Goal: Task Accomplishment & Management: Manage account settings

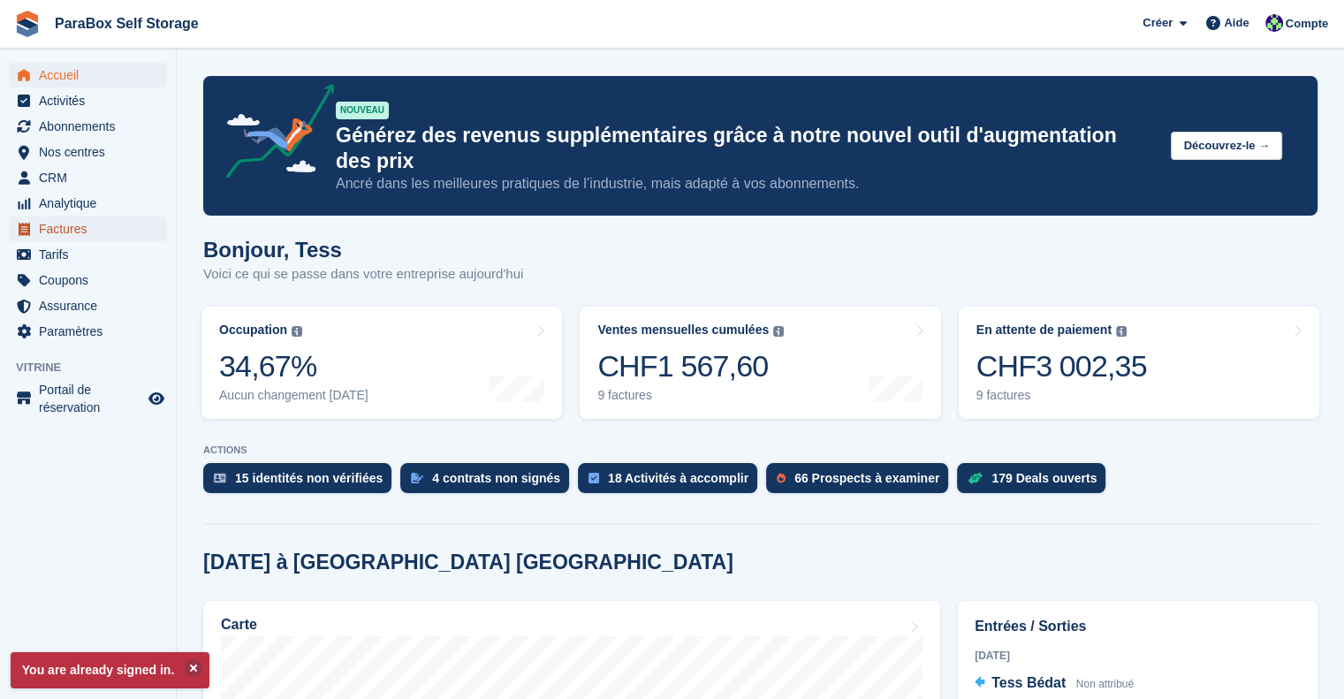
click at [65, 227] on span "Factures" at bounding box center [92, 229] width 106 height 25
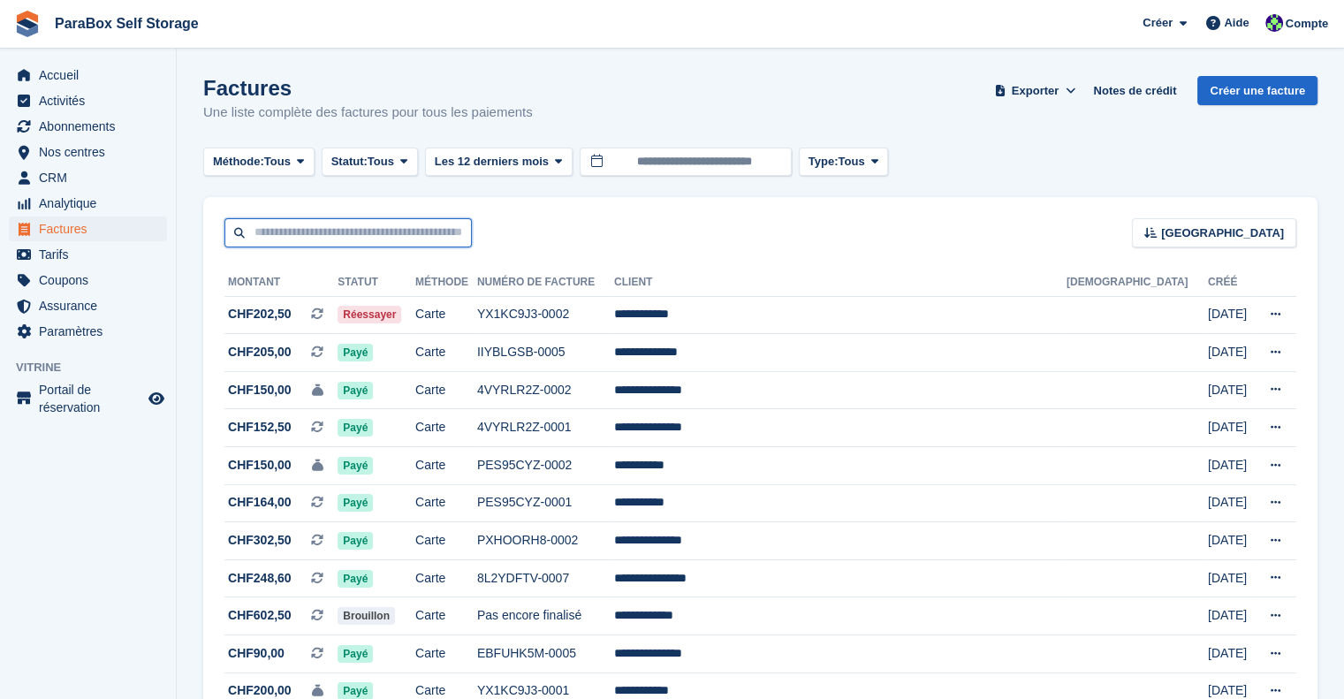
click at [364, 233] on input "text" at bounding box center [348, 232] width 247 height 29
type input "*****"
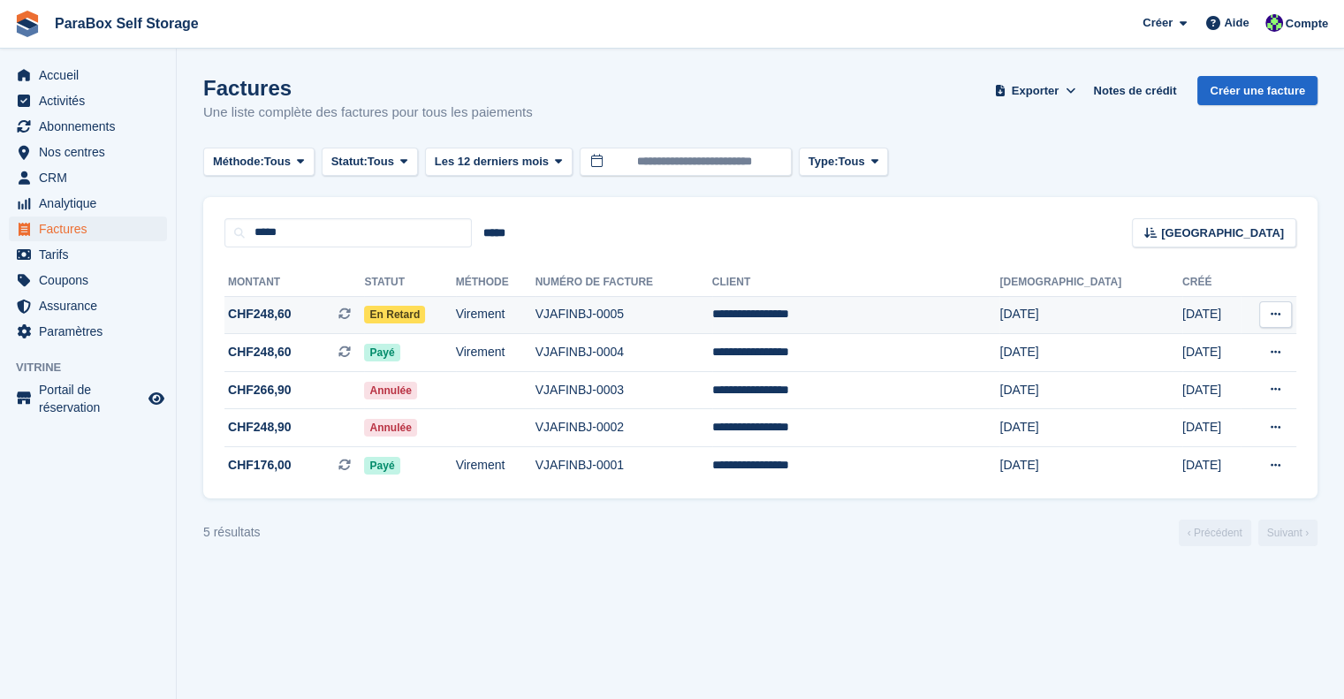
click at [536, 317] on td "Virement" at bounding box center [496, 315] width 80 height 38
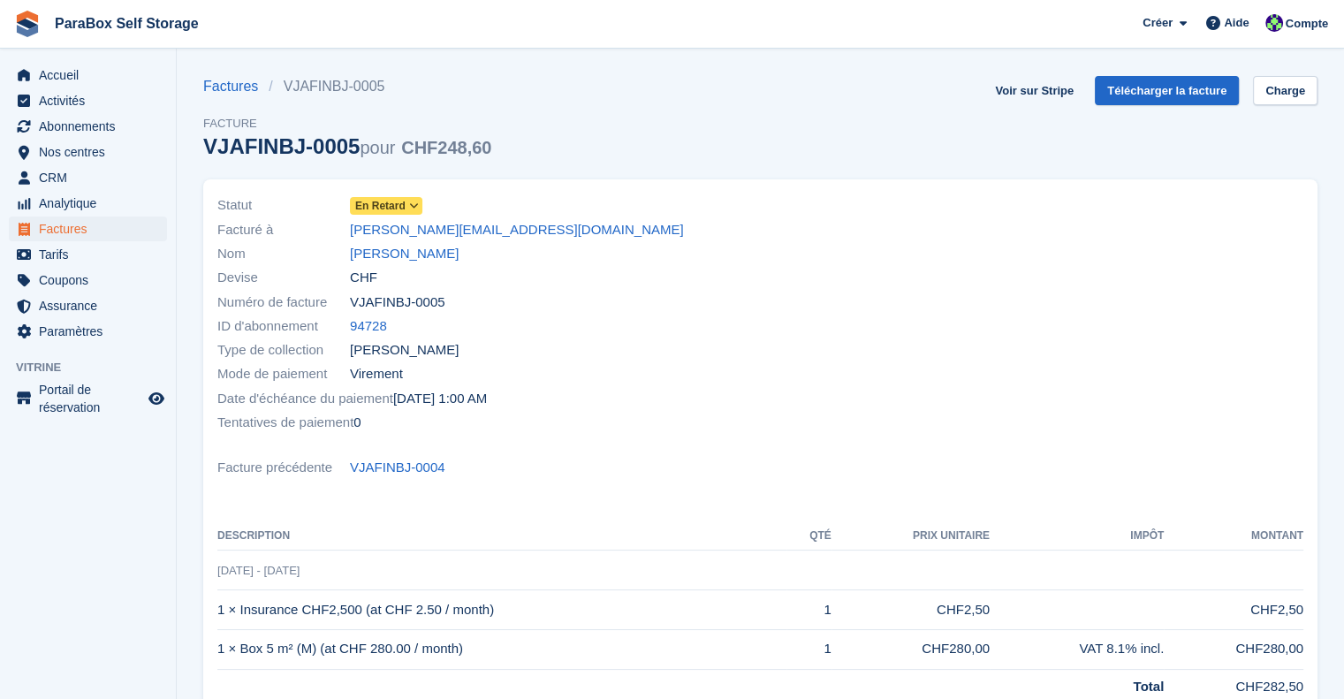
click at [400, 204] on span "En retard" at bounding box center [380, 206] width 50 height 16
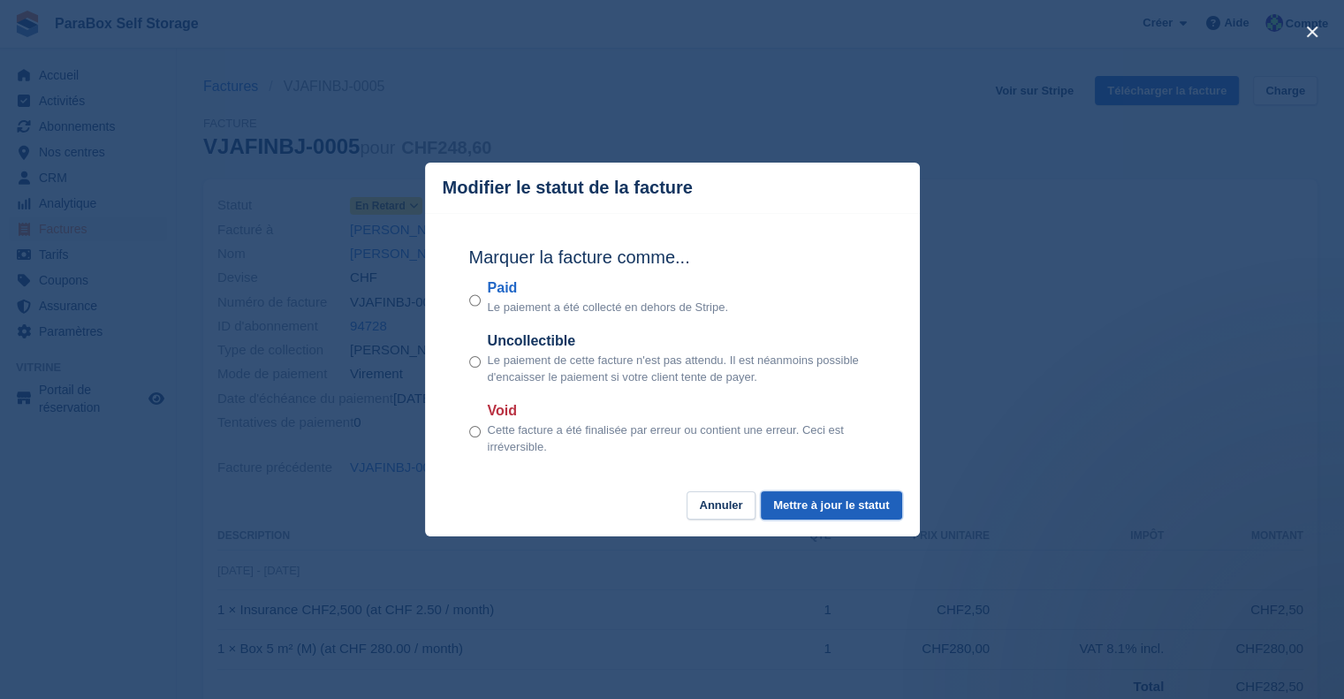
click at [836, 509] on button "Mettre à jour le statut" at bounding box center [831, 505] width 141 height 29
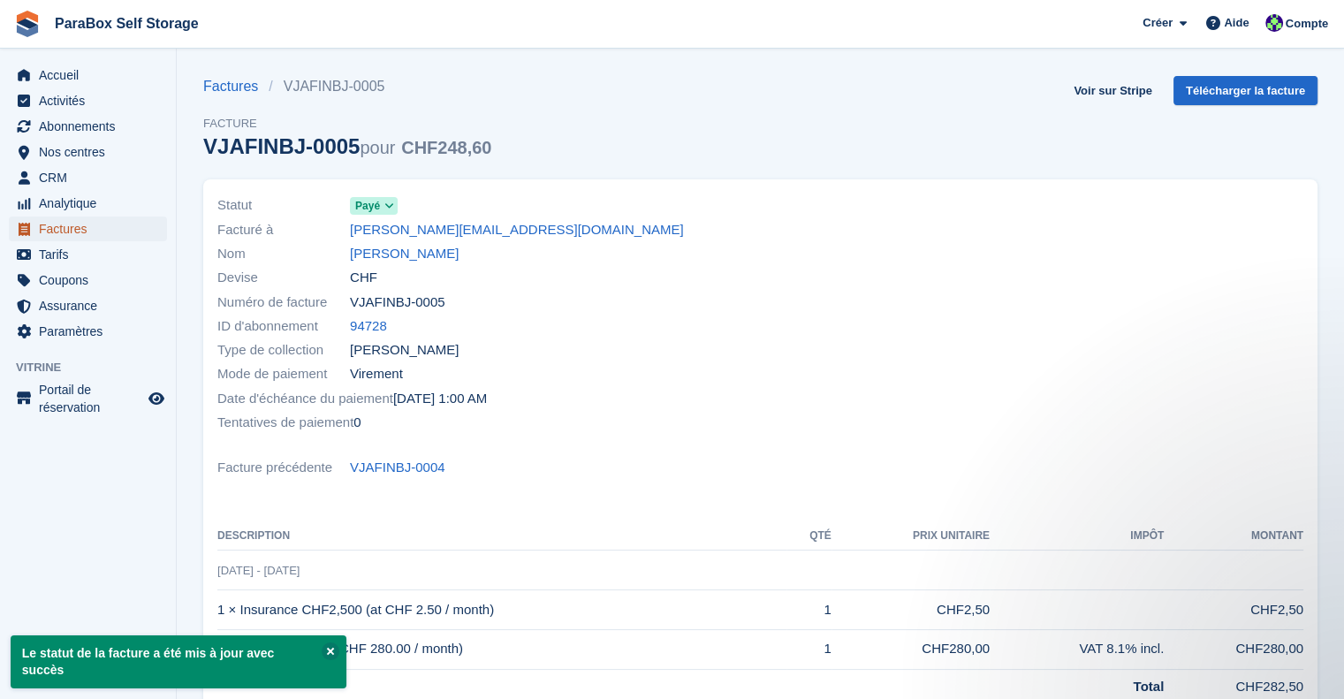
click at [74, 224] on span "Factures" at bounding box center [92, 229] width 106 height 25
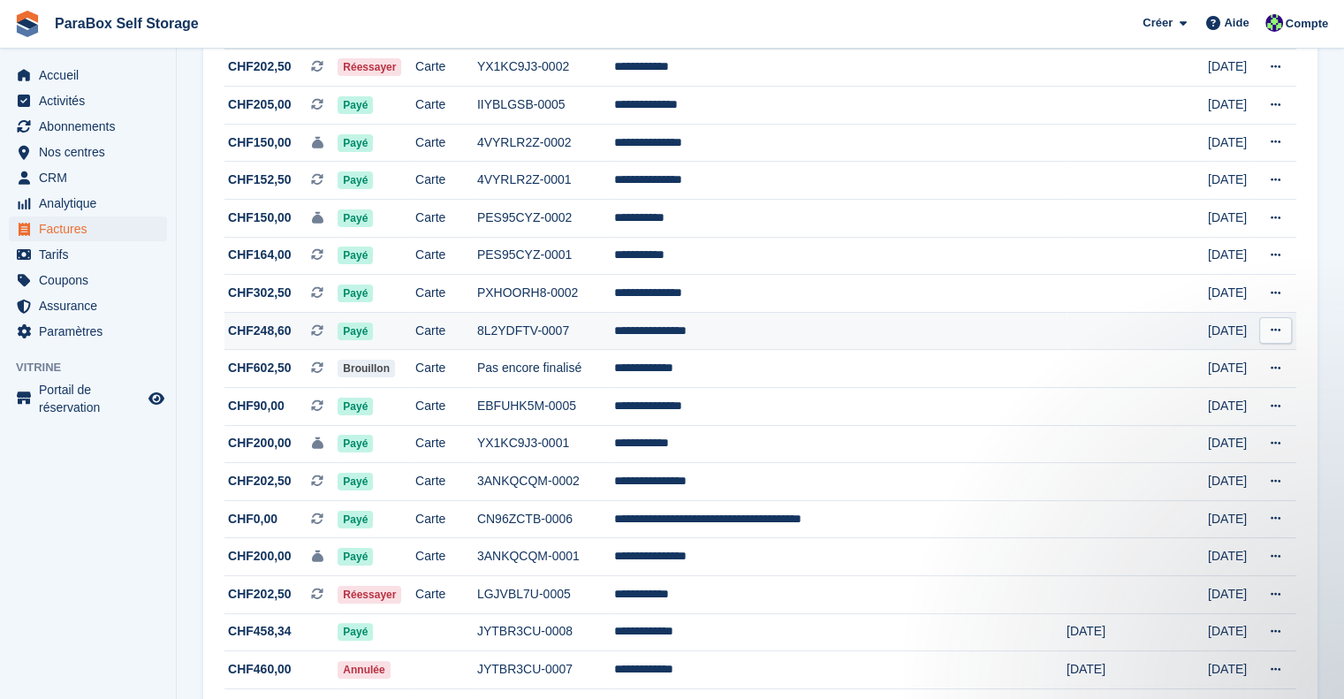
scroll to position [354, 0]
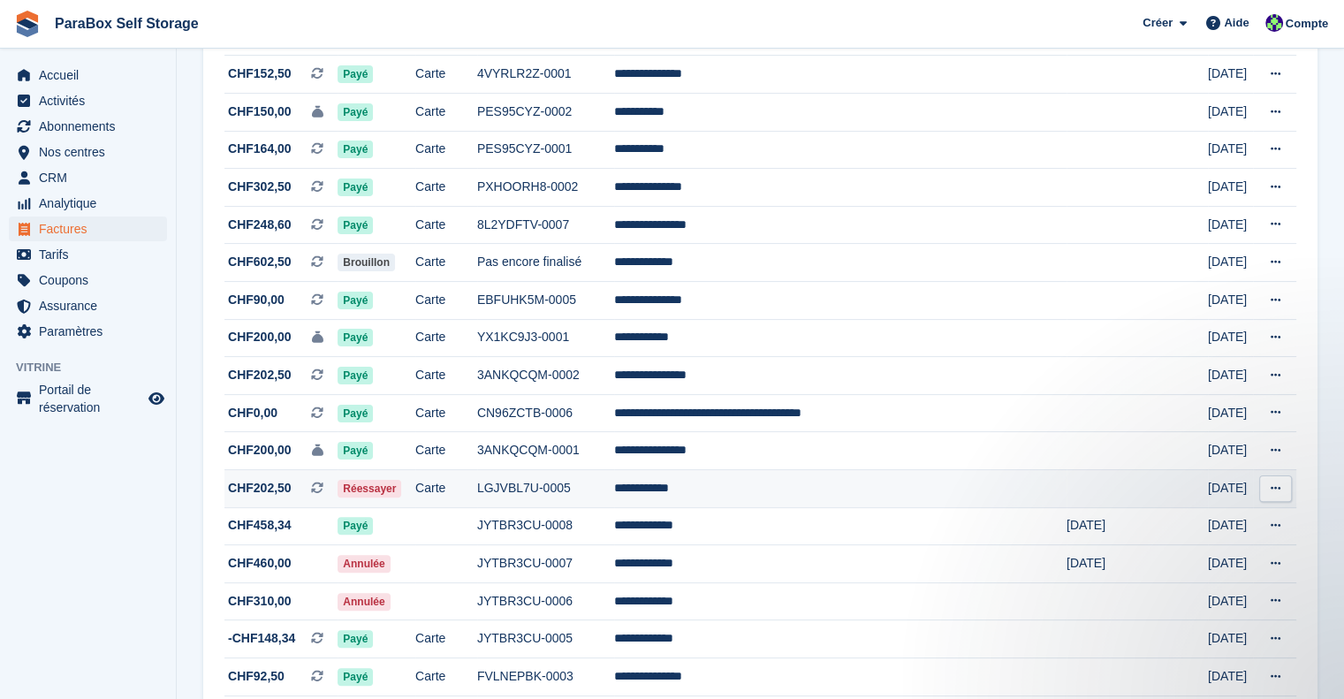
click at [401, 491] on span "Réessayer" at bounding box center [370, 489] width 64 height 18
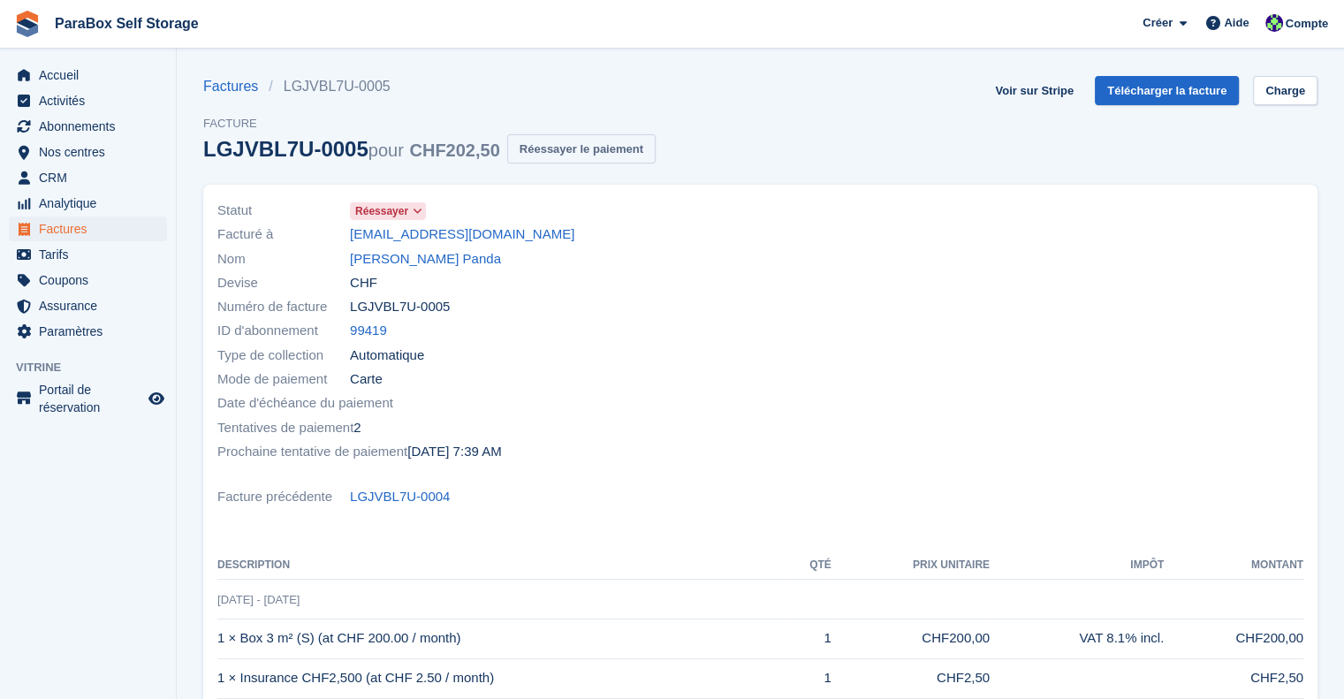
click at [544, 141] on button "Réessayer le paiement" at bounding box center [581, 148] width 148 height 29
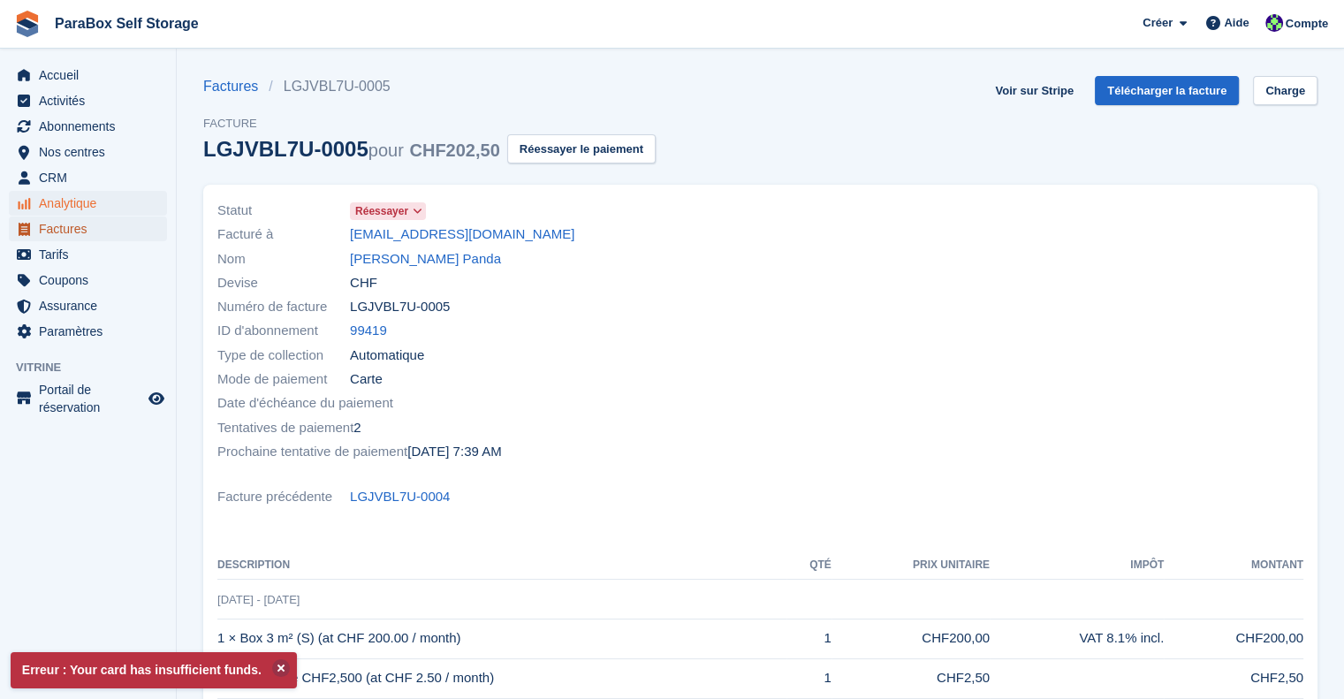
drag, startPoint x: 103, startPoint y: 229, endPoint x: 141, endPoint y: 213, distance: 42.0
click at [103, 230] on span "Factures" at bounding box center [92, 229] width 106 height 25
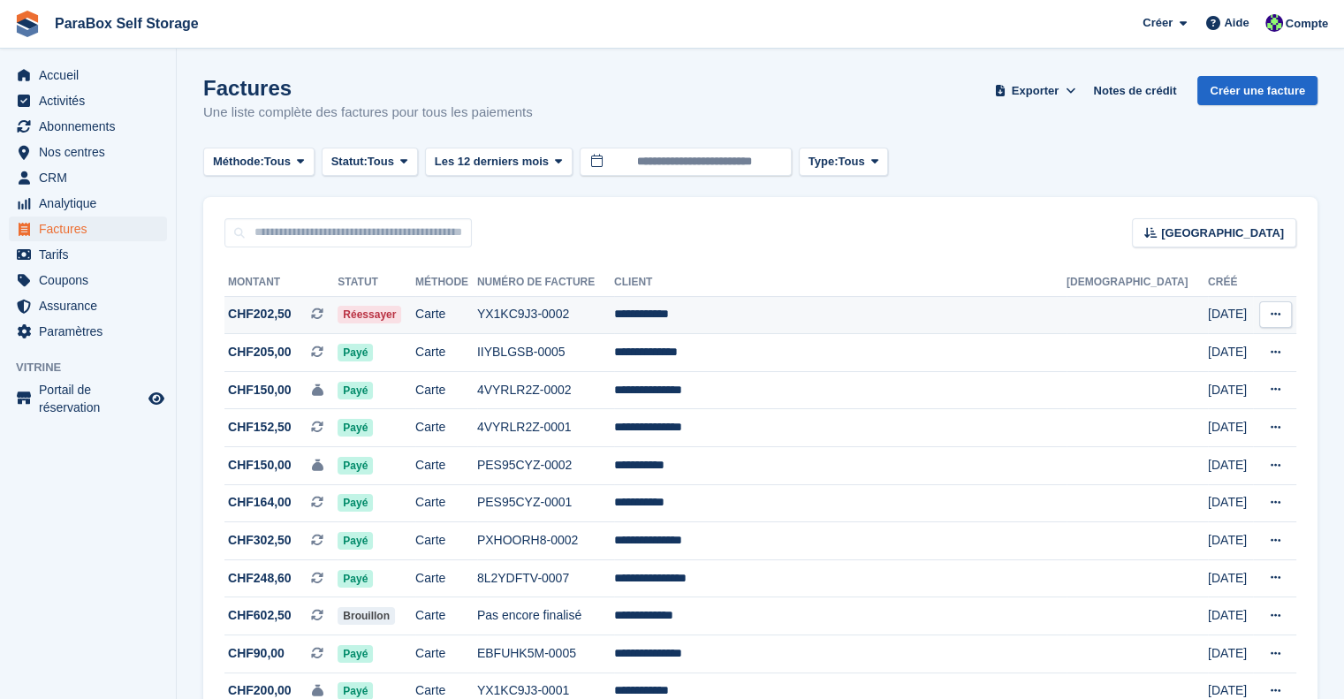
click at [477, 315] on td "Carte" at bounding box center [446, 315] width 62 height 38
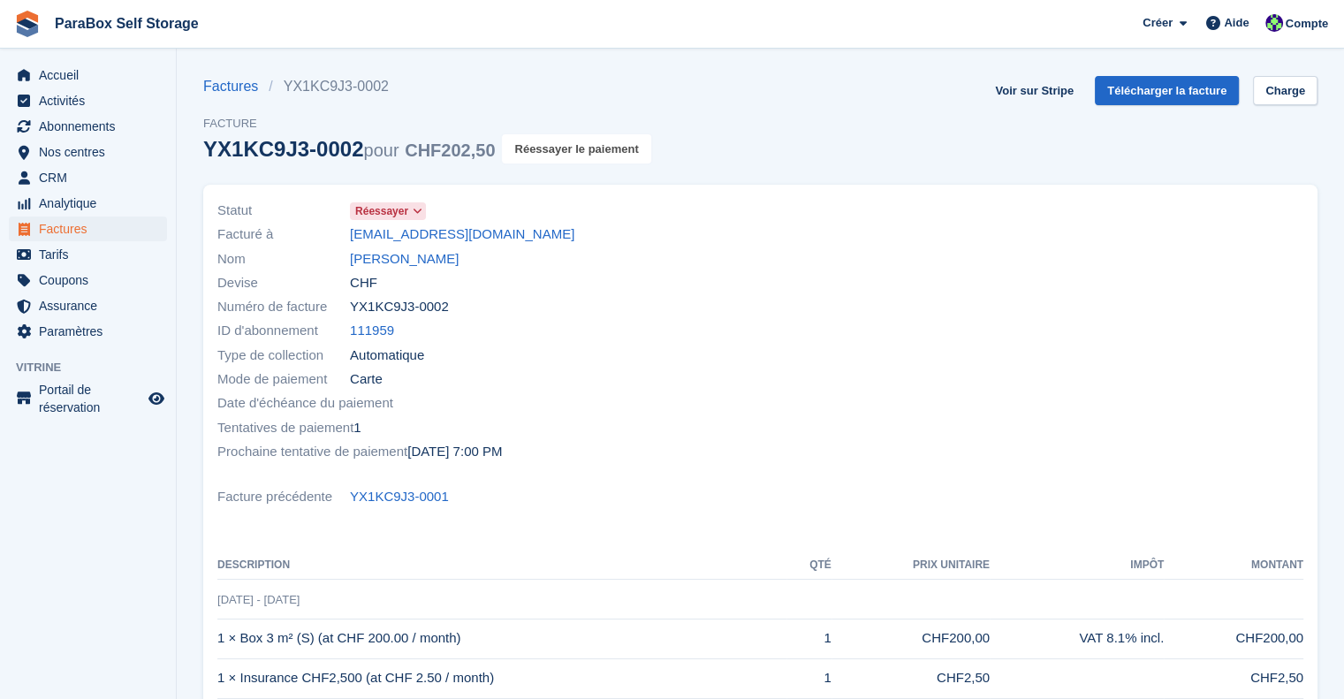
drag, startPoint x: 564, startPoint y: 148, endPoint x: 739, endPoint y: 59, distance: 196.5
click at [565, 148] on button "Réessayer le paiement" at bounding box center [576, 148] width 148 height 29
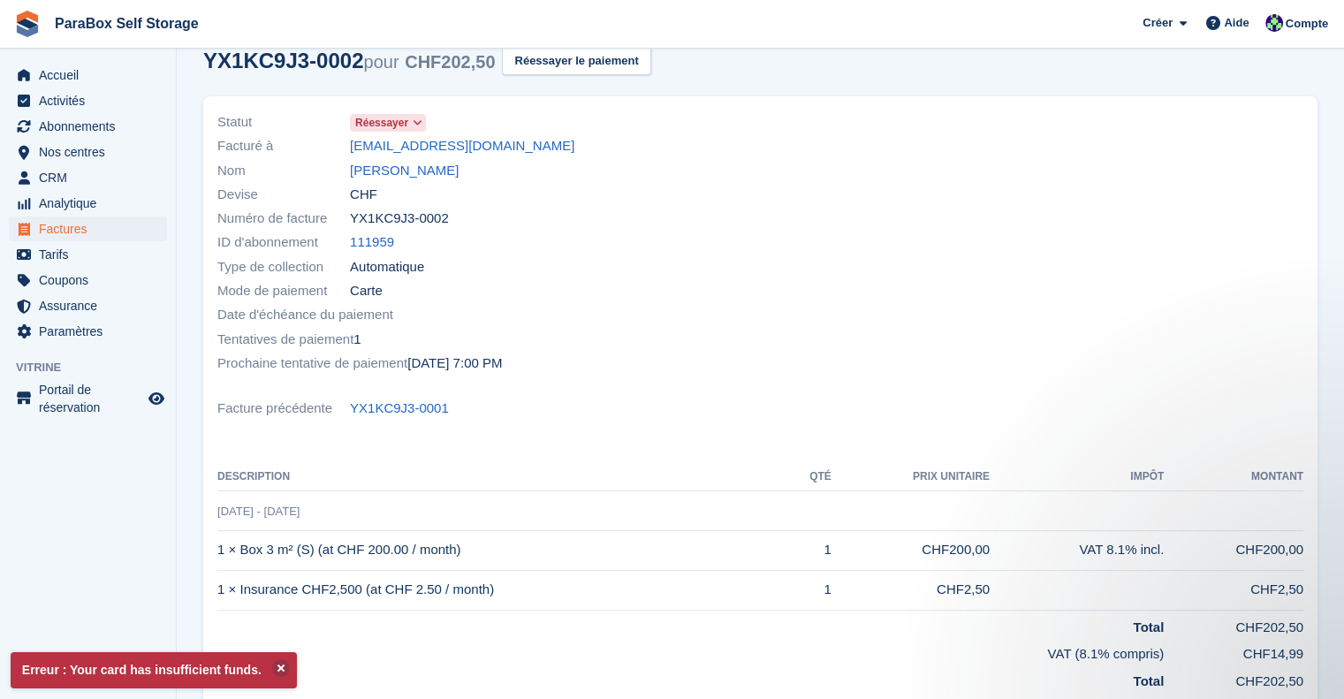
drag, startPoint x: 544, startPoint y: 151, endPoint x: 333, endPoint y: 153, distance: 211.3
click at [333, 153] on div "Facturé à [EMAIL_ADDRESS][DOMAIN_NAME]" at bounding box center [483, 146] width 533 height 24
copy div "Facturé à [EMAIL_ADDRESS][DOMAIN_NAME]"
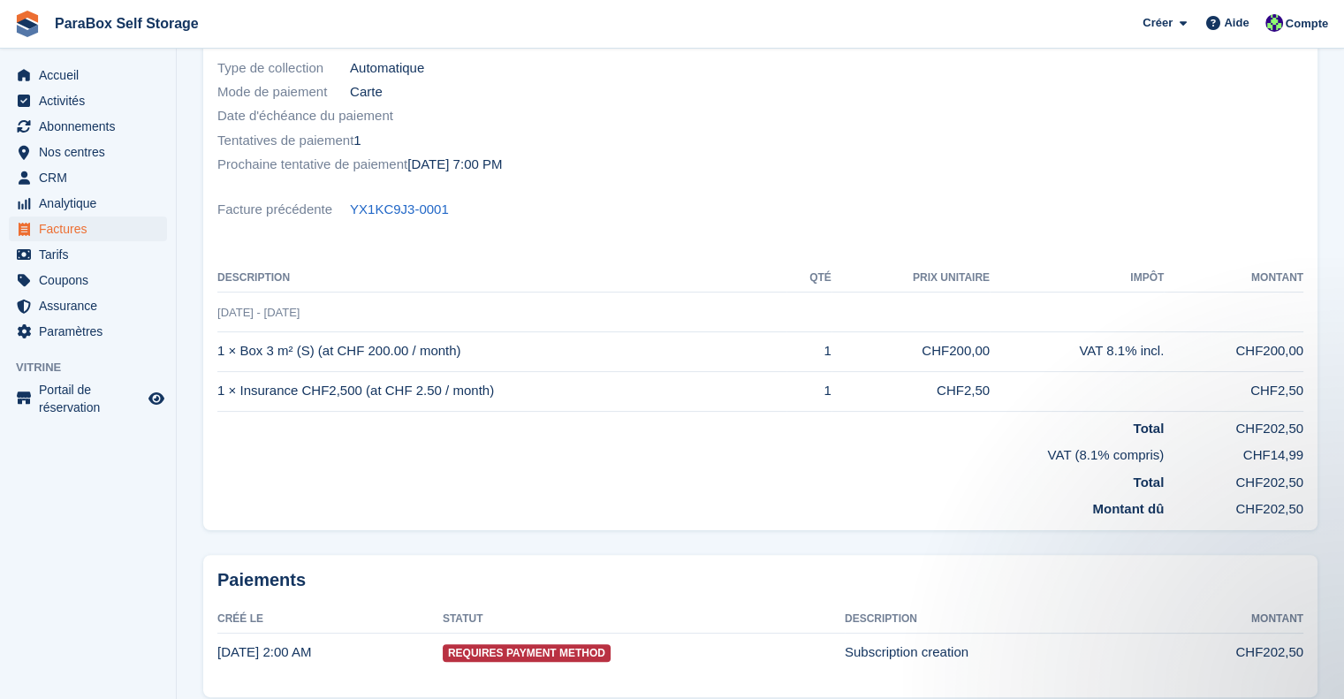
scroll to position [88, 0]
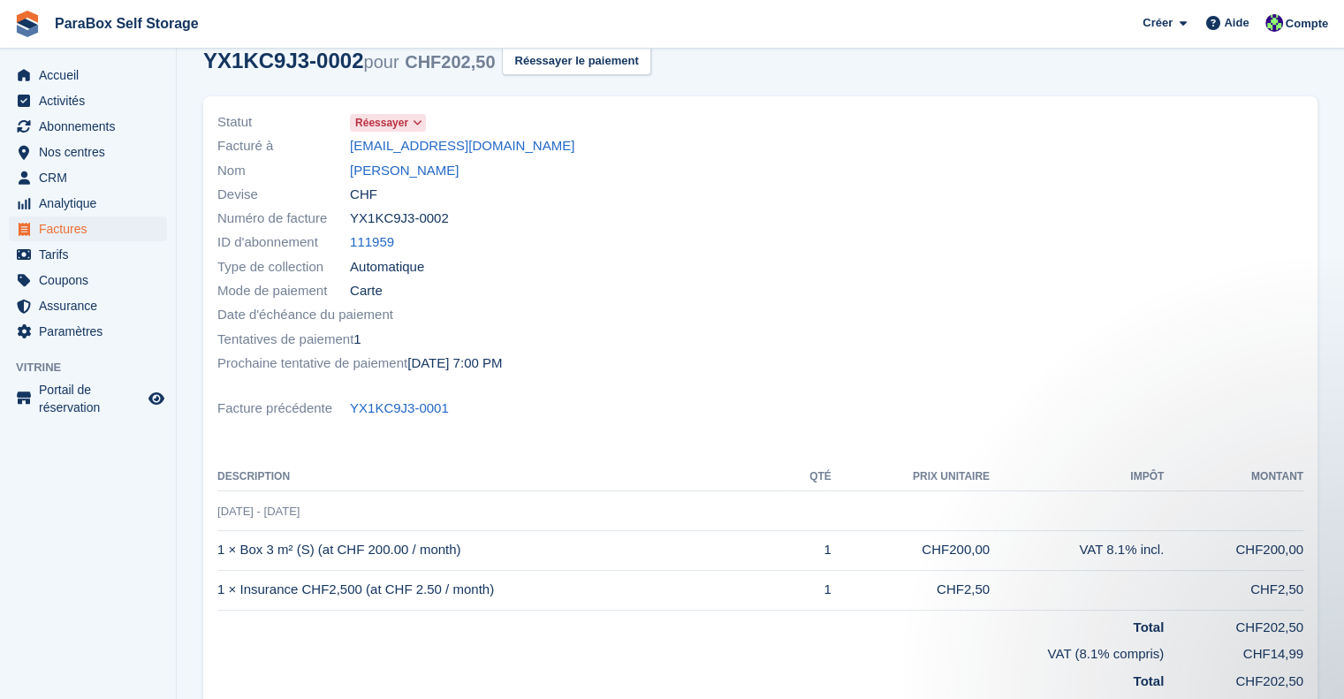
copy div "Facturé à [EMAIL_ADDRESS][DOMAIN_NAME]"
click at [87, 223] on span "Factures" at bounding box center [92, 229] width 106 height 25
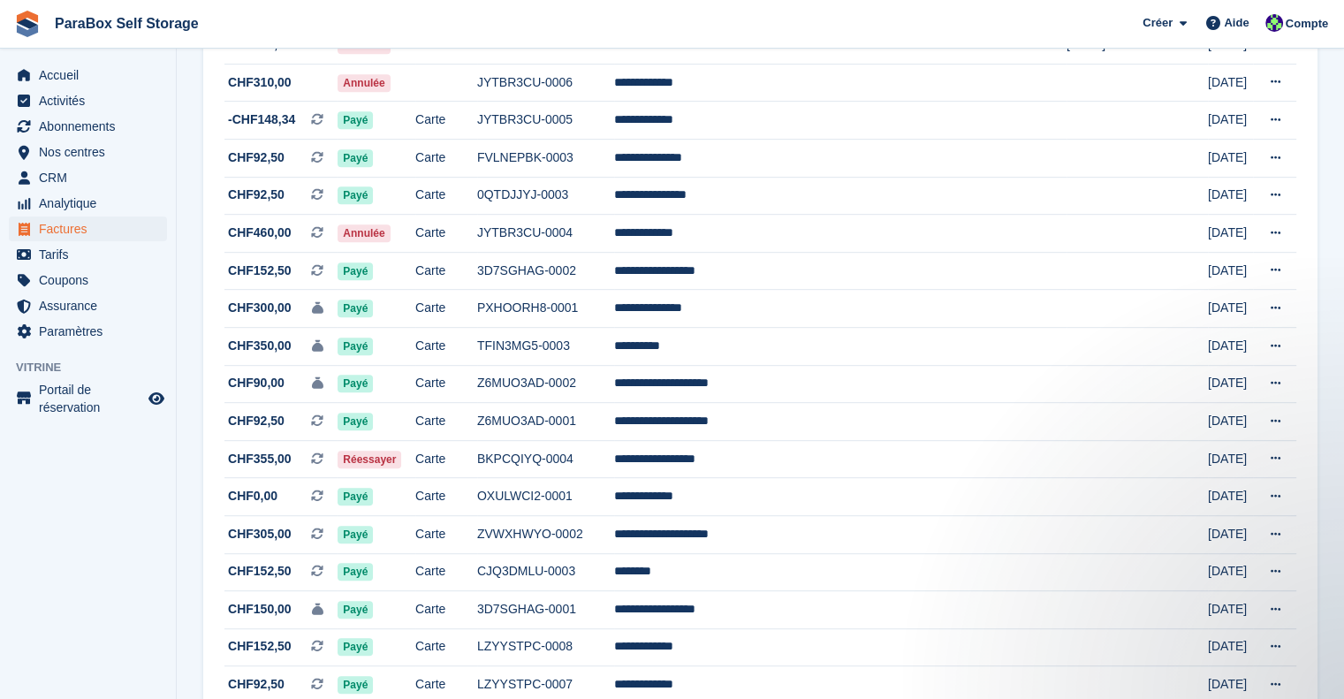
scroll to position [884, 0]
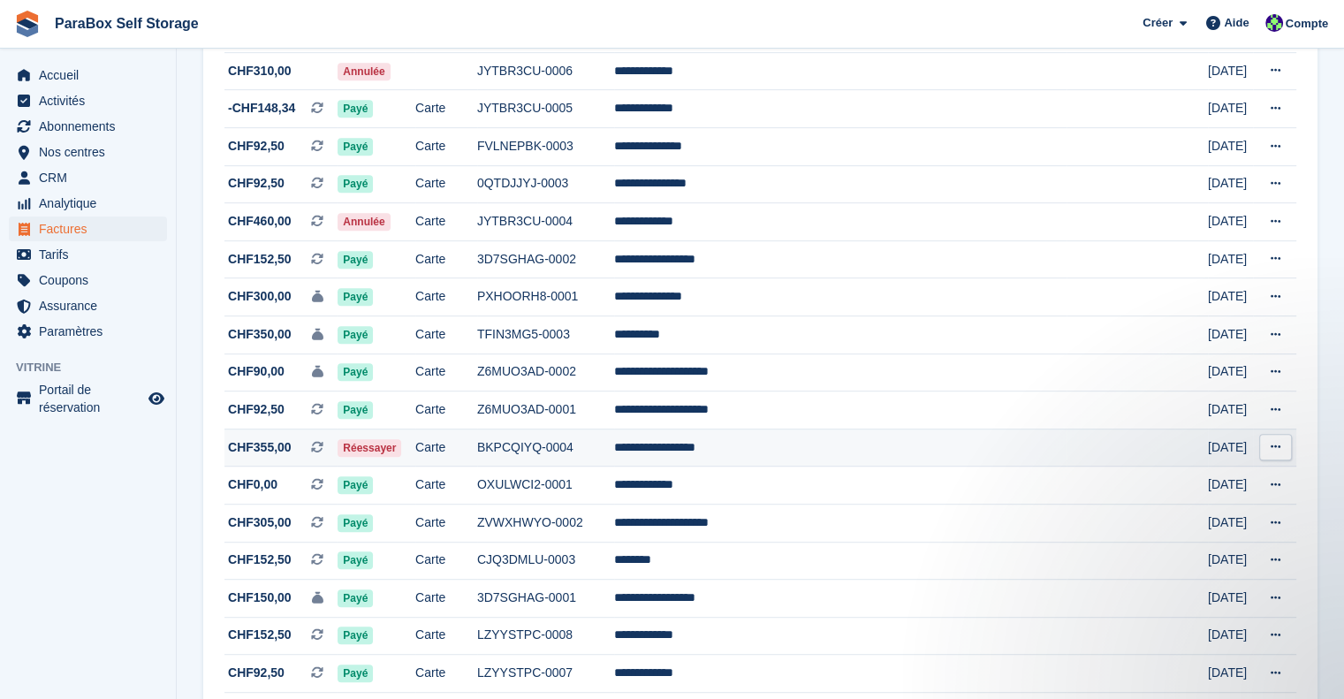
click at [477, 455] on td "Carte" at bounding box center [446, 448] width 62 height 38
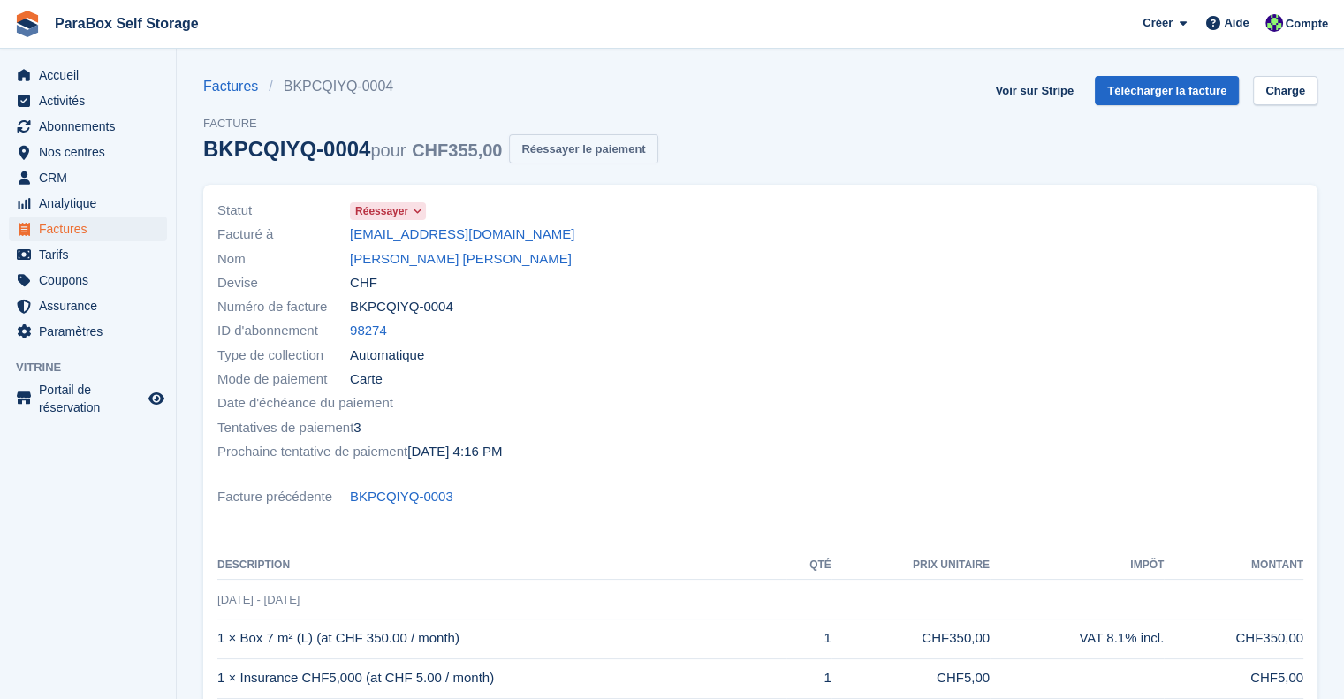
click at [592, 151] on button "Réessayer le paiement" at bounding box center [583, 148] width 148 height 29
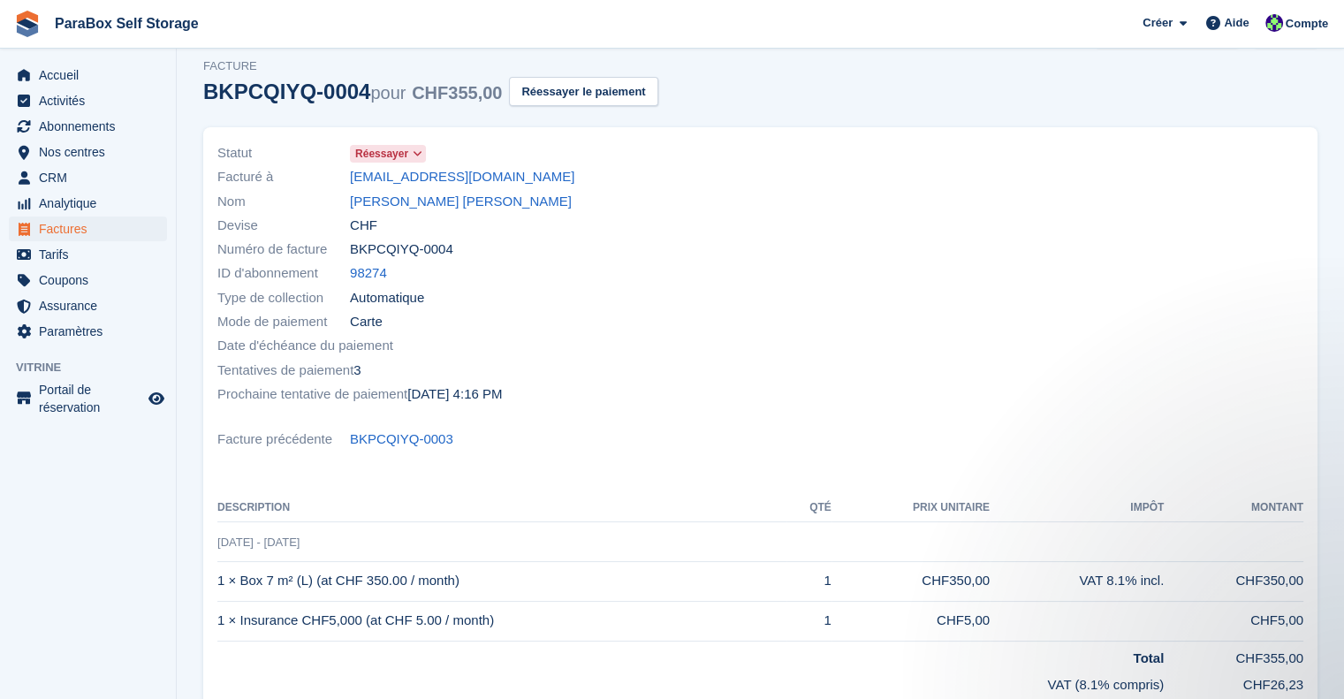
scroll to position [88, 0]
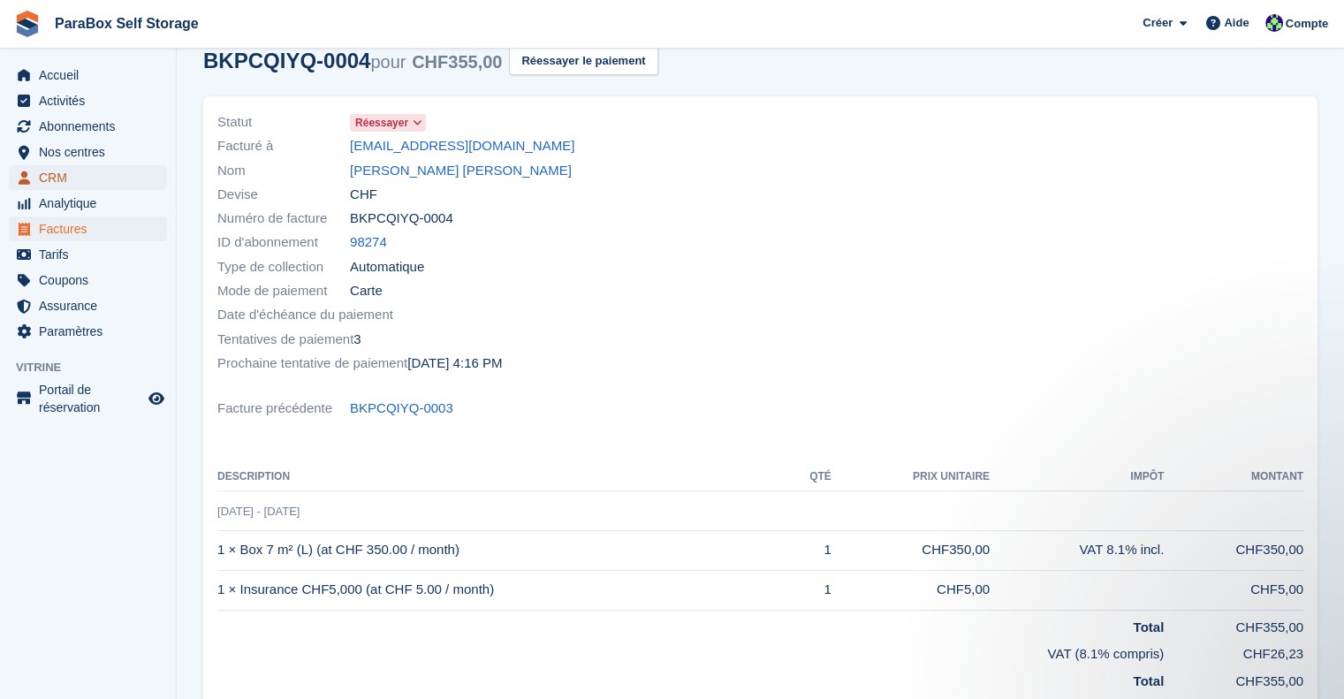
click at [88, 178] on span "CRM" at bounding box center [92, 177] width 106 height 25
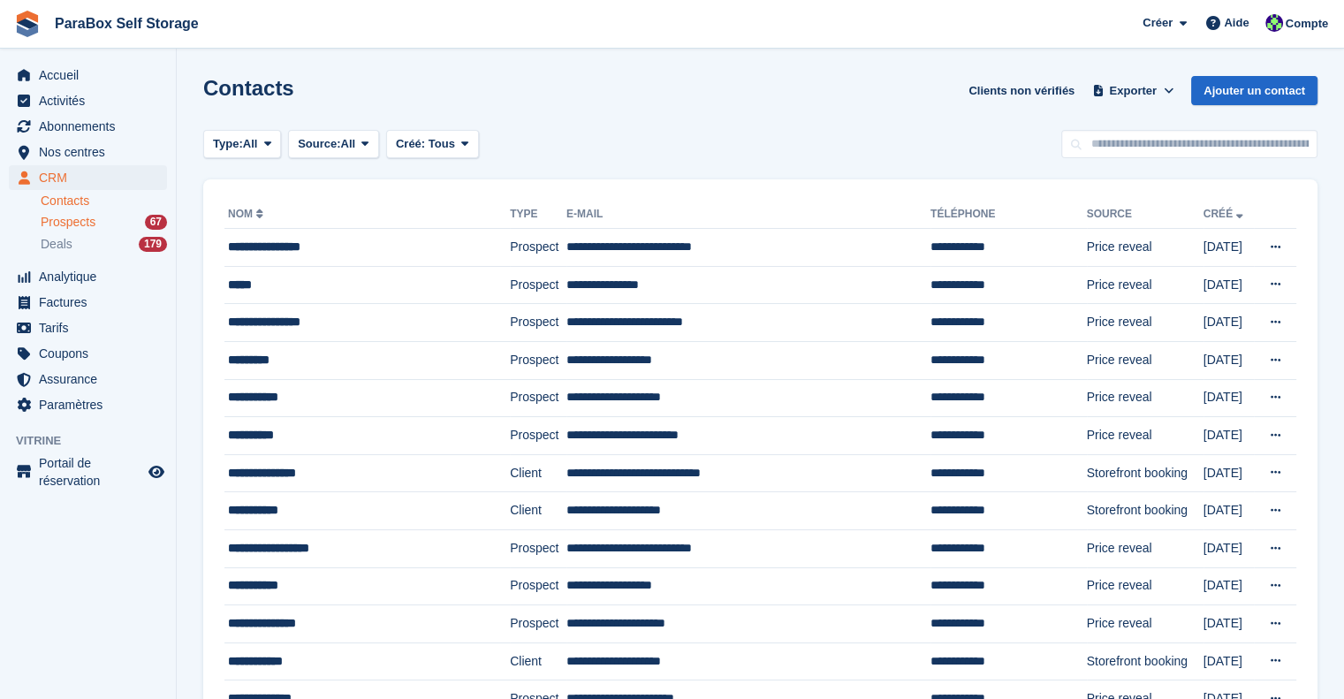
click at [96, 230] on div "Prospects 67" at bounding box center [104, 222] width 126 height 17
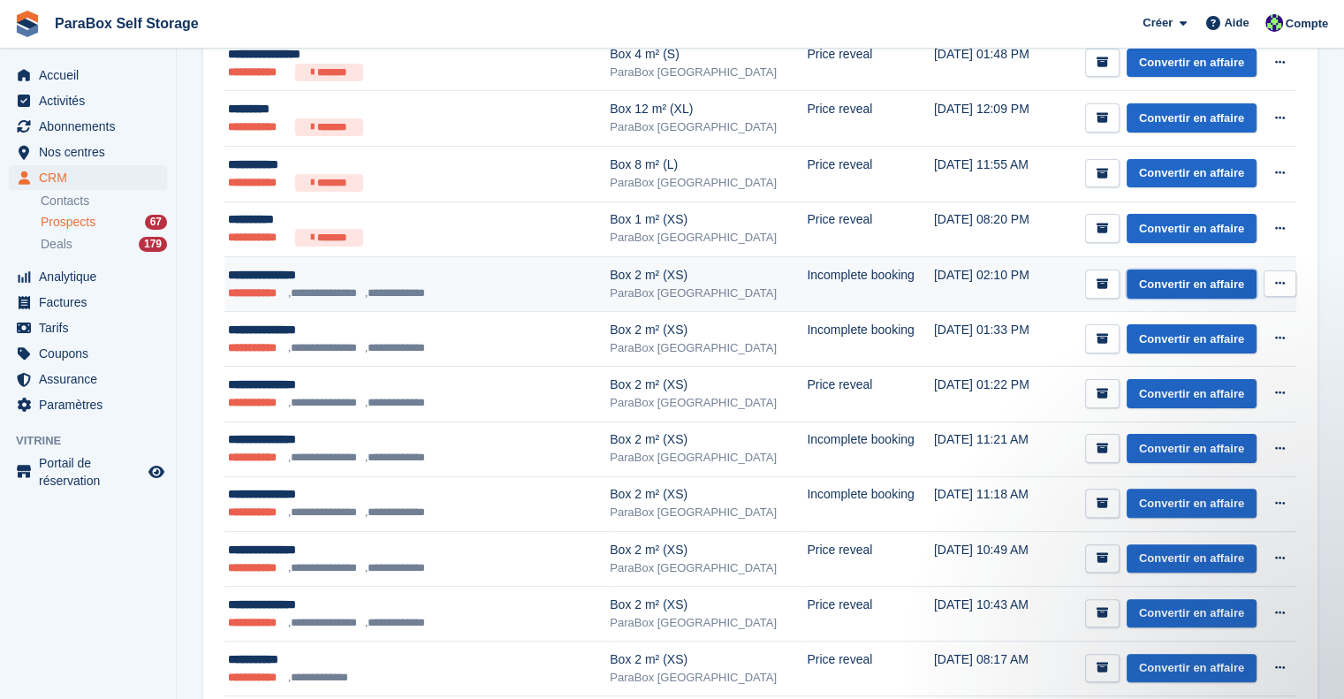
click at [1197, 281] on link "Convertir en affaire" at bounding box center [1192, 284] width 130 height 29
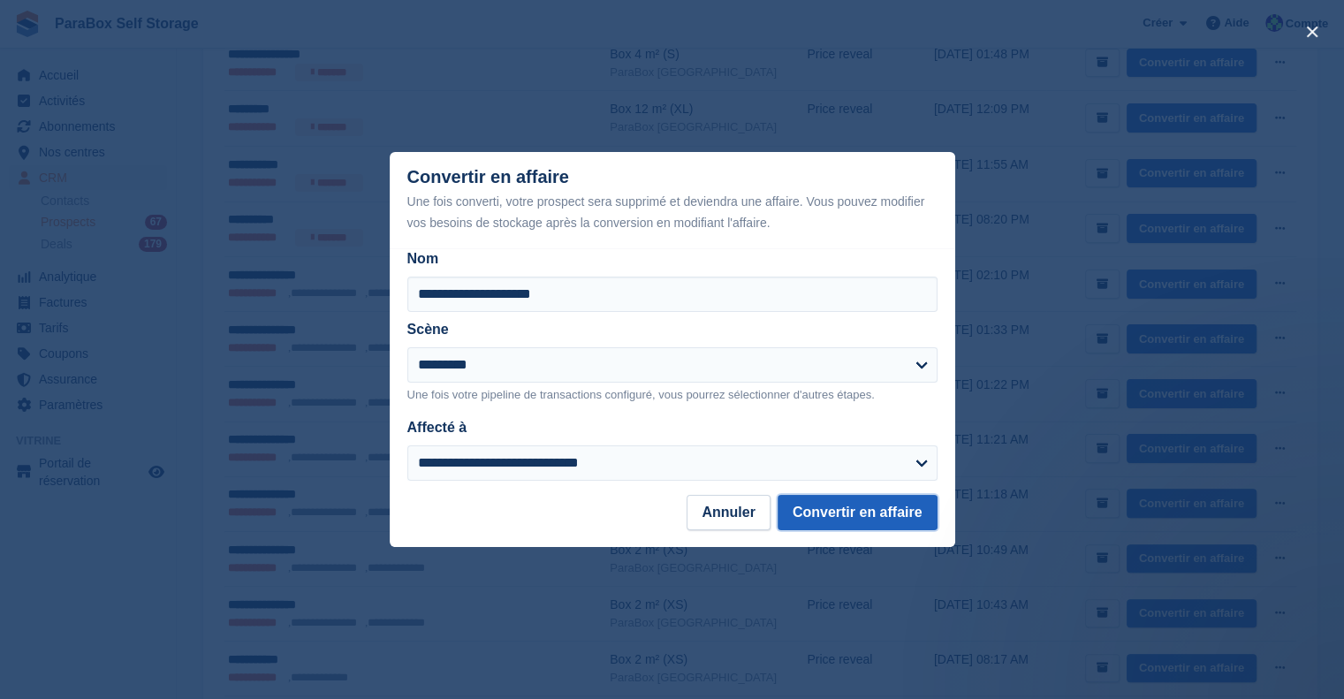
click at [852, 517] on button "Convertir en affaire" at bounding box center [858, 512] width 160 height 35
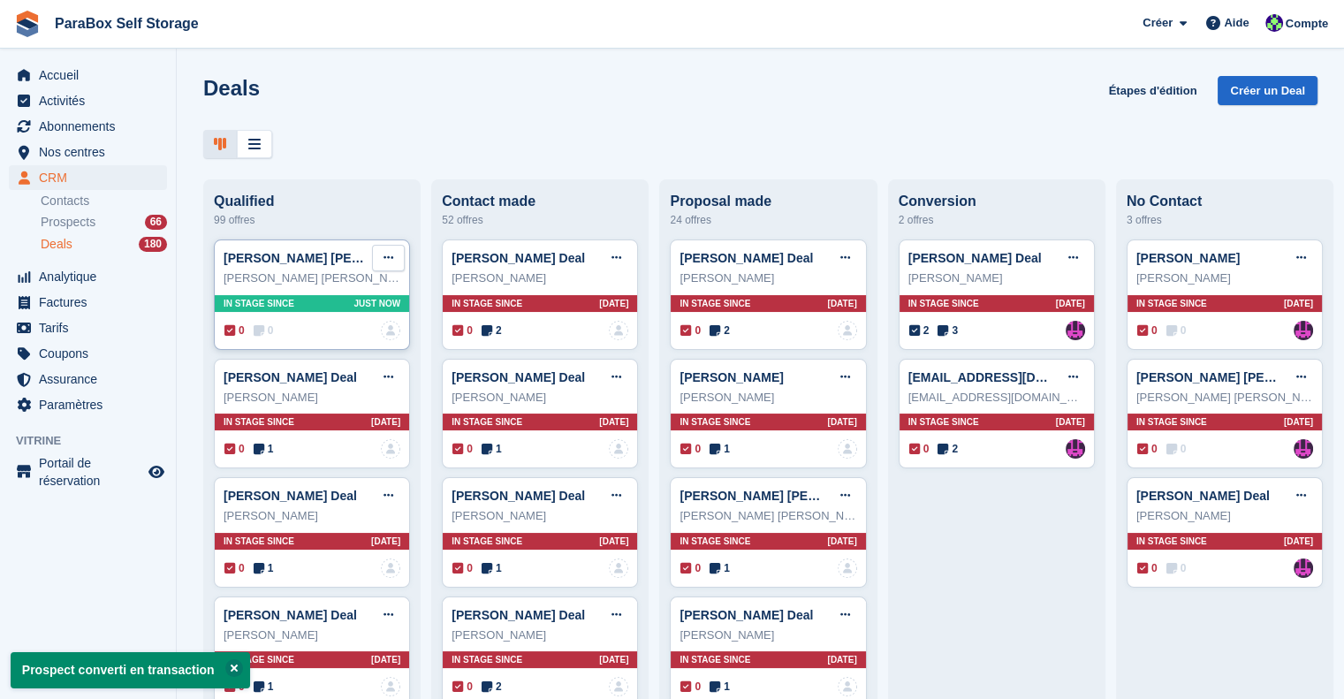
click at [389, 261] on icon at bounding box center [389, 257] width 10 height 11
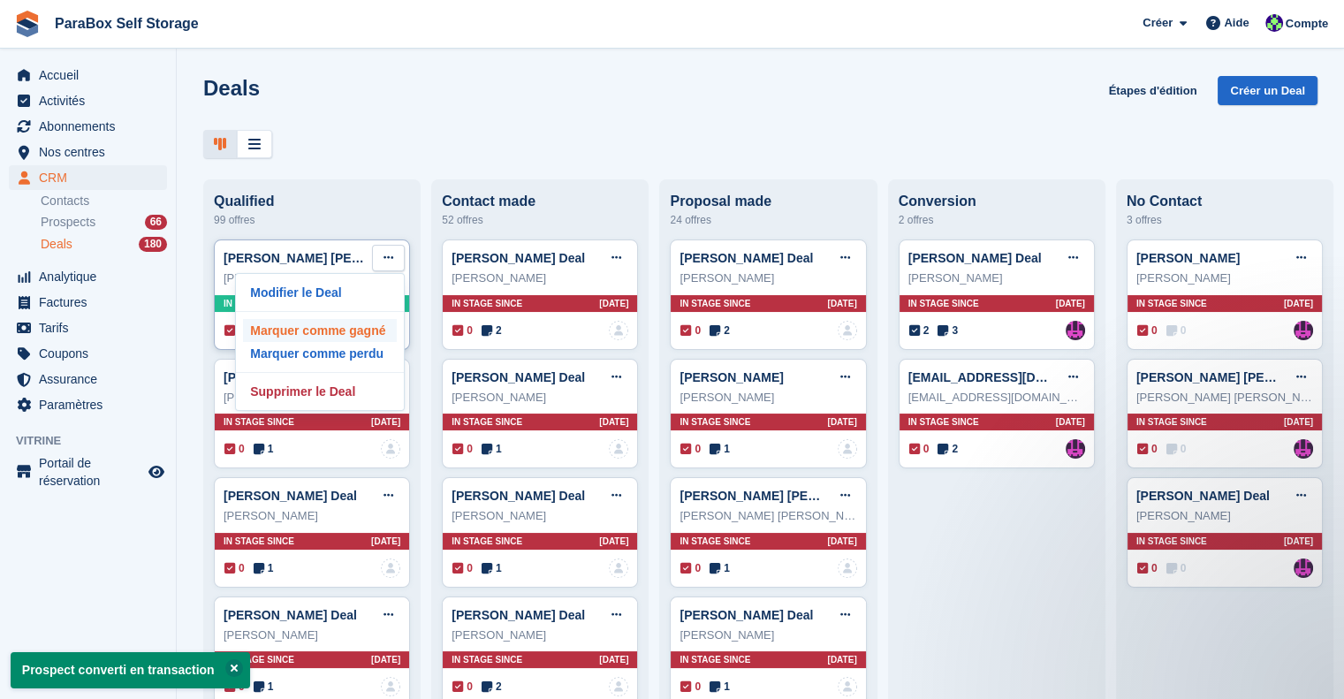
click at [357, 330] on p "Marquer comme gagné" at bounding box center [320, 330] width 154 height 23
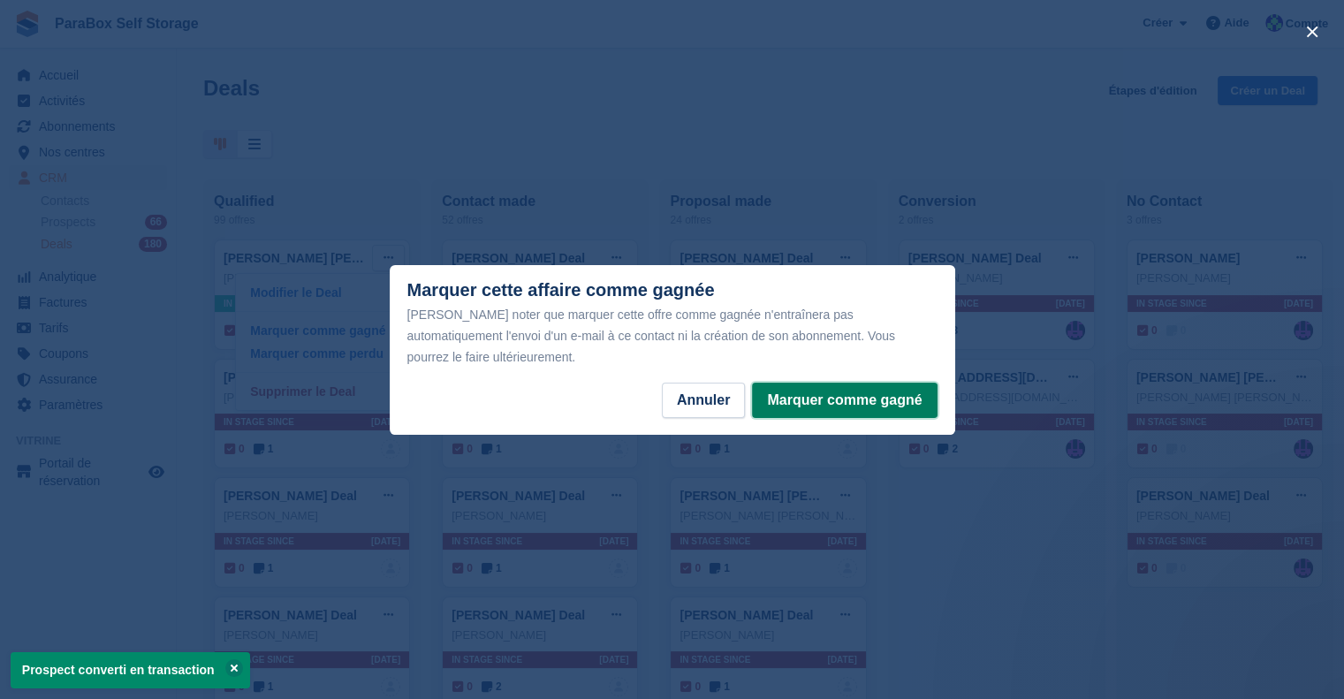
click at [821, 389] on button "Marquer comme gagné" at bounding box center [844, 400] width 185 height 35
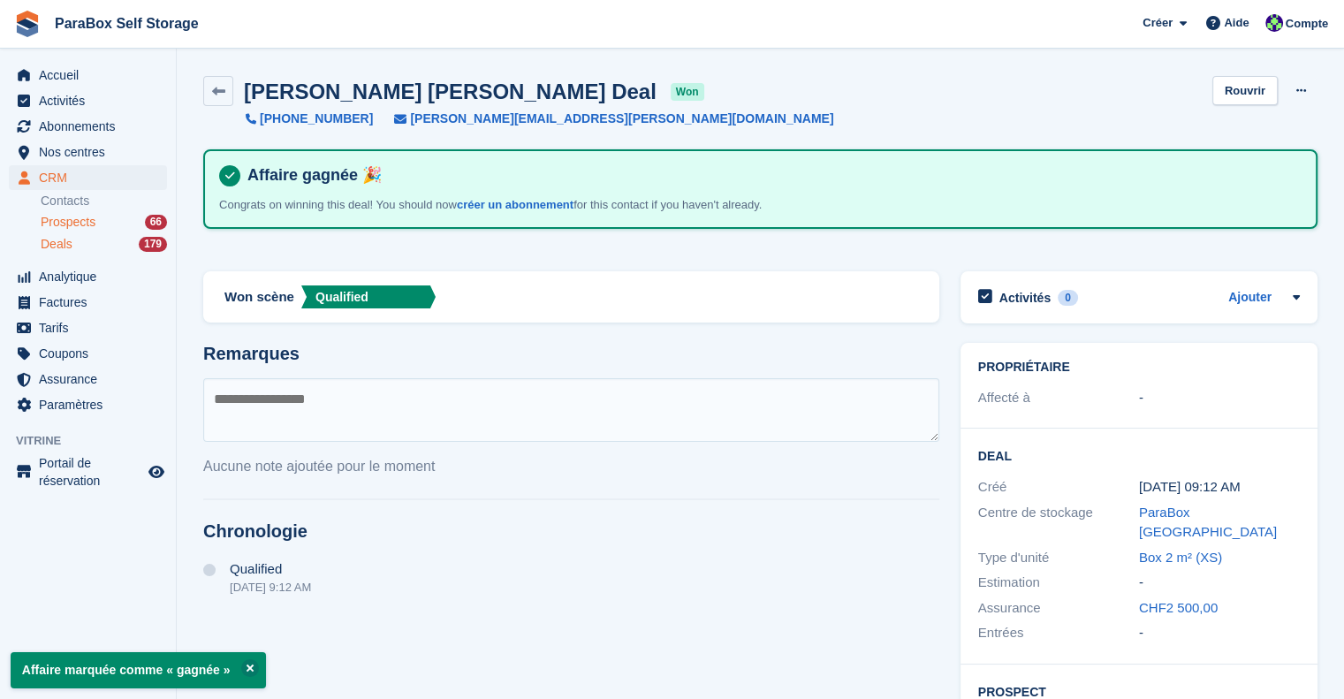
click at [74, 226] on span "Prospects" at bounding box center [68, 222] width 55 height 17
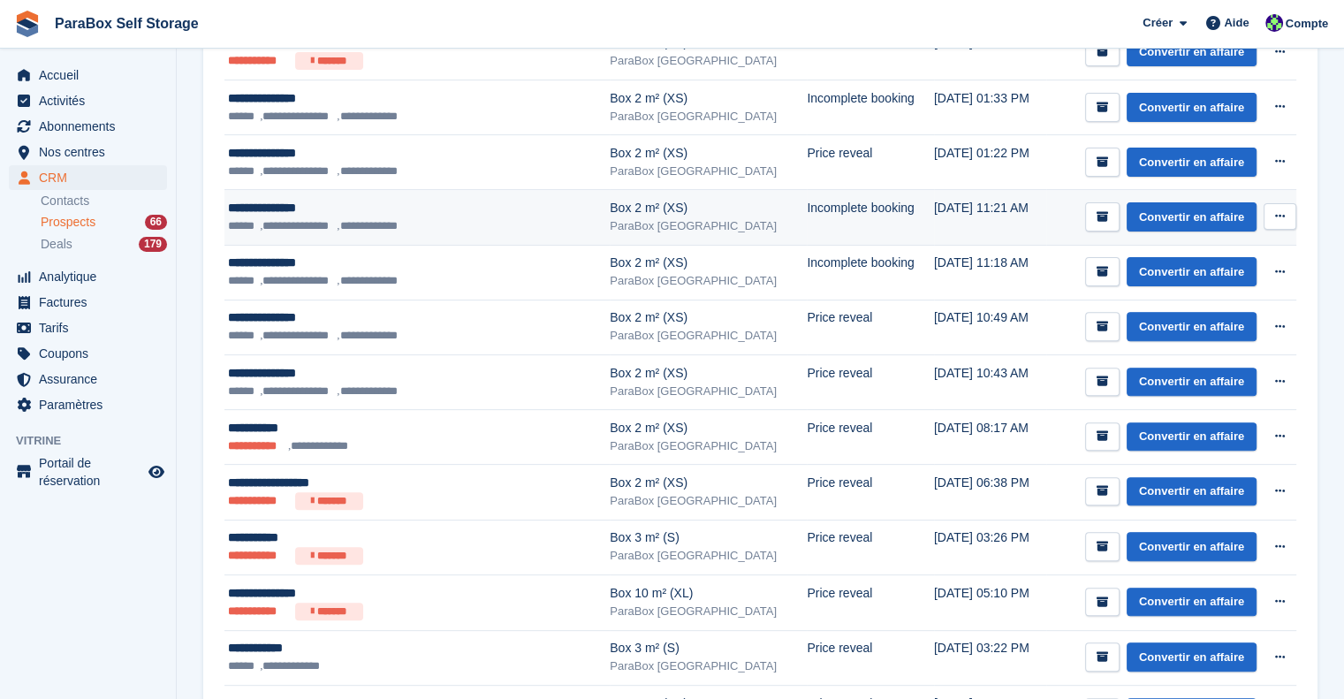
scroll to position [619, 0]
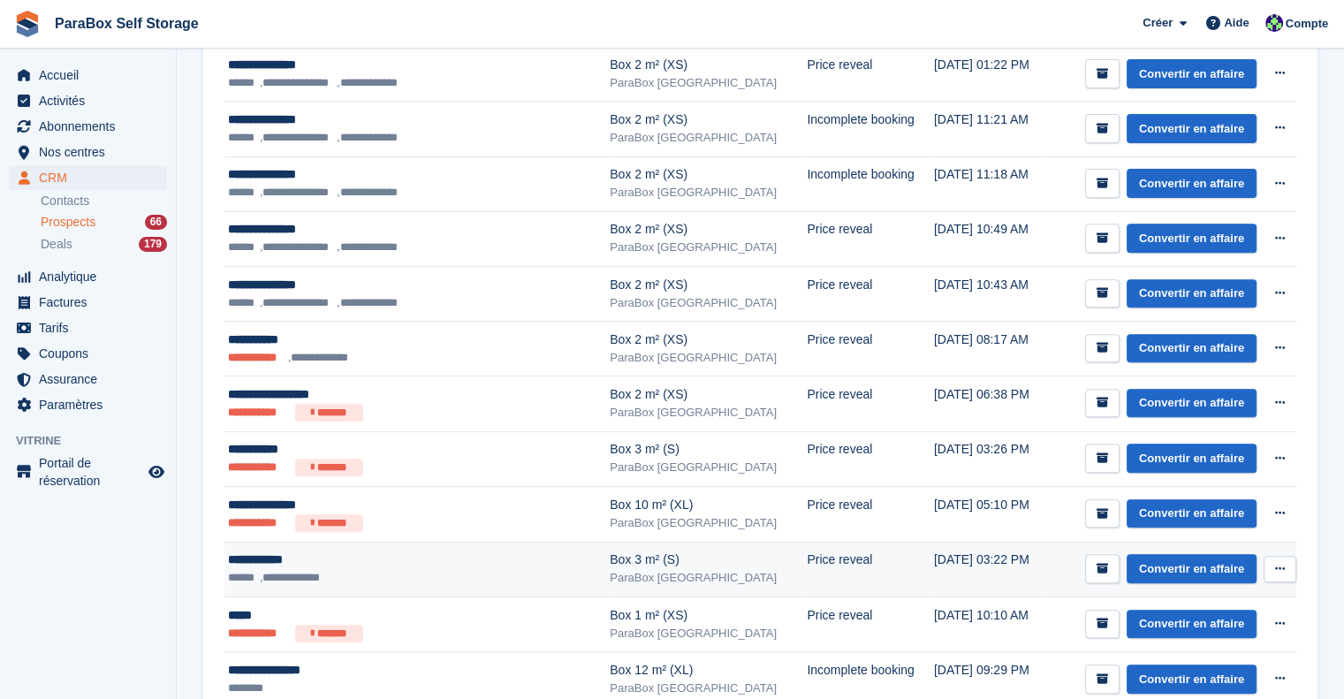
click at [1275, 565] on icon at bounding box center [1280, 568] width 10 height 11
click at [965, 563] on td "02 Oct, 03:22 PM" at bounding box center [990, 569] width 113 height 55
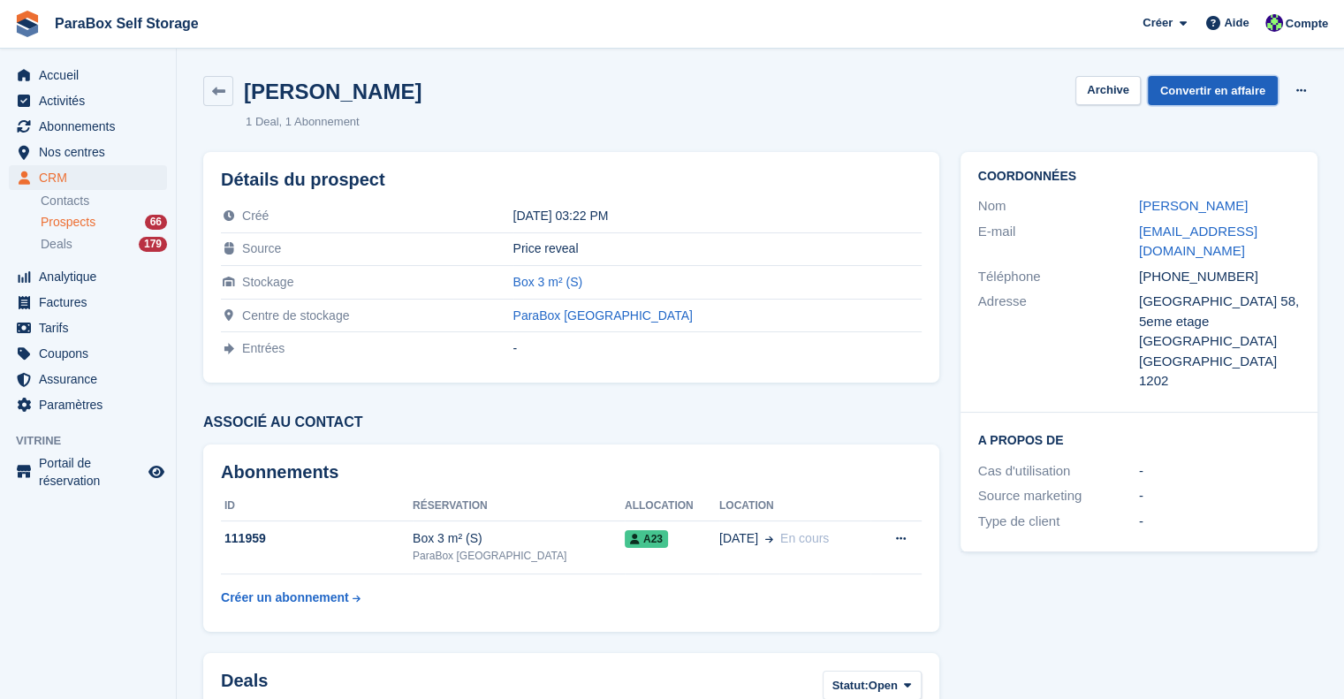
click at [1210, 91] on link "Convertir en affaire" at bounding box center [1213, 90] width 130 height 29
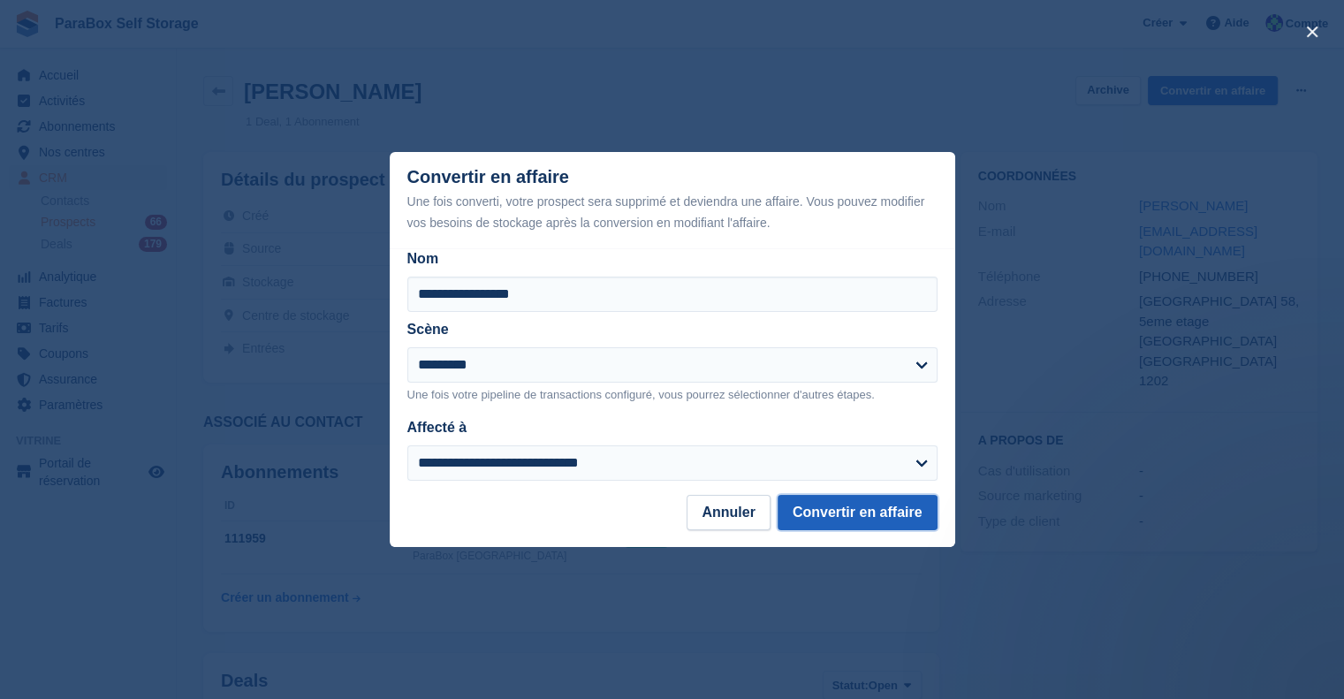
click at [852, 503] on button "Convertir en affaire" at bounding box center [858, 512] width 160 height 35
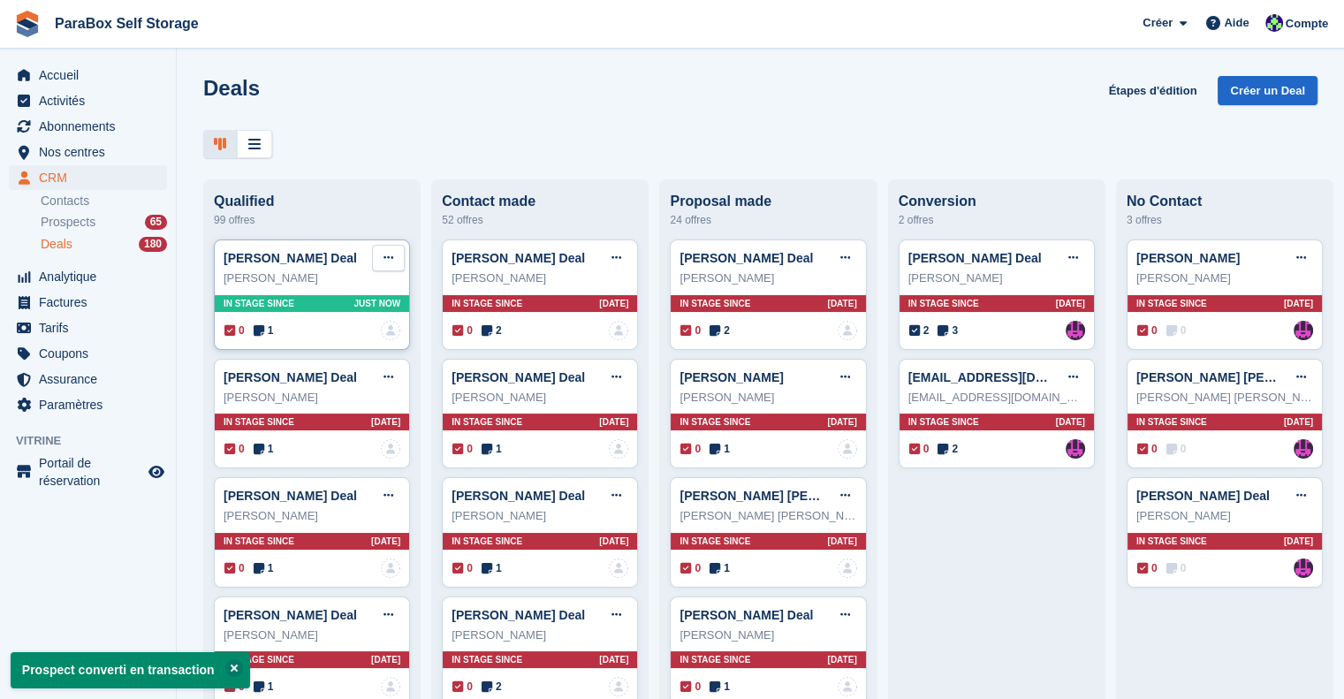
click at [392, 256] on button at bounding box center [388, 258] width 33 height 27
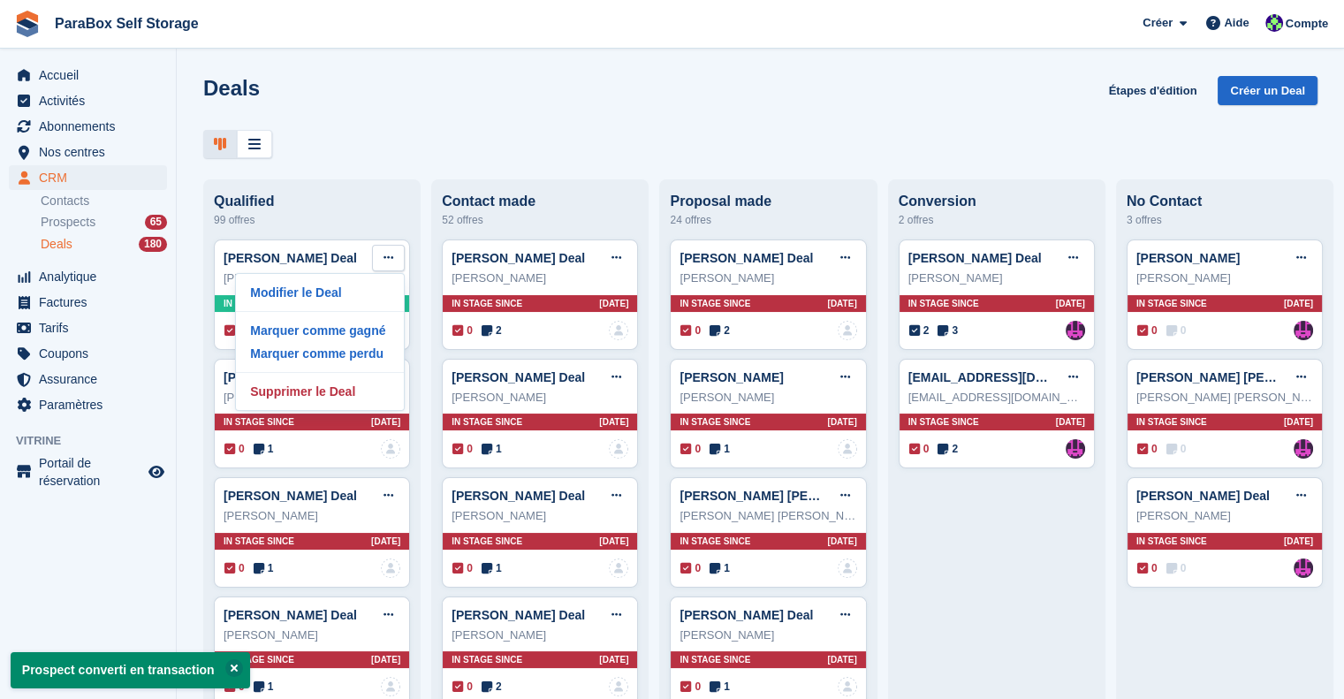
click at [324, 168] on div "Deals Étapes d'édition Créer un Deal Qualified 99 offres [PERSON_NAME] Deal Mod…" at bounding box center [761, 349] width 1168 height 699
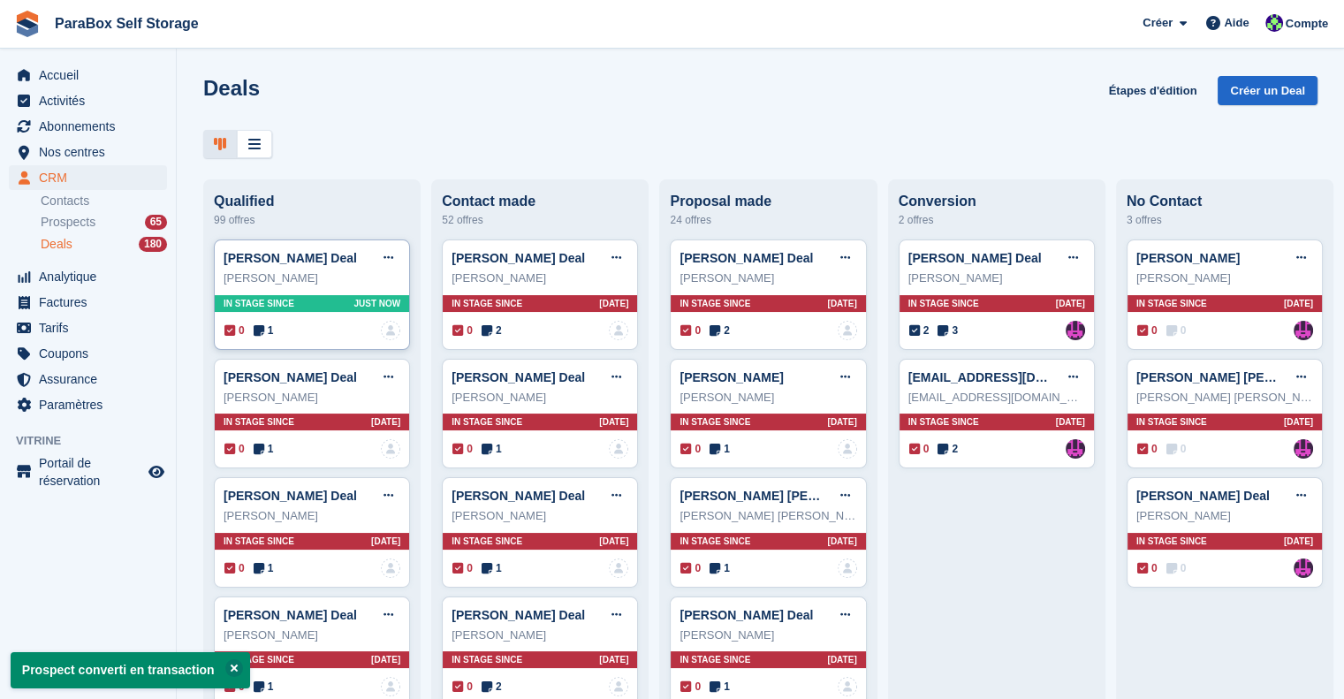
click at [269, 328] on span "1" at bounding box center [264, 331] width 20 height 16
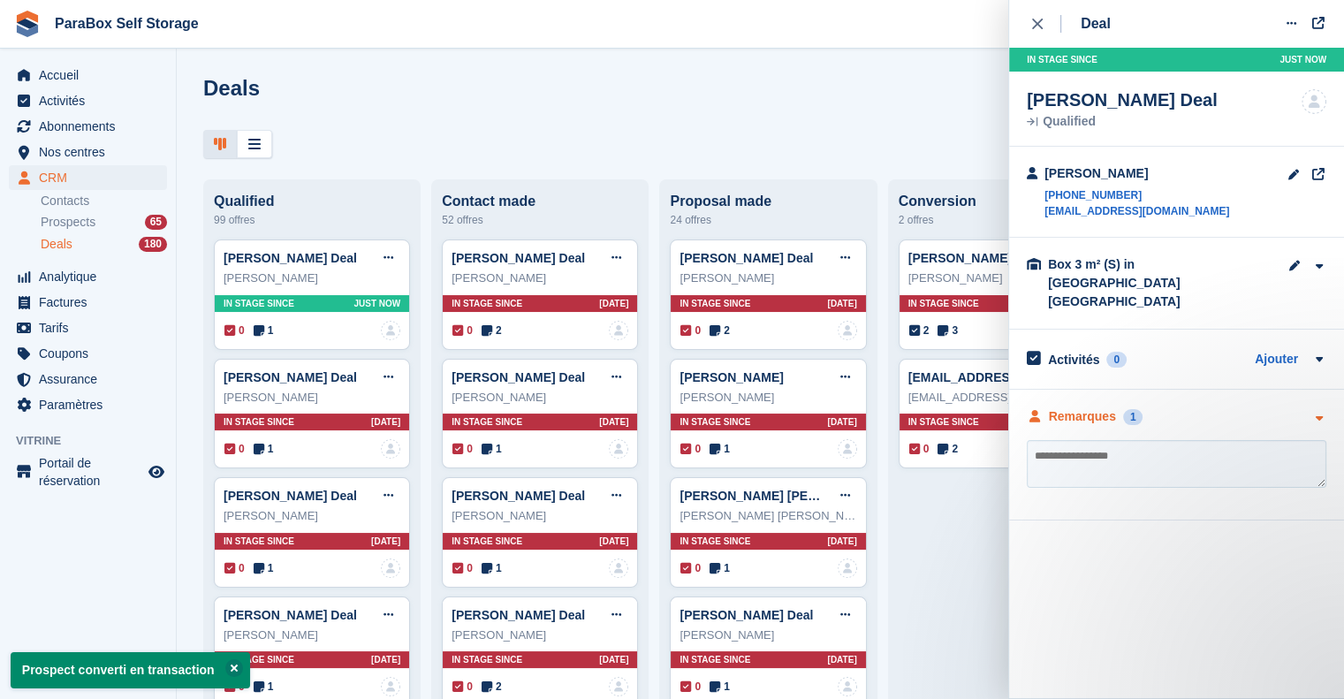
click at [1092, 407] on div "Remarques" at bounding box center [1082, 416] width 67 height 19
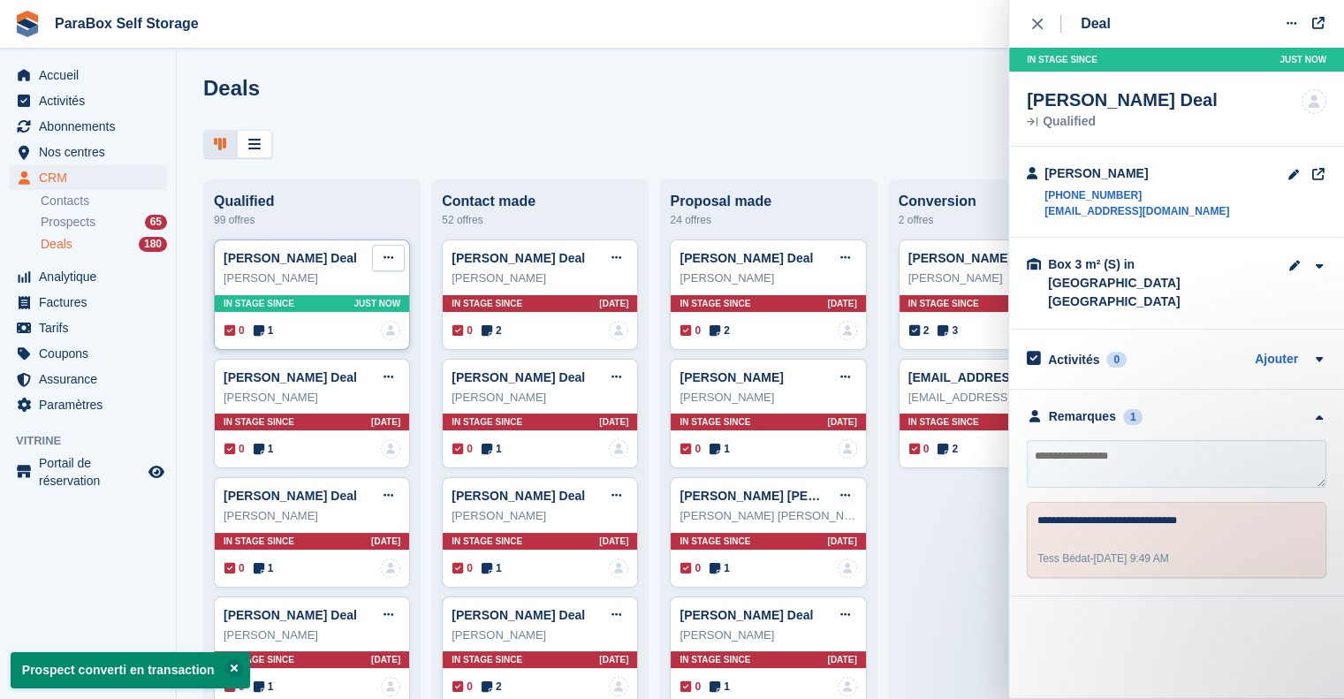
click at [385, 261] on icon at bounding box center [389, 257] width 10 height 11
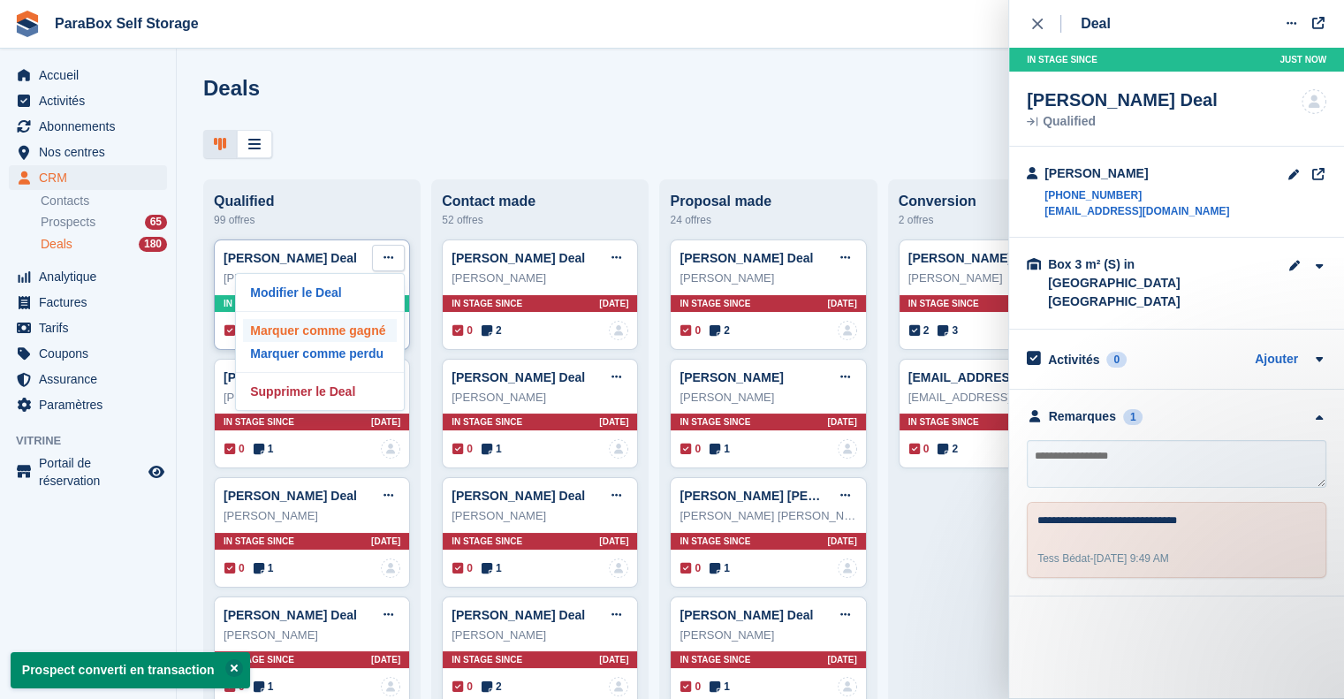
click at [342, 334] on p "Marquer comme gagné" at bounding box center [320, 330] width 154 height 23
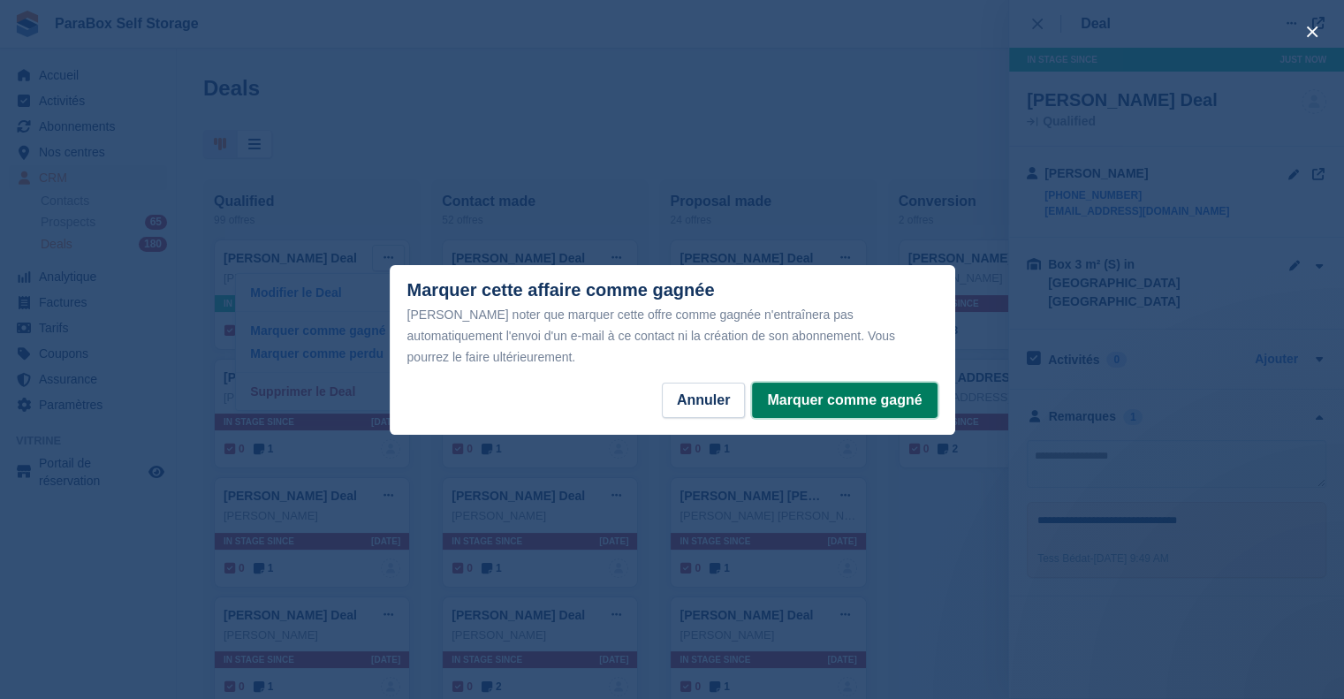
click at [838, 395] on button "Marquer comme gagné" at bounding box center [844, 400] width 185 height 35
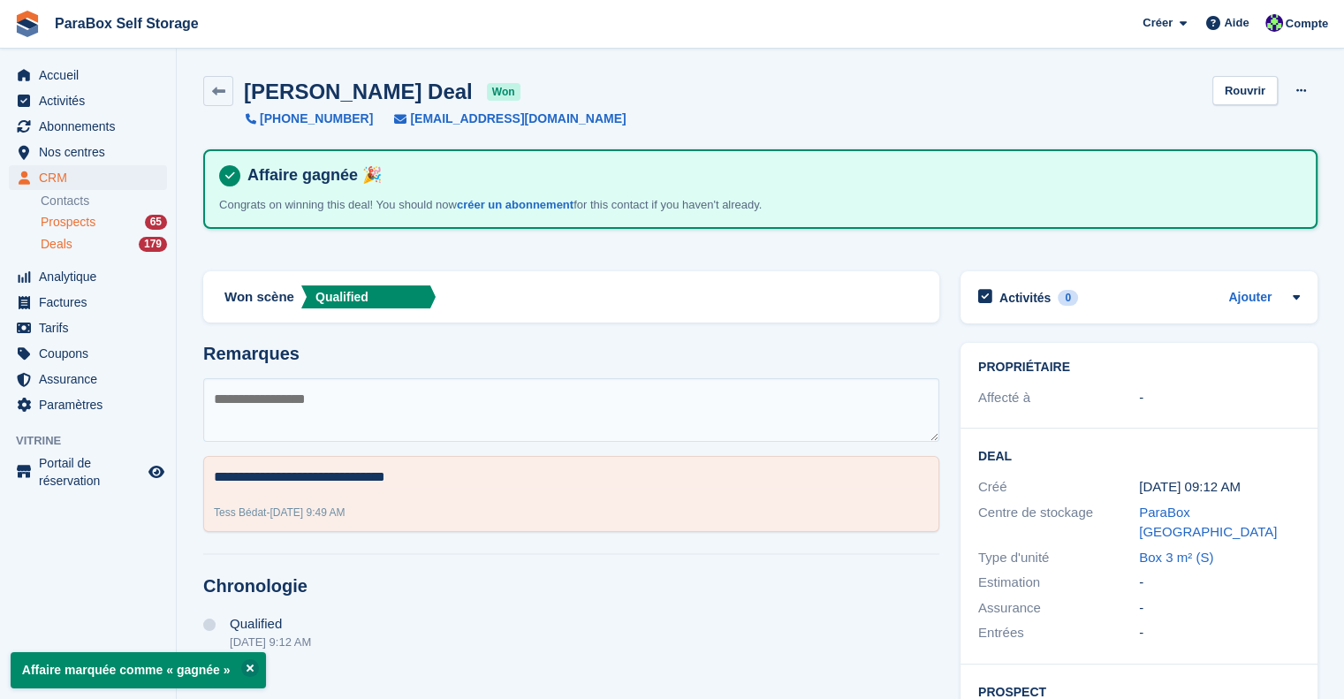
click at [93, 223] on span "Prospects" at bounding box center [68, 222] width 55 height 17
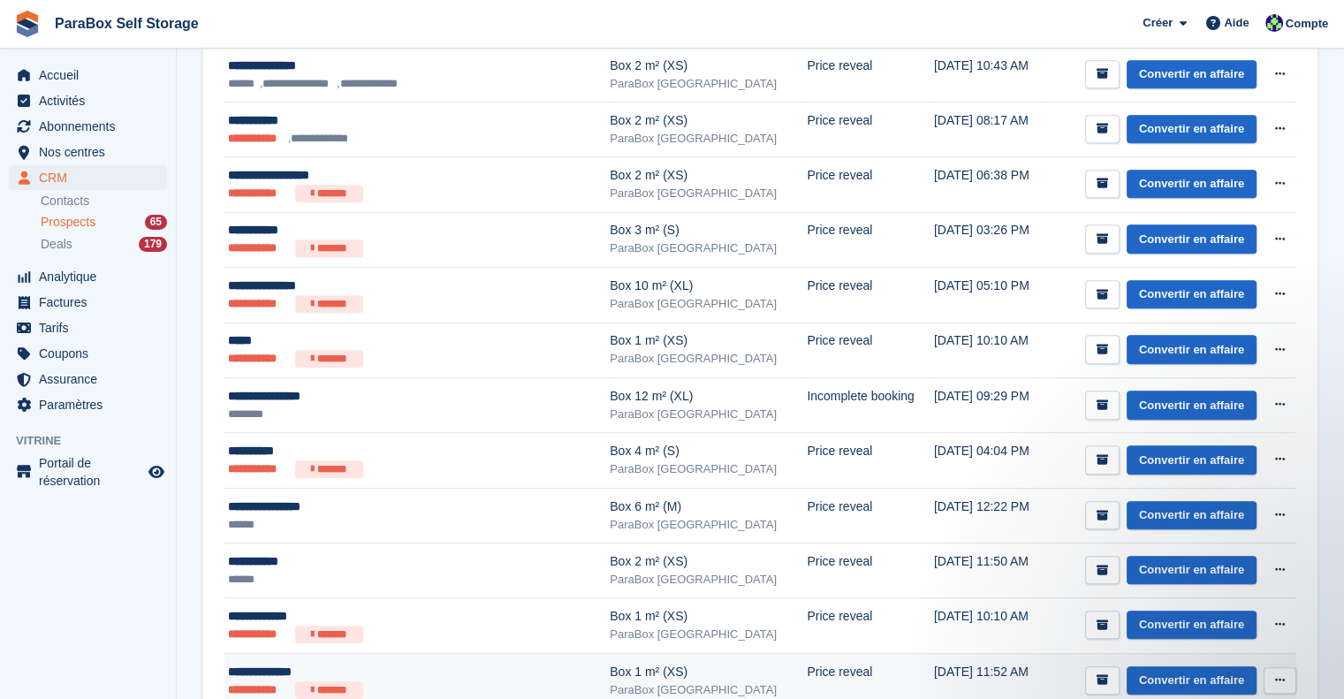
scroll to position [796, 0]
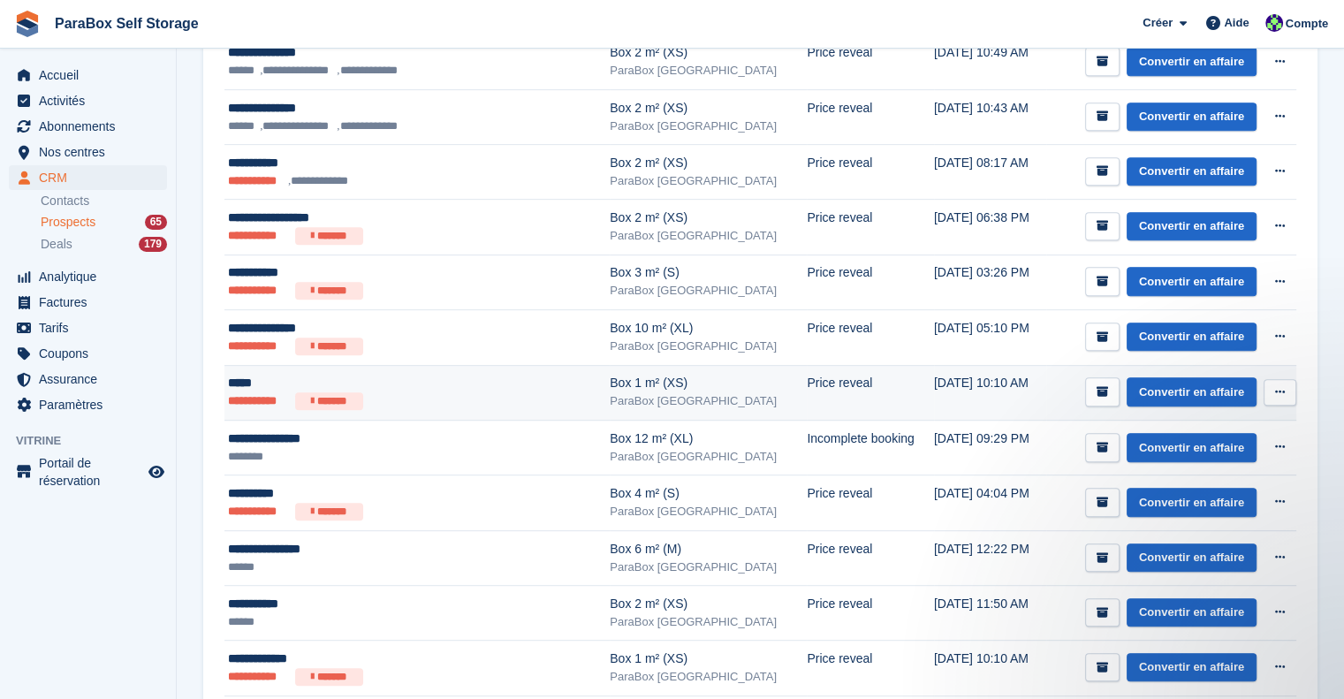
click at [410, 392] on ul "**********" at bounding box center [389, 401] width 323 height 18
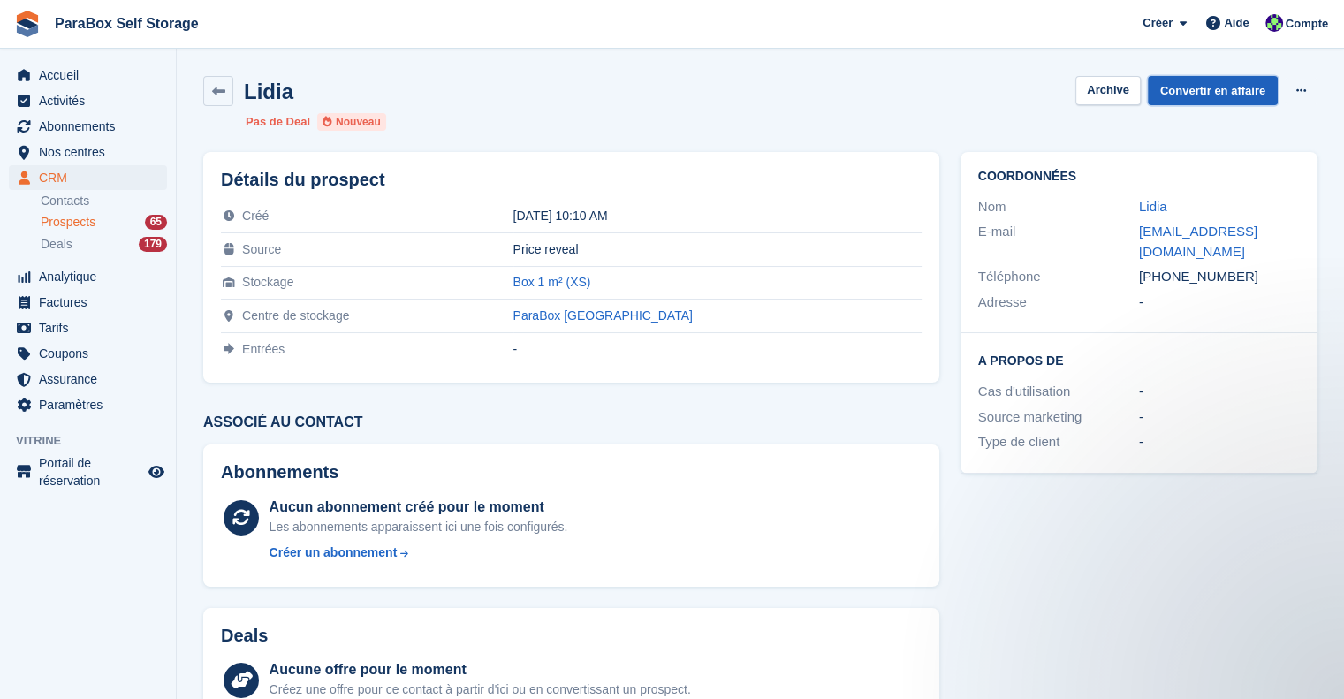
click at [1237, 91] on link "Convertir en affaire" at bounding box center [1213, 90] width 130 height 29
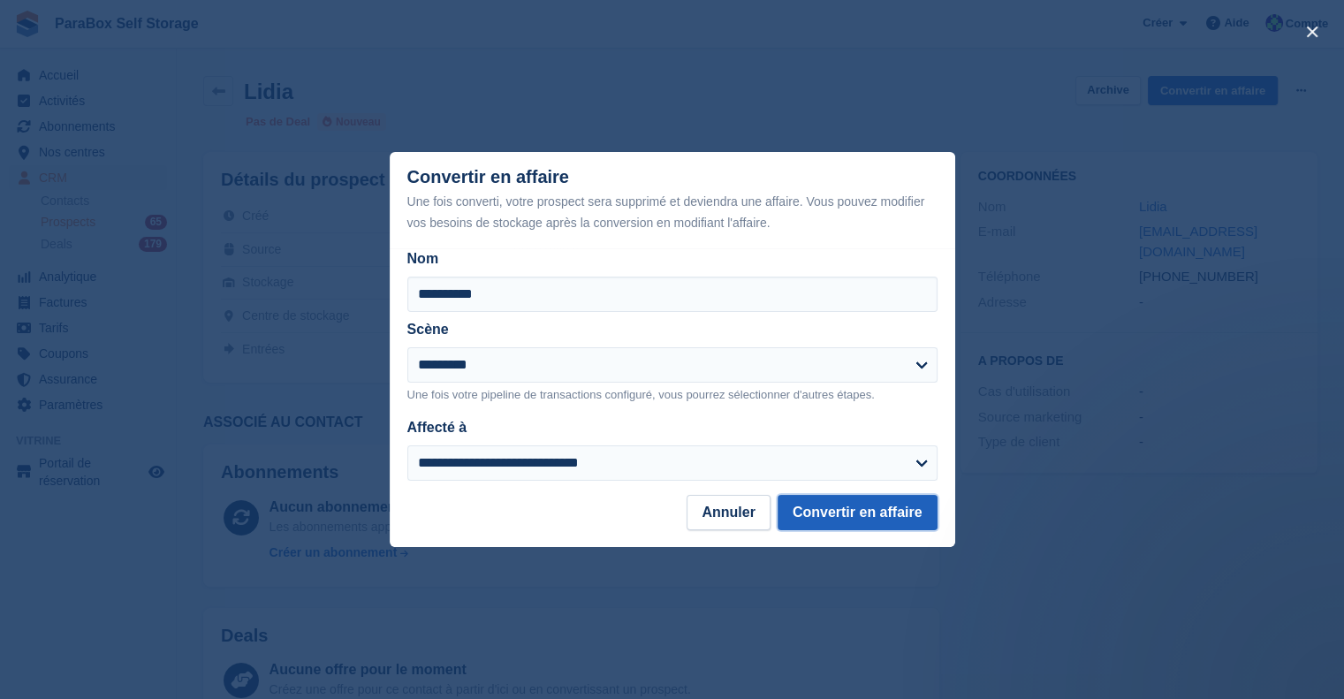
click at [866, 514] on button "Convertir en affaire" at bounding box center [858, 512] width 160 height 35
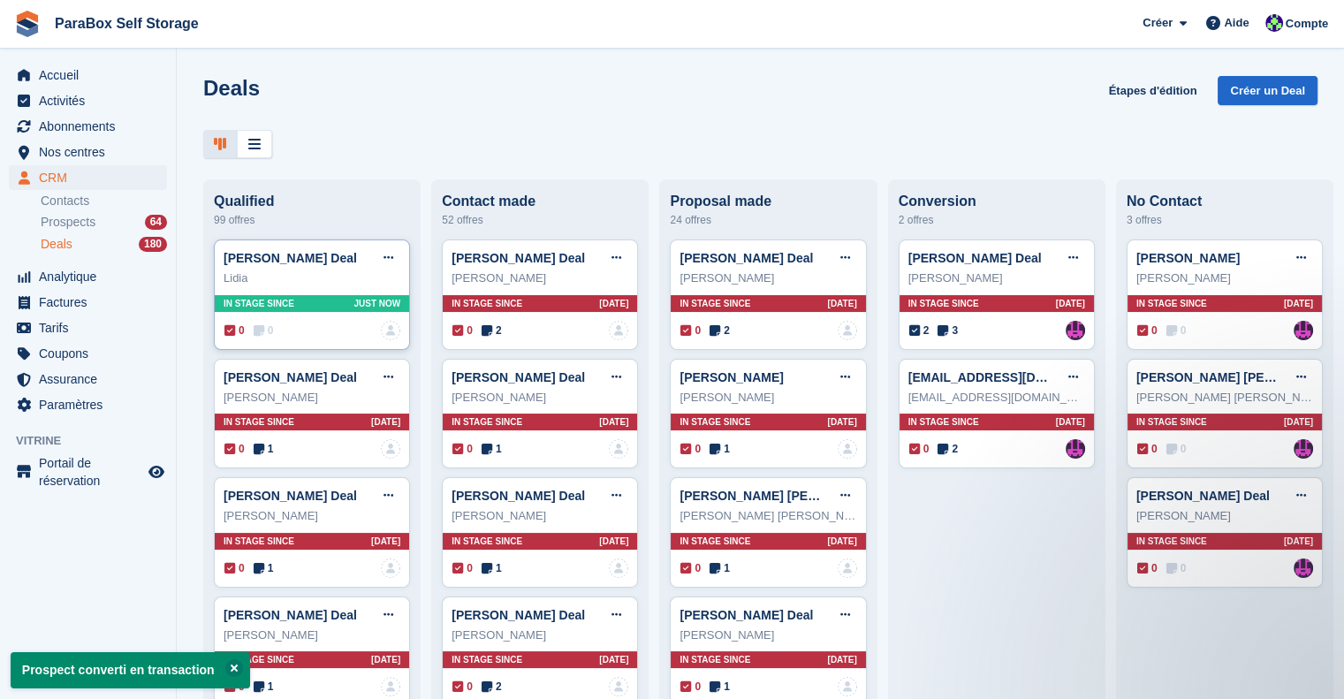
click at [267, 338] on span "0" at bounding box center [264, 331] width 20 height 16
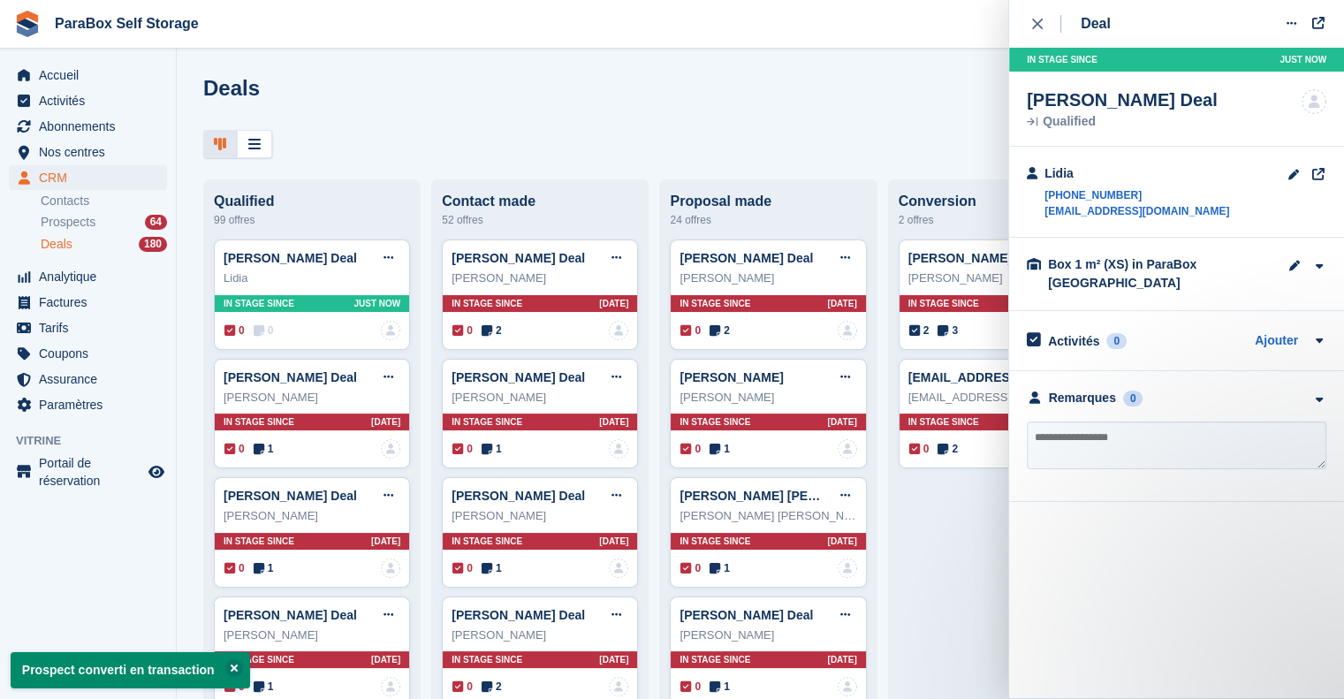
click at [1087, 444] on textarea at bounding box center [1177, 446] width 300 height 48
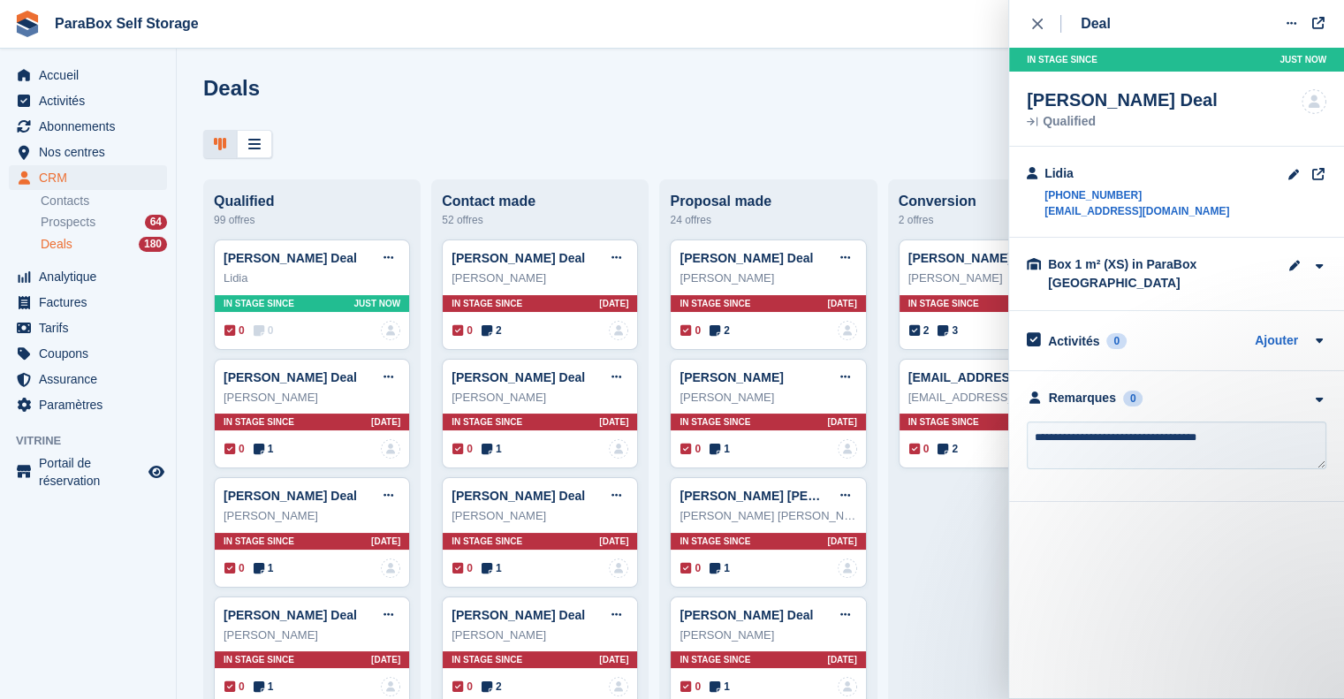
type textarea "**********"
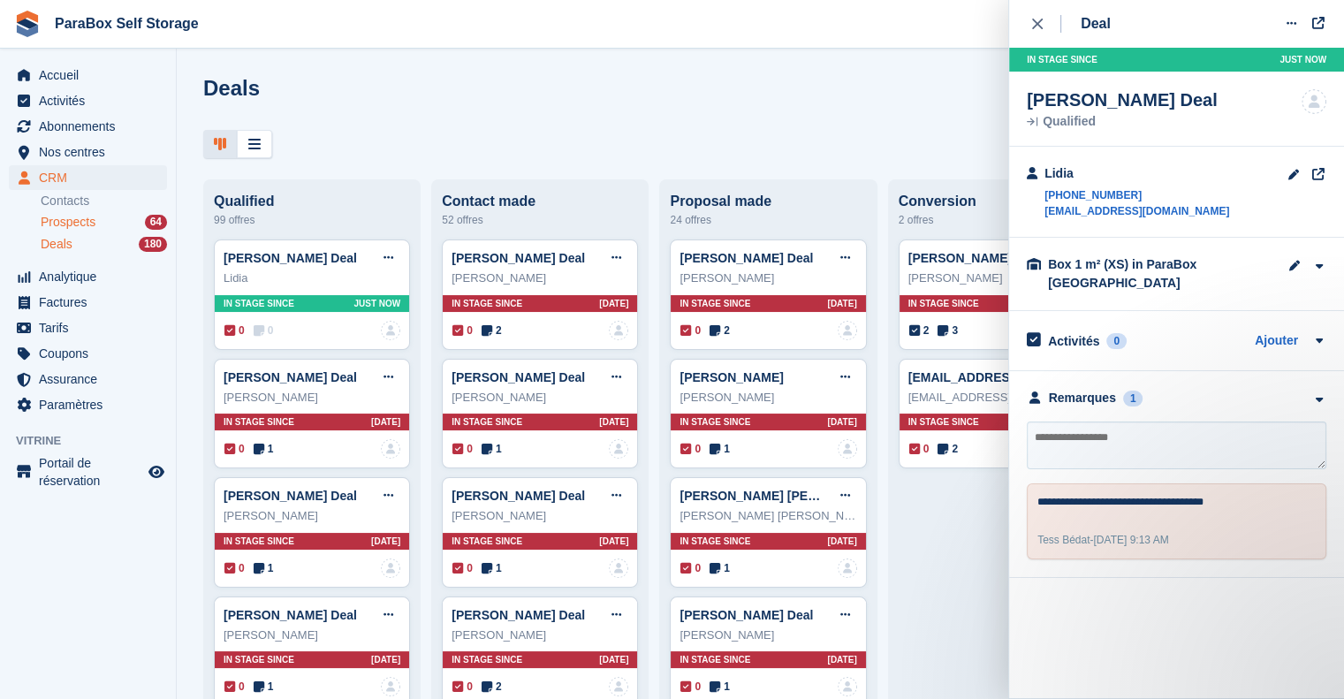
click at [92, 216] on span "Prospects" at bounding box center [68, 222] width 55 height 17
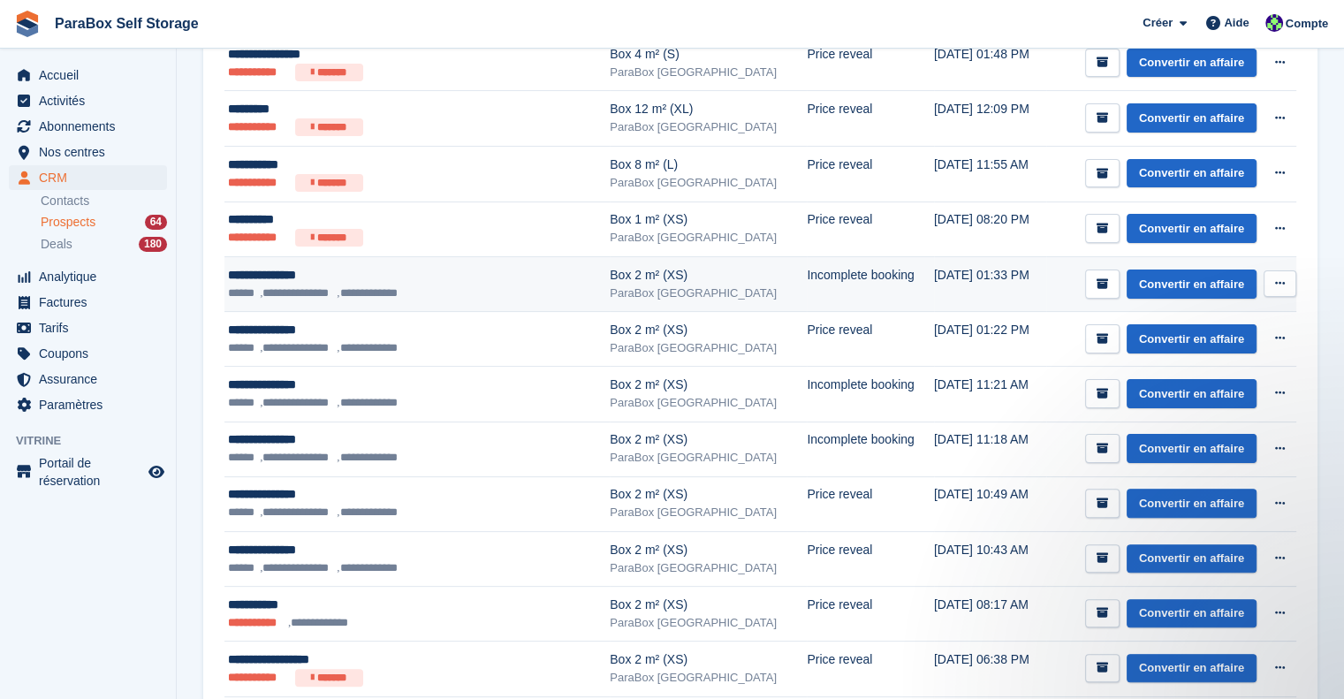
click at [1279, 280] on icon at bounding box center [1280, 283] width 10 height 11
click at [1156, 299] on div "Voir le contact Modifier le contact Supprimer le prospect" at bounding box center [1212, 349] width 170 height 100
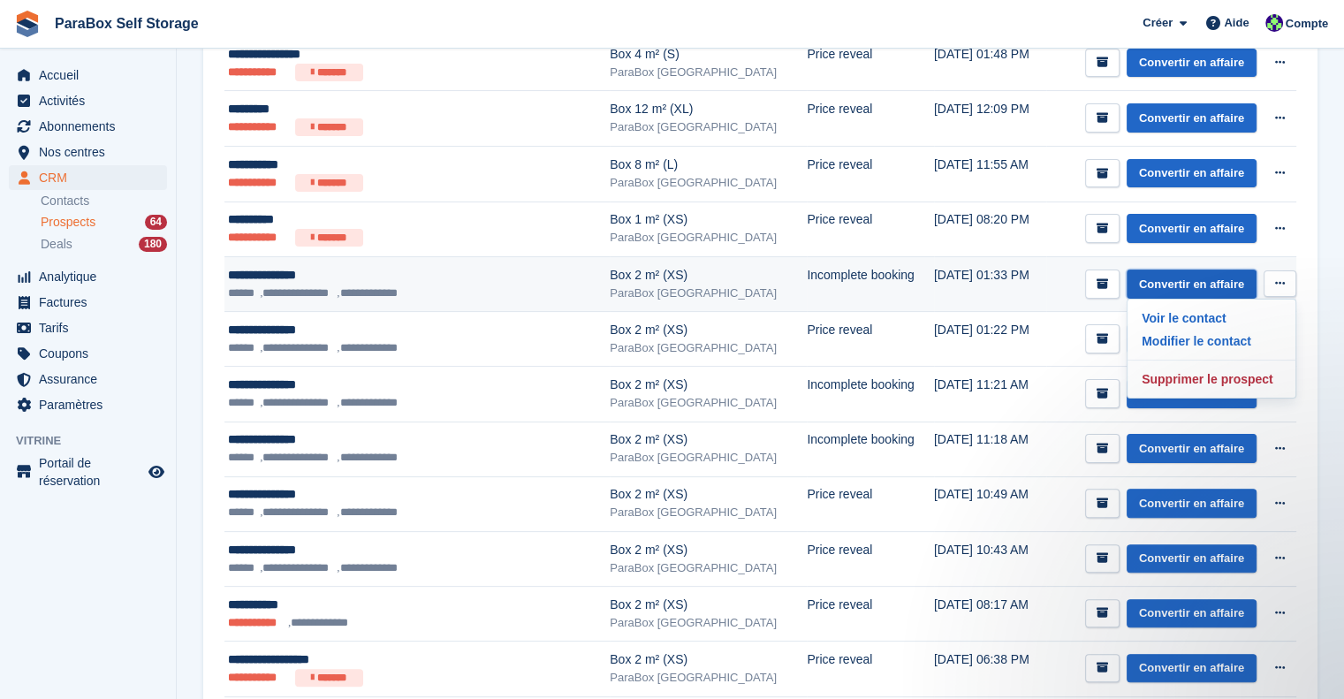
click at [1172, 289] on link "Convertir en affaire" at bounding box center [1192, 284] width 130 height 29
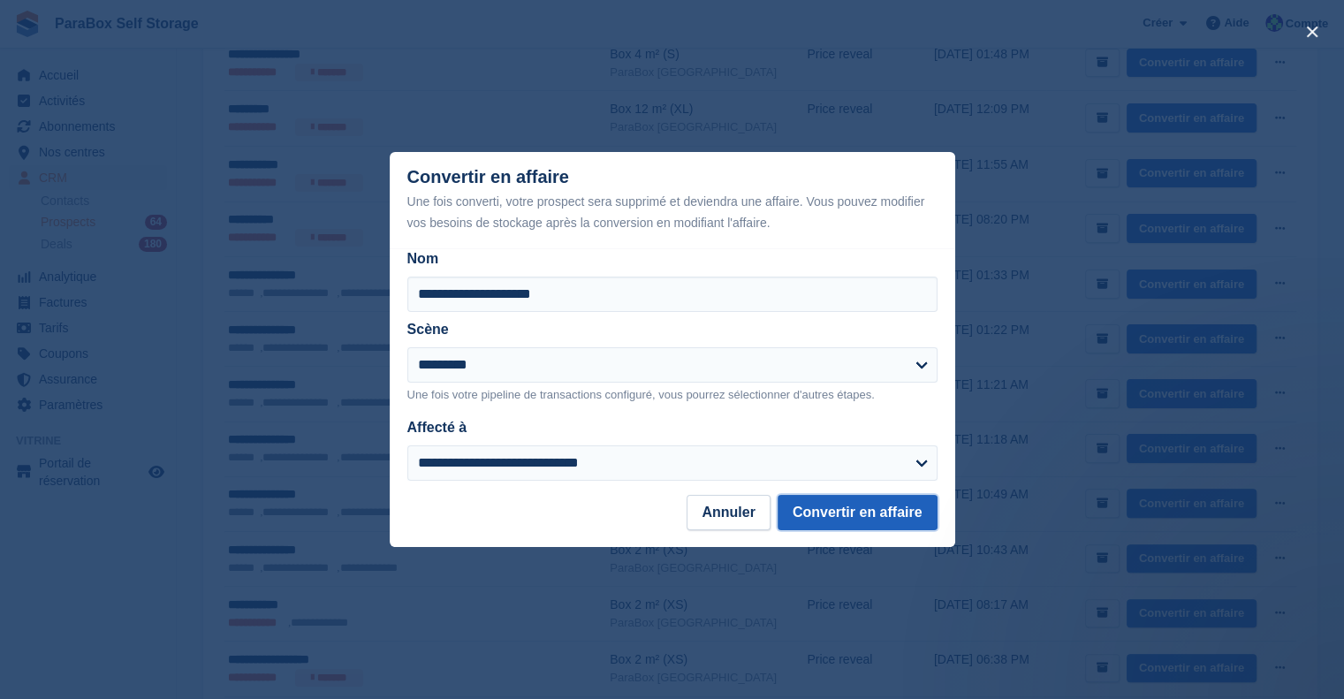
click at [928, 501] on button "Convertir en affaire" at bounding box center [858, 512] width 160 height 35
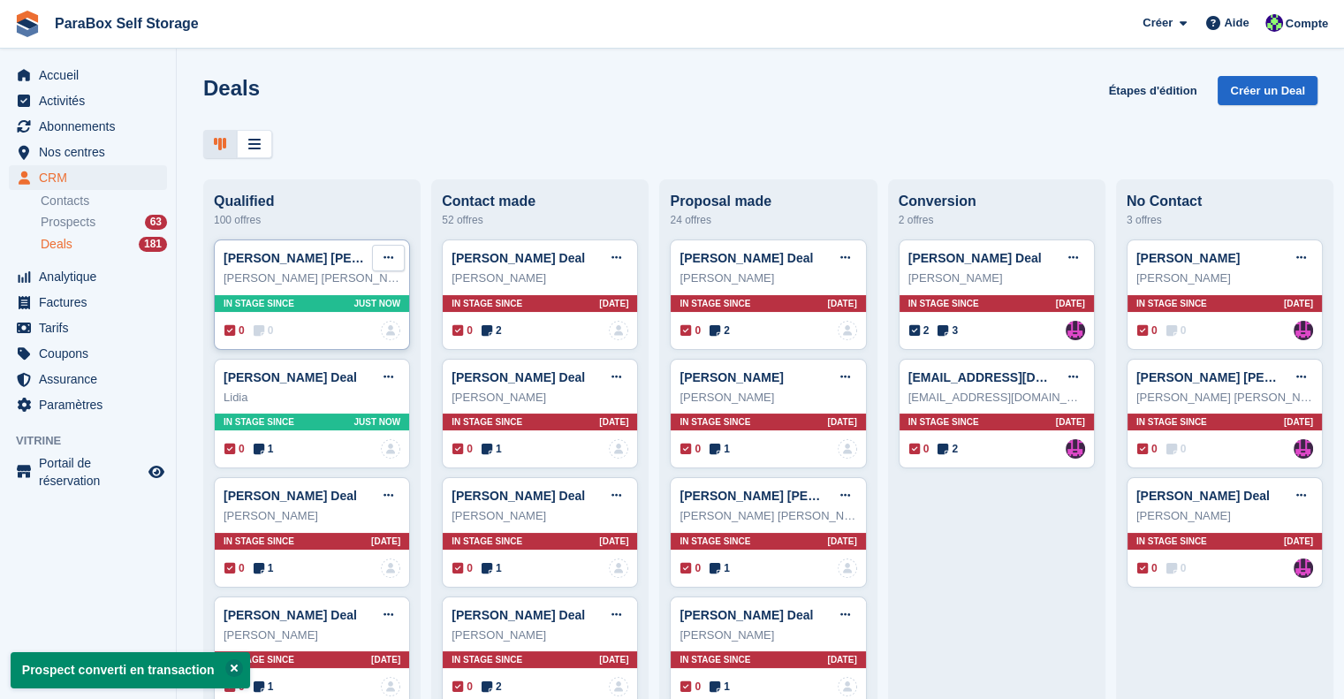
click at [377, 257] on button at bounding box center [388, 258] width 33 height 27
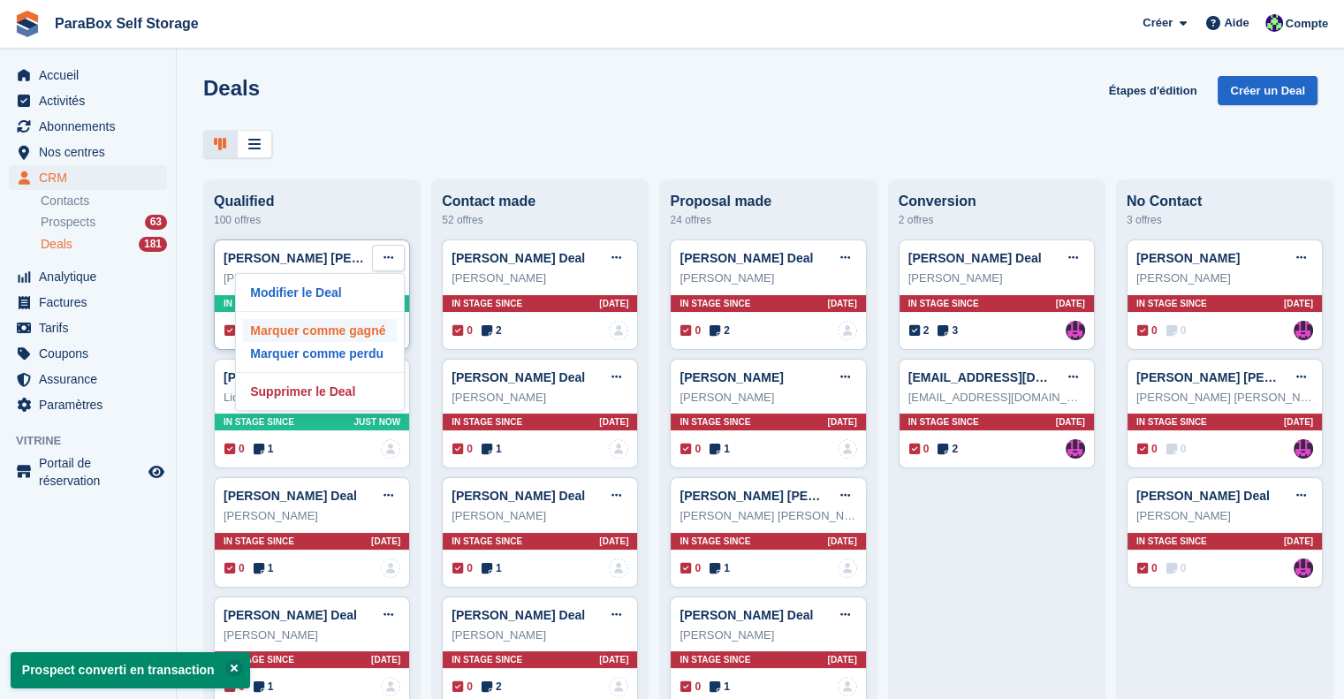
click at [345, 337] on p "Marquer comme gagné" at bounding box center [320, 330] width 154 height 23
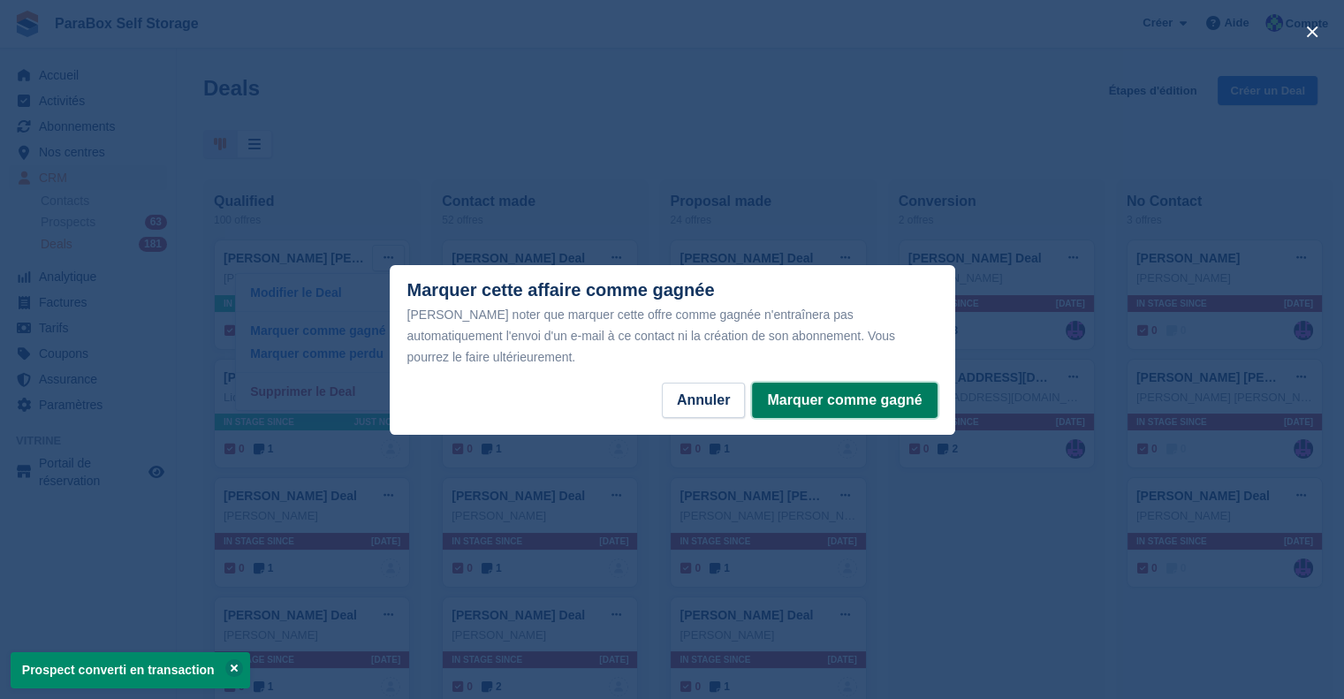
click at [847, 384] on button "Marquer comme gagné" at bounding box center [844, 400] width 185 height 35
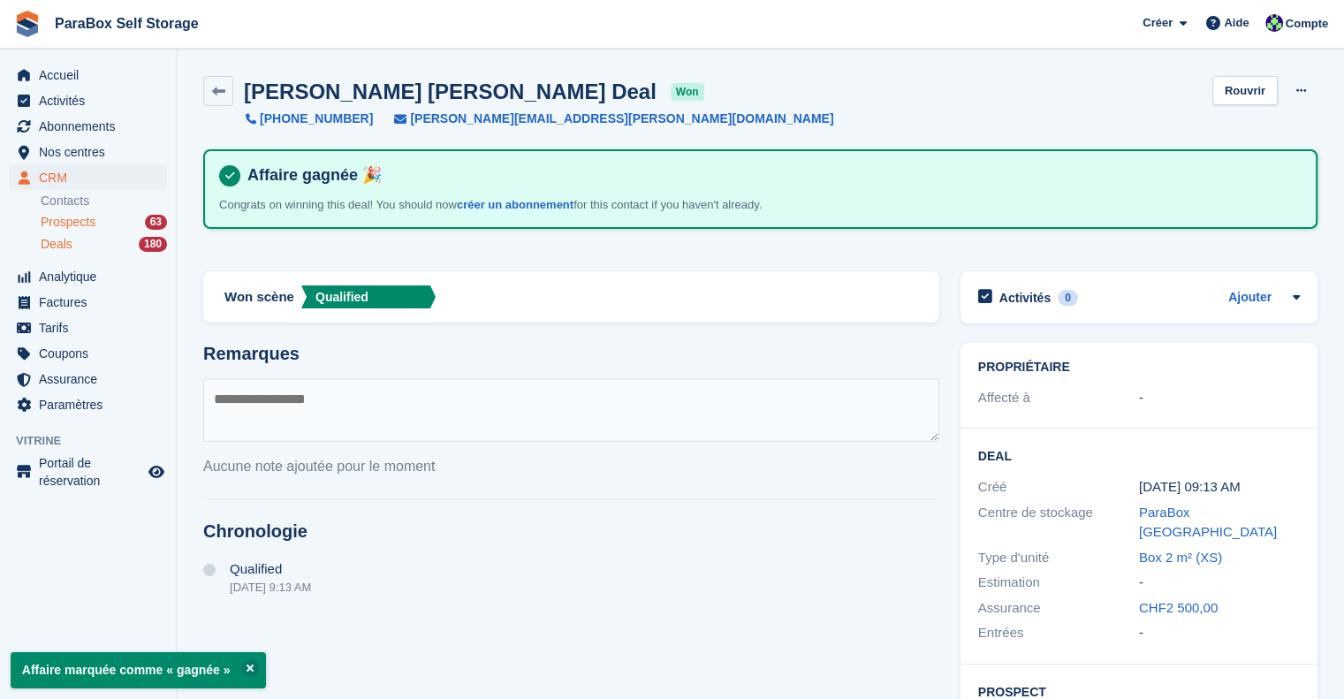
click at [78, 219] on span "Prospects" at bounding box center [68, 222] width 55 height 17
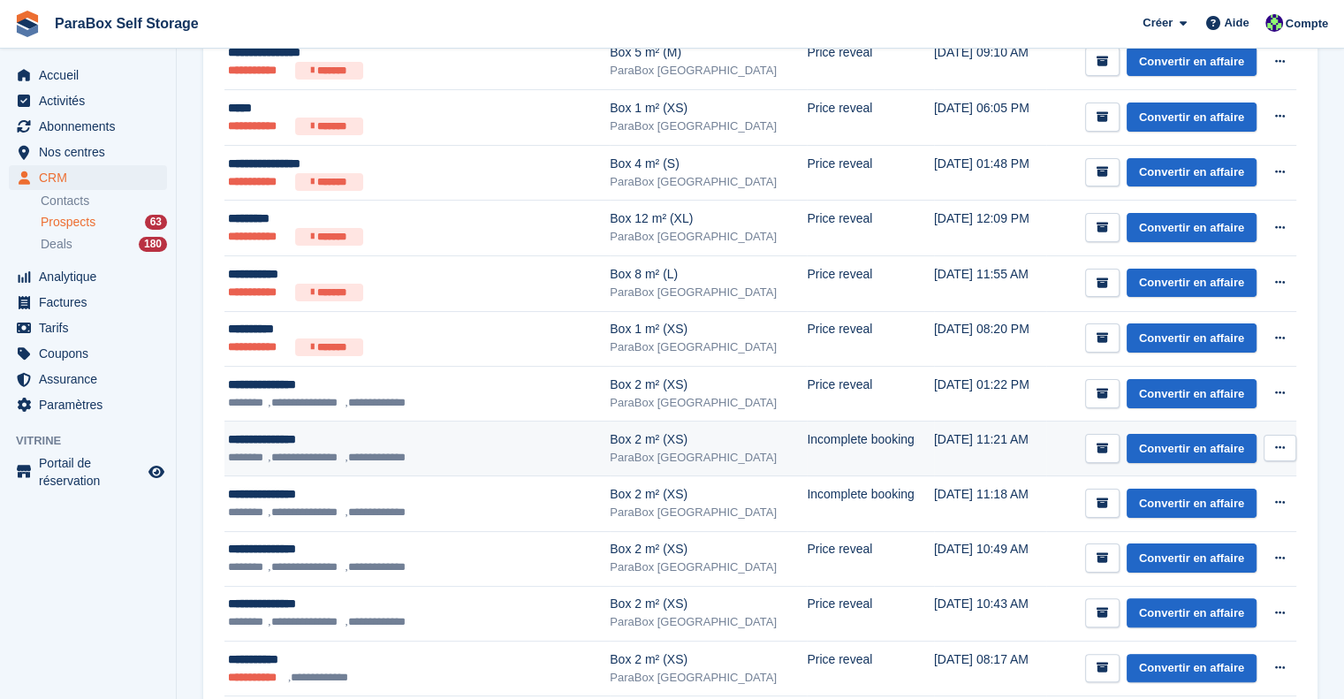
scroll to position [265, 0]
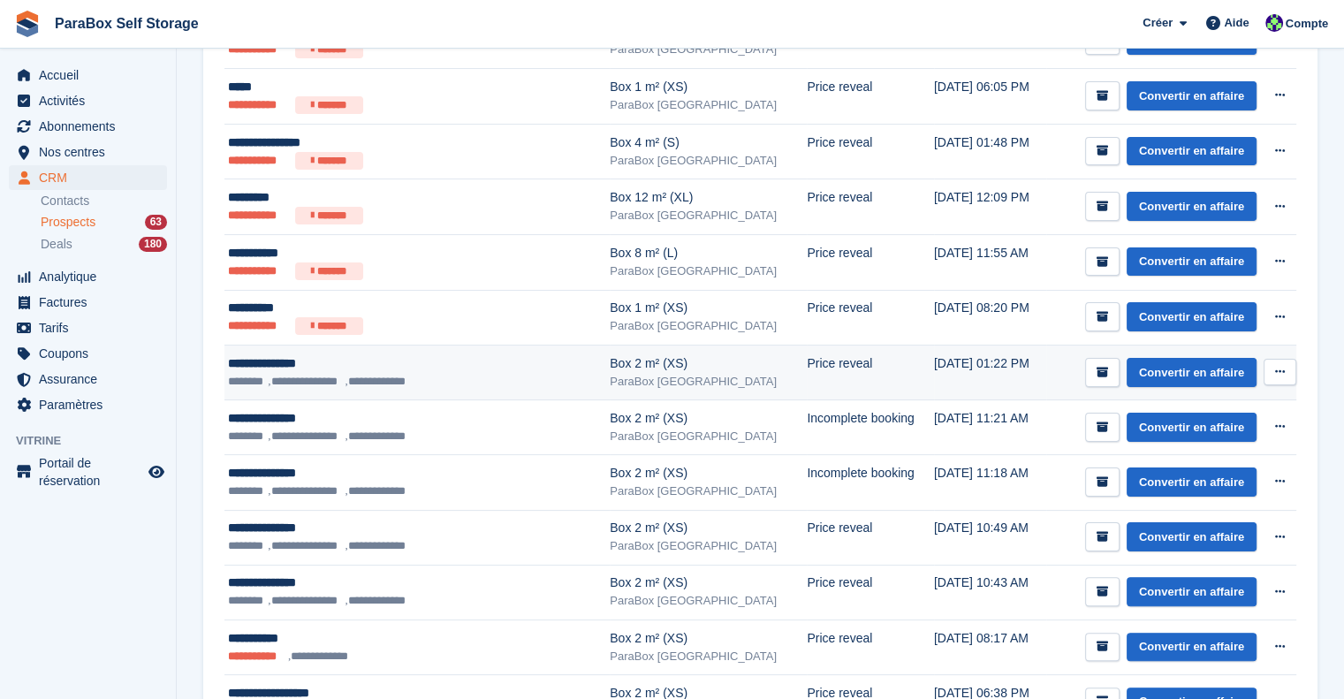
click at [421, 383] on li "**********" at bounding box center [385, 382] width 81 height 18
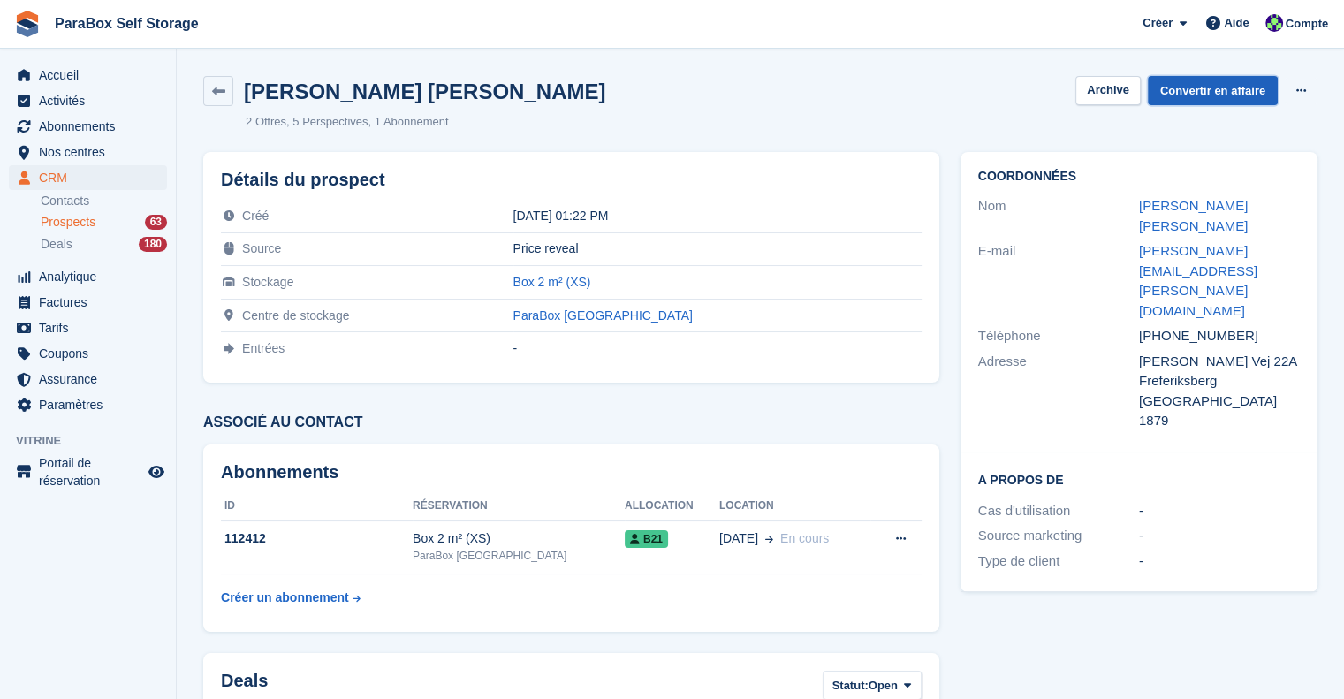
click at [1199, 85] on link "Convertir en affaire" at bounding box center [1213, 90] width 130 height 29
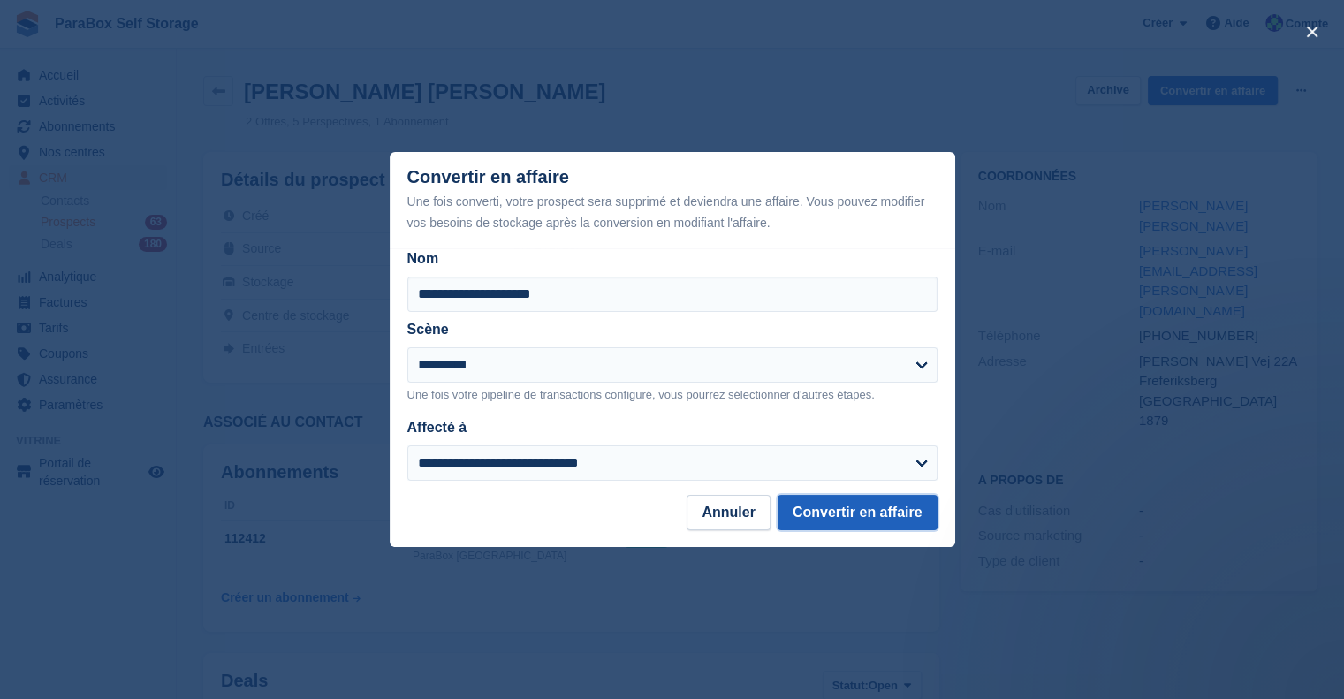
click at [843, 508] on button "Convertir en affaire" at bounding box center [858, 512] width 160 height 35
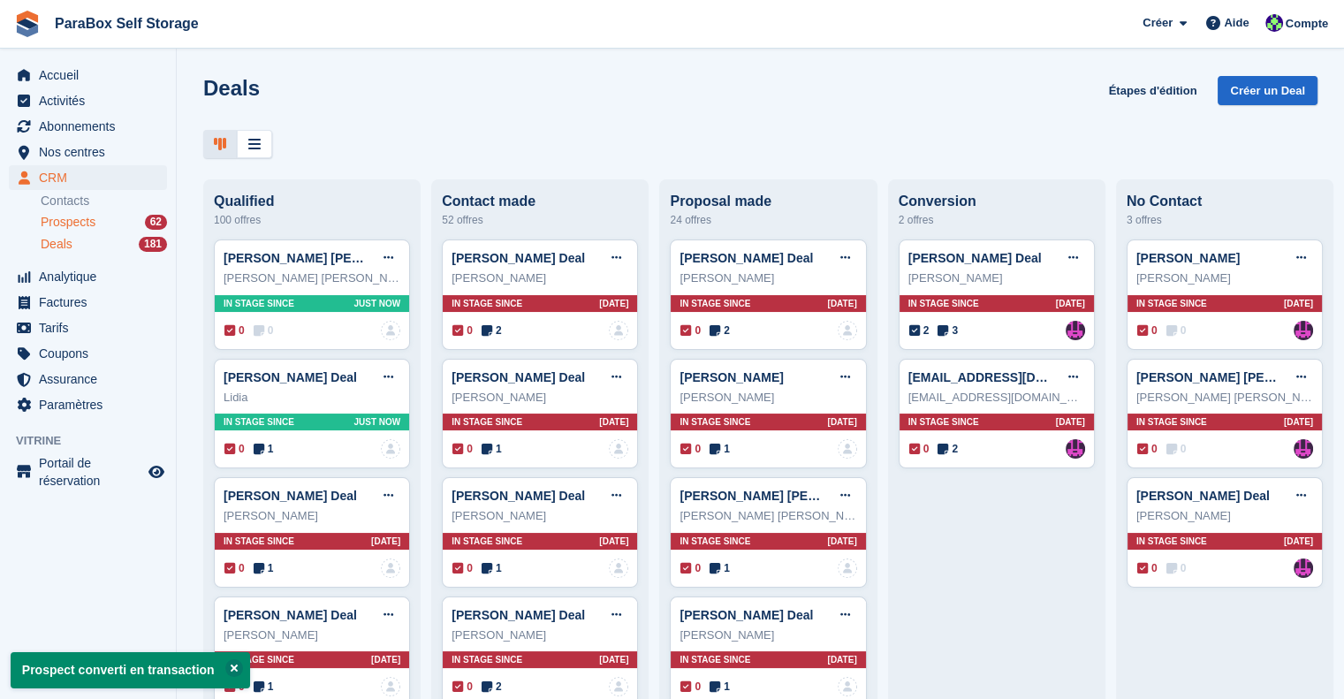
click at [73, 222] on span "Prospects" at bounding box center [68, 222] width 55 height 17
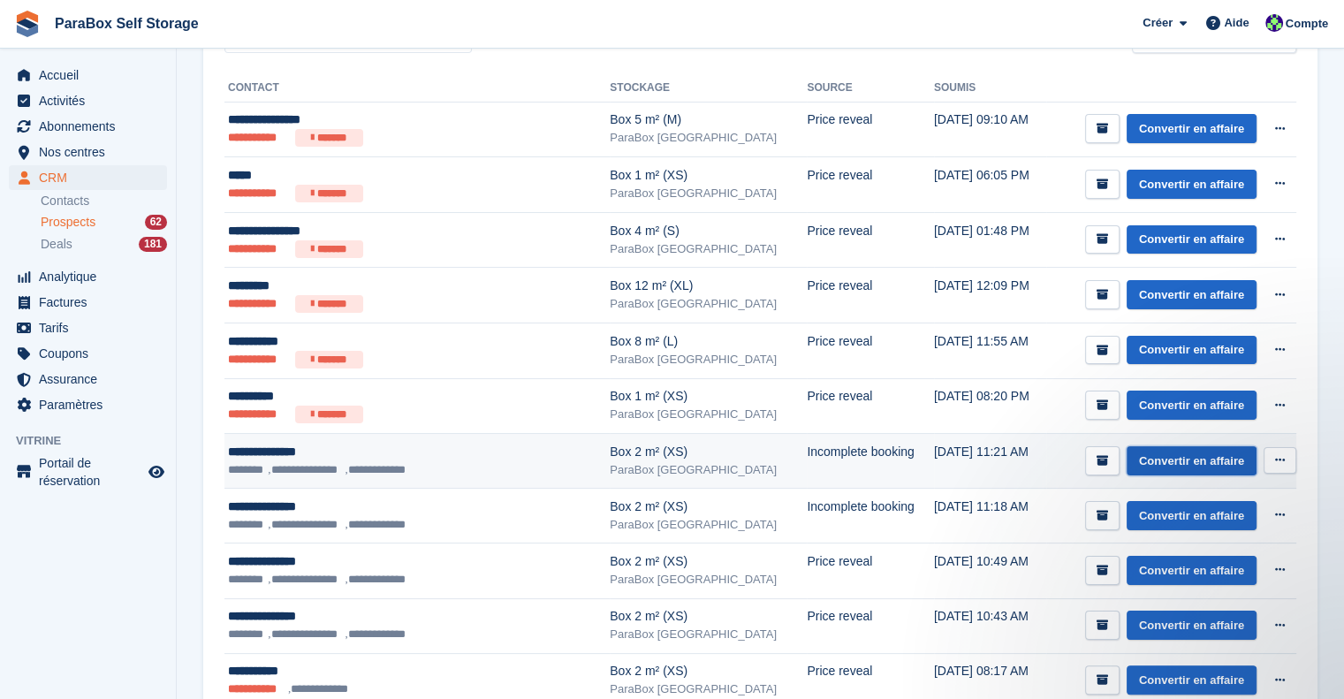
click at [1185, 466] on link "Convertir en affaire" at bounding box center [1192, 460] width 130 height 29
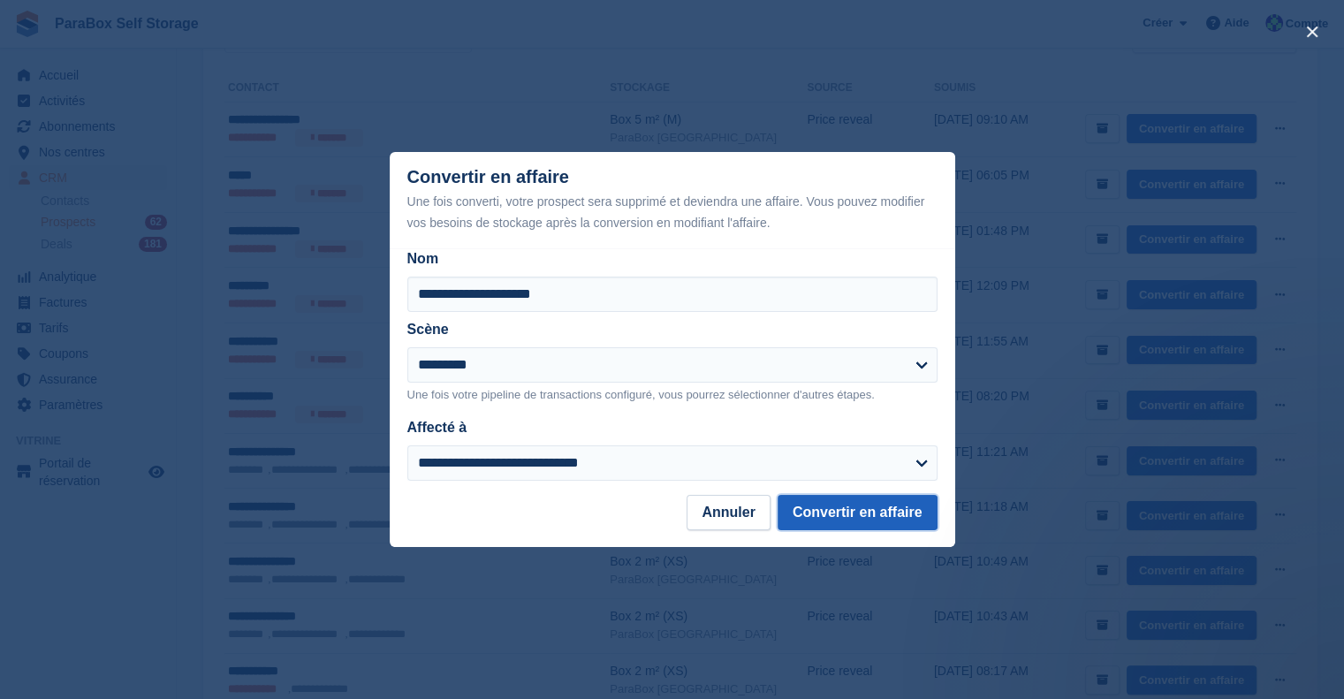
click at [863, 517] on button "Convertir en affaire" at bounding box center [858, 512] width 160 height 35
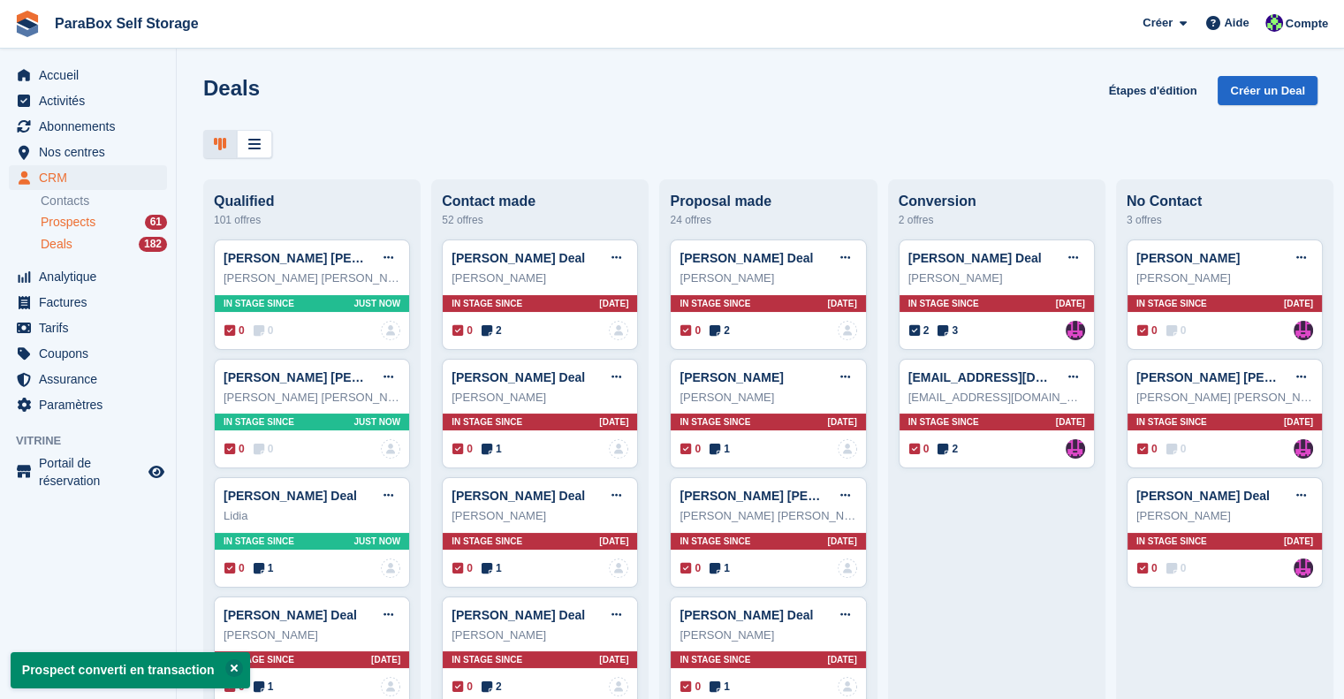
click at [93, 220] on span "Prospects" at bounding box center [68, 222] width 55 height 17
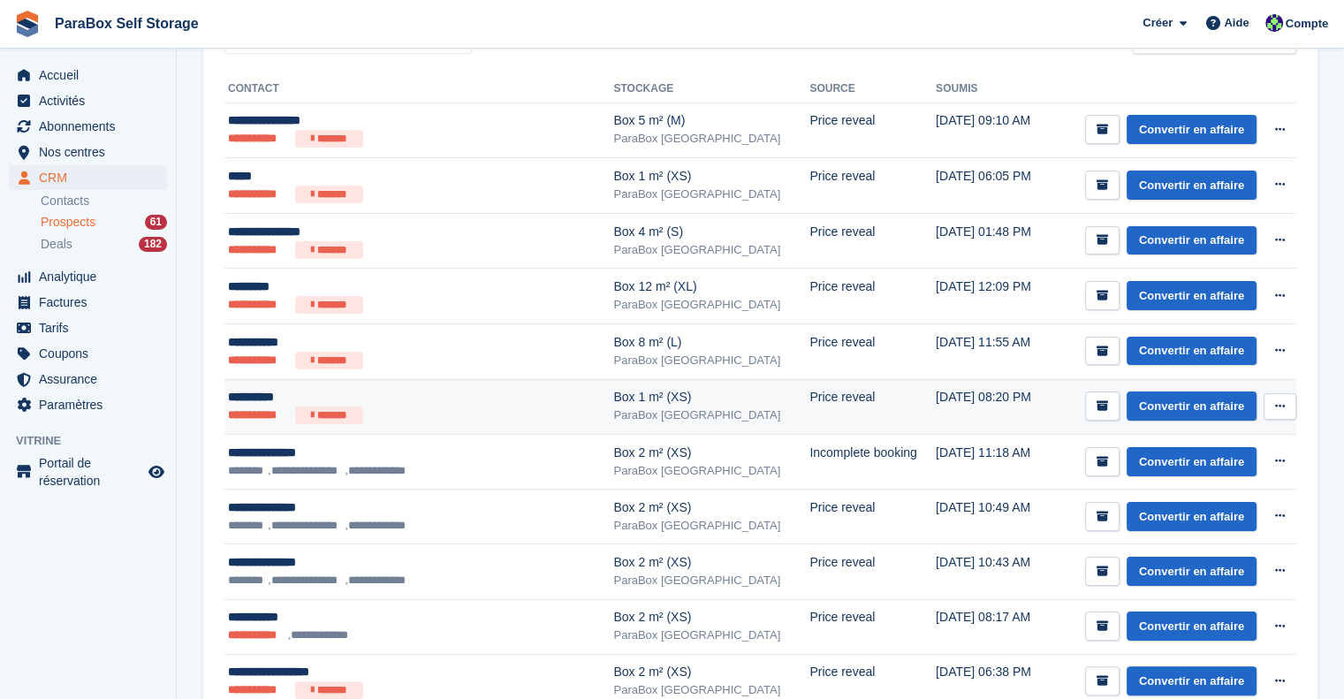
scroll to position [177, 0]
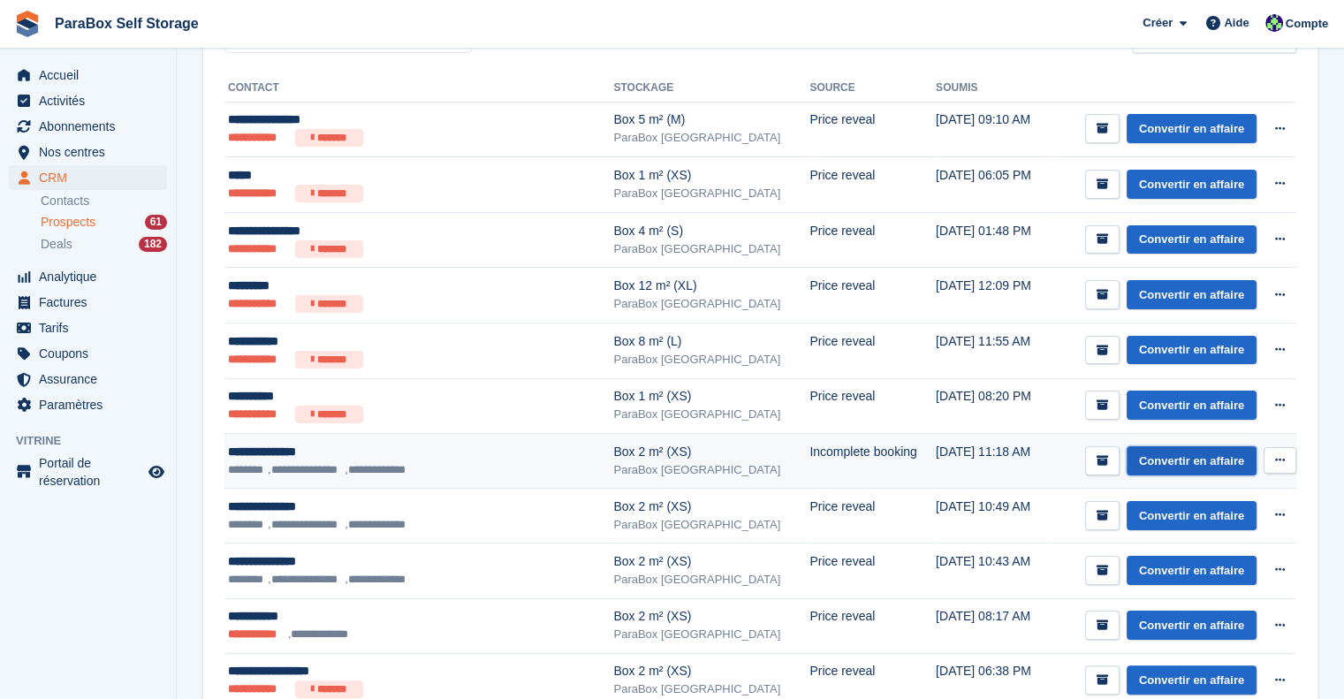
click at [1209, 447] on link "Convertir en affaire" at bounding box center [1192, 460] width 130 height 29
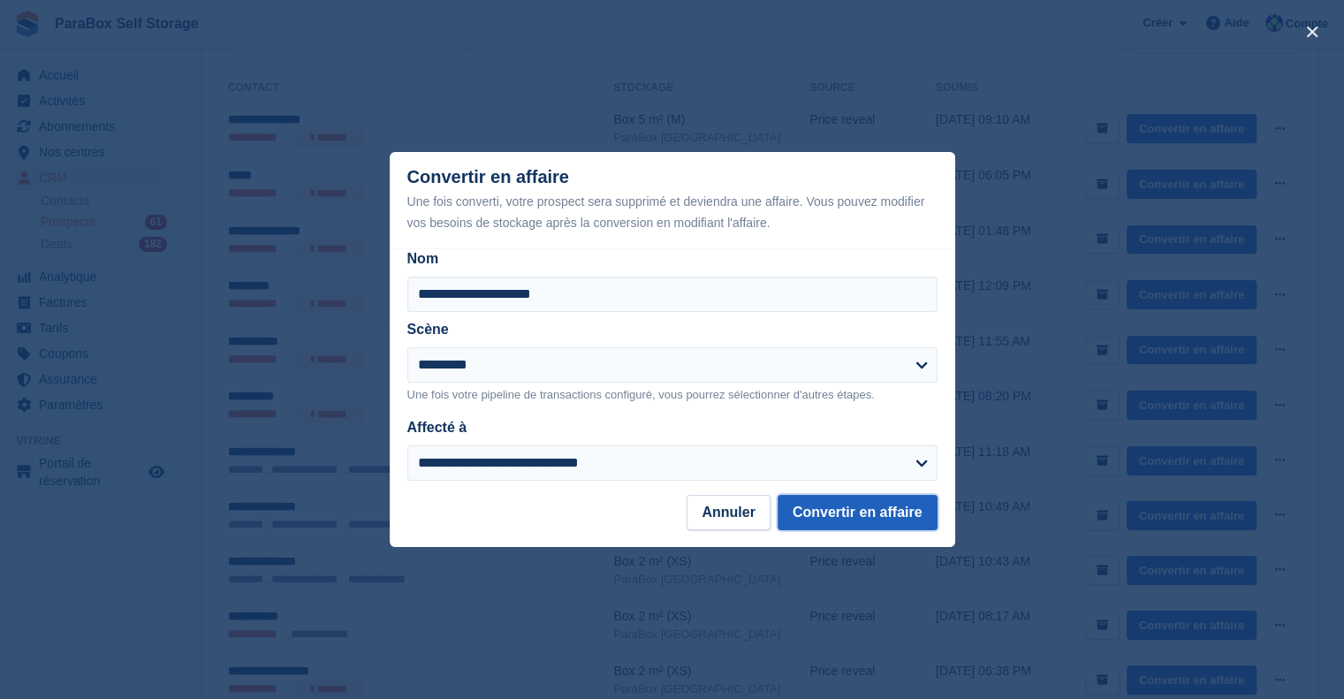
click at [880, 522] on button "Convertir en affaire" at bounding box center [858, 512] width 160 height 35
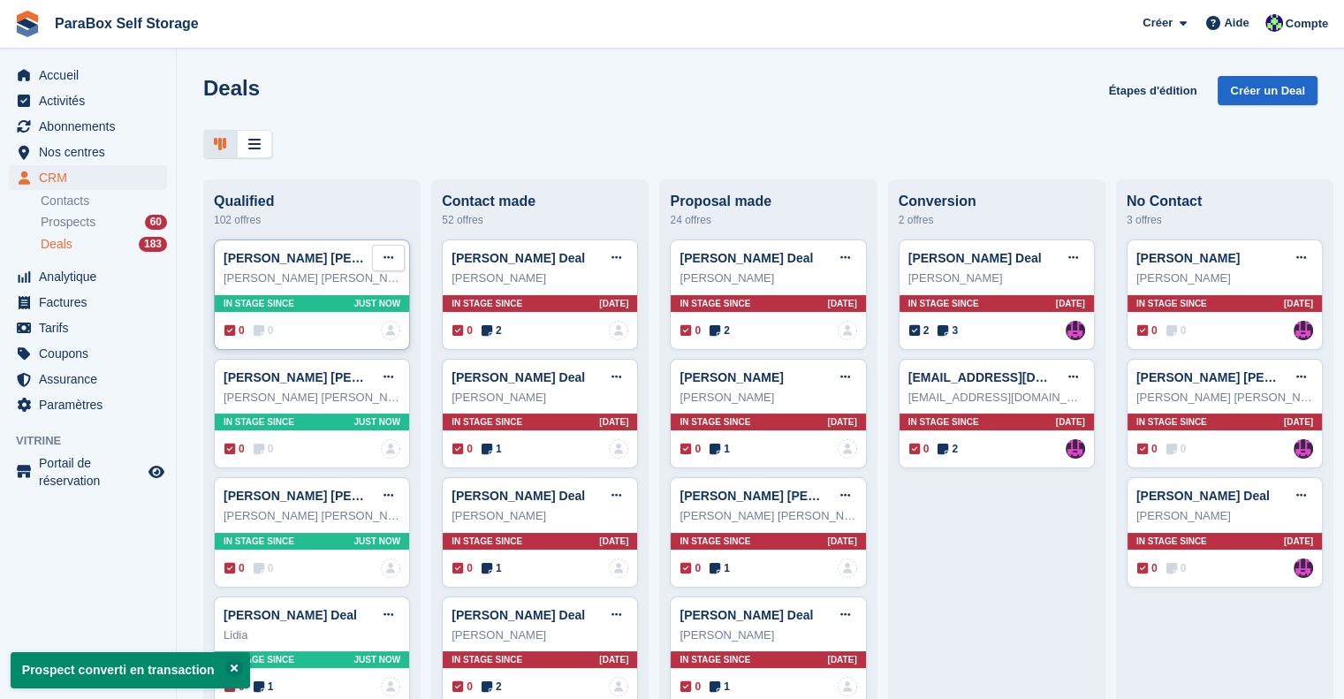
click at [379, 263] on button at bounding box center [388, 258] width 33 height 27
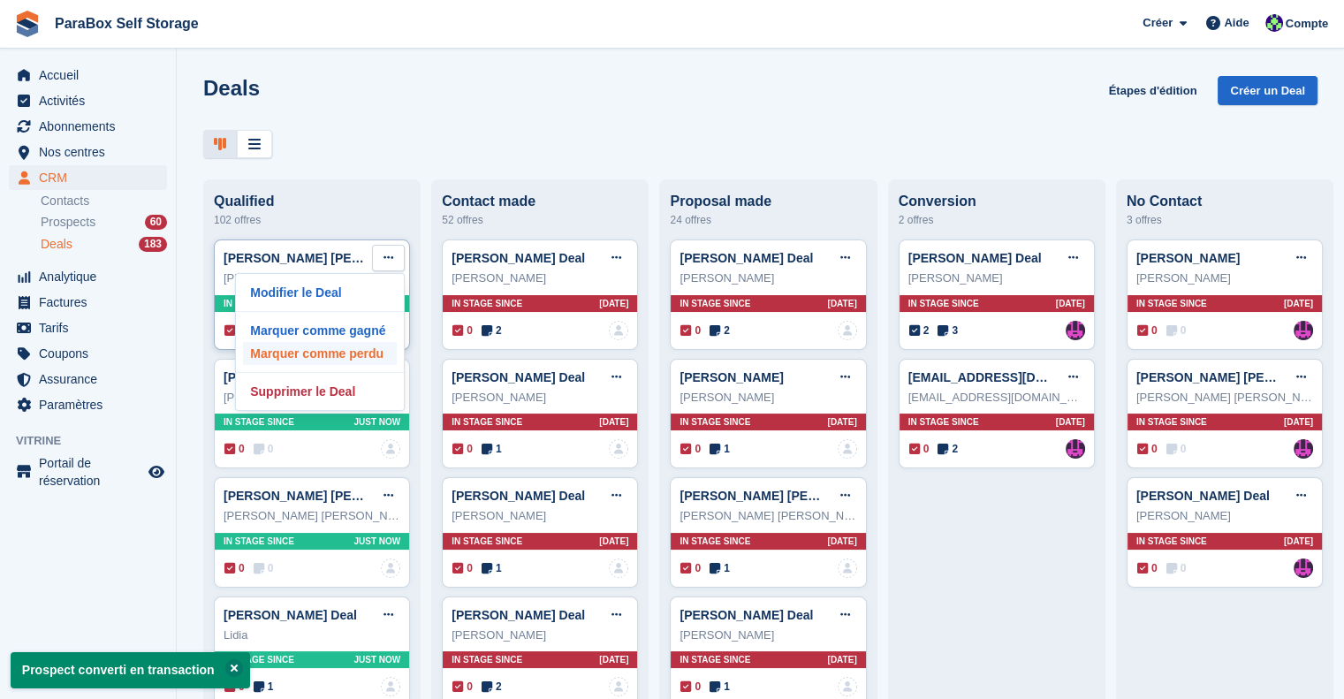
click at [358, 360] on p "Marquer comme perdu" at bounding box center [320, 353] width 154 height 23
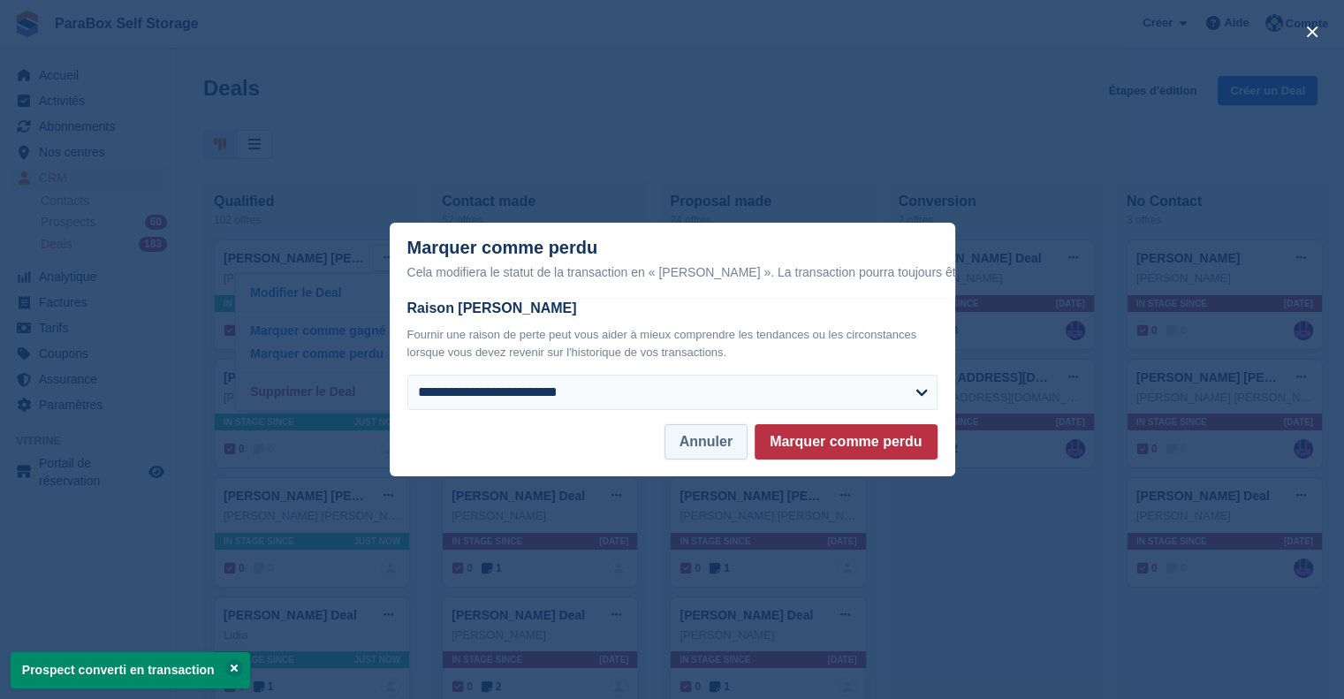
click at [722, 452] on button "Annuler" at bounding box center [706, 441] width 83 height 35
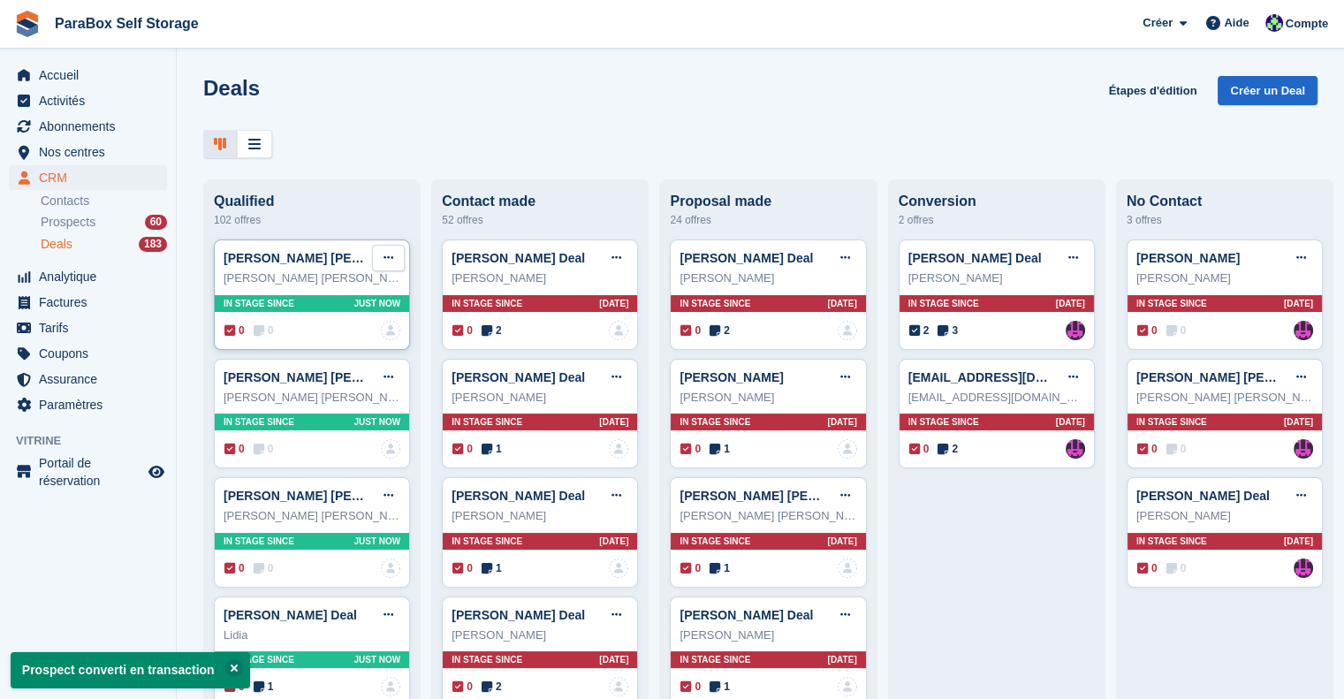
click at [388, 258] on icon at bounding box center [389, 257] width 10 height 11
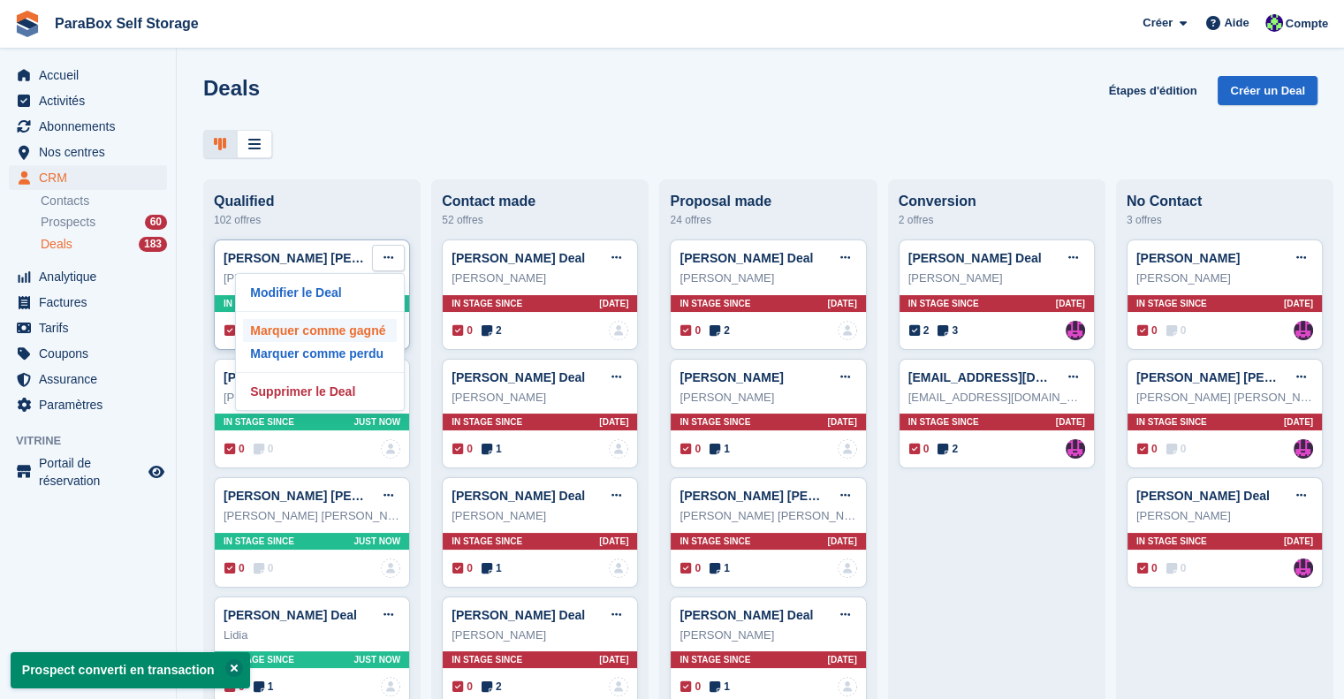
click at [316, 332] on p "Marquer comme gagné" at bounding box center [320, 330] width 154 height 23
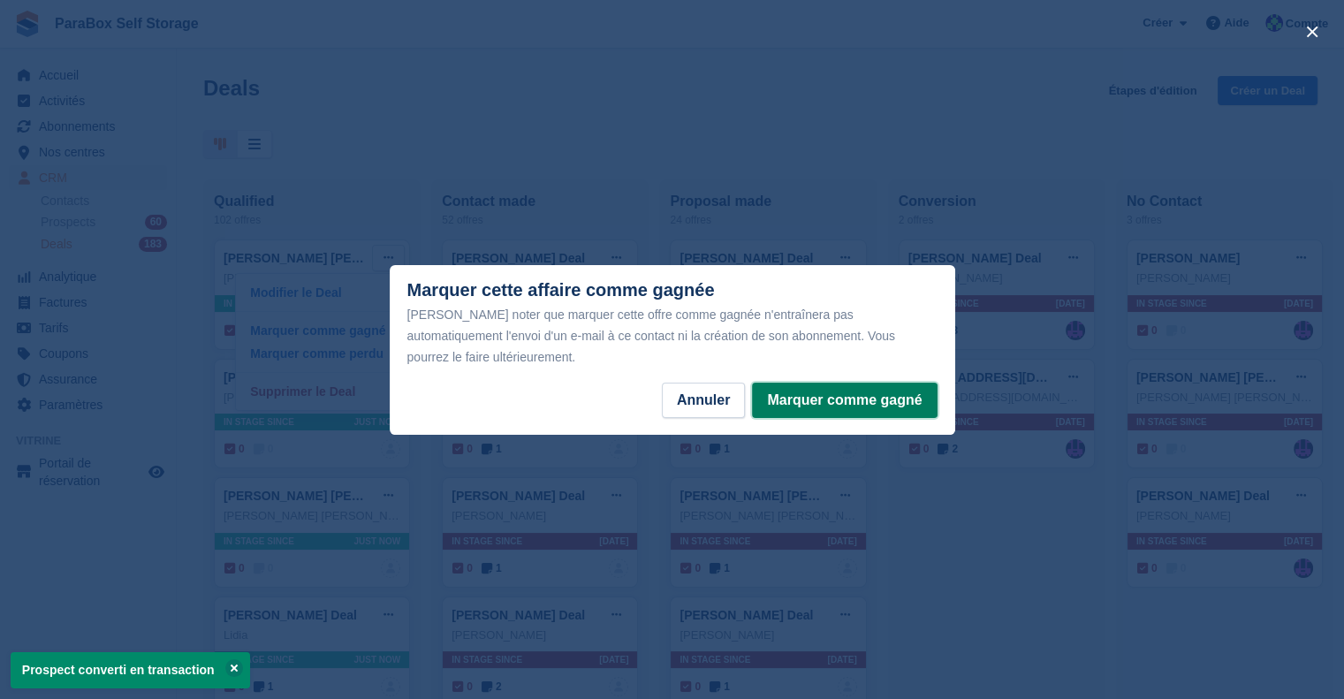
click at [814, 383] on button "Marquer comme gagné" at bounding box center [844, 400] width 185 height 35
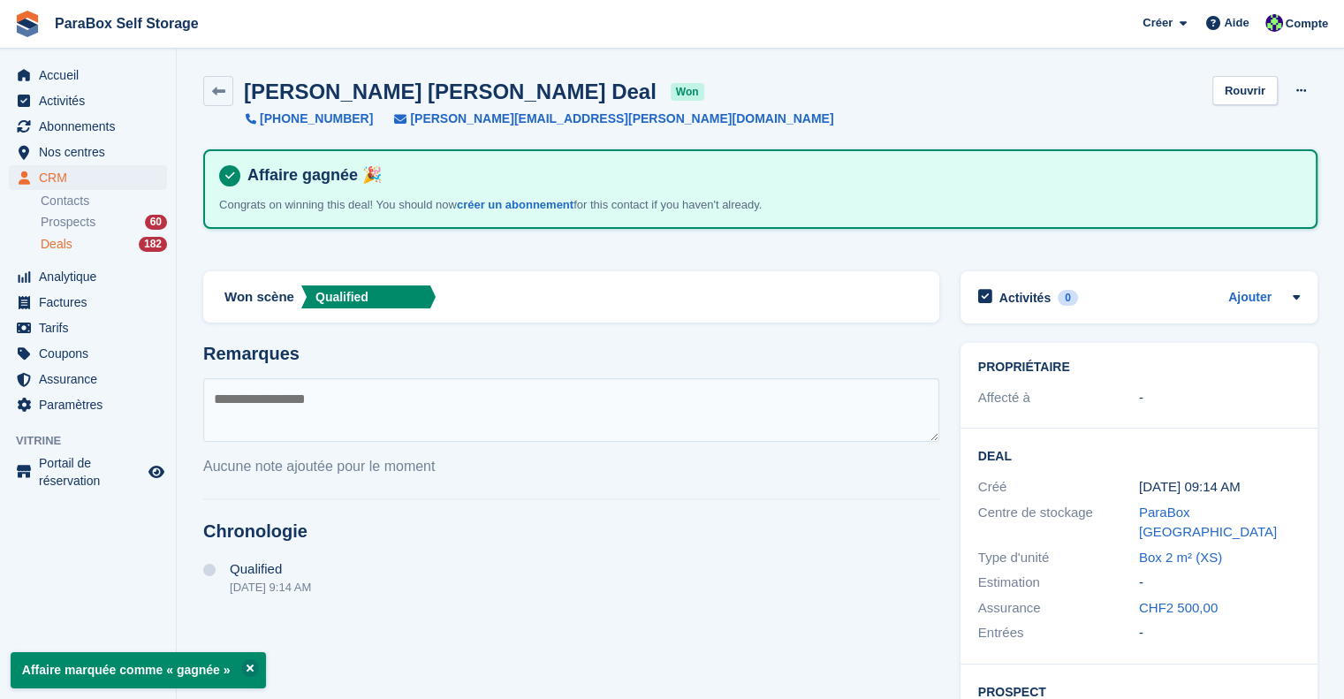
click at [89, 240] on div "Deals 182" at bounding box center [104, 244] width 126 height 17
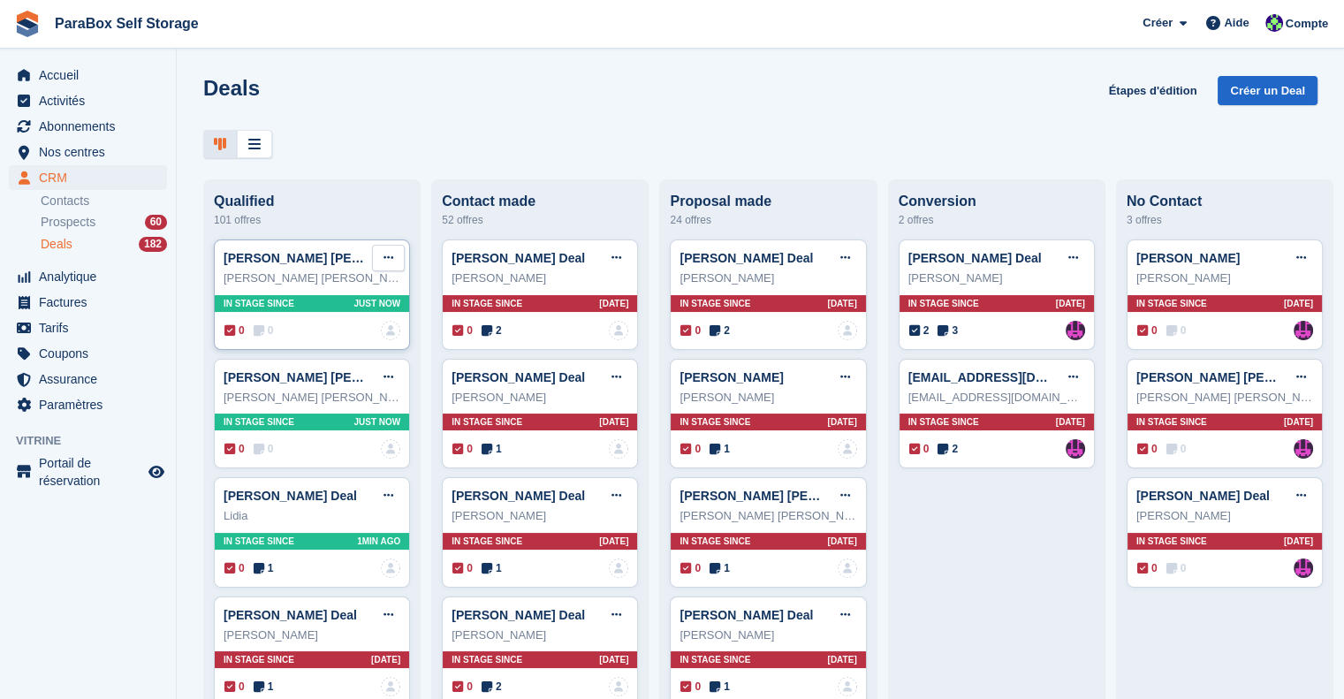
click at [379, 264] on button at bounding box center [388, 258] width 33 height 27
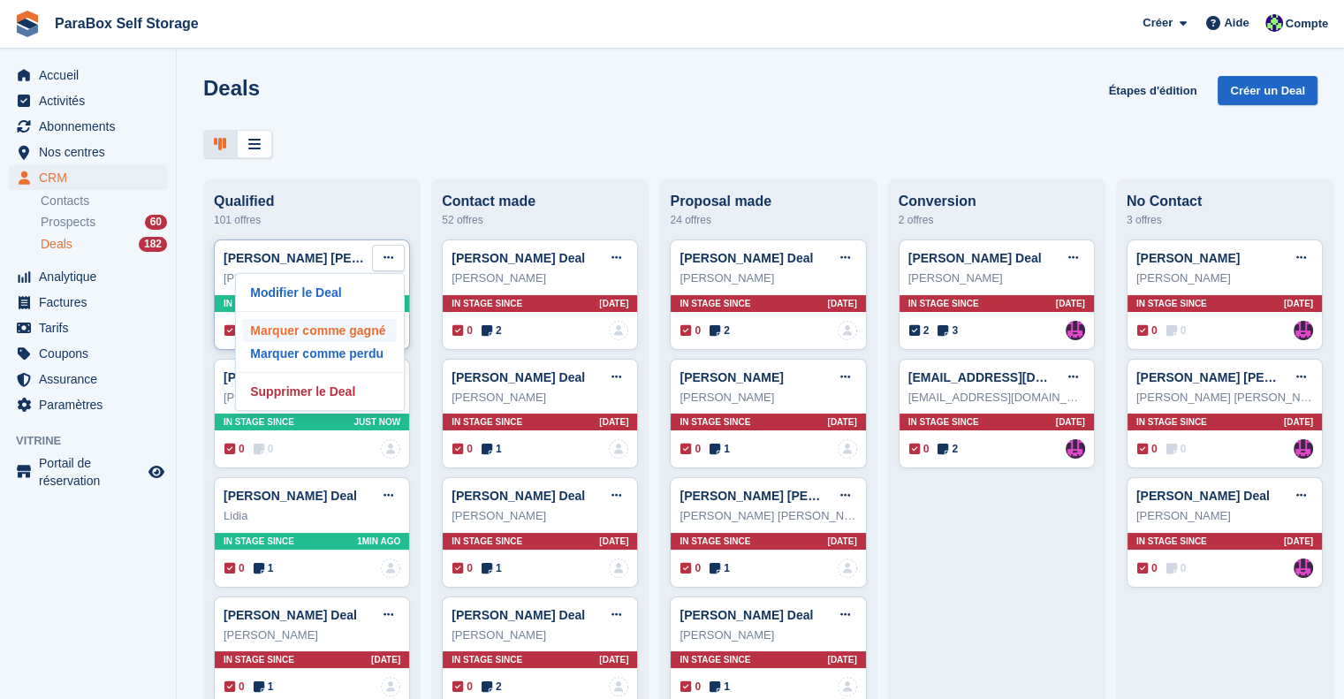
click at [368, 331] on p "Marquer comme gagné" at bounding box center [320, 330] width 154 height 23
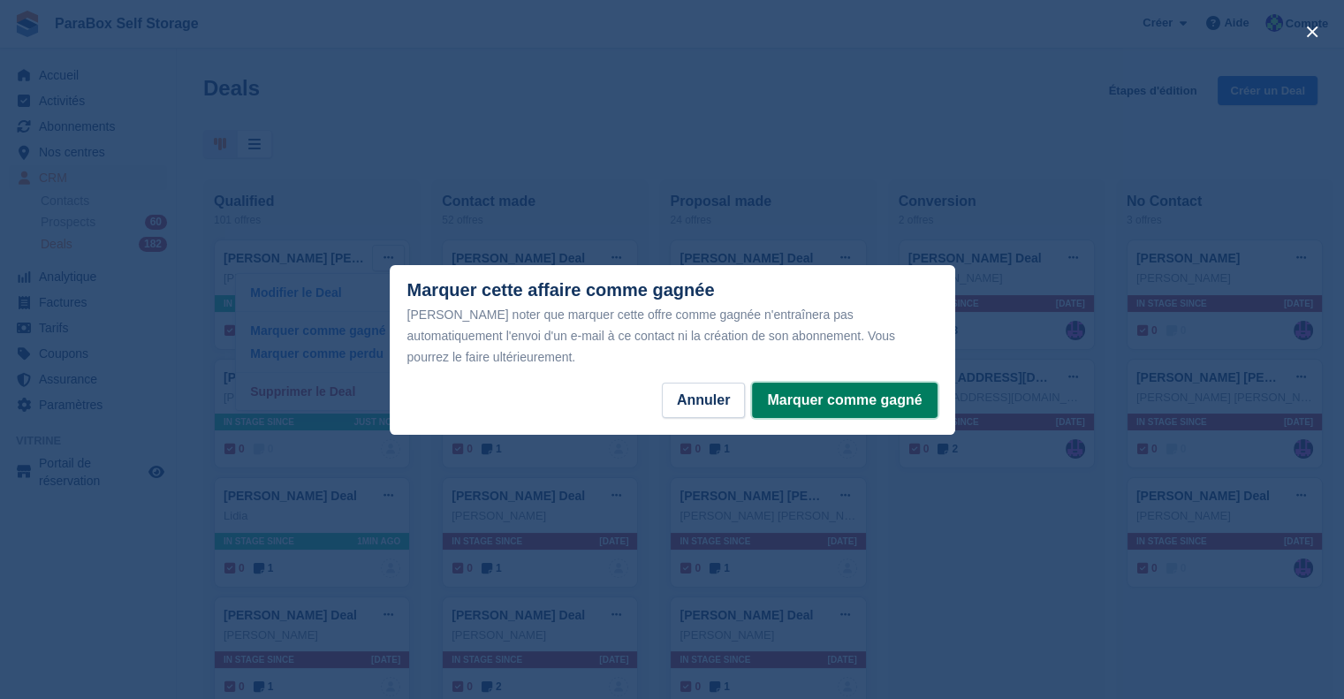
click at [838, 388] on button "Marquer comme gagné" at bounding box center [844, 400] width 185 height 35
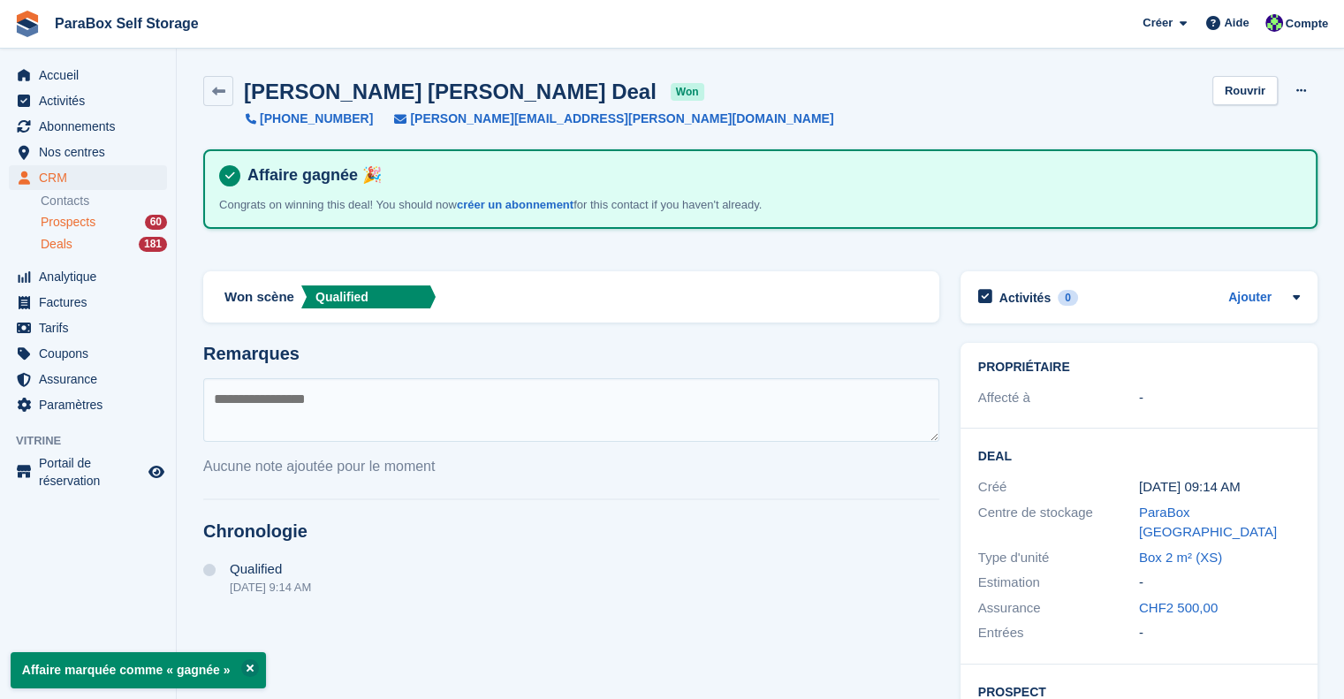
click at [108, 221] on div "Prospects 60" at bounding box center [104, 222] width 126 height 17
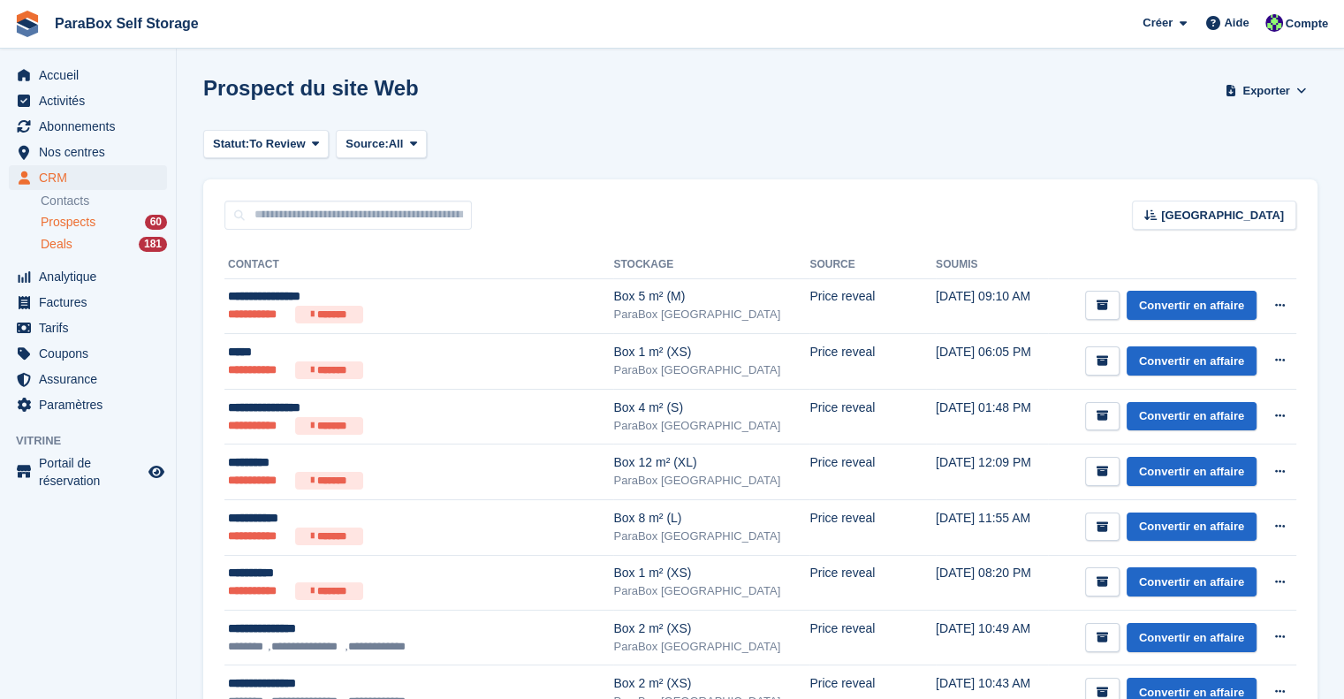
click at [118, 247] on div "Deals 181" at bounding box center [104, 244] width 126 height 17
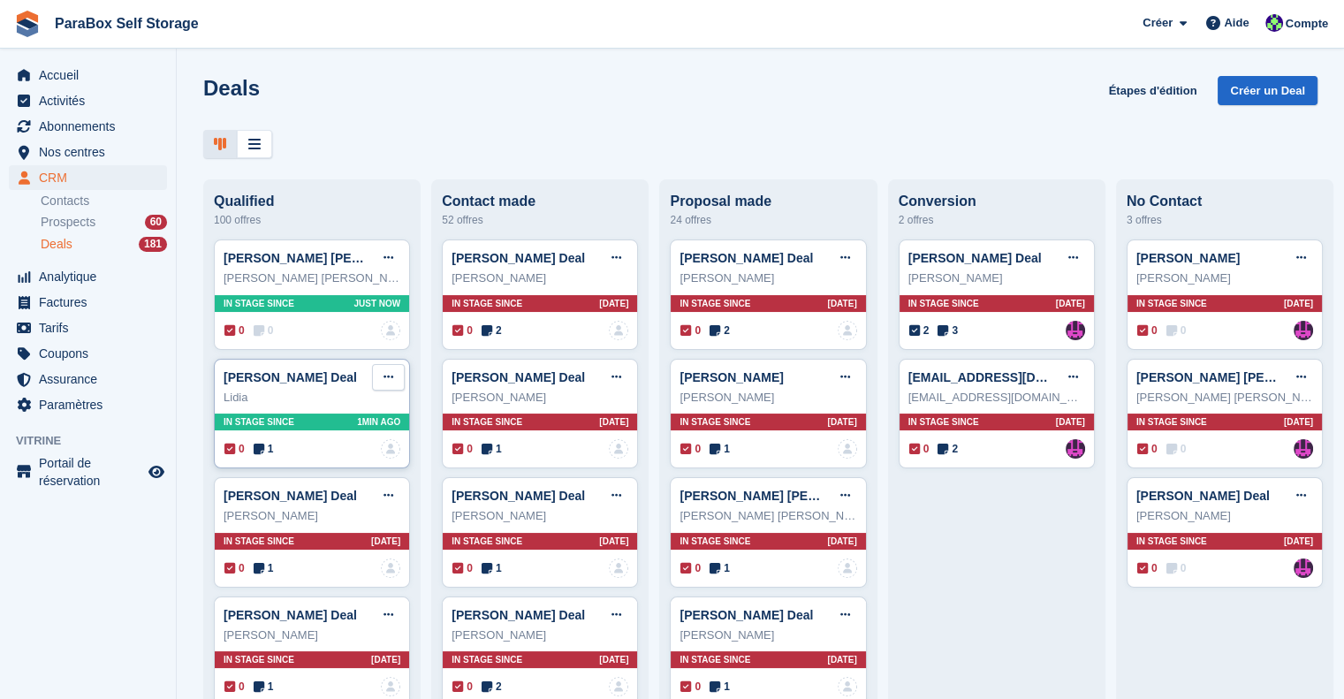
click at [385, 374] on button at bounding box center [388, 377] width 33 height 27
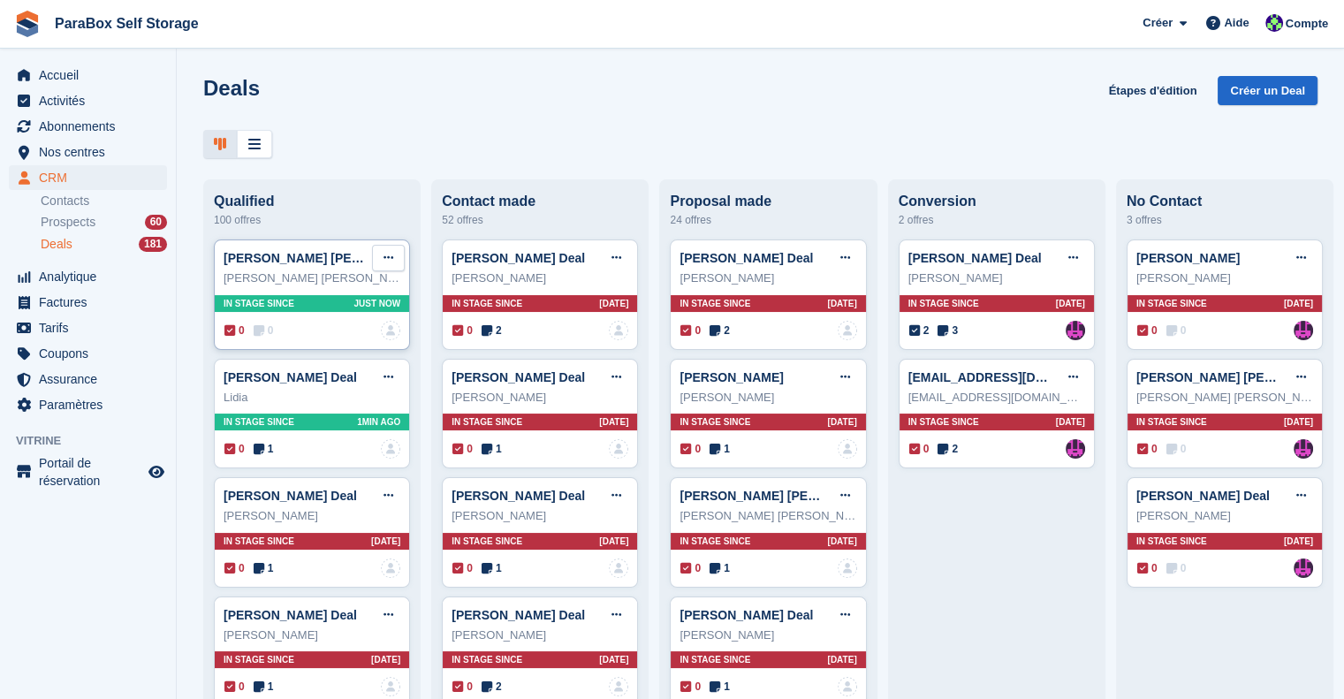
click at [387, 271] on button at bounding box center [388, 258] width 33 height 27
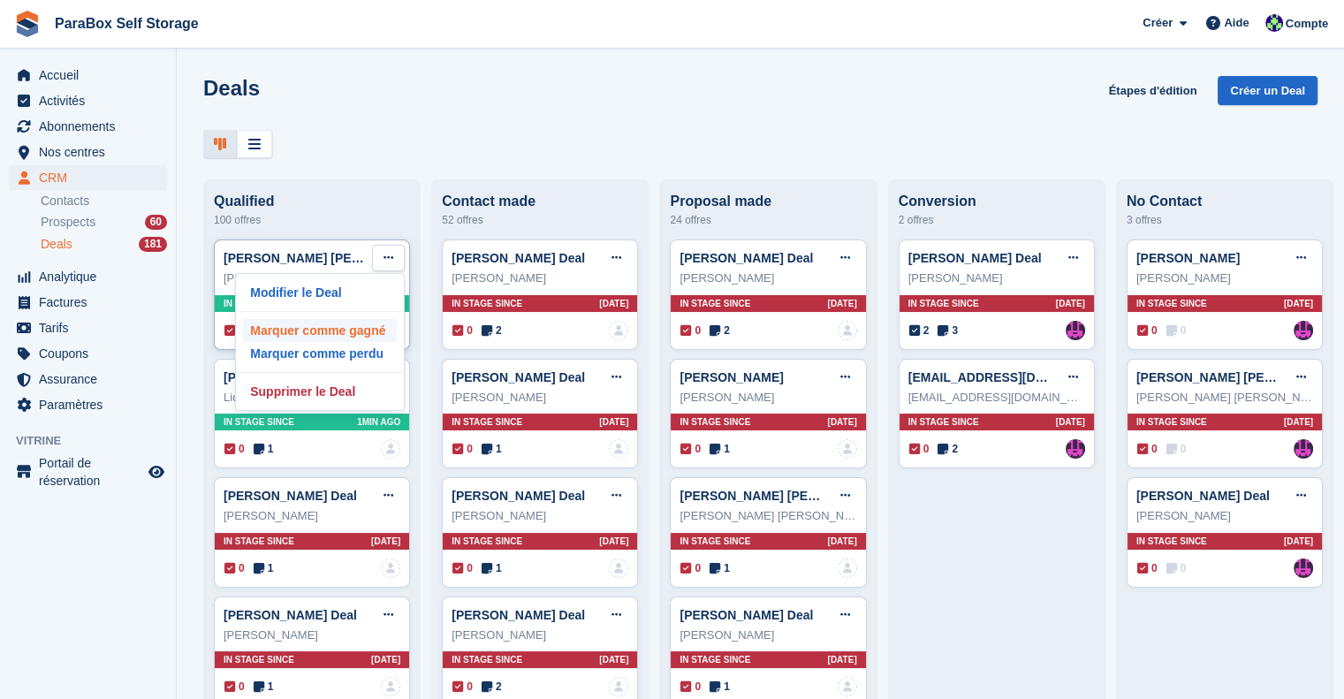
click at [324, 333] on p "Marquer comme gagné" at bounding box center [320, 330] width 154 height 23
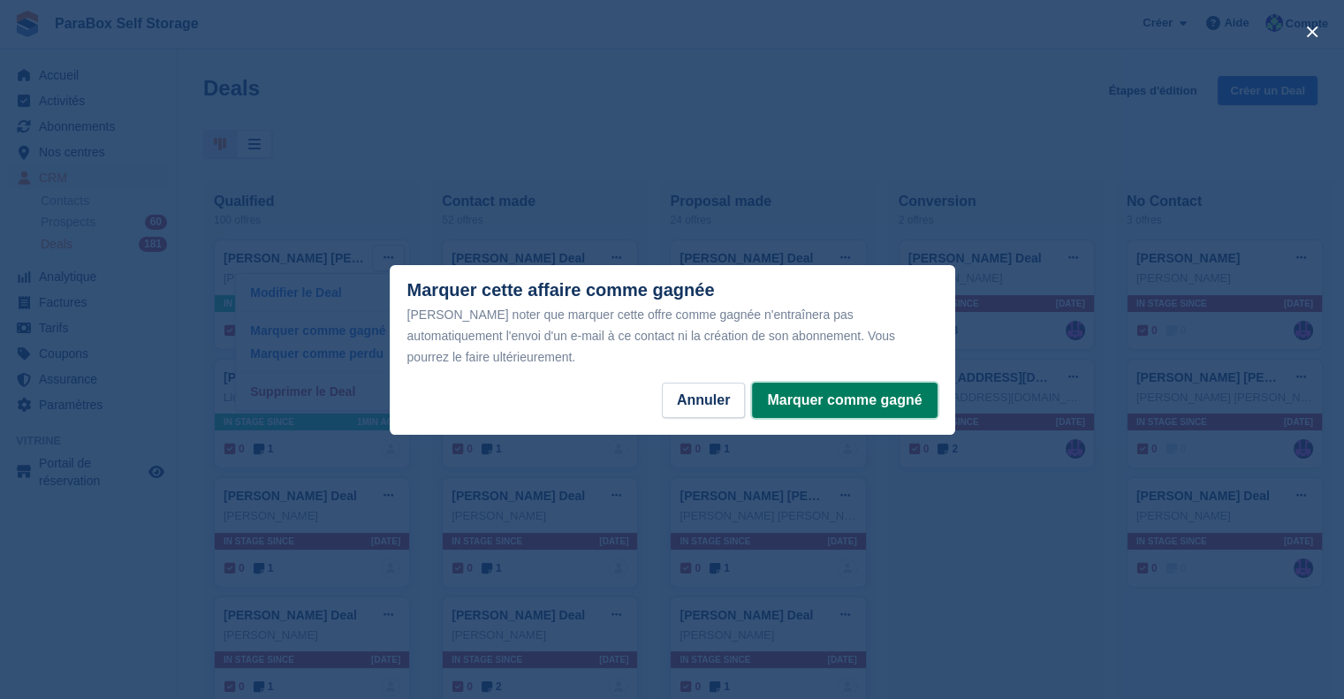
click at [795, 395] on button "Marquer comme gagné" at bounding box center [844, 400] width 185 height 35
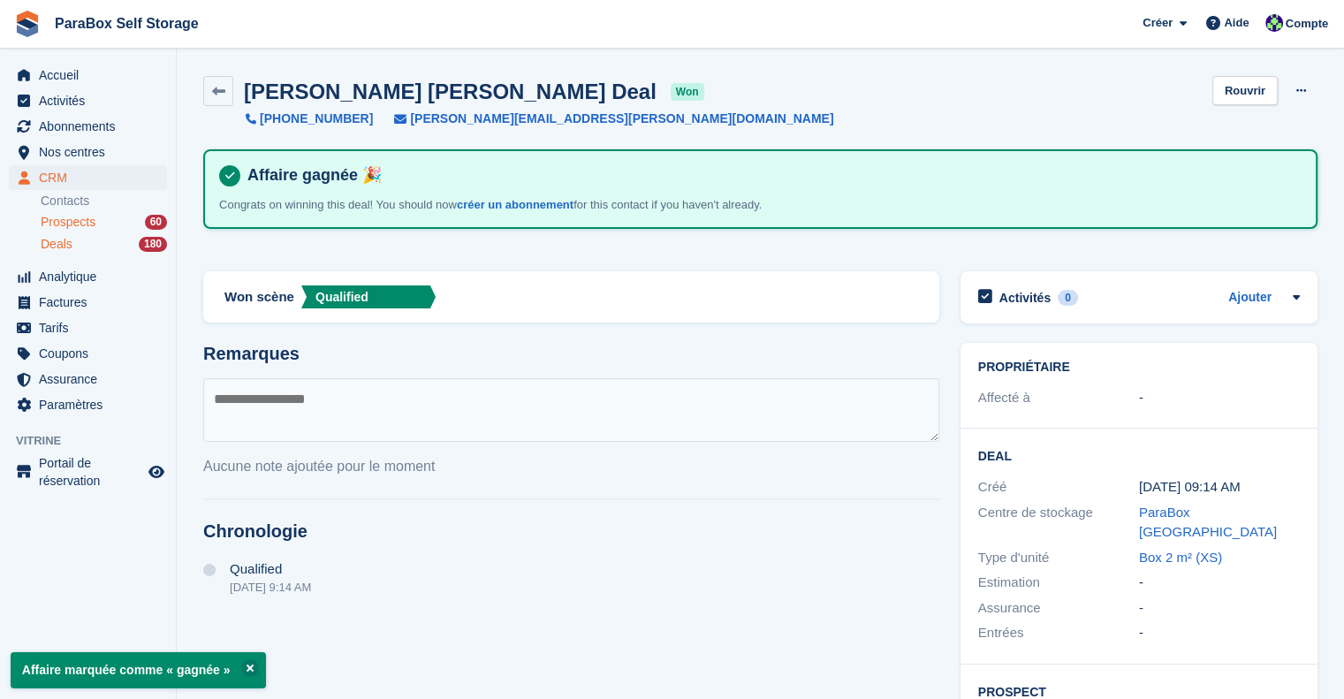
click at [89, 227] on span "Prospects" at bounding box center [68, 222] width 55 height 17
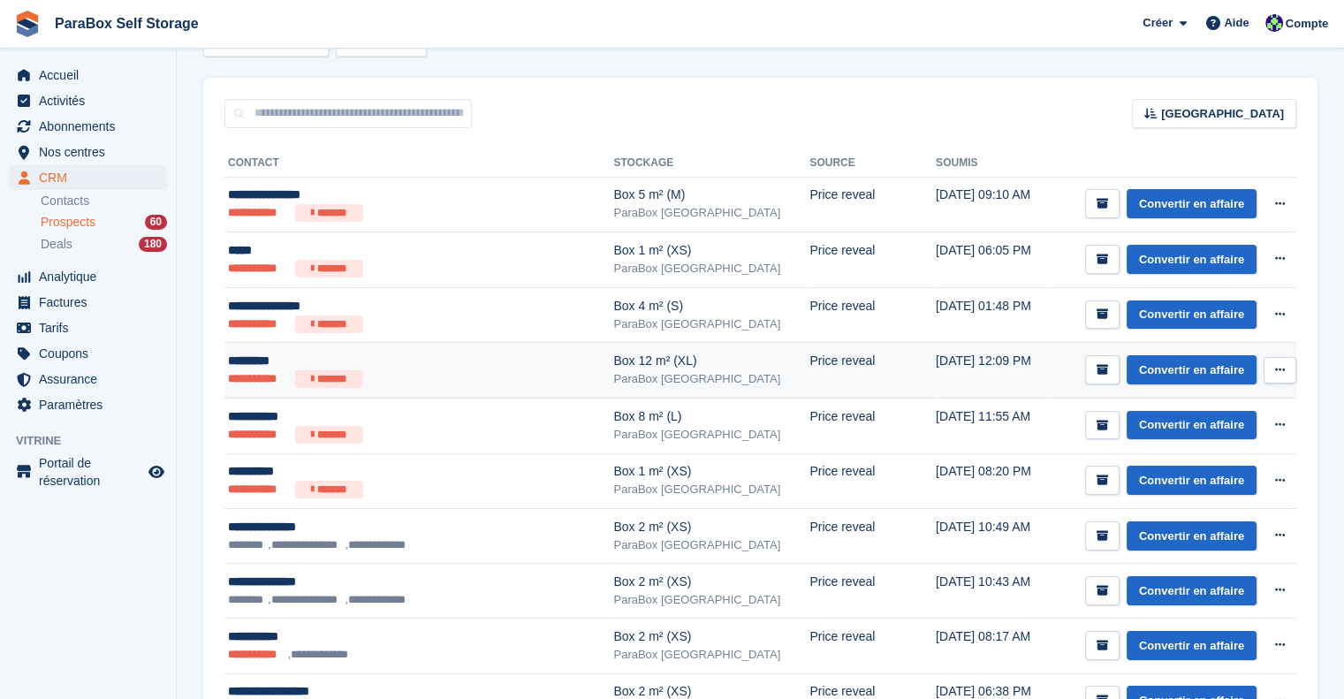
scroll to position [177, 0]
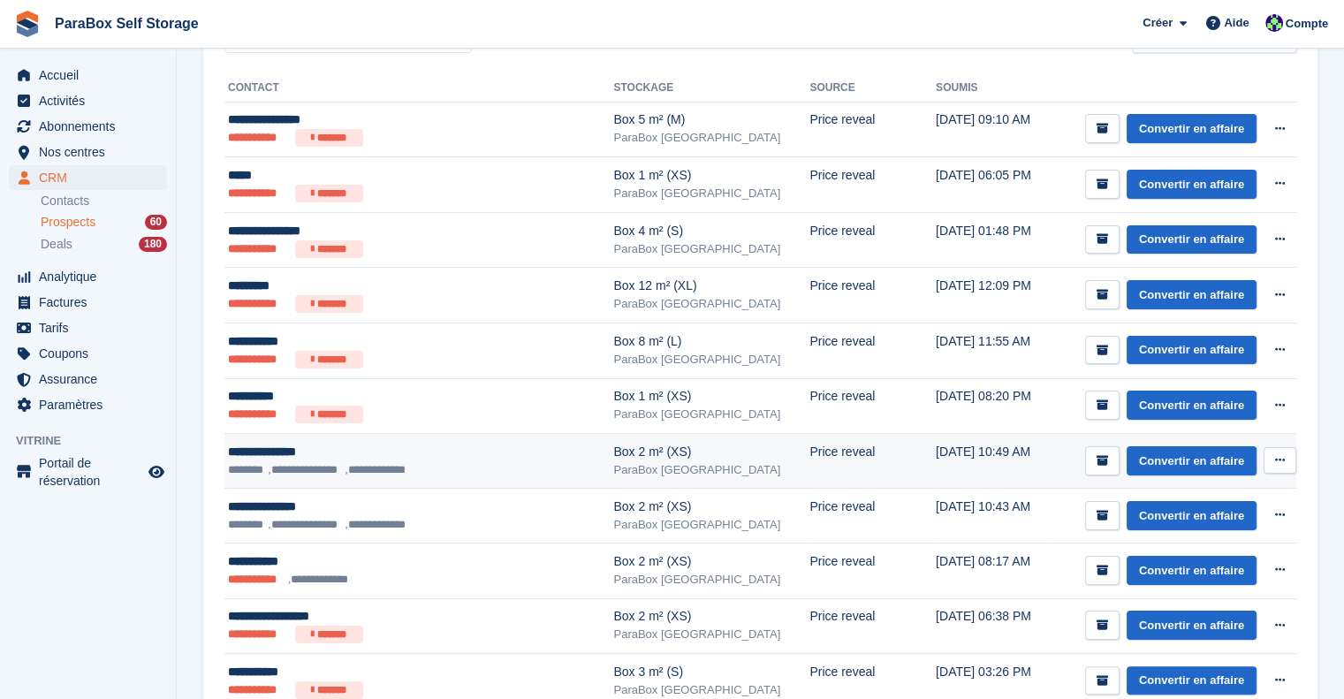
click at [335, 458] on div "**********" at bounding box center [392, 452] width 328 height 19
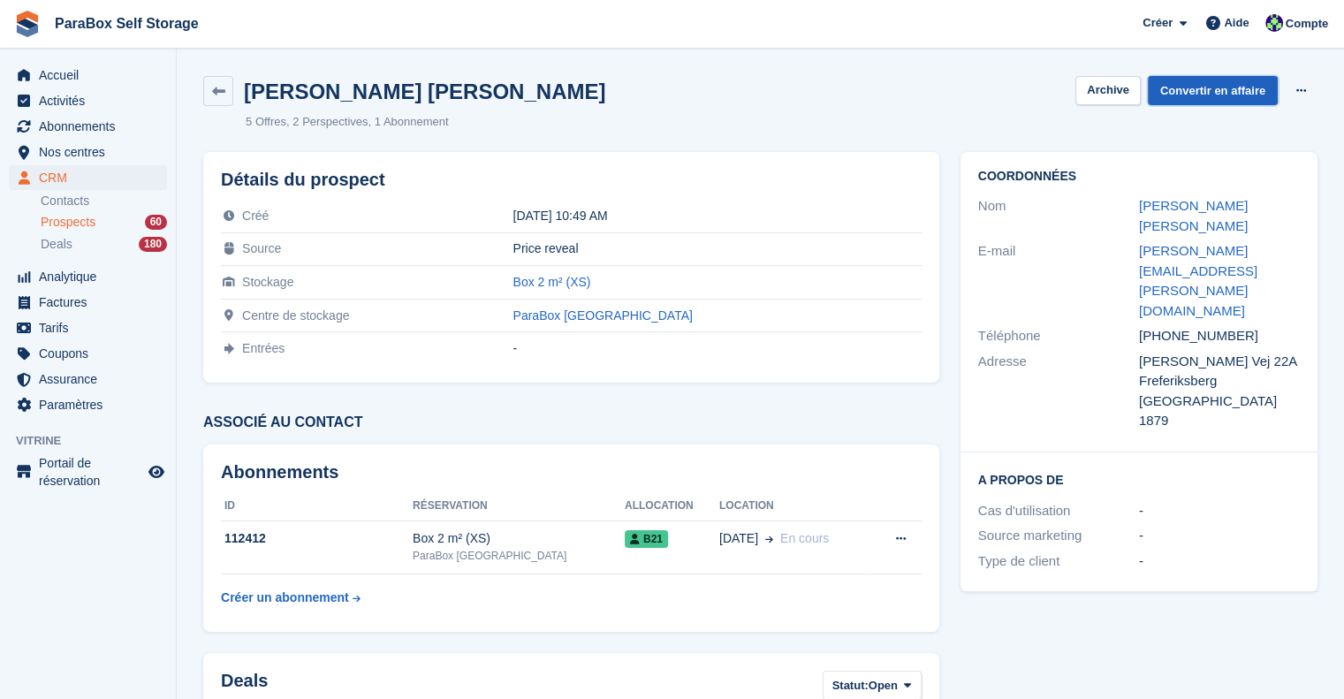
click at [1227, 95] on link "Convertir en affaire" at bounding box center [1213, 90] width 130 height 29
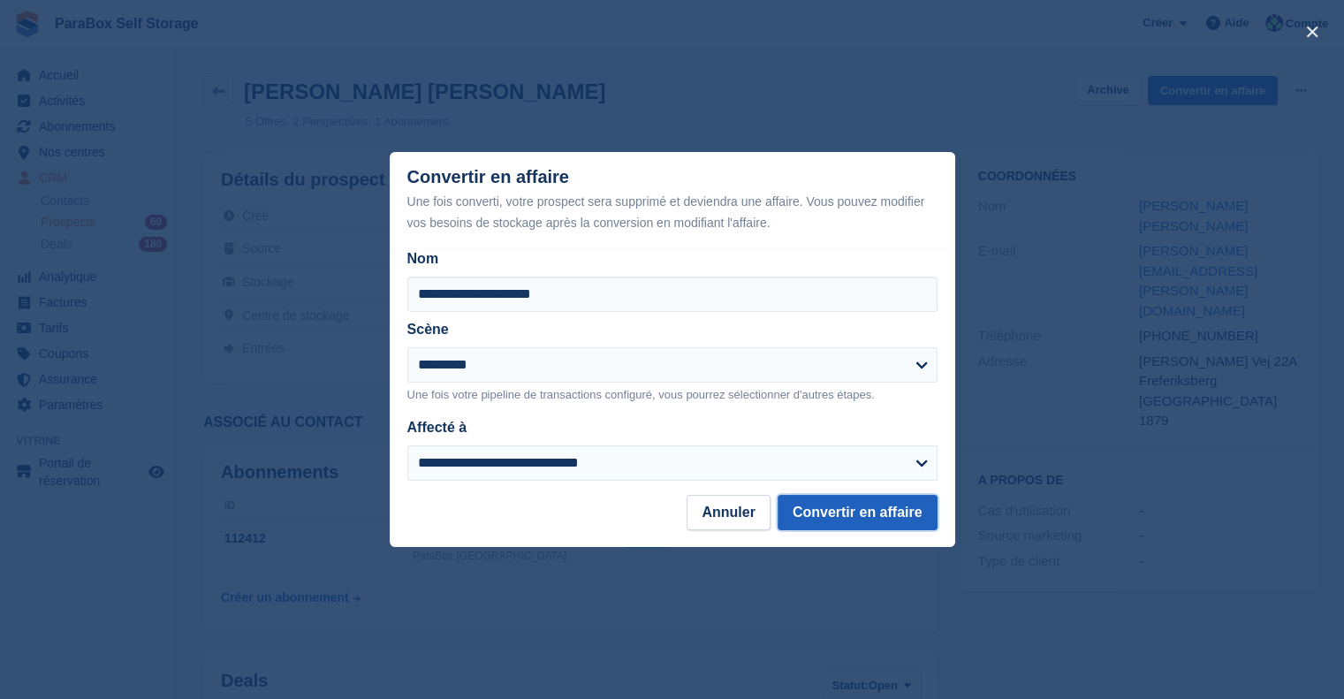
click at [859, 515] on button "Convertir en affaire" at bounding box center [858, 512] width 160 height 35
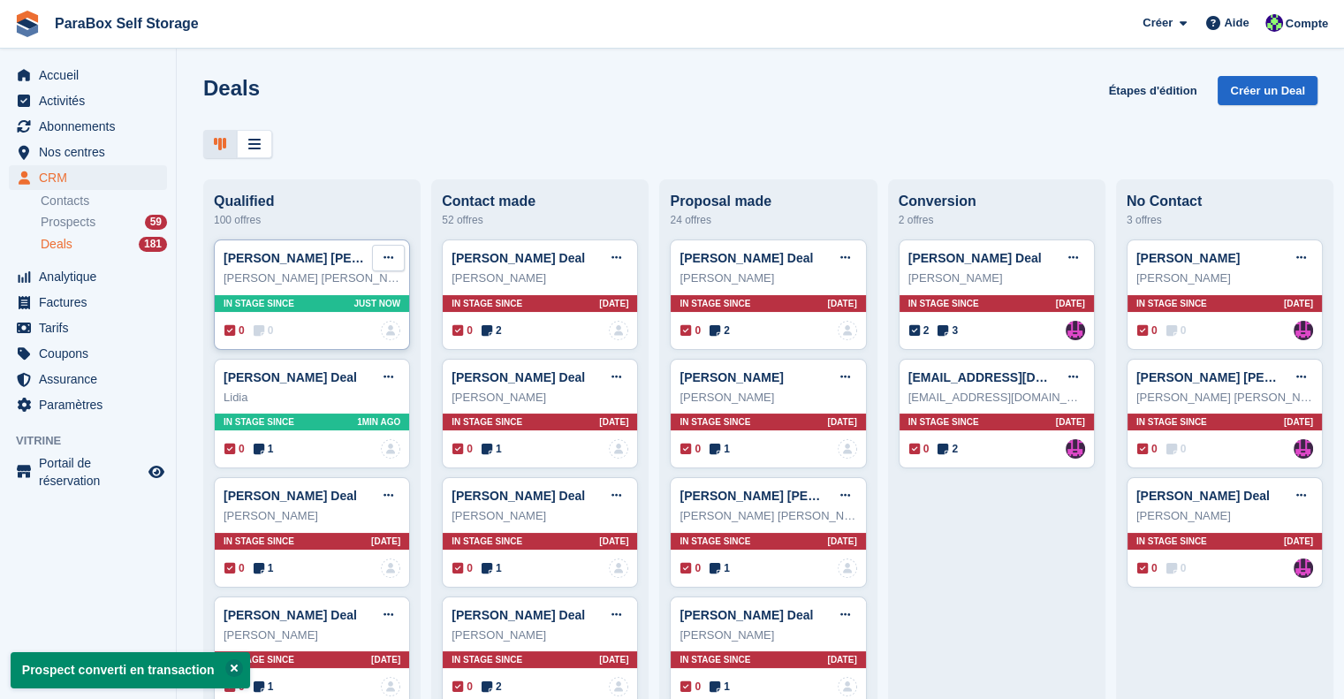
click at [375, 255] on button at bounding box center [388, 258] width 33 height 27
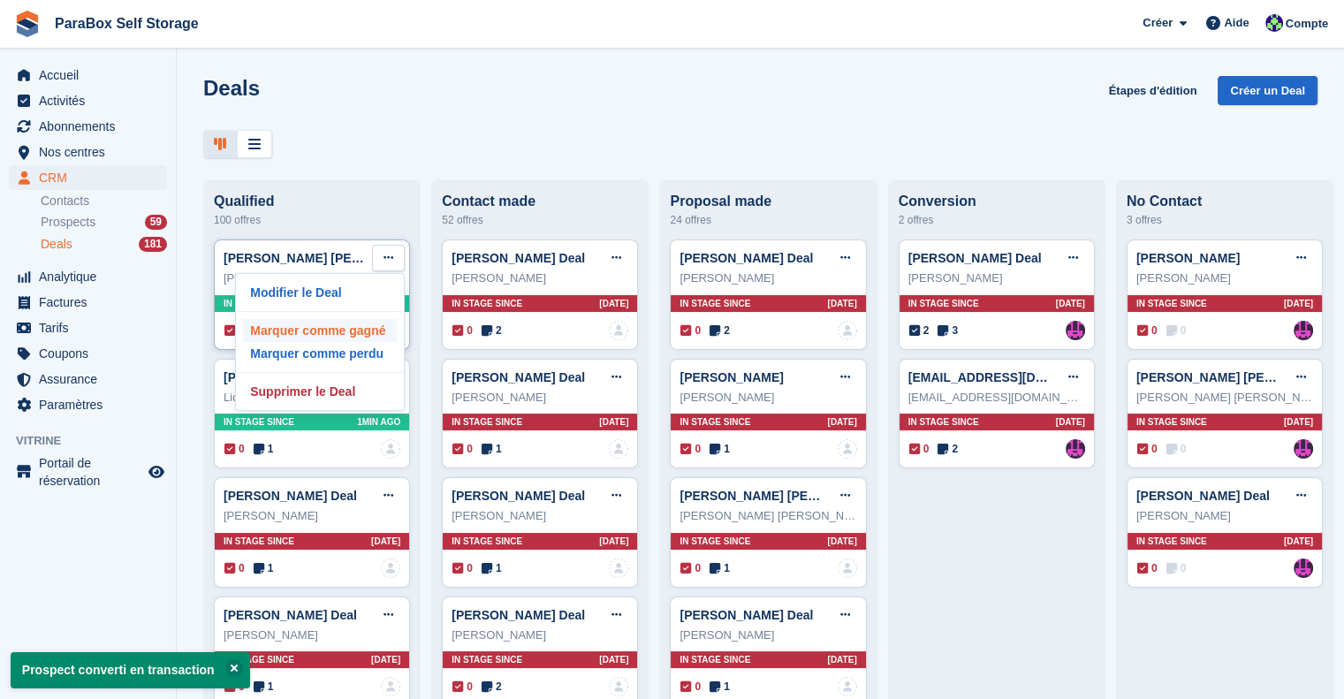
click at [299, 335] on p "Marquer comme gagné" at bounding box center [320, 330] width 154 height 23
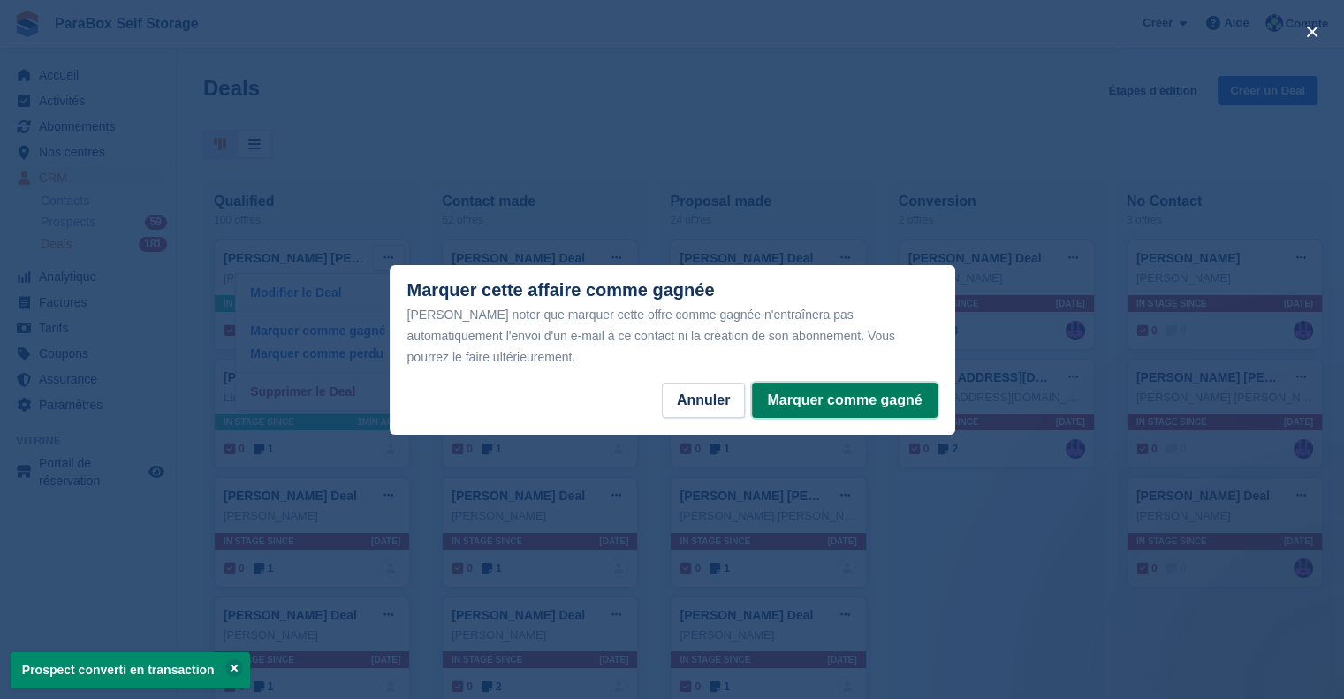
click at [810, 392] on button "Marquer comme gagné" at bounding box center [844, 400] width 185 height 35
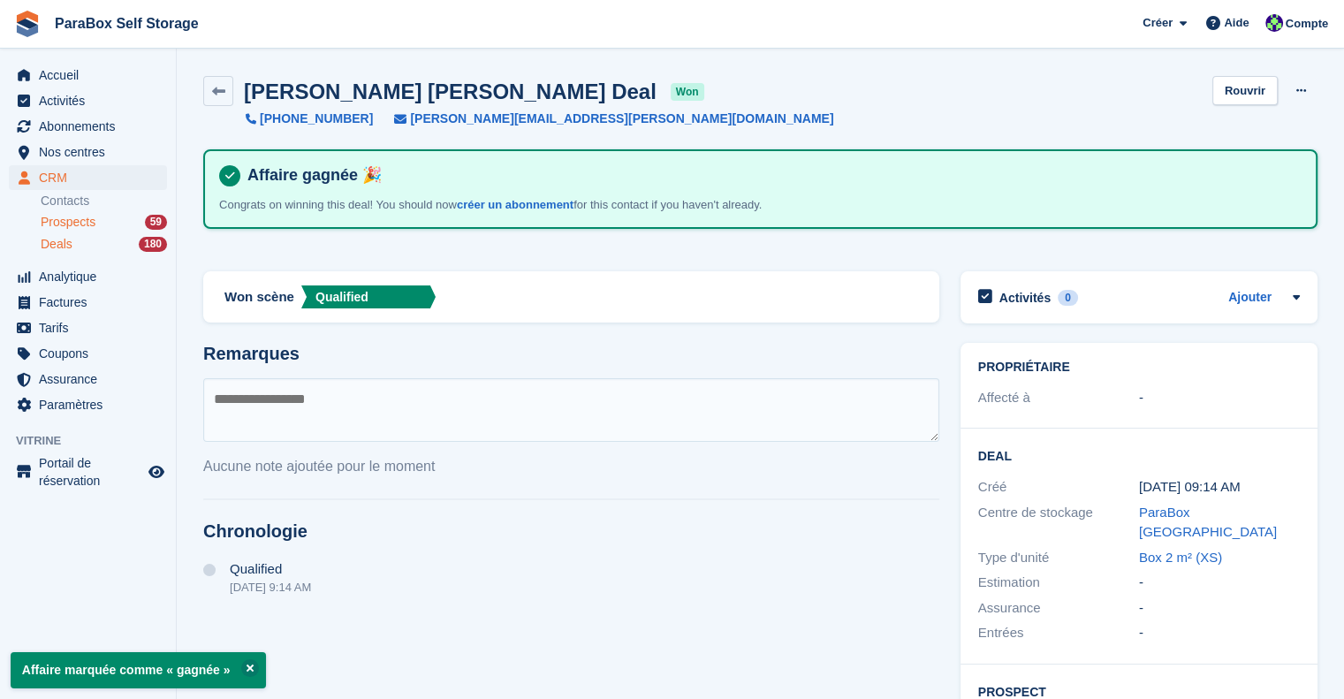
click at [85, 217] on span "Prospects" at bounding box center [68, 222] width 55 height 17
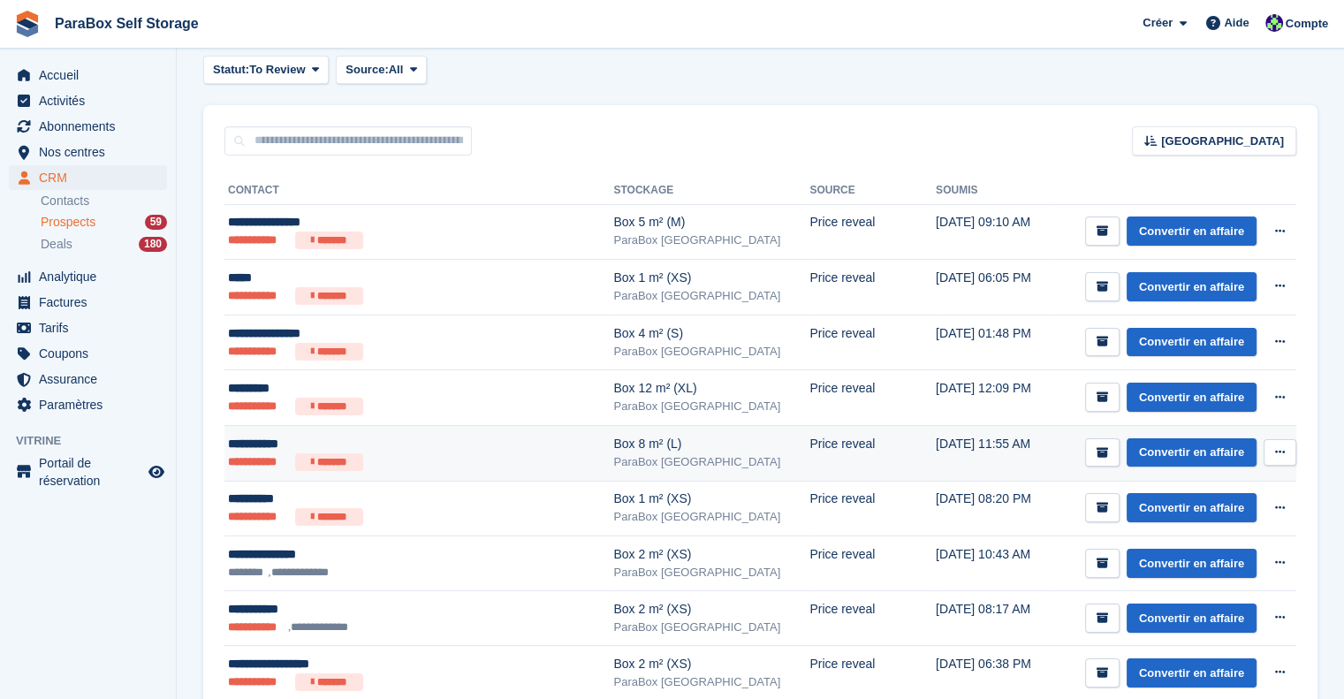
scroll to position [177, 0]
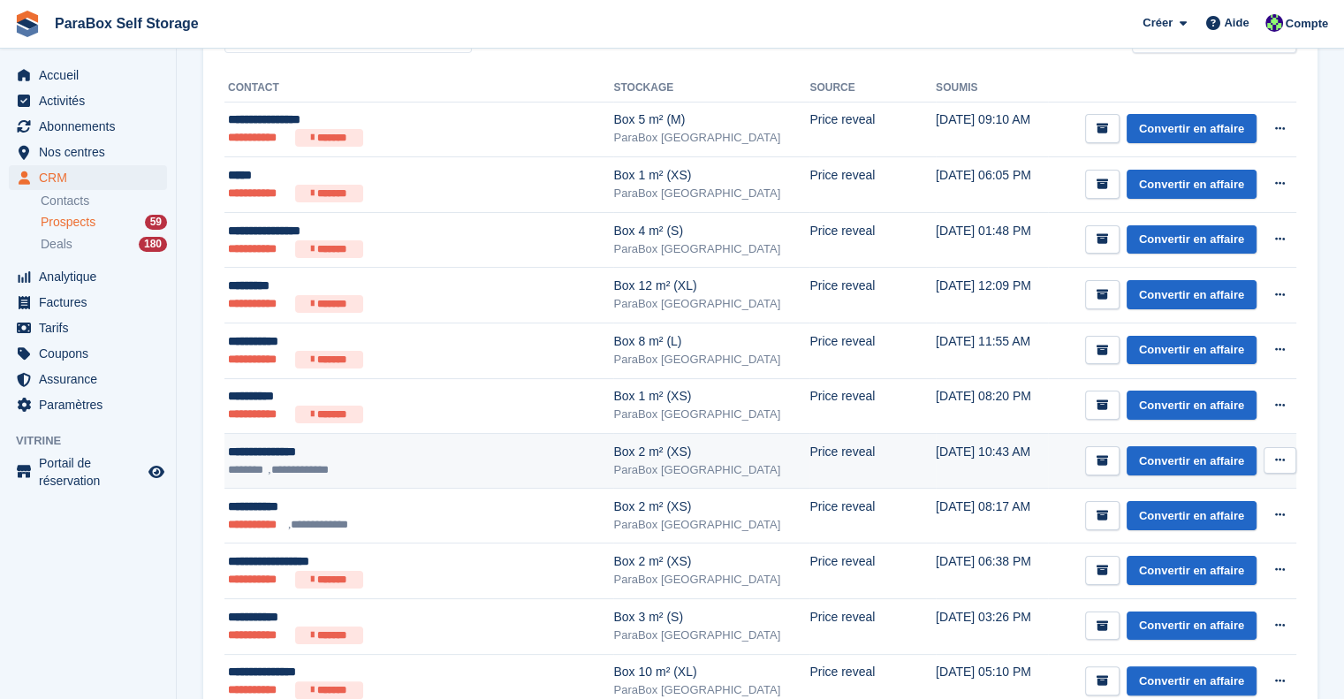
click at [407, 452] on div "**********" at bounding box center [392, 452] width 328 height 19
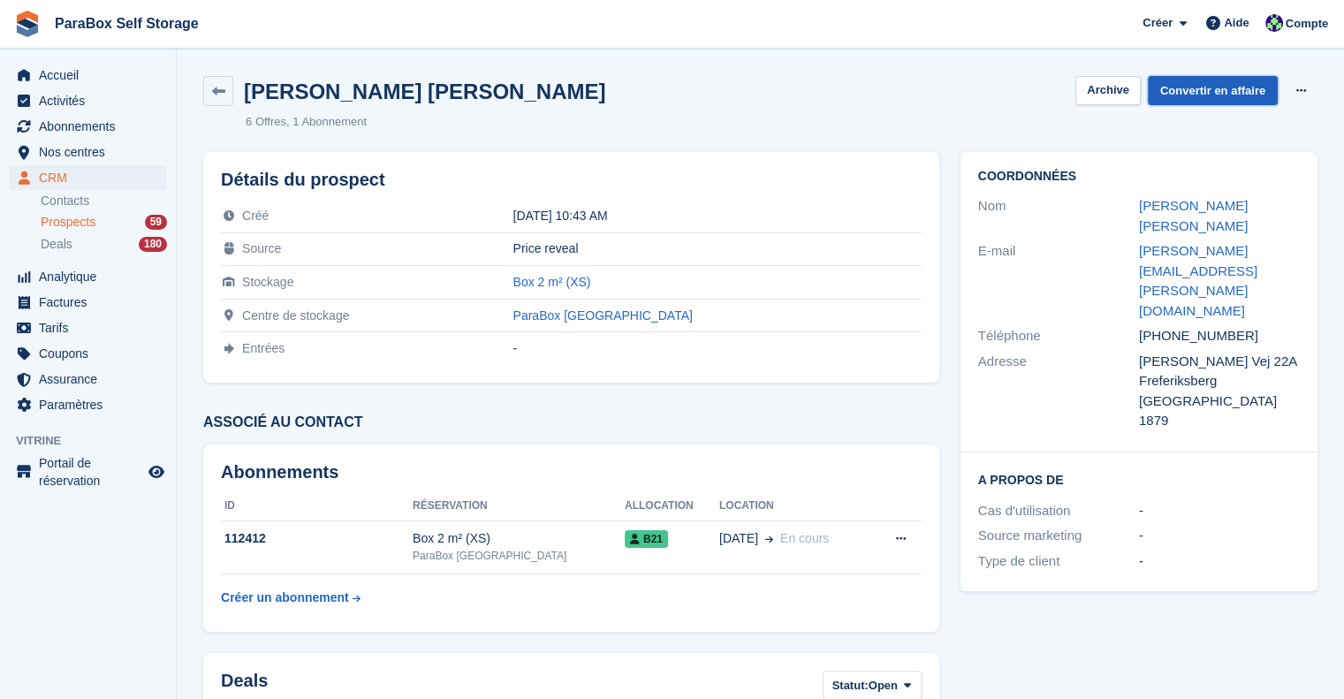
click at [1195, 80] on link "Convertir en affaire" at bounding box center [1213, 90] width 130 height 29
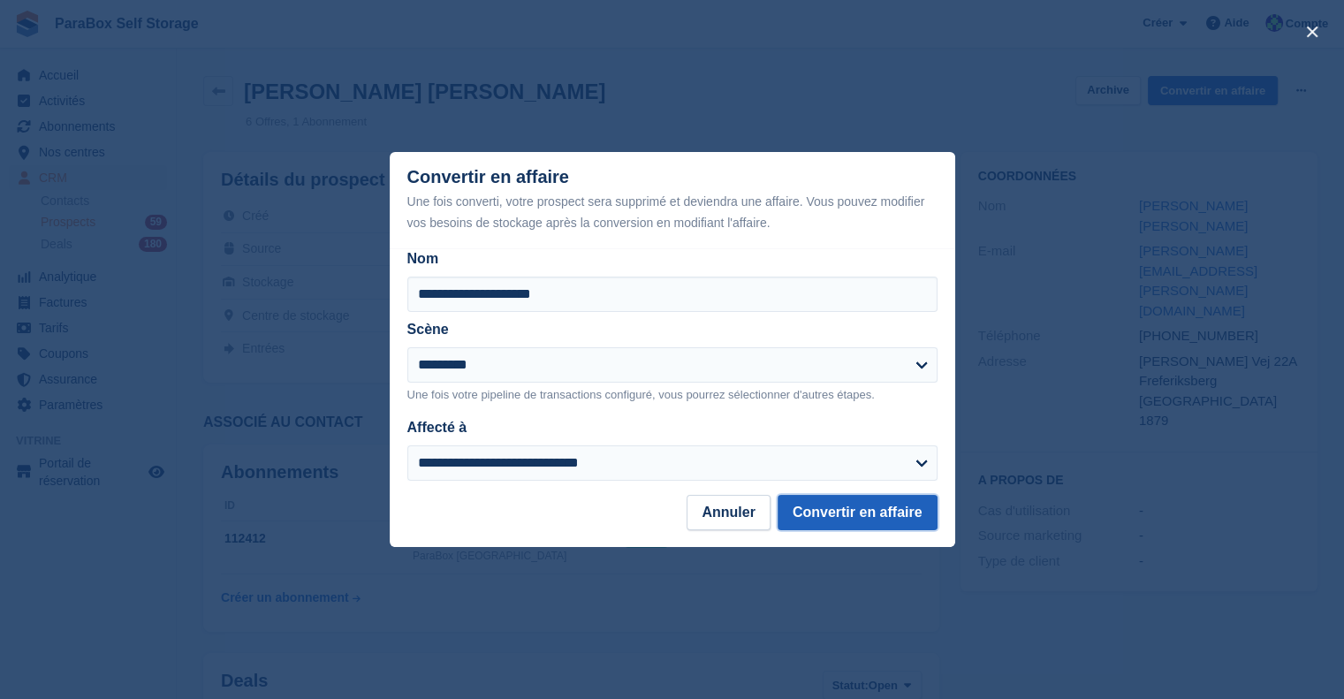
click at [870, 503] on button "Convertir en affaire" at bounding box center [858, 512] width 160 height 35
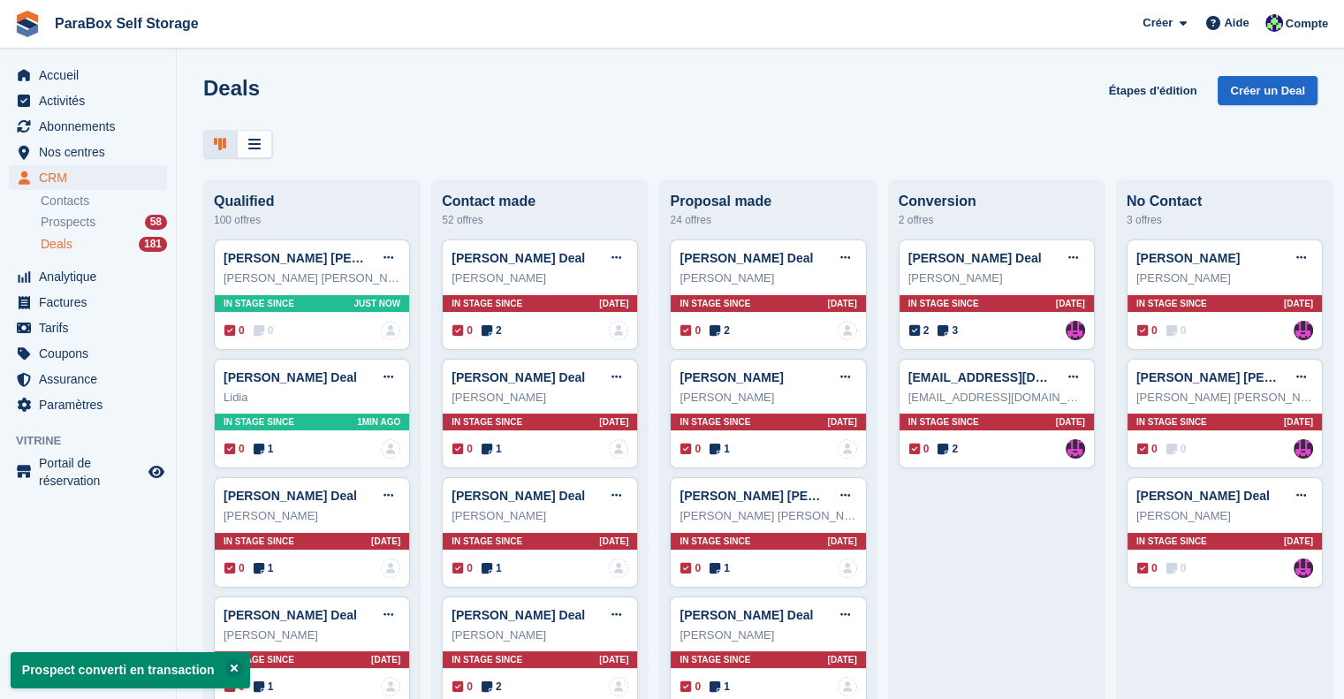
click at [76, 240] on div "Deals 181" at bounding box center [104, 244] width 126 height 17
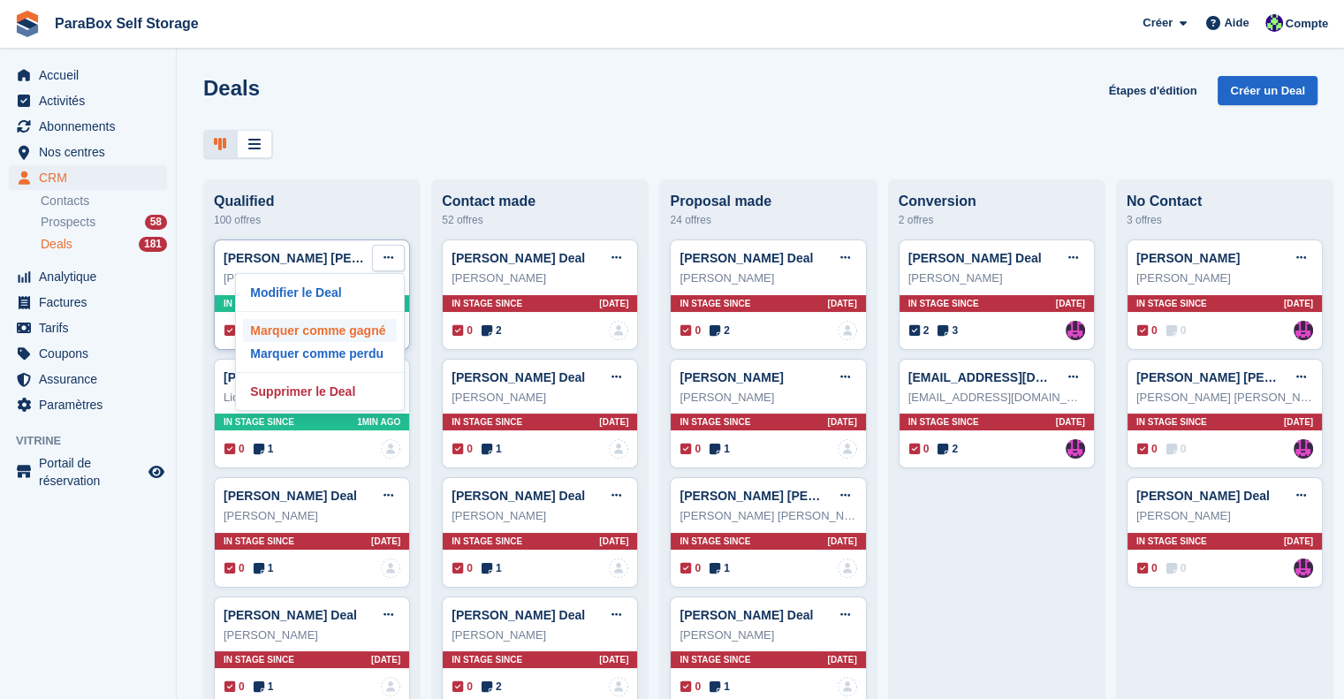
click at [363, 331] on p "Marquer comme gagné" at bounding box center [320, 330] width 154 height 23
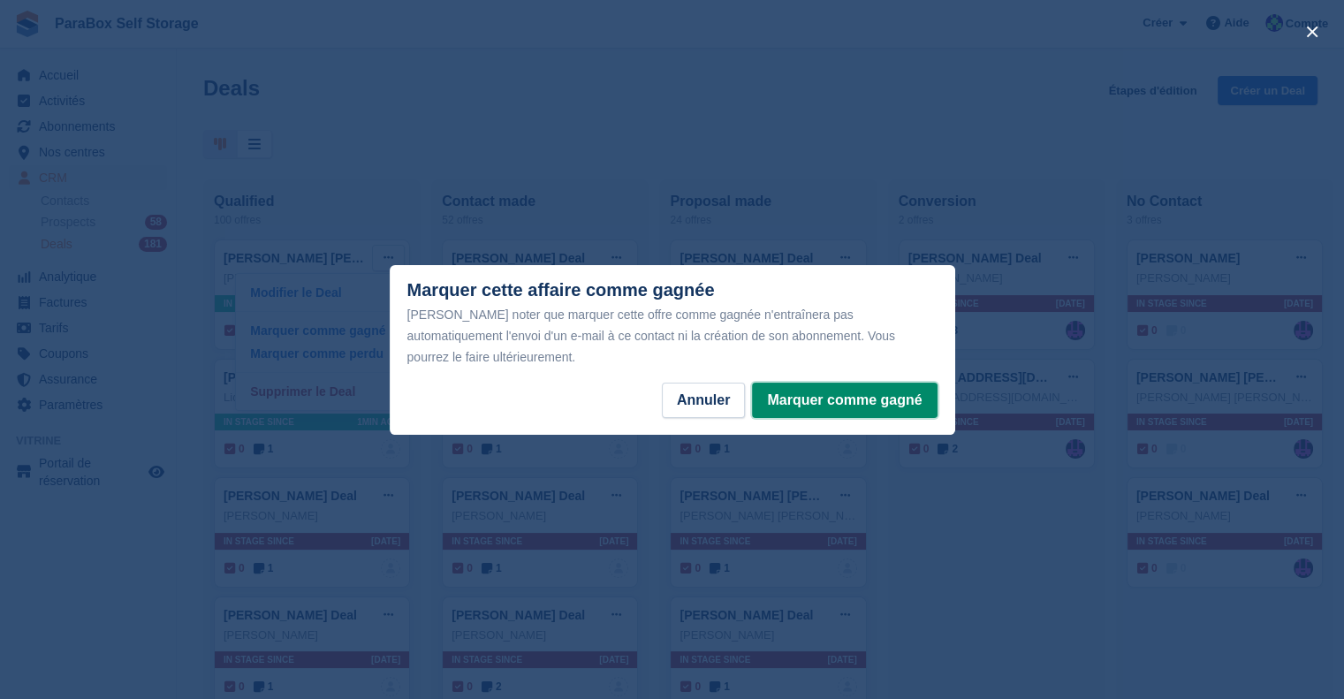
drag, startPoint x: 812, startPoint y: 384, endPoint x: 712, endPoint y: 367, distance: 101.4
click at [812, 385] on button "Marquer comme gagné" at bounding box center [844, 400] width 185 height 35
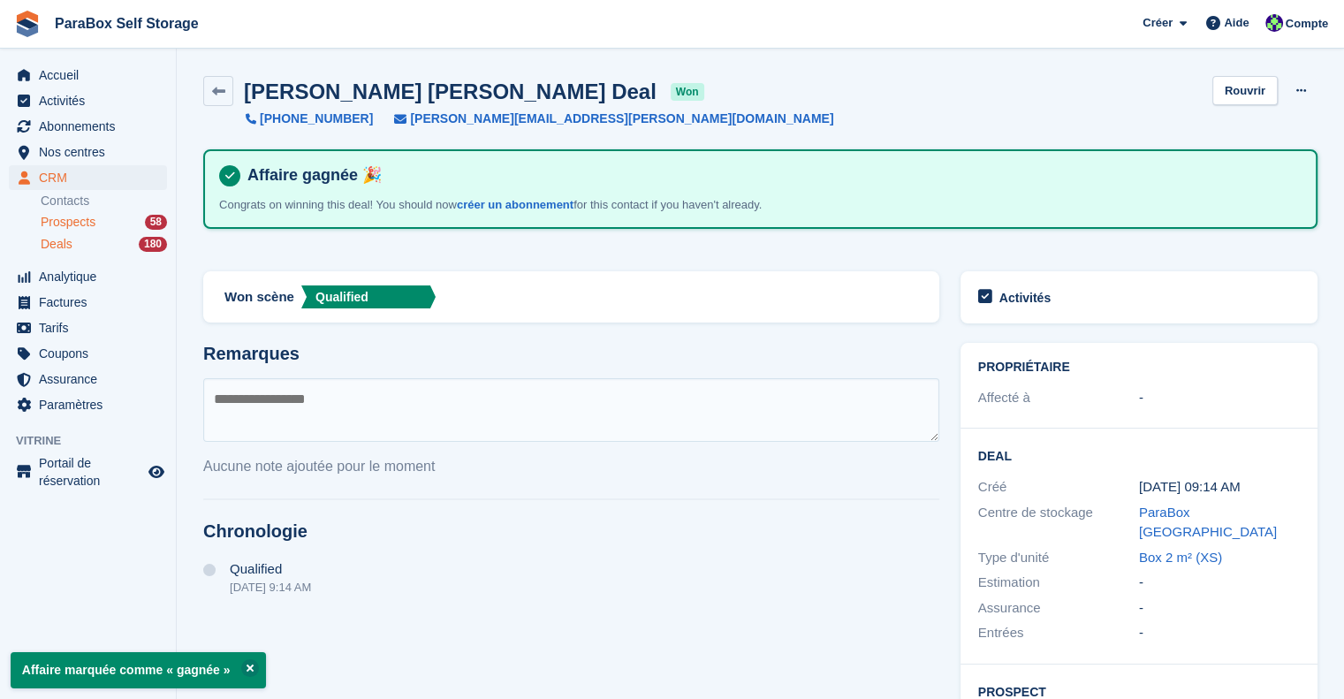
click at [73, 218] on span "Prospects" at bounding box center [68, 222] width 55 height 17
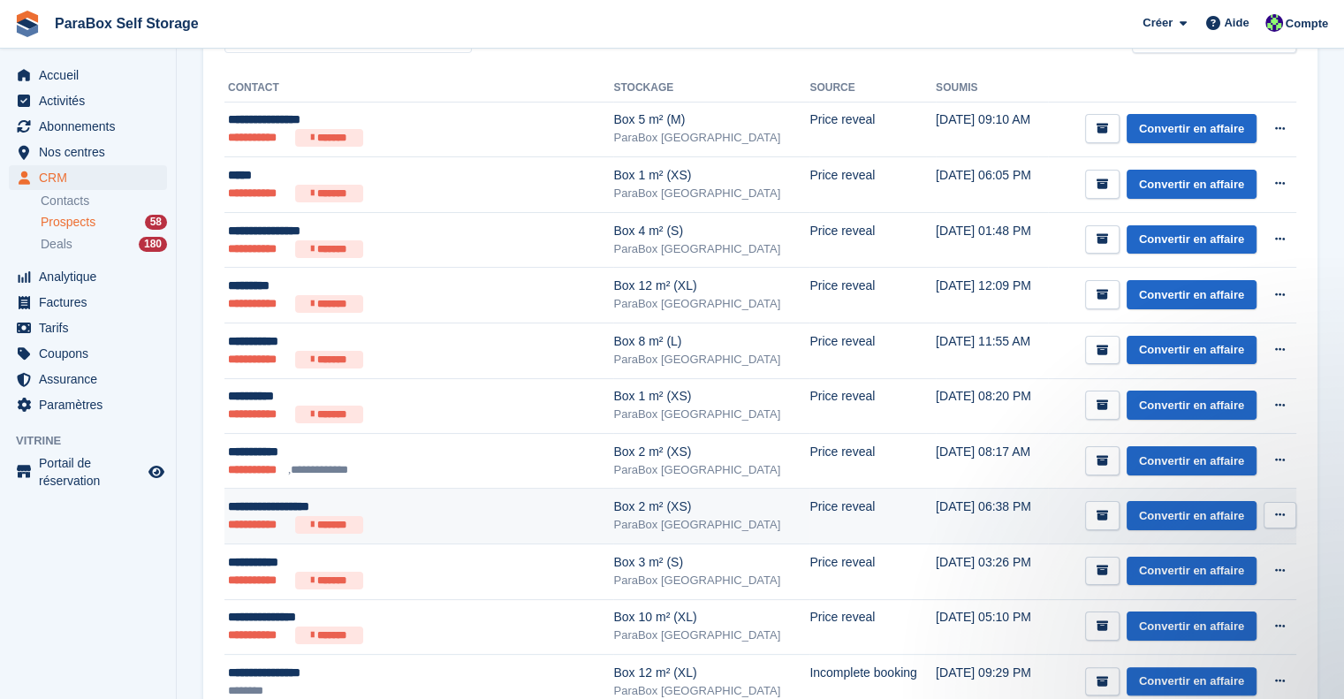
scroll to position [265, 0]
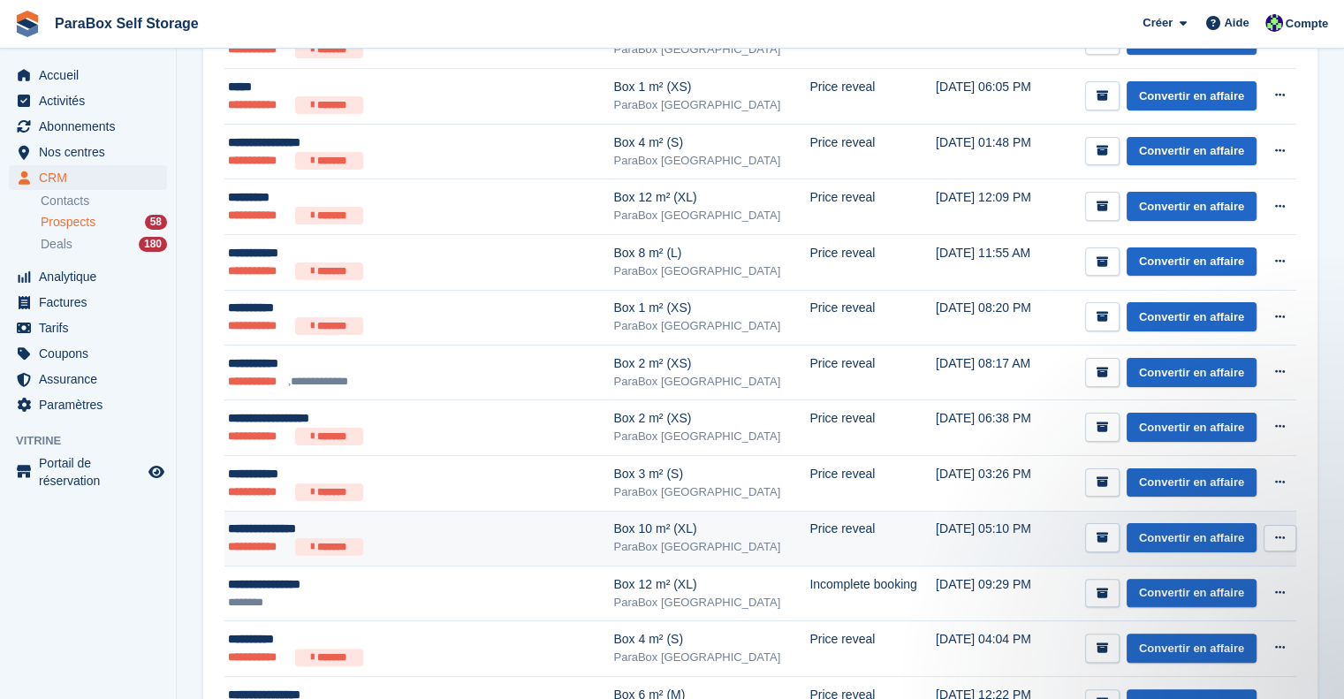
click at [430, 533] on div "**********" at bounding box center [392, 529] width 328 height 19
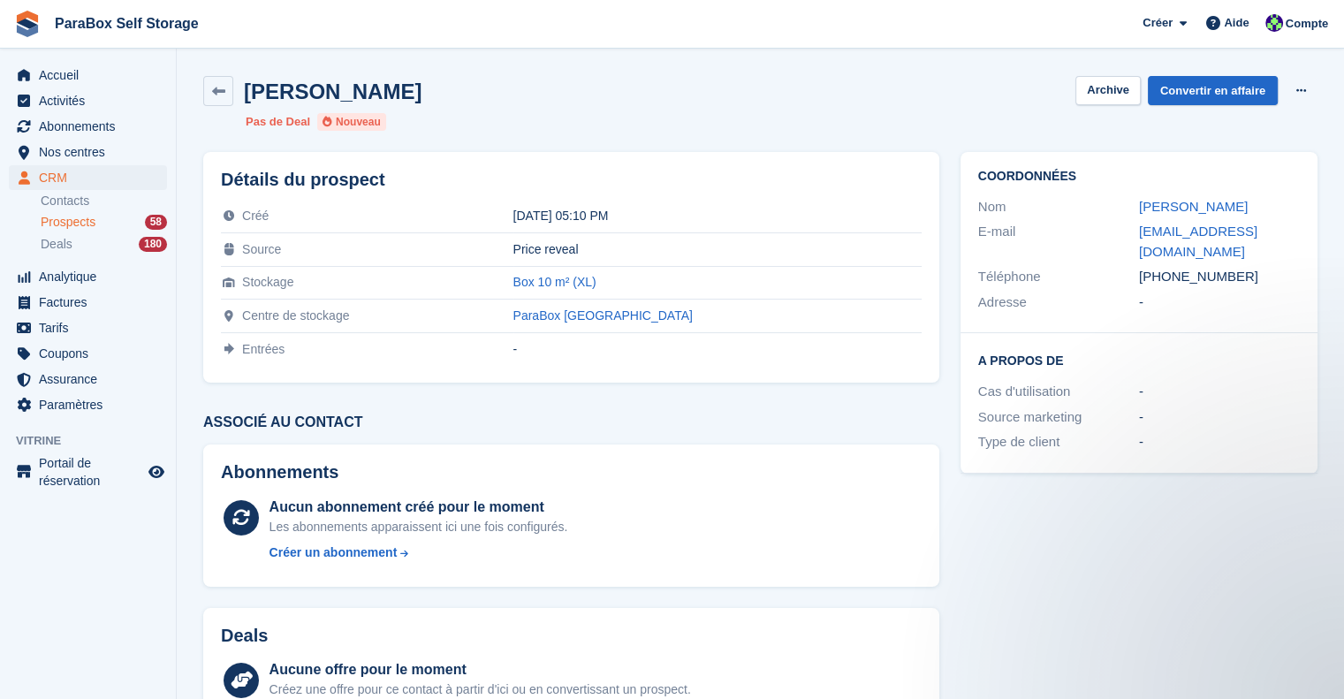
click at [1213, 73] on div "Stephen Anthony Archive Convertir en affaire Supprimer le prospect Pas de Deal …" at bounding box center [761, 103] width 1136 height 76
click at [1237, 82] on link "Convertir en affaire" at bounding box center [1213, 90] width 130 height 29
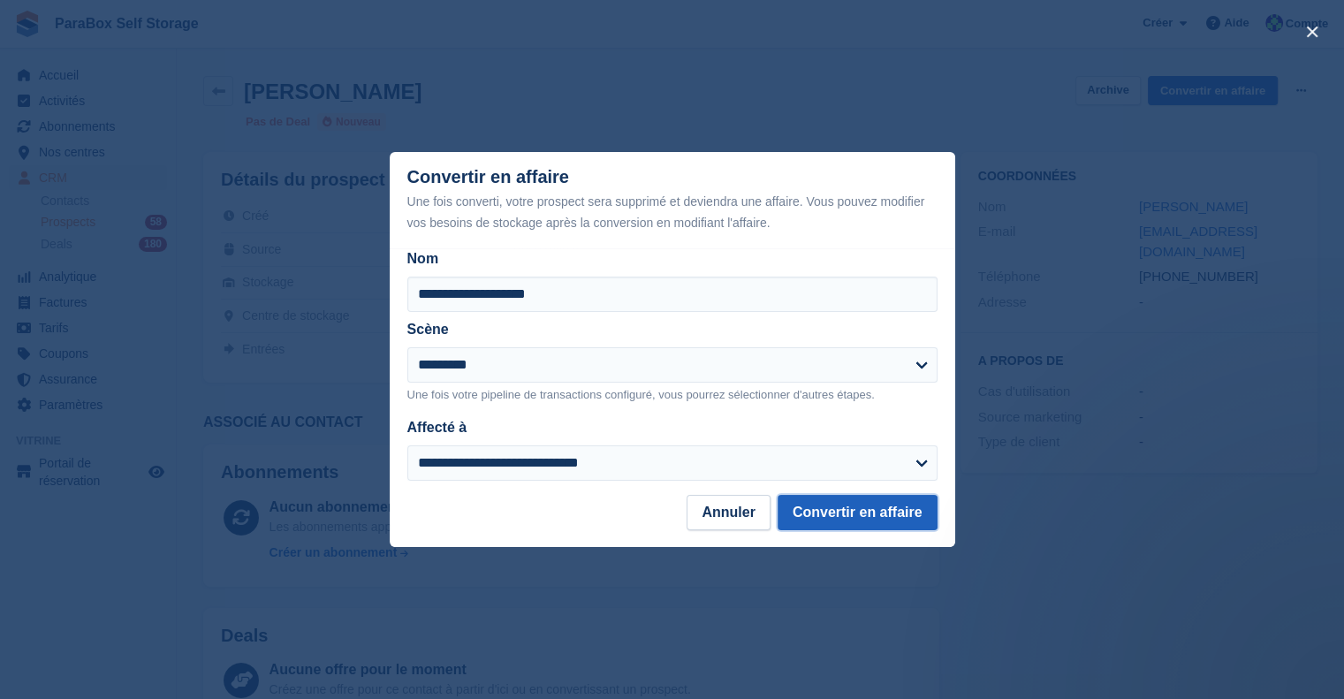
click at [871, 506] on button "Convertir en affaire" at bounding box center [858, 512] width 160 height 35
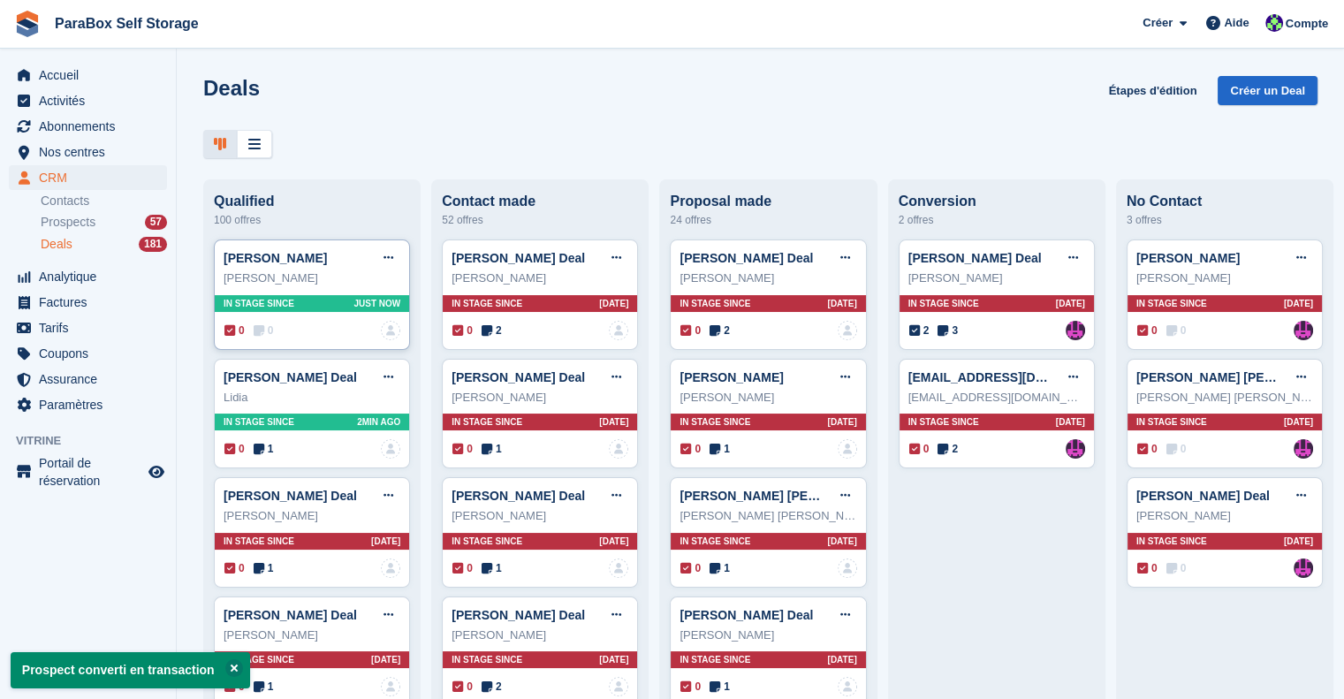
click at [264, 334] on span "0" at bounding box center [264, 331] width 20 height 16
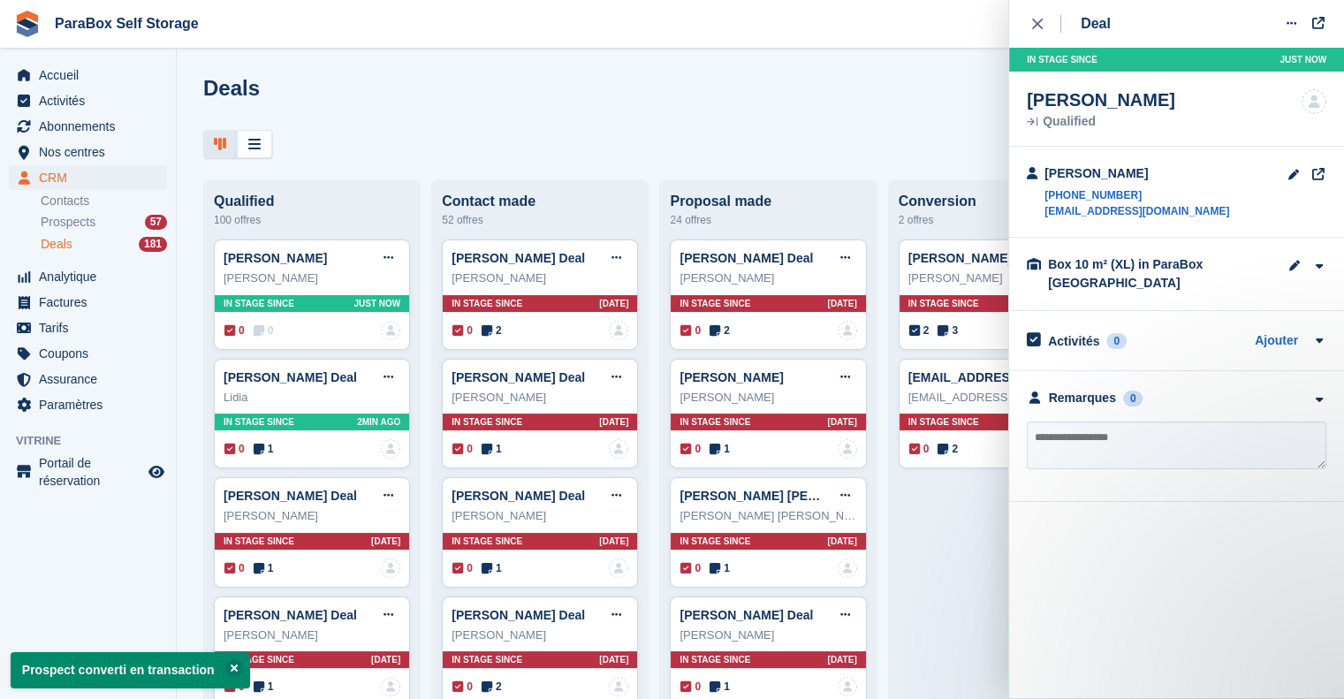
click at [1128, 442] on textarea at bounding box center [1177, 446] width 300 height 48
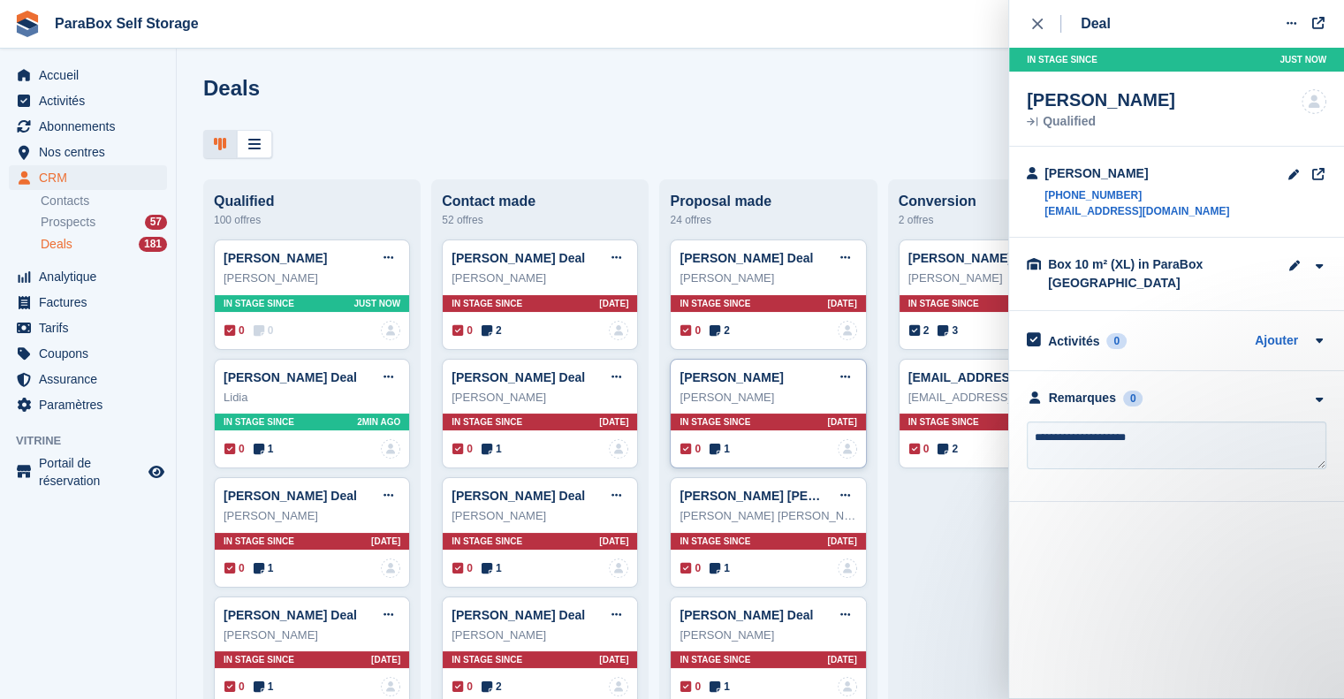
drag, startPoint x: 1170, startPoint y: 446, endPoint x: 841, endPoint y: 440, distance: 328.9
click at [841, 441] on body "ParaBox Self Storage Créer Abonnement Facture Contact Deal Rabais Page Aide Ass…" at bounding box center [672, 349] width 1344 height 699
type textarea "**********"
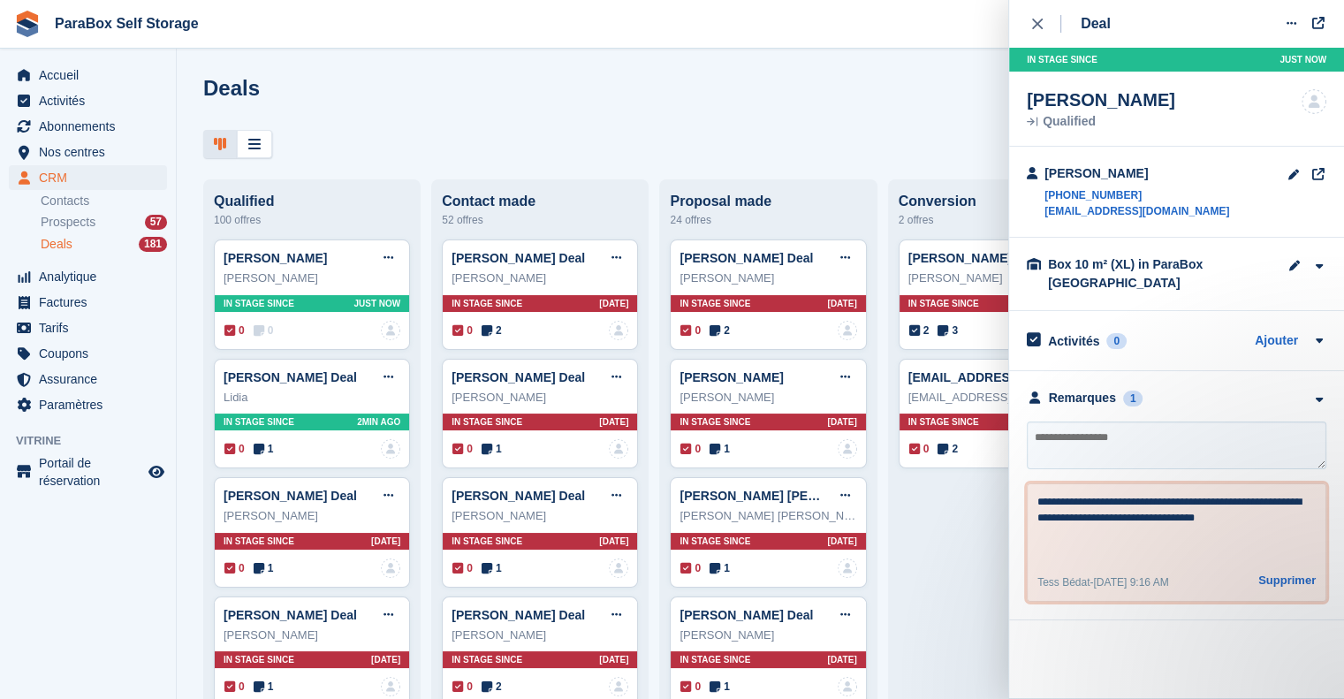
click at [1183, 522] on textarea "**********" at bounding box center [1177, 526] width 279 height 64
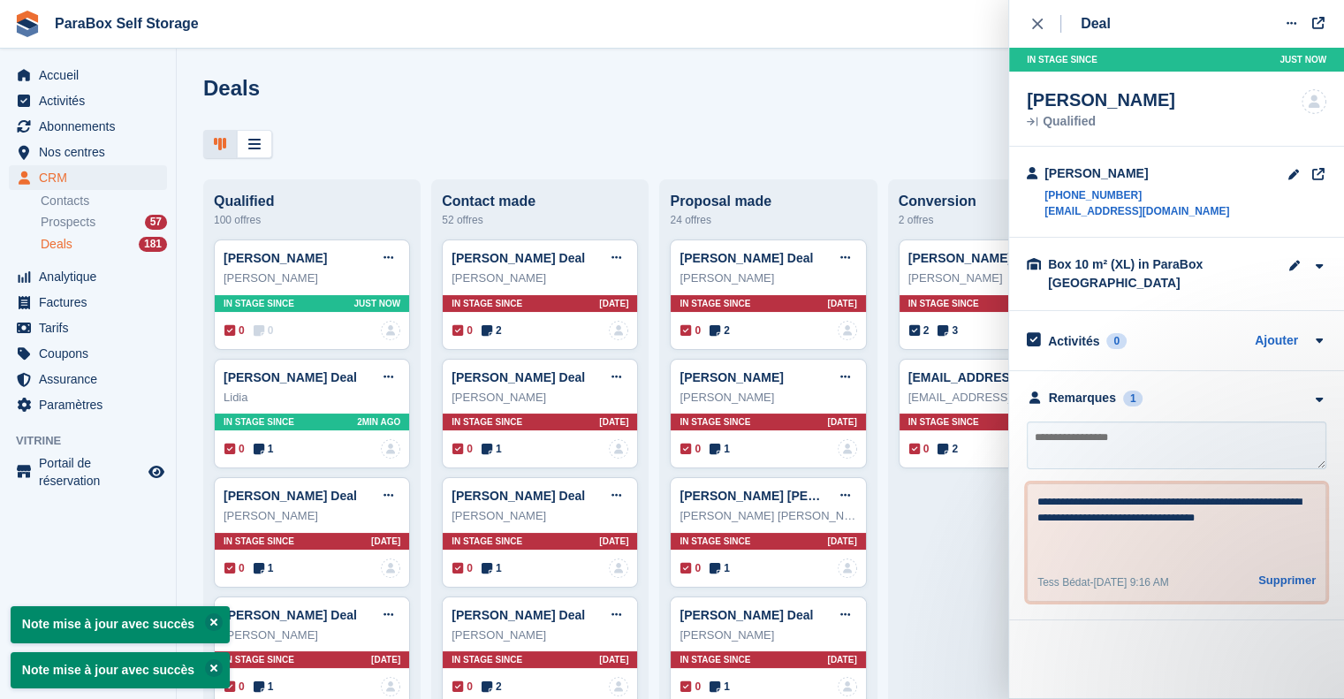
type textarea "**********"
click at [1151, 684] on div "Deal Modifier le Deal Marquer comme gagné Marquer comme perdu Supprimer le Deal…" at bounding box center [1177, 349] width 336 height 699
click at [1032, 31] on div "close" at bounding box center [1046, 24] width 29 height 18
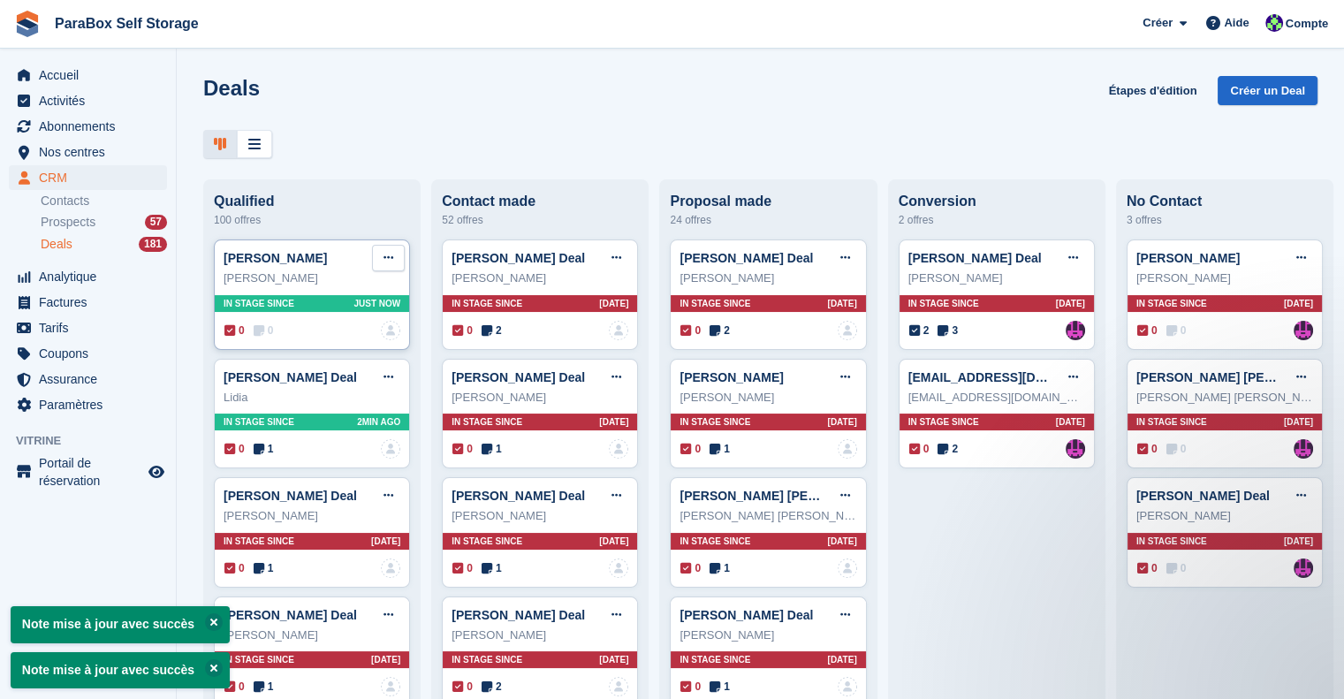
click at [387, 263] on icon at bounding box center [389, 257] width 10 height 11
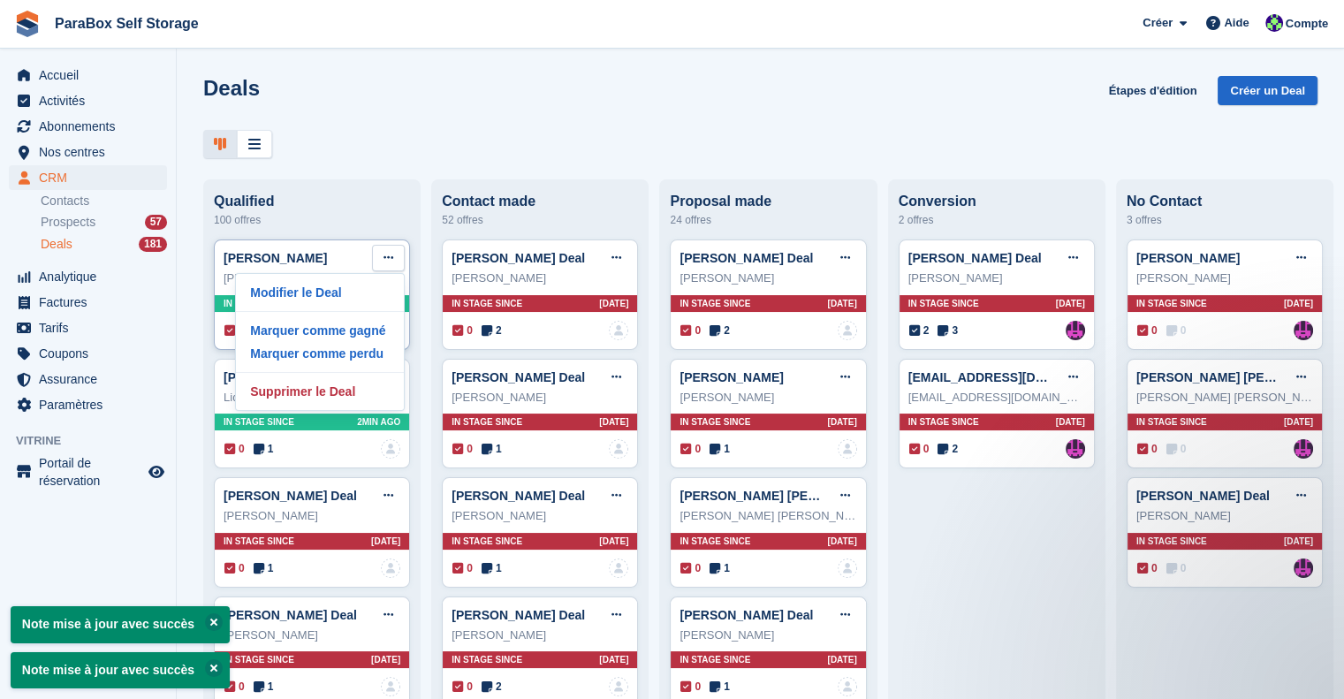
drag, startPoint x: 354, startPoint y: 358, endPoint x: 405, endPoint y: 346, distance: 52.7
click at [354, 359] on p "Marquer comme perdu" at bounding box center [320, 353] width 154 height 23
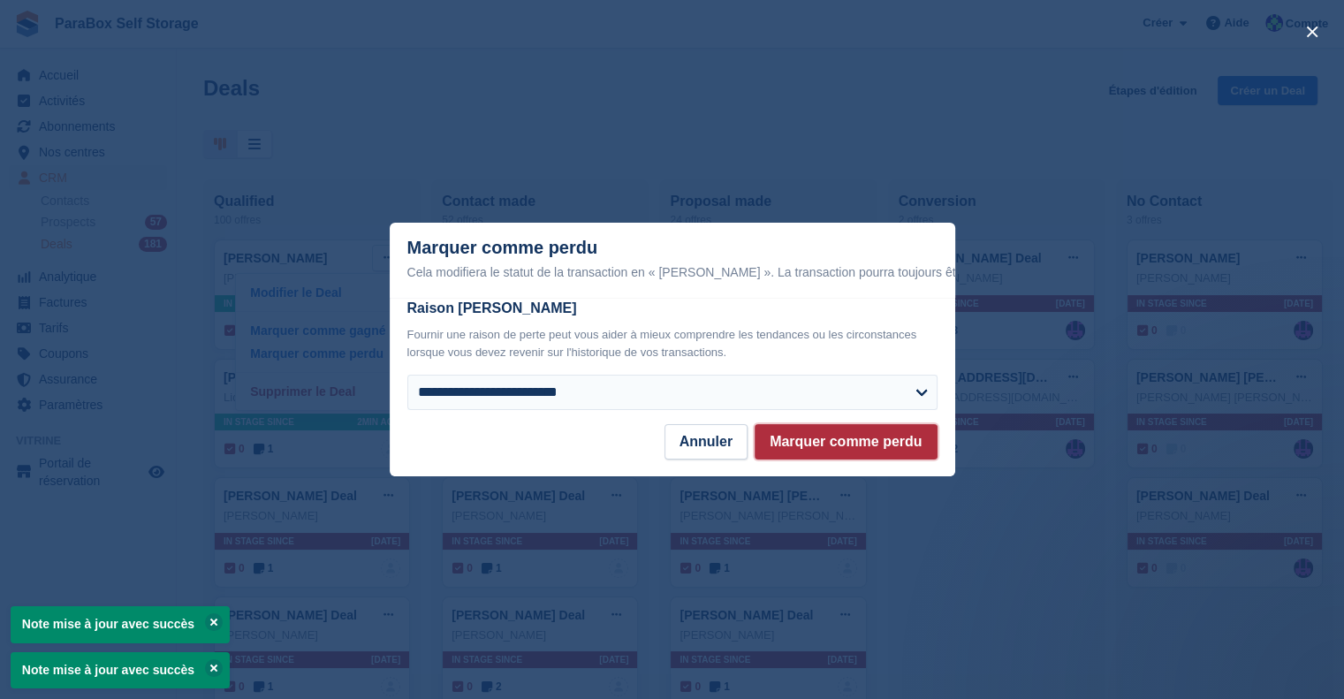
click at [842, 438] on button "Marquer comme perdu" at bounding box center [846, 441] width 182 height 35
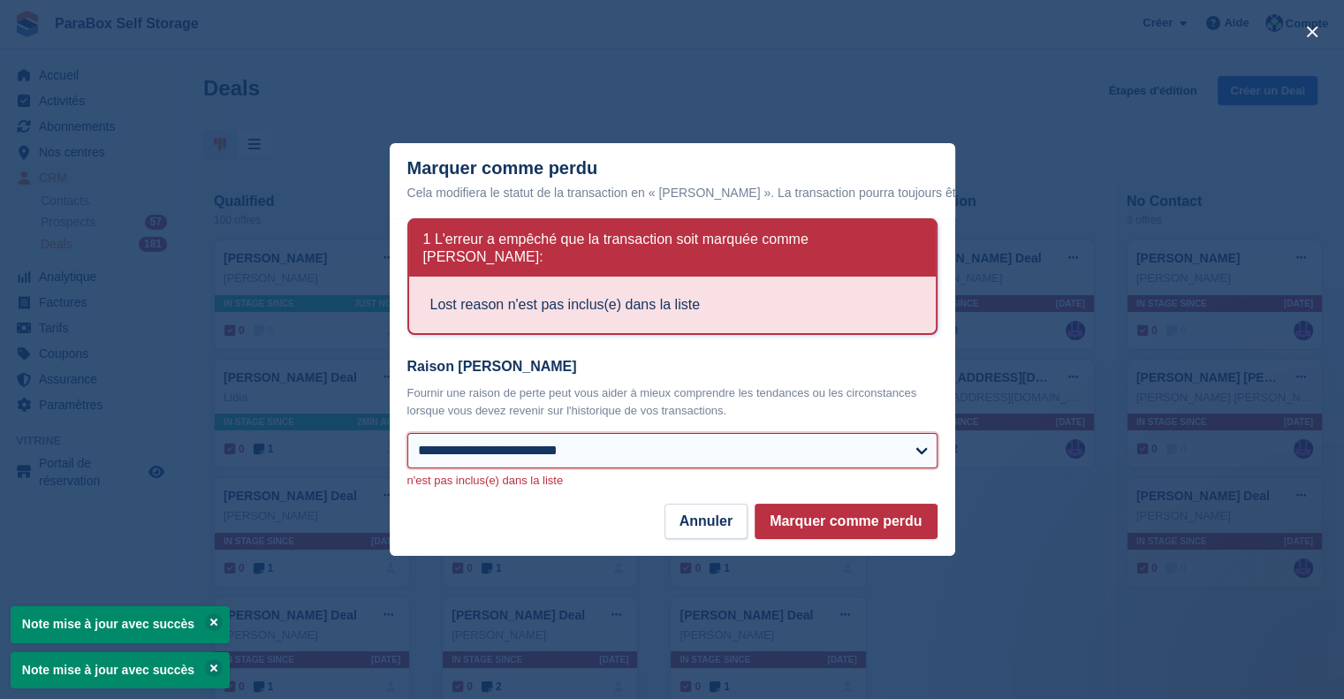
click at [723, 443] on select "**********" at bounding box center [672, 450] width 530 height 35
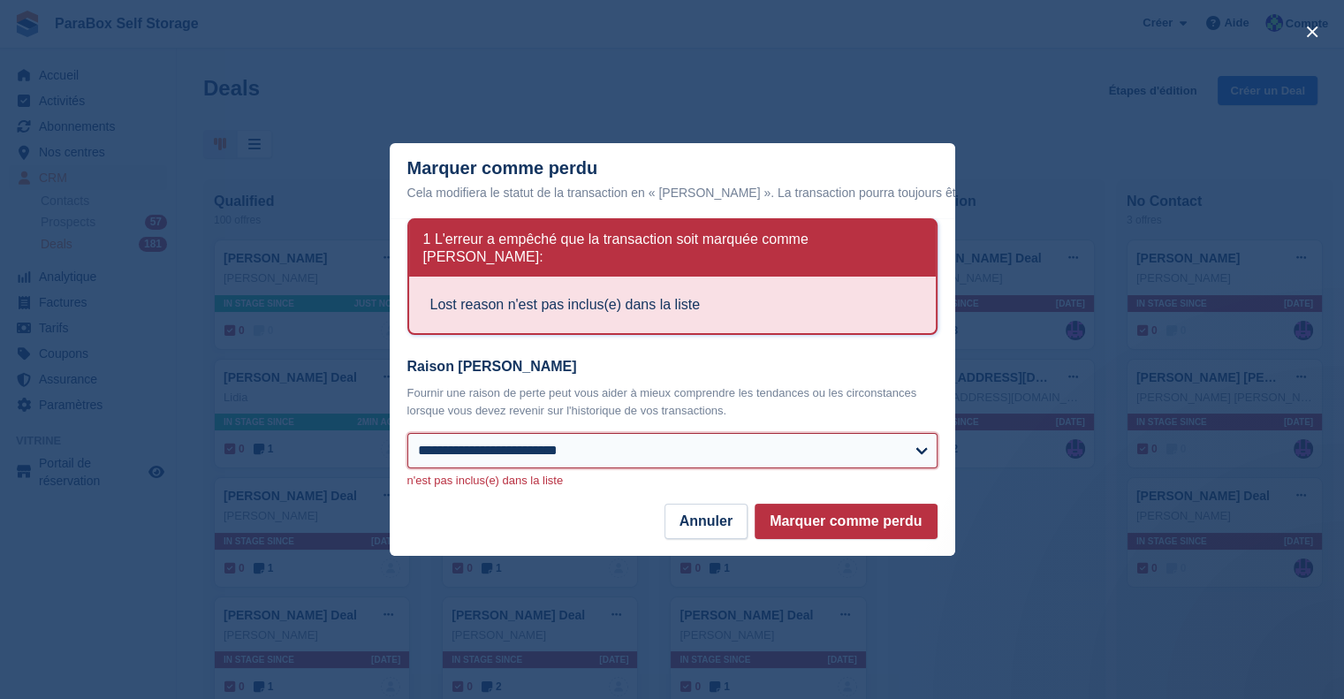
select select "**********"
click at [407, 433] on select "**********" at bounding box center [672, 450] width 530 height 35
click at [844, 513] on button "Marquer comme perdu" at bounding box center [846, 521] width 182 height 35
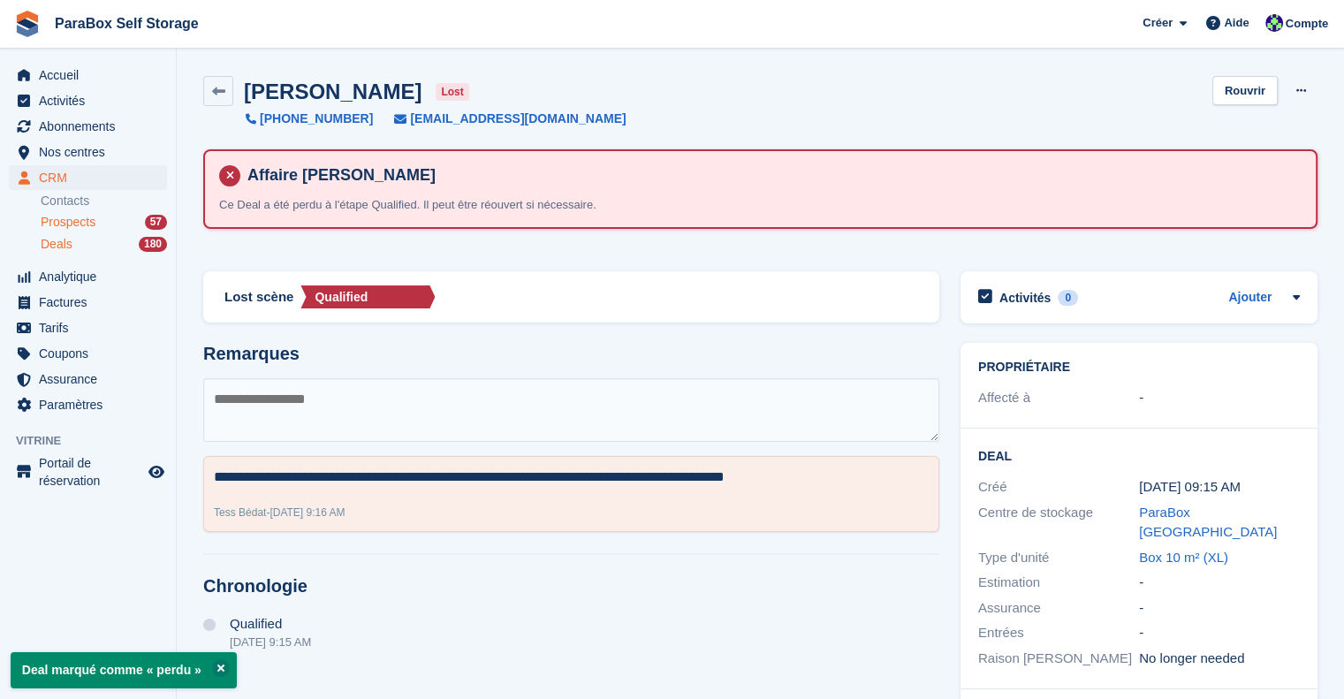
drag, startPoint x: 51, startPoint y: 225, endPoint x: 77, endPoint y: 225, distance: 25.6
click at [51, 225] on span "Prospects" at bounding box center [68, 222] width 55 height 17
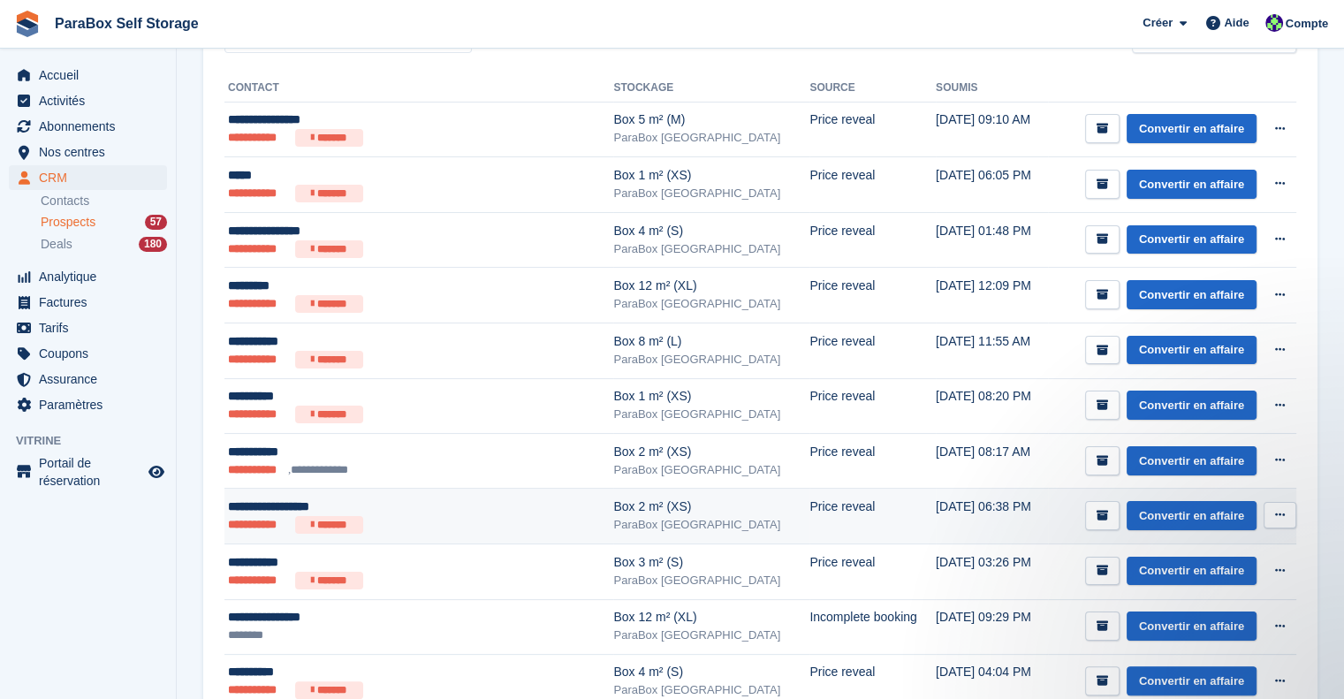
click at [514, 512] on div "**********" at bounding box center [392, 507] width 328 height 19
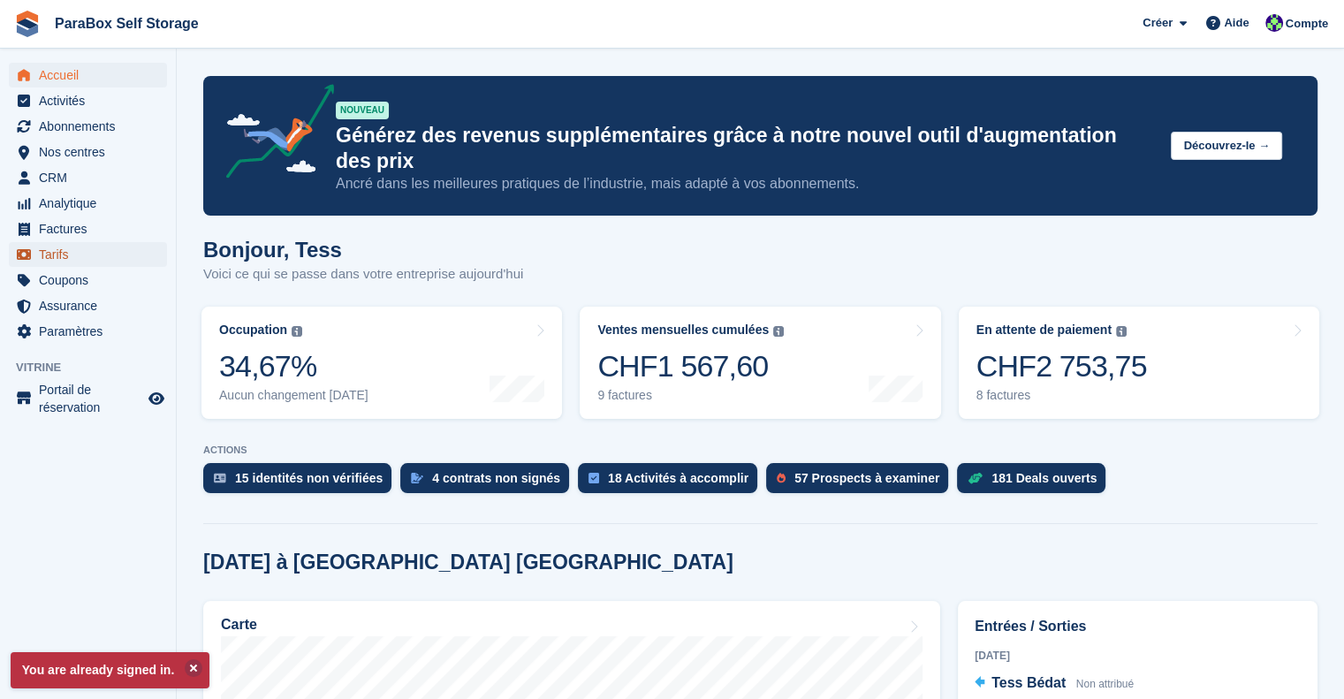
click at [64, 252] on span "Tarifs" at bounding box center [92, 254] width 106 height 25
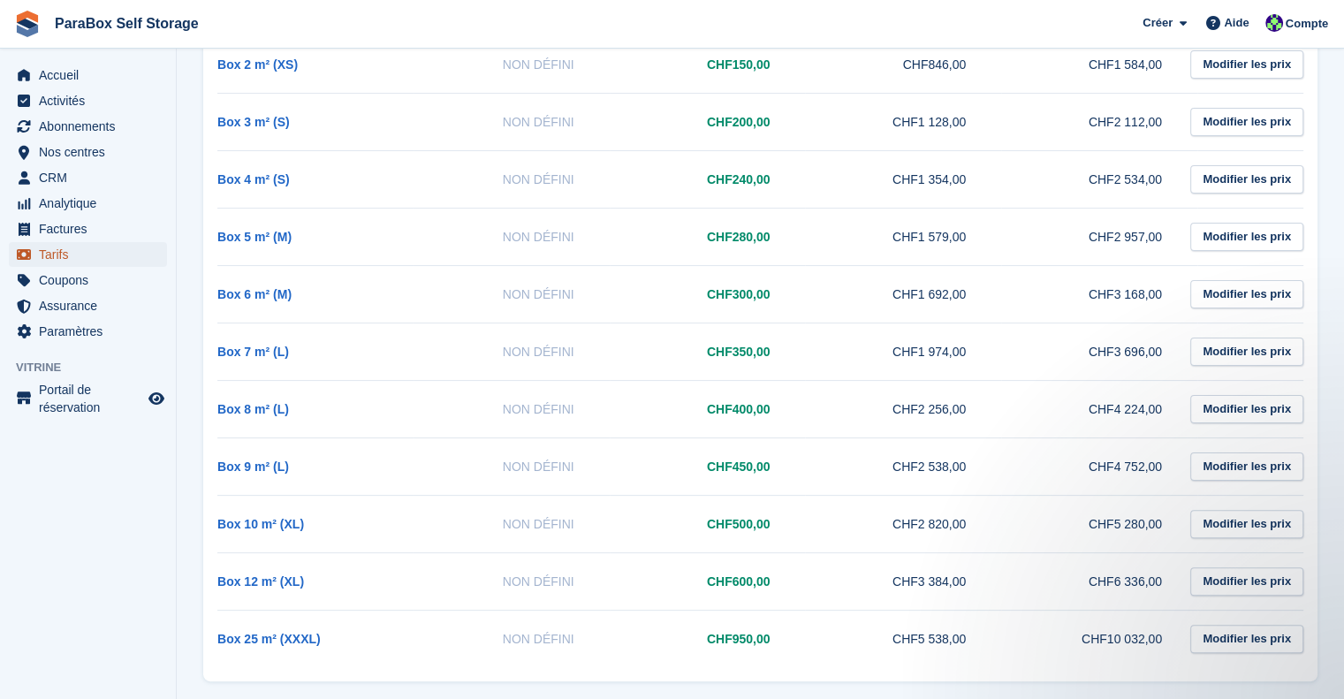
click at [76, 257] on span "Tarifs" at bounding box center [92, 254] width 106 height 25
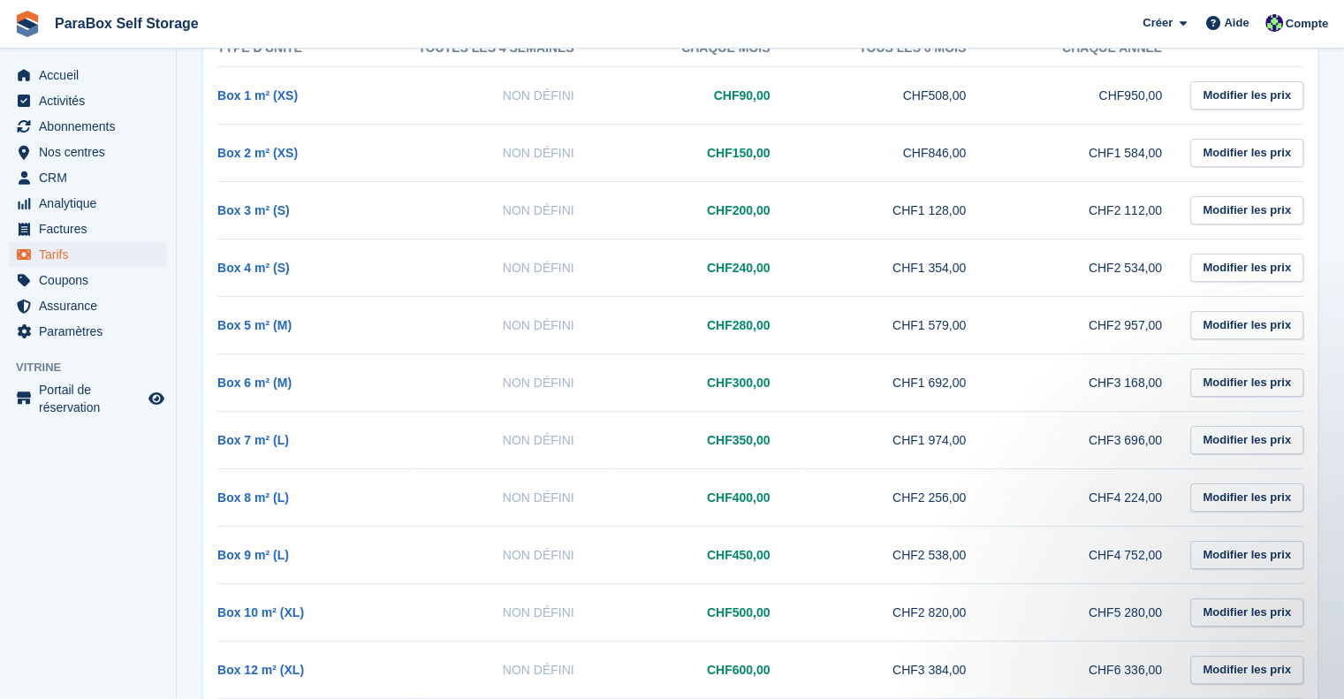
drag, startPoint x: 711, startPoint y: 498, endPoint x: 770, endPoint y: 499, distance: 59.2
click at [770, 499] on td "CHF400,00" at bounding box center [708, 496] width 196 height 57
click at [708, 494] on td "CHF400,00" at bounding box center [708, 496] width 196 height 57
drag, startPoint x: 708, startPoint y: 494, endPoint x: 782, endPoint y: 499, distance: 74.4
click at [782, 499] on td "CHF400,00" at bounding box center [708, 496] width 196 height 57
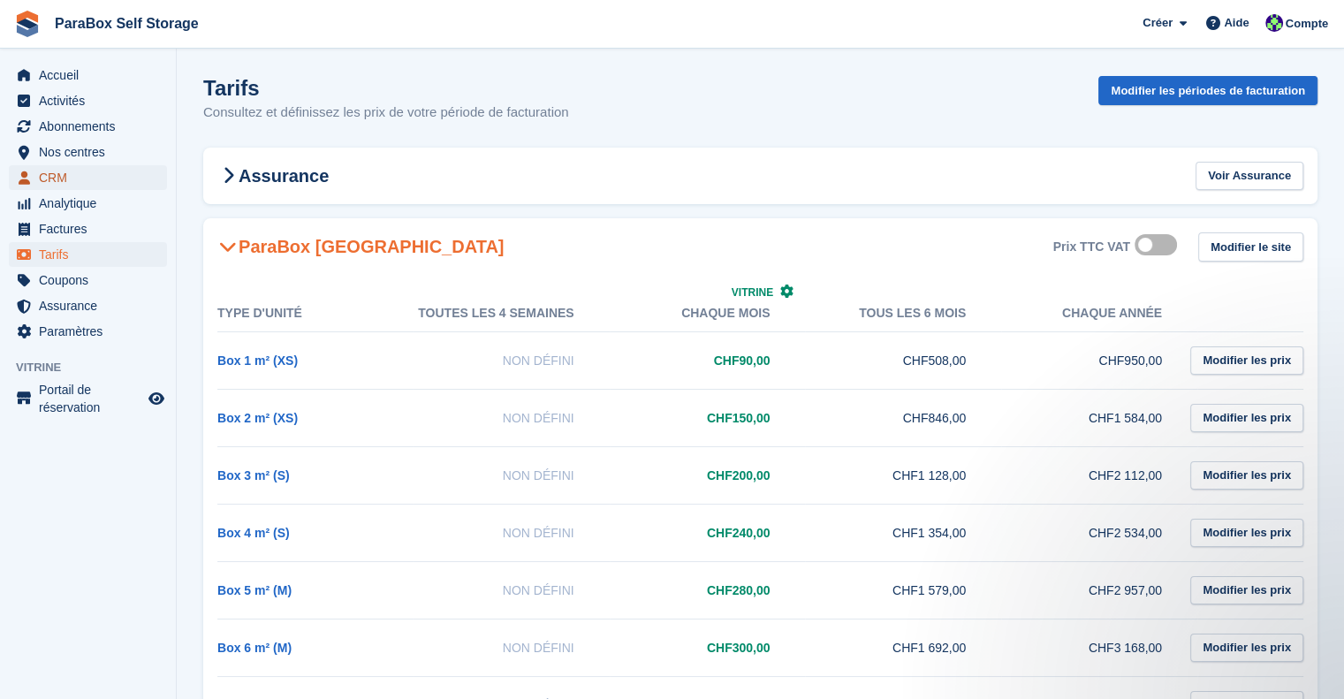
click at [80, 179] on span "CRM" at bounding box center [92, 177] width 106 height 25
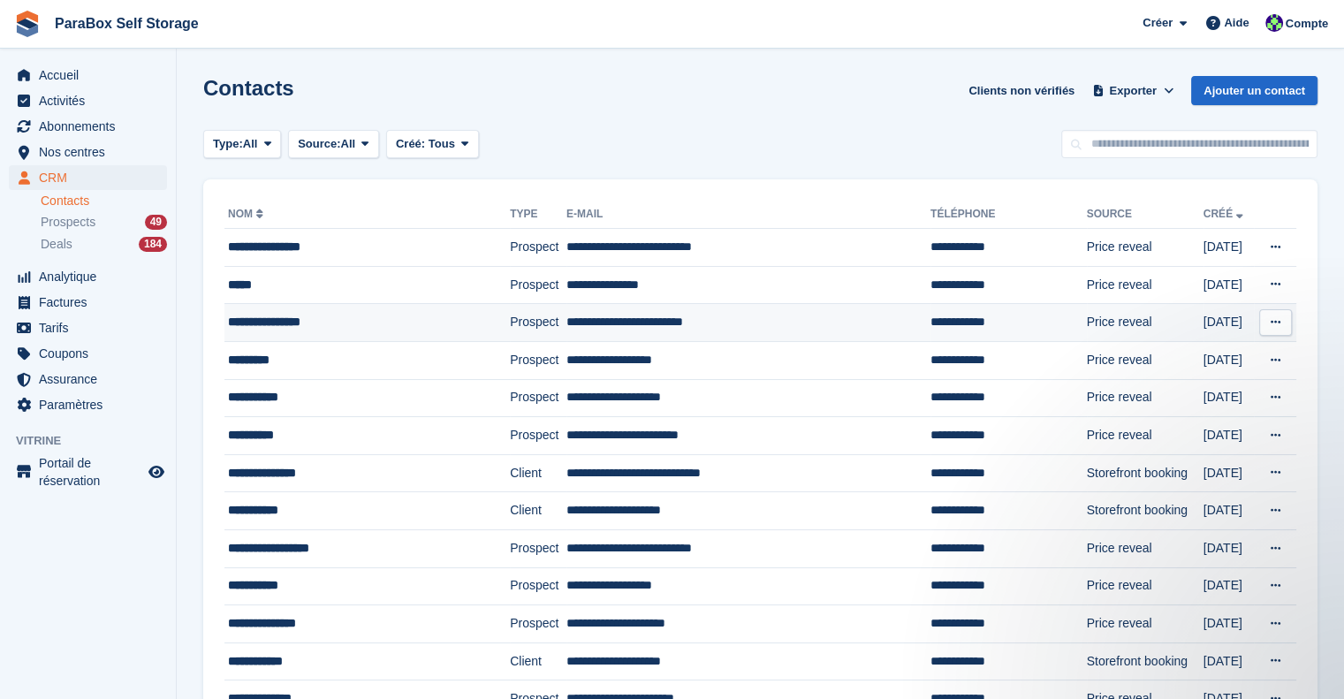
click at [387, 319] on div "**********" at bounding box center [350, 322] width 244 height 19
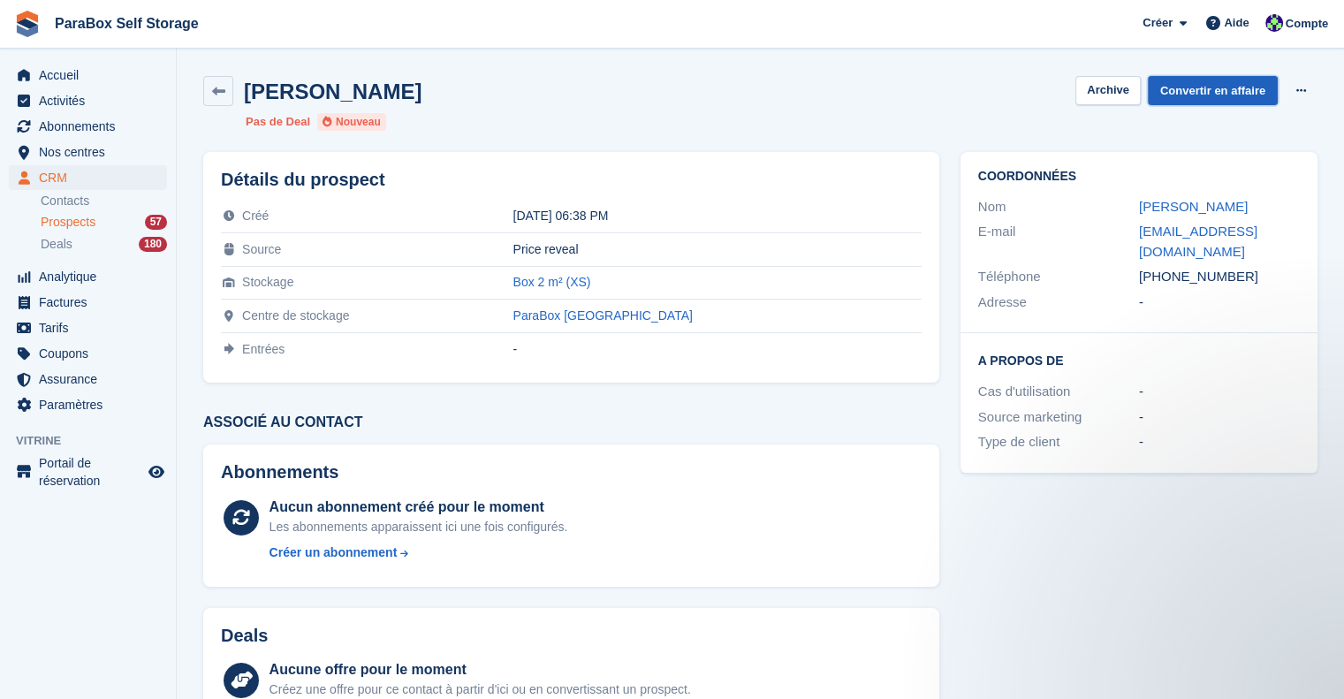
click at [1223, 87] on link "Convertir en affaire" at bounding box center [1213, 90] width 130 height 29
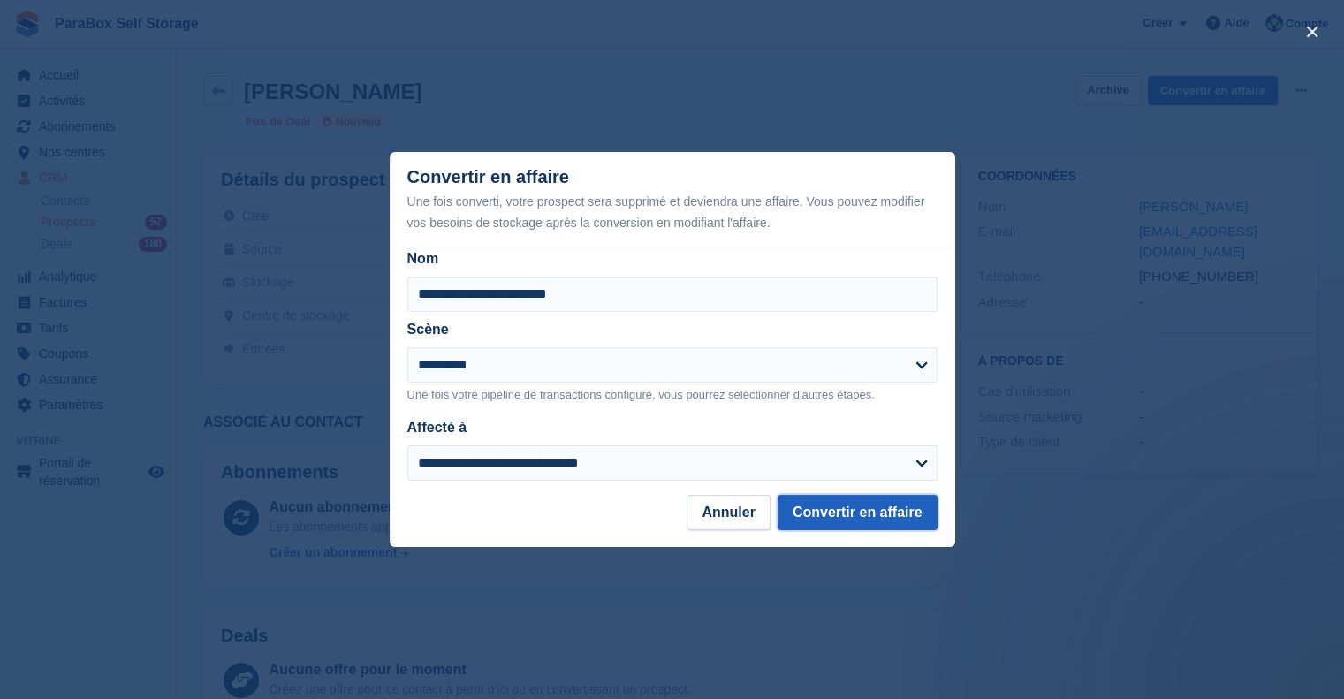
click at [834, 502] on button "Convertir en affaire" at bounding box center [858, 512] width 160 height 35
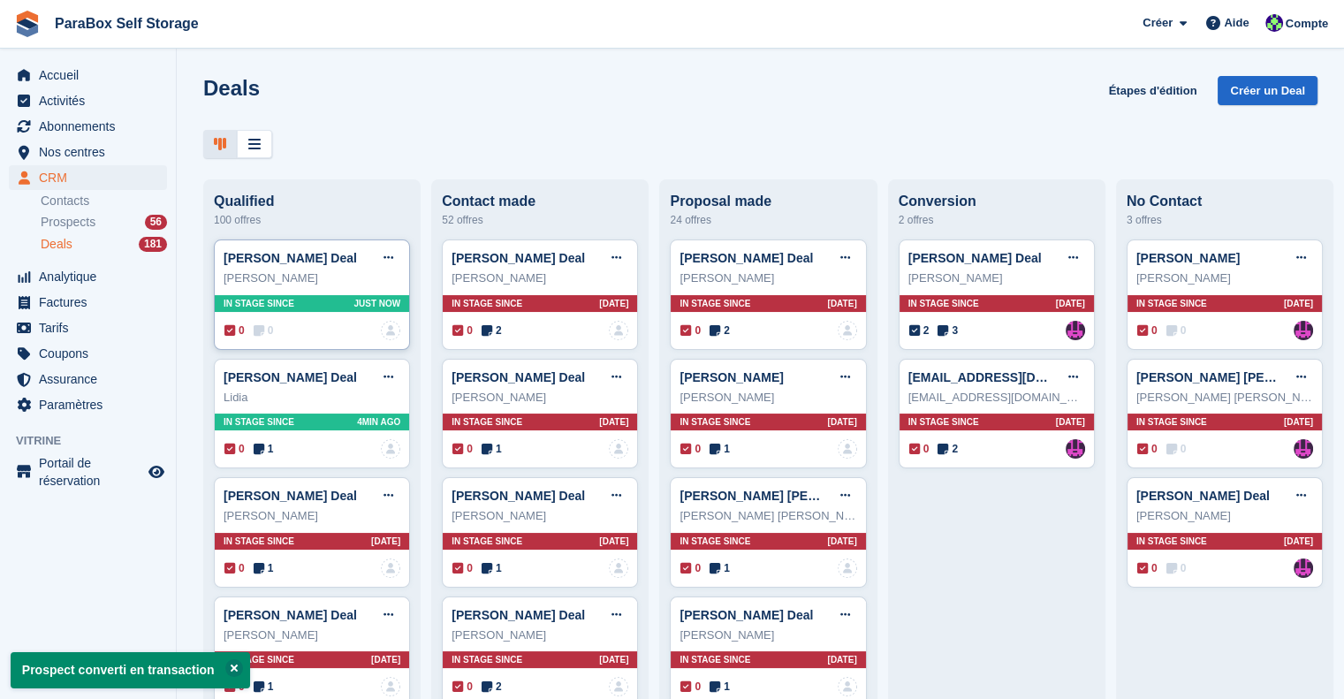
click at [269, 333] on span "0" at bounding box center [264, 331] width 20 height 16
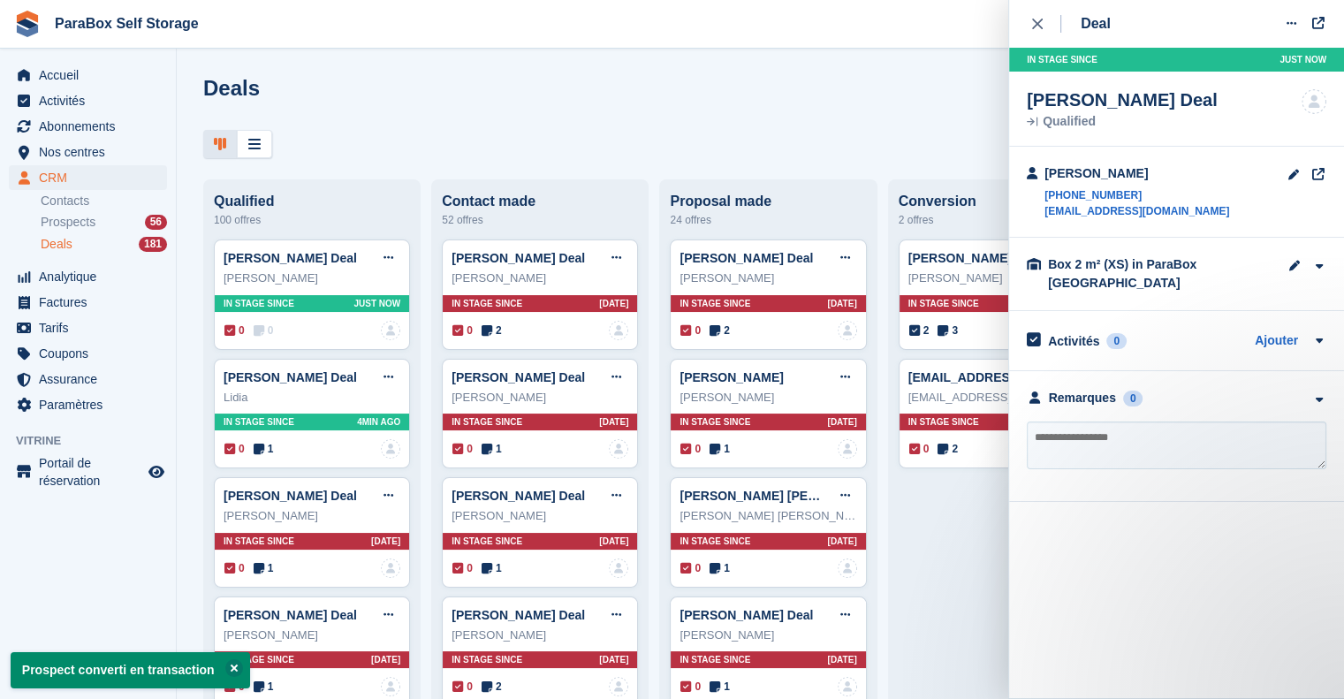
click at [1198, 431] on textarea at bounding box center [1177, 446] width 300 height 48
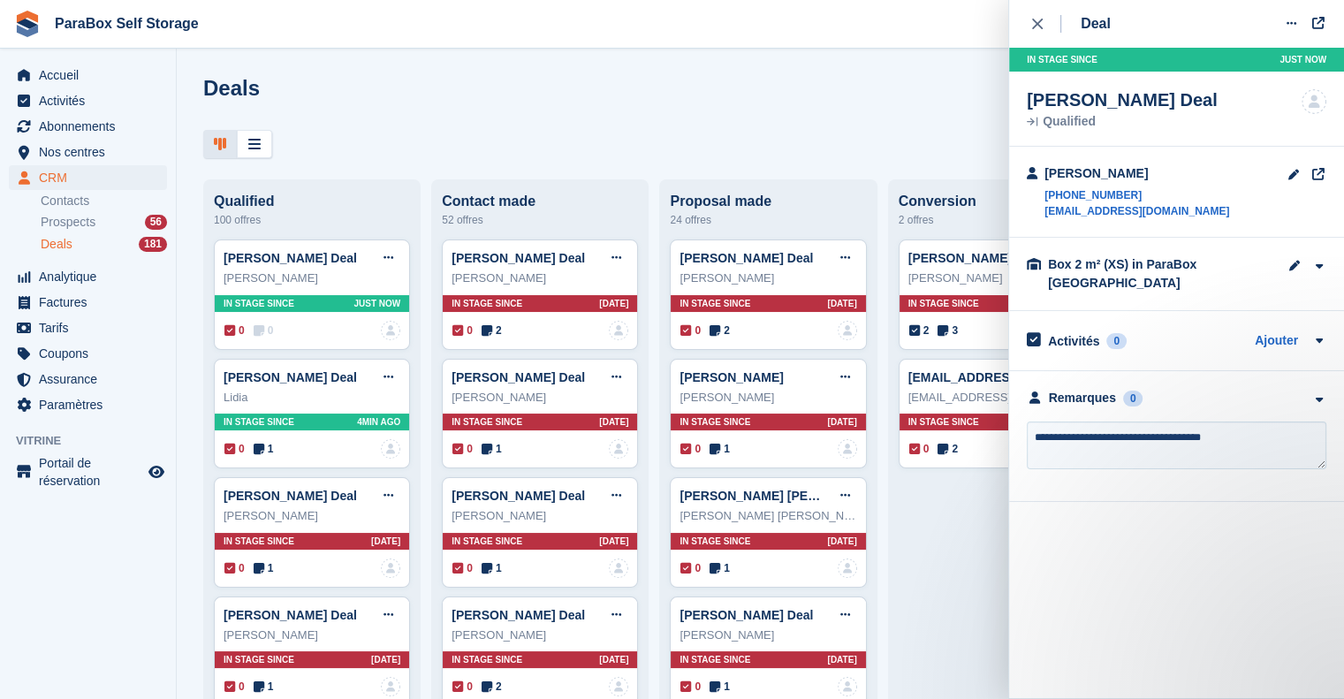
type textarea "**********"
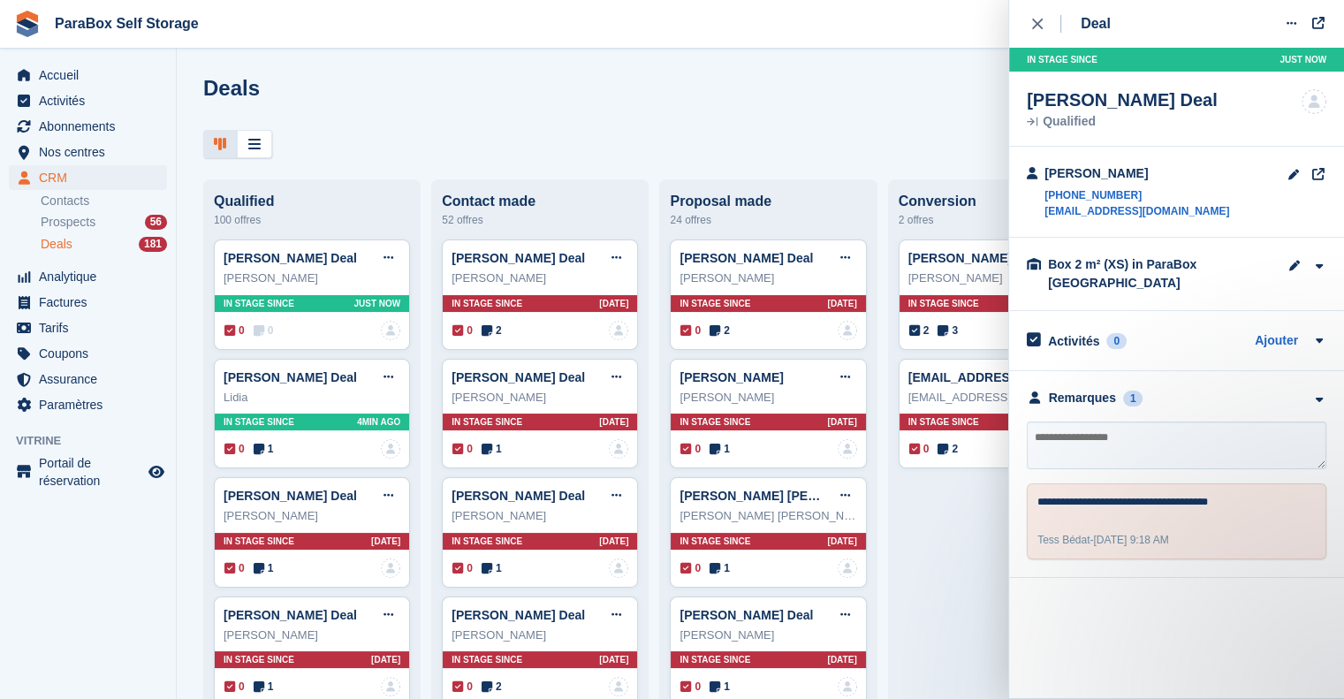
click at [489, 174] on div "Deals Étapes d'édition Créer un Deal Qualified 100 offres Ariane Bucovineanu De…" at bounding box center [761, 349] width 1168 height 699
click at [1035, 31] on div "close" at bounding box center [1046, 24] width 29 height 18
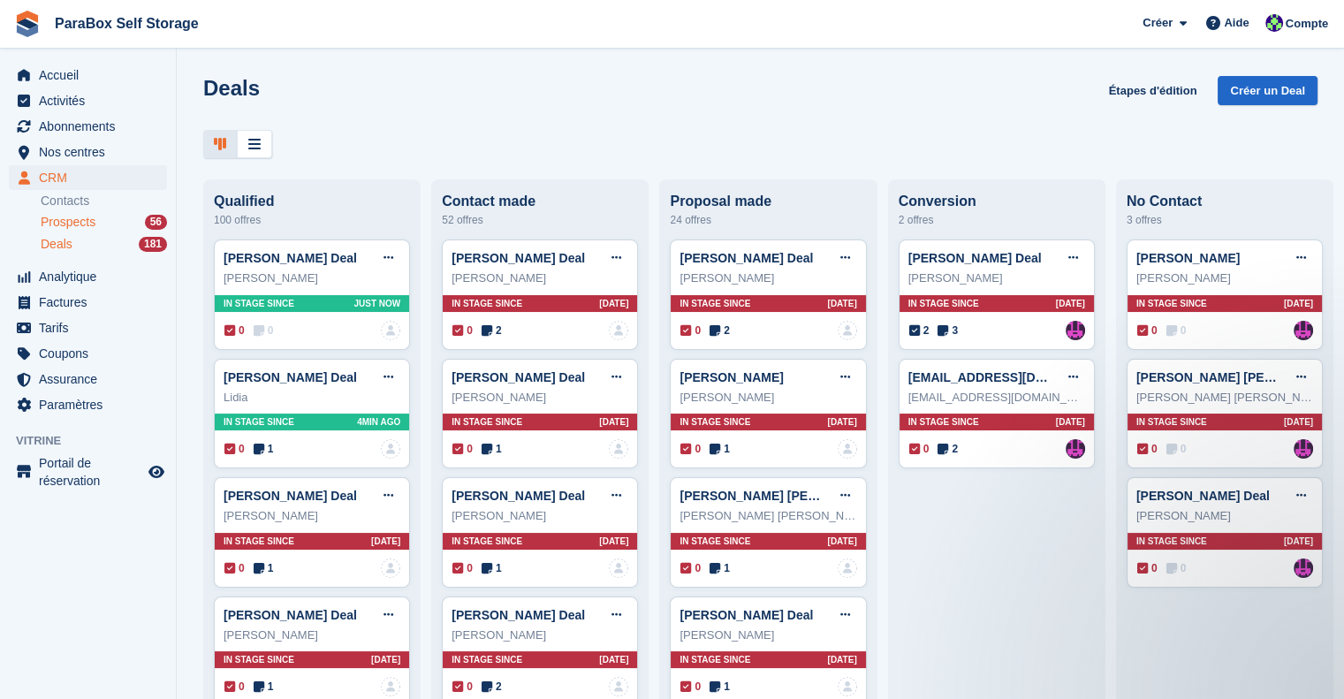
click at [78, 221] on span "Prospects" at bounding box center [68, 222] width 55 height 17
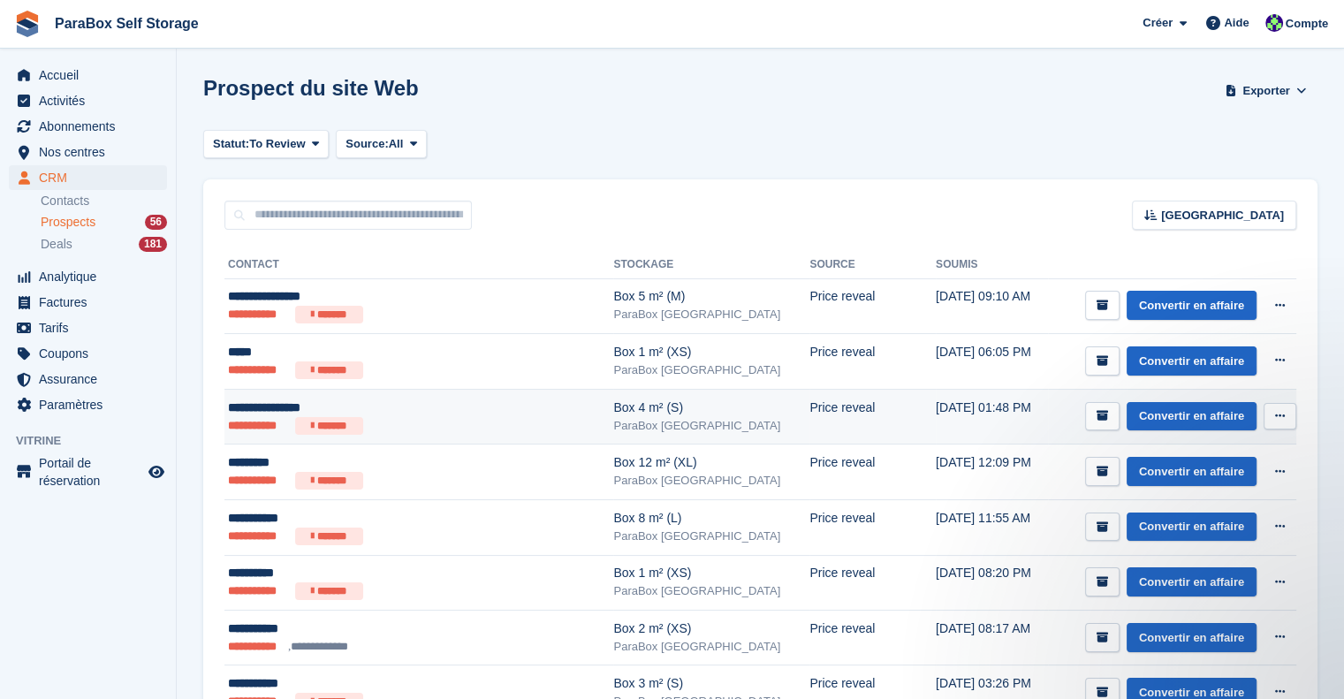
scroll to position [88, 0]
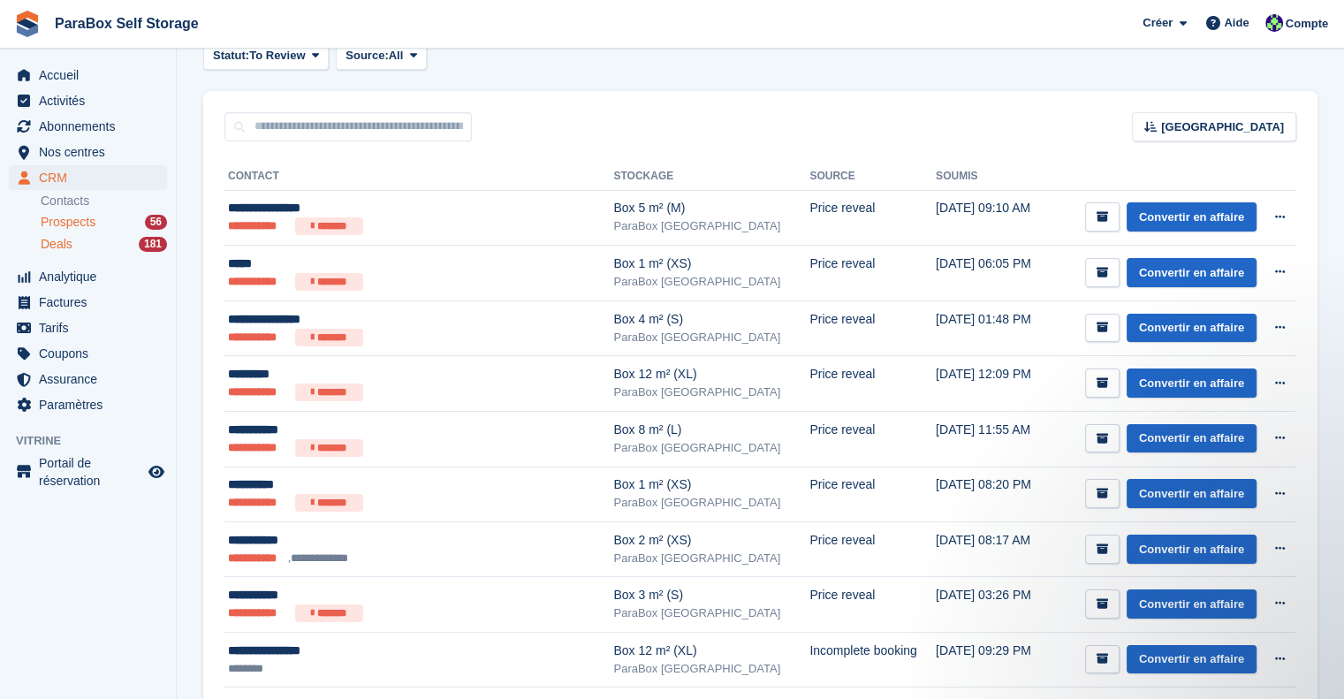
click at [71, 235] on link "Deals 181" at bounding box center [104, 244] width 126 height 19
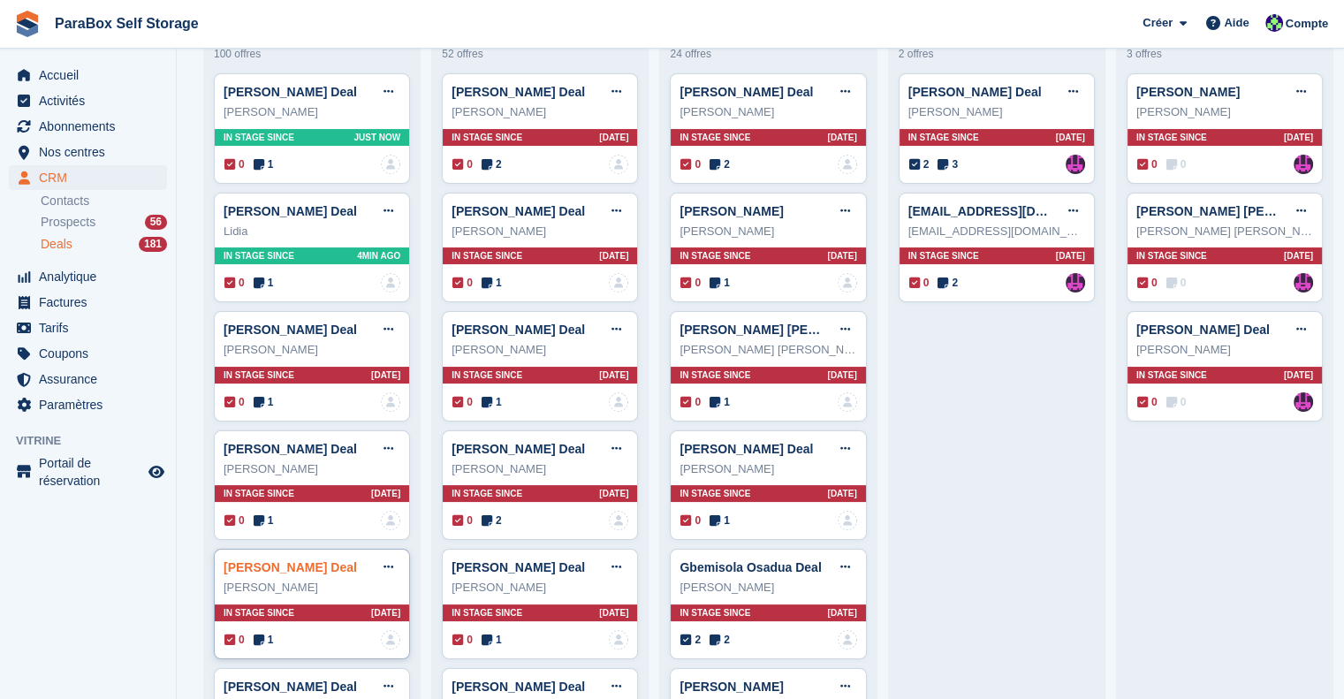
scroll to position [177, 0]
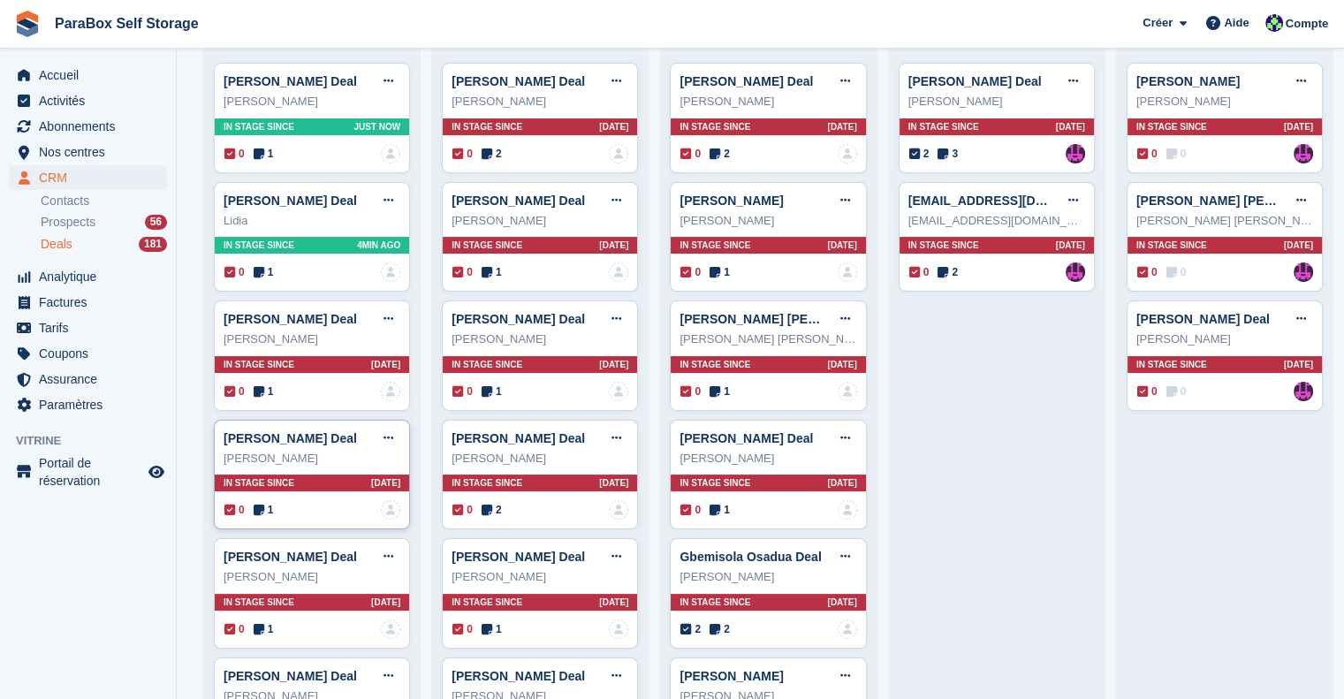
click at [265, 507] on span "1" at bounding box center [264, 510] width 20 height 16
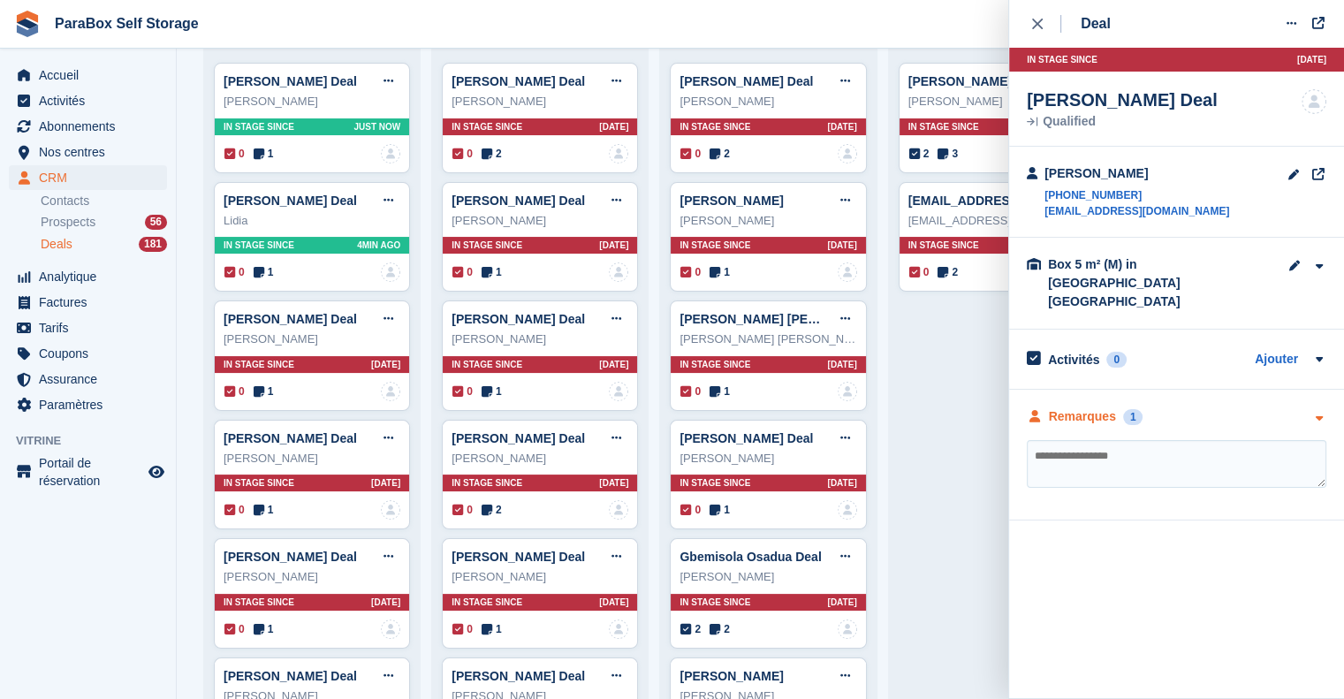
click at [1084, 407] on div "Remarques" at bounding box center [1082, 416] width 67 height 19
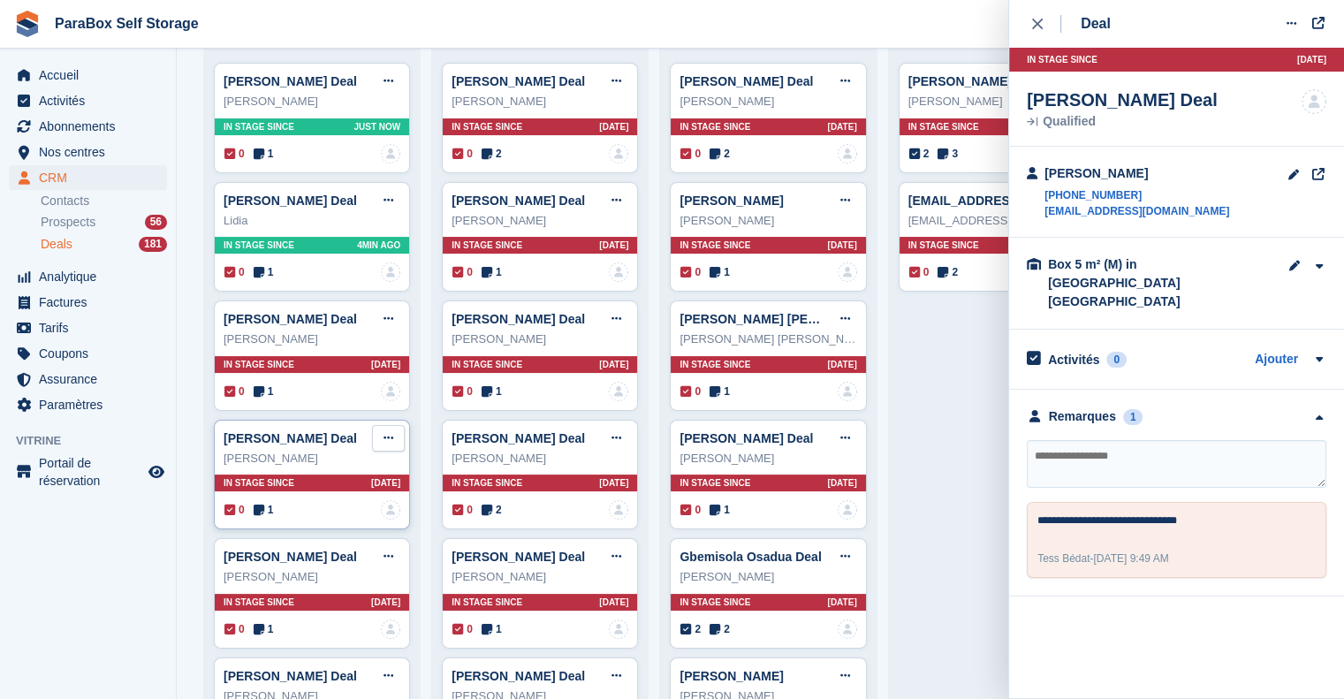
click at [389, 437] on icon at bounding box center [389, 437] width 10 height 11
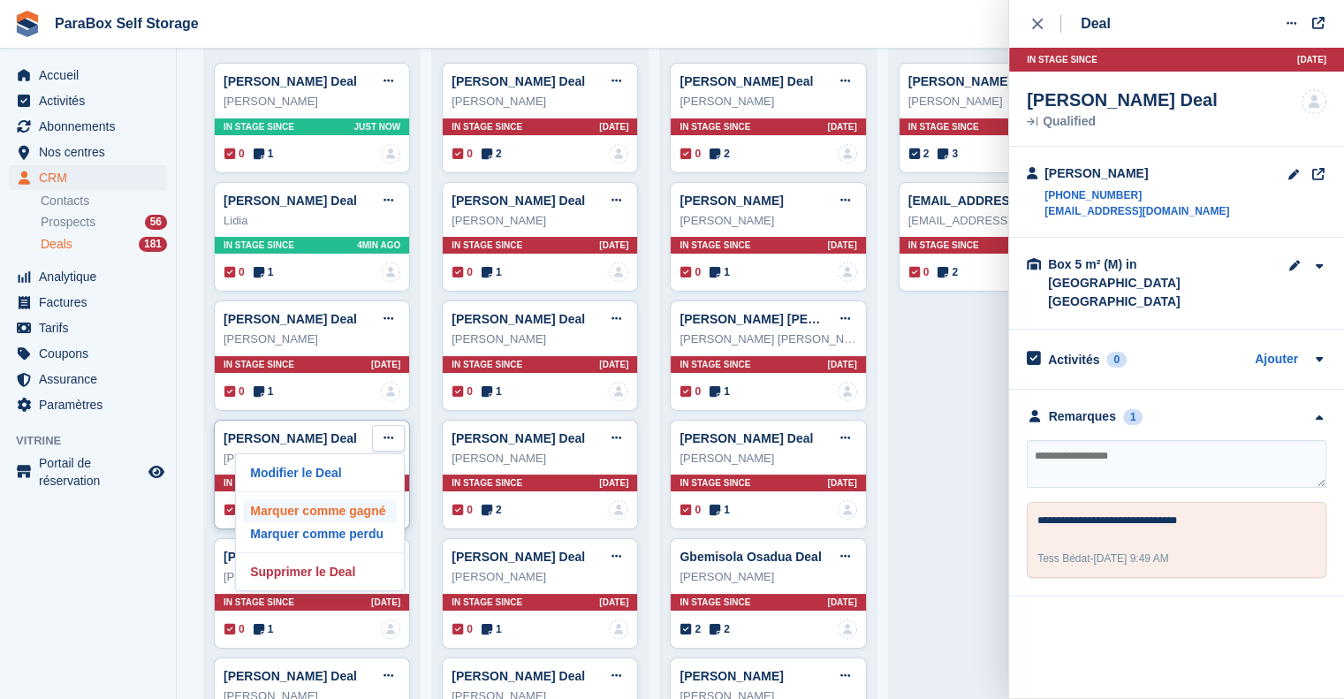
click at [377, 508] on p "Marquer comme gagné" at bounding box center [320, 510] width 154 height 23
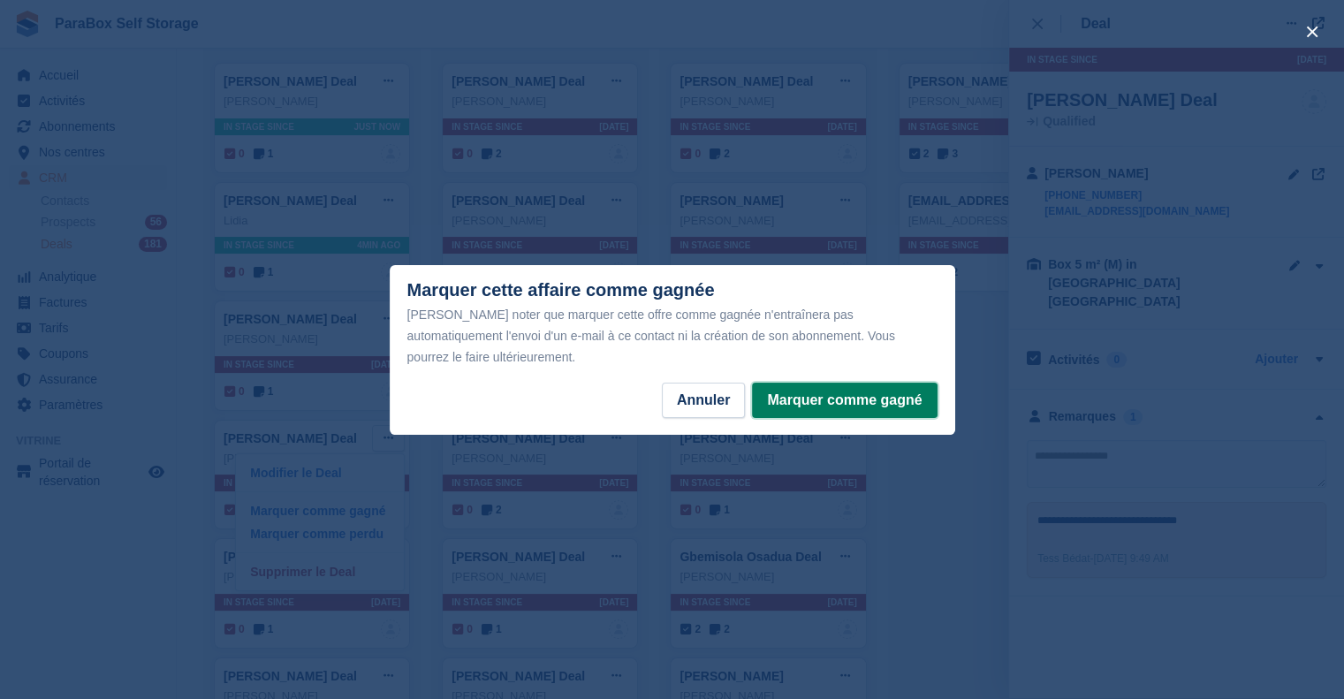
click at [879, 395] on button "Marquer comme gagné" at bounding box center [844, 400] width 185 height 35
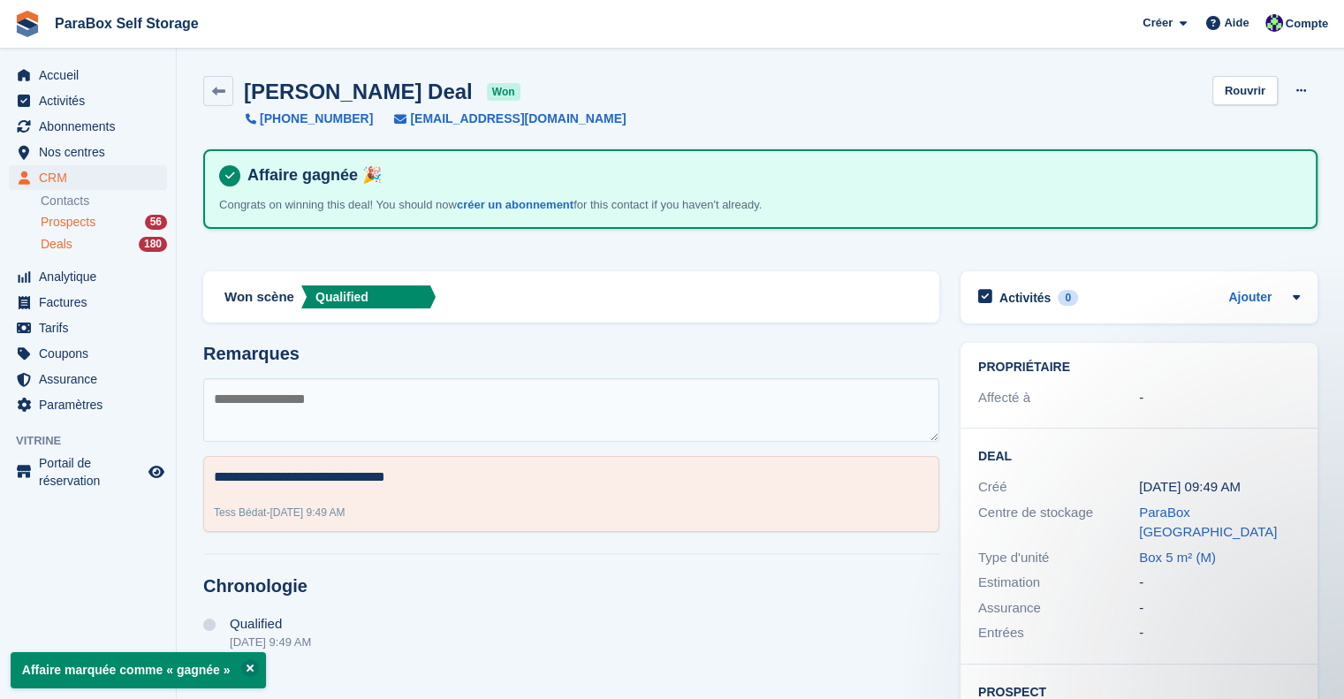
click at [80, 225] on span "Prospects" at bounding box center [68, 222] width 55 height 17
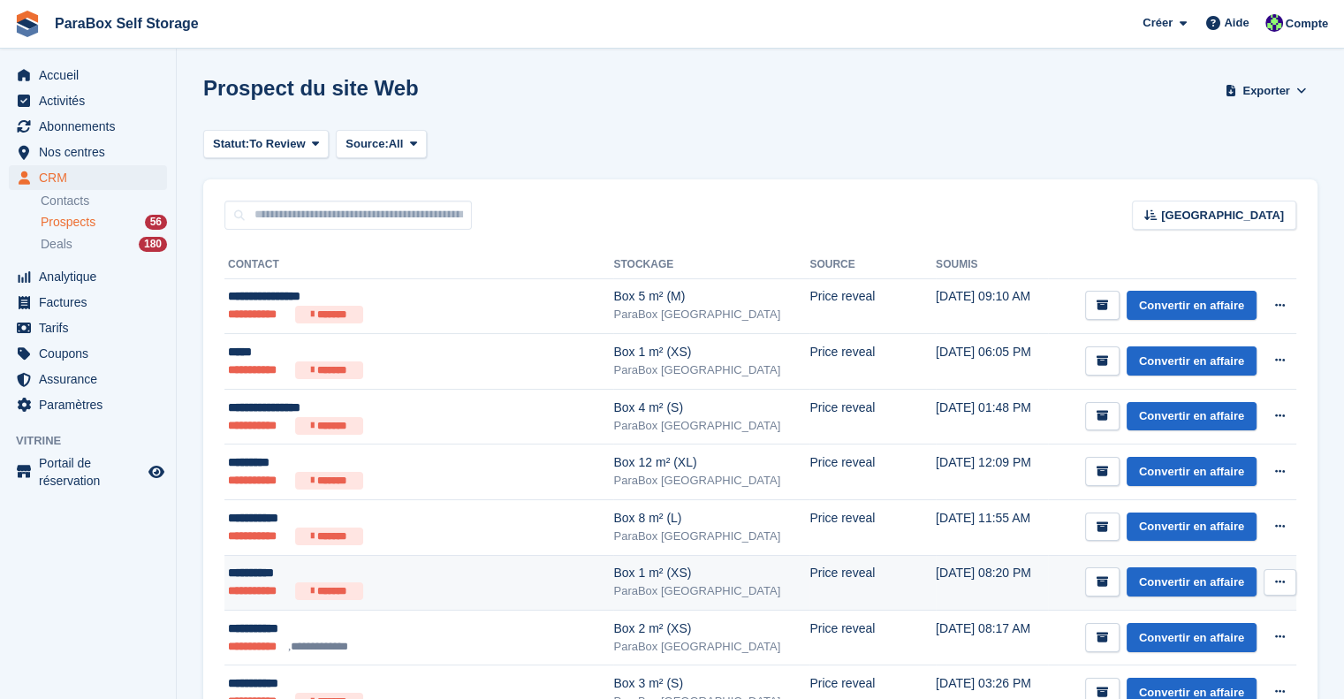
scroll to position [88, 0]
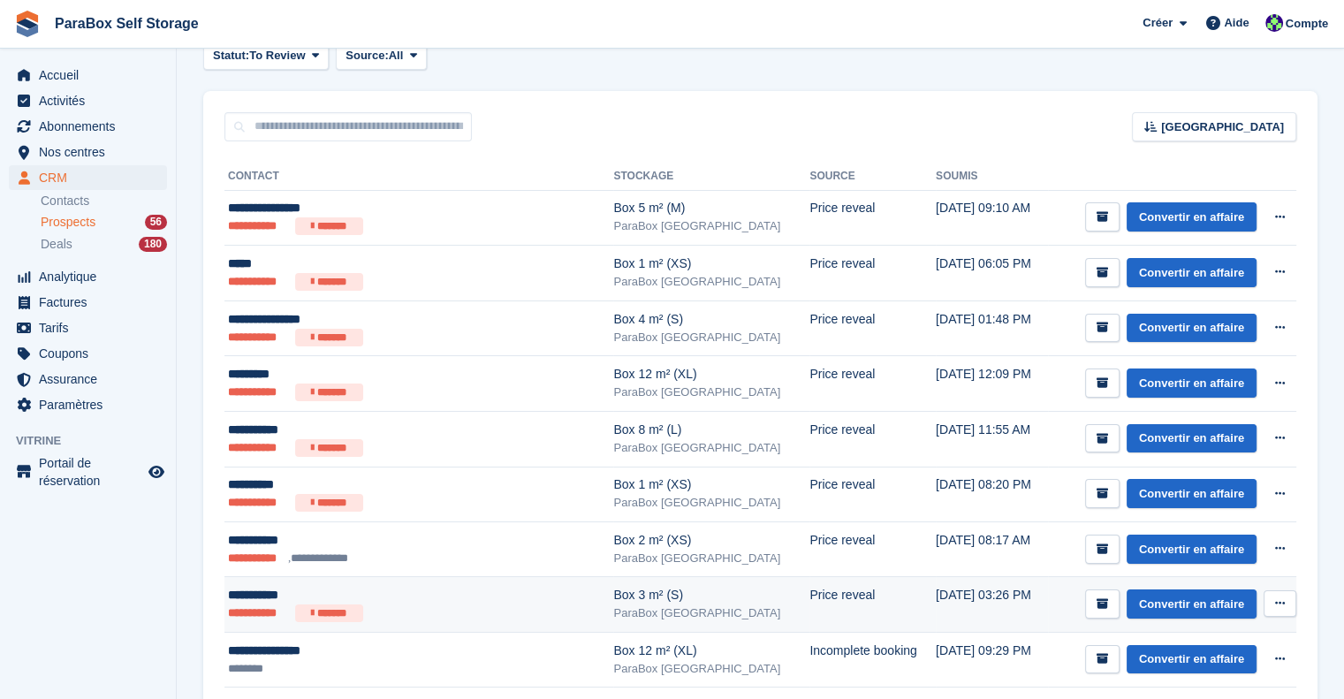
click at [444, 605] on ul "**********" at bounding box center [392, 614] width 328 height 18
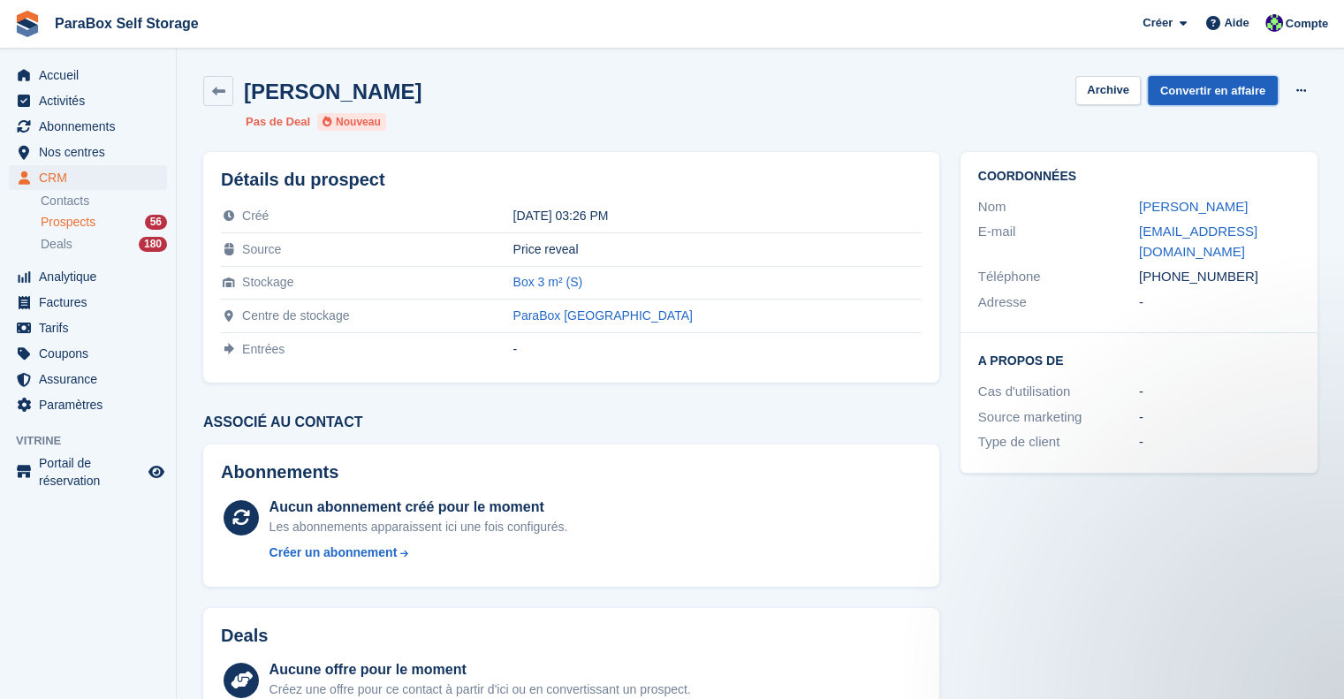
click at [1218, 88] on link "Convertir en affaire" at bounding box center [1213, 90] width 130 height 29
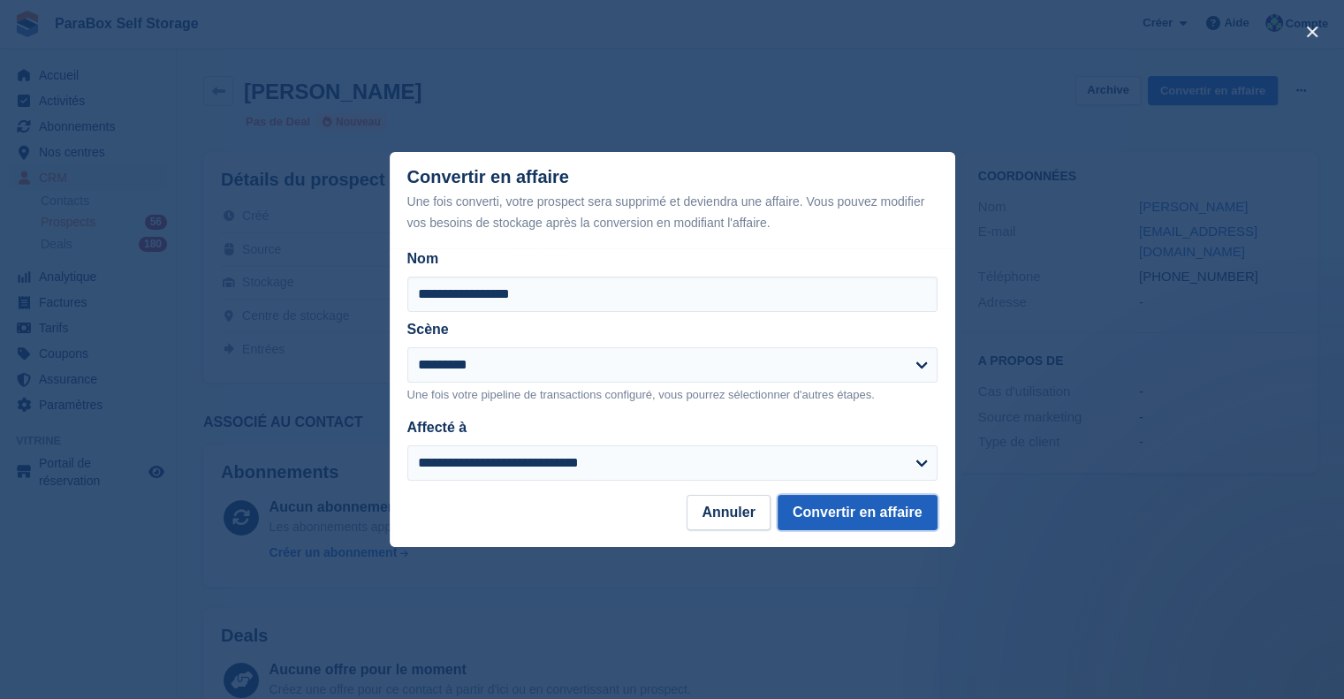
click at [892, 512] on button "Convertir en affaire" at bounding box center [858, 512] width 160 height 35
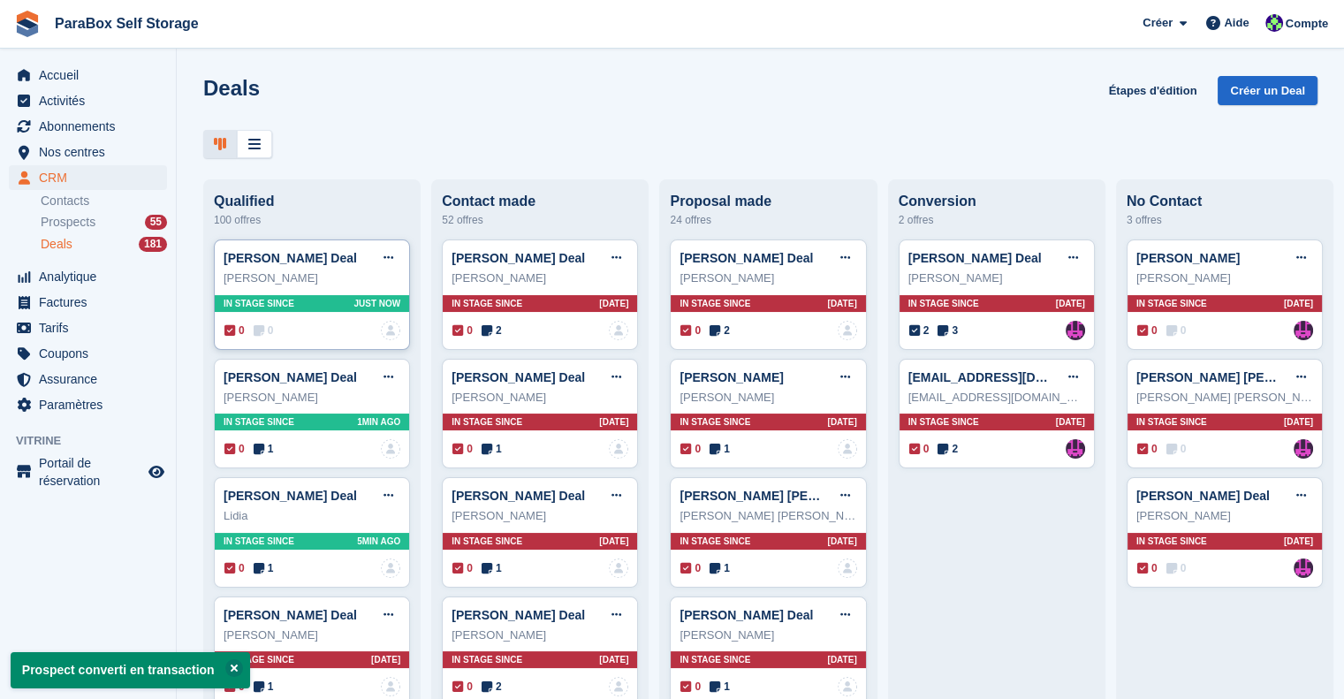
click at [262, 328] on icon at bounding box center [259, 330] width 11 height 12
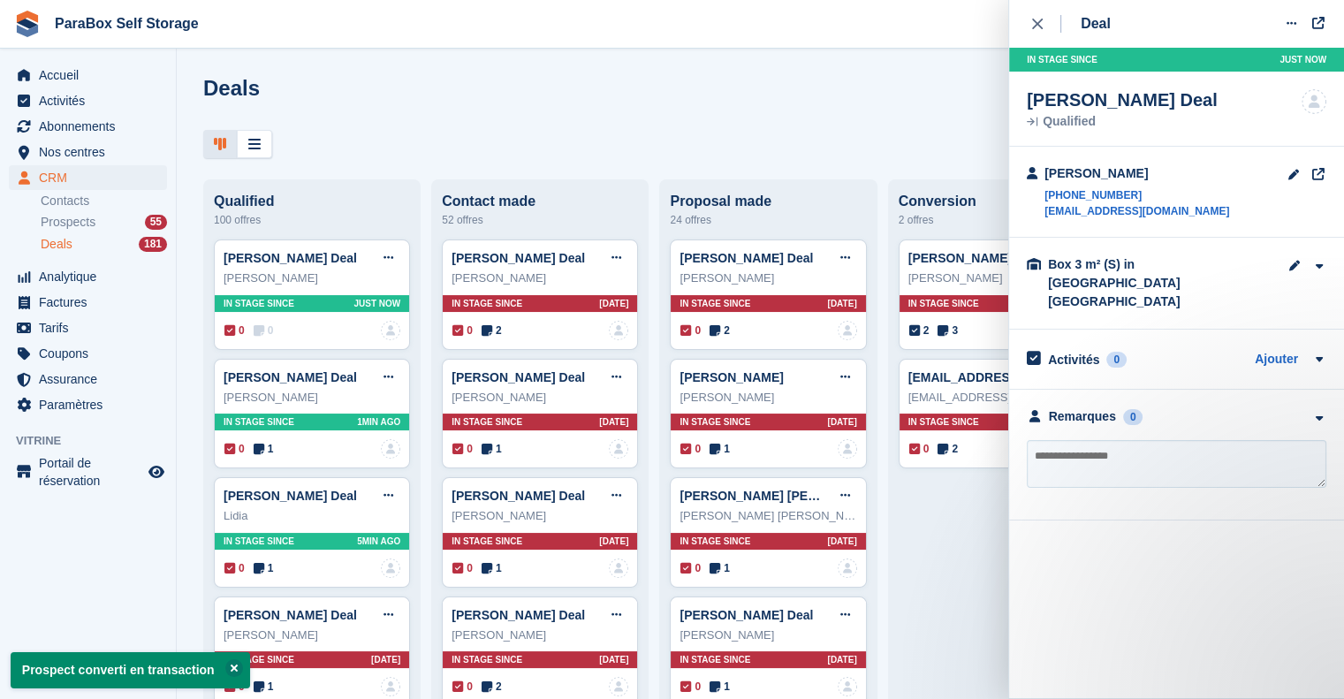
click at [1114, 440] on textarea at bounding box center [1177, 464] width 300 height 48
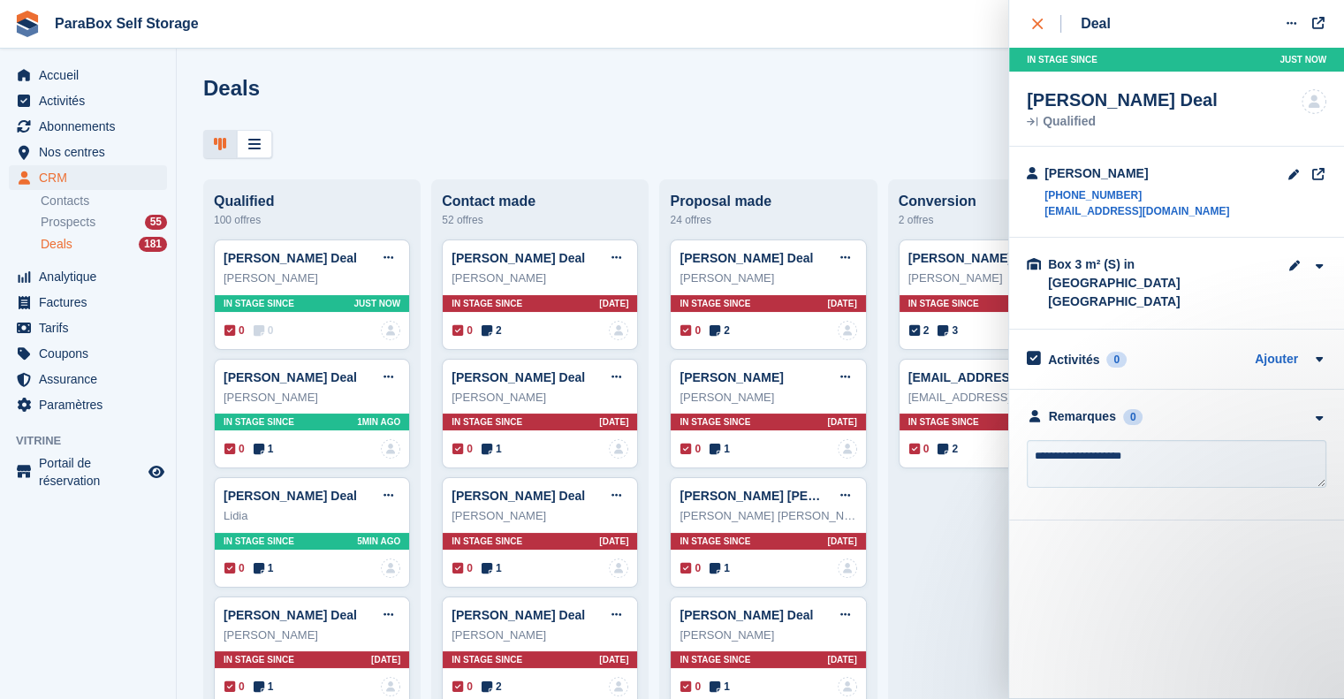
type textarea "**********"
click at [1045, 13] on button "close" at bounding box center [1047, 24] width 40 height 48
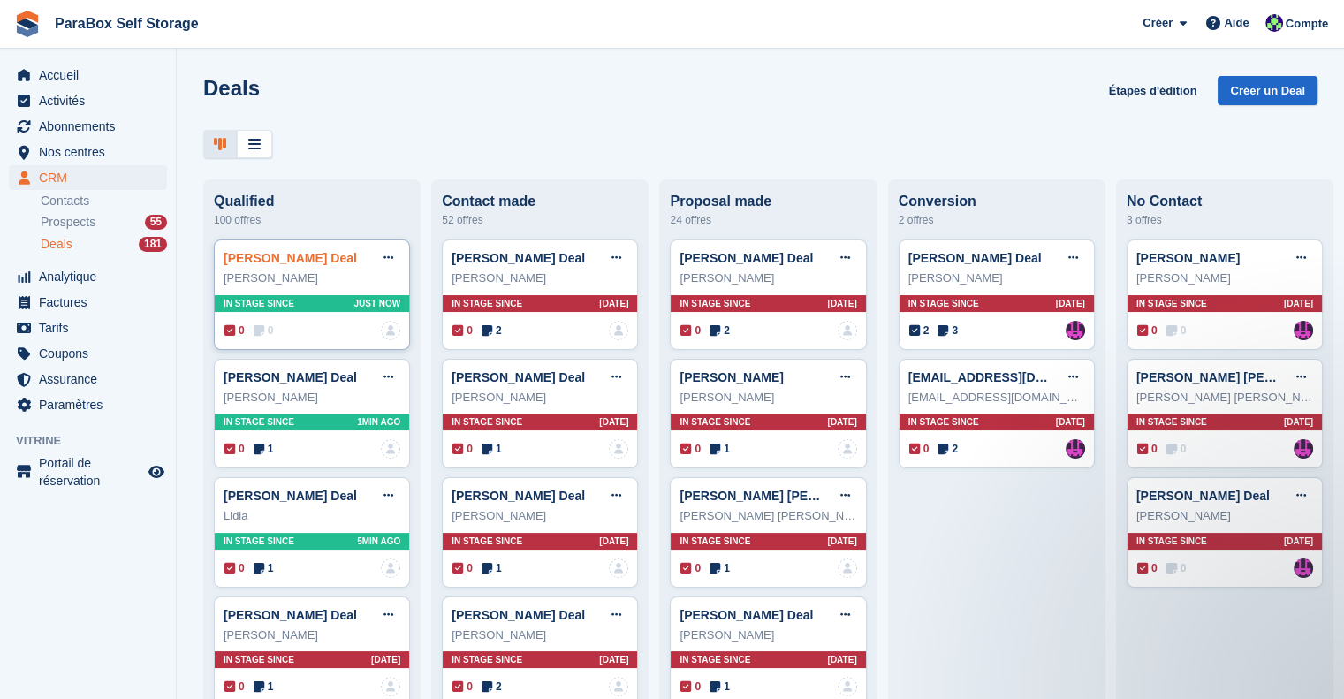
click at [301, 261] on link "[PERSON_NAME] Deal" at bounding box center [290, 258] width 133 height 14
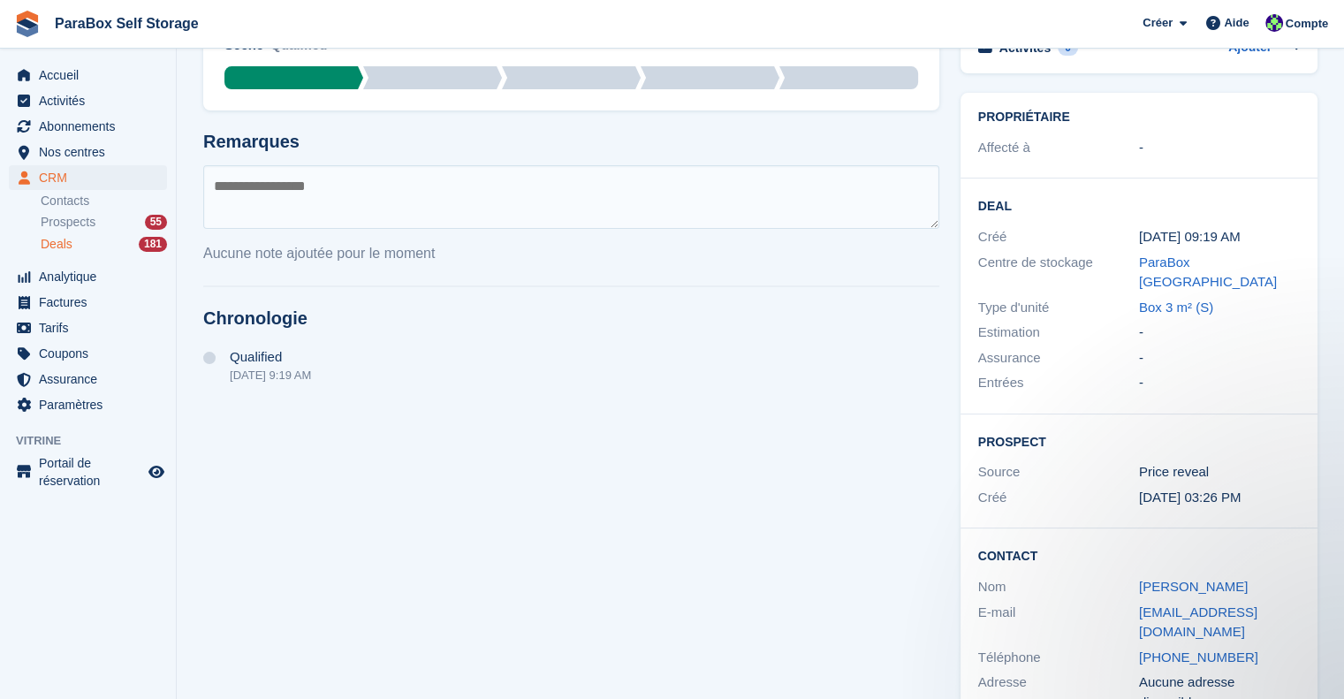
drag, startPoint x: 1285, startPoint y: 586, endPoint x: 1113, endPoint y: 602, distance: 173.1
click at [1113, 602] on div "E-mail tfan65996@gmail.com" at bounding box center [1139, 622] width 322 height 45
copy div "tfan65996@gmail.com"
click at [478, 215] on textarea at bounding box center [571, 197] width 736 height 64
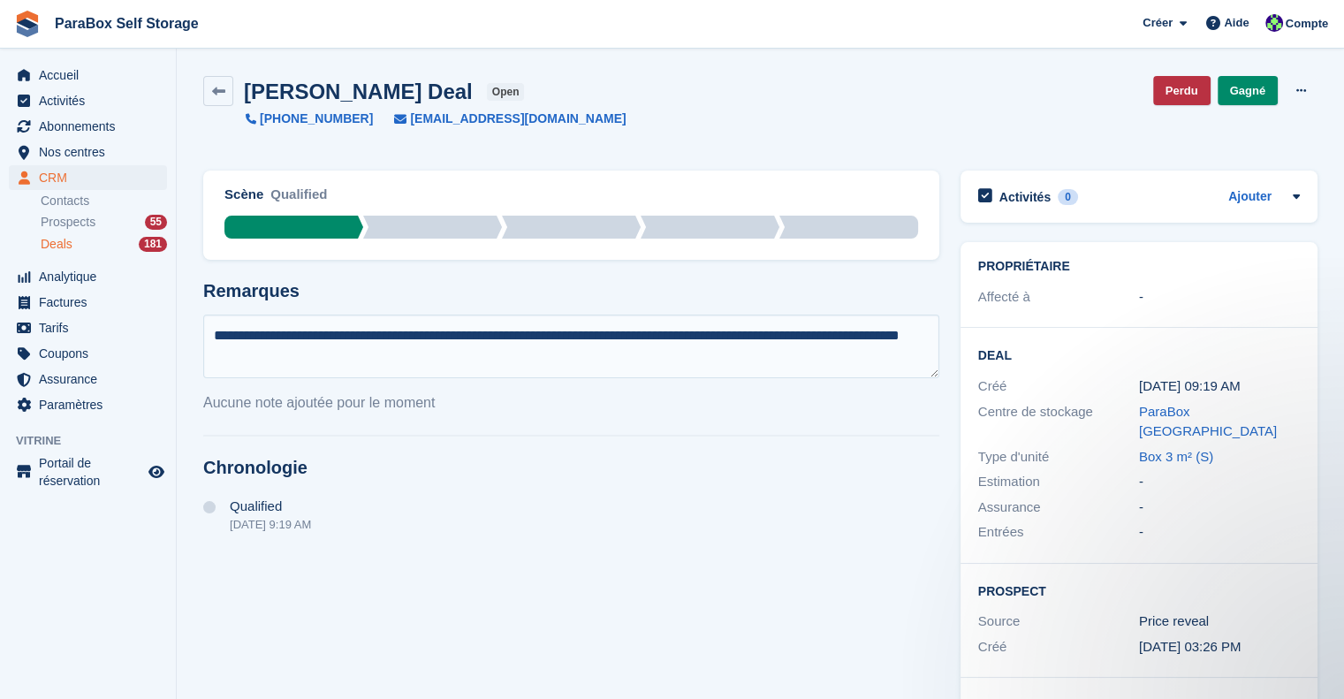
click at [881, 341] on textarea "**********" at bounding box center [571, 347] width 736 height 64
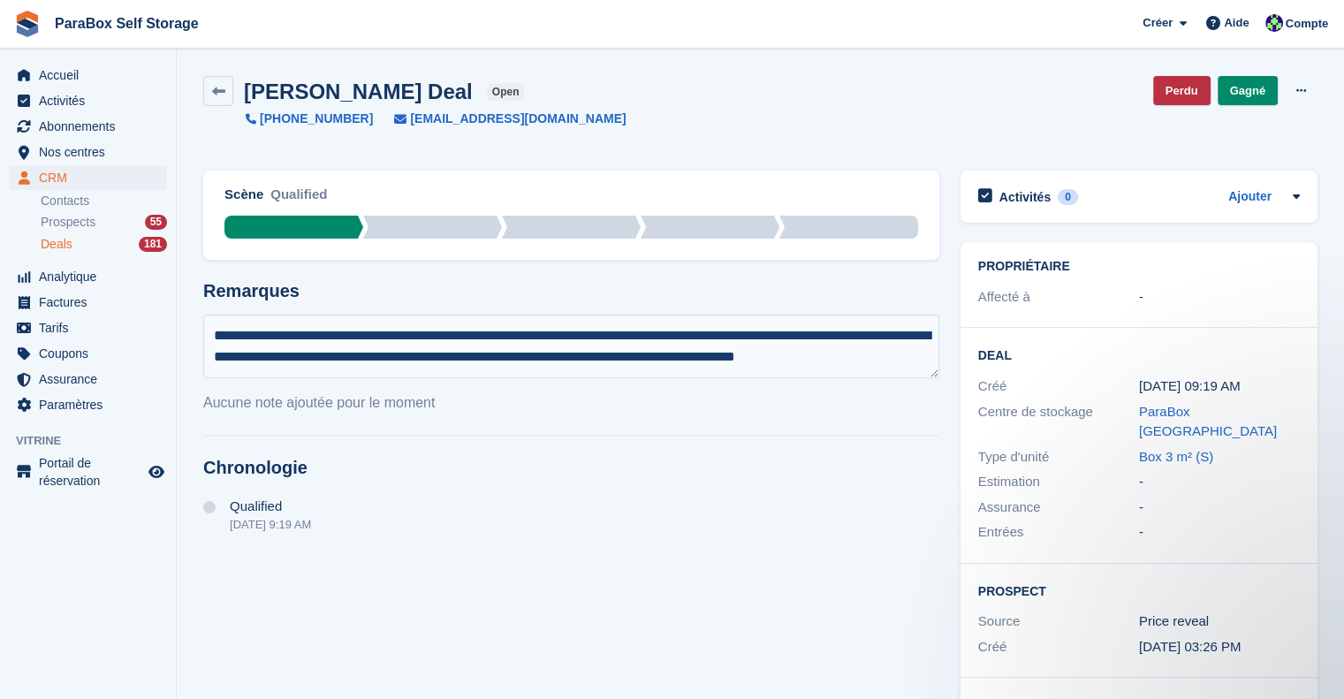
scroll to position [11, 0]
type textarea "**********"
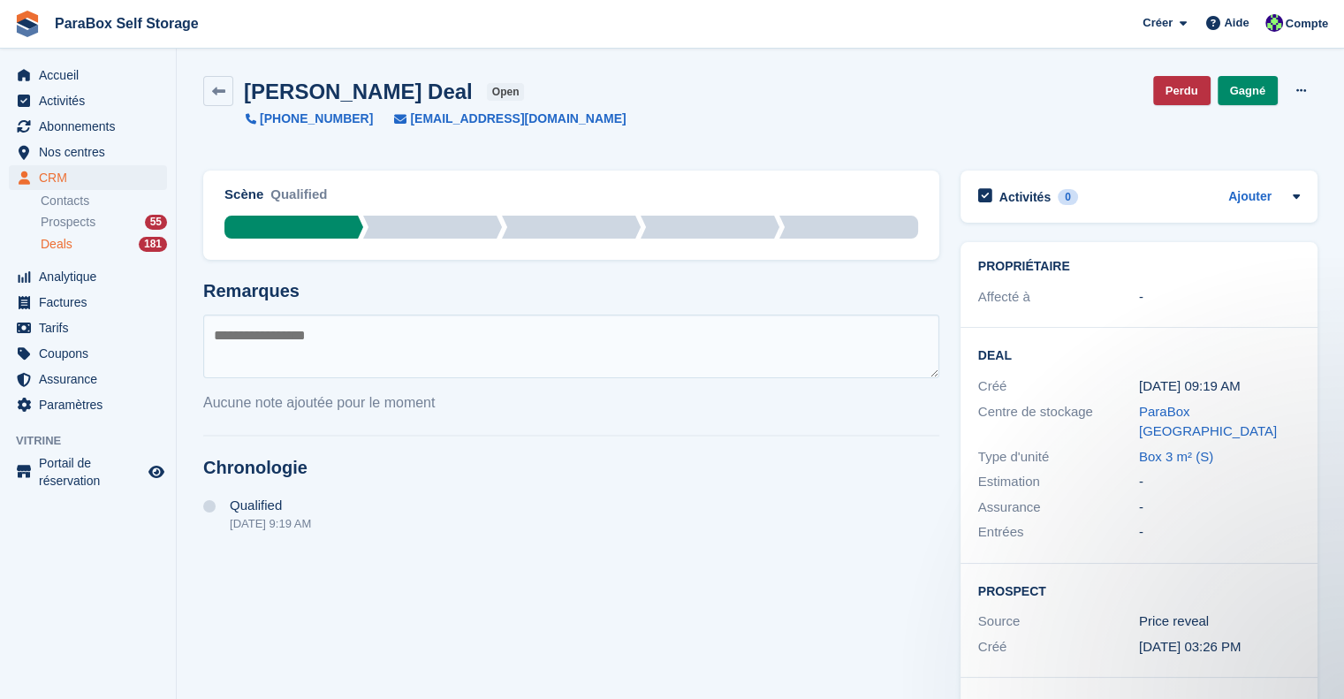
scroll to position [0, 0]
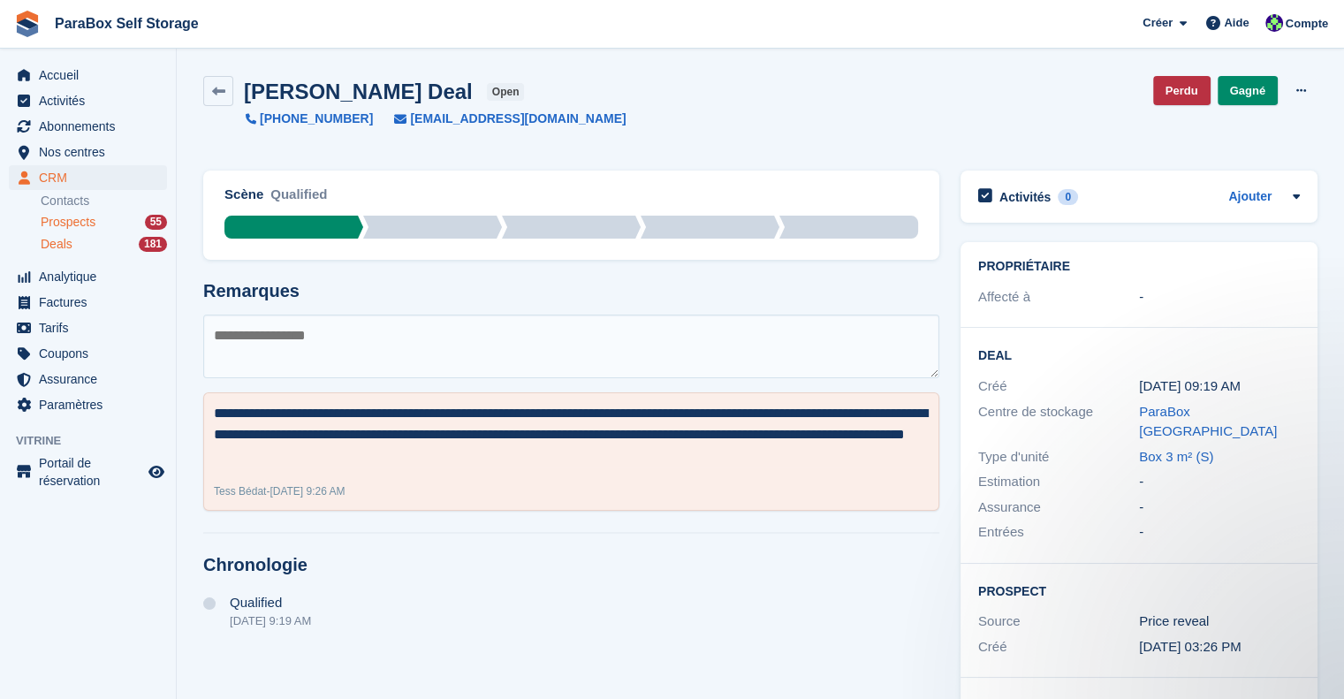
click at [85, 224] on span "Prospects" at bounding box center [68, 222] width 55 height 17
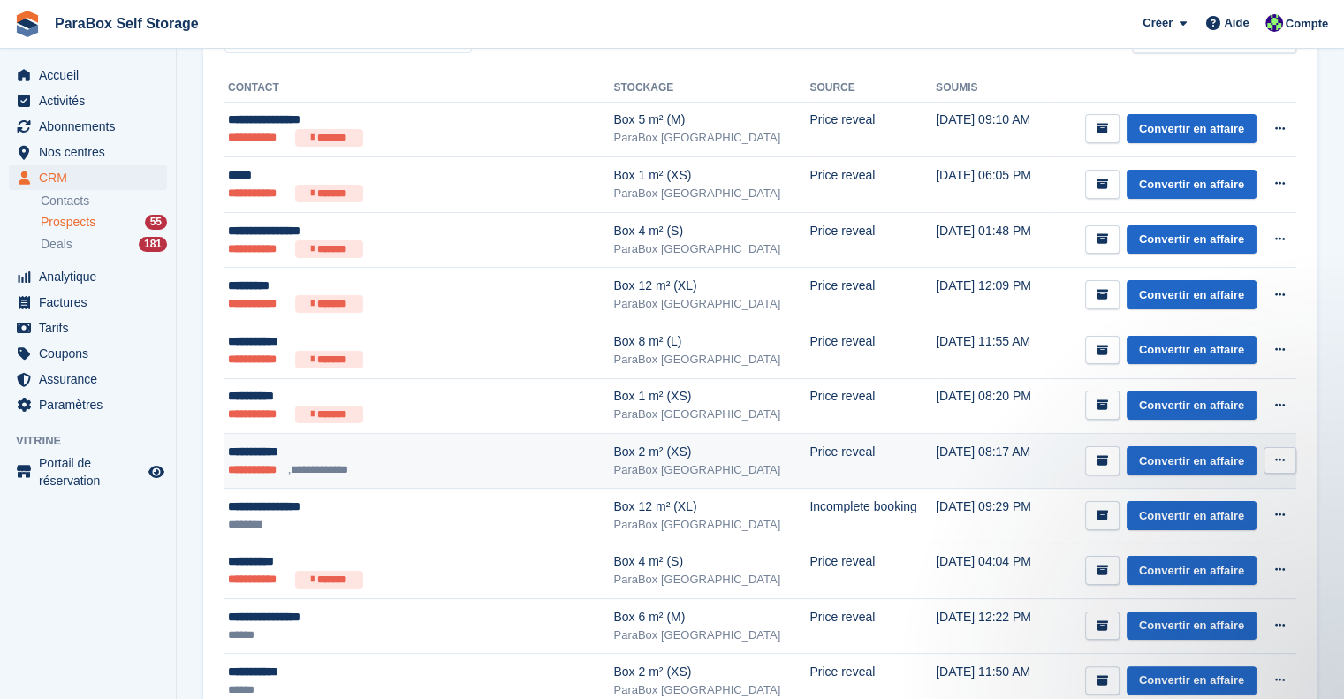
click at [429, 459] on div "**********" at bounding box center [392, 452] width 328 height 19
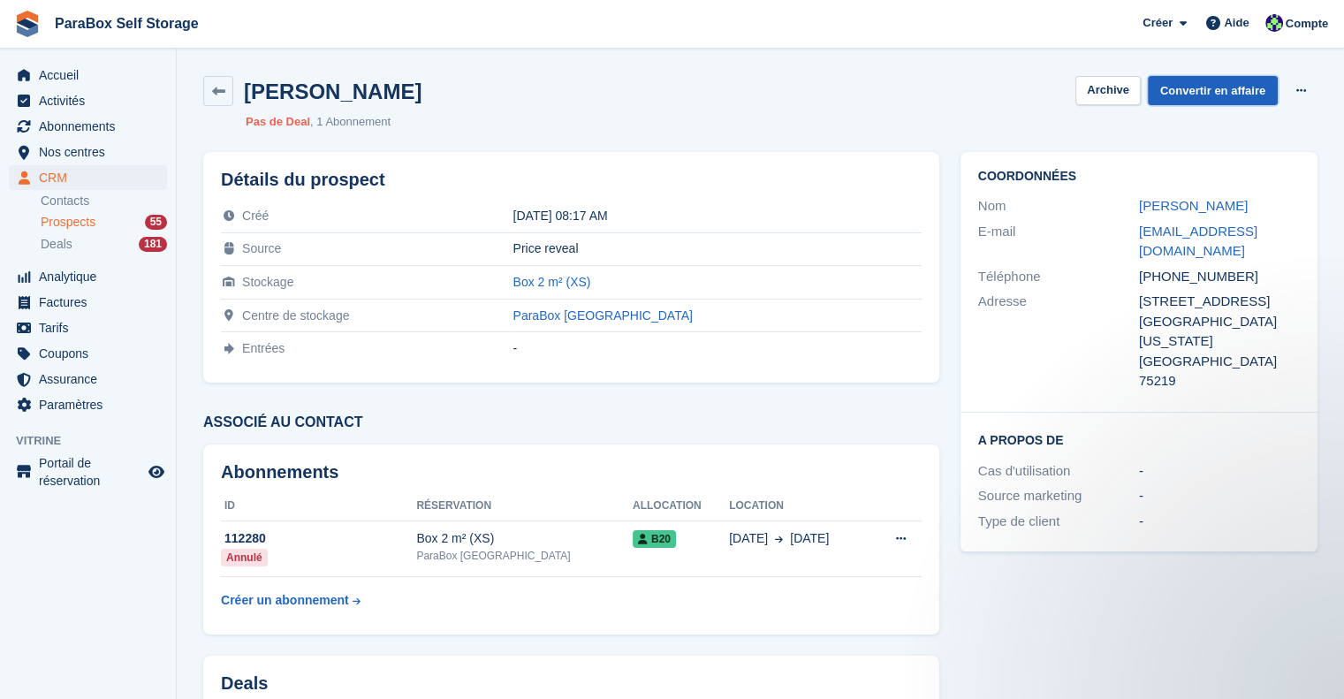
click at [1235, 89] on link "Convertir en affaire" at bounding box center [1213, 90] width 130 height 29
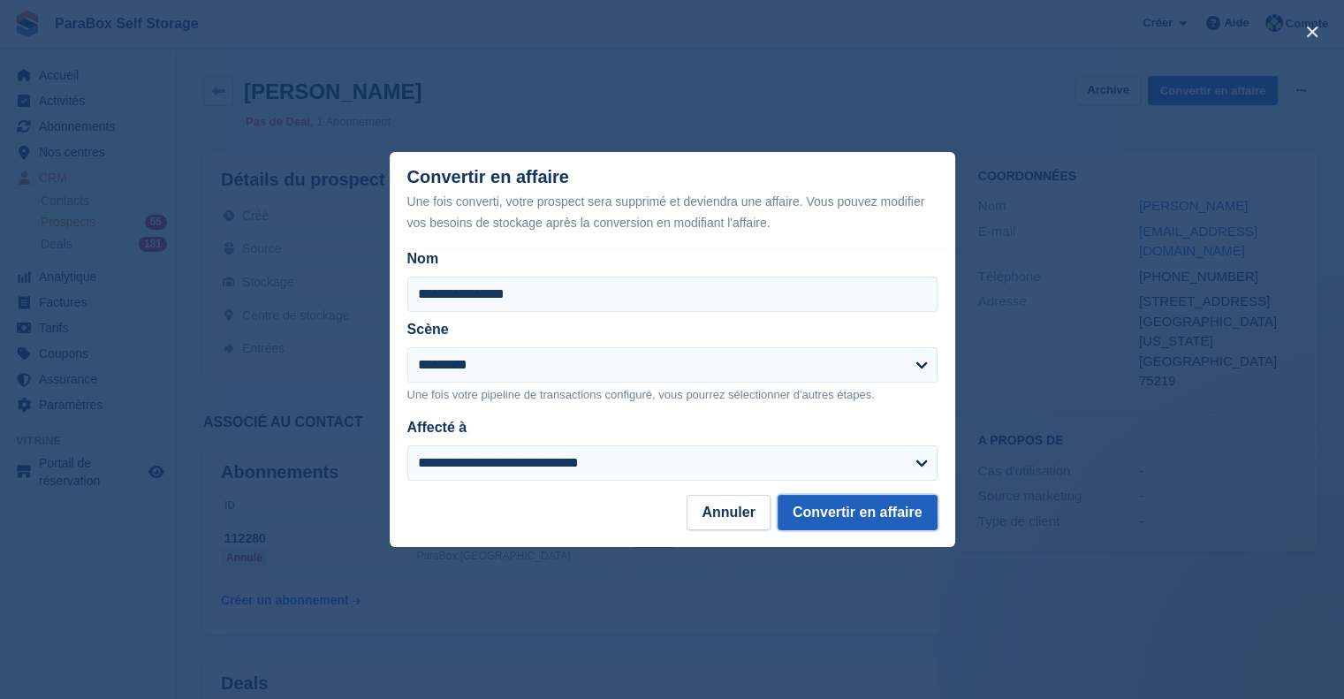
click at [863, 512] on button "Convertir en affaire" at bounding box center [858, 512] width 160 height 35
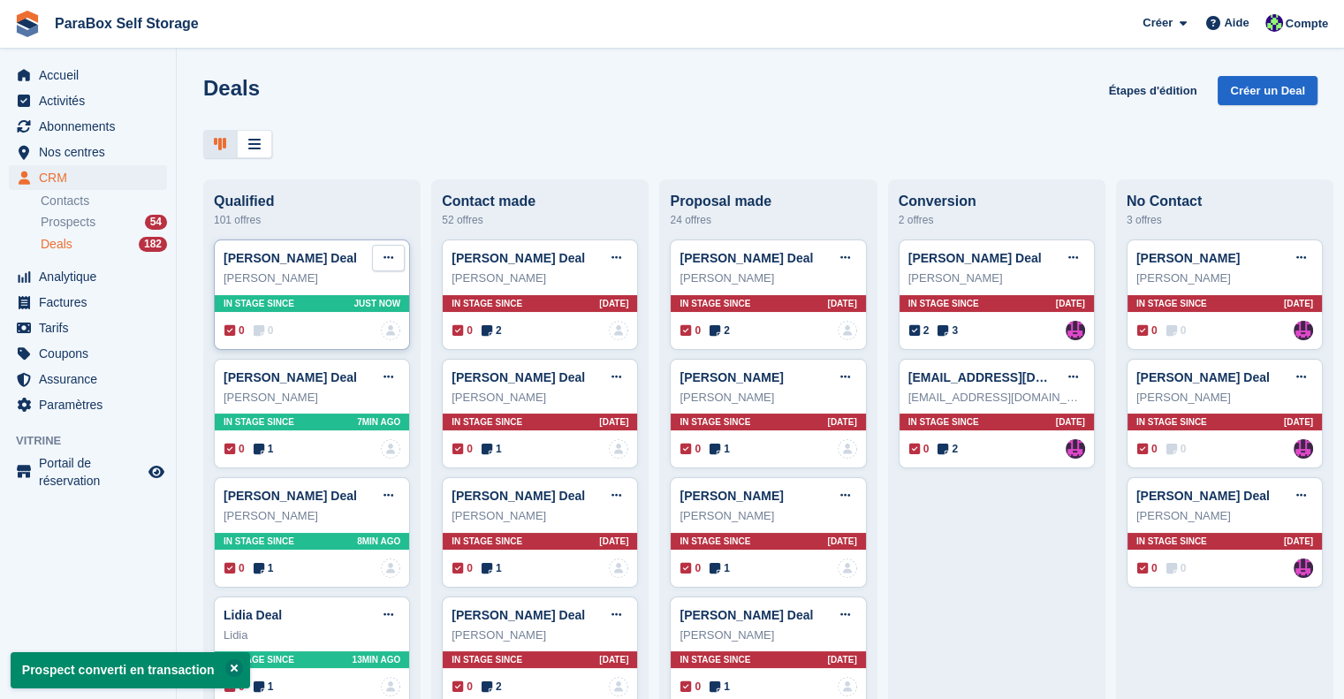
click at [384, 257] on icon at bounding box center [389, 257] width 10 height 11
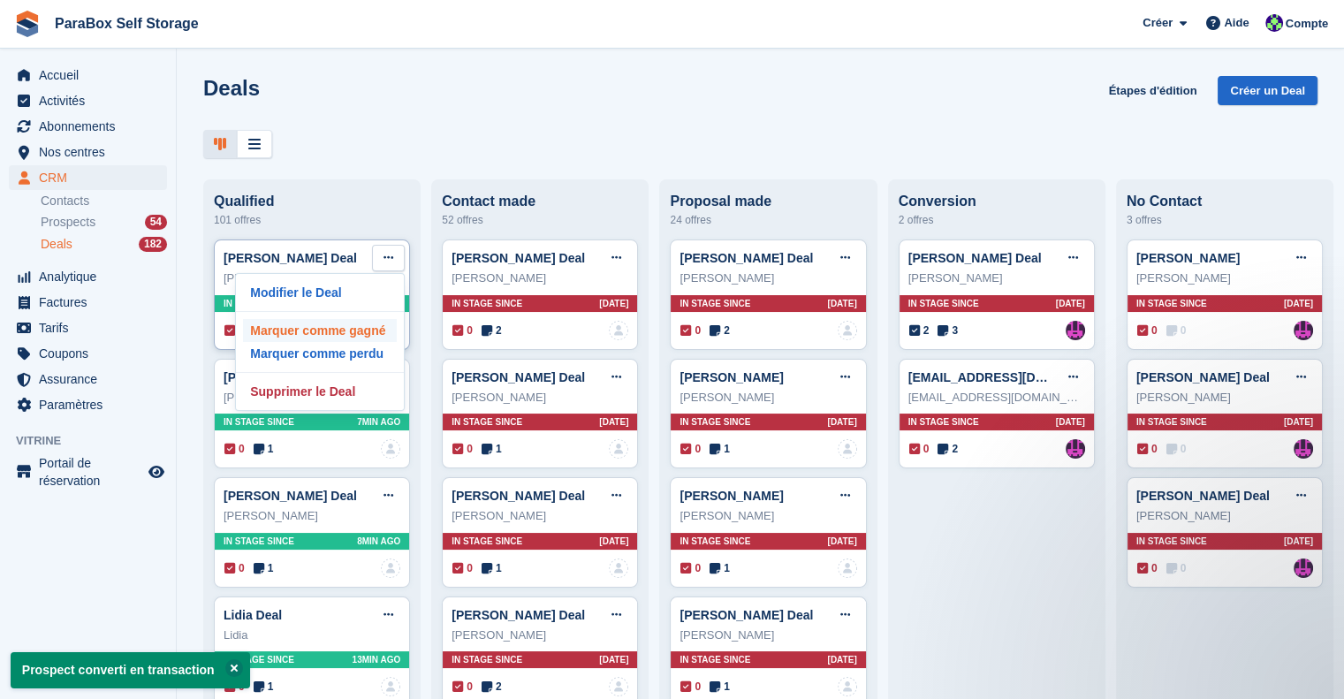
click at [355, 336] on p "Marquer comme gagné" at bounding box center [320, 330] width 154 height 23
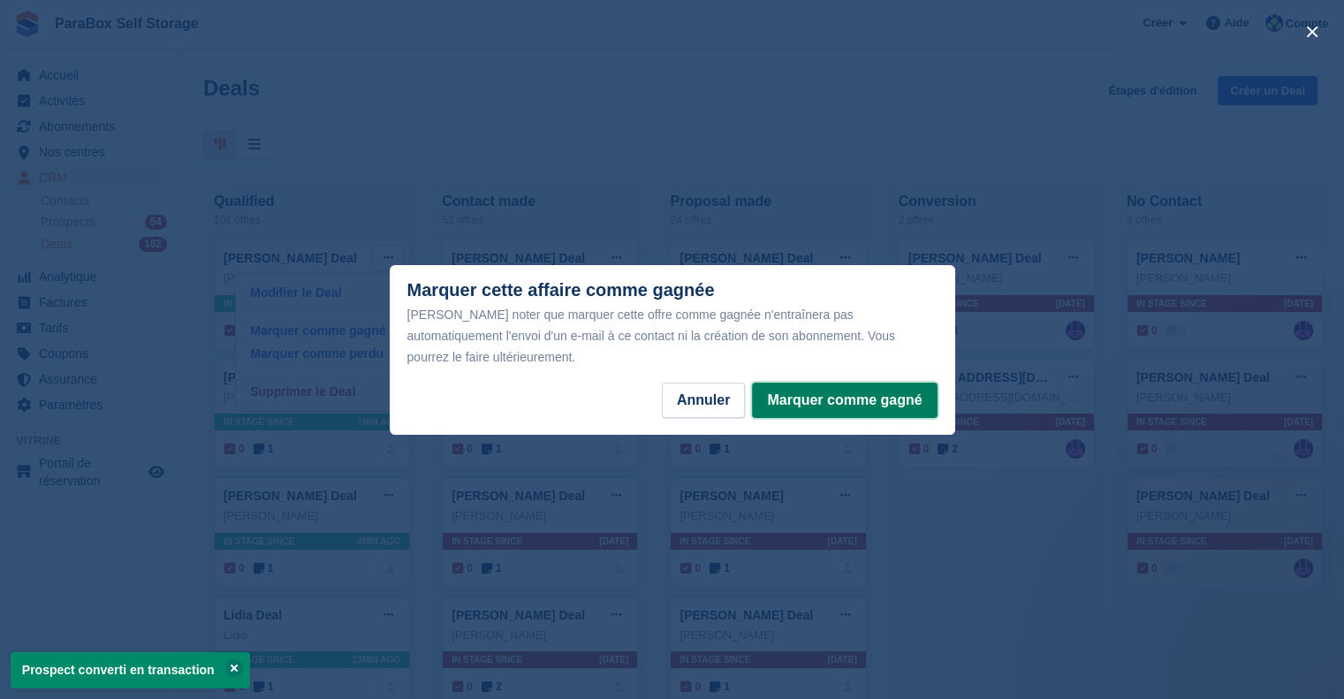
click at [843, 386] on button "Marquer comme gagné" at bounding box center [844, 400] width 185 height 35
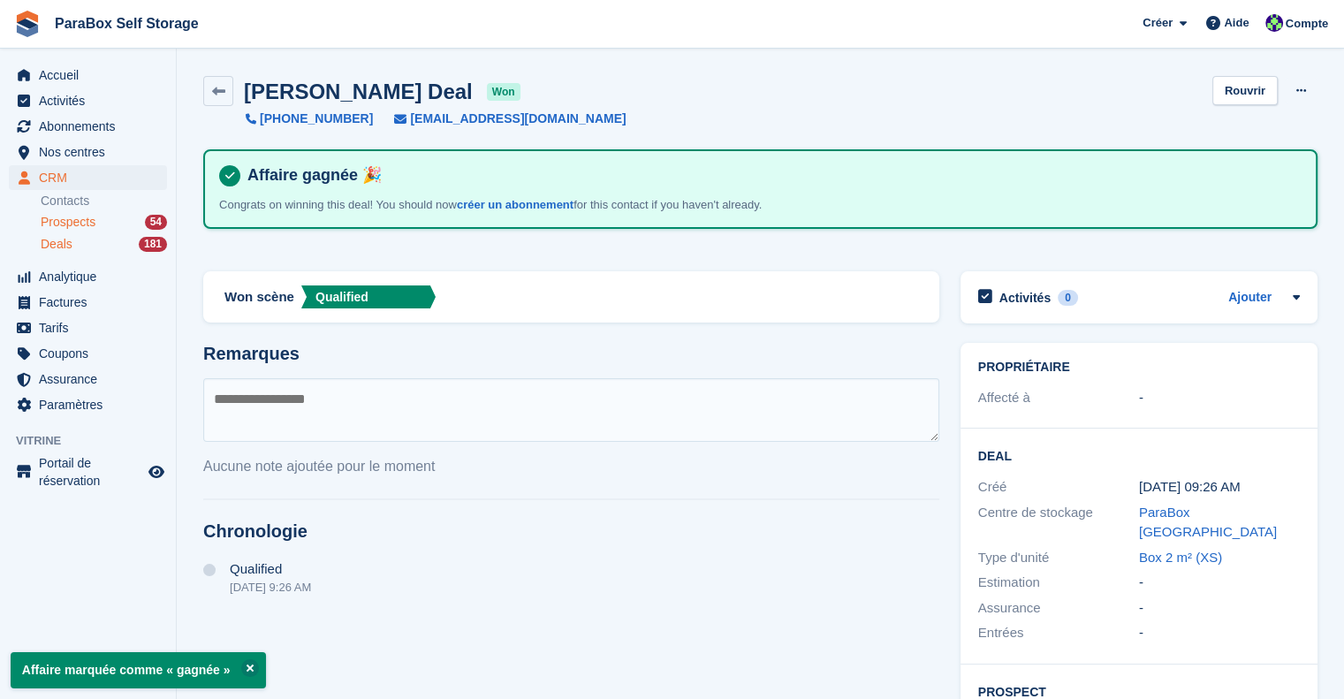
click at [57, 219] on span "Prospects" at bounding box center [68, 222] width 55 height 17
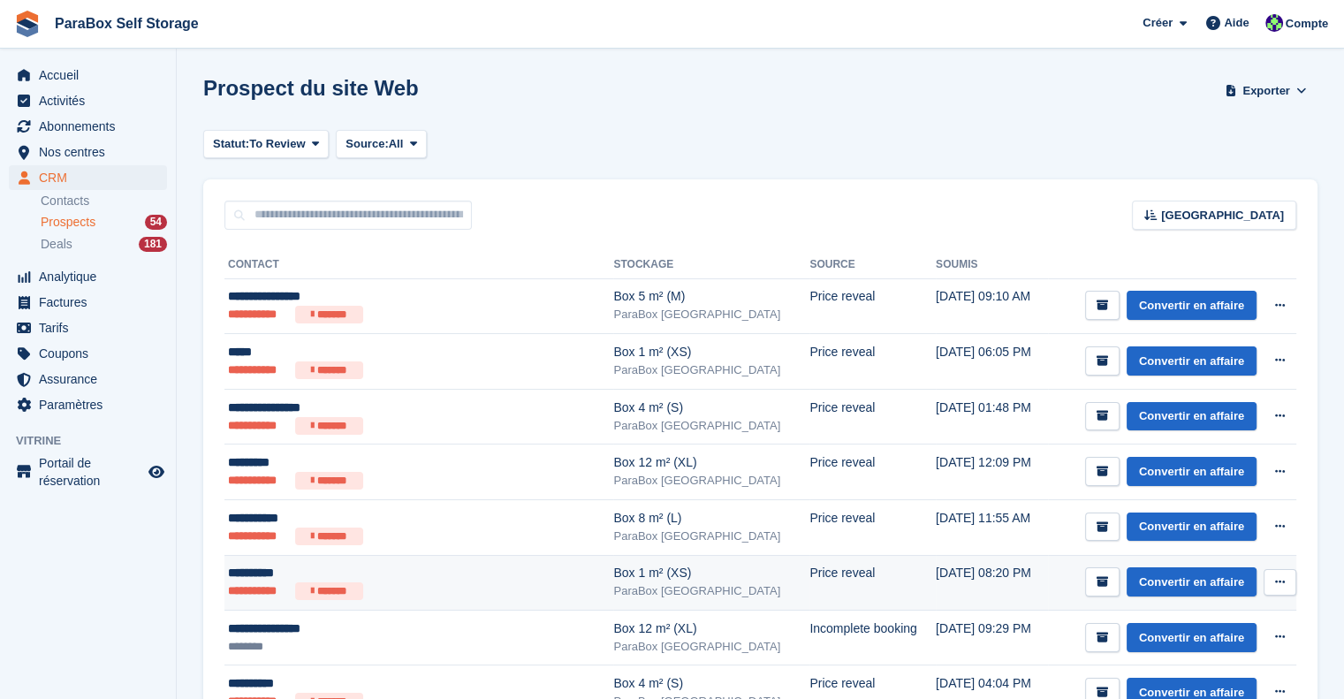
click at [491, 579] on div "**********" at bounding box center [392, 573] width 328 height 19
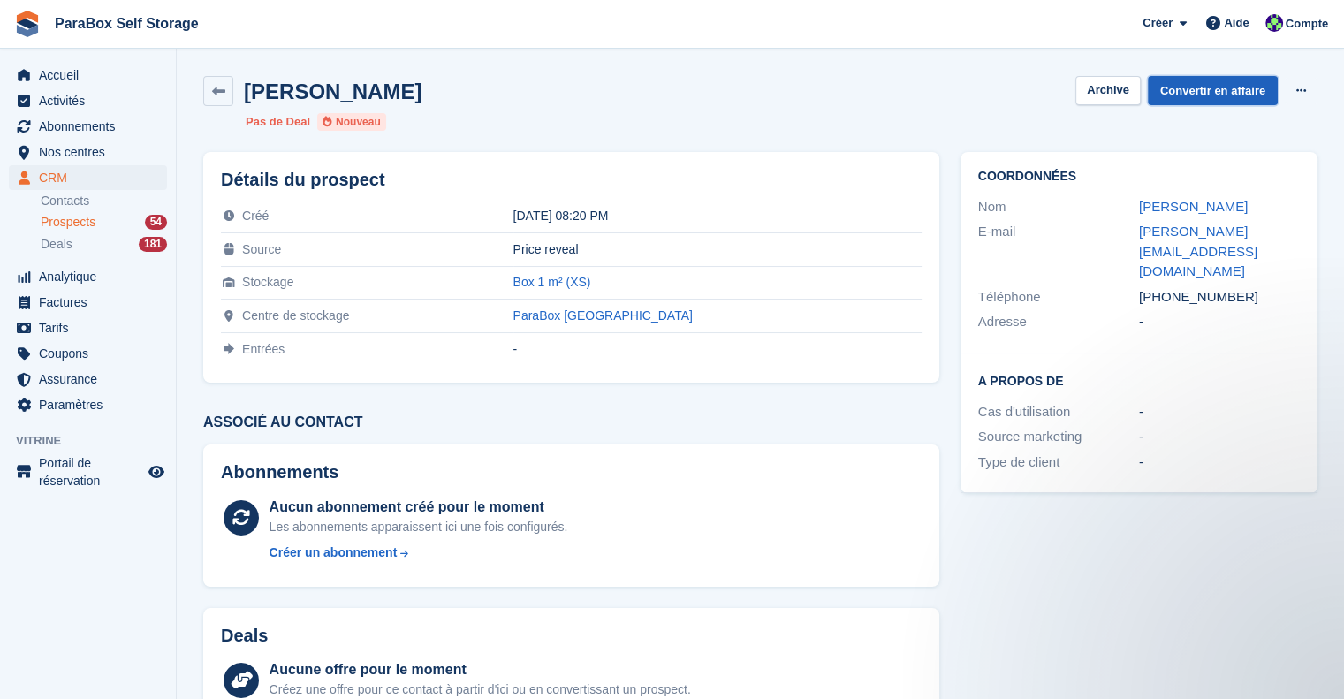
click at [1211, 96] on link "Convertir en affaire" at bounding box center [1213, 90] width 130 height 29
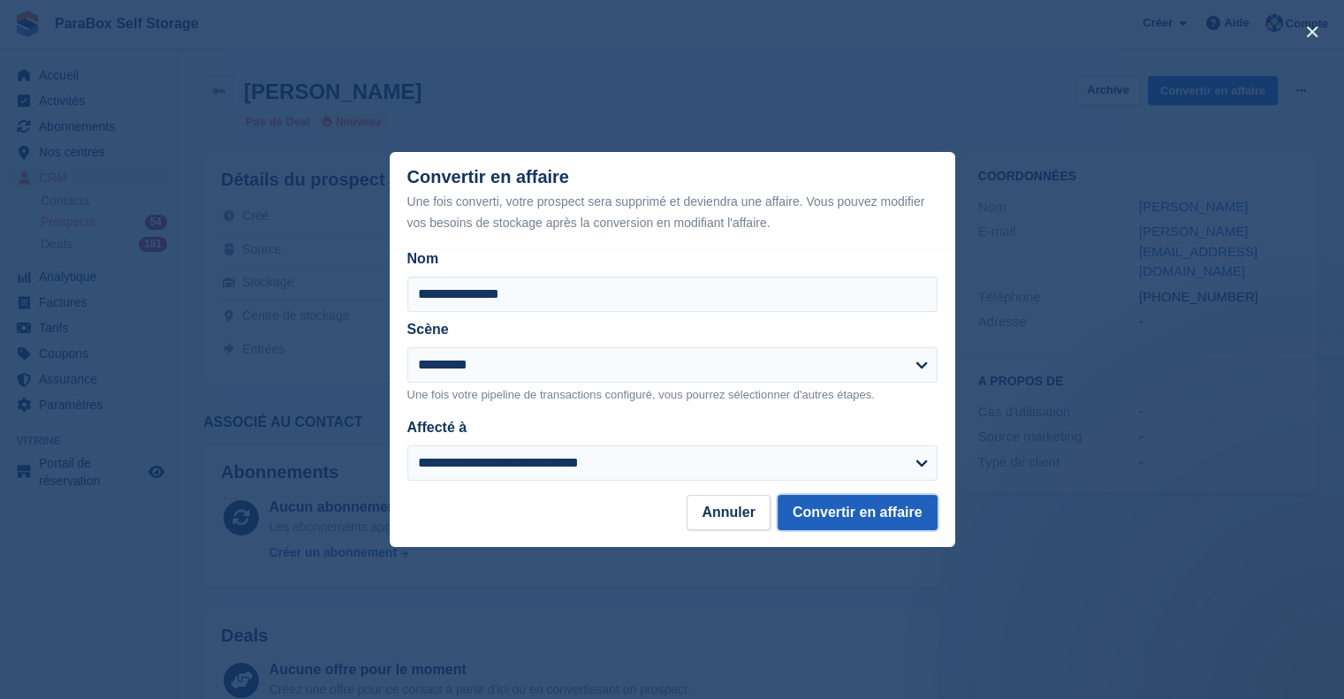
click at [835, 518] on button "Convertir en affaire" at bounding box center [858, 512] width 160 height 35
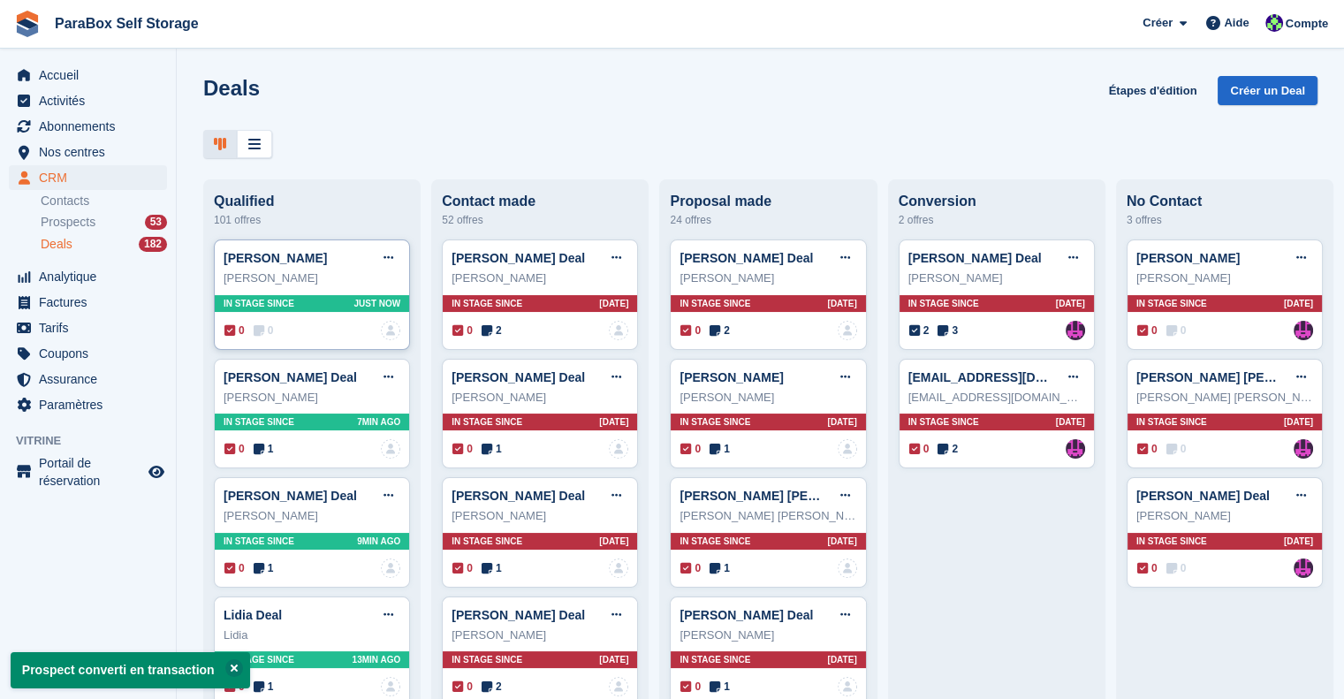
click at [269, 331] on span "0" at bounding box center [264, 331] width 20 height 16
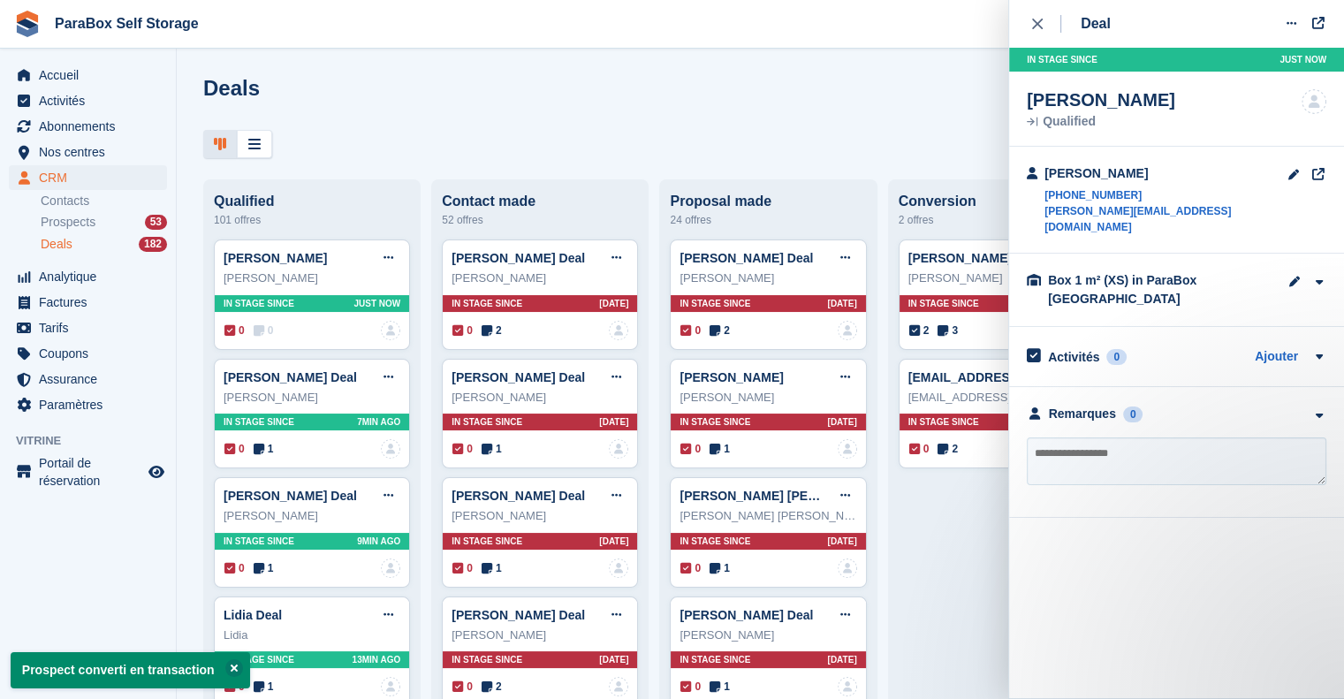
click at [1108, 441] on textarea at bounding box center [1177, 462] width 300 height 48
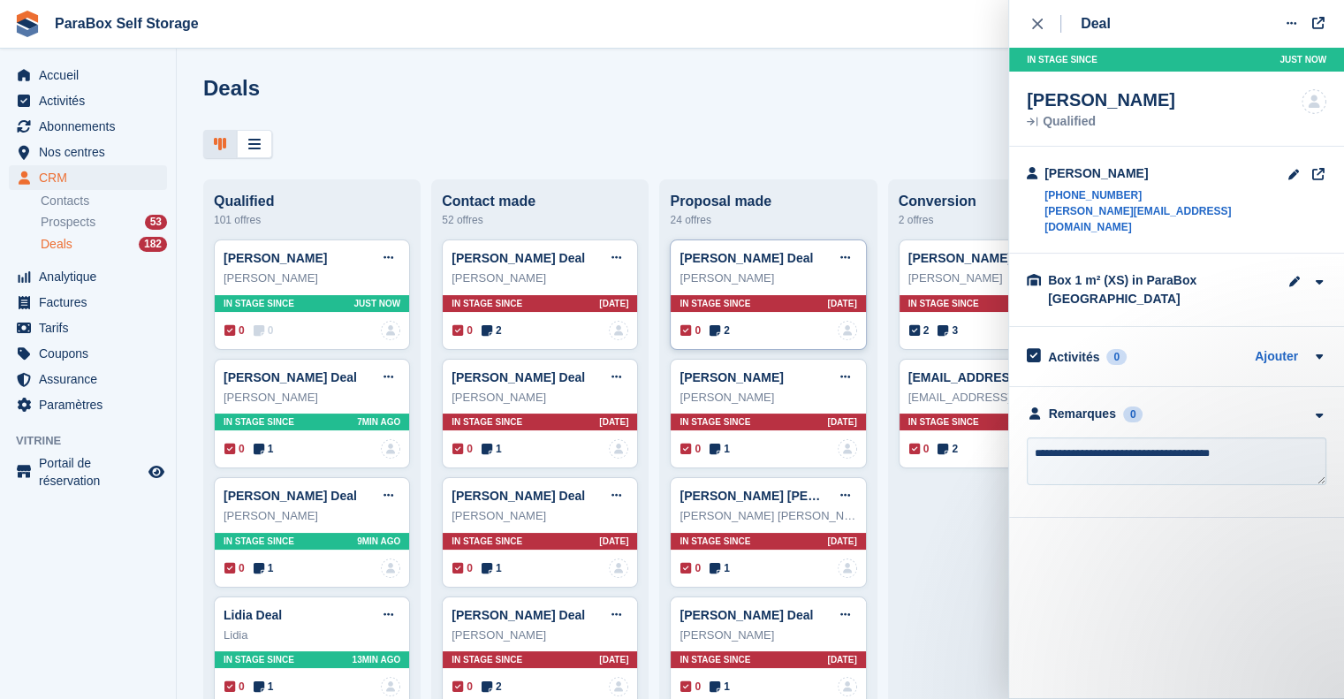
type textarea "**********"
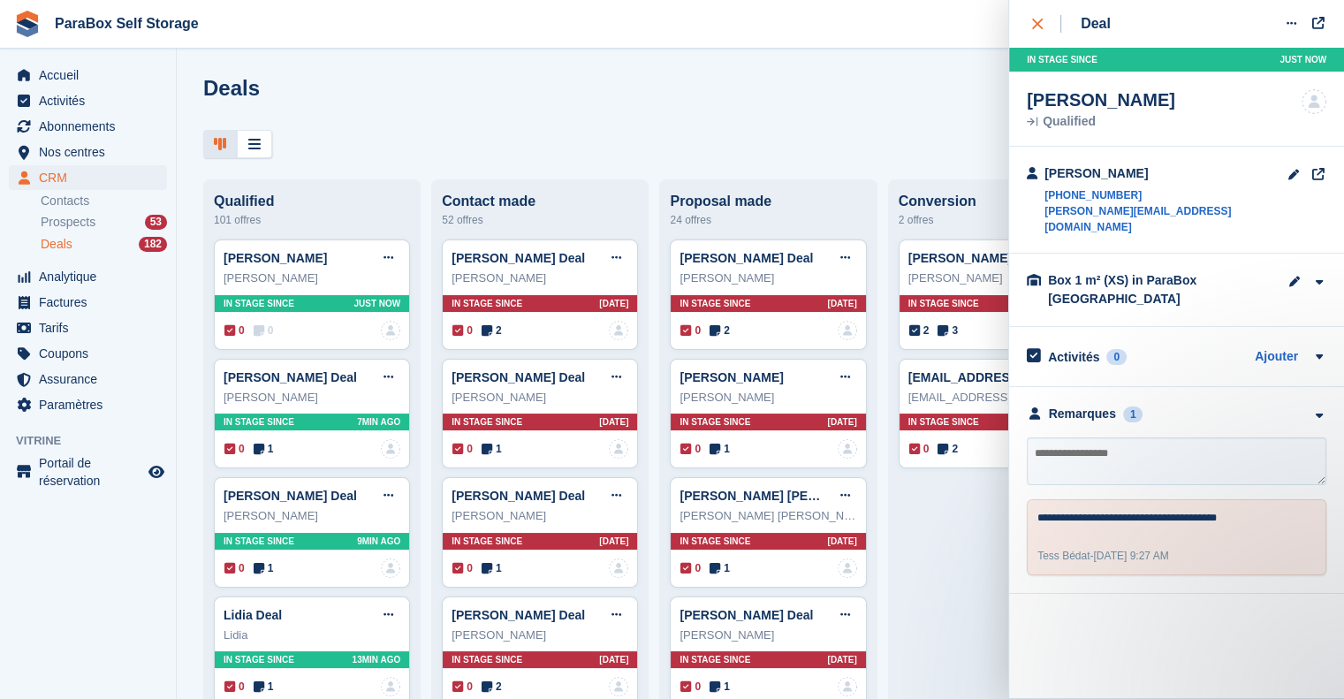
click at [1038, 24] on icon "close" at bounding box center [1037, 24] width 11 height 11
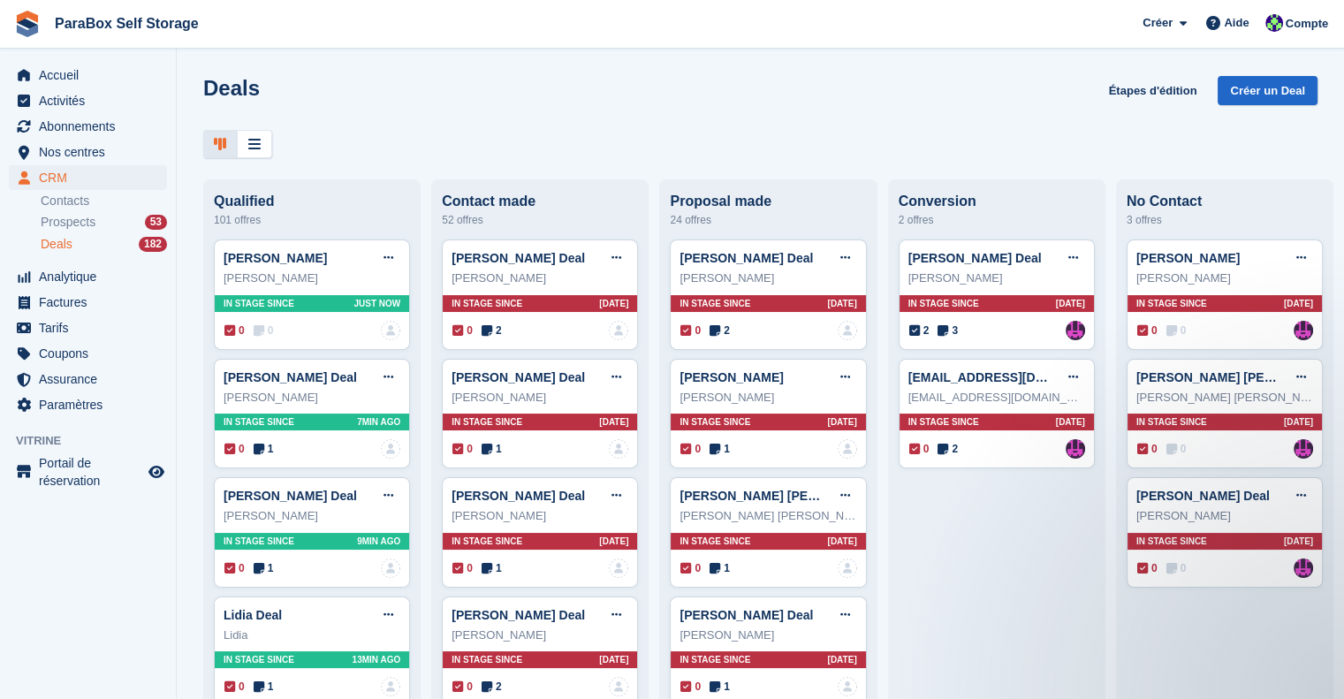
drag, startPoint x: 388, startPoint y: 267, endPoint x: 420, endPoint y: 270, distance: 31.9
click at [388, 263] on icon at bounding box center [389, 257] width 10 height 11
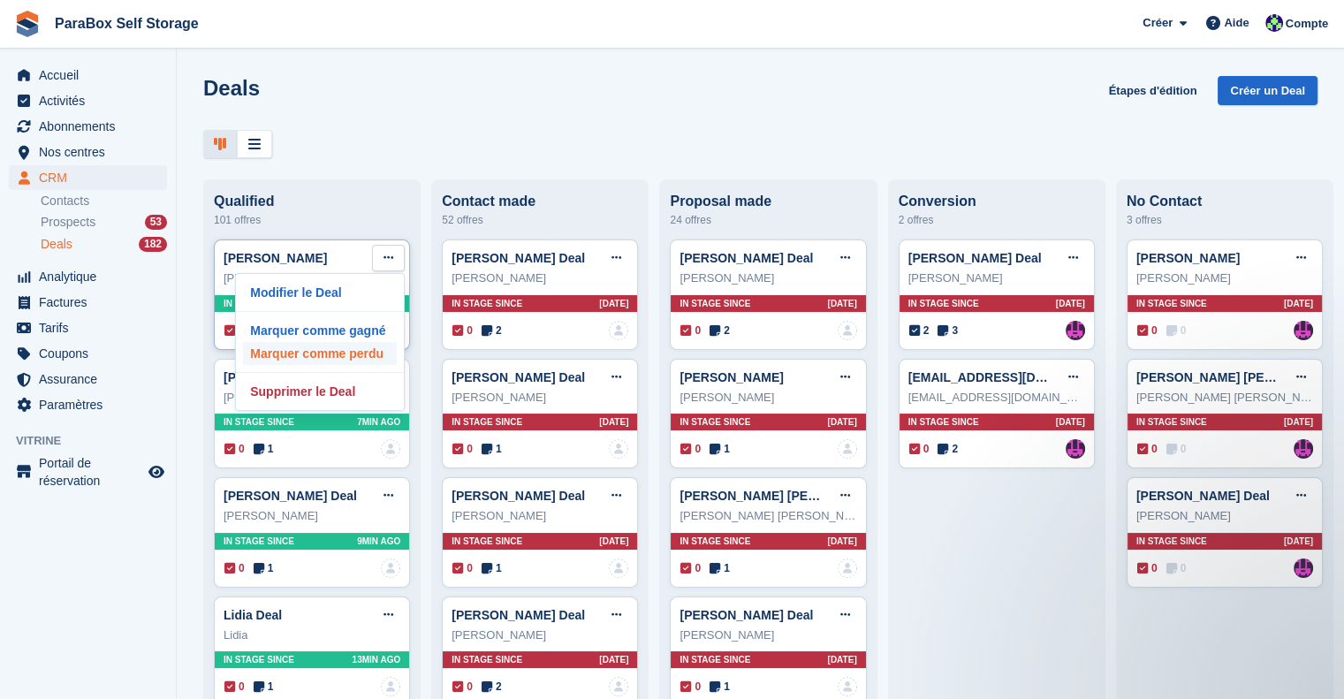
click at [347, 362] on p "Marquer comme perdu" at bounding box center [320, 353] width 154 height 23
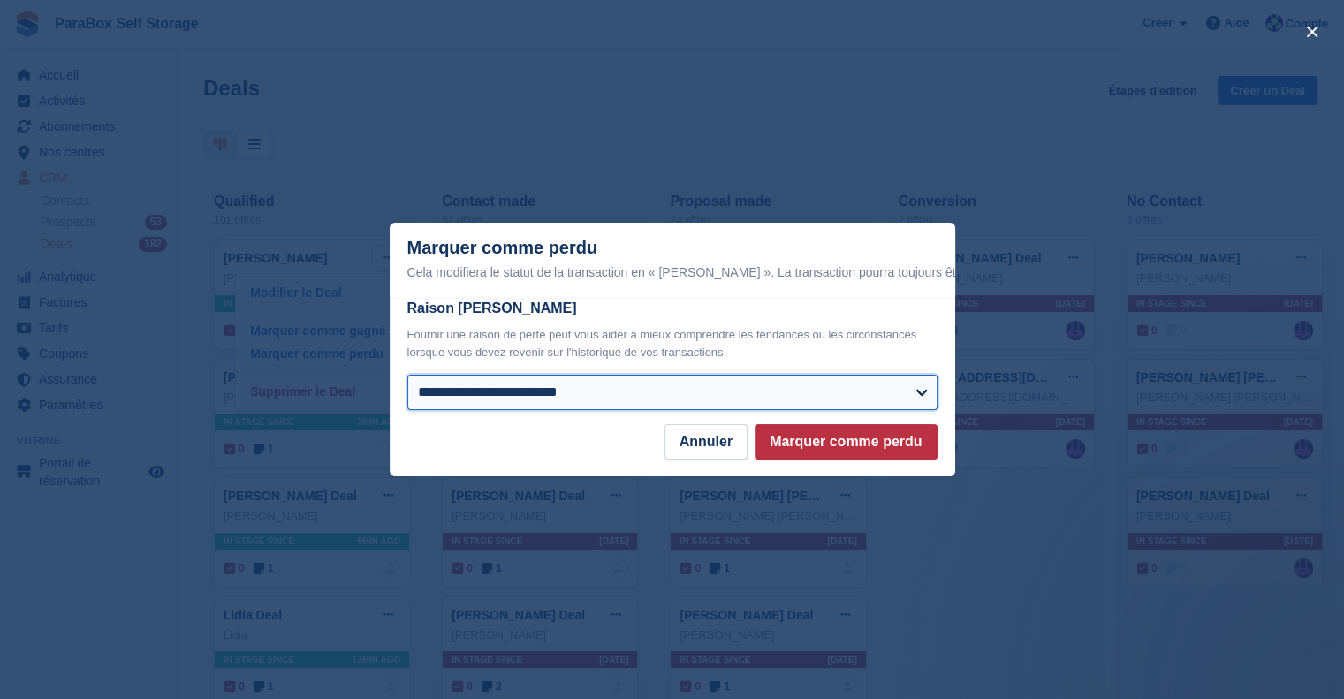
click at [707, 405] on select "**********" at bounding box center [672, 392] width 530 height 35
select select "**********"
click at [407, 376] on select "**********" at bounding box center [672, 392] width 530 height 35
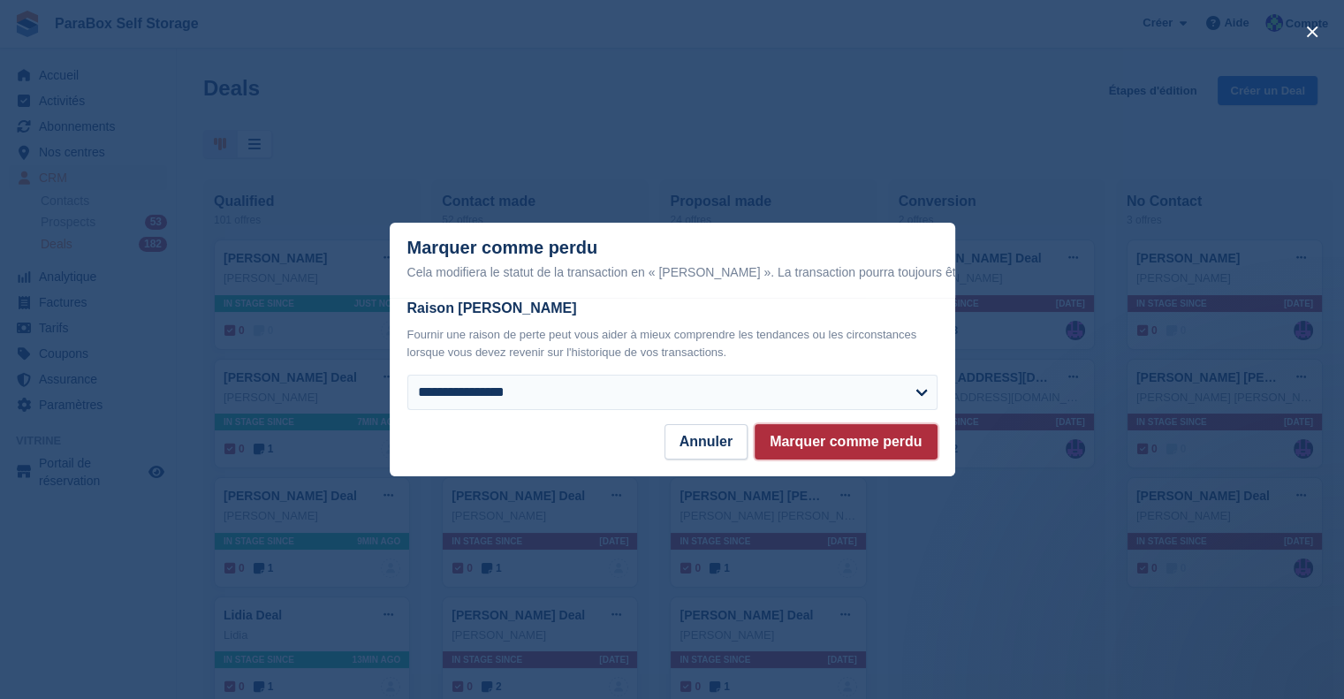
click at [818, 452] on button "Marquer comme perdu" at bounding box center [846, 441] width 182 height 35
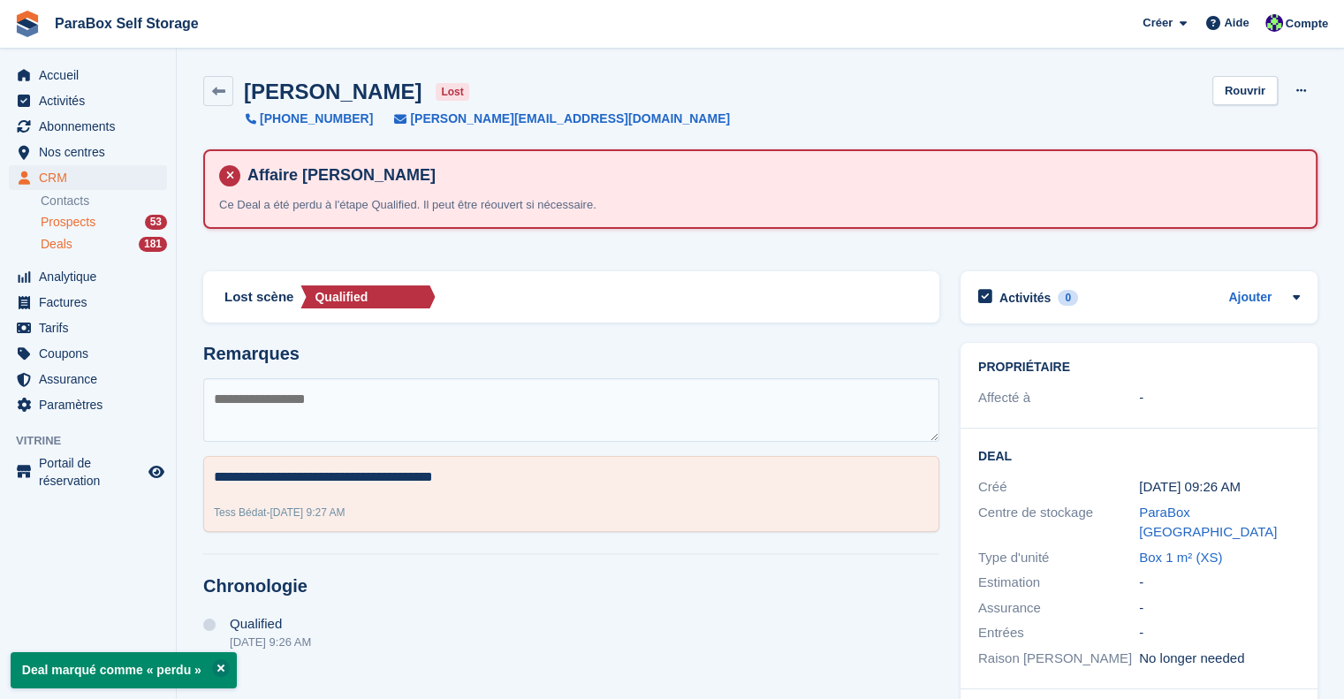
click at [101, 226] on div "Prospects 53" at bounding box center [104, 222] width 126 height 17
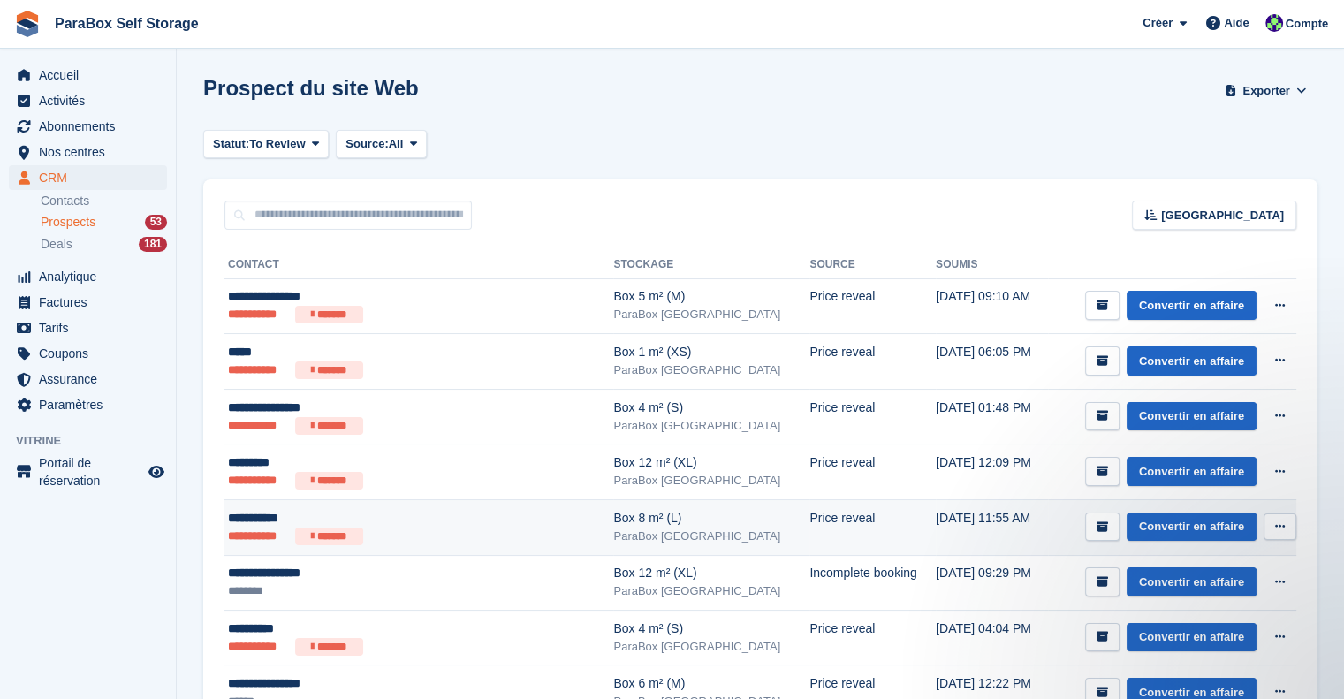
click at [468, 537] on ul "**********" at bounding box center [392, 537] width 328 height 18
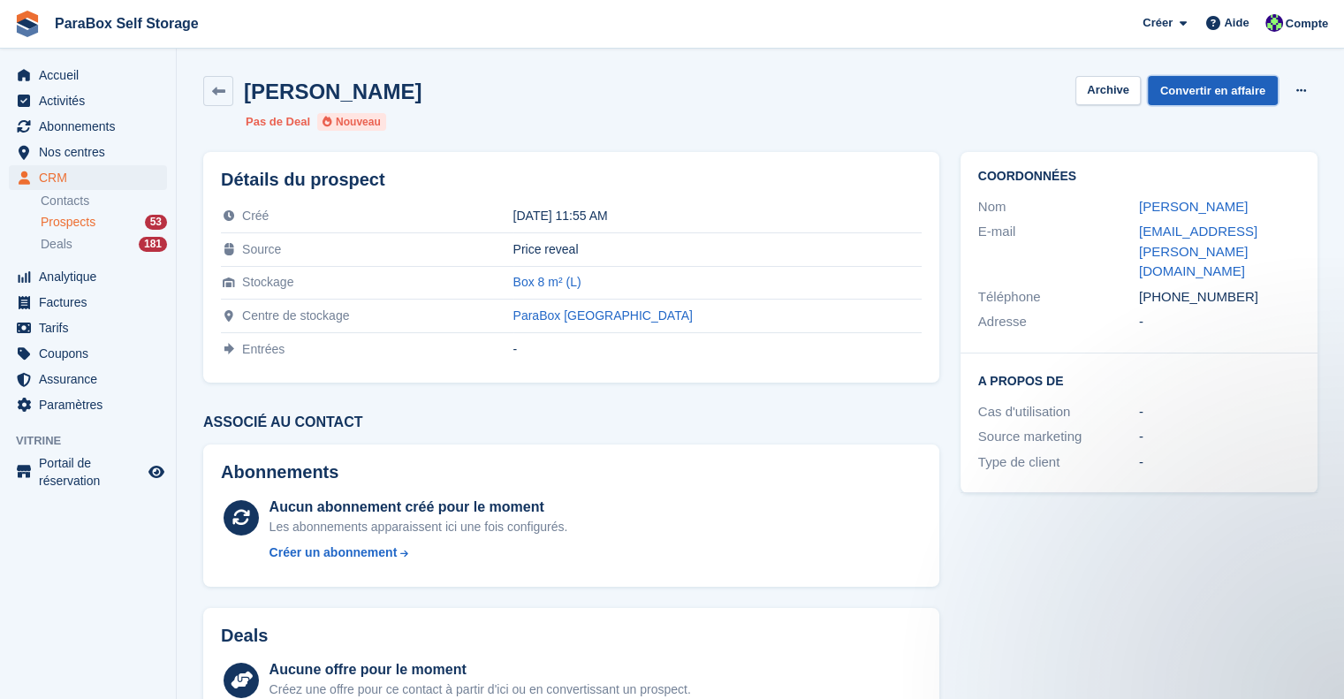
click at [1210, 88] on link "Convertir en affaire" at bounding box center [1213, 90] width 130 height 29
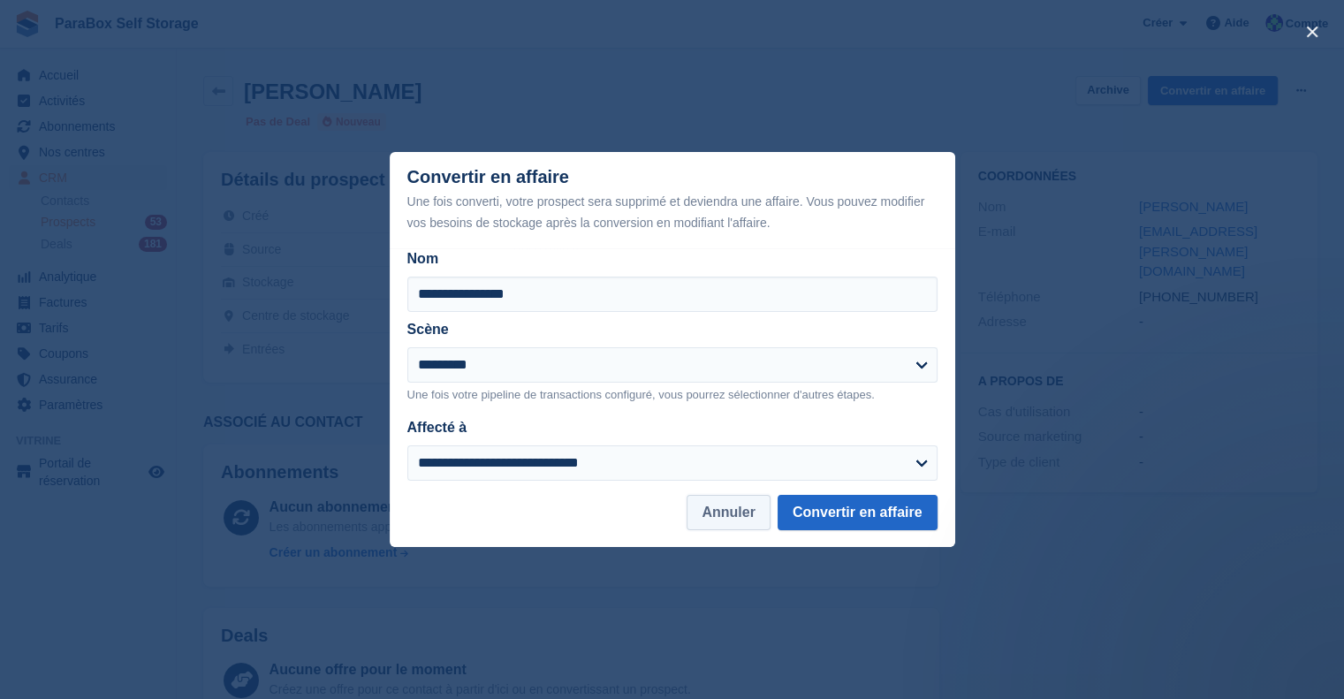
click at [758, 505] on button "Annuler" at bounding box center [728, 512] width 83 height 35
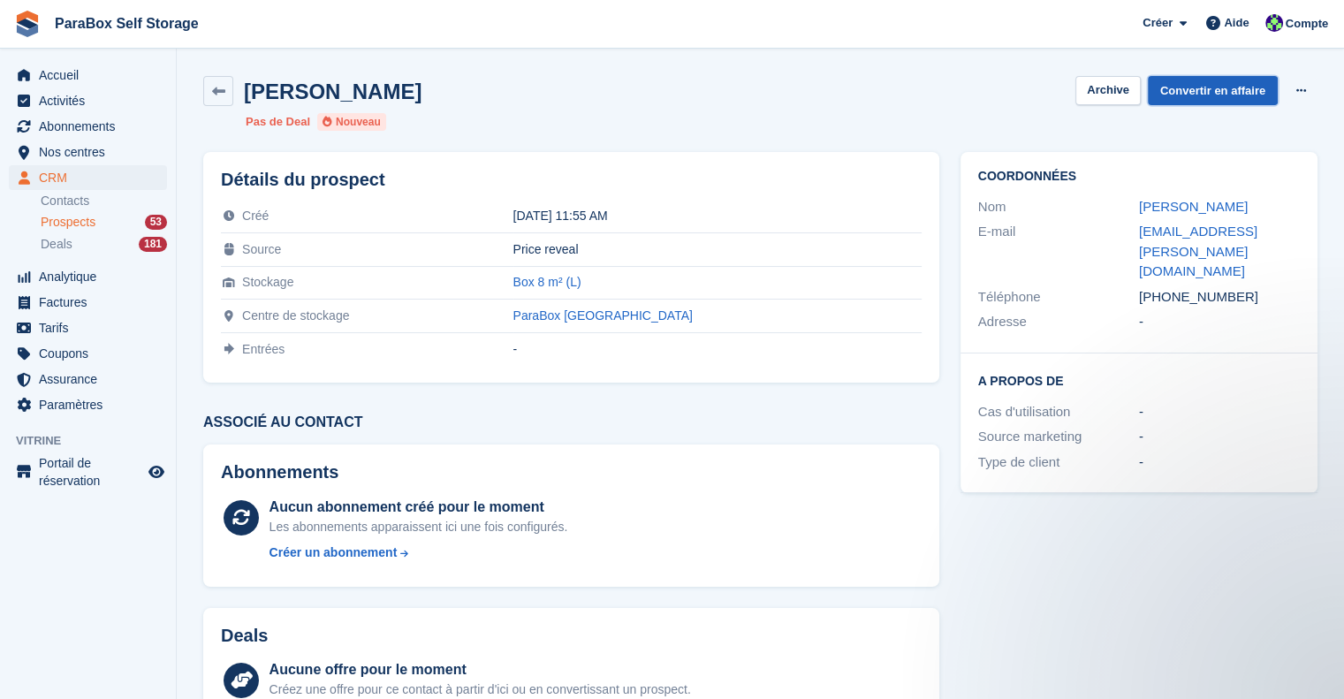
click at [1212, 88] on link "Convertir en affaire" at bounding box center [1213, 90] width 130 height 29
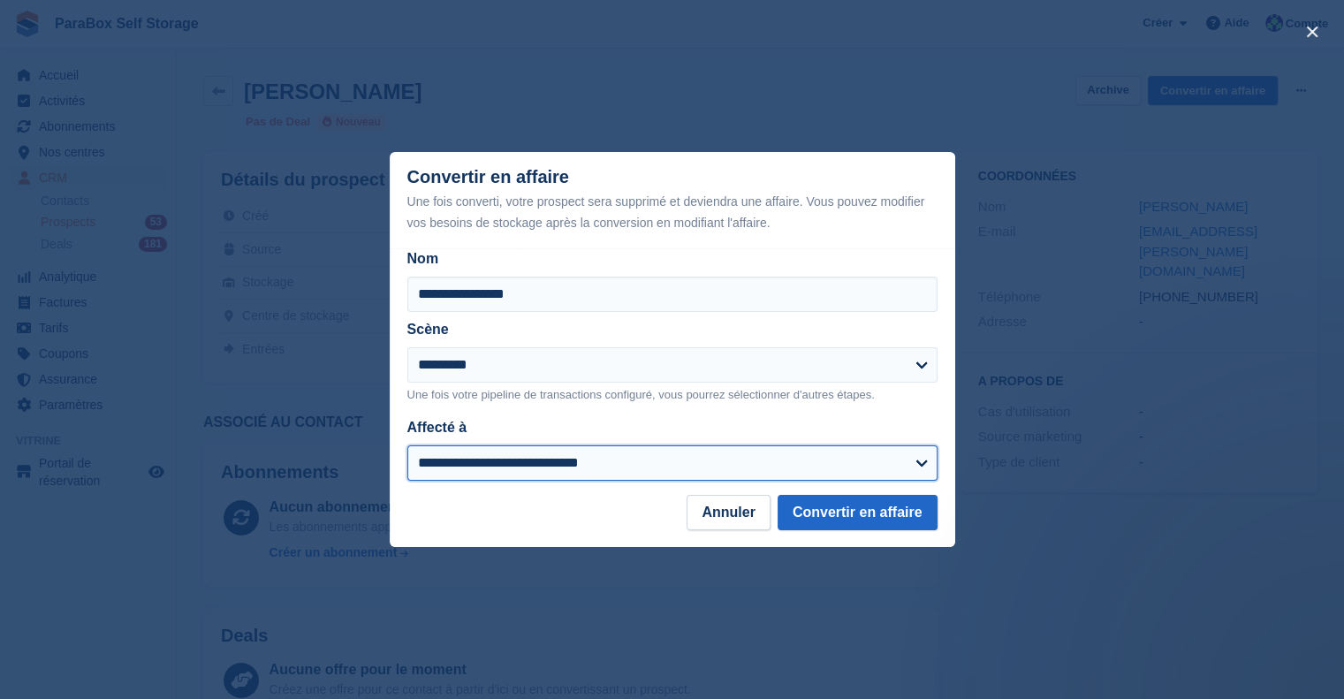
click at [693, 455] on select "**********" at bounding box center [672, 462] width 530 height 35
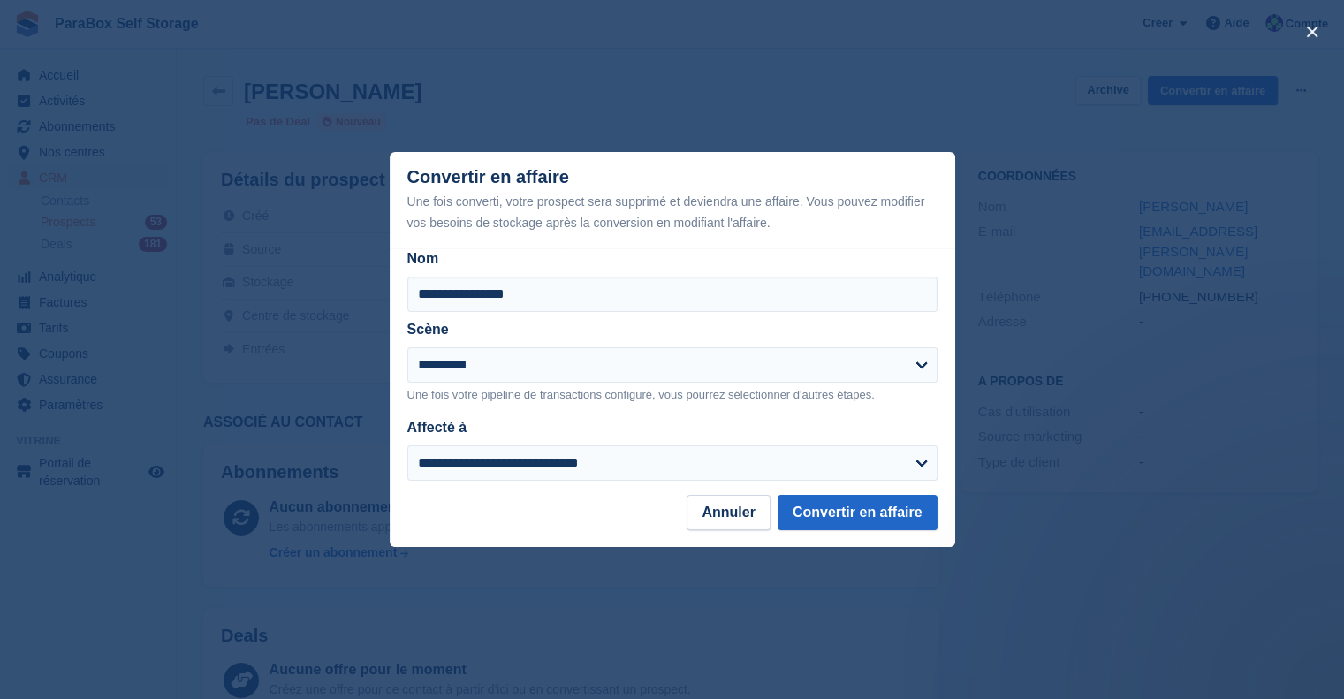
click at [1176, 418] on div "close" at bounding box center [672, 349] width 1344 height 699
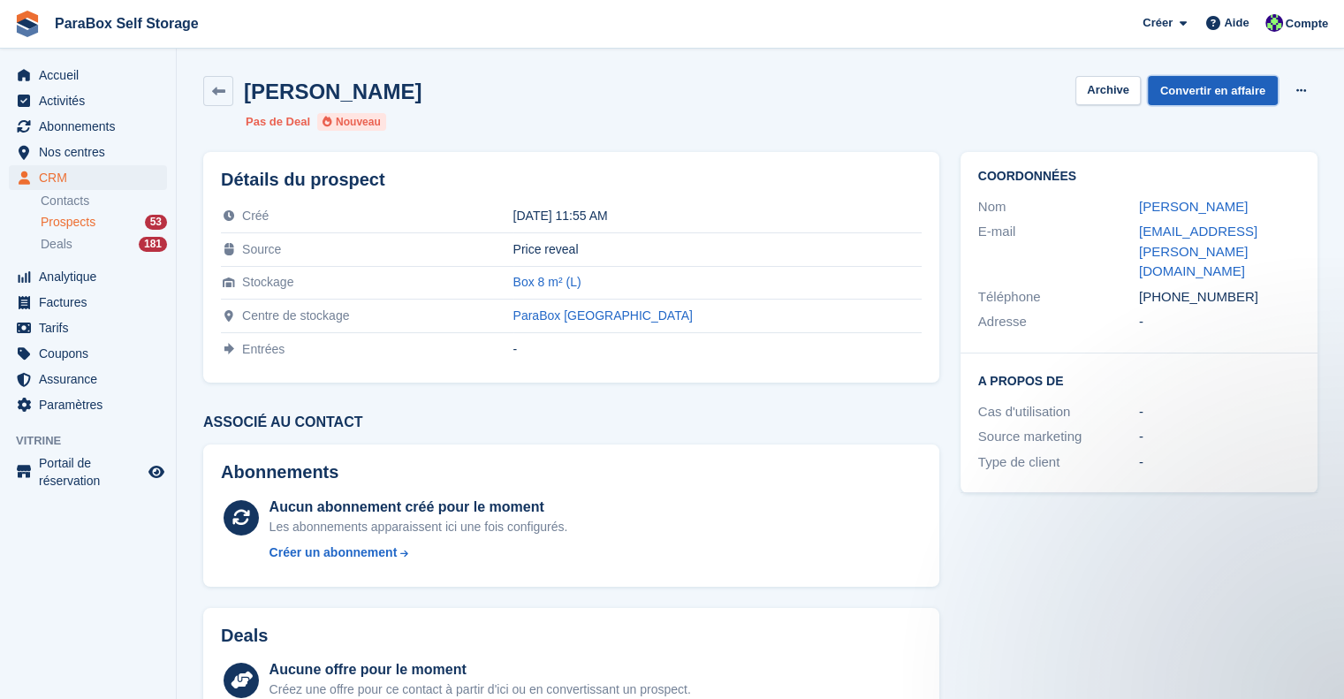
click at [1213, 87] on link "Convertir en affaire" at bounding box center [1213, 90] width 130 height 29
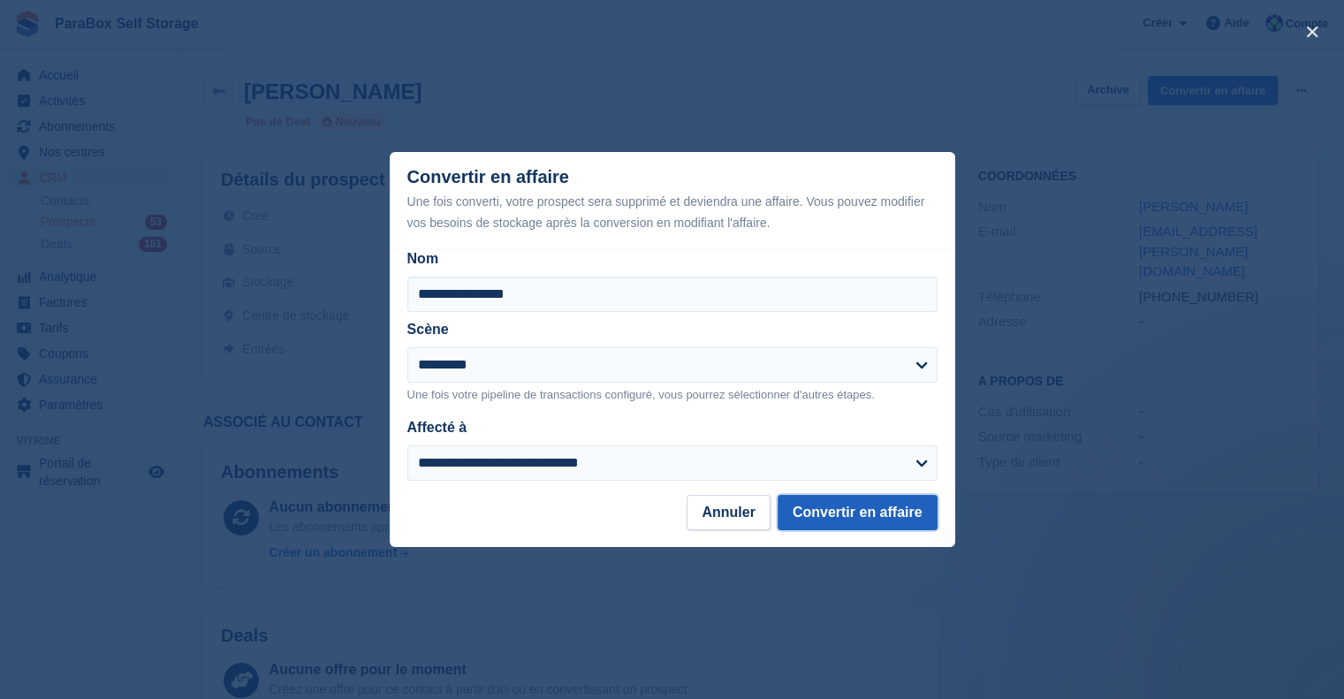
click at [877, 506] on button "Convertir en affaire" at bounding box center [858, 512] width 160 height 35
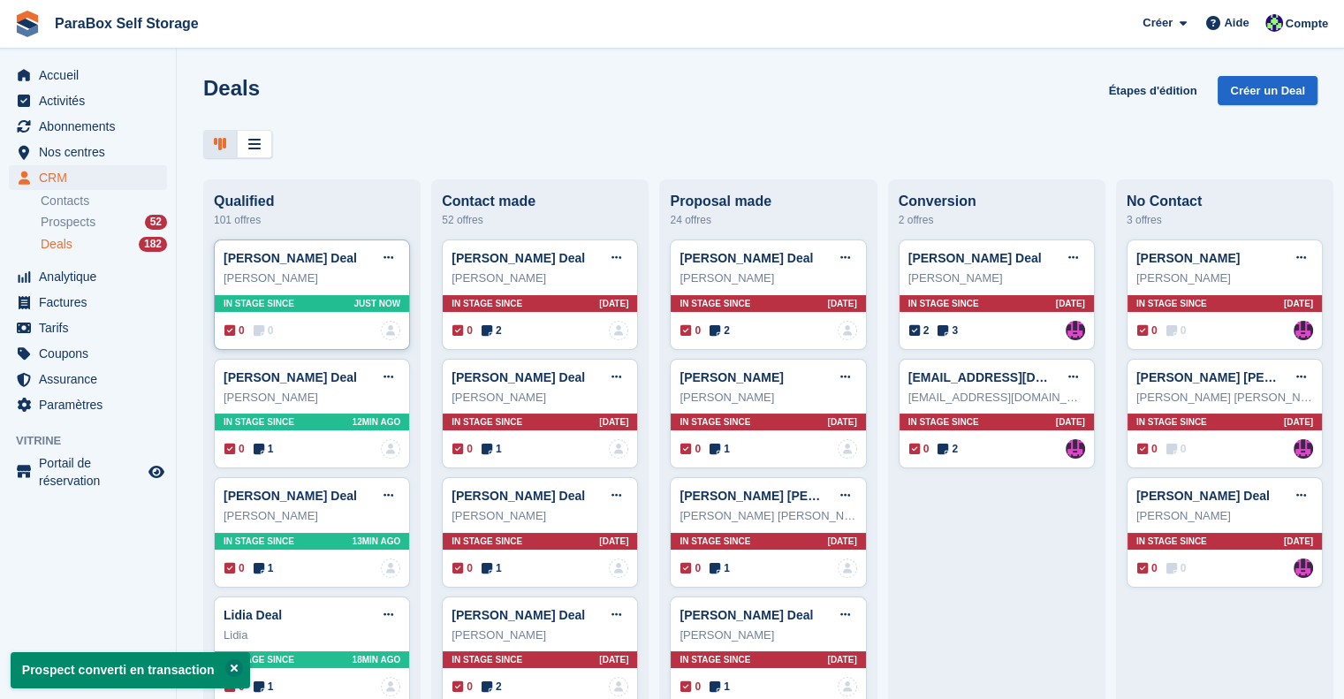
click at [264, 331] on span "0" at bounding box center [264, 331] width 20 height 16
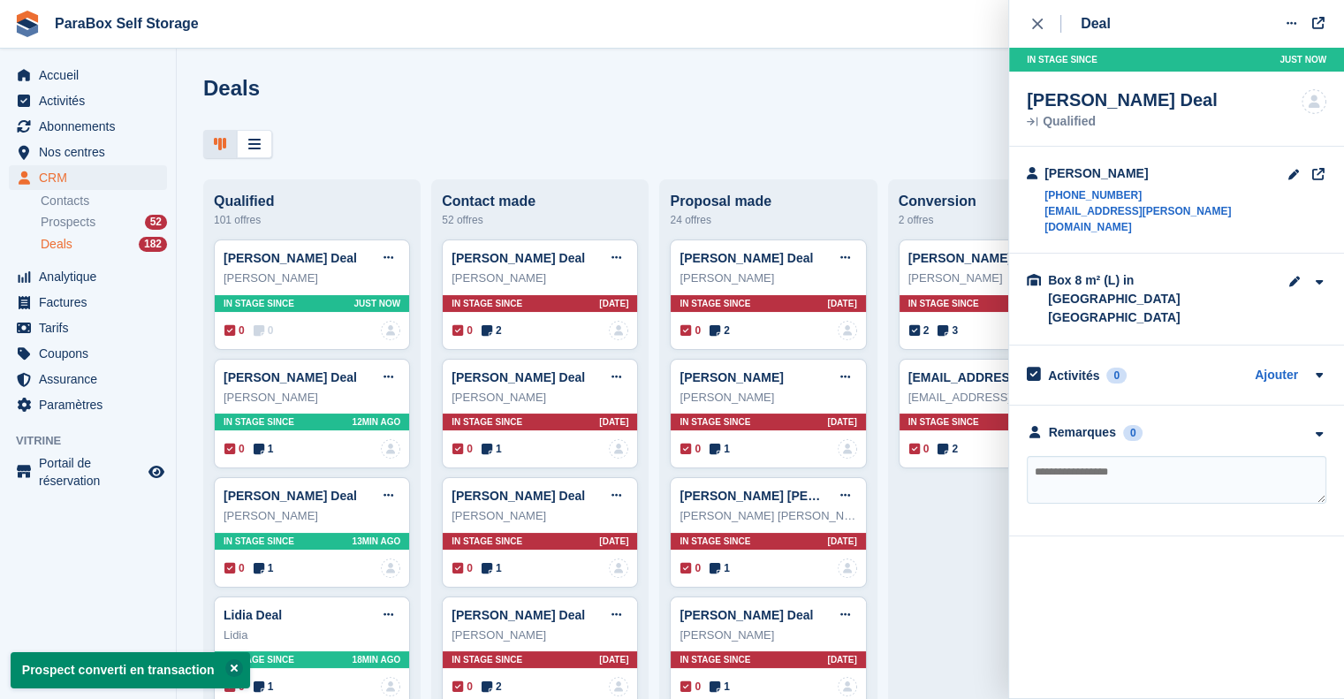
click at [1111, 456] on textarea at bounding box center [1177, 480] width 300 height 48
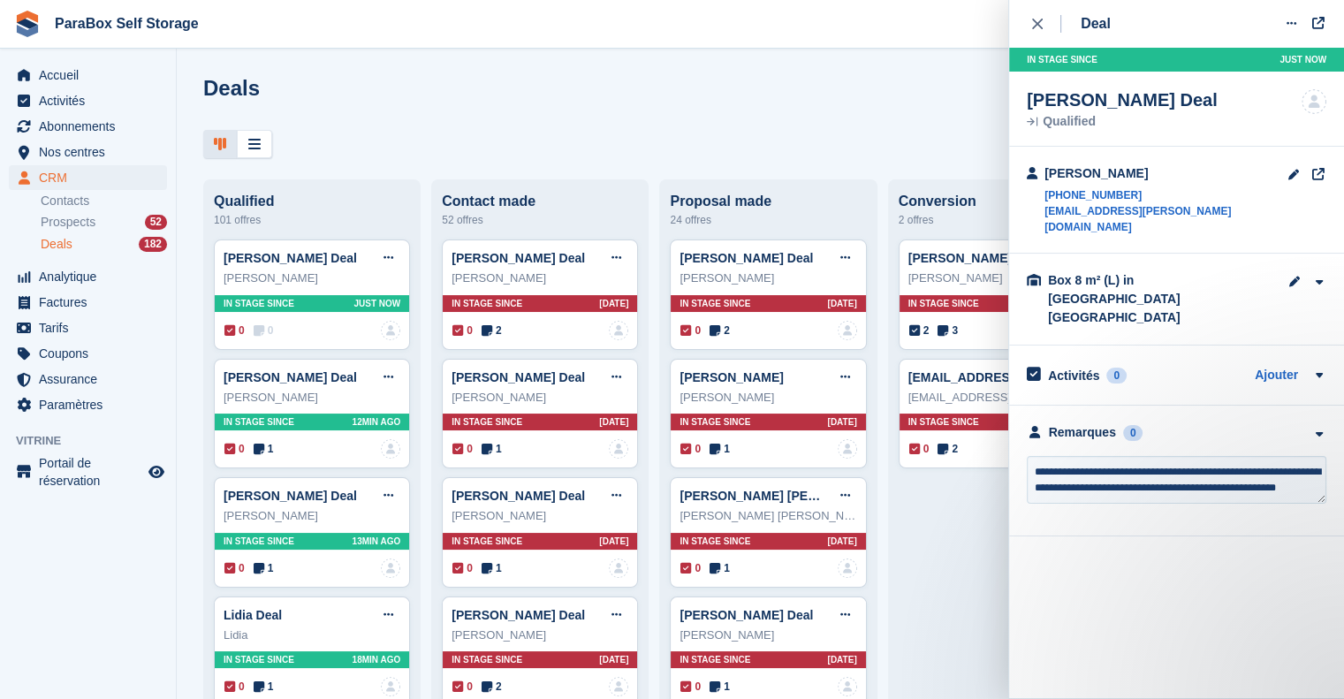
scroll to position [7, 0]
type textarea "**********"
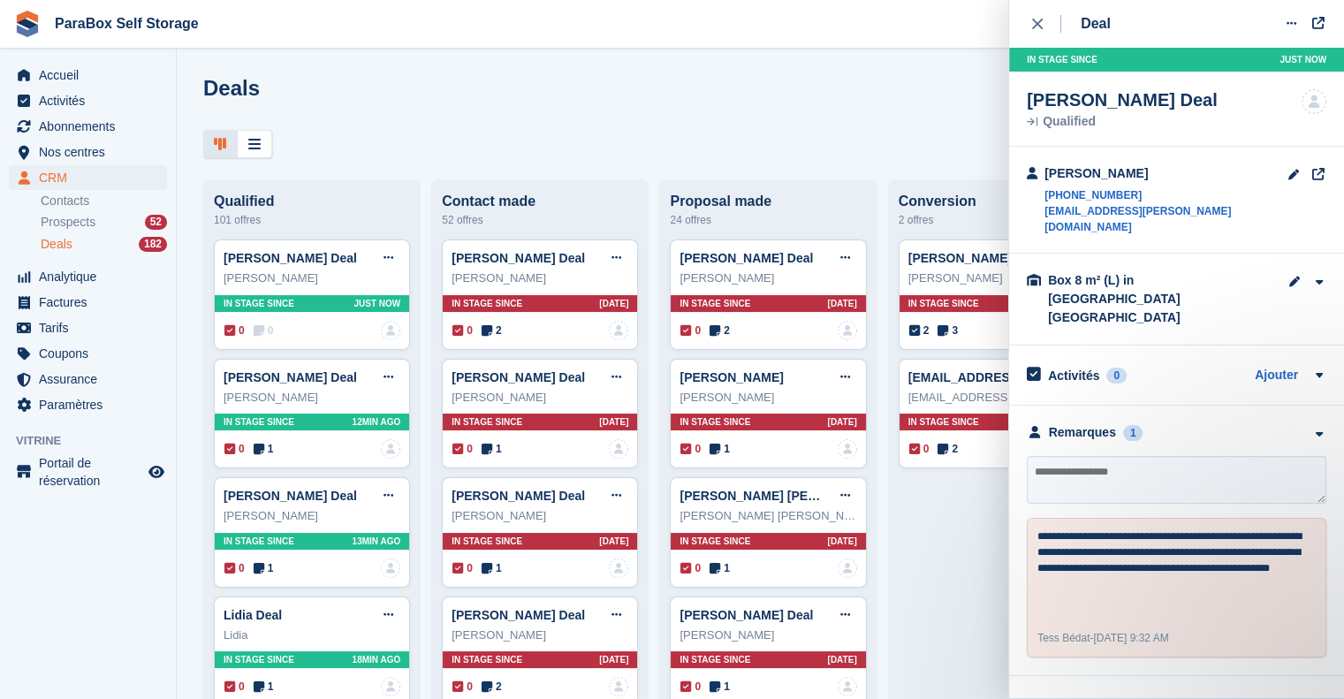
click at [95, 232] on ul "Contacts Prospects 52 Deals 182" at bounding box center [108, 223] width 135 height 65
click at [111, 229] on div "Prospects 52" at bounding box center [104, 222] width 126 height 17
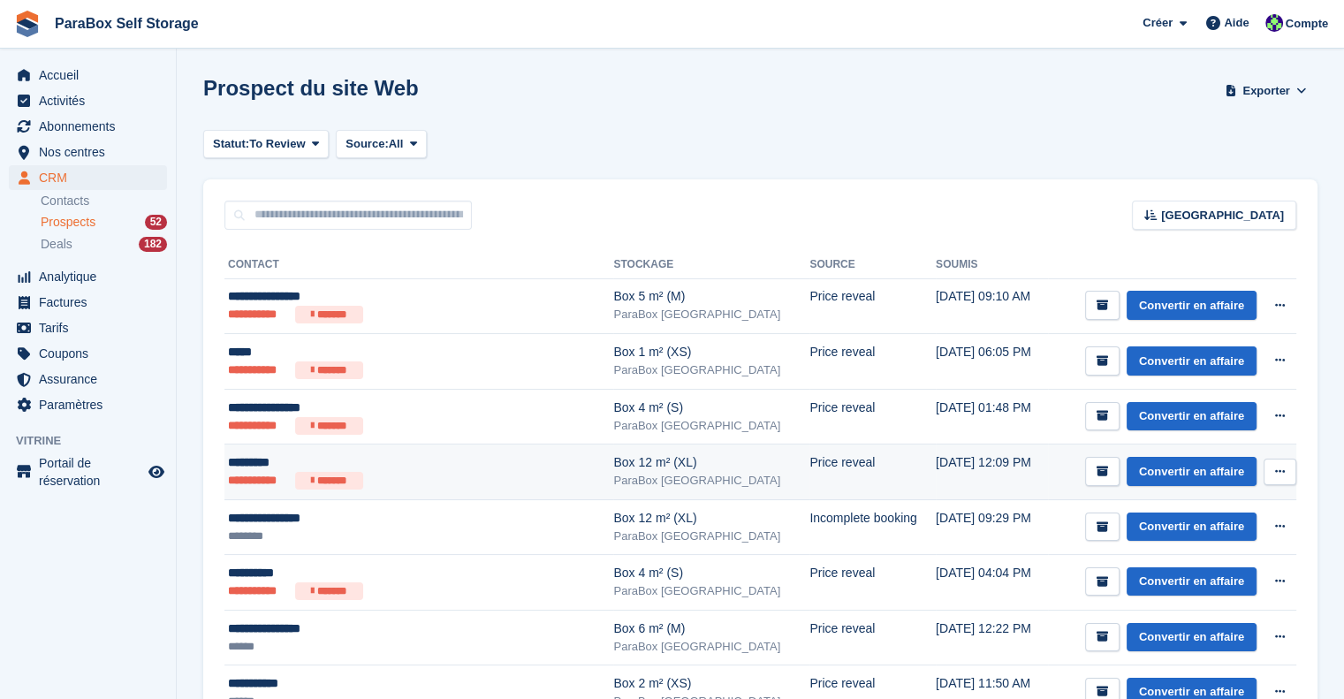
click at [502, 479] on ul "**********" at bounding box center [392, 481] width 328 height 18
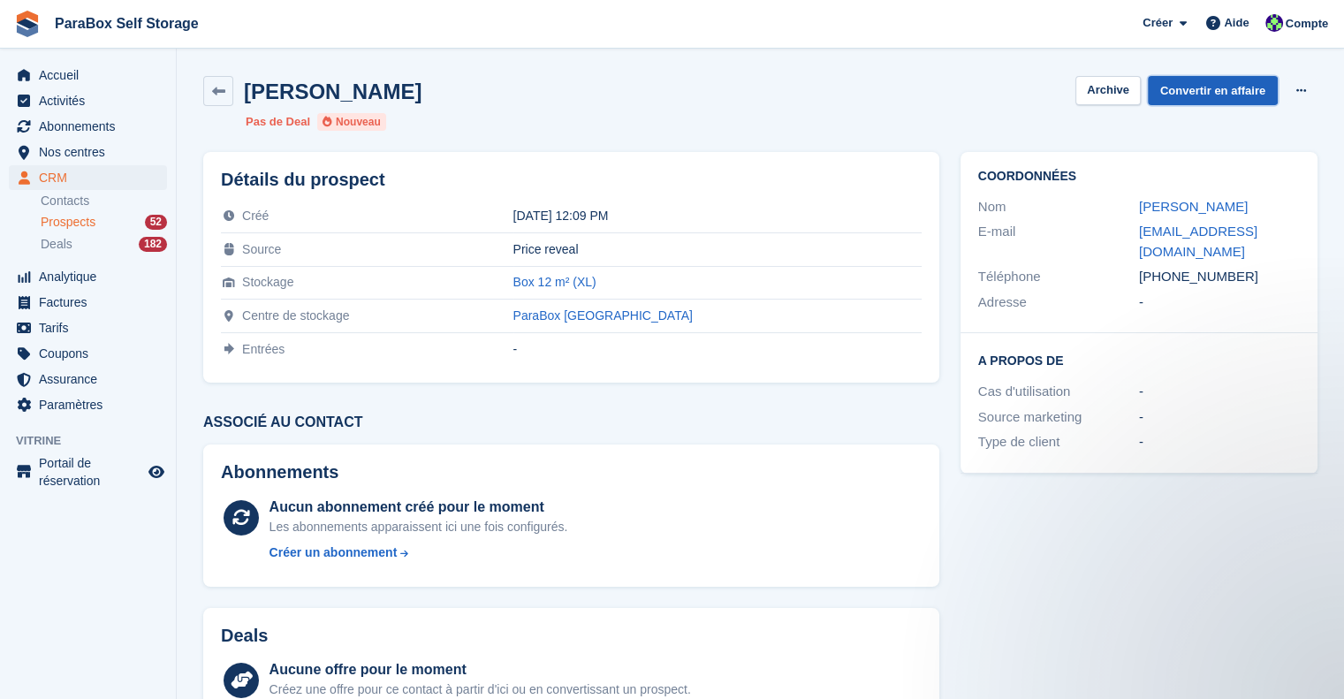
click at [1227, 87] on link "Convertir en affaire" at bounding box center [1213, 90] width 130 height 29
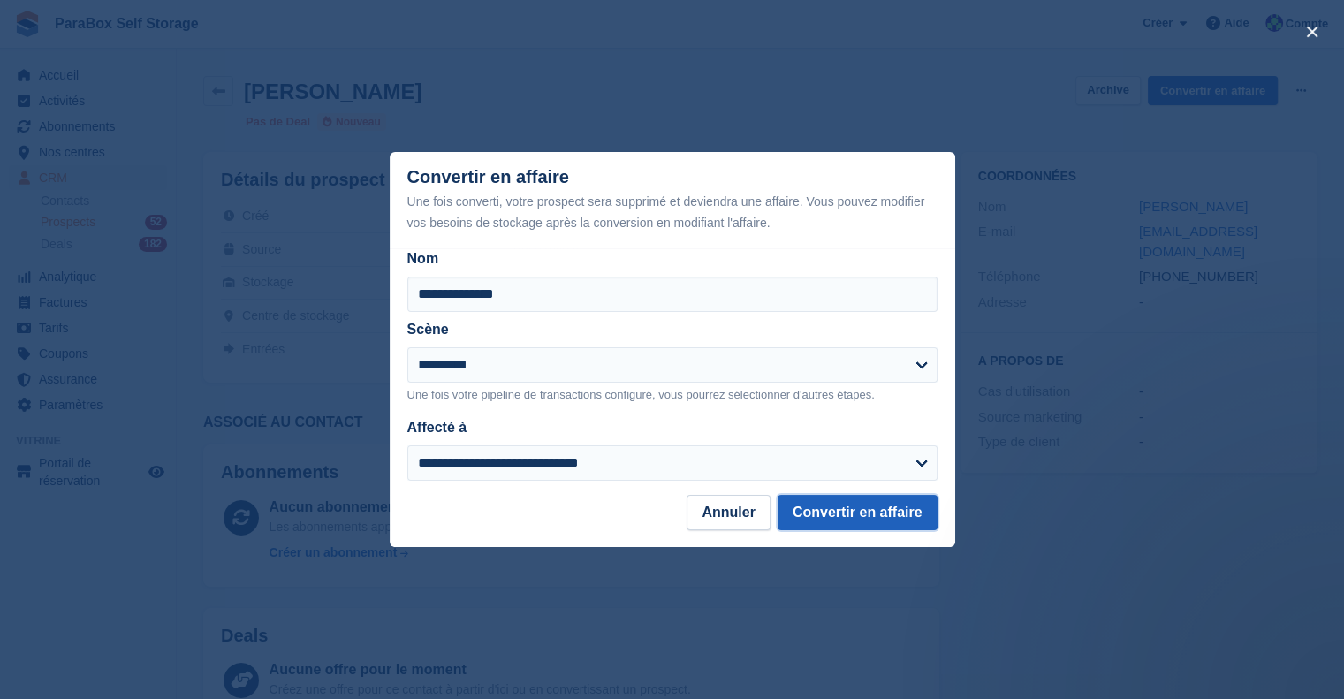
click at [868, 512] on button "Convertir en affaire" at bounding box center [858, 512] width 160 height 35
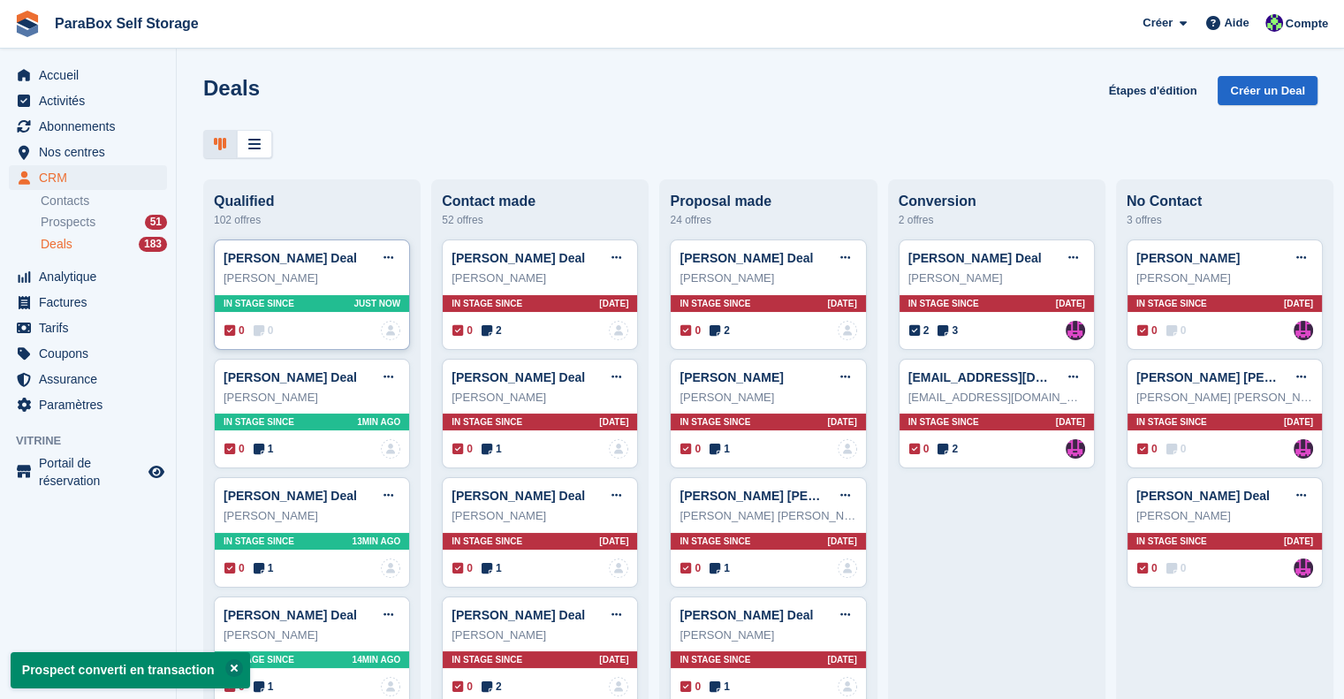
click at [269, 327] on span "0" at bounding box center [264, 331] width 20 height 16
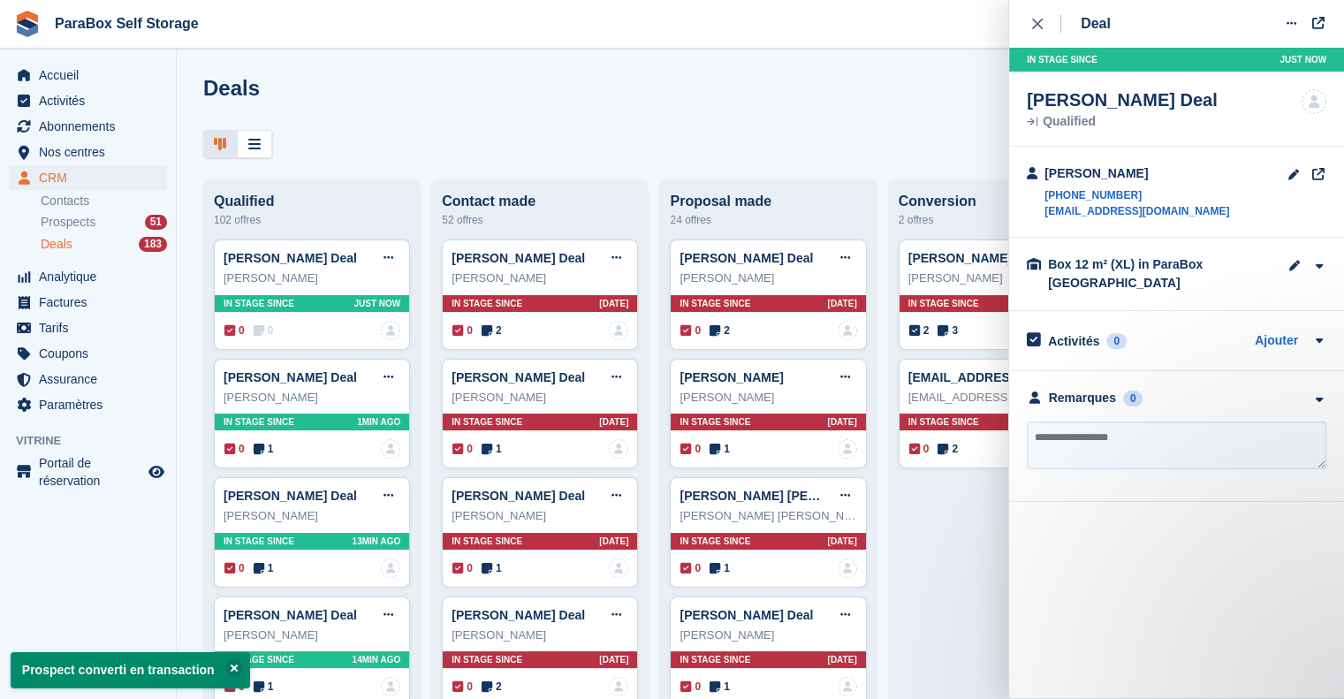
click at [1191, 445] on textarea at bounding box center [1177, 446] width 300 height 48
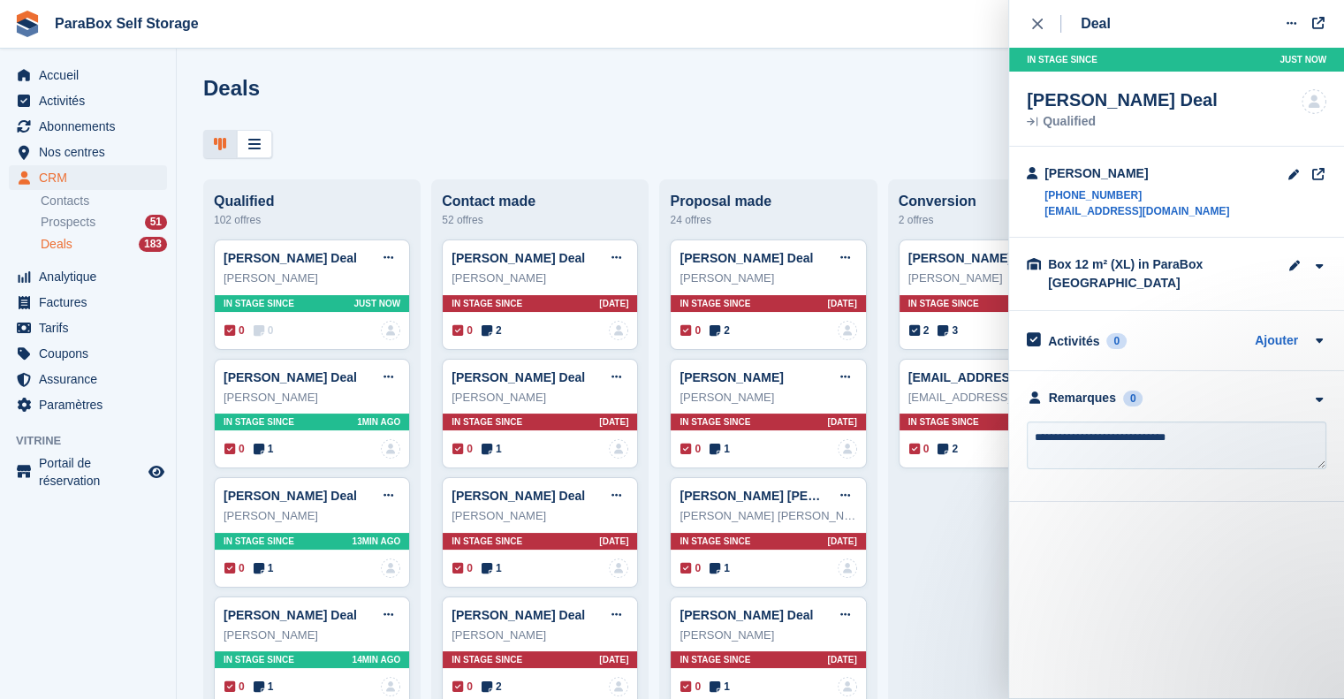
type textarea "**********"
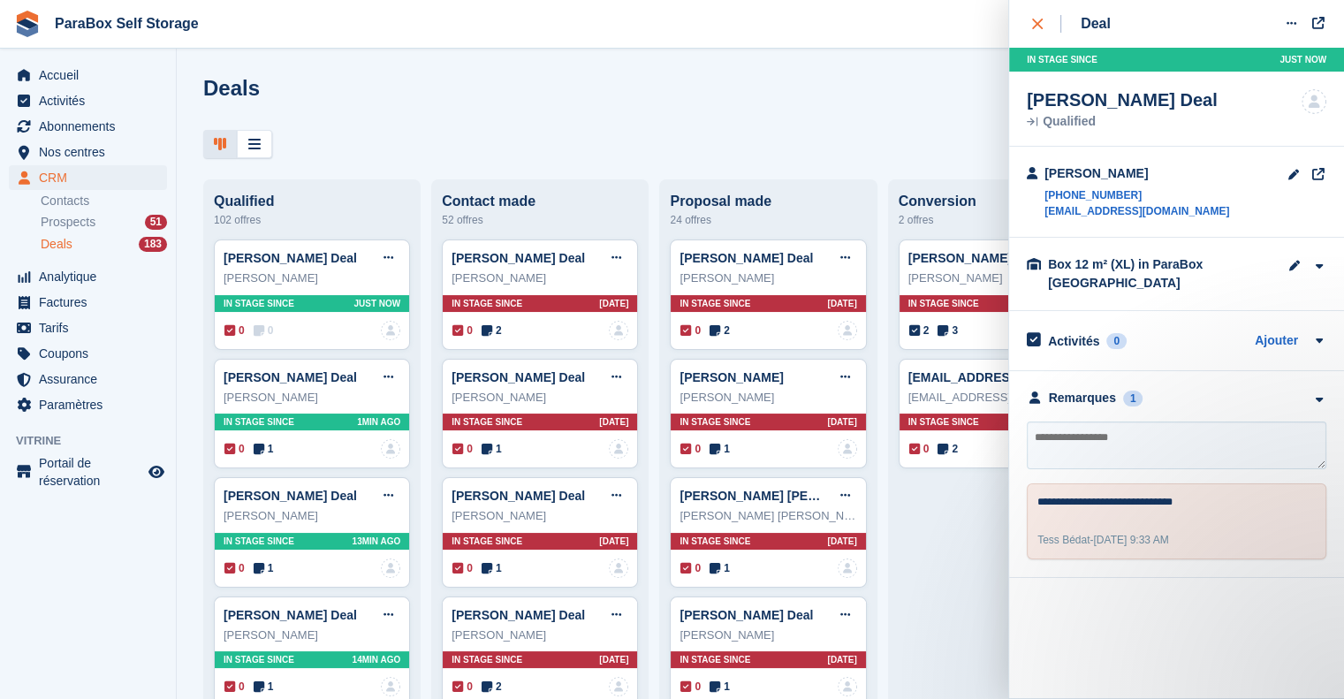
click at [1031, 16] on button "close" at bounding box center [1047, 24] width 40 height 48
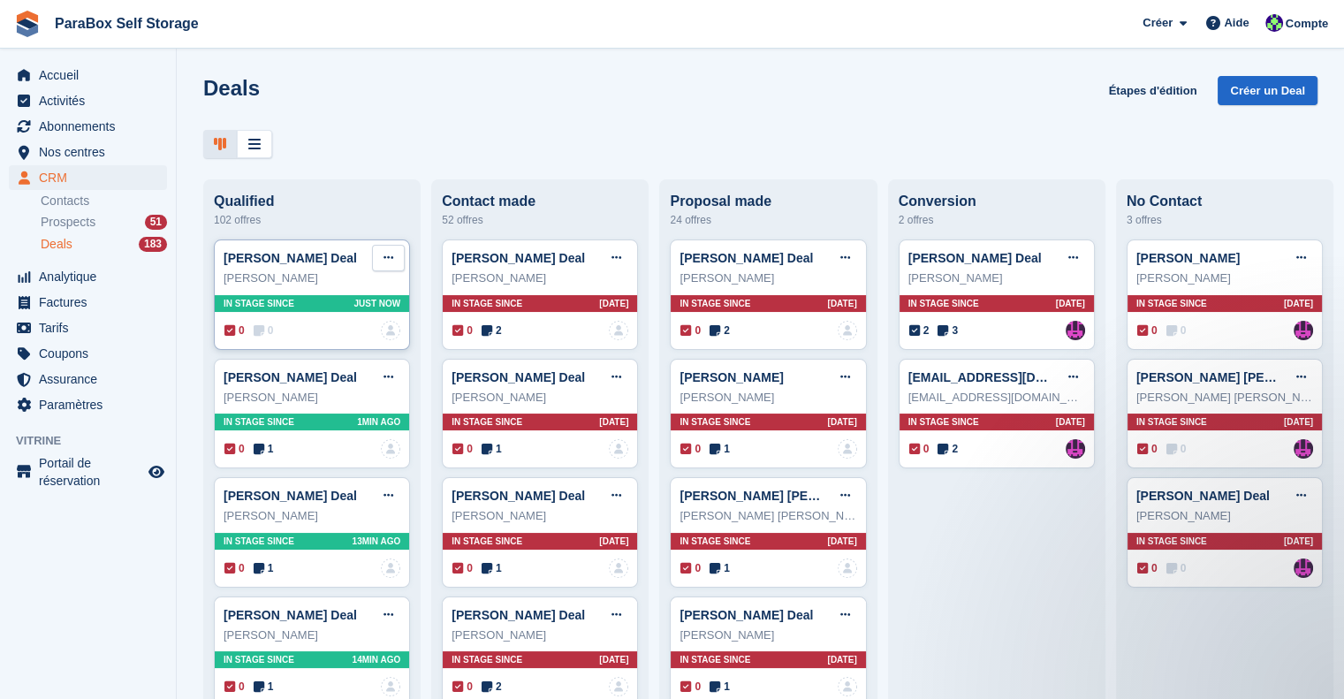
click at [385, 261] on icon at bounding box center [389, 257] width 10 height 11
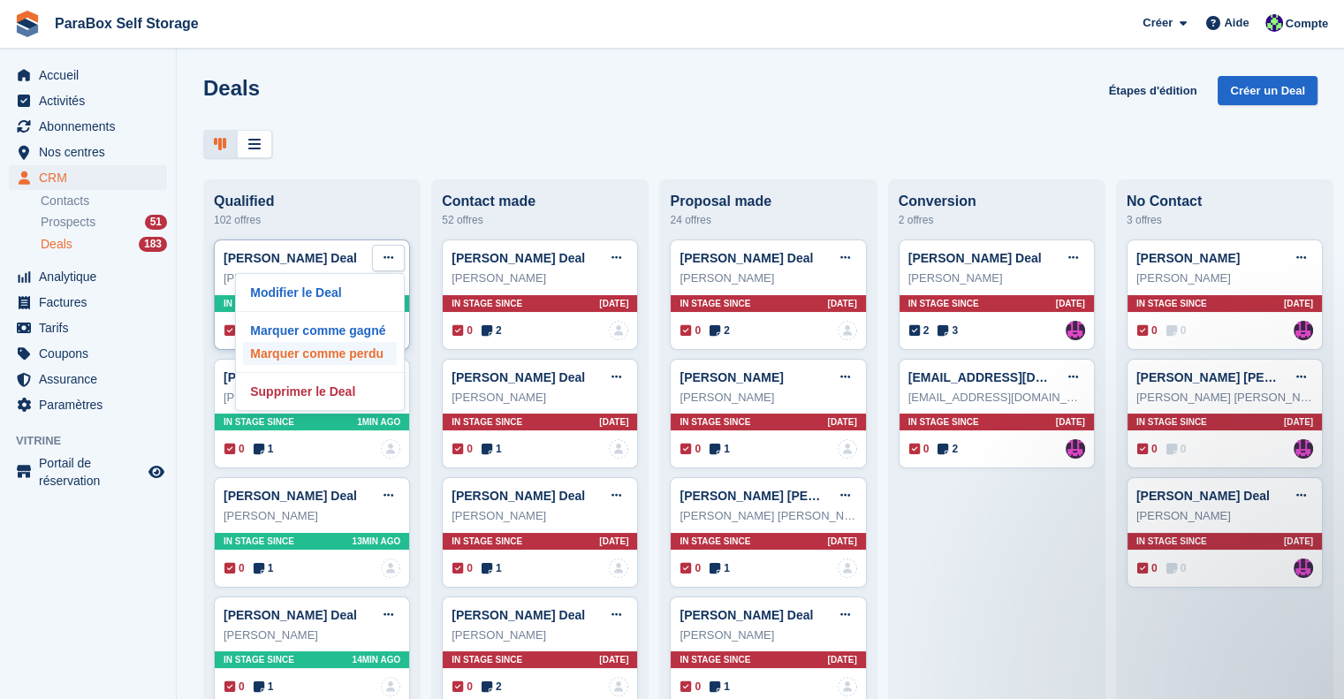
click at [352, 362] on p "Marquer comme perdu" at bounding box center [320, 353] width 154 height 23
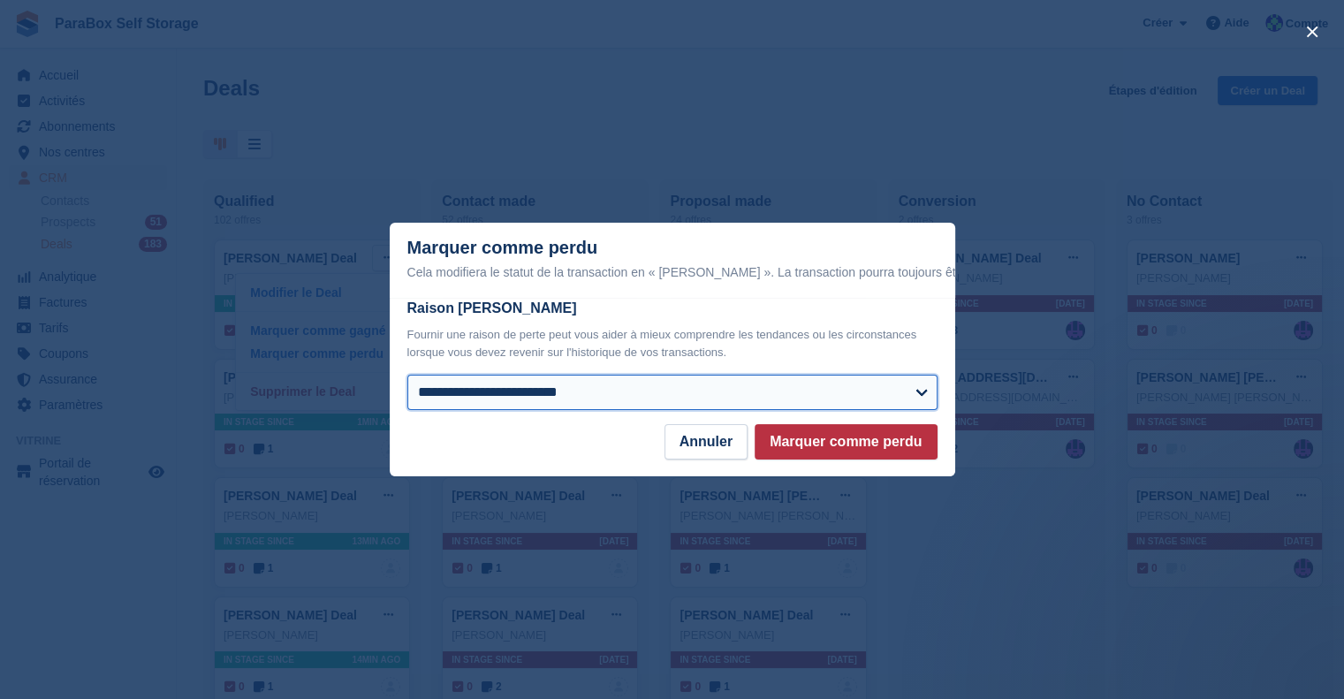
drag, startPoint x: 605, startPoint y: 404, endPoint x: 601, endPoint y: 392, distance: 12.0
click at [605, 404] on select "**********" at bounding box center [672, 392] width 530 height 35
select select "**********"
click at [407, 376] on select "**********" at bounding box center [672, 392] width 530 height 35
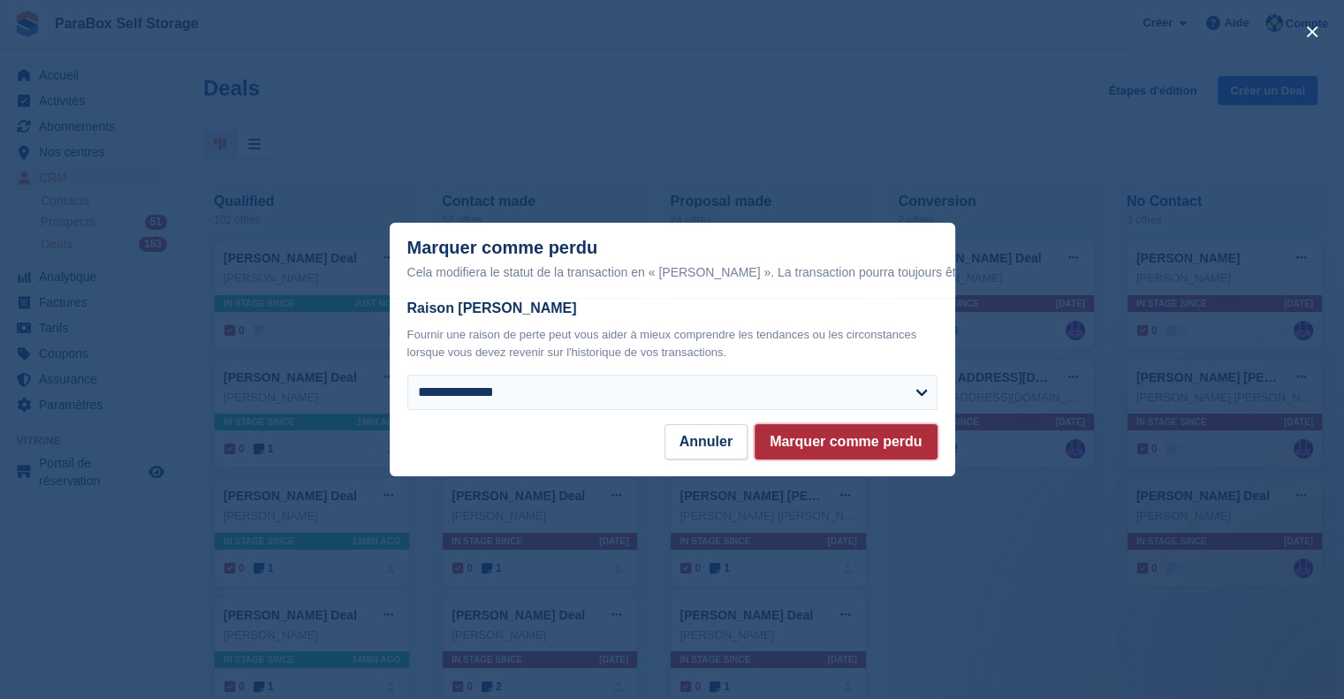
click at [854, 450] on button "Marquer comme perdu" at bounding box center [846, 441] width 182 height 35
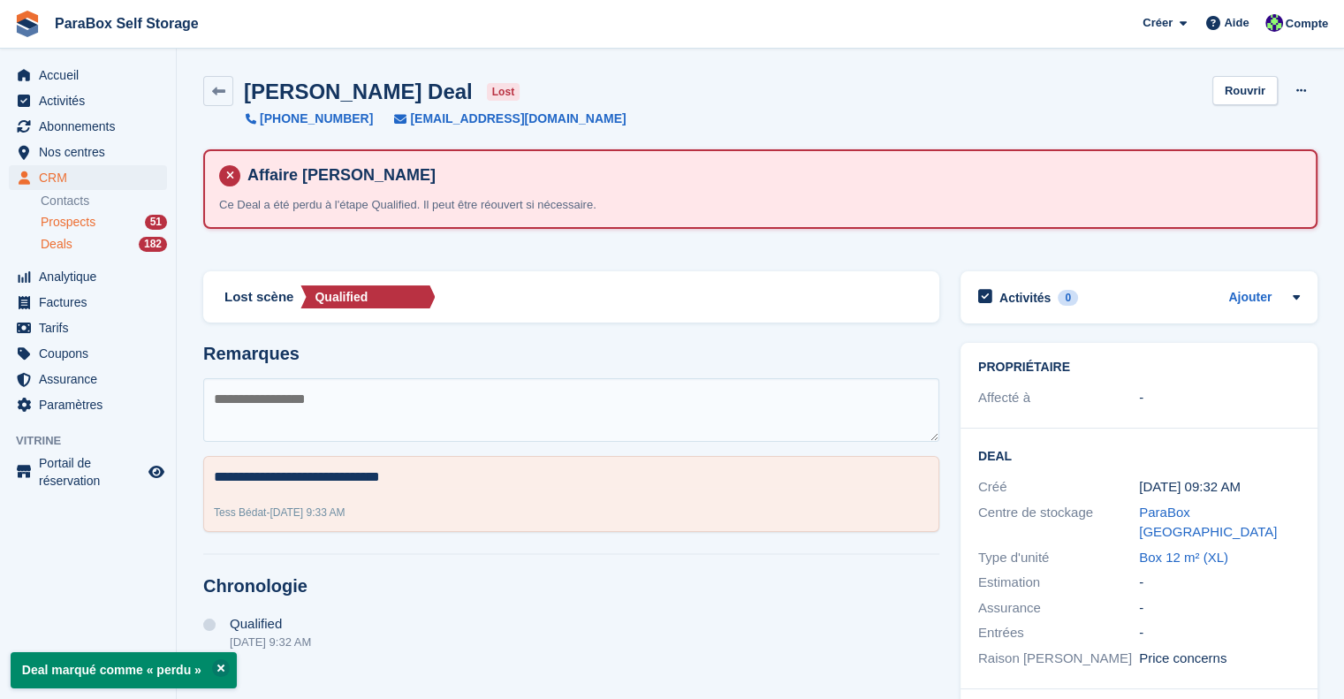
click at [88, 222] on span "Prospects" at bounding box center [68, 222] width 55 height 17
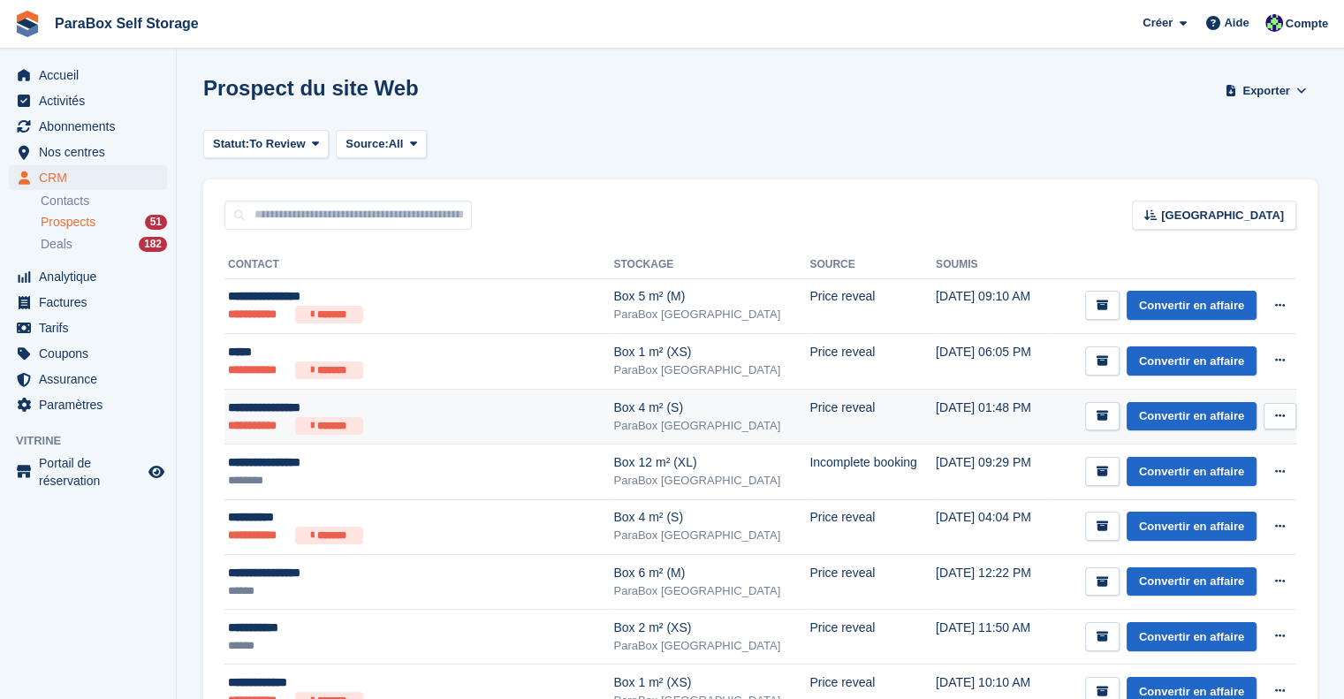
click at [461, 402] on div "**********" at bounding box center [392, 408] width 328 height 19
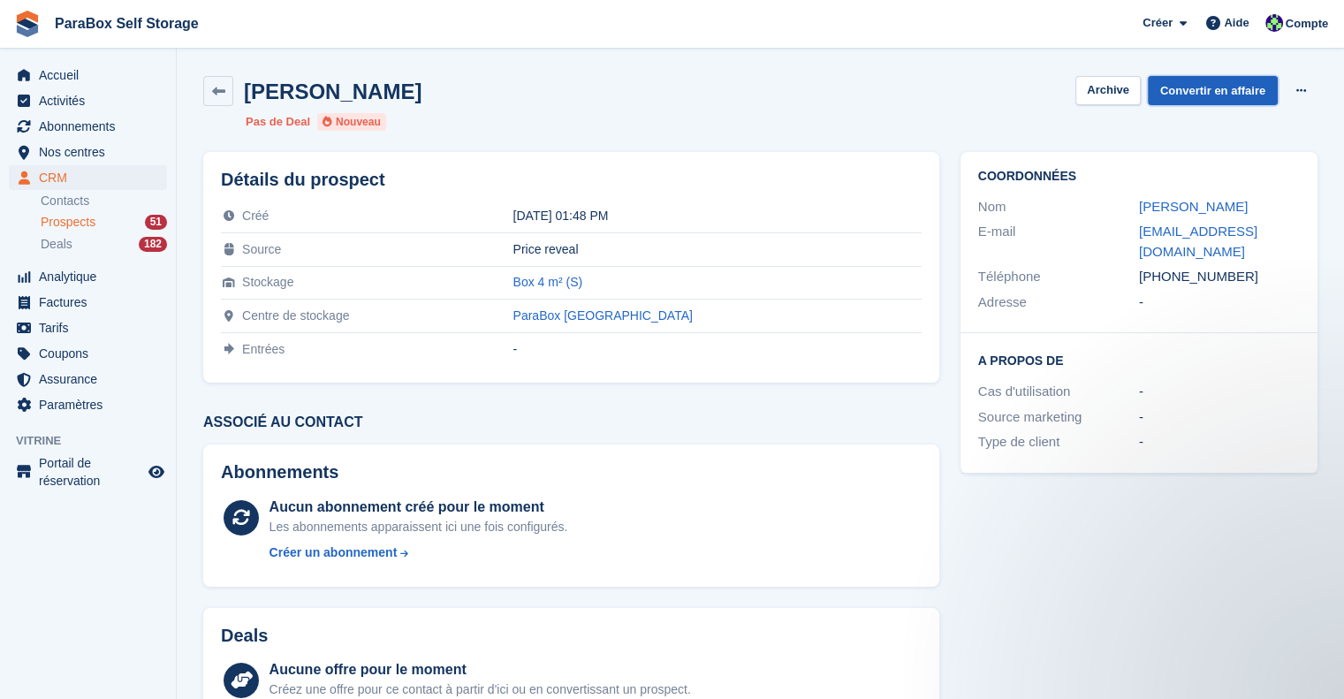
click at [1249, 88] on link "Convertir en affaire" at bounding box center [1213, 90] width 130 height 29
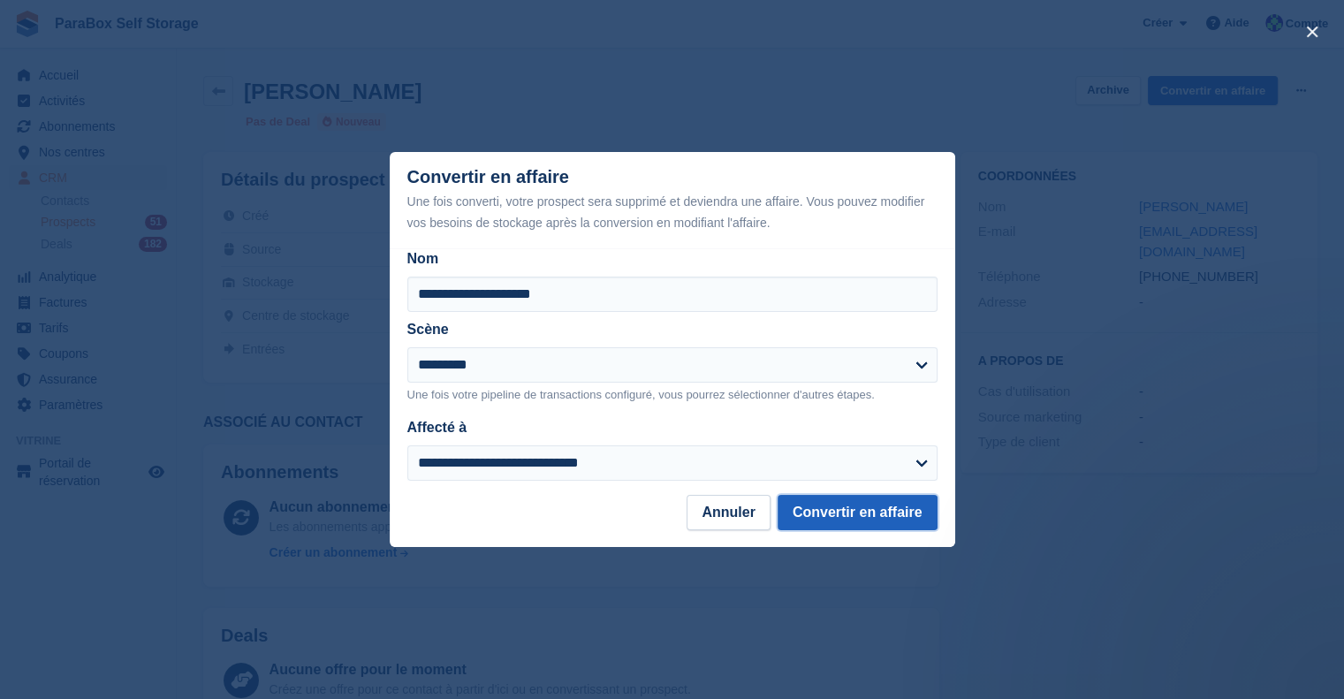
click at [880, 522] on button "Convertir en affaire" at bounding box center [858, 512] width 160 height 35
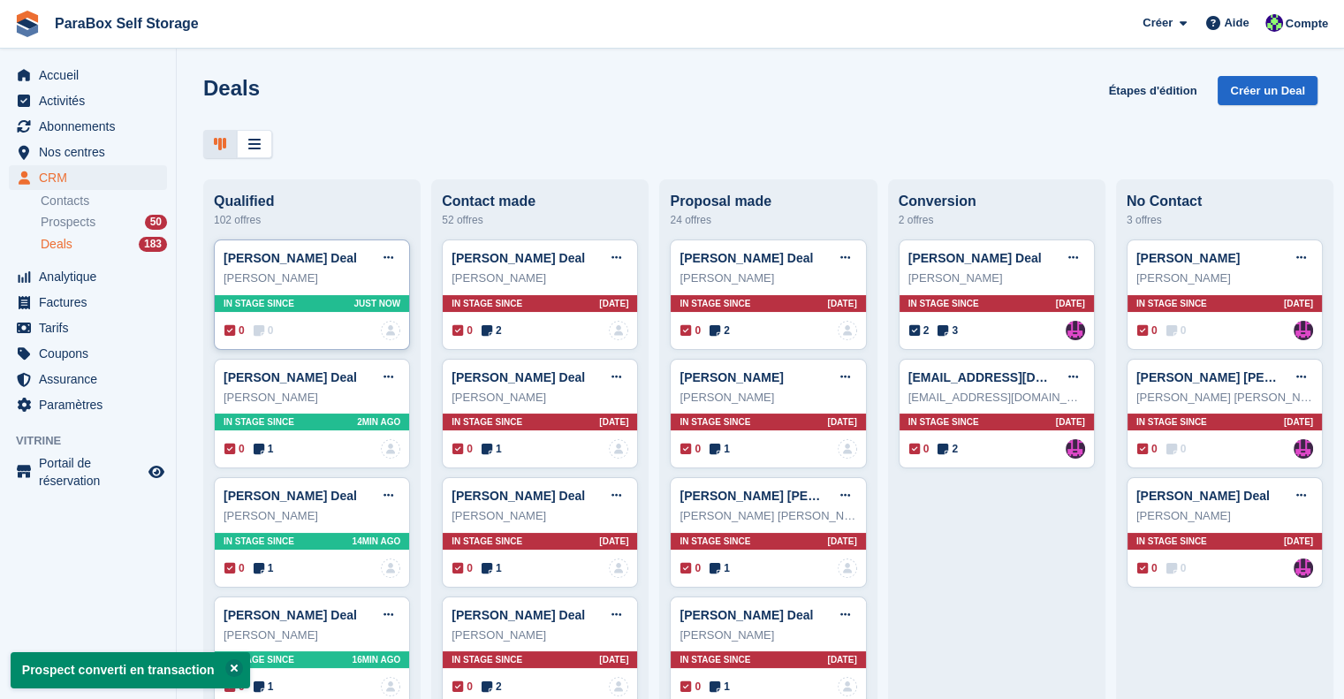
click at [261, 328] on icon at bounding box center [259, 330] width 11 height 12
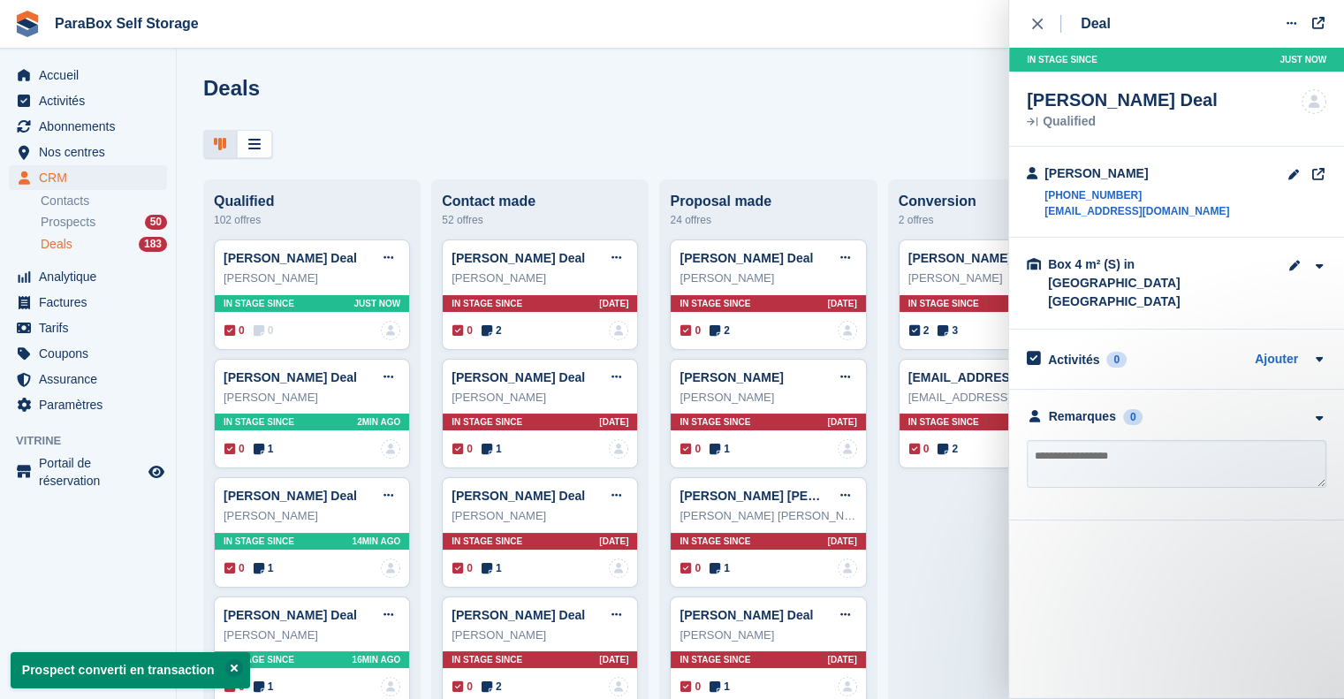
click at [1129, 440] on textarea at bounding box center [1177, 464] width 300 height 48
type textarea "**********"
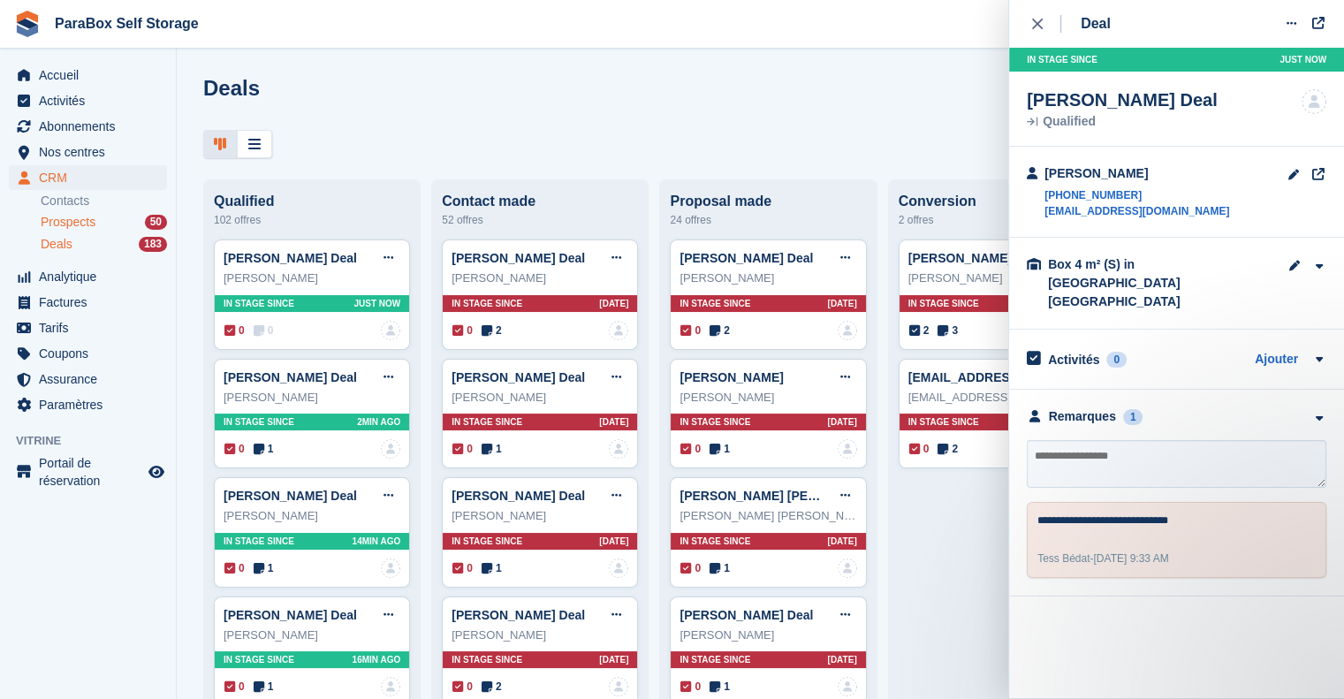
click at [99, 218] on div "Prospects 50" at bounding box center [104, 222] width 126 height 17
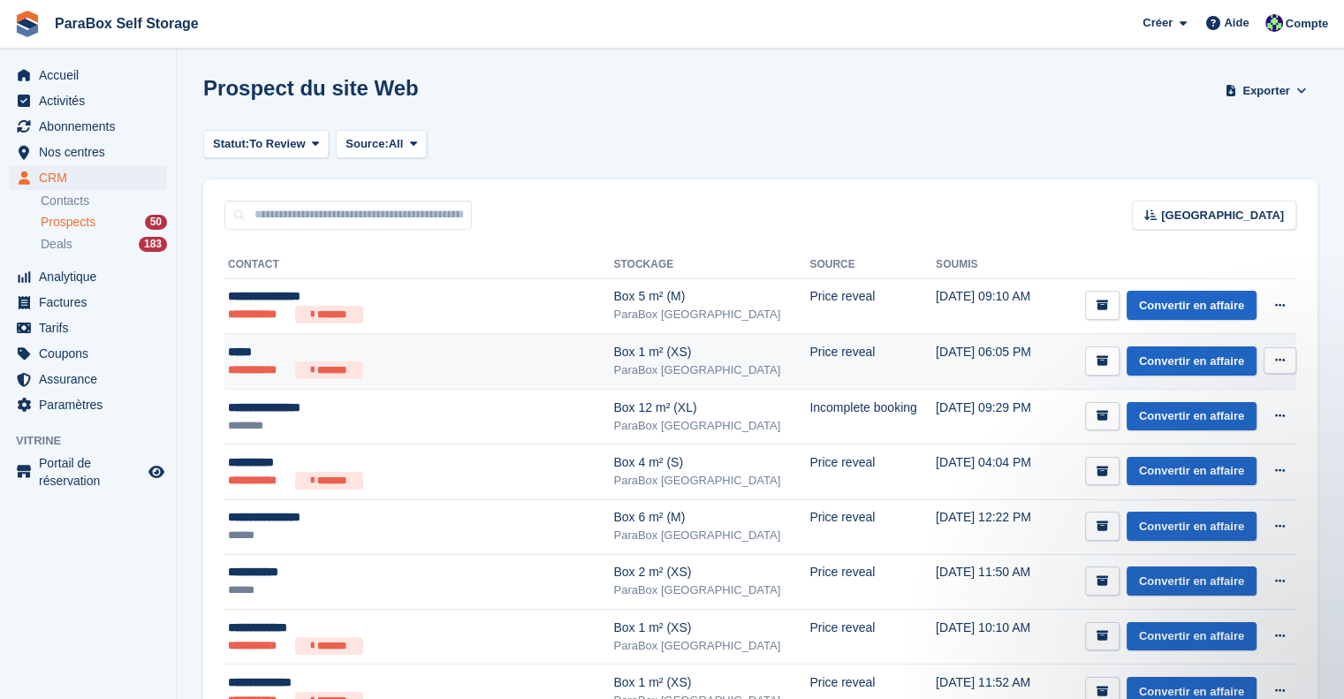
click at [497, 367] on ul "**********" at bounding box center [392, 371] width 328 height 18
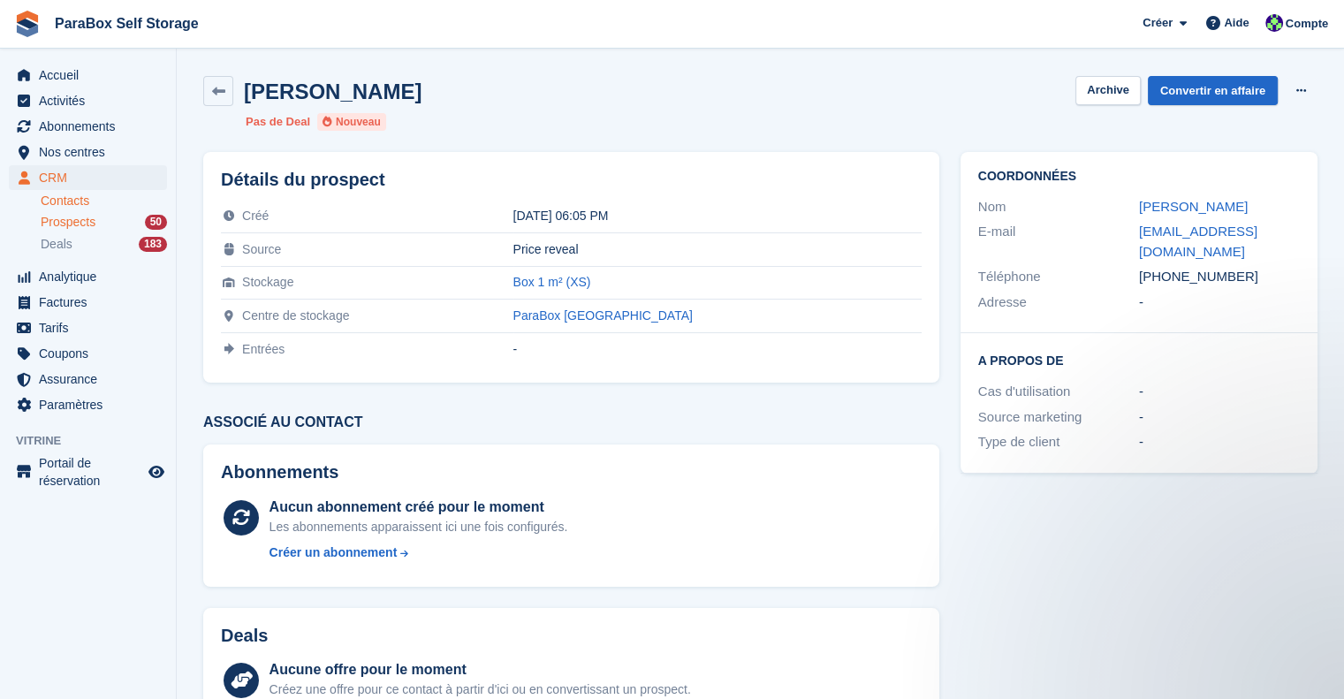
click at [80, 194] on link "Contacts" at bounding box center [104, 201] width 126 height 17
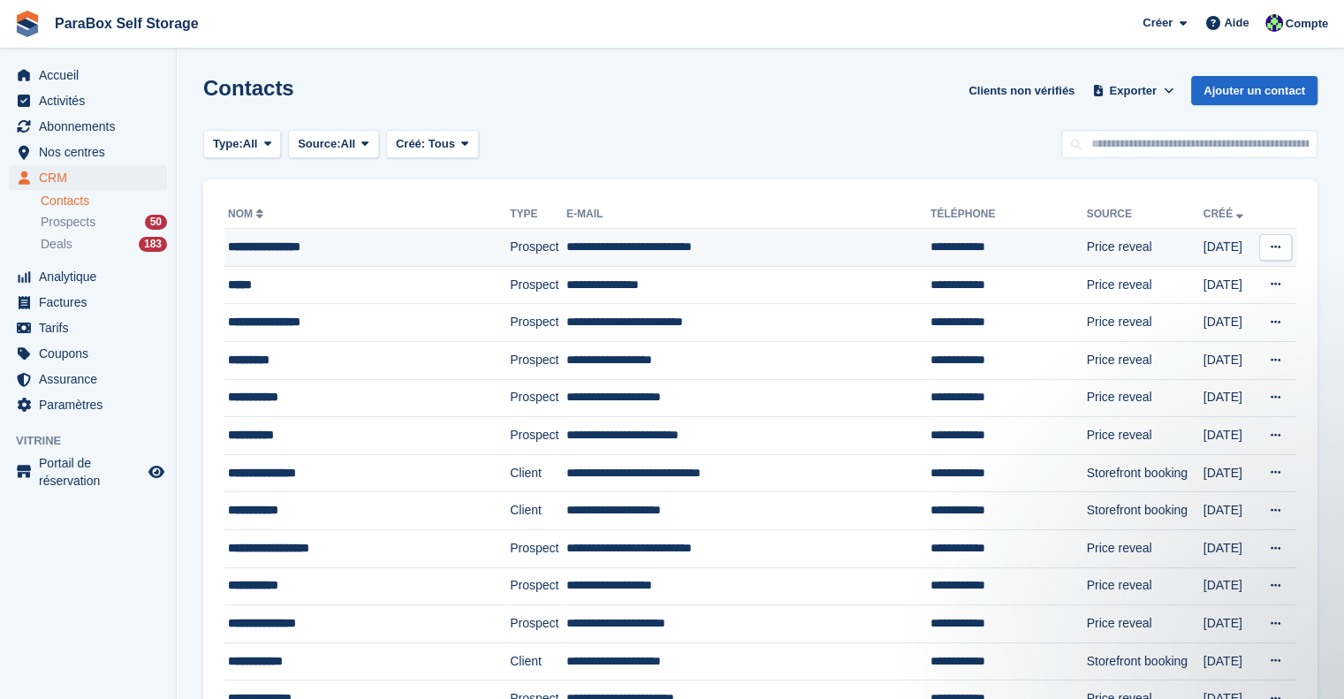
click at [385, 246] on div "**********" at bounding box center [350, 247] width 244 height 19
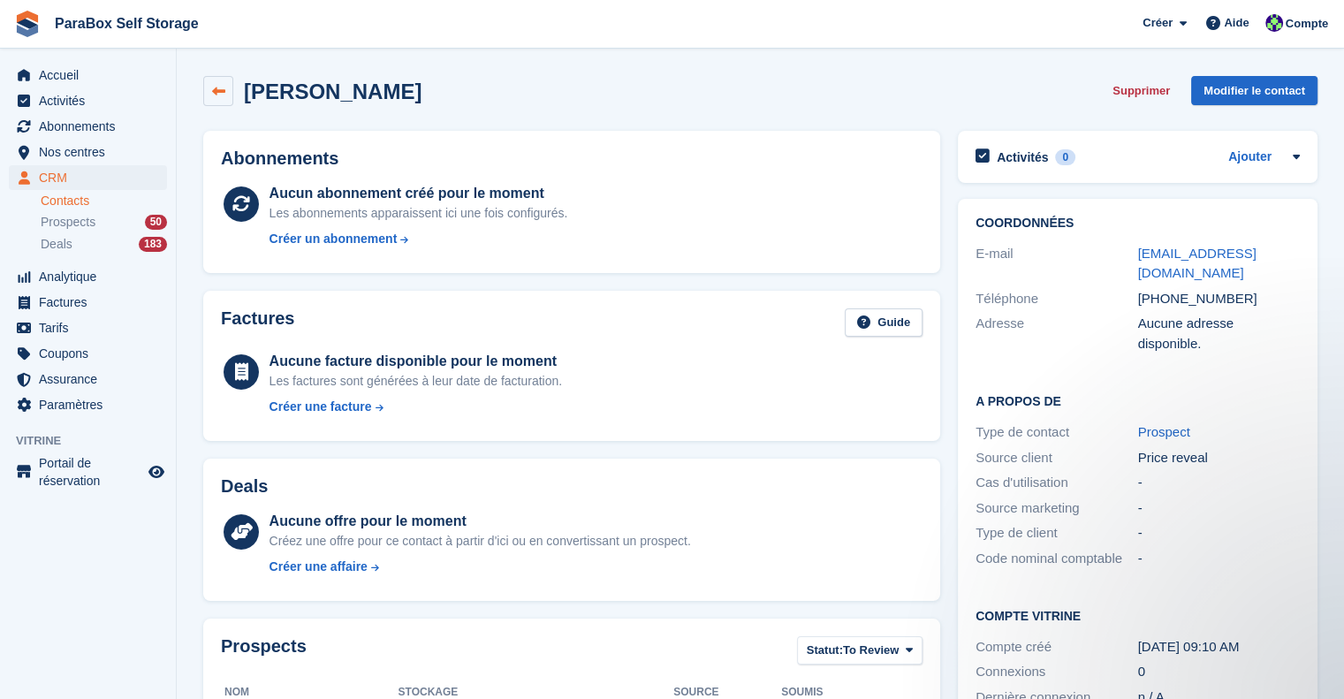
click at [230, 91] on link at bounding box center [218, 91] width 30 height 30
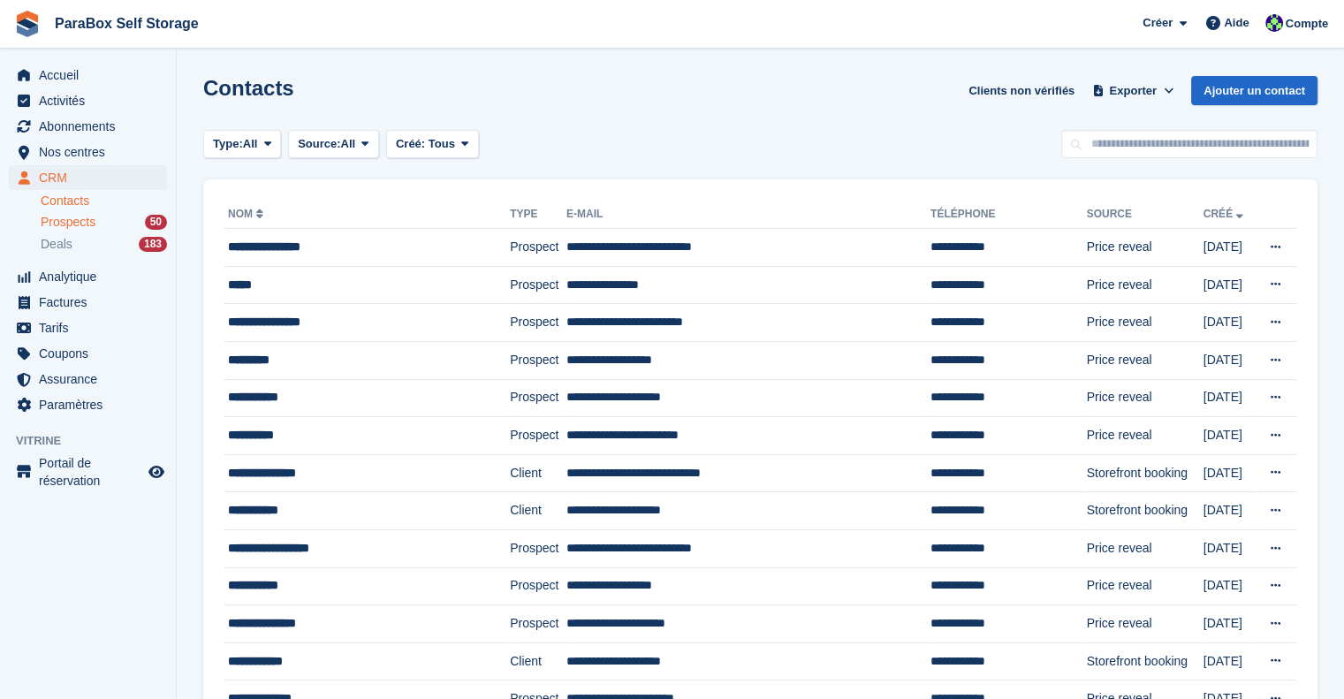
click at [110, 223] on div "Prospects 50" at bounding box center [104, 222] width 126 height 17
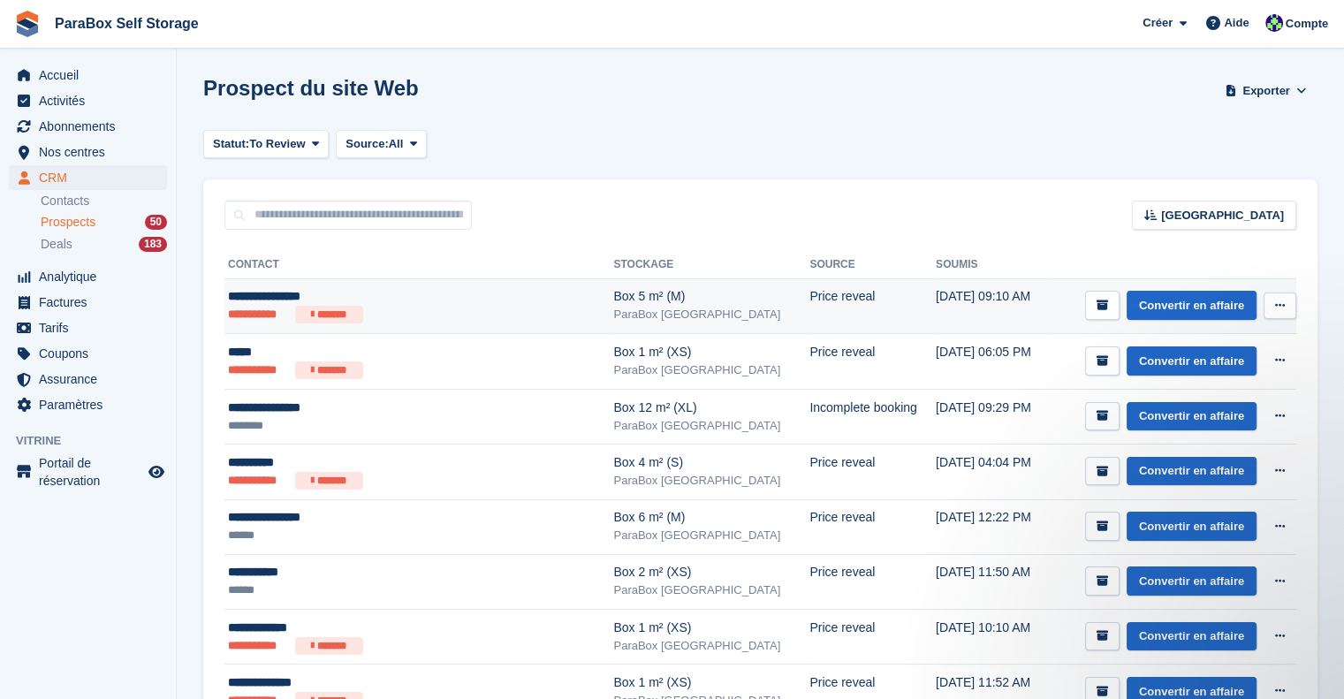
click at [520, 322] on ul "**********" at bounding box center [392, 315] width 328 height 18
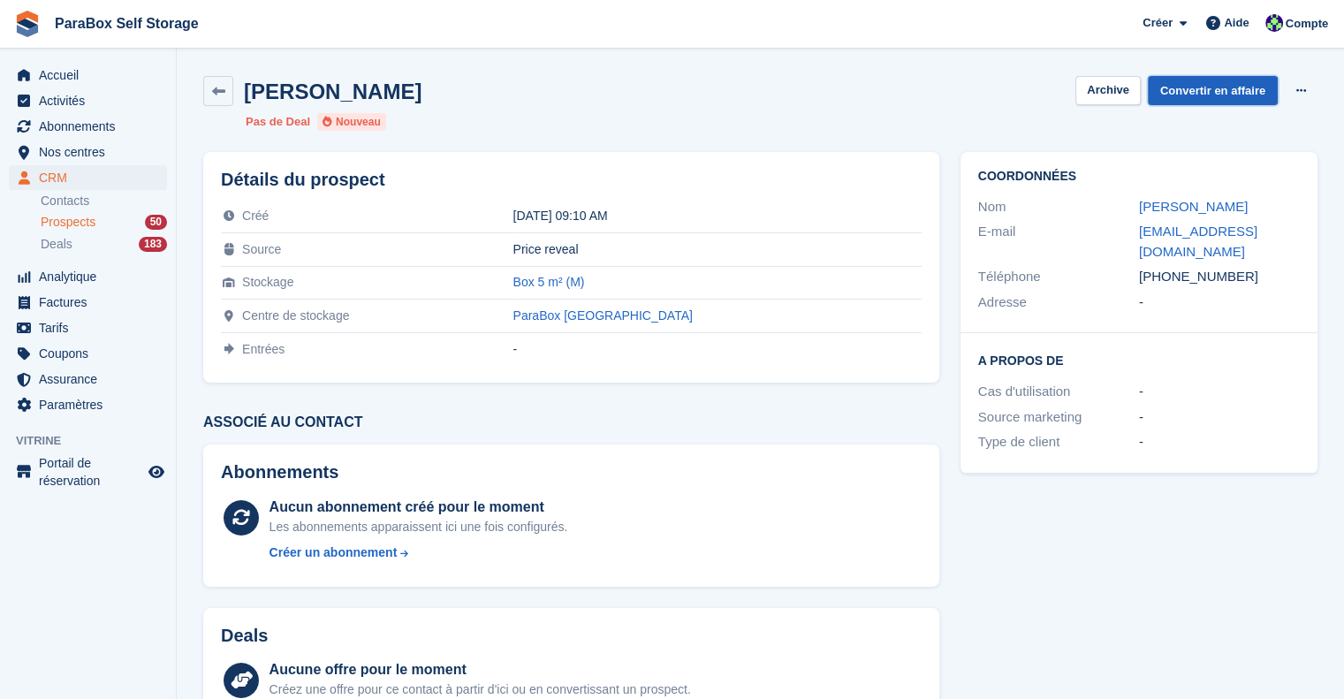
click at [1234, 88] on link "Convertir en affaire" at bounding box center [1213, 90] width 130 height 29
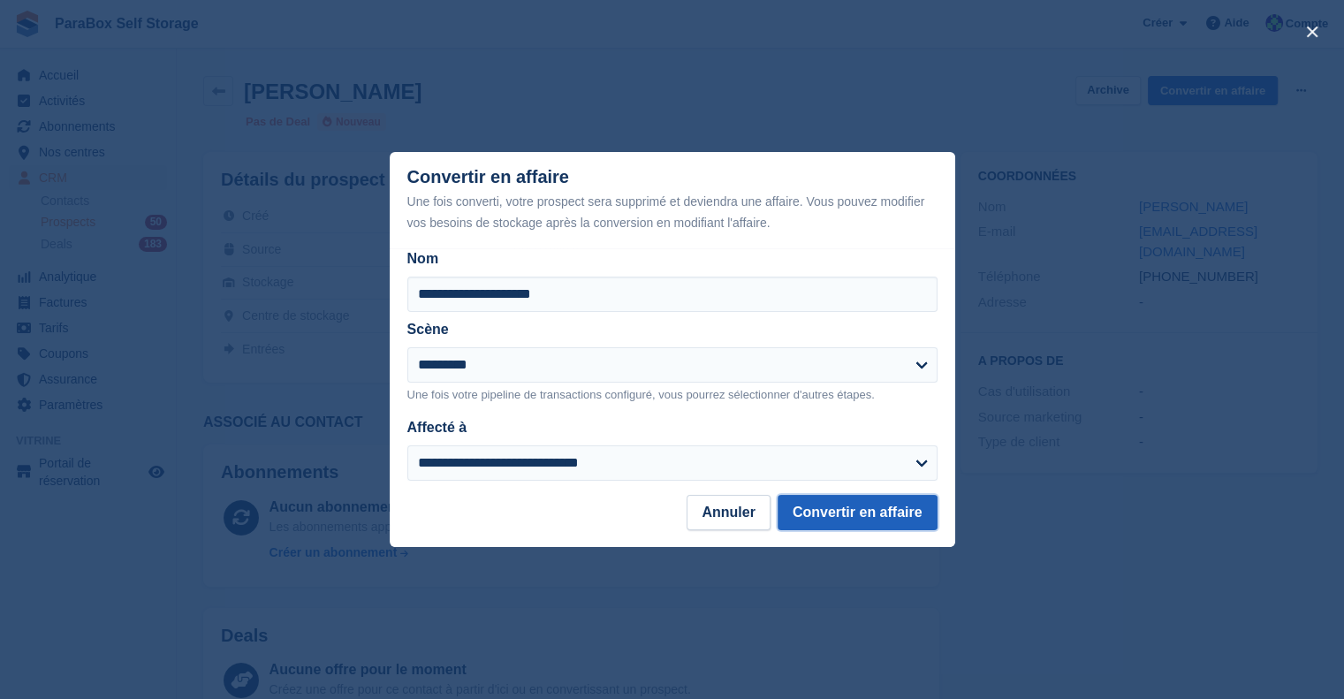
click at [871, 519] on button "Convertir en affaire" at bounding box center [858, 512] width 160 height 35
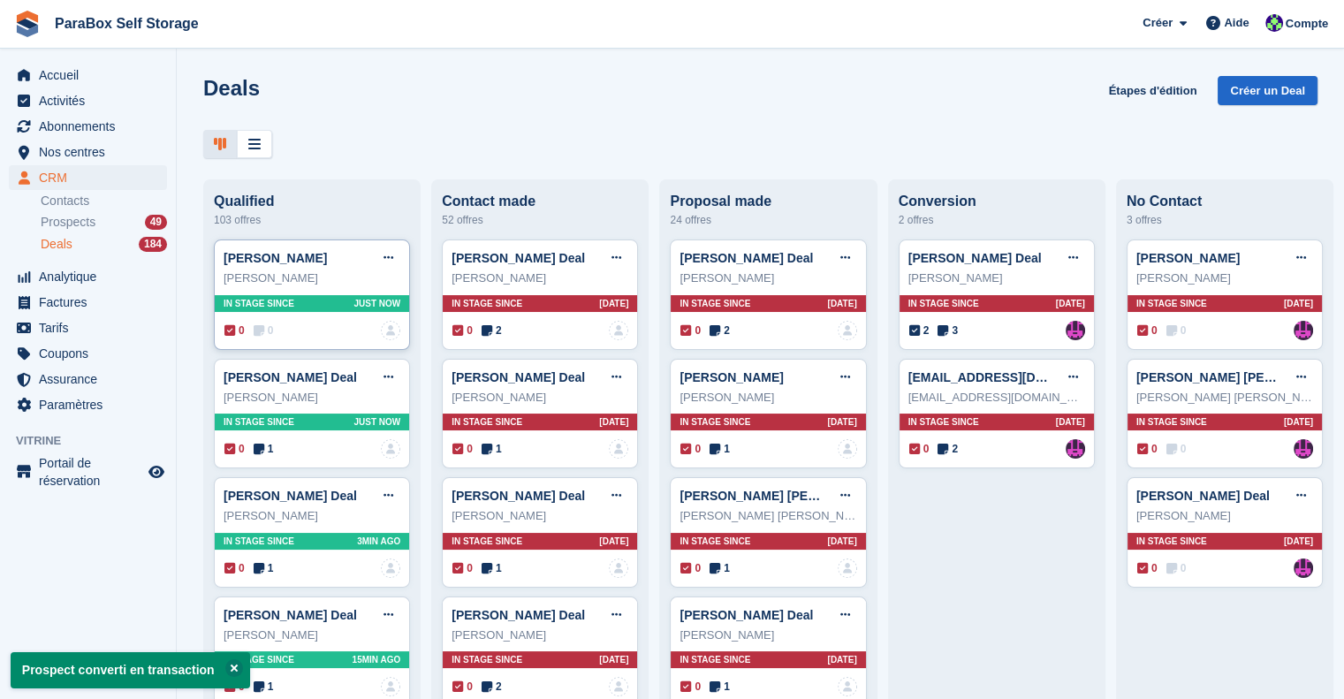
click at [263, 332] on icon at bounding box center [259, 330] width 11 height 12
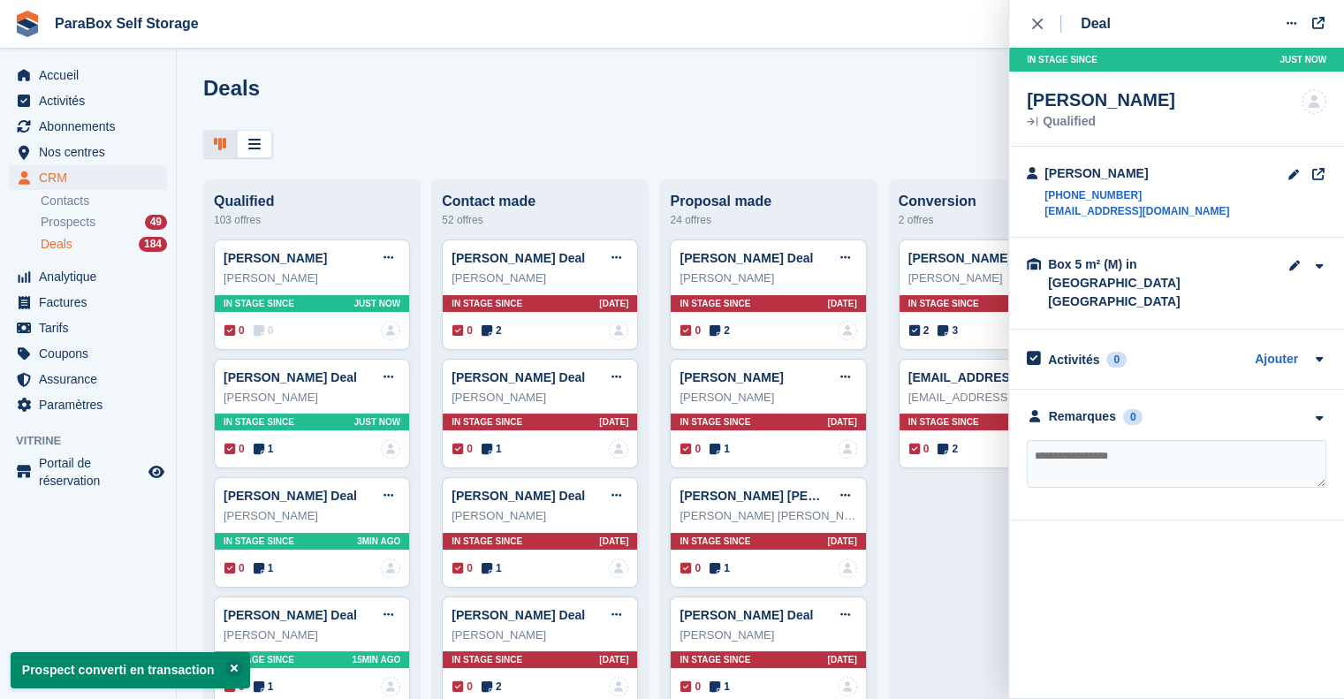
click at [1149, 450] on textarea at bounding box center [1177, 464] width 300 height 48
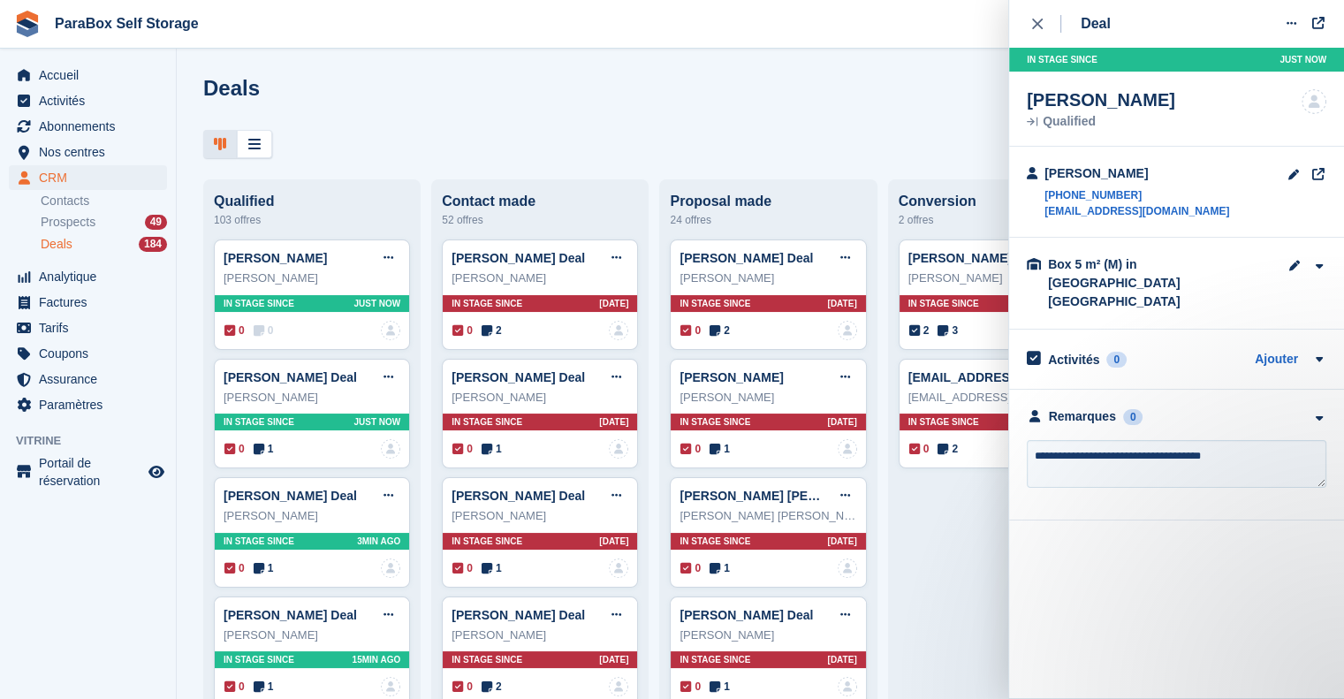
type textarea "**********"
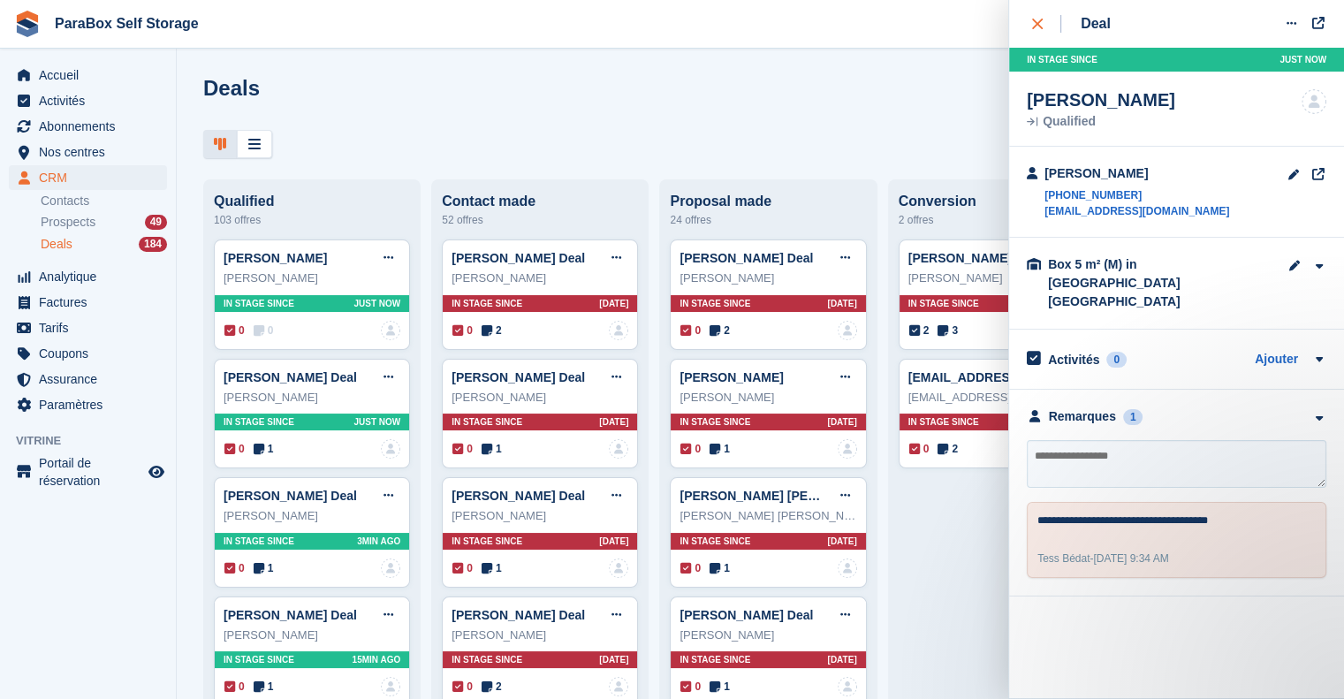
click at [1032, 20] on icon "close" at bounding box center [1037, 24] width 11 height 11
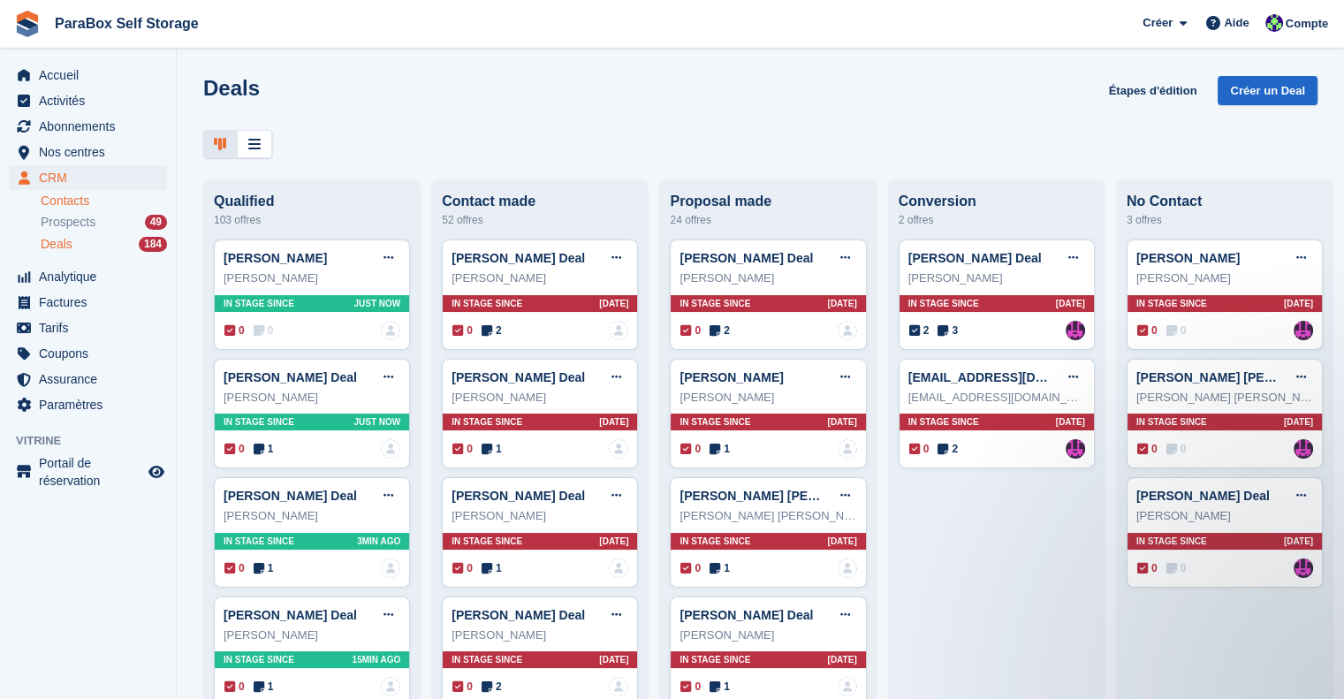
click at [105, 202] on link "Contacts" at bounding box center [104, 201] width 126 height 17
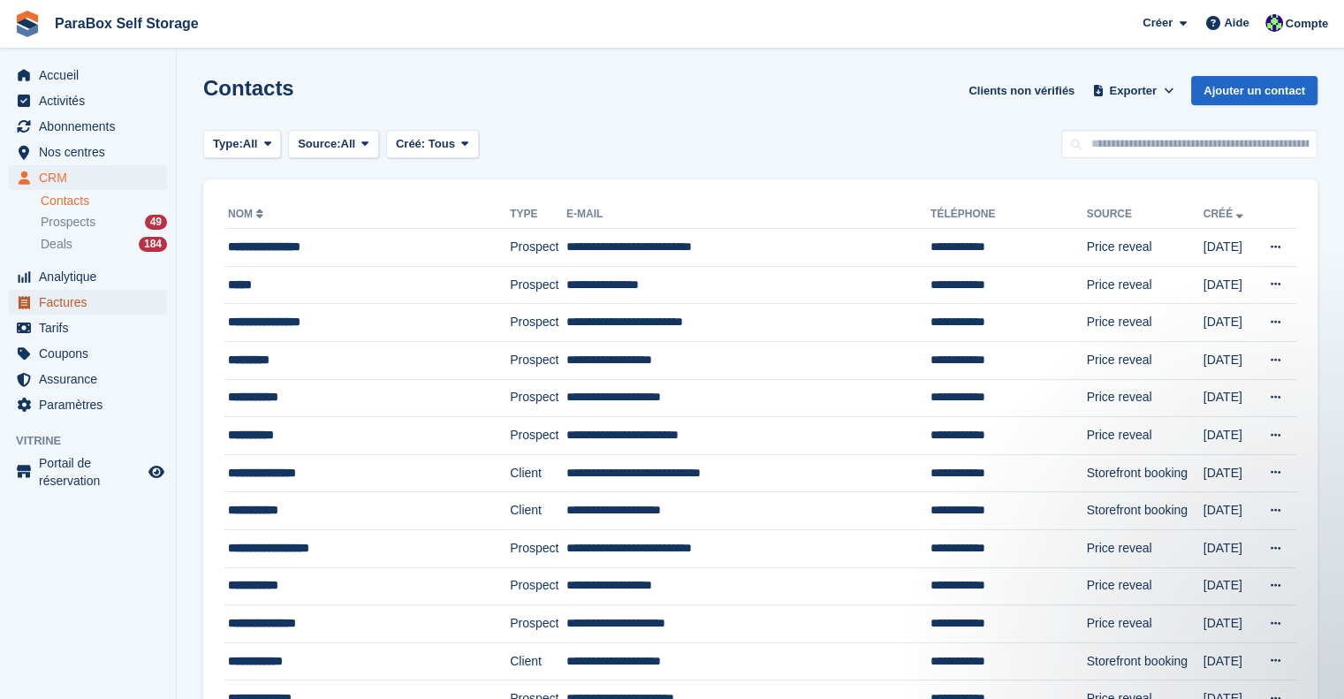
click at [86, 300] on span "Factures" at bounding box center [92, 302] width 106 height 25
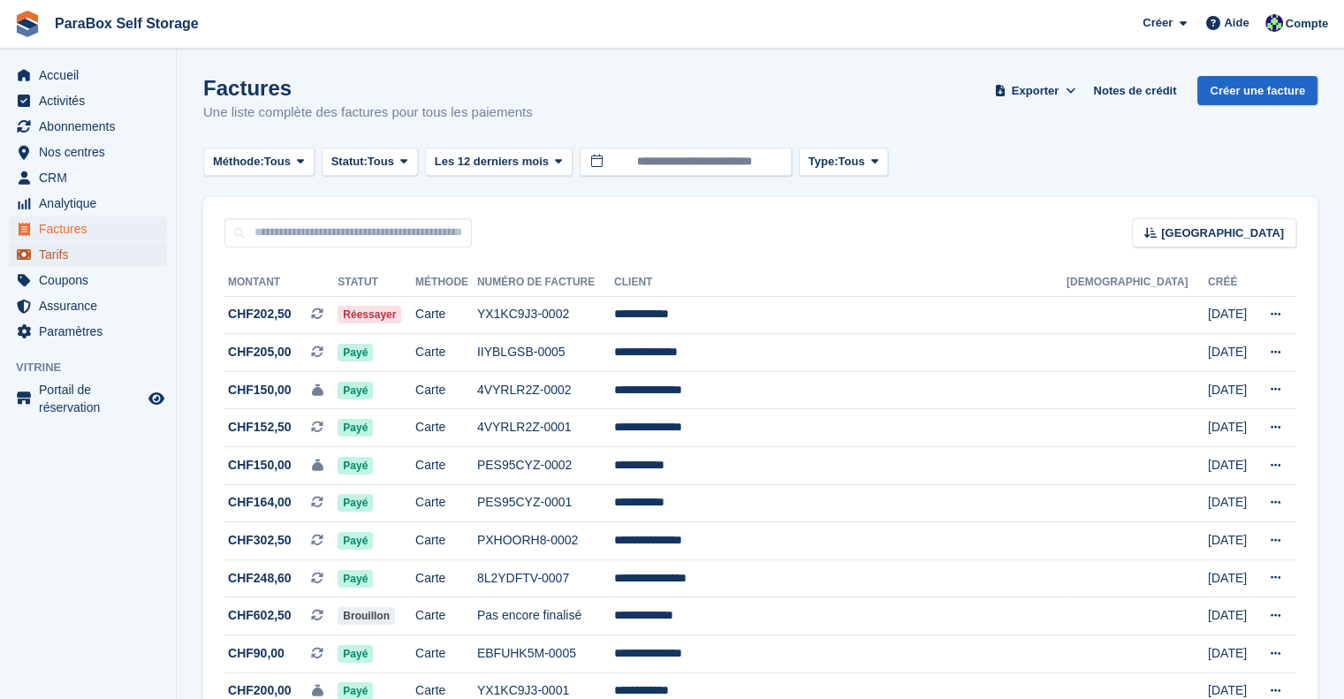
click at [89, 262] on span "Tarifs" at bounding box center [92, 254] width 106 height 25
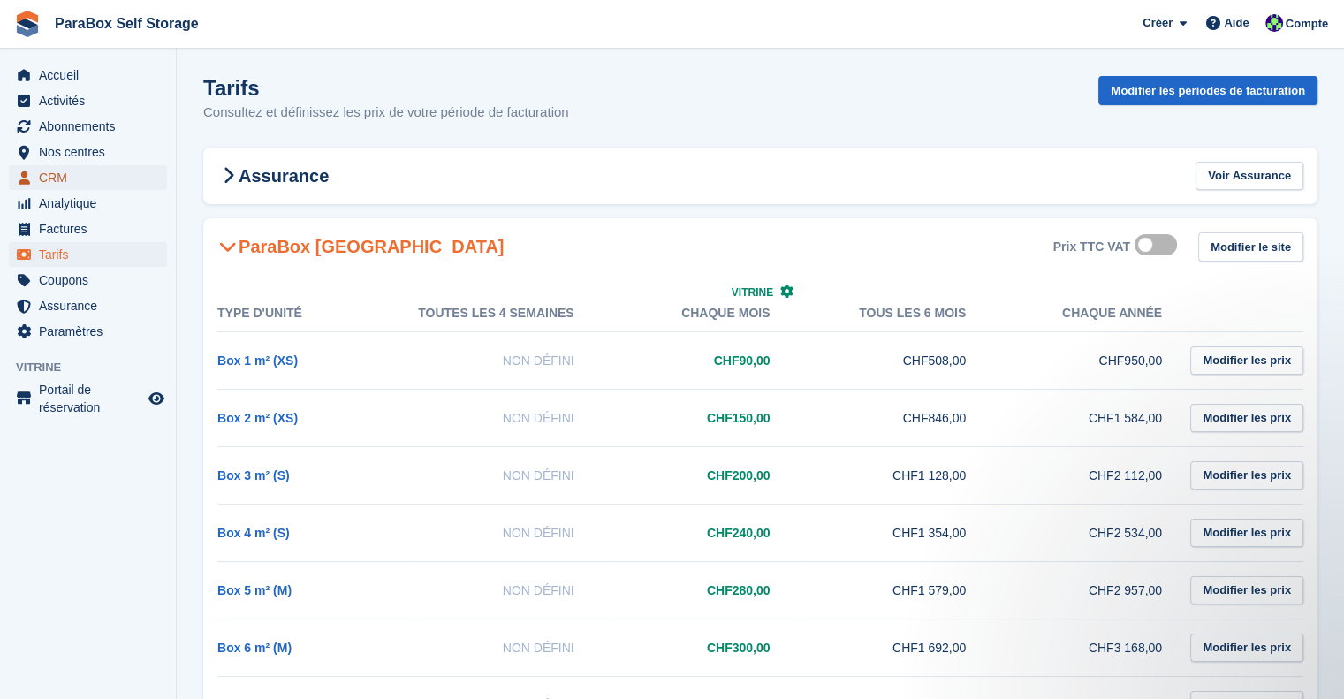
click at [106, 177] on span "CRM" at bounding box center [92, 177] width 106 height 25
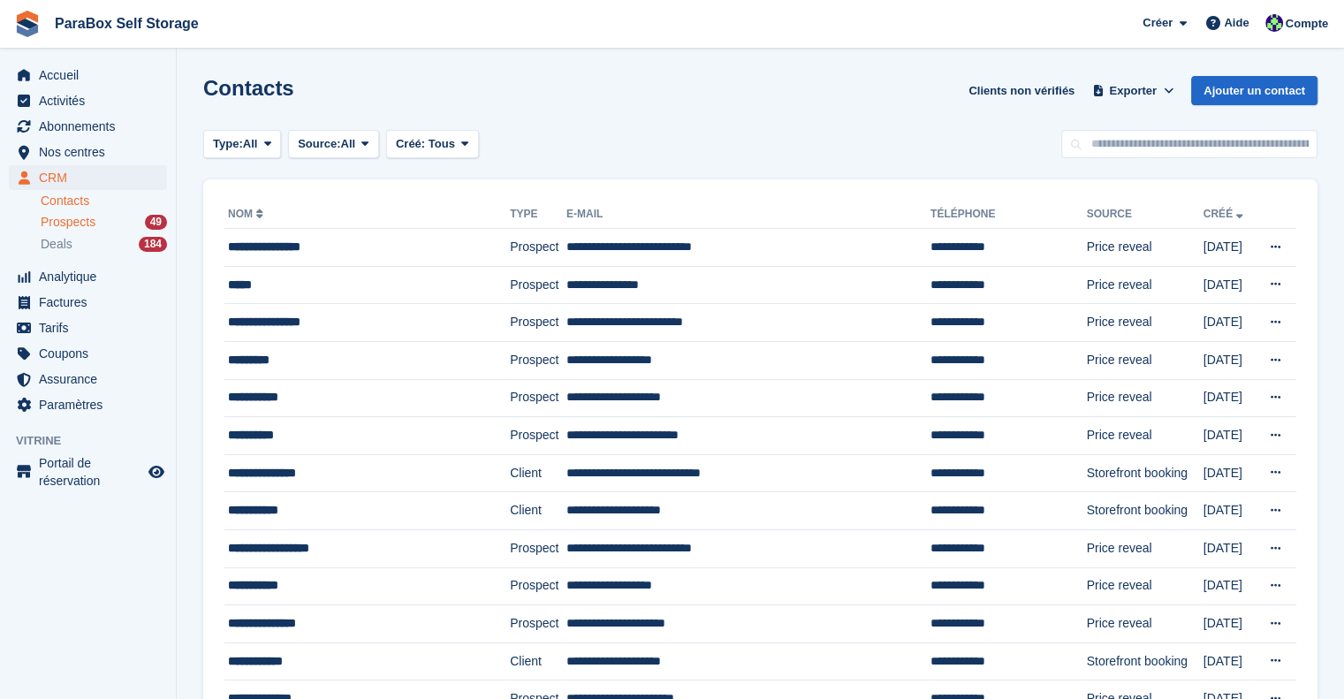
click at [101, 216] on div "Prospects 49" at bounding box center [104, 222] width 126 height 17
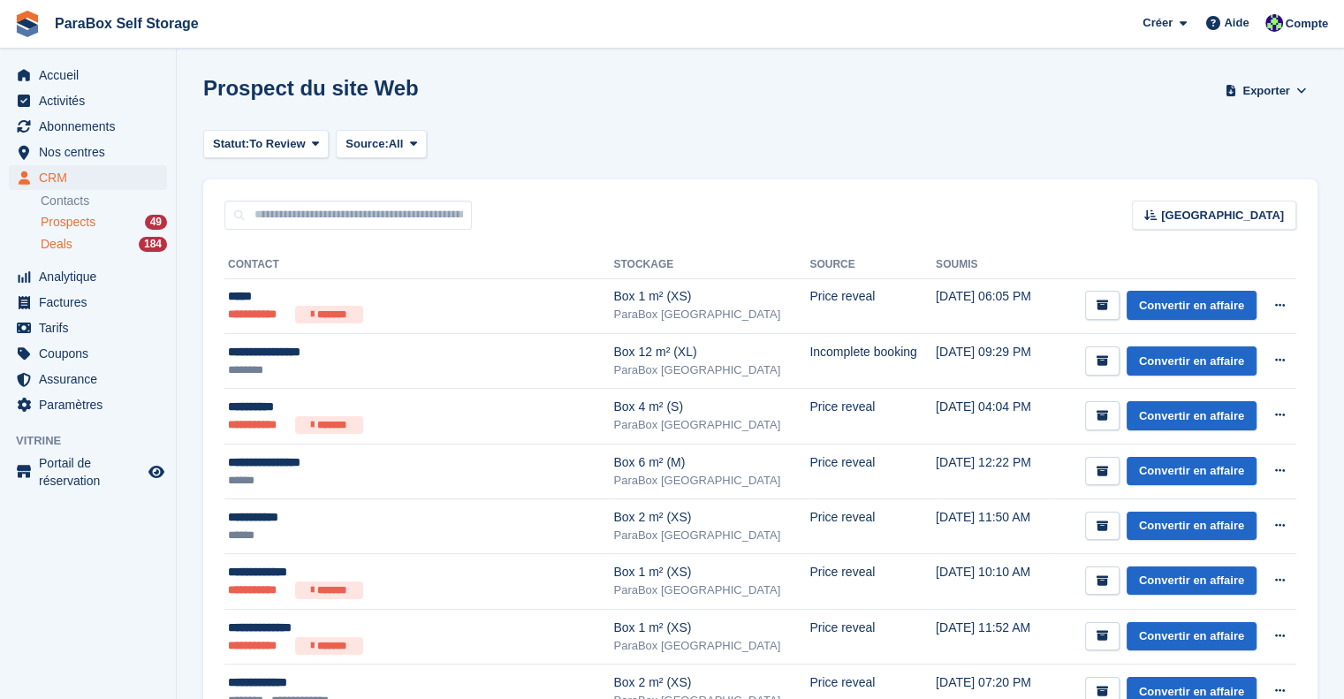
click at [103, 247] on div "Deals 184" at bounding box center [104, 244] width 126 height 17
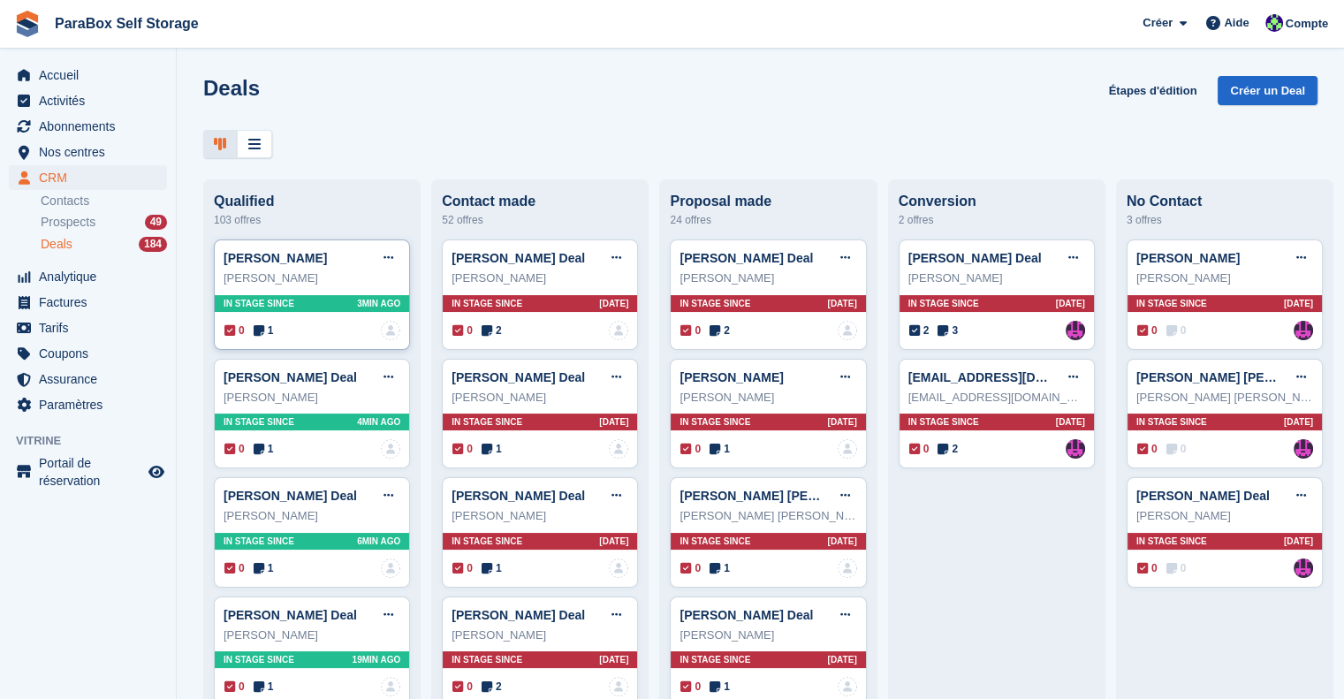
click at [262, 333] on icon at bounding box center [259, 330] width 11 height 12
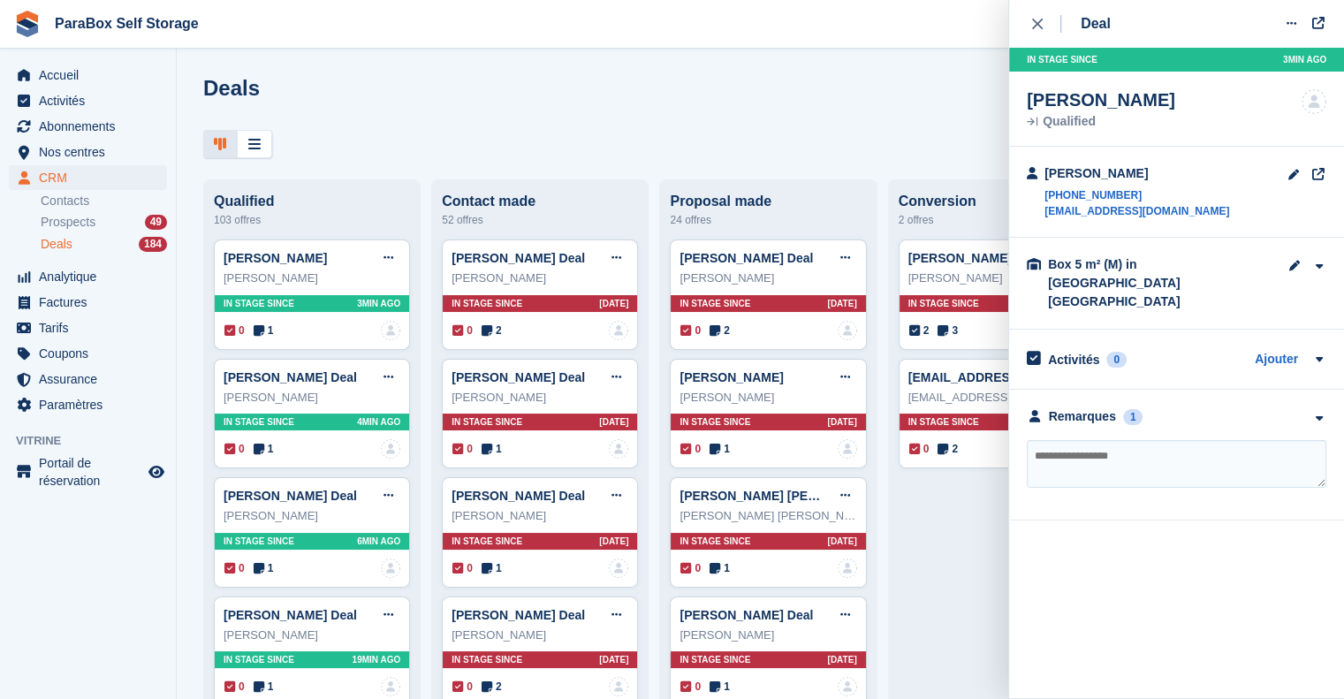
click at [1123, 441] on textarea at bounding box center [1177, 464] width 300 height 48
type textarea "**********"
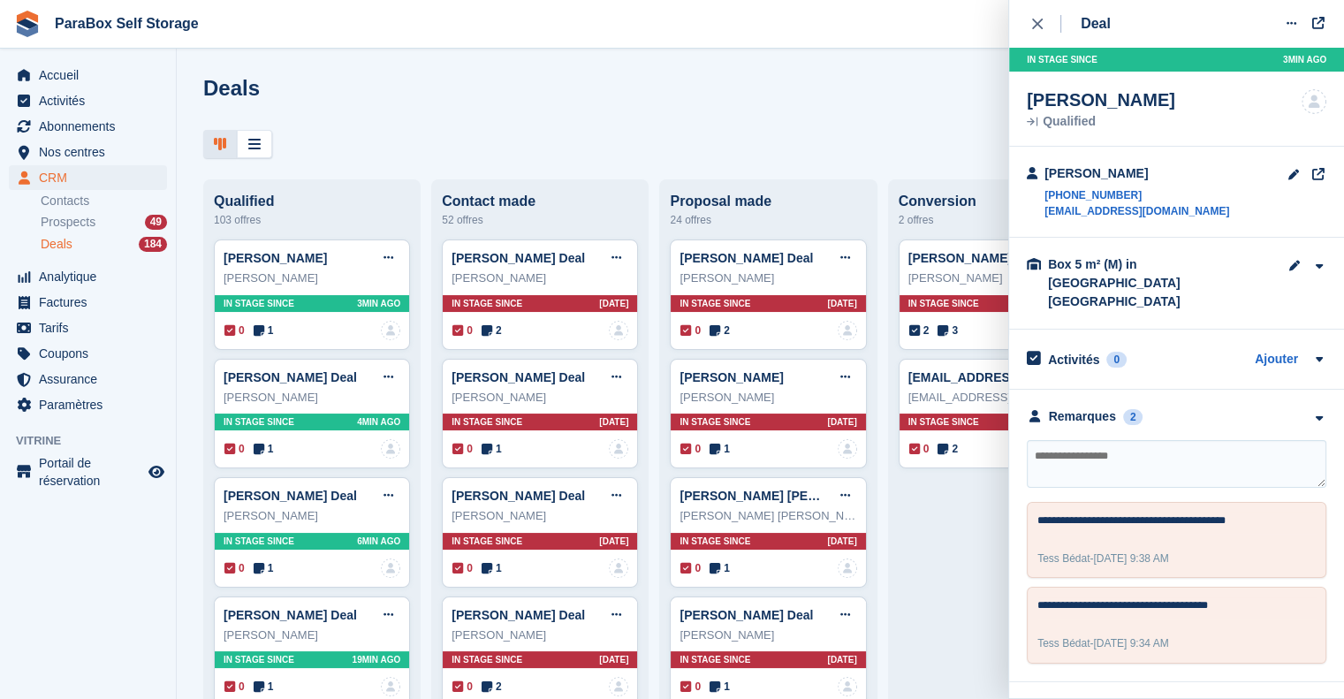
click at [1024, 16] on div "Deal Modifier le Deal Marquer comme gagné Marquer comme perdu Supprimer le Deal…" at bounding box center [1176, 341] width 335 height 682
click at [1048, 19] on div "close" at bounding box center [1046, 24] width 29 height 18
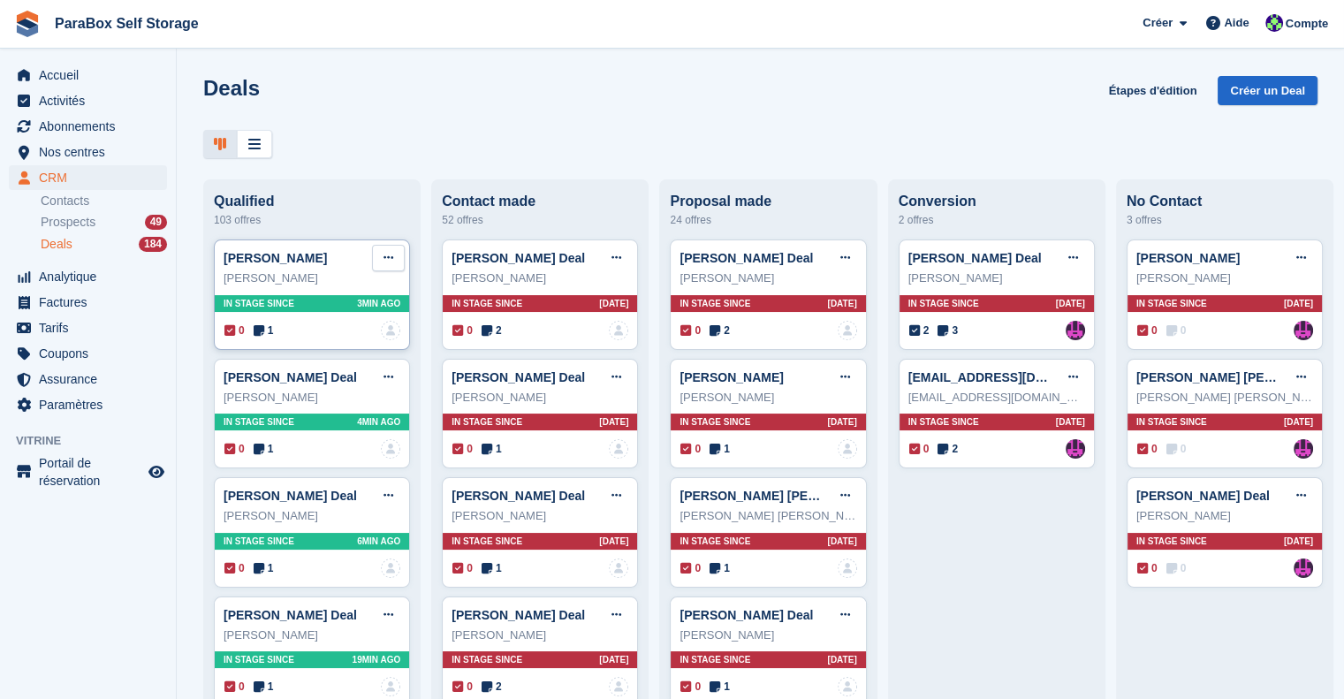
click at [388, 263] on icon at bounding box center [389, 257] width 10 height 11
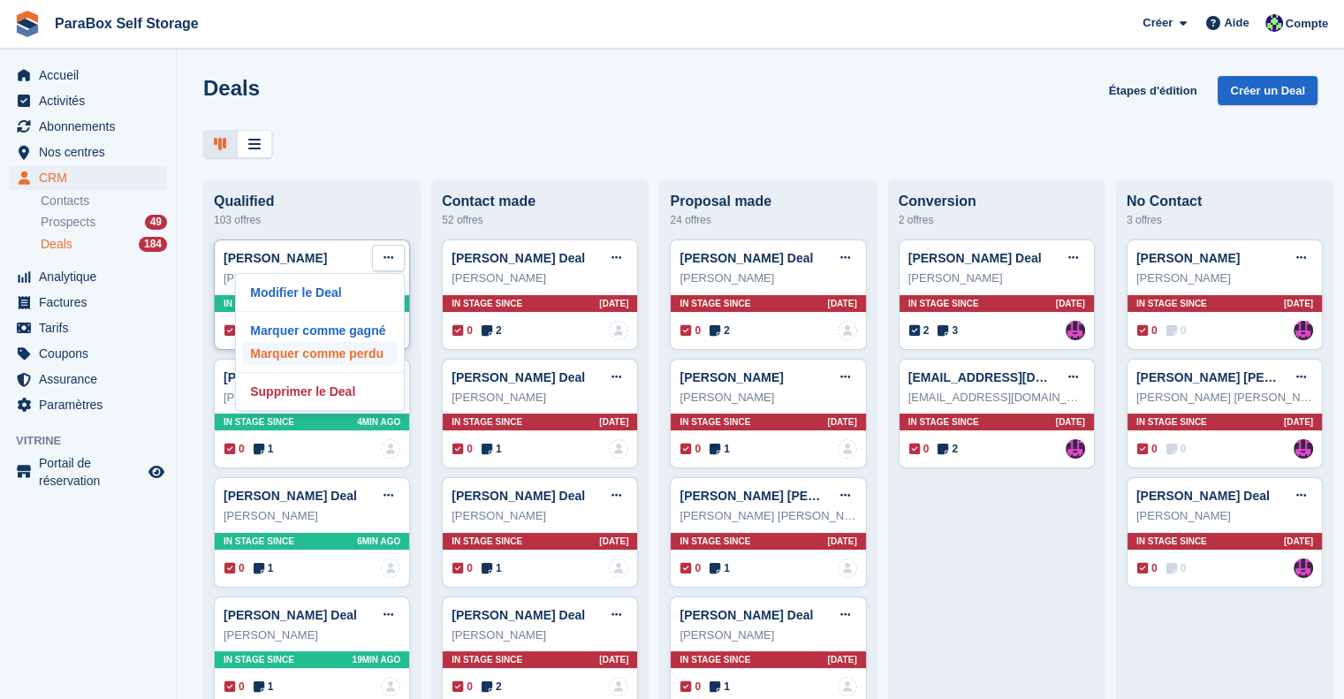
click at [343, 357] on p "Marquer comme perdu" at bounding box center [320, 353] width 154 height 23
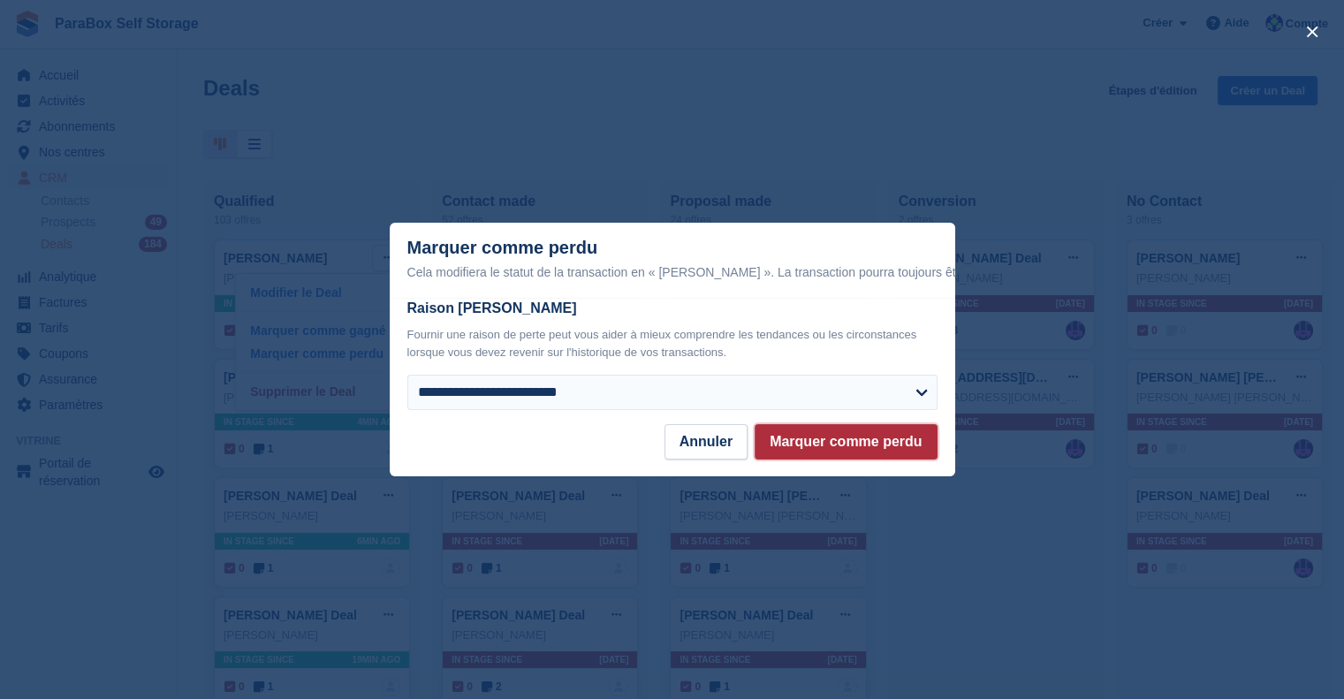
click at [834, 445] on button "Marquer comme perdu" at bounding box center [846, 441] width 182 height 35
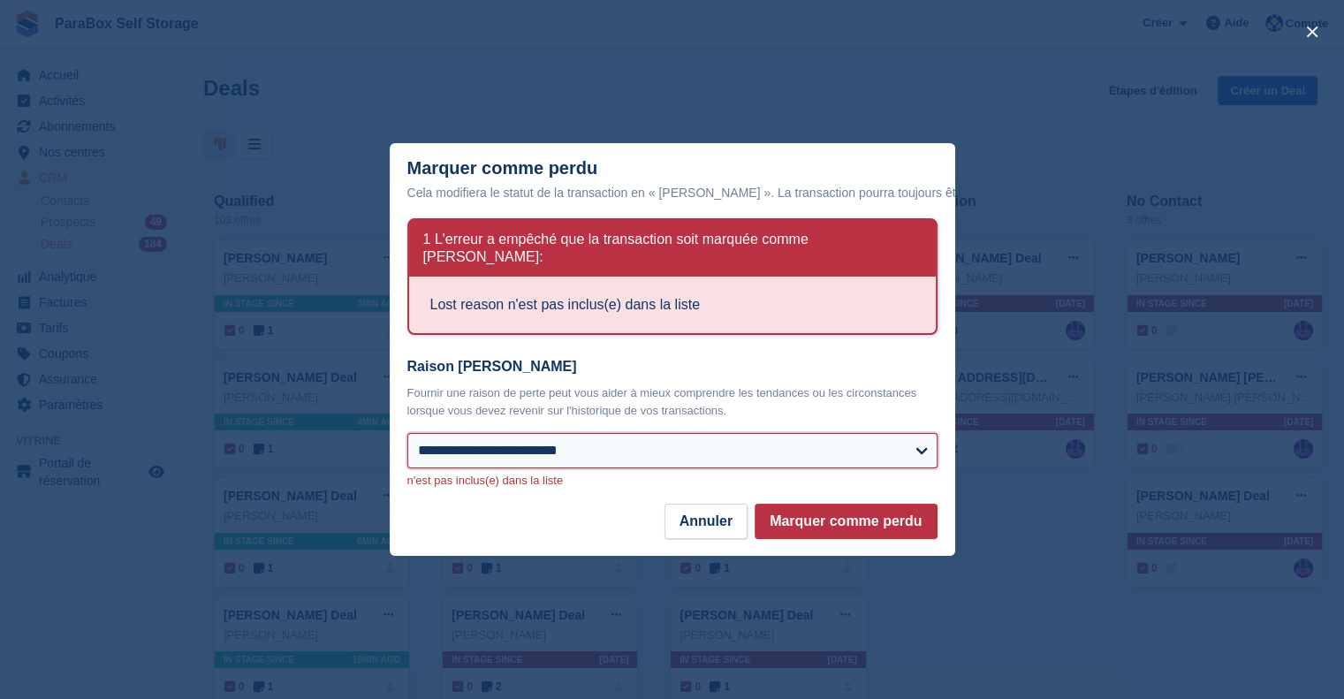
click at [600, 435] on select "**********" at bounding box center [672, 450] width 530 height 35
select select "**********"
click at [407, 433] on select "**********" at bounding box center [672, 450] width 530 height 35
click at [921, 509] on button "Marquer comme perdu" at bounding box center [846, 521] width 182 height 35
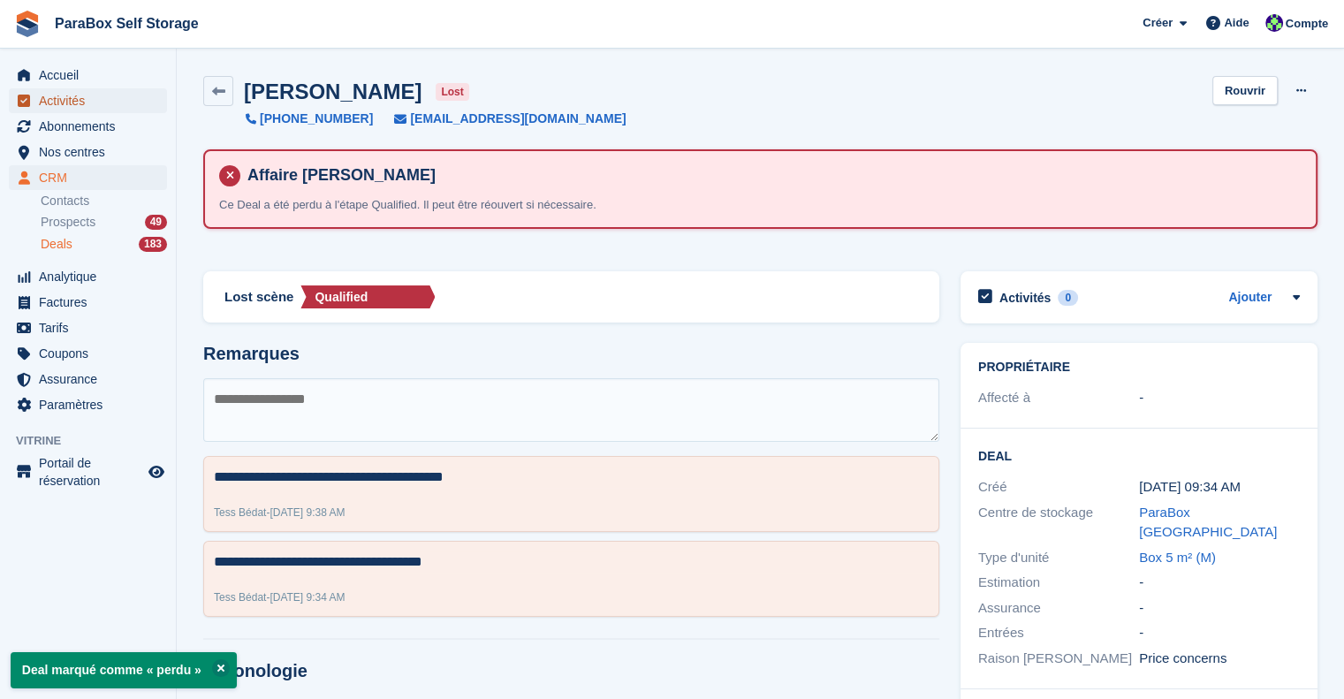
click at [57, 98] on span "Activités" at bounding box center [92, 100] width 106 height 25
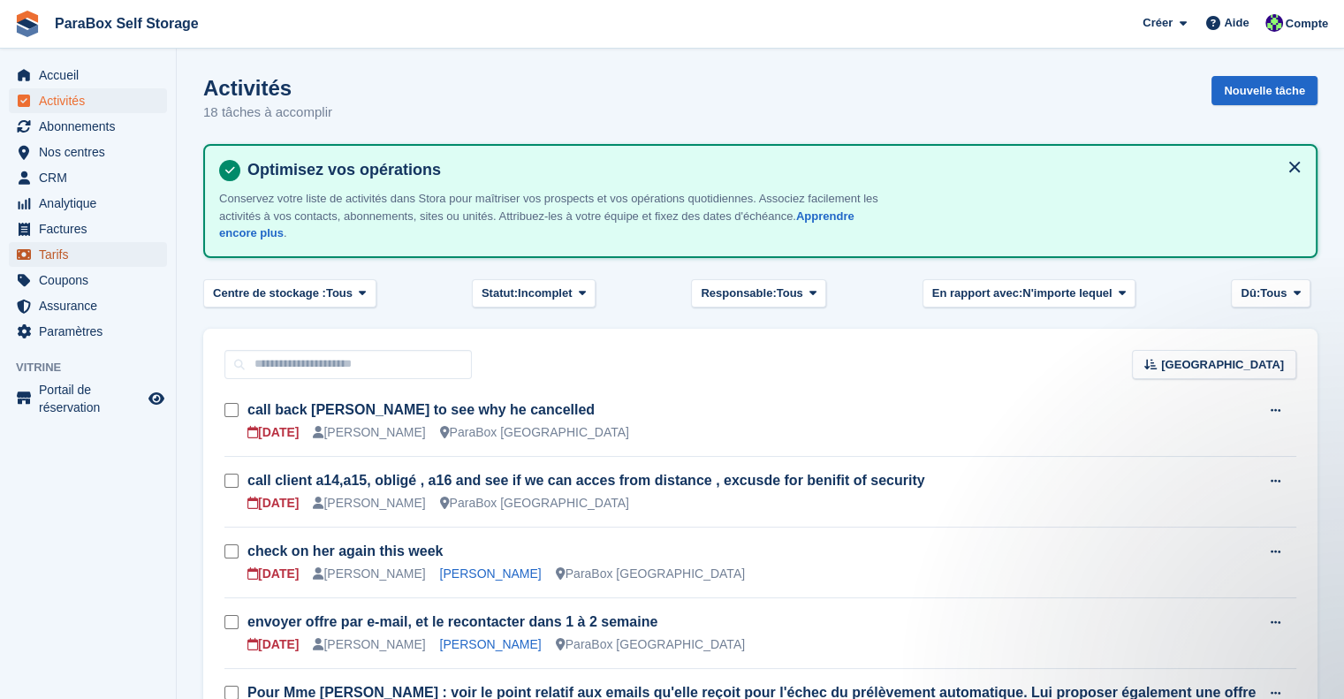
click at [66, 252] on span "Tarifs" at bounding box center [92, 254] width 106 height 25
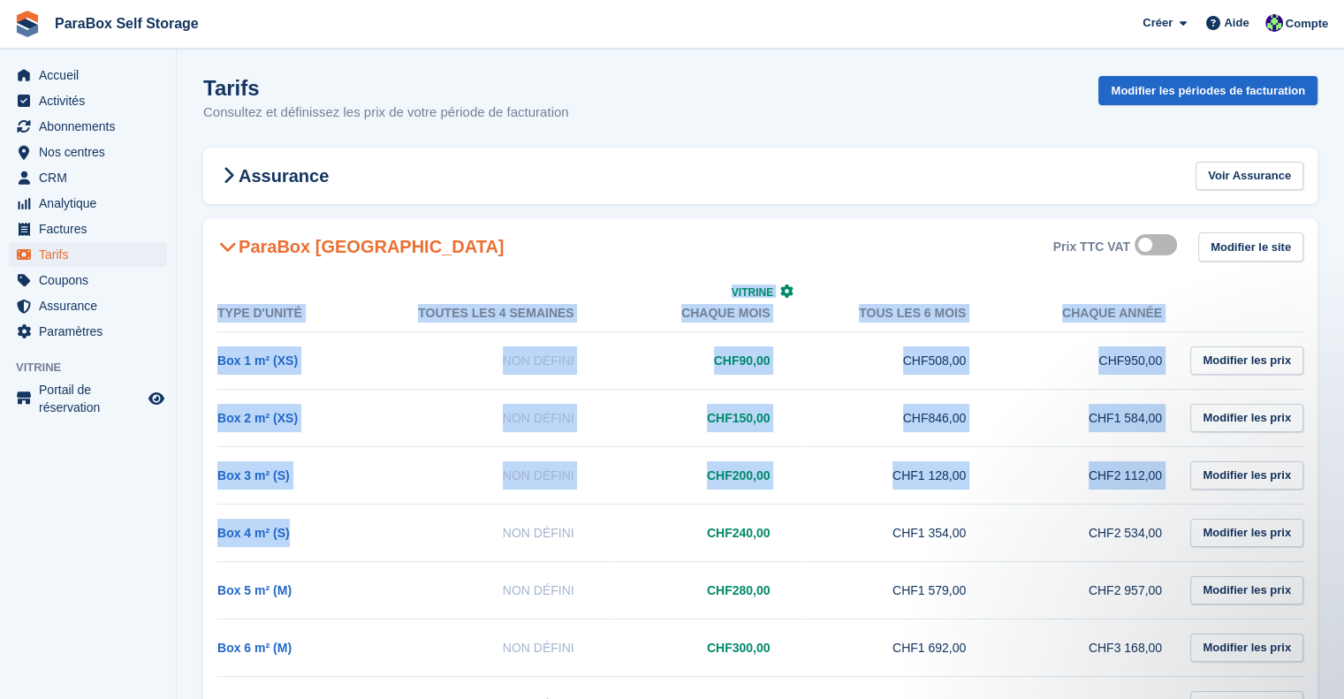
drag, startPoint x: 202, startPoint y: 532, endPoint x: 308, endPoint y: 533, distance: 105.2
click at [308, 533] on div "Type d'unité Toutes les 4 semaines Vitrine Chaque mois Tous les 6 mois Chaque a…" at bounding box center [760, 655] width 1115 height 759
click at [331, 533] on td "Box 4 m² (S)" at bounding box center [315, 532] width 196 height 57
drag, startPoint x: 202, startPoint y: 530, endPoint x: 309, endPoint y: 532, distance: 107.0
click at [309, 532] on section "Tarifs Consultez et définissez les prix de votre période de facturation Modifie…" at bounding box center [761, 538] width 1168 height 1076
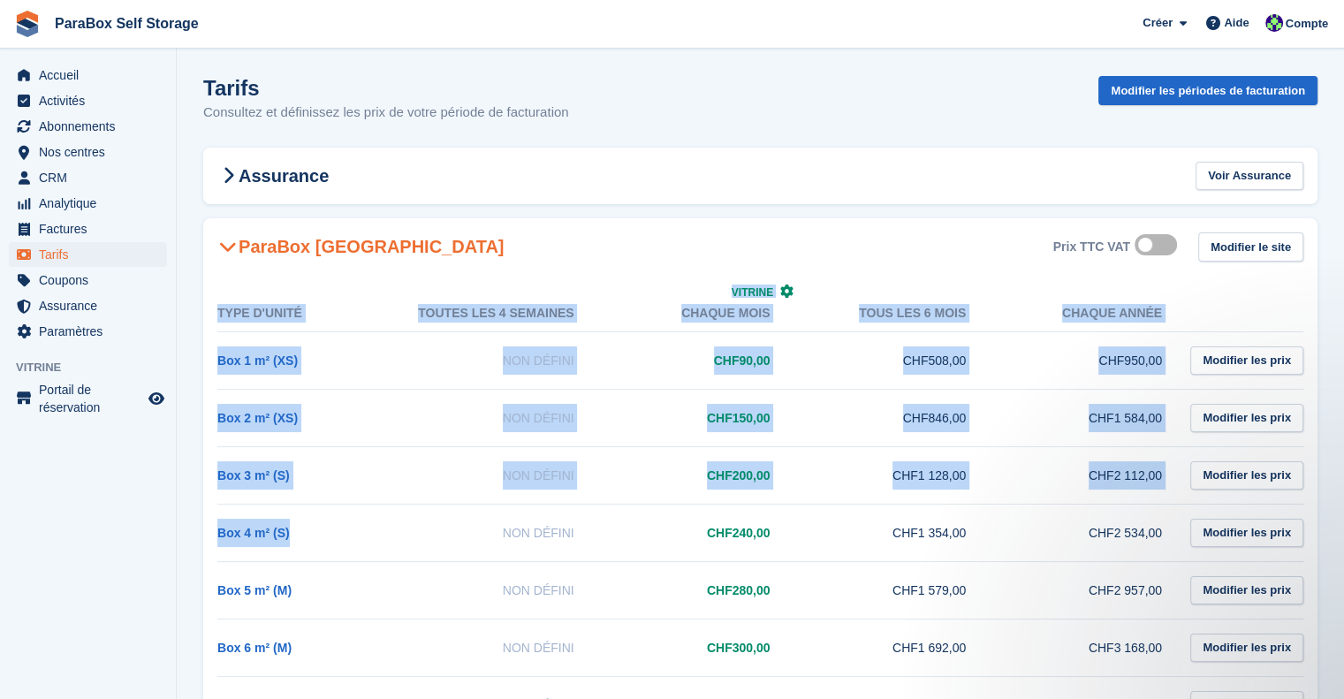
click at [375, 532] on td "Box 4 m² (S)" at bounding box center [315, 532] width 196 height 57
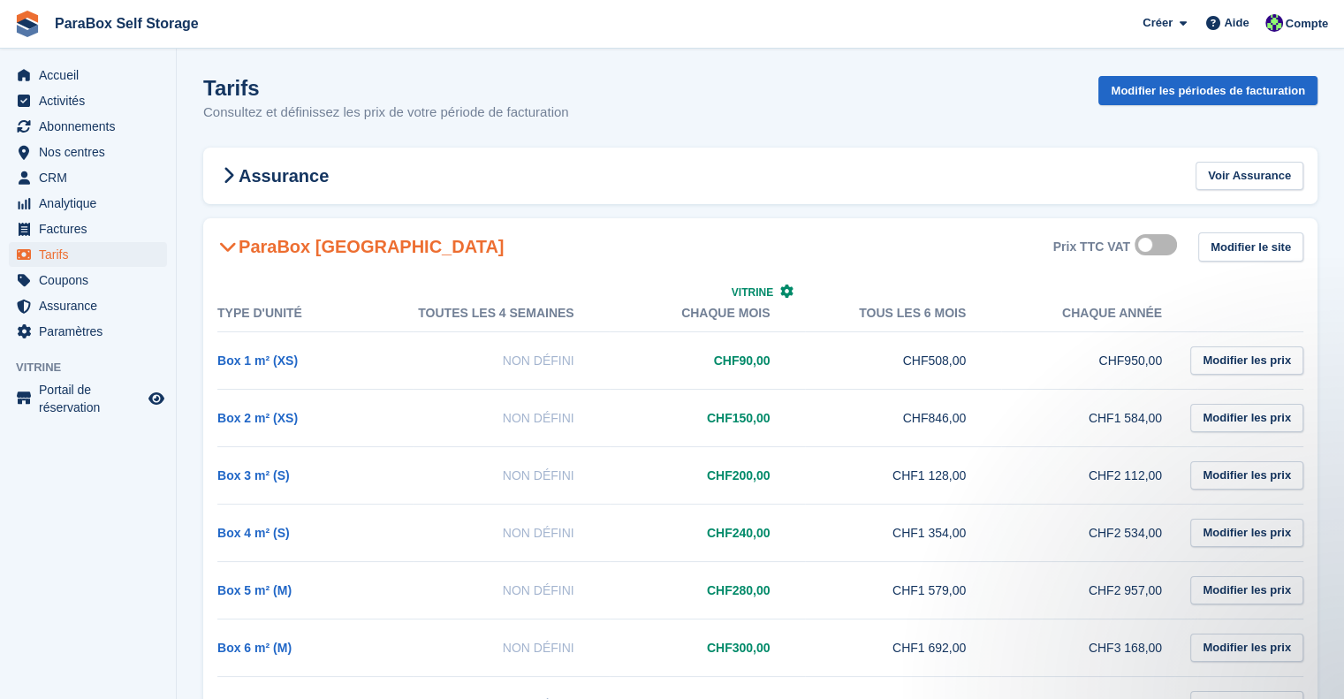
drag, startPoint x: 484, startPoint y: 532, endPoint x: 594, endPoint y: 536, distance: 109.7
click at [594, 536] on td "Non défini" at bounding box center [512, 532] width 196 height 57
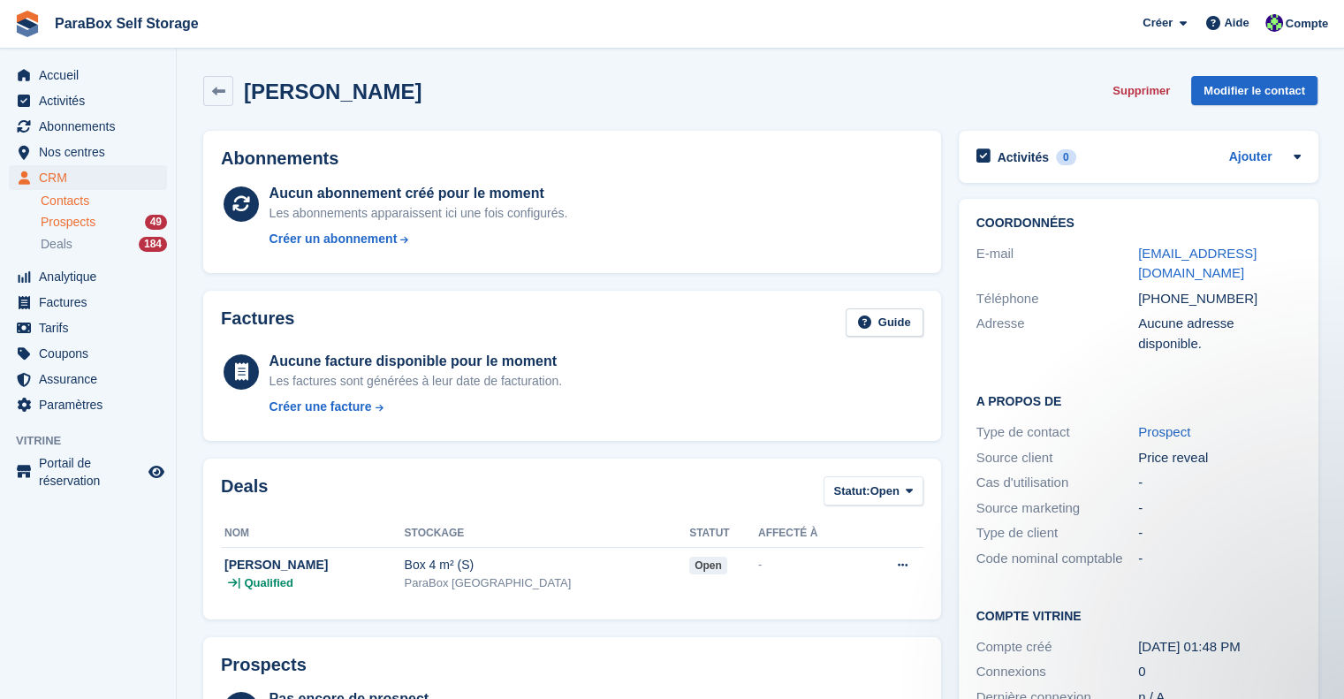
click at [72, 222] on span "Prospects" at bounding box center [68, 222] width 55 height 17
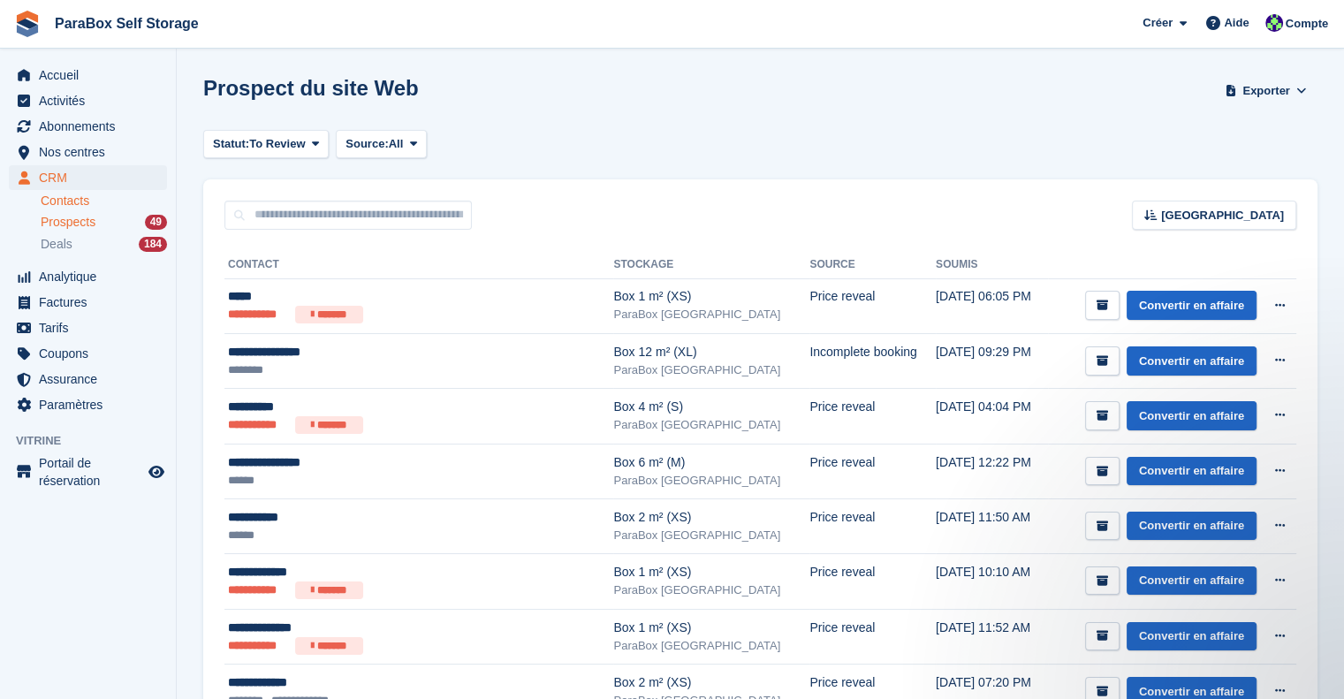
click at [92, 207] on link "Contacts" at bounding box center [104, 201] width 126 height 17
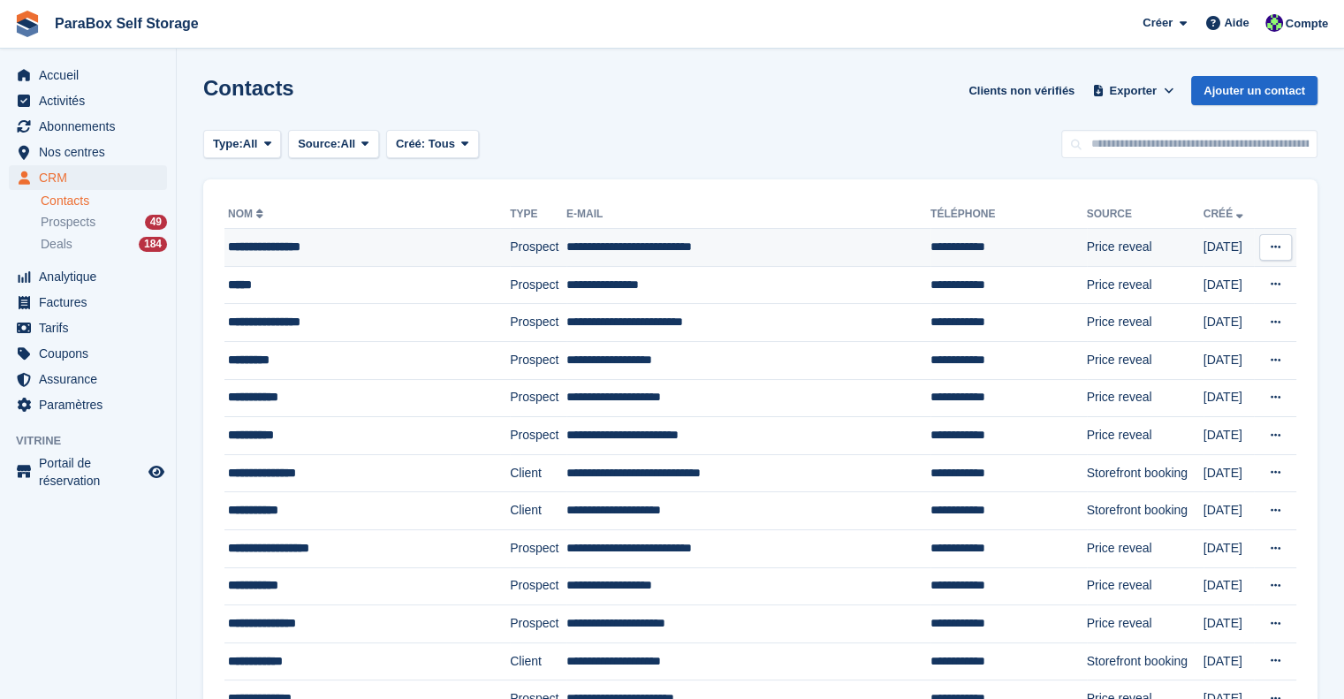
click at [805, 257] on td "**********" at bounding box center [749, 248] width 364 height 38
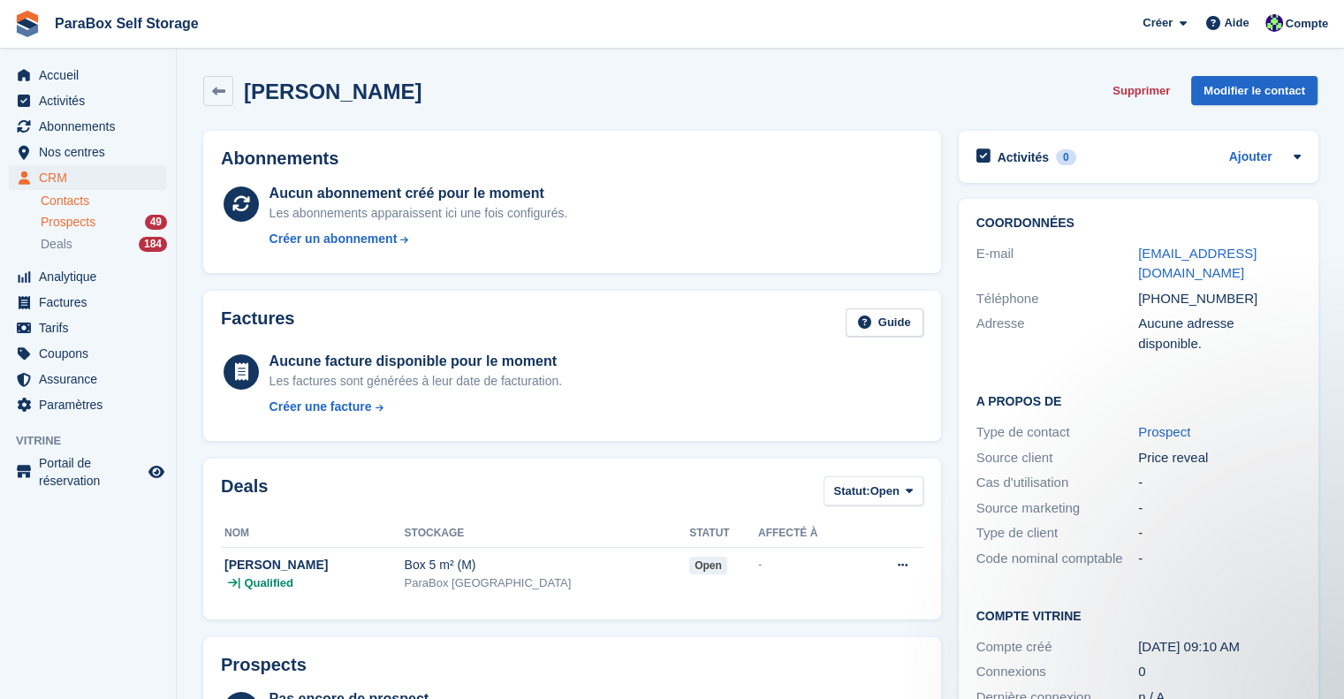
click at [95, 218] on div "Prospects 49" at bounding box center [104, 222] width 126 height 17
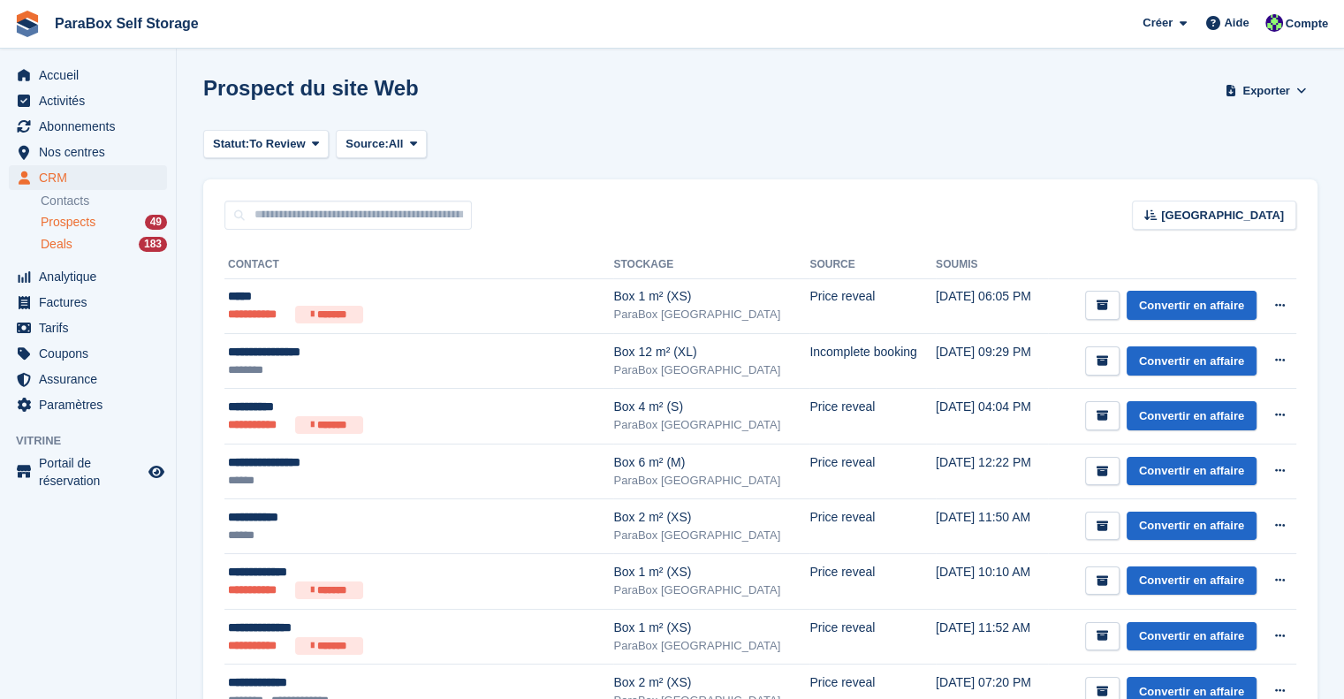
click at [95, 245] on div "Deals 183" at bounding box center [104, 244] width 126 height 17
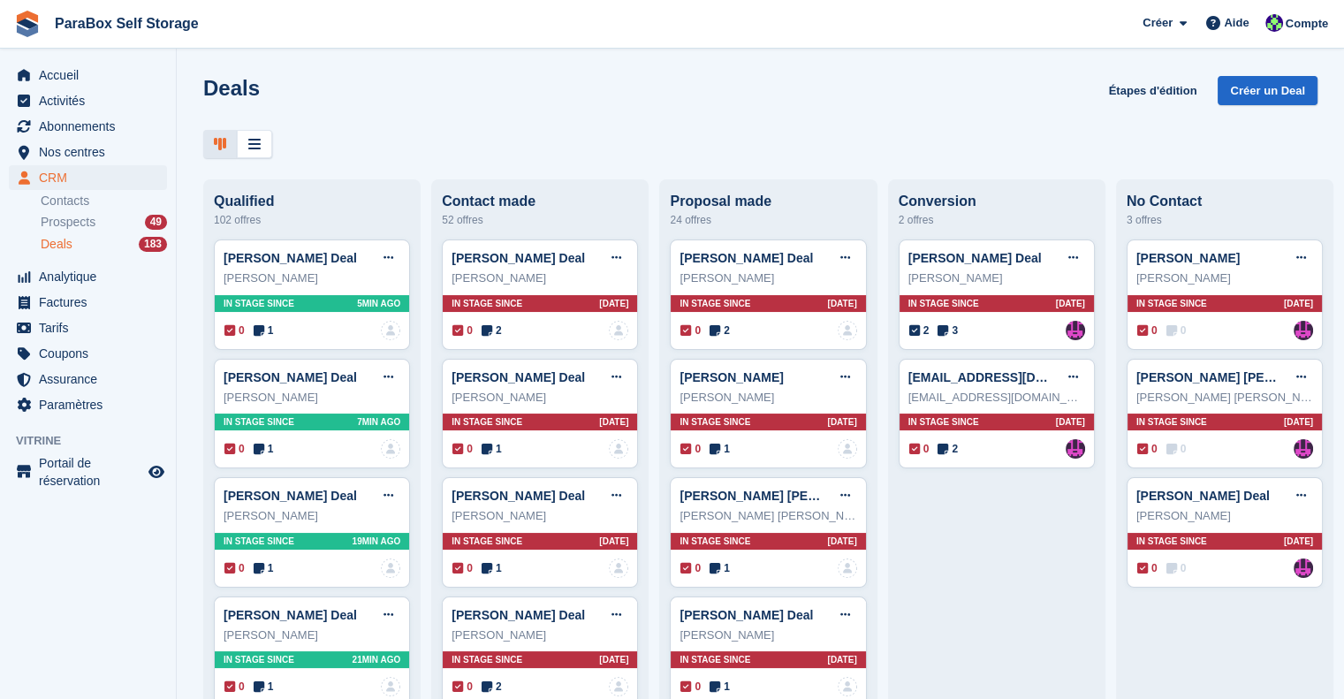
click at [78, 209] on li "Contacts" at bounding box center [108, 201] width 135 height 19
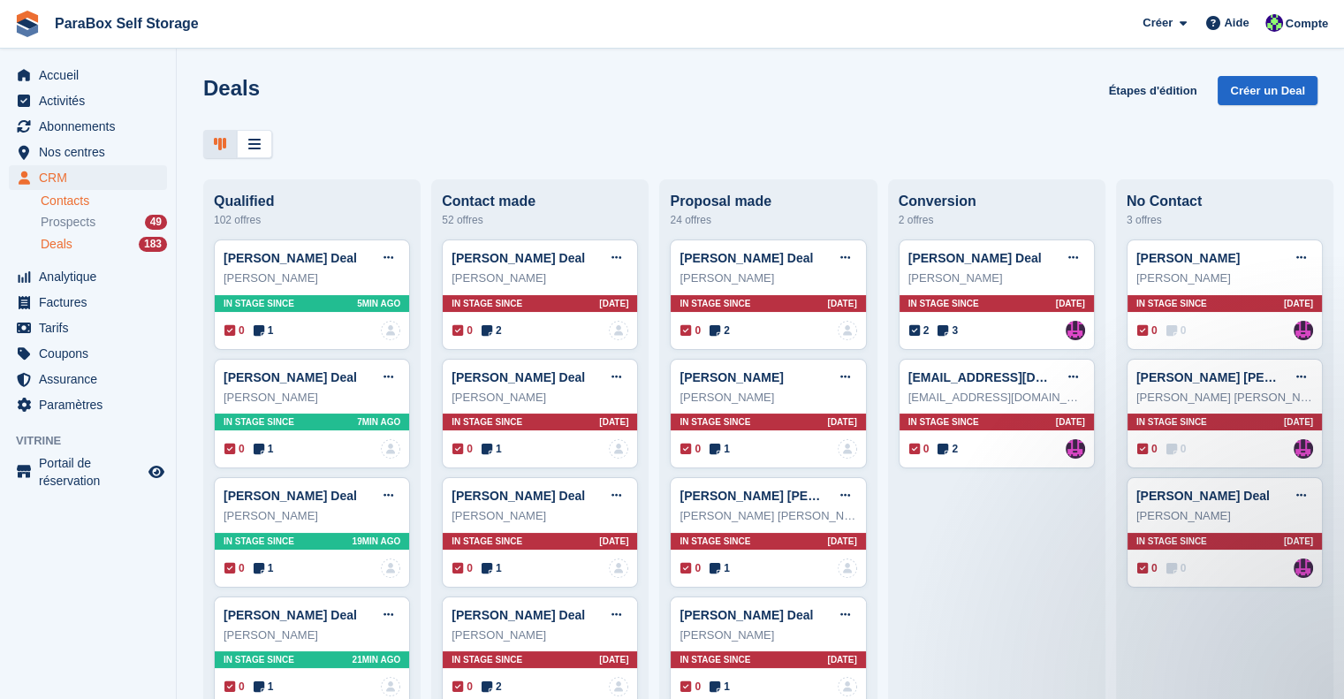
click at [74, 200] on link "Contacts" at bounding box center [104, 201] width 126 height 17
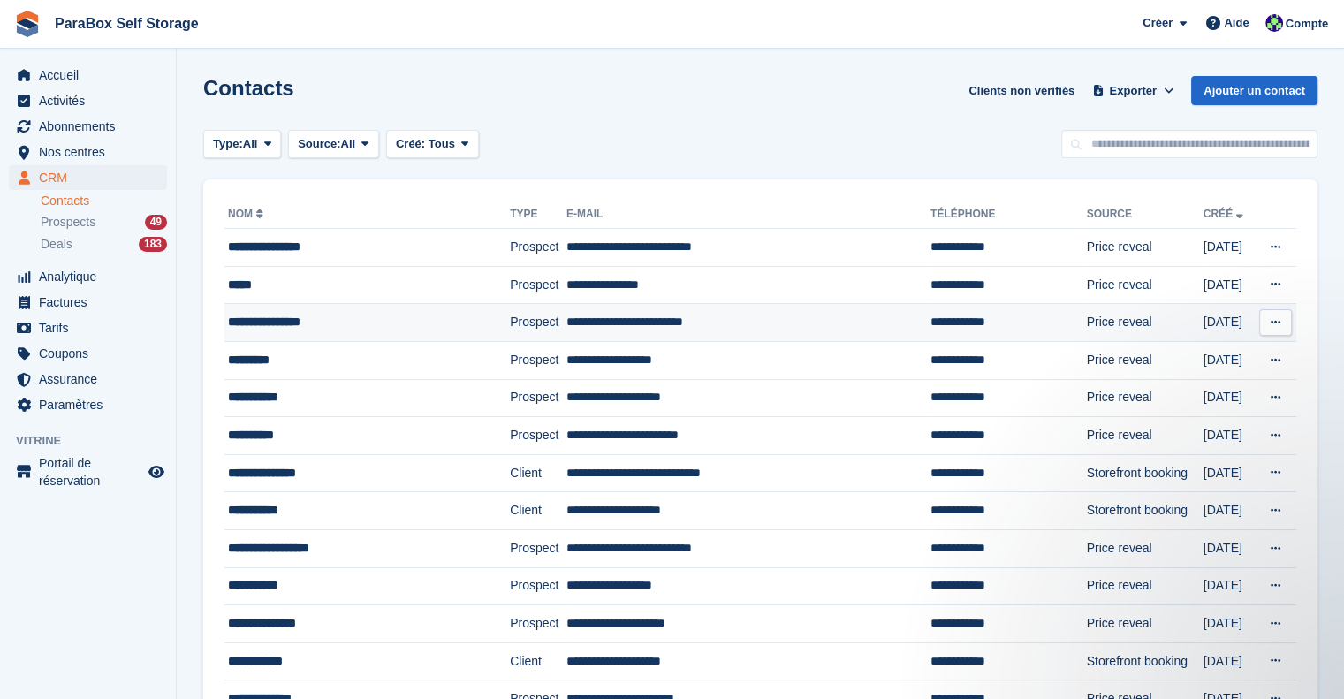
click at [757, 324] on td "**********" at bounding box center [749, 323] width 364 height 38
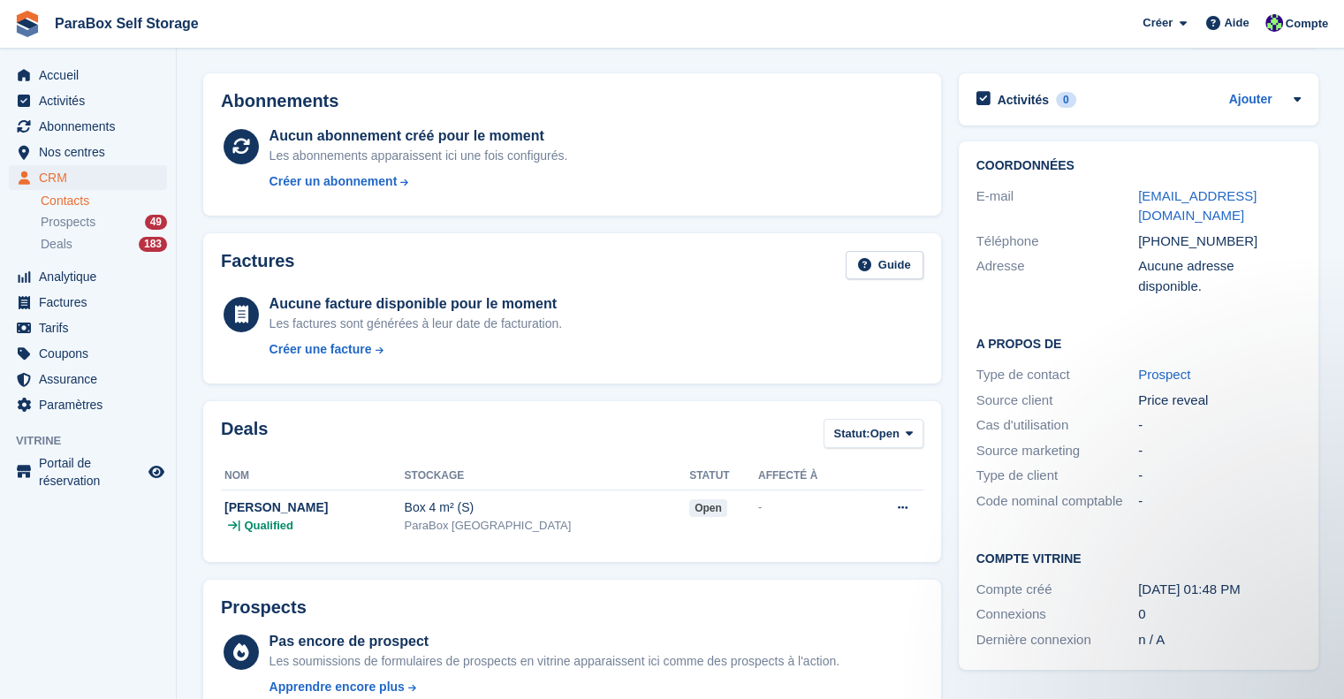
scroll to position [88, 0]
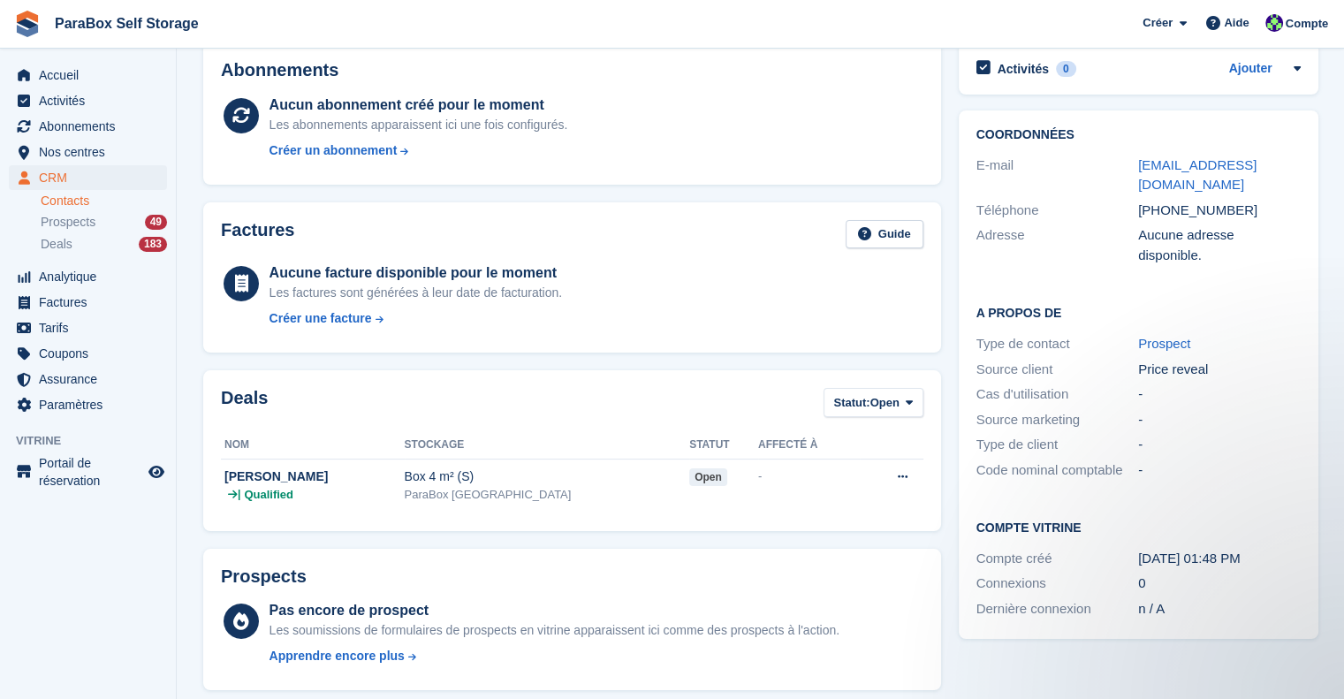
drag, startPoint x: 1184, startPoint y: 192, endPoint x: 1133, endPoint y: 159, distance: 60.8
click at [1133, 159] on div "E-mail [PERSON_NAME][EMAIL_ADDRESS][DOMAIN_NAME]" at bounding box center [1139, 175] width 324 height 45
copy div "[EMAIL_ADDRESS][DOMAIN_NAME]"
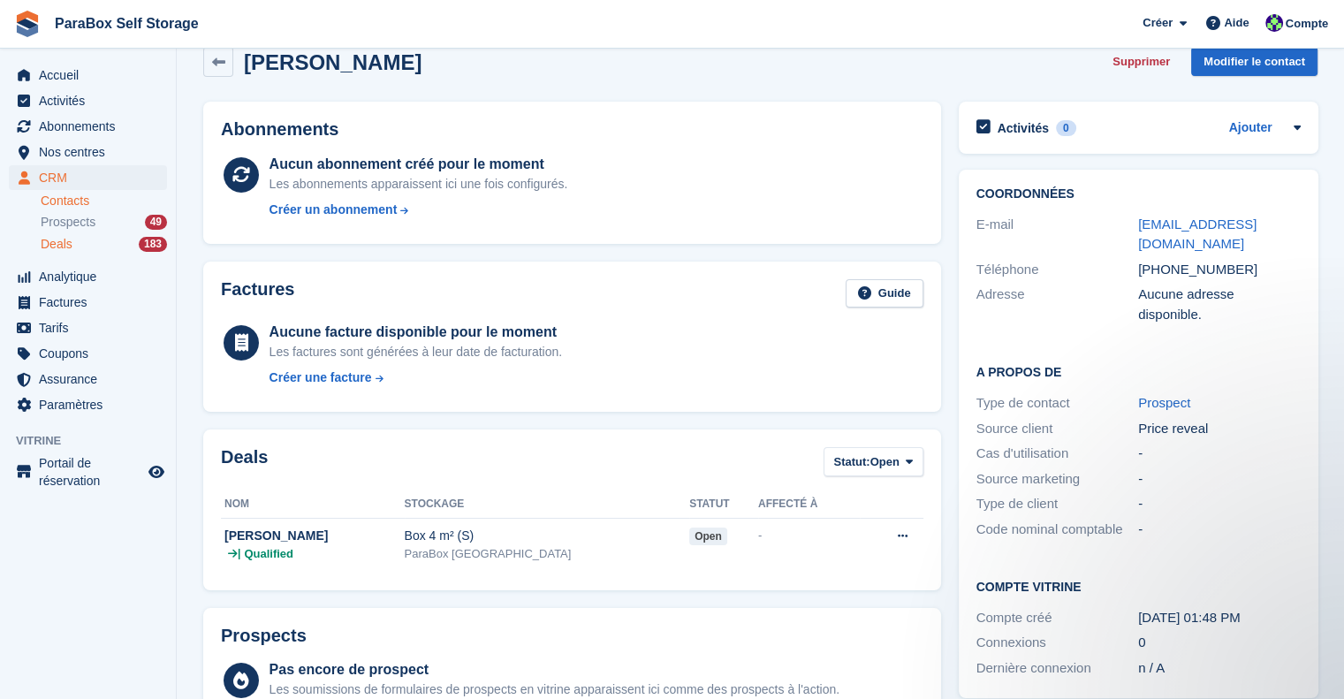
scroll to position [0, 0]
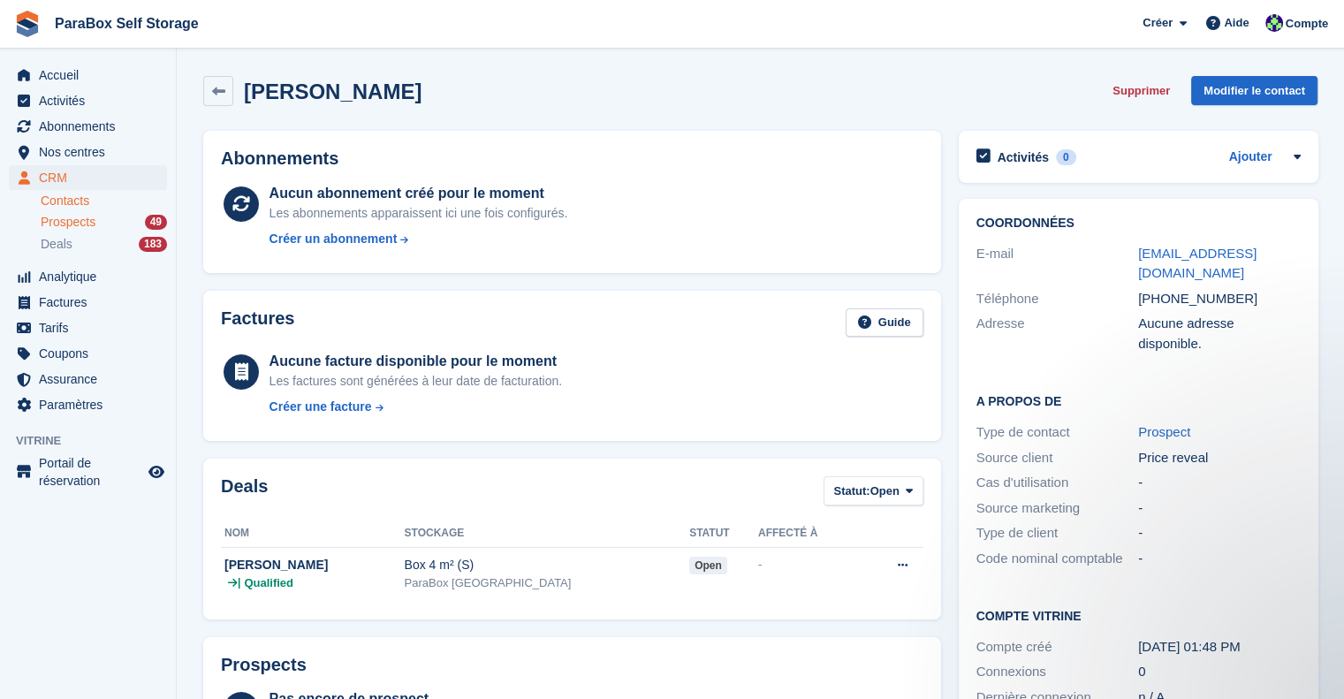
click at [117, 218] on div "Prospects 49" at bounding box center [104, 222] width 126 height 17
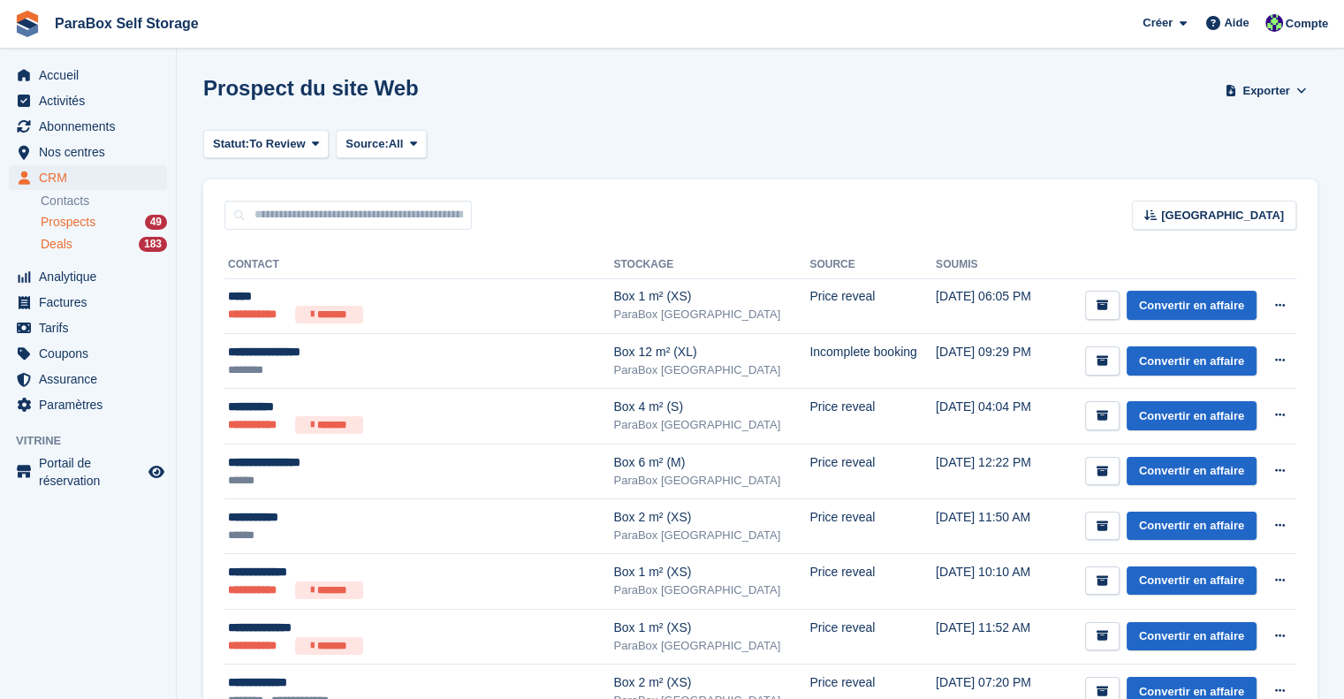
click at [80, 247] on div "Deals 183" at bounding box center [104, 244] width 126 height 17
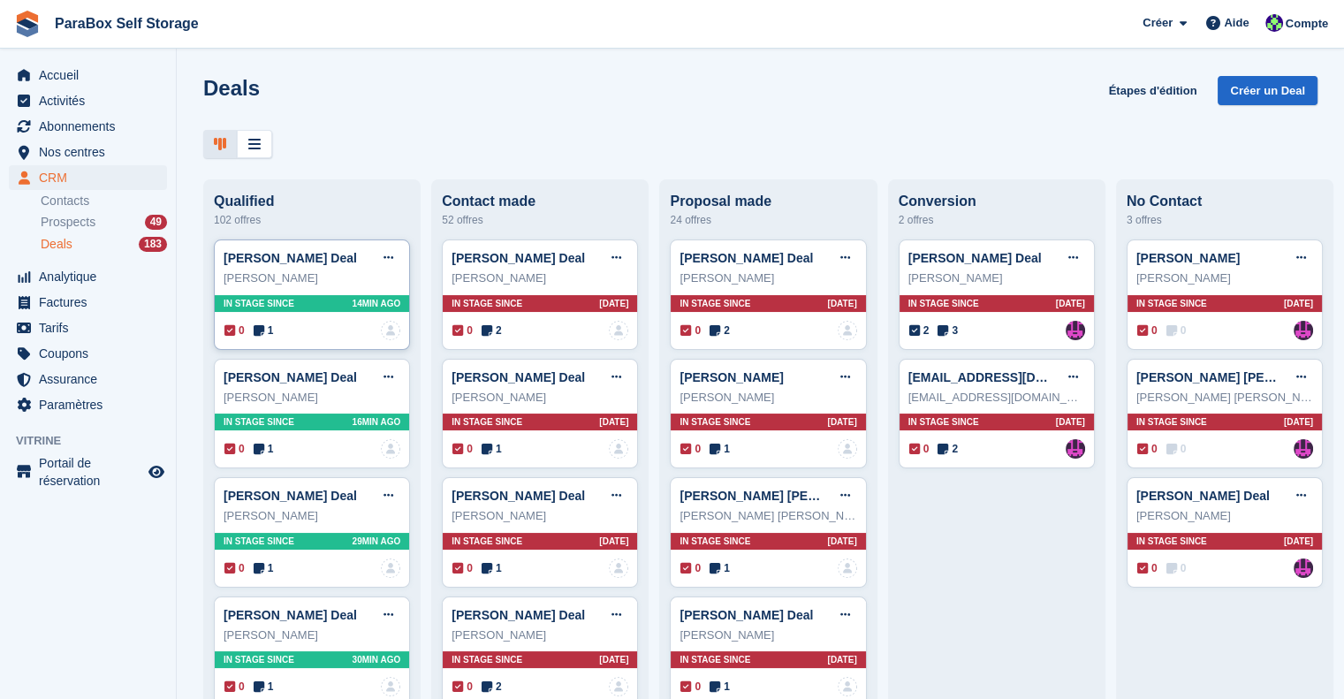
click at [254, 332] on icon at bounding box center [259, 330] width 11 height 12
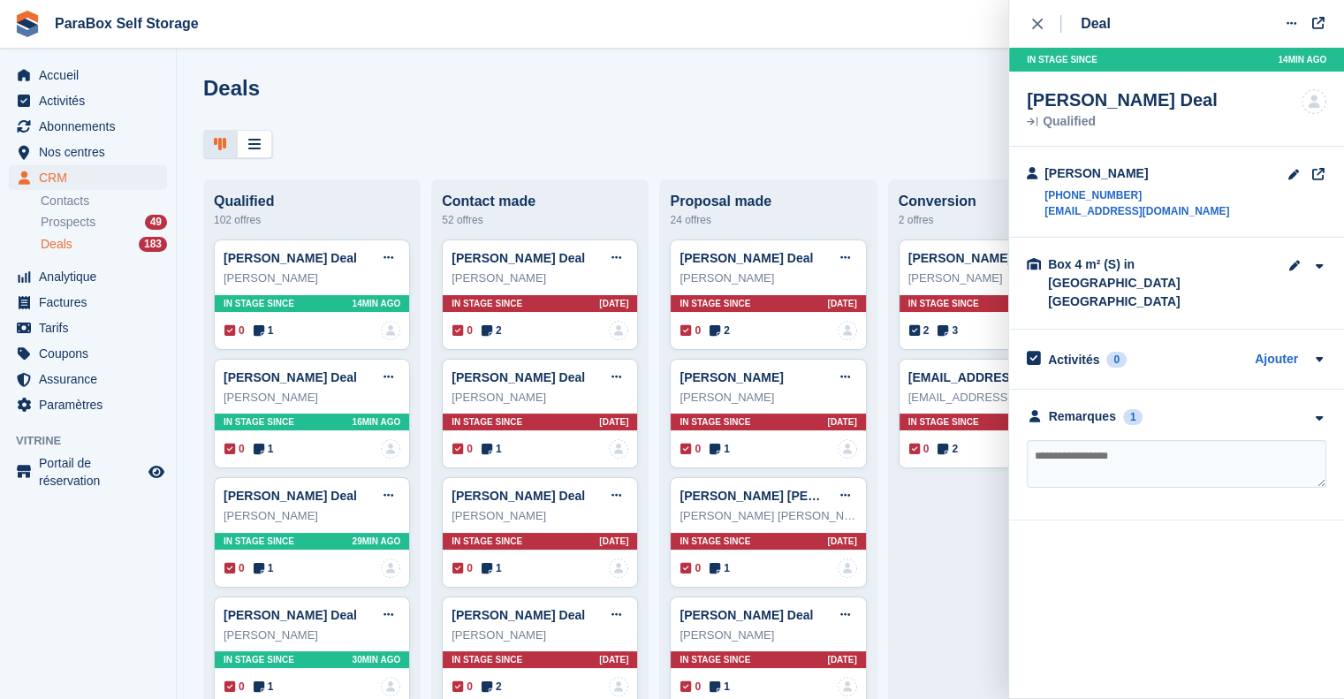
click at [1131, 440] on textarea at bounding box center [1177, 464] width 300 height 48
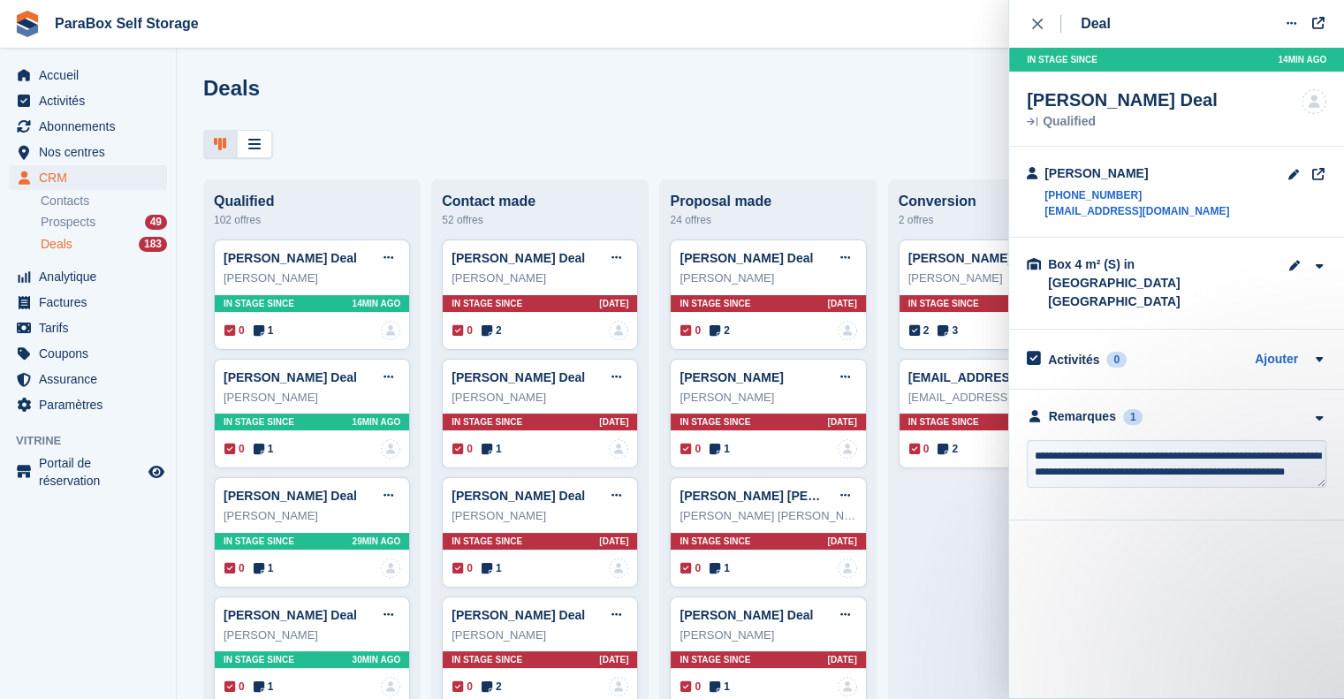
scroll to position [7, 0]
type textarea "**********"
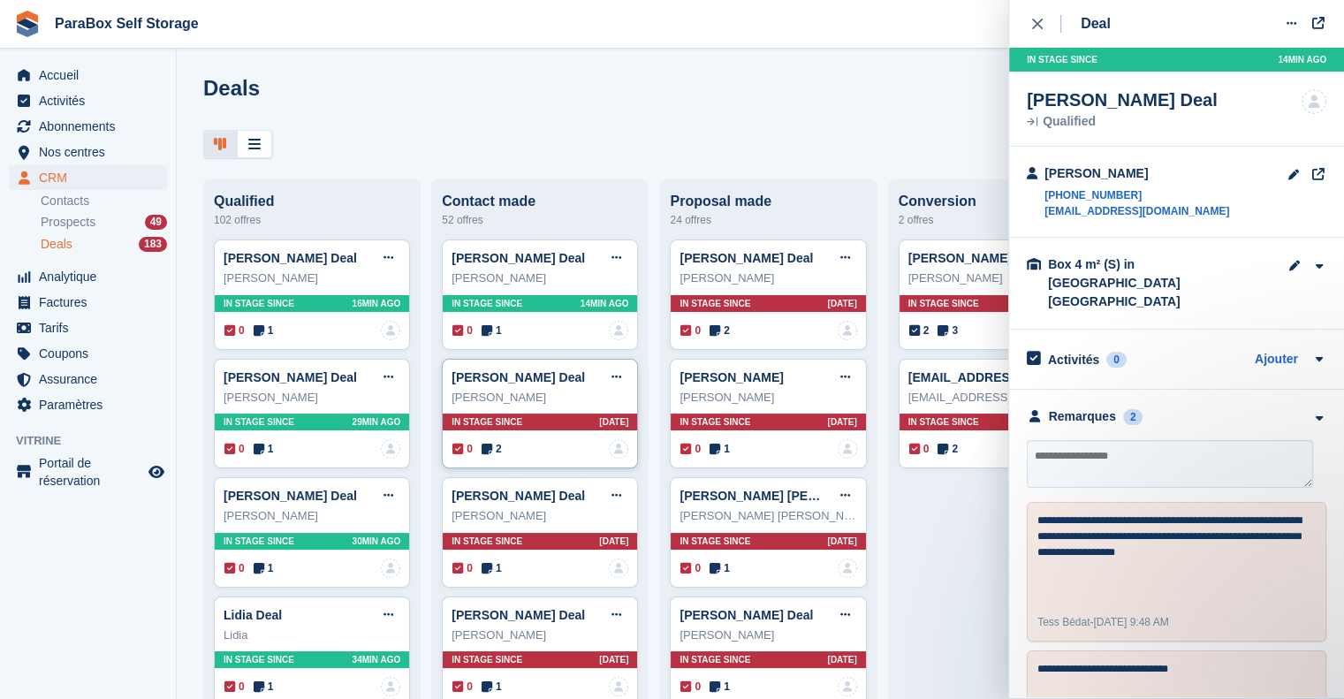
click at [488, 452] on icon at bounding box center [487, 449] width 11 height 12
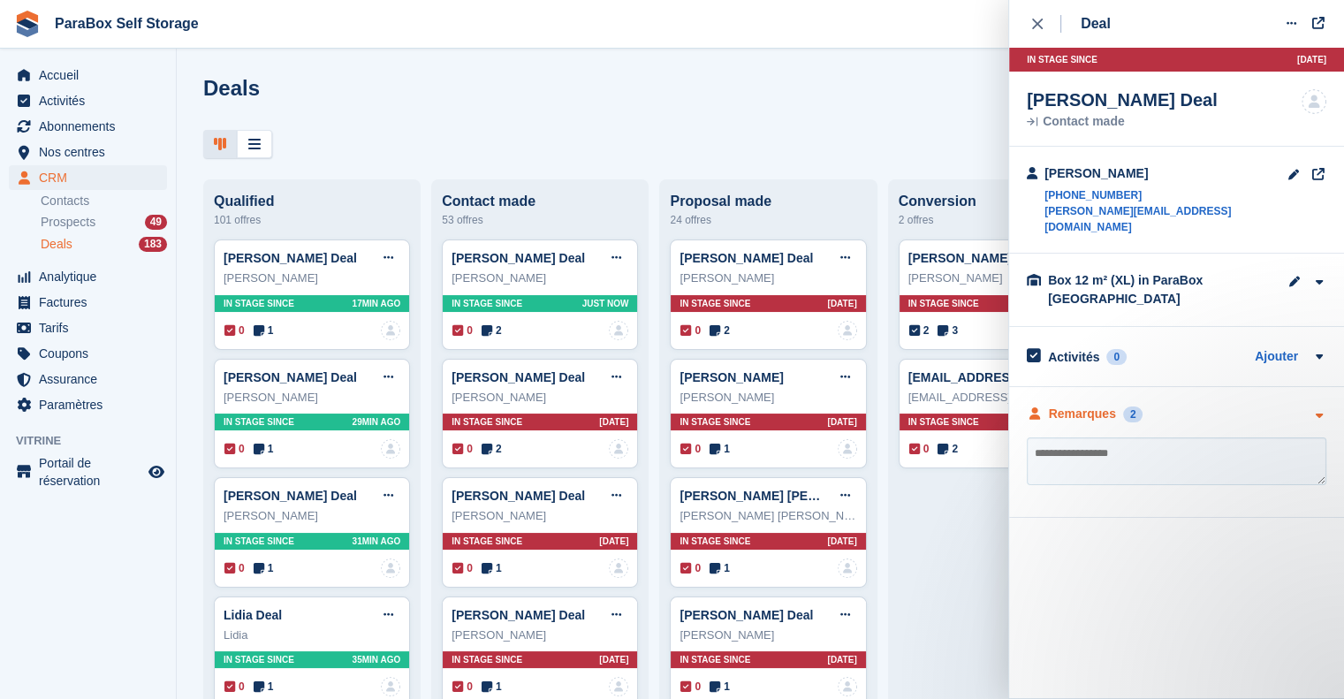
click at [1091, 405] on div "Remarques" at bounding box center [1082, 414] width 67 height 19
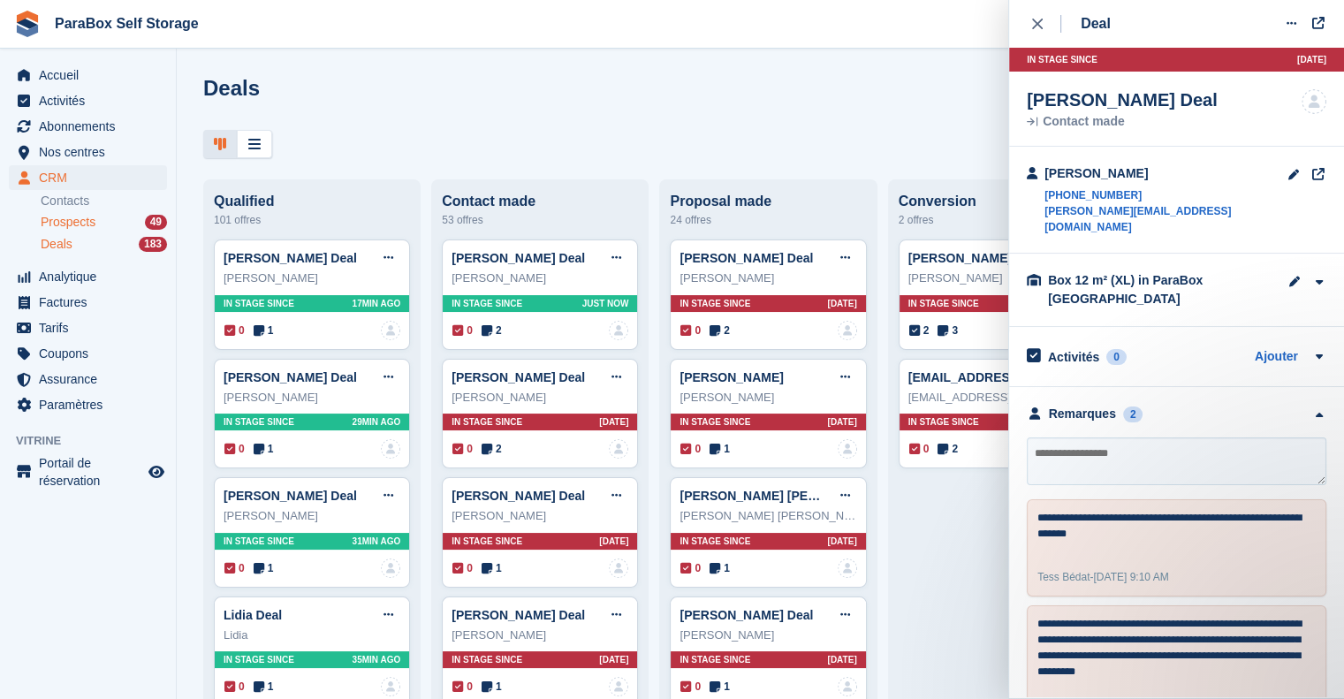
click at [74, 219] on span "Prospects" at bounding box center [68, 222] width 55 height 17
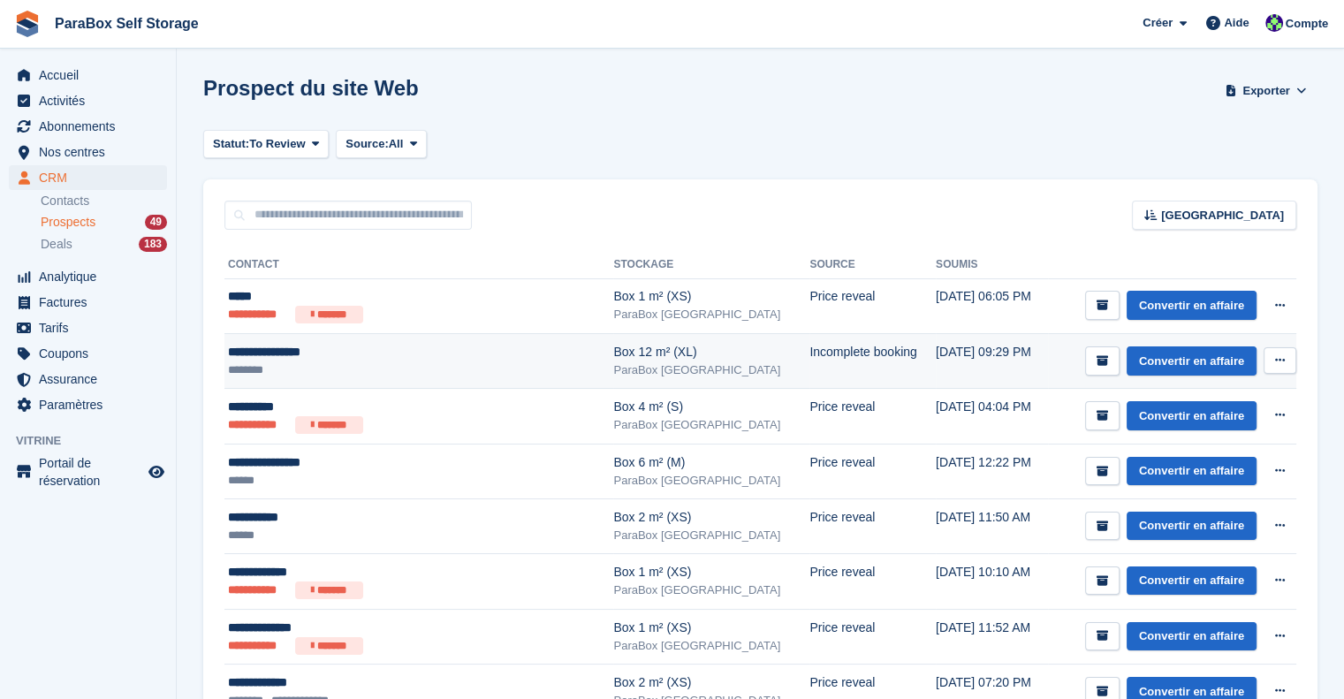
click at [414, 351] on div "**********" at bounding box center [392, 352] width 328 height 19
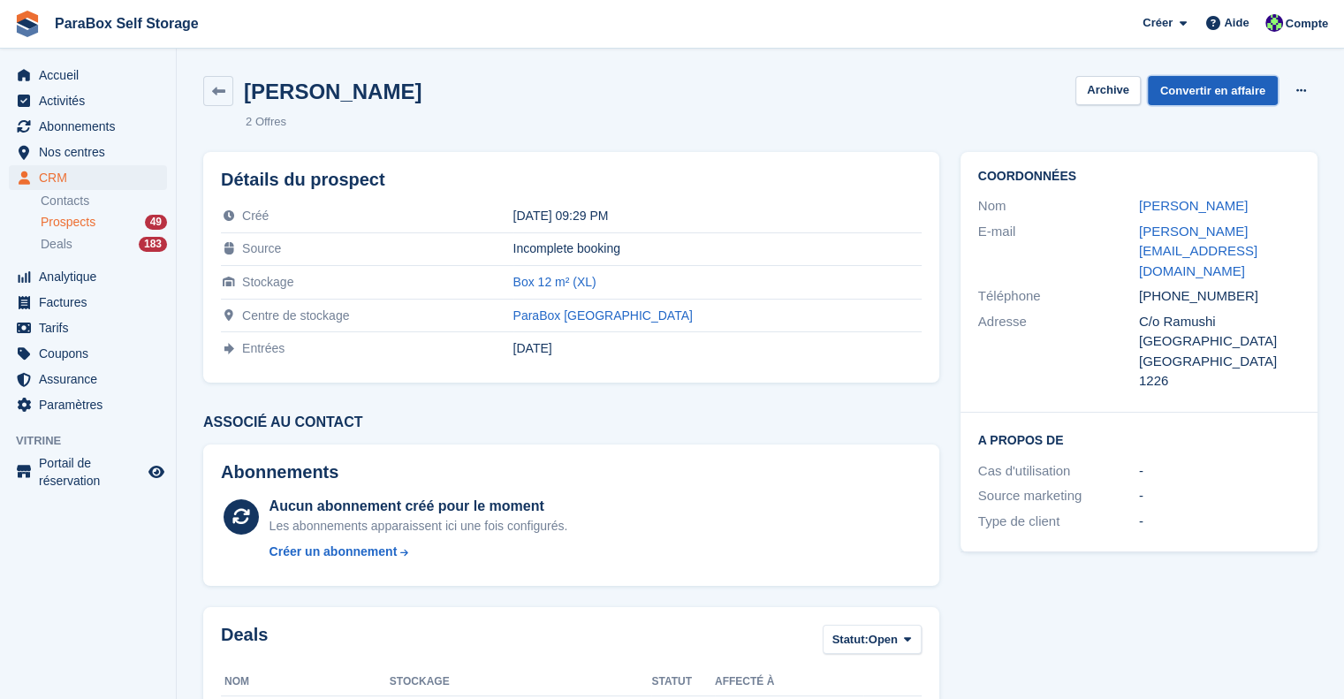
click at [1236, 91] on link "Convertir en affaire" at bounding box center [1213, 90] width 130 height 29
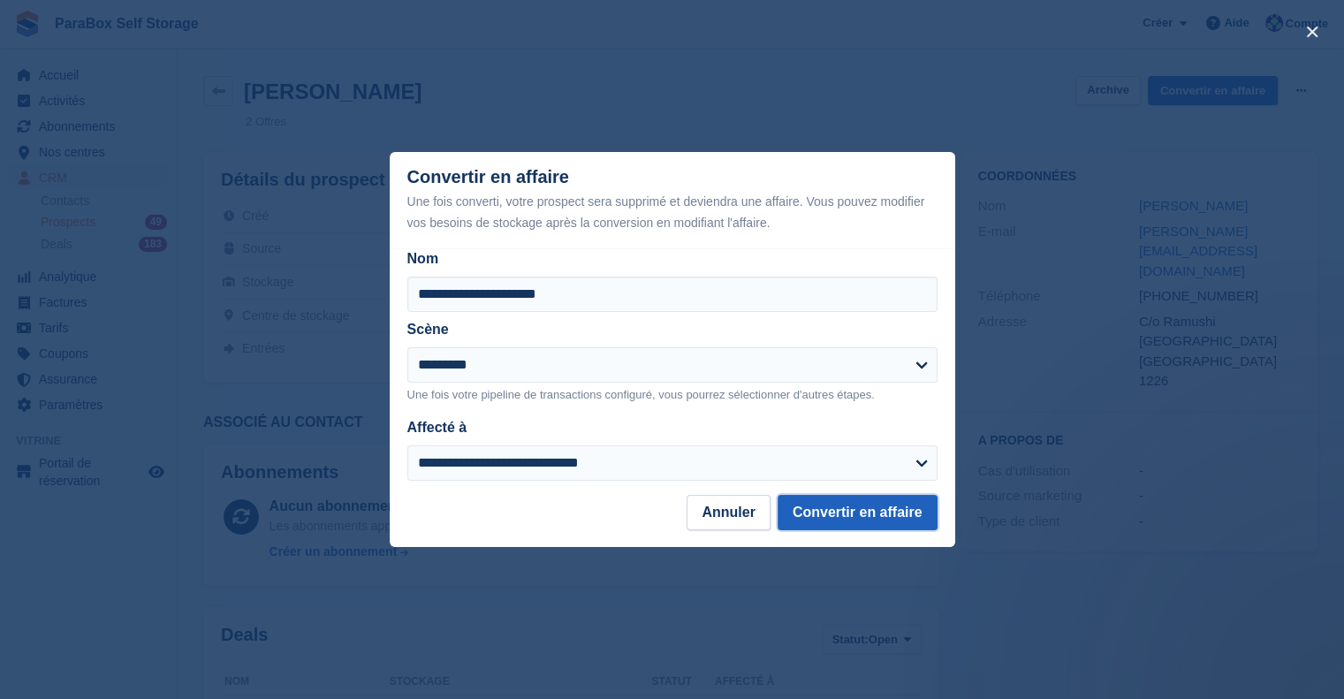
click at [846, 522] on button "Convertir en affaire" at bounding box center [858, 512] width 160 height 35
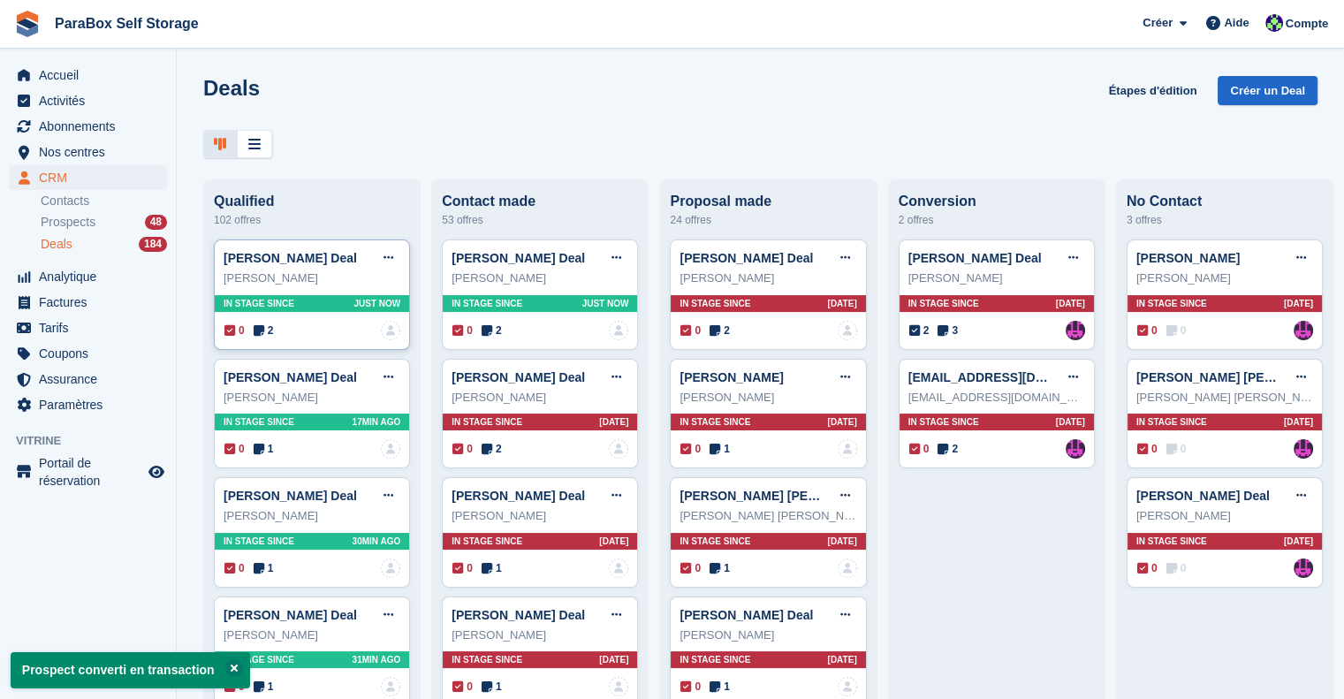
click at [265, 333] on span "2" at bounding box center [264, 331] width 20 height 16
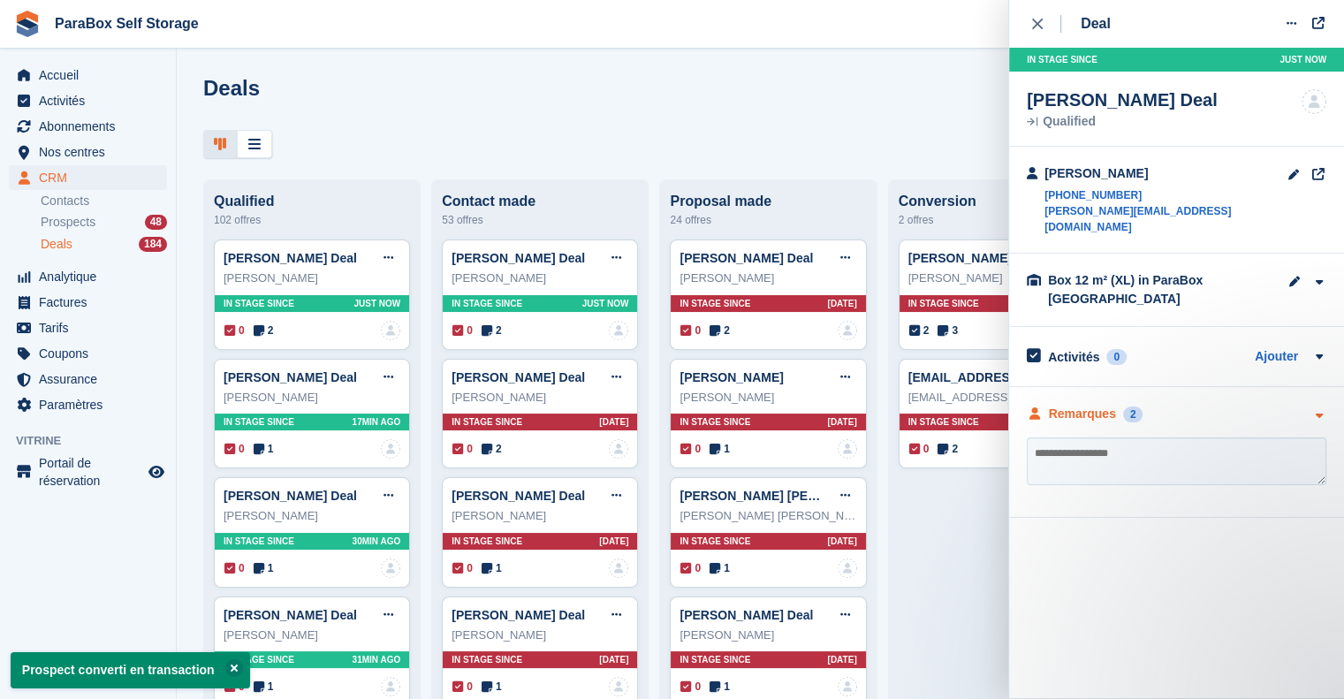
click at [1064, 405] on div "Remarques" at bounding box center [1082, 414] width 67 height 19
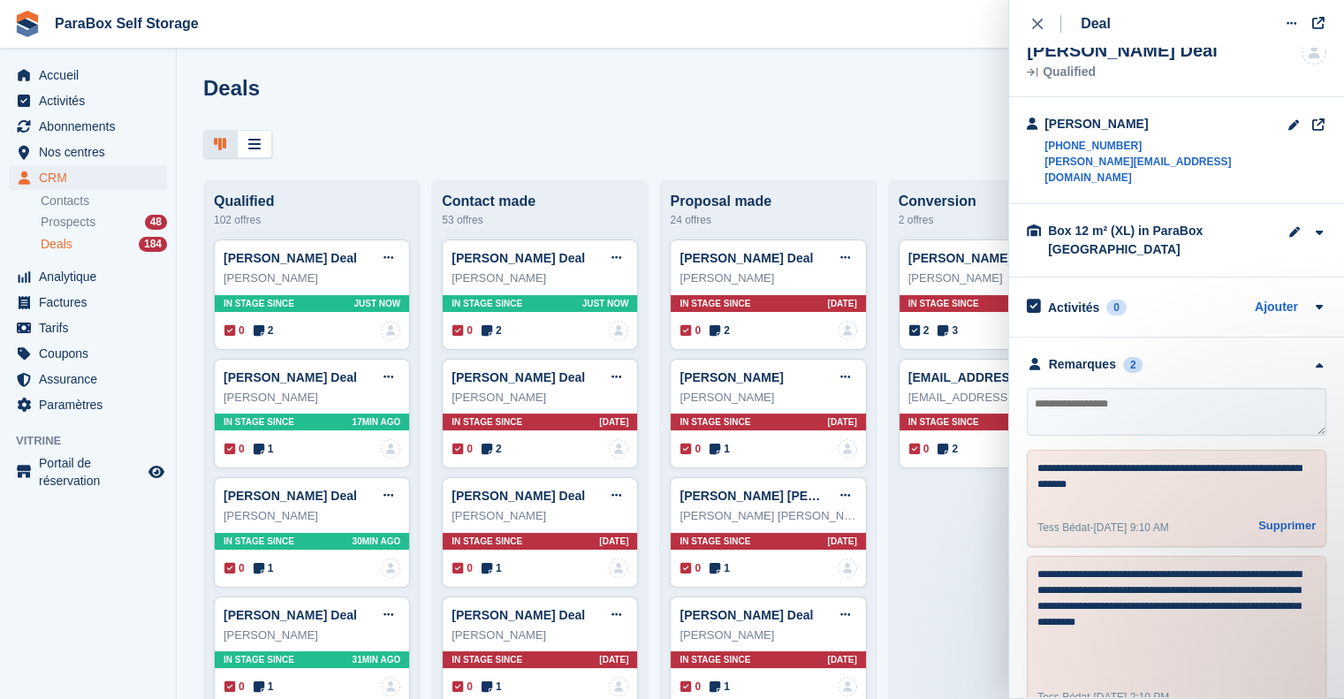
scroll to position [70, 0]
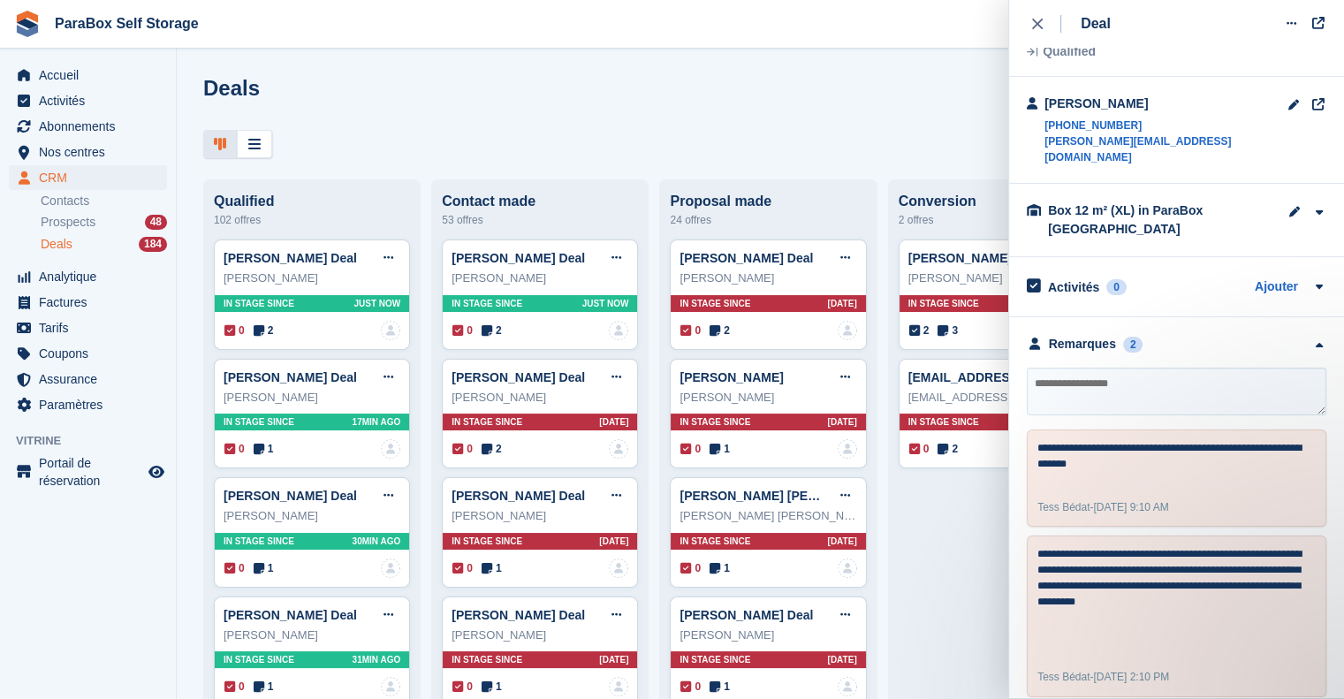
click at [266, 451] on span "1" at bounding box center [264, 449] width 20 height 16
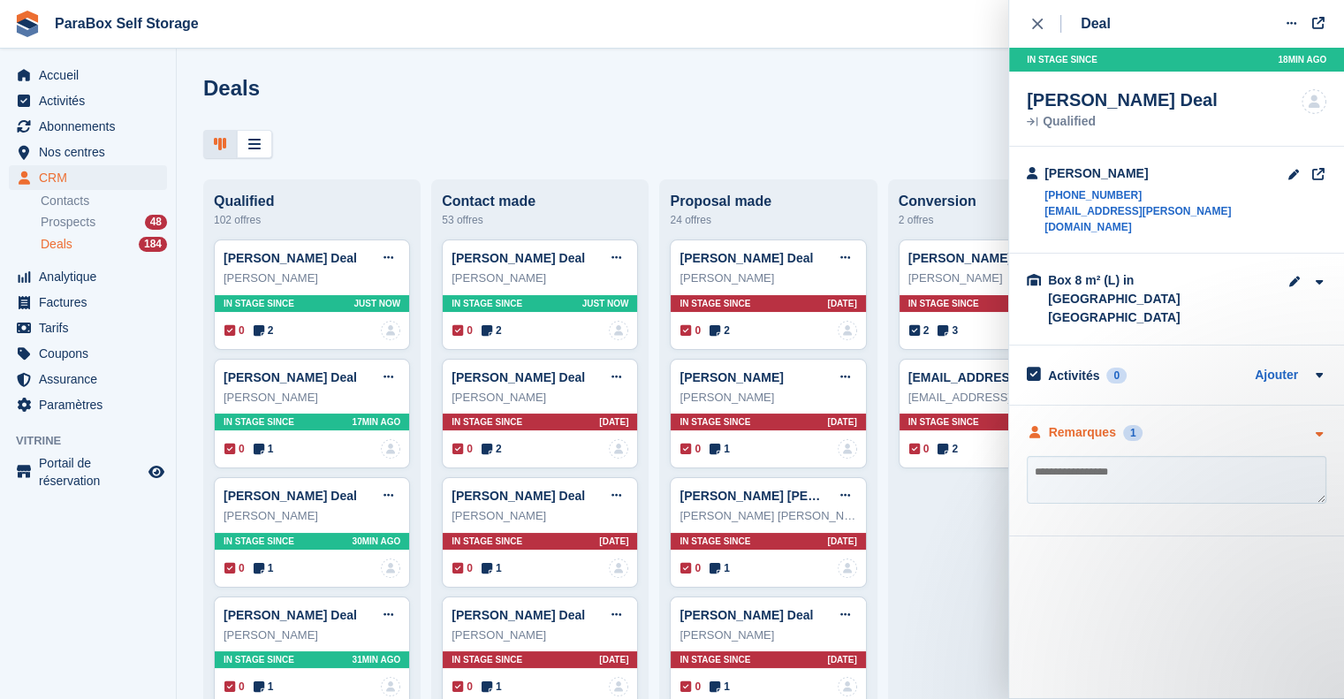
click at [1080, 423] on div "Remarques" at bounding box center [1082, 432] width 67 height 19
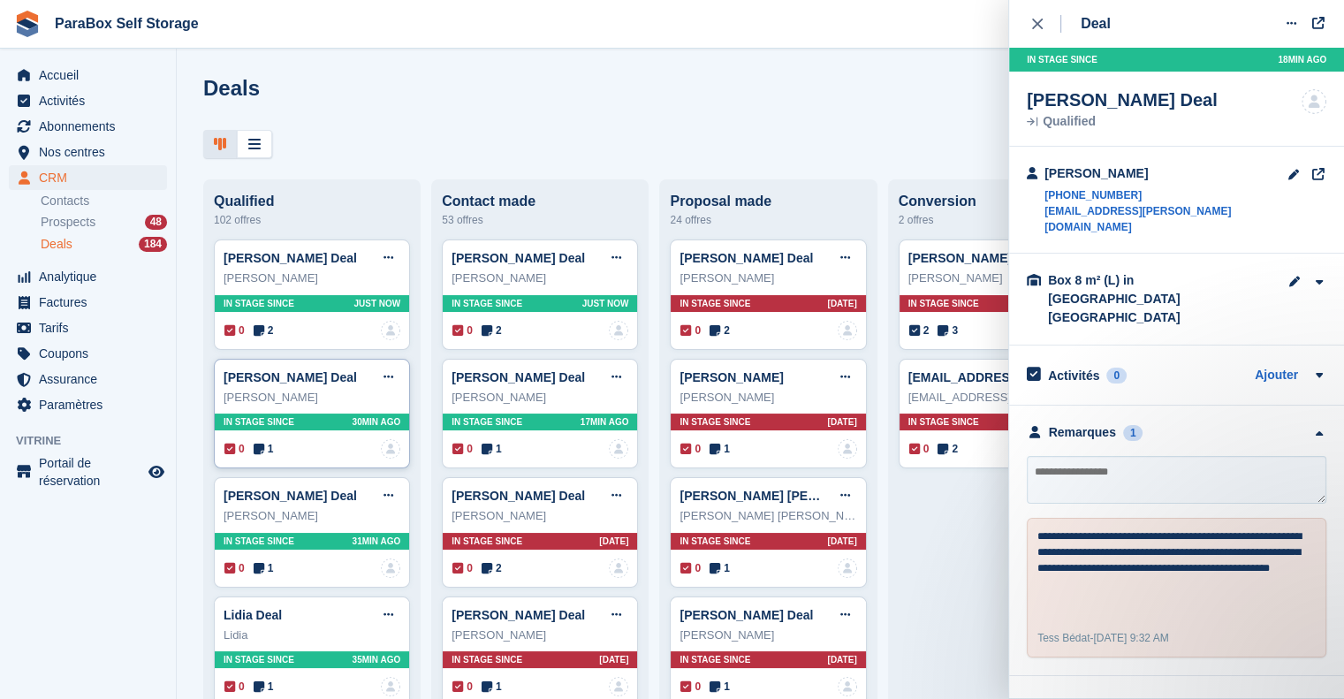
click at [265, 453] on span "1" at bounding box center [264, 449] width 20 height 16
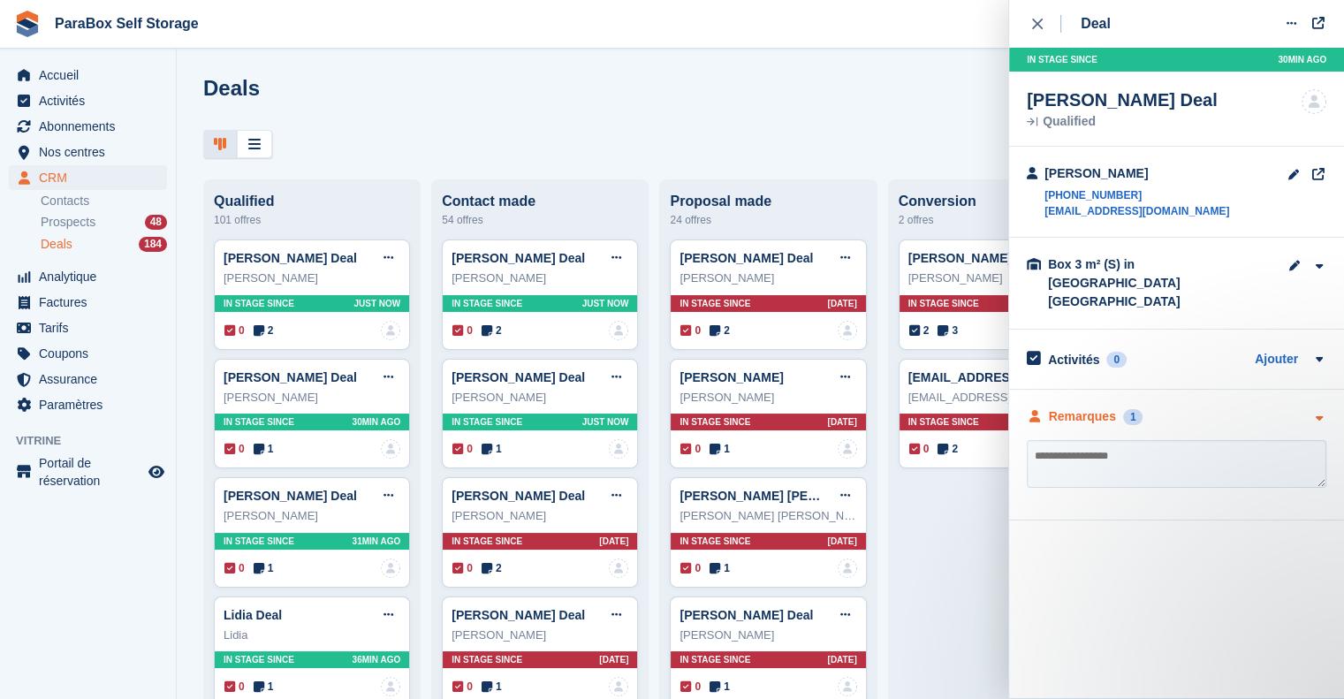
click at [1078, 407] on div "Remarques" at bounding box center [1082, 416] width 67 height 19
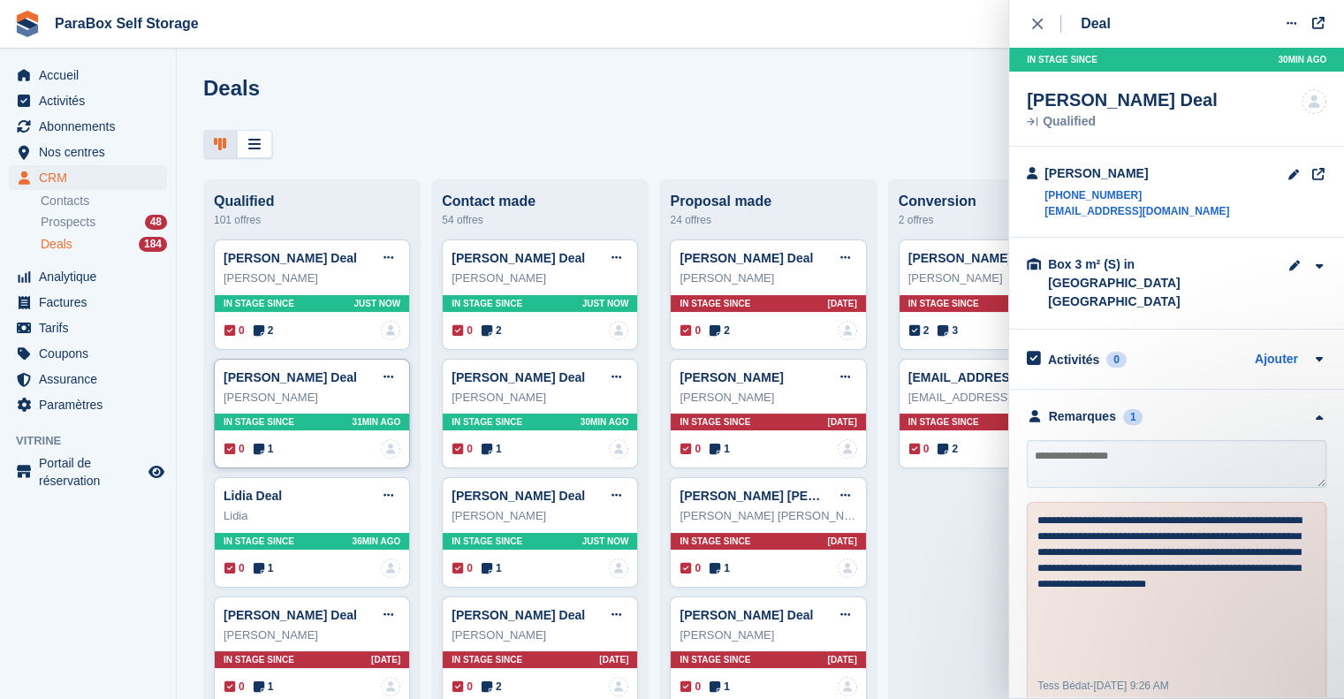
click at [262, 453] on icon at bounding box center [259, 449] width 11 height 12
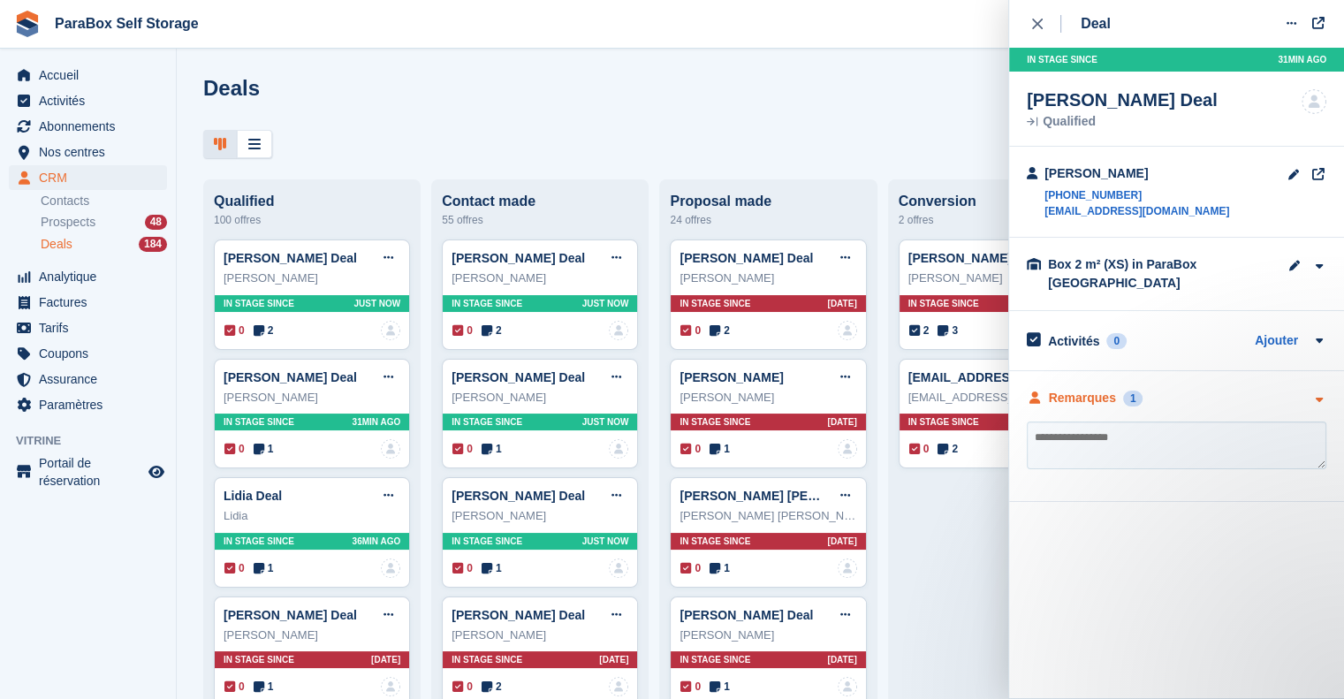
click at [1072, 397] on div "Remarques" at bounding box center [1082, 398] width 67 height 19
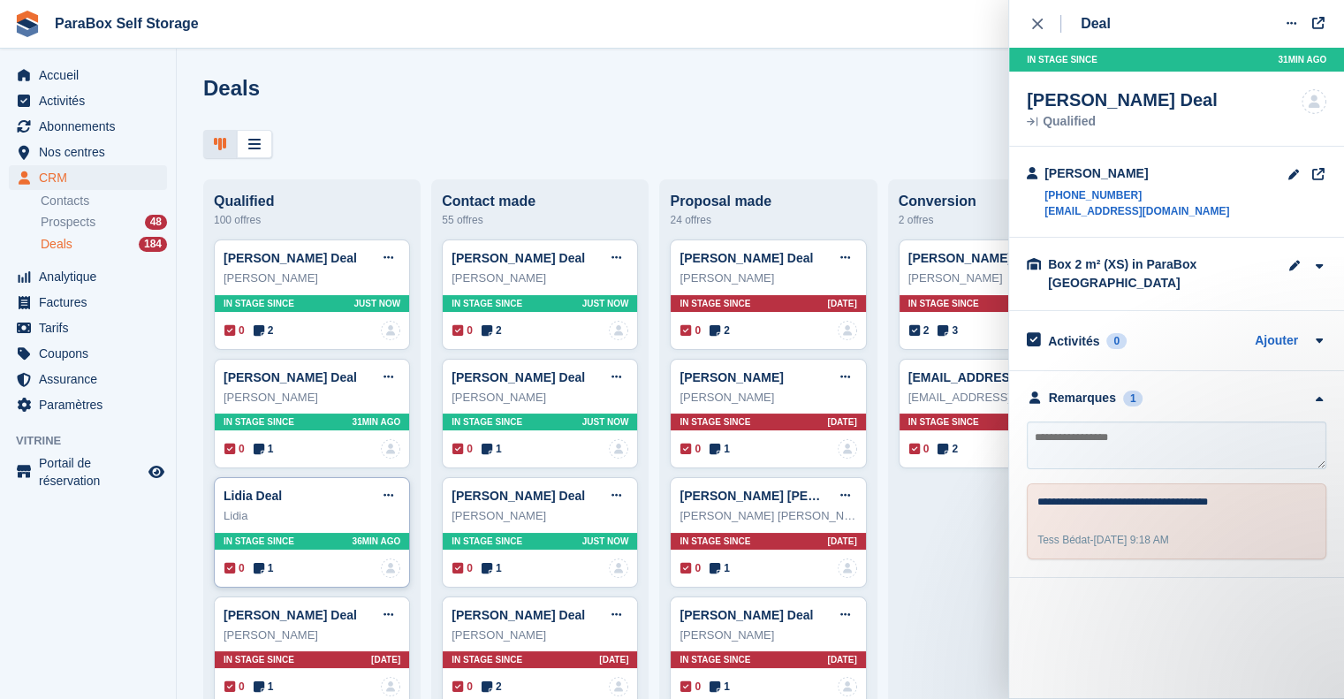
click at [260, 565] on icon at bounding box center [259, 568] width 11 height 12
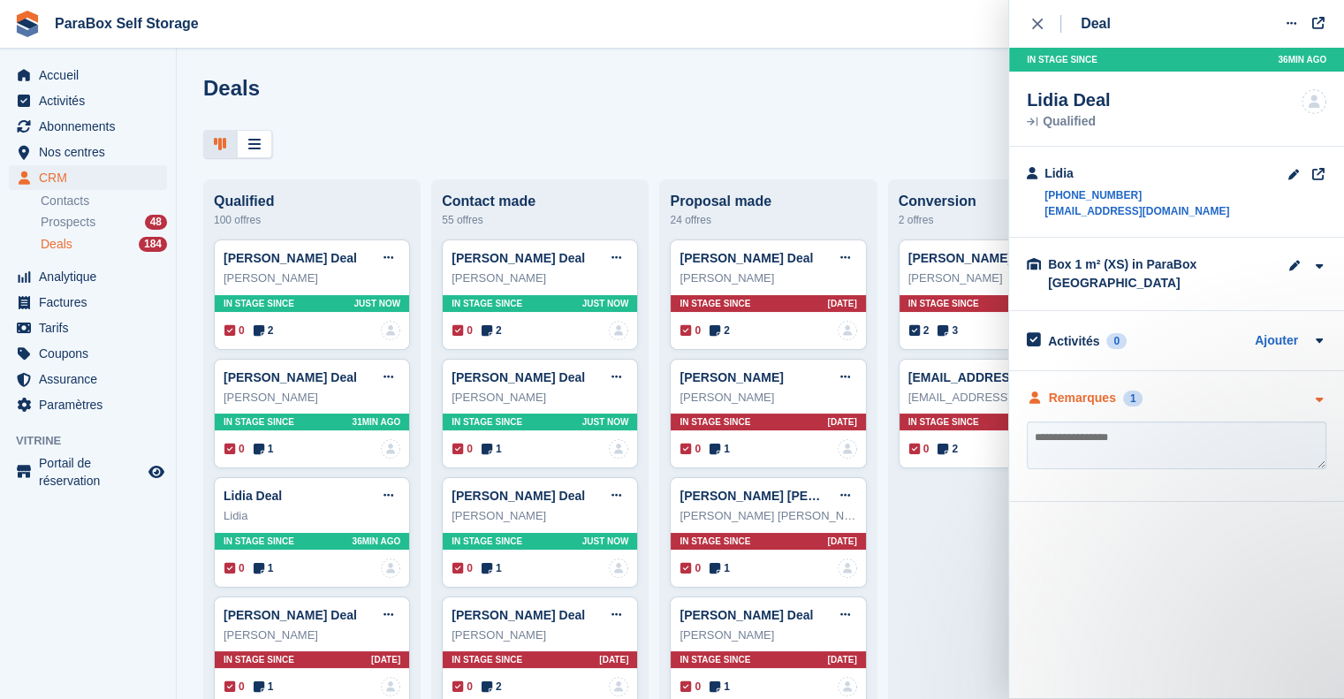
click at [1089, 404] on div "Remarques" at bounding box center [1082, 398] width 67 height 19
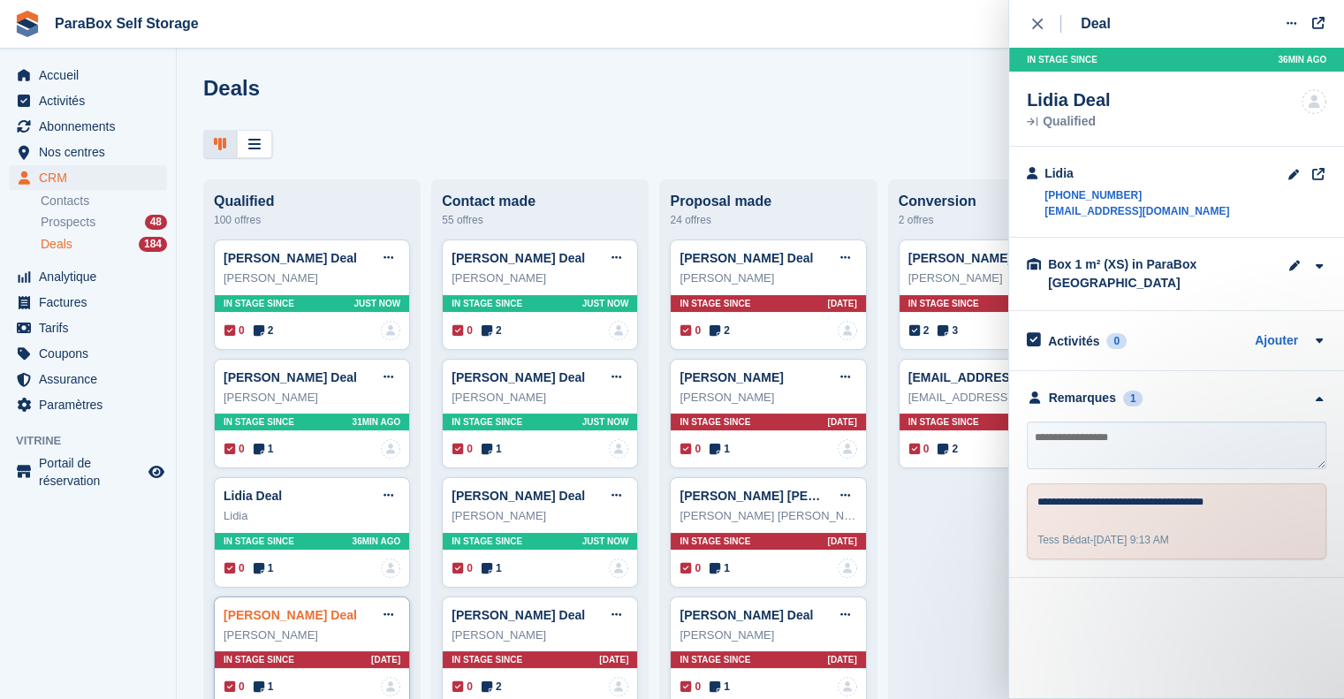
scroll to position [88, 0]
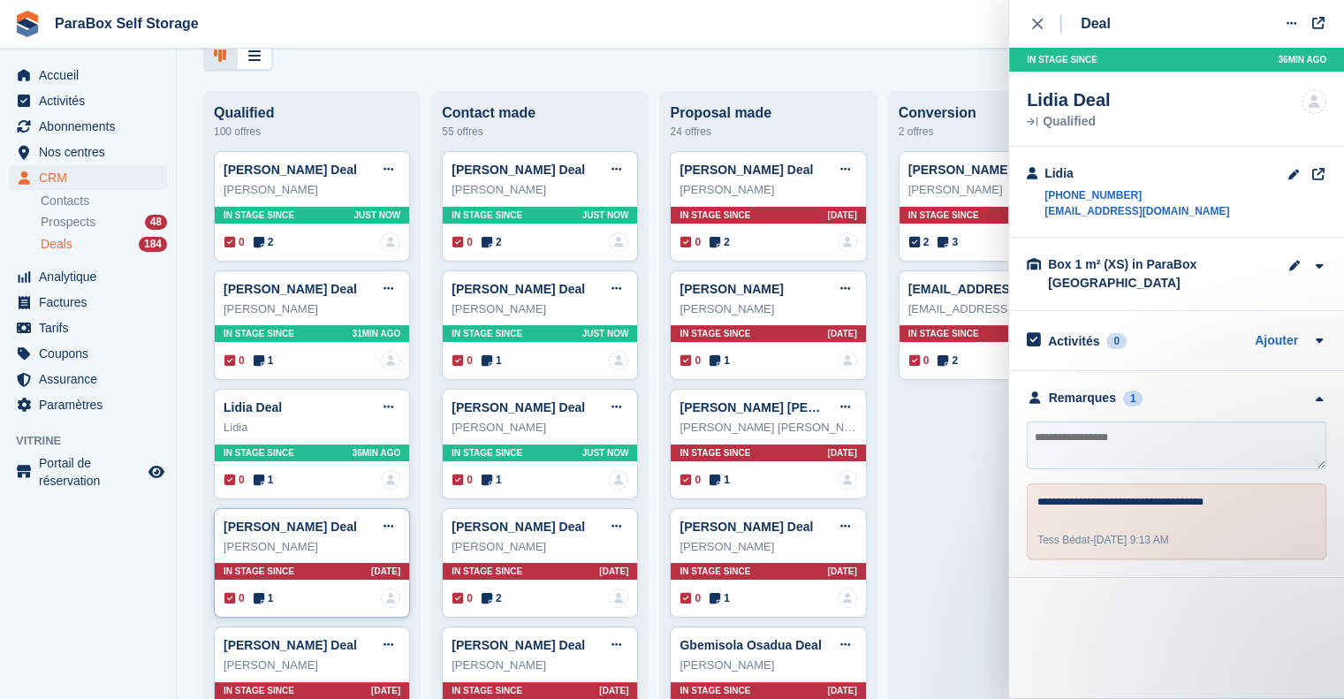
click at [262, 598] on icon at bounding box center [259, 598] width 11 height 12
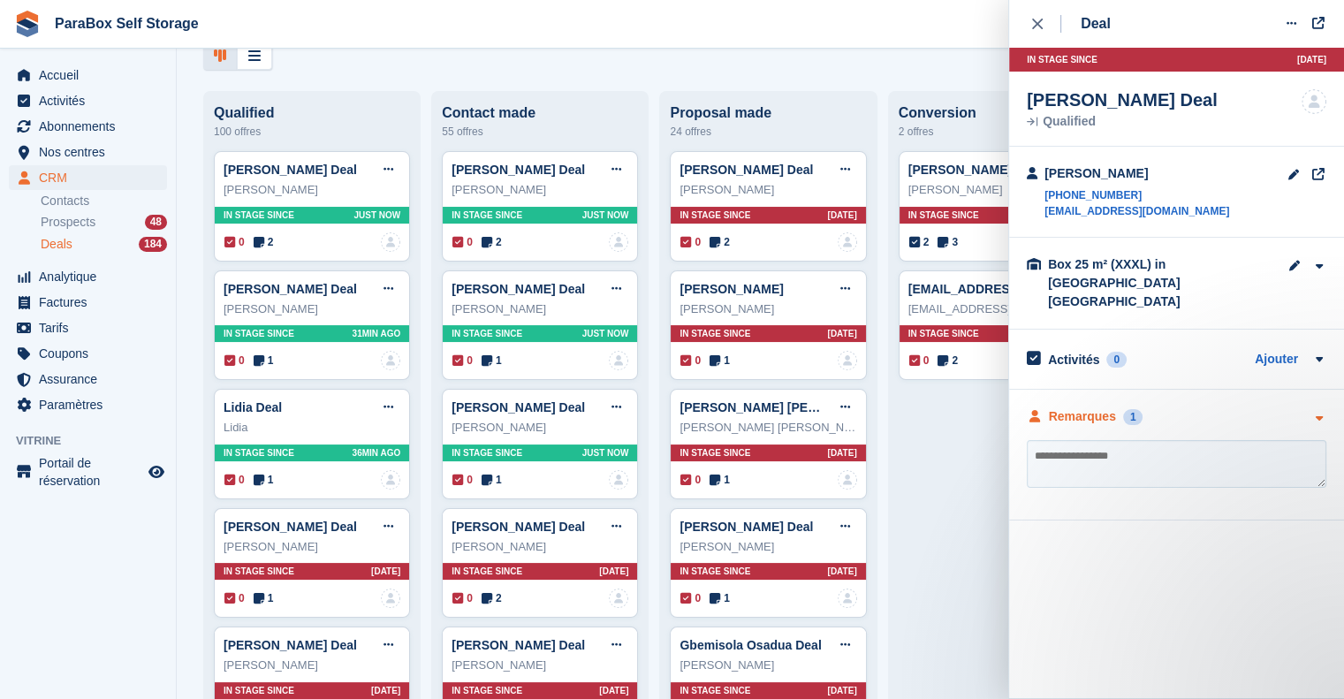
click at [1064, 407] on div "Remarques" at bounding box center [1082, 416] width 67 height 19
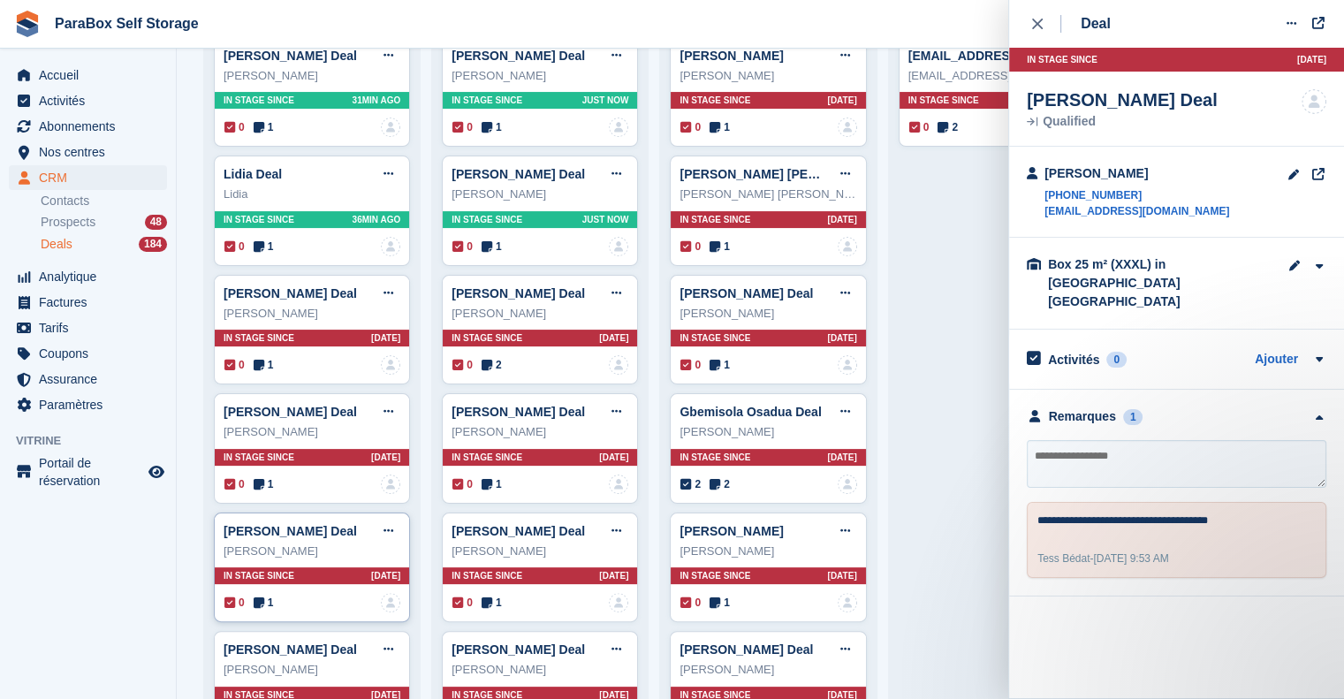
scroll to position [354, 0]
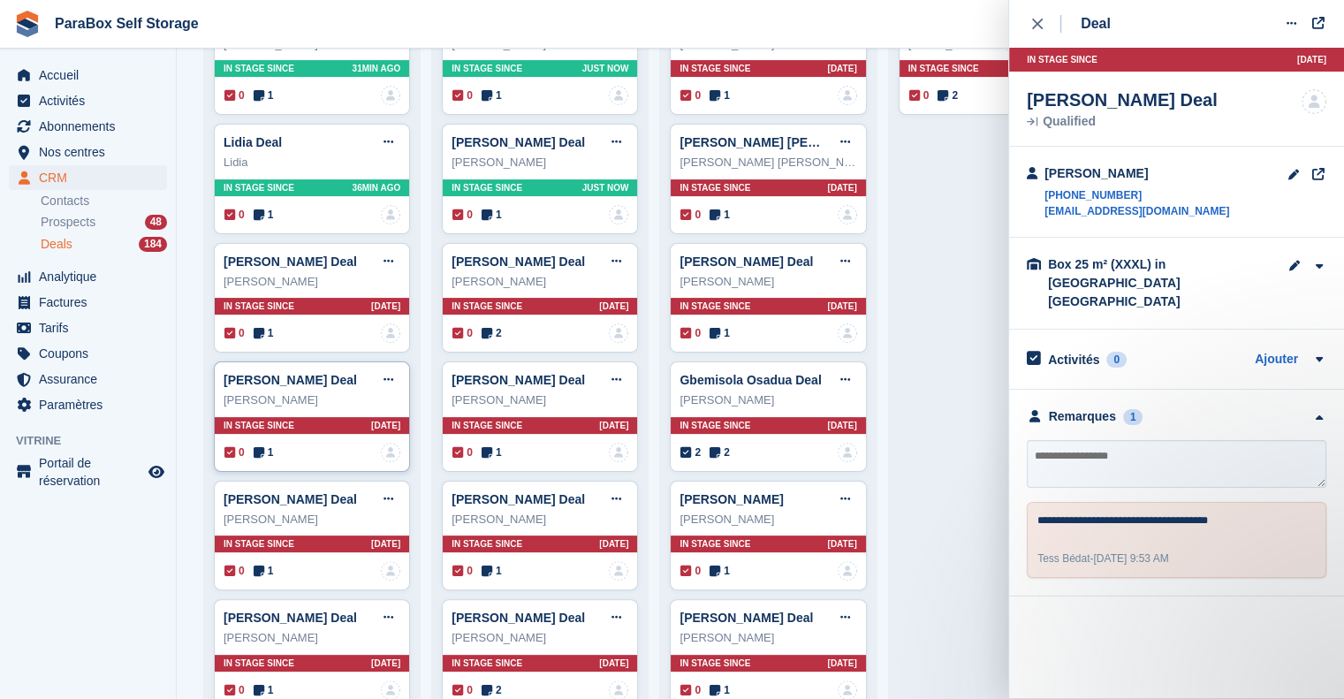
click at [260, 441] on div "Andrea Quezada Deal Modifier le Deal Marquer comme gagné Marquer comme perdu Su…" at bounding box center [312, 417] width 196 height 110
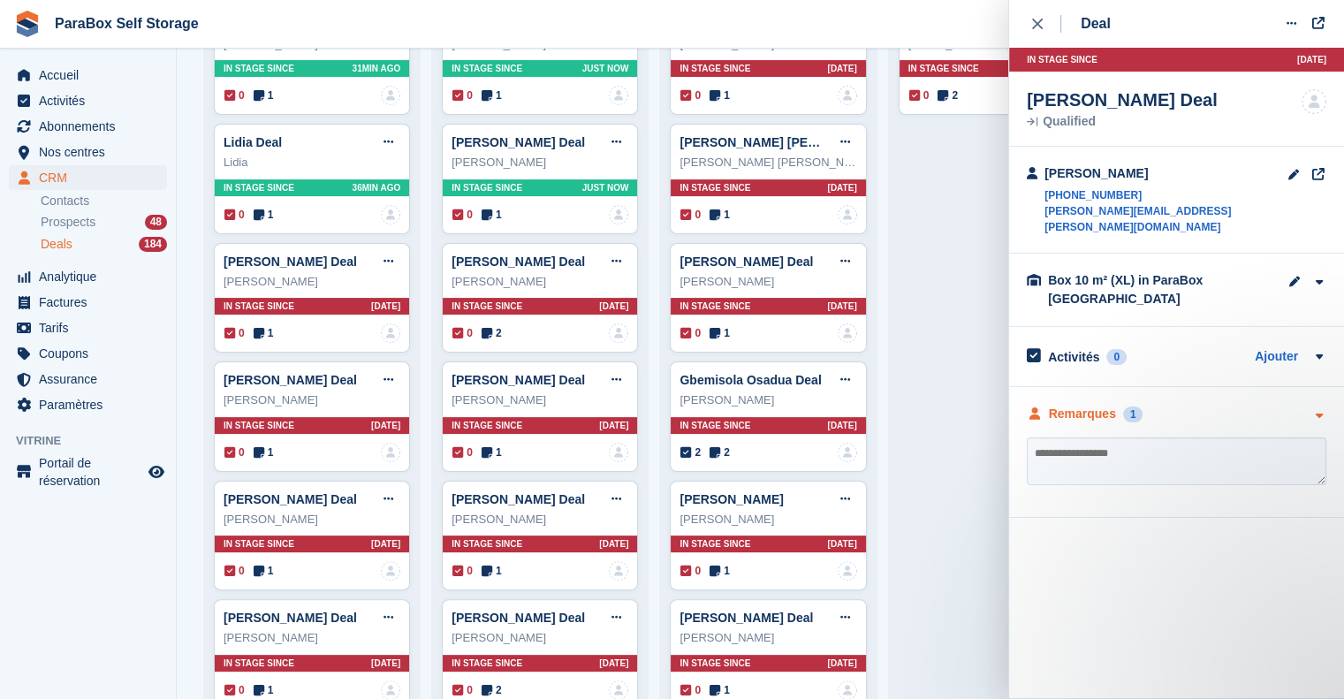
click at [1055, 405] on div "Remarques" at bounding box center [1082, 414] width 67 height 19
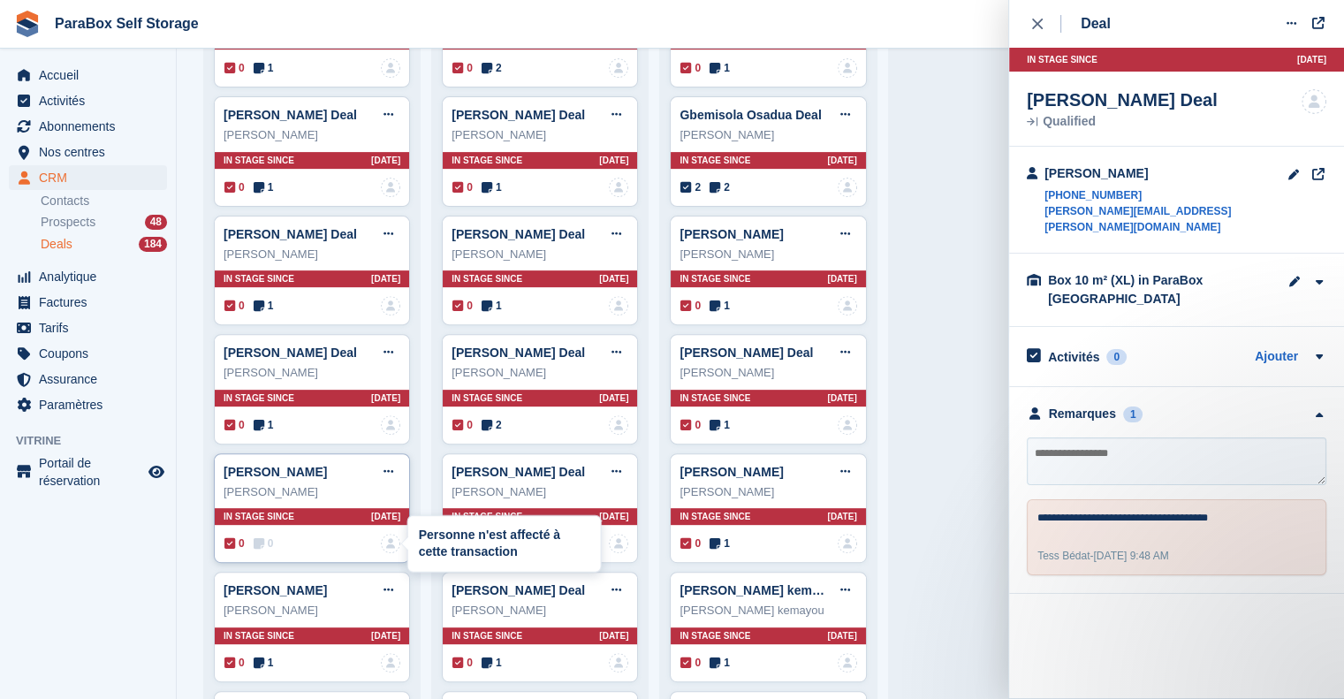
scroll to position [0, 0]
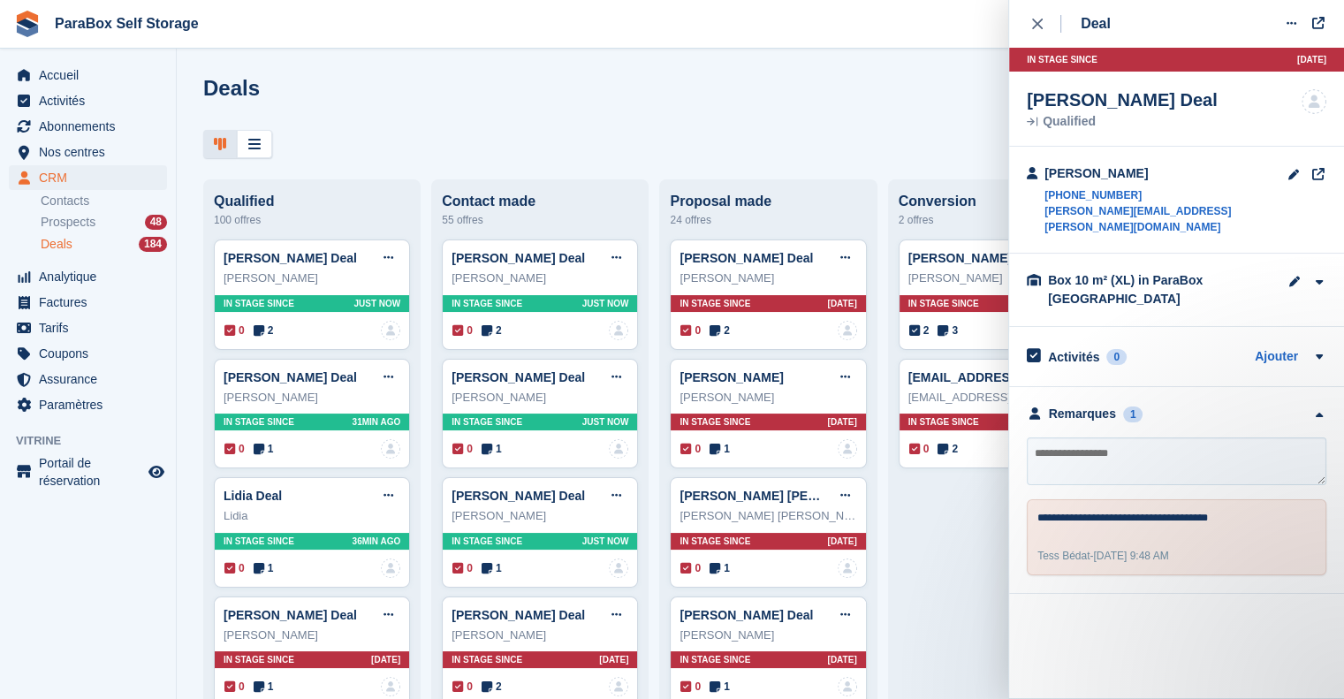
click at [662, 86] on div "Deals Étapes d'édition Créer un Deal" at bounding box center [760, 101] width 1115 height 50
click at [1040, 24] on icon "close" at bounding box center [1037, 24] width 11 height 11
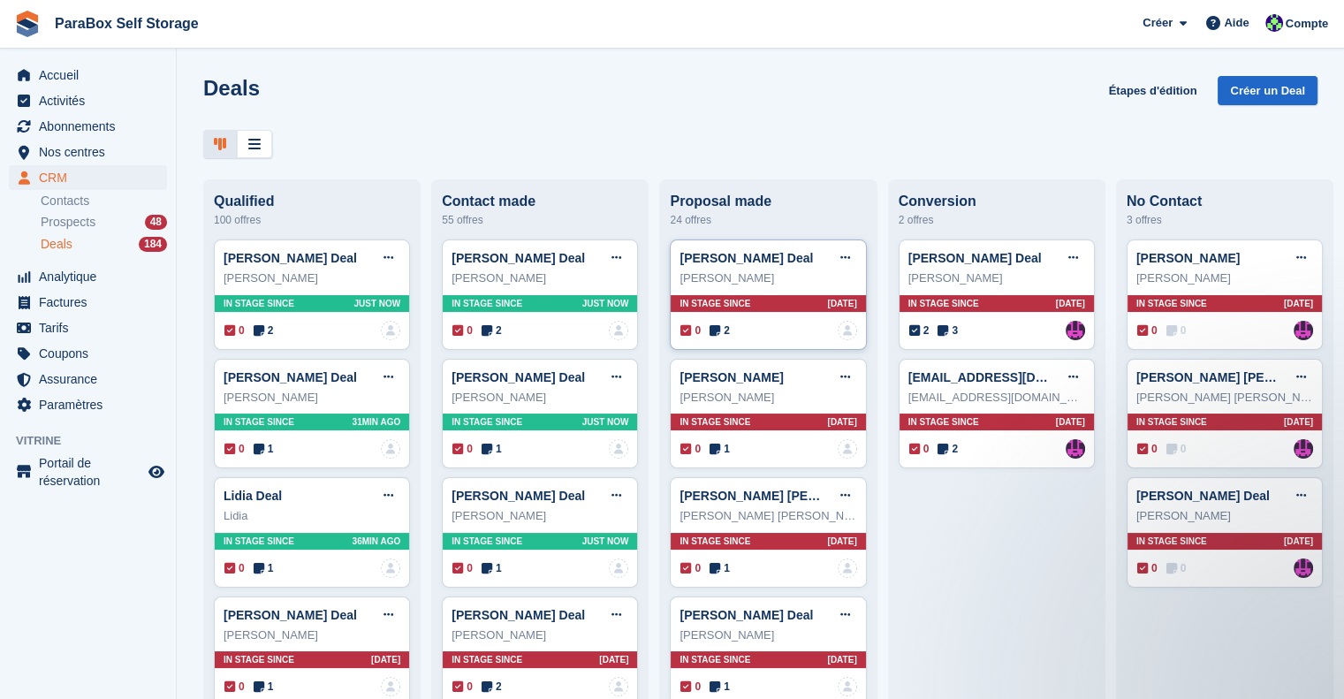
click at [721, 327] on span "2" at bounding box center [720, 331] width 20 height 16
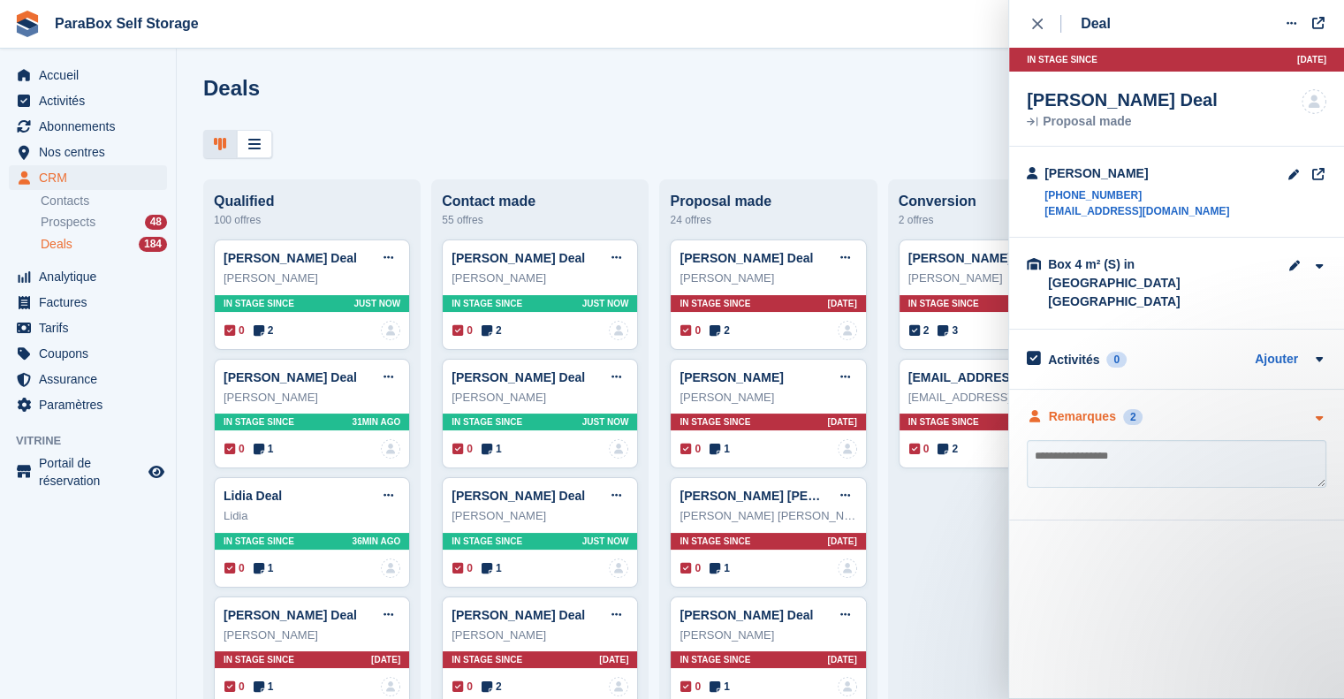
click at [1091, 407] on div "Remarques" at bounding box center [1082, 416] width 67 height 19
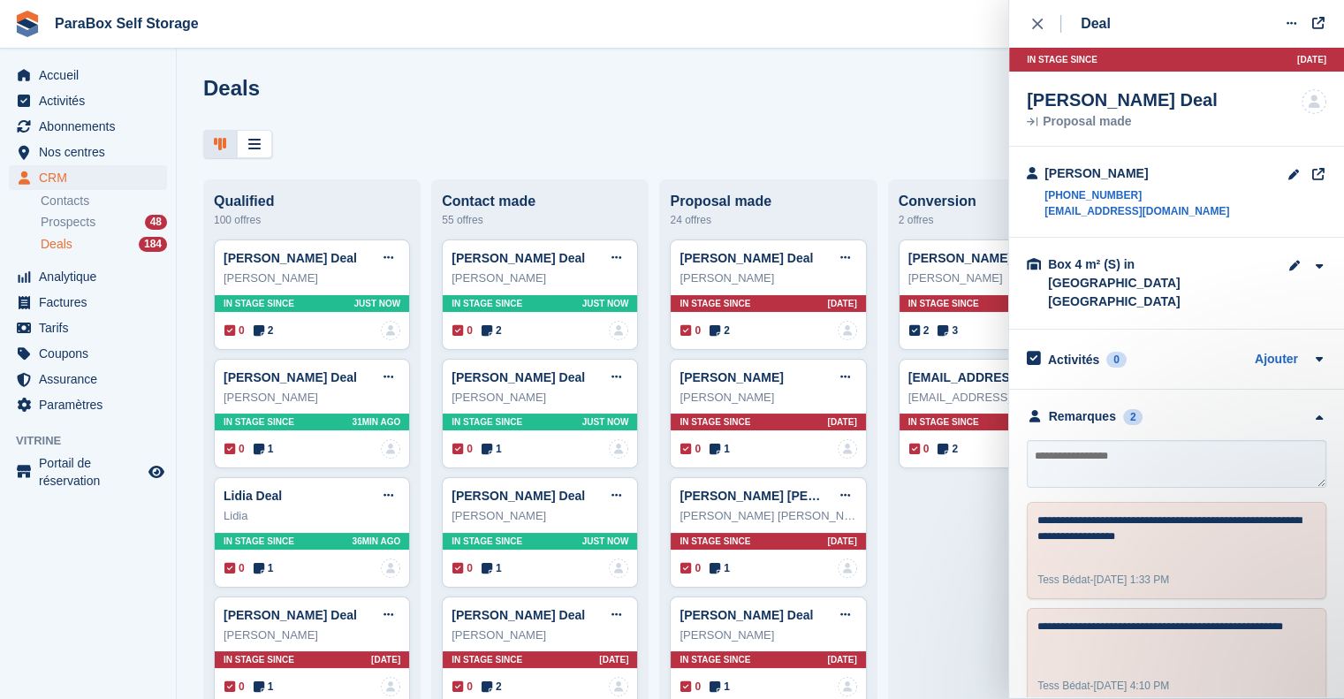
click at [820, 163] on div "Deals Étapes d'édition Créer un Deal Qualified 100 offres Mariane Portmann Deal…" at bounding box center [761, 349] width 1168 height 699
click at [718, 568] on span "1" at bounding box center [720, 568] width 20 height 16
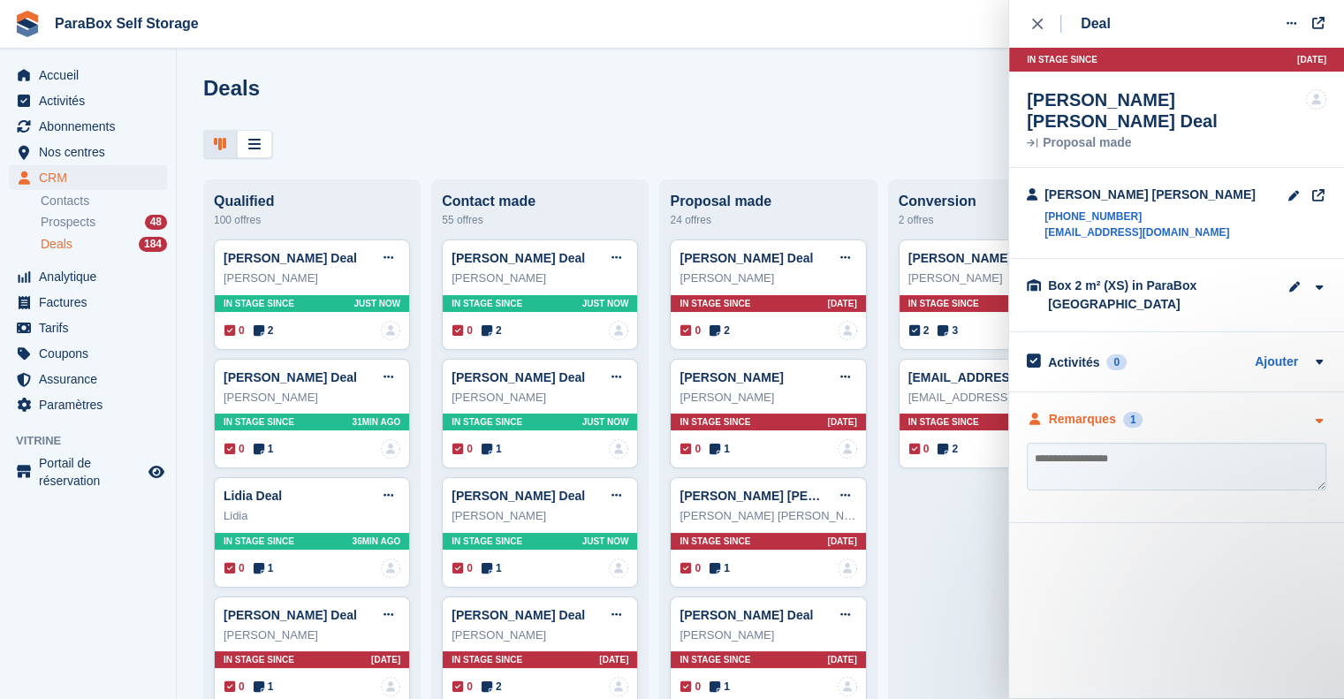
click at [1082, 410] on div "Remarques" at bounding box center [1082, 419] width 67 height 19
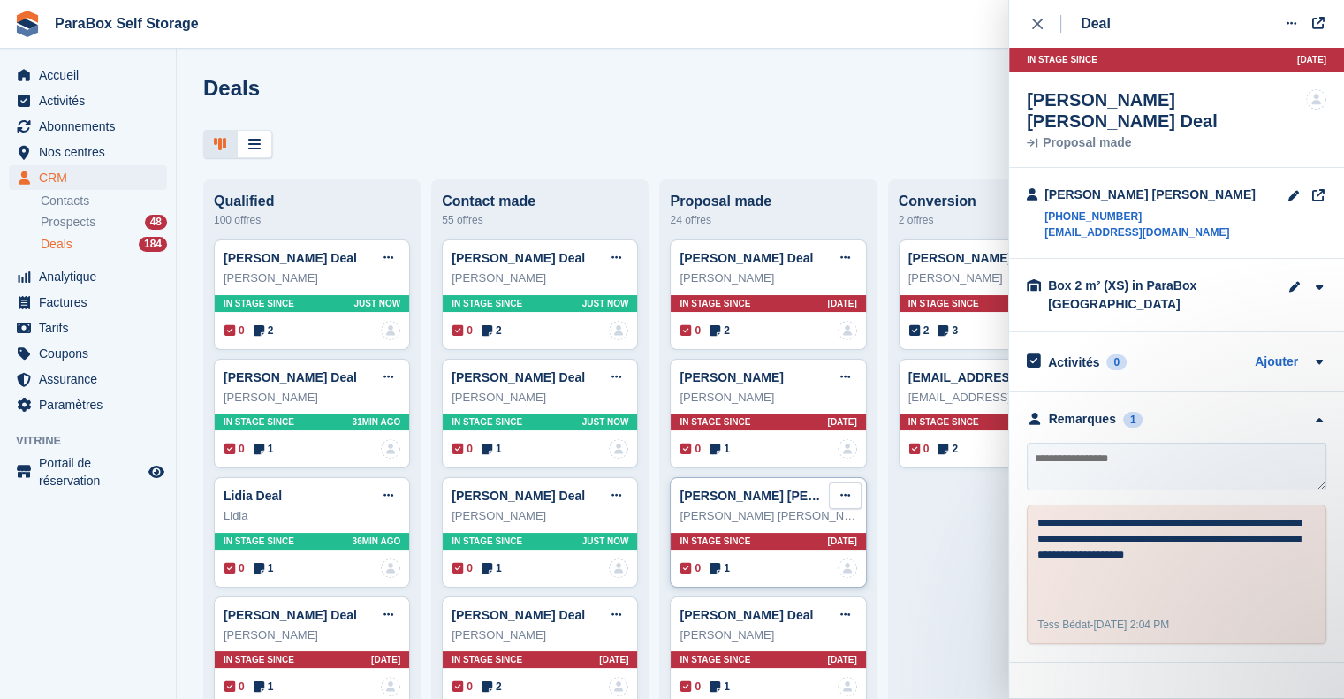
click at [841, 495] on button at bounding box center [845, 496] width 33 height 27
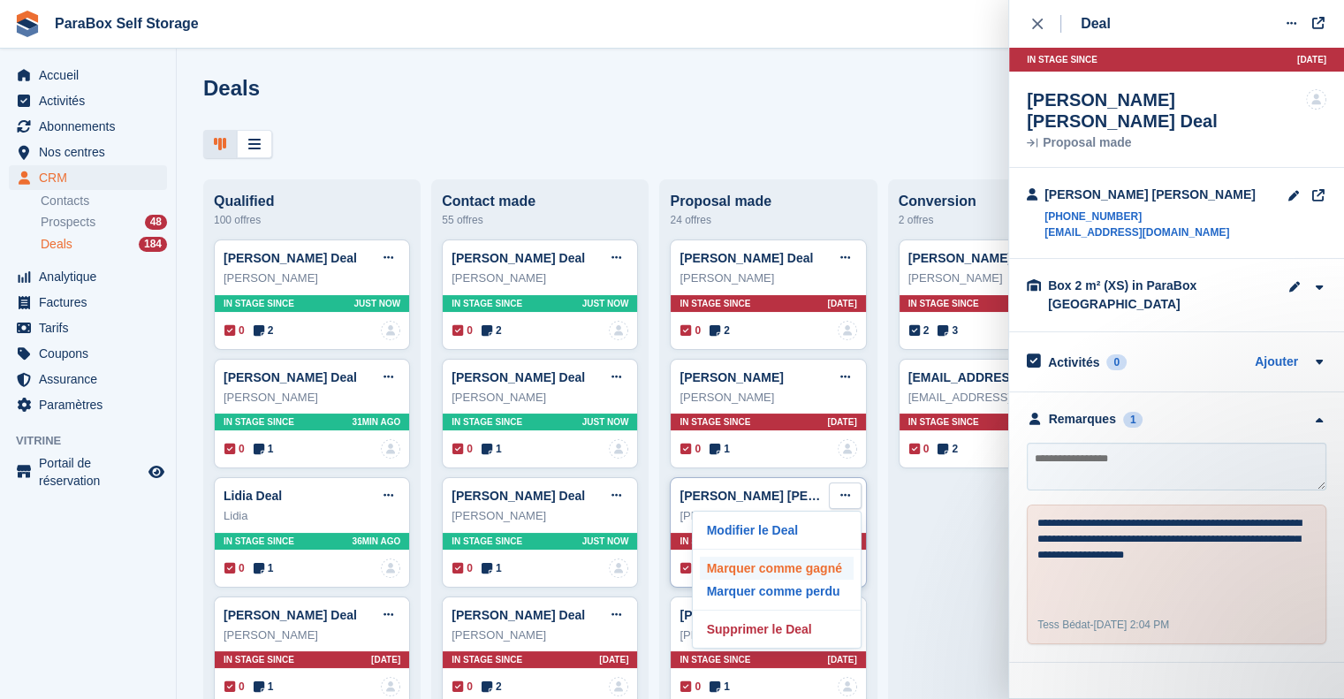
click at [789, 572] on p "Marquer comme gagné" at bounding box center [777, 568] width 154 height 23
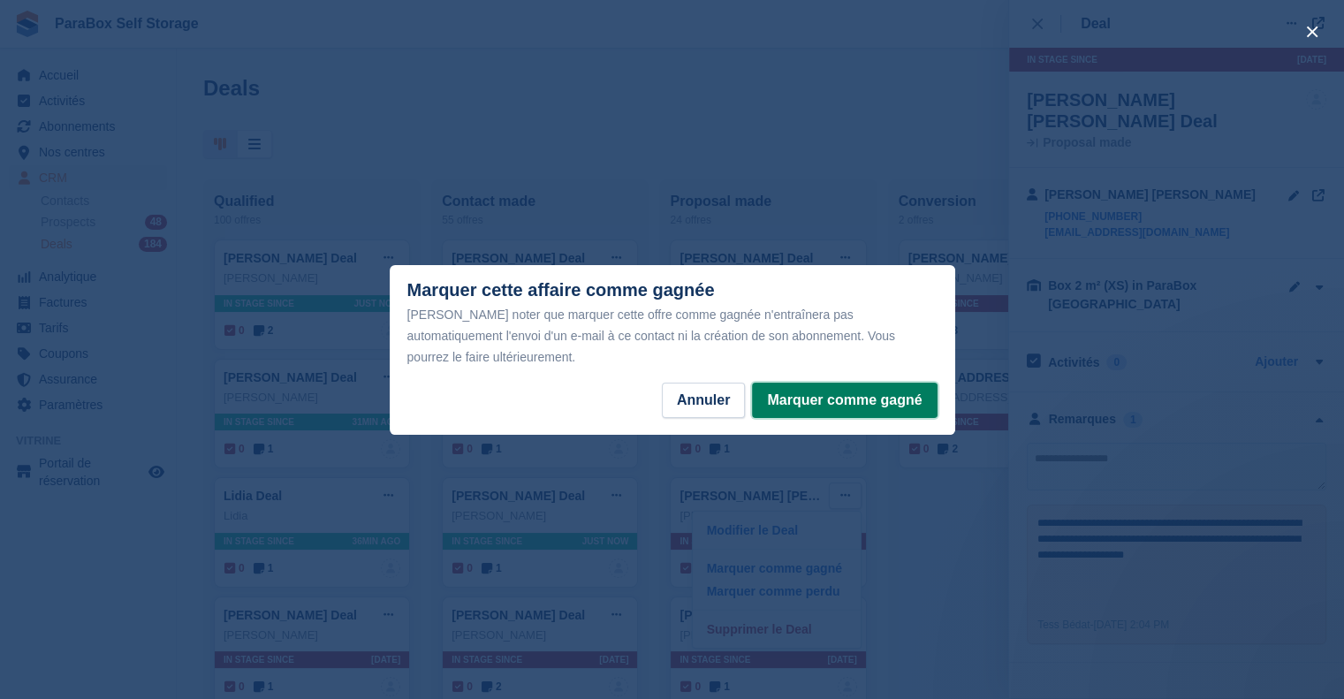
click at [844, 383] on button "Marquer comme gagné" at bounding box center [844, 400] width 185 height 35
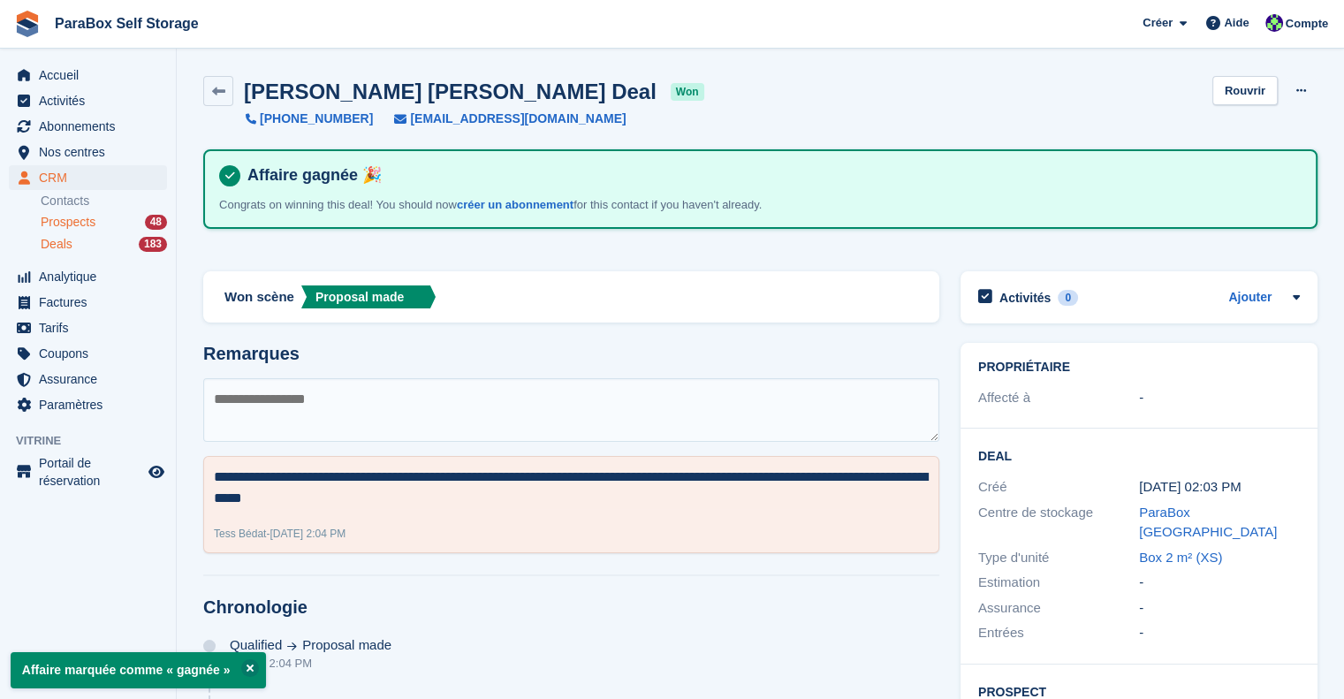
click at [91, 223] on span "Prospects" at bounding box center [68, 222] width 55 height 17
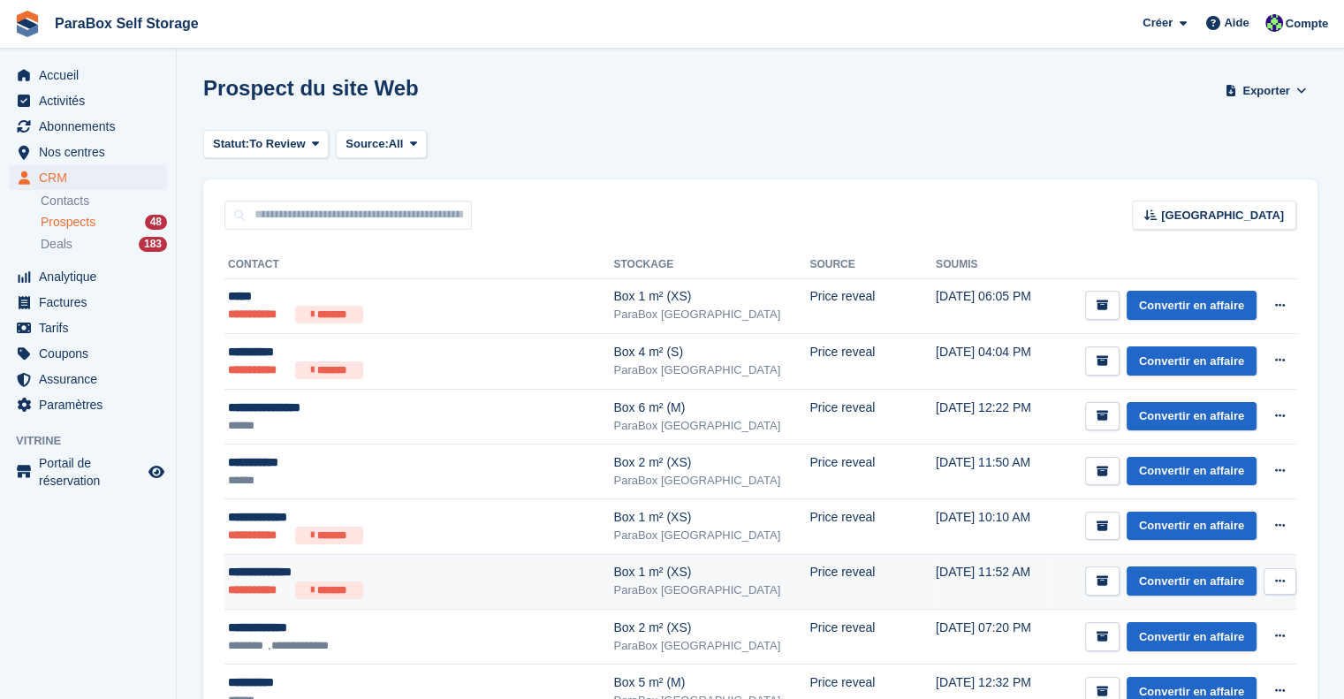
scroll to position [177, 0]
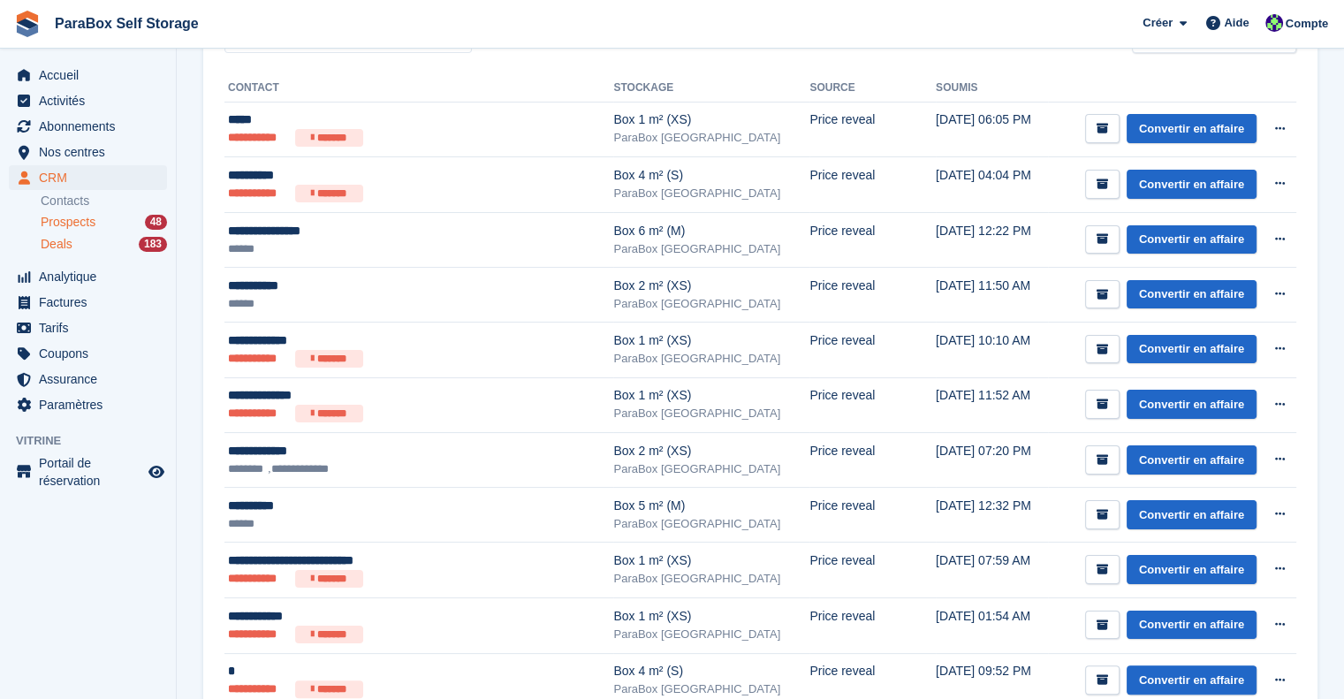
click at [70, 235] on link "Deals 183" at bounding box center [104, 244] width 126 height 19
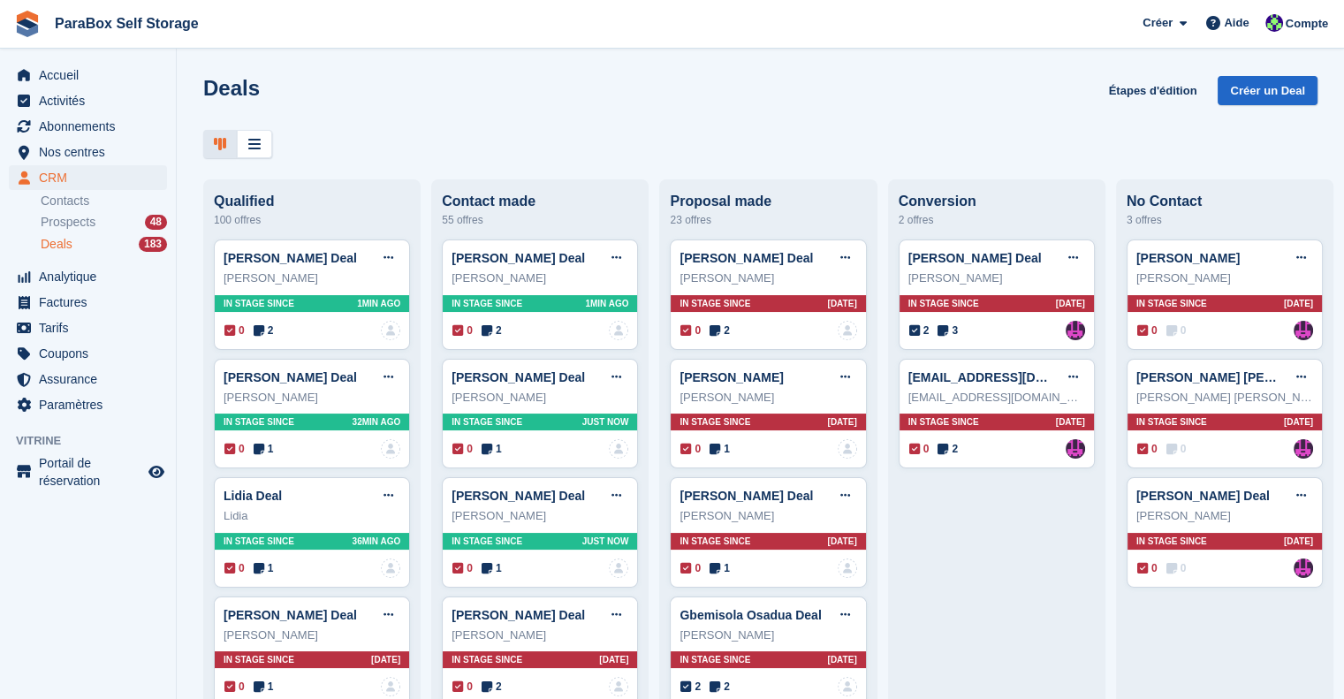
scroll to position [88, 0]
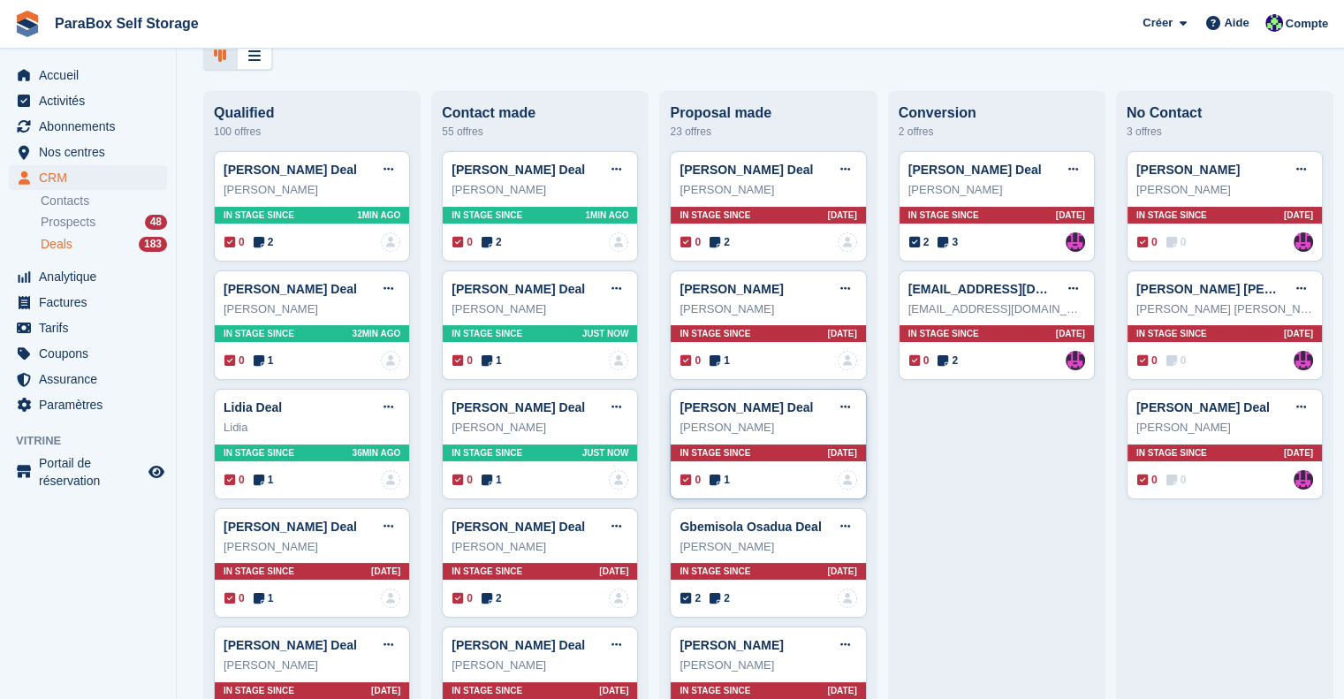
click at [710, 478] on icon at bounding box center [715, 480] width 11 height 12
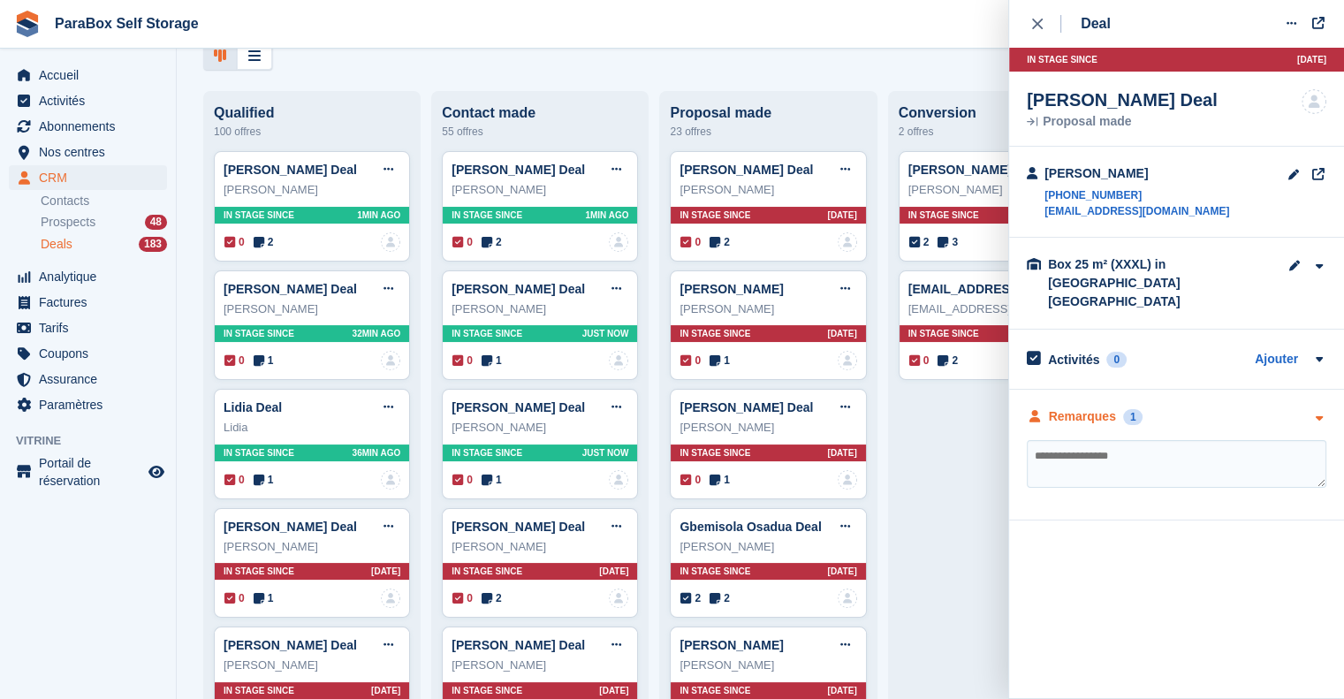
click at [1094, 407] on div "Remarques" at bounding box center [1082, 416] width 67 height 19
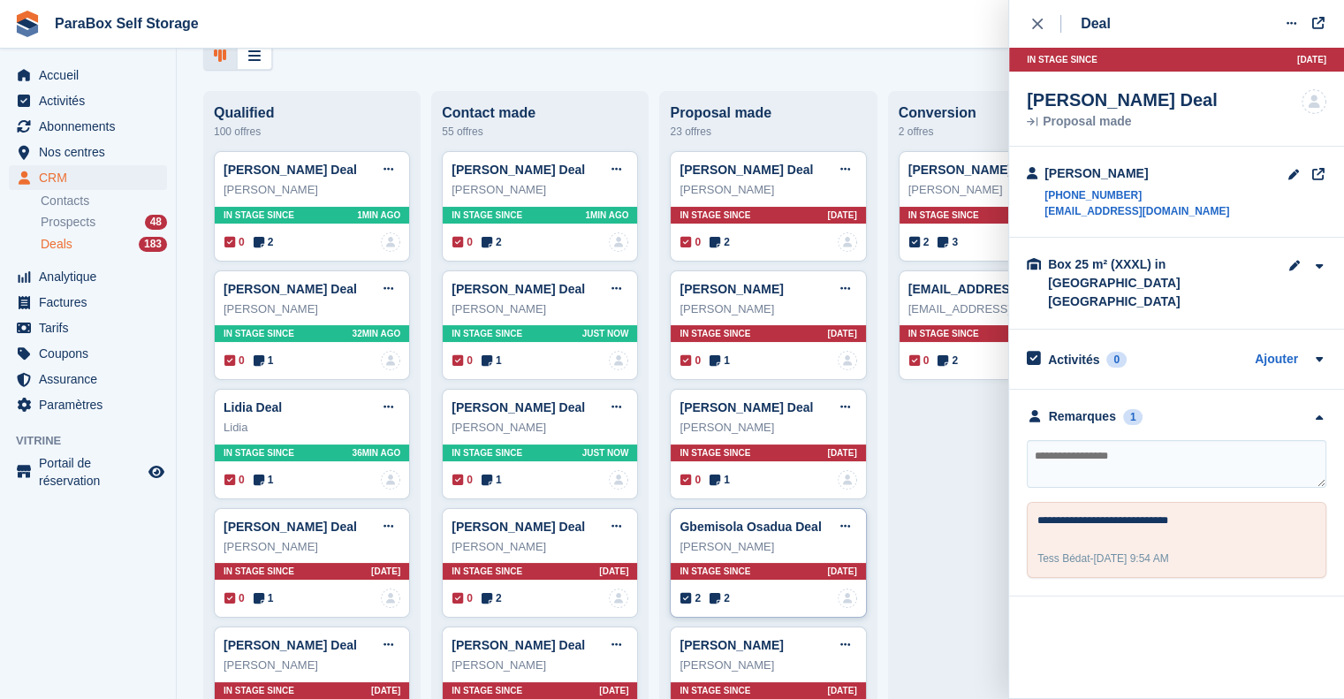
click at [718, 593] on span "2" at bounding box center [720, 598] width 20 height 16
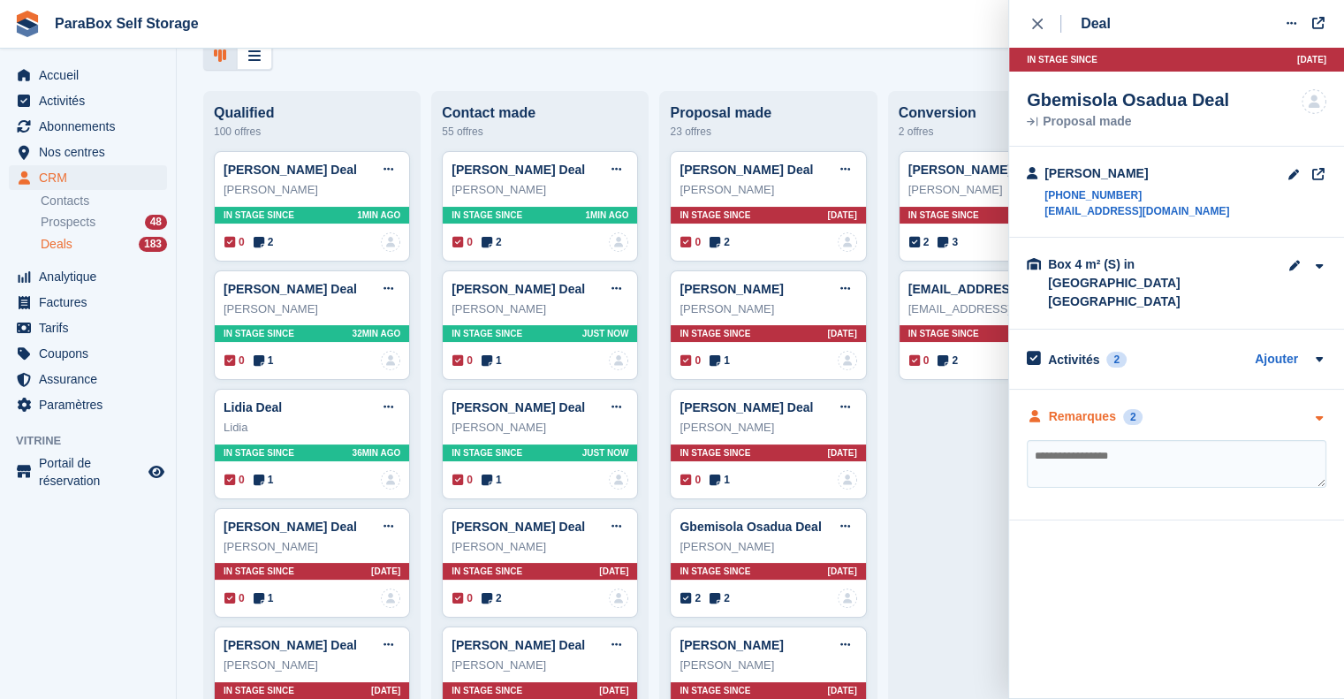
click at [1058, 407] on div "Remarques" at bounding box center [1082, 416] width 67 height 19
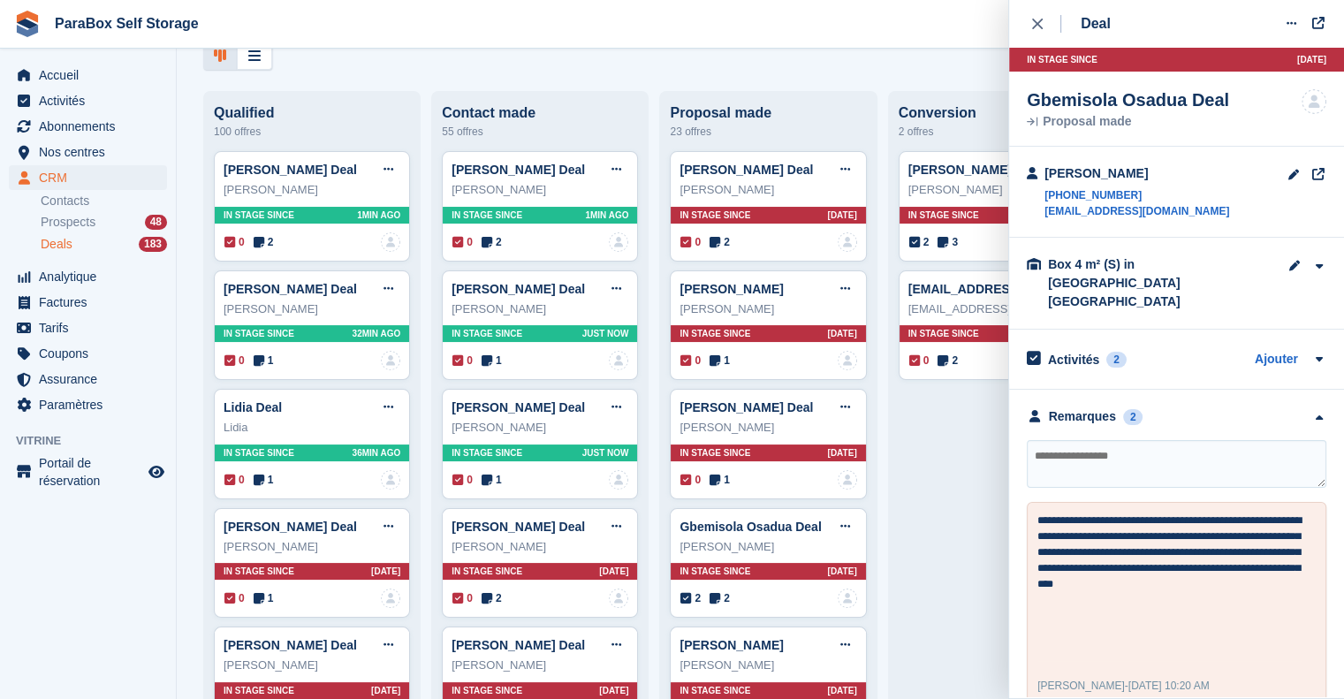
drag, startPoint x: 1186, startPoint y: 176, endPoint x: 1025, endPoint y: 179, distance: 160.9
click at [1025, 179] on div "Gbemisola Osadua +41767930392 gbemisolaosadua@gmail.com" at bounding box center [1176, 192] width 335 height 91
copy div "Gbemisola Osadua"
click at [1043, 19] on div "close" at bounding box center [1046, 24] width 29 height 18
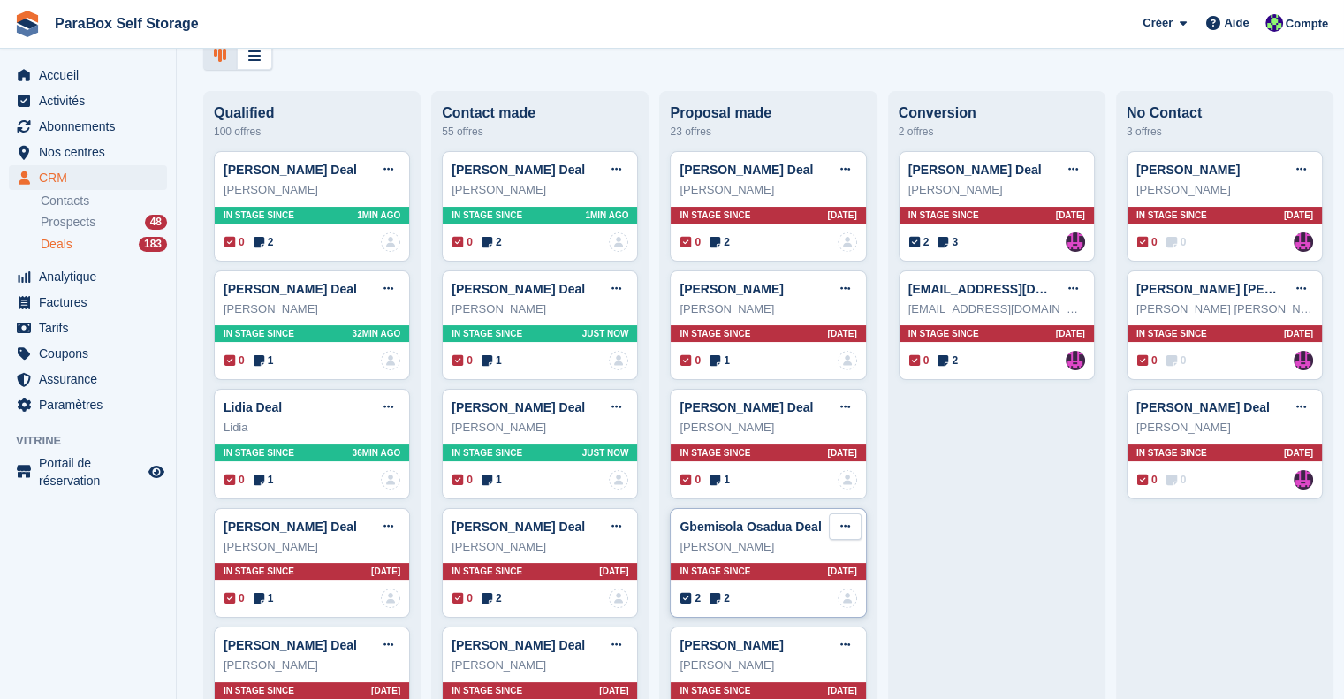
click at [839, 519] on button at bounding box center [845, 527] width 33 height 27
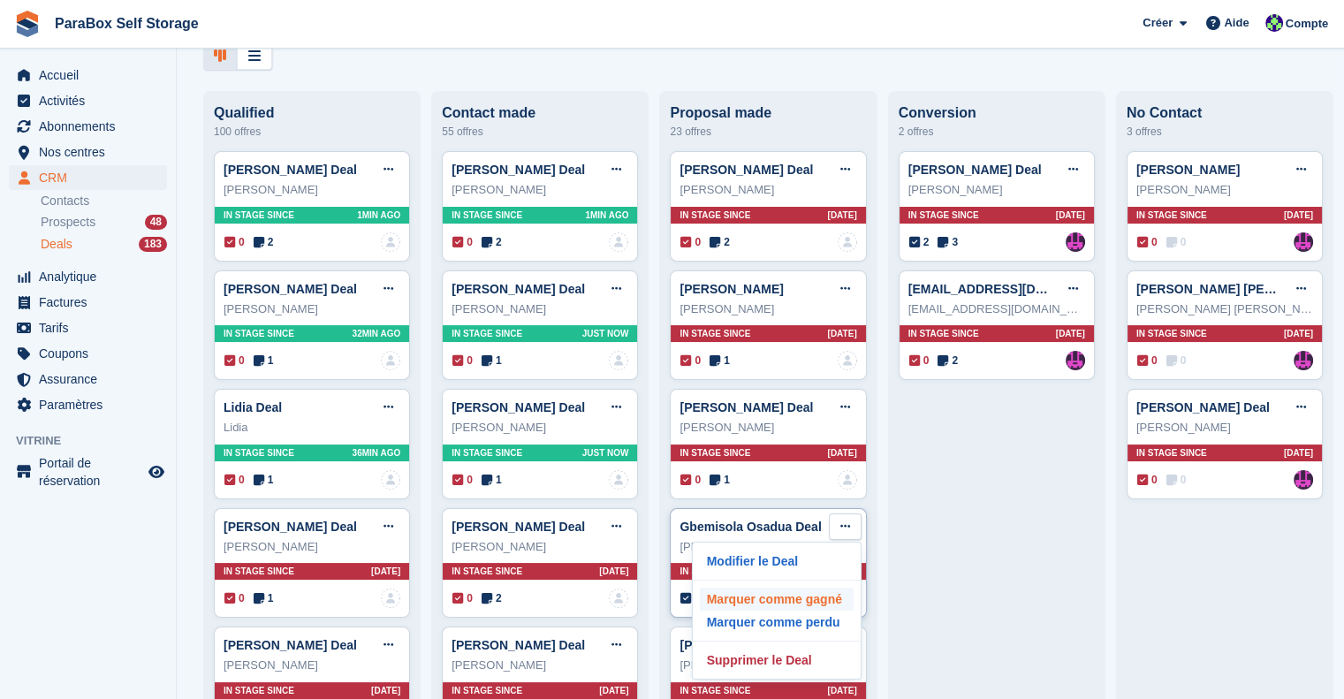
click at [810, 598] on p "Marquer comme gagné" at bounding box center [777, 599] width 154 height 23
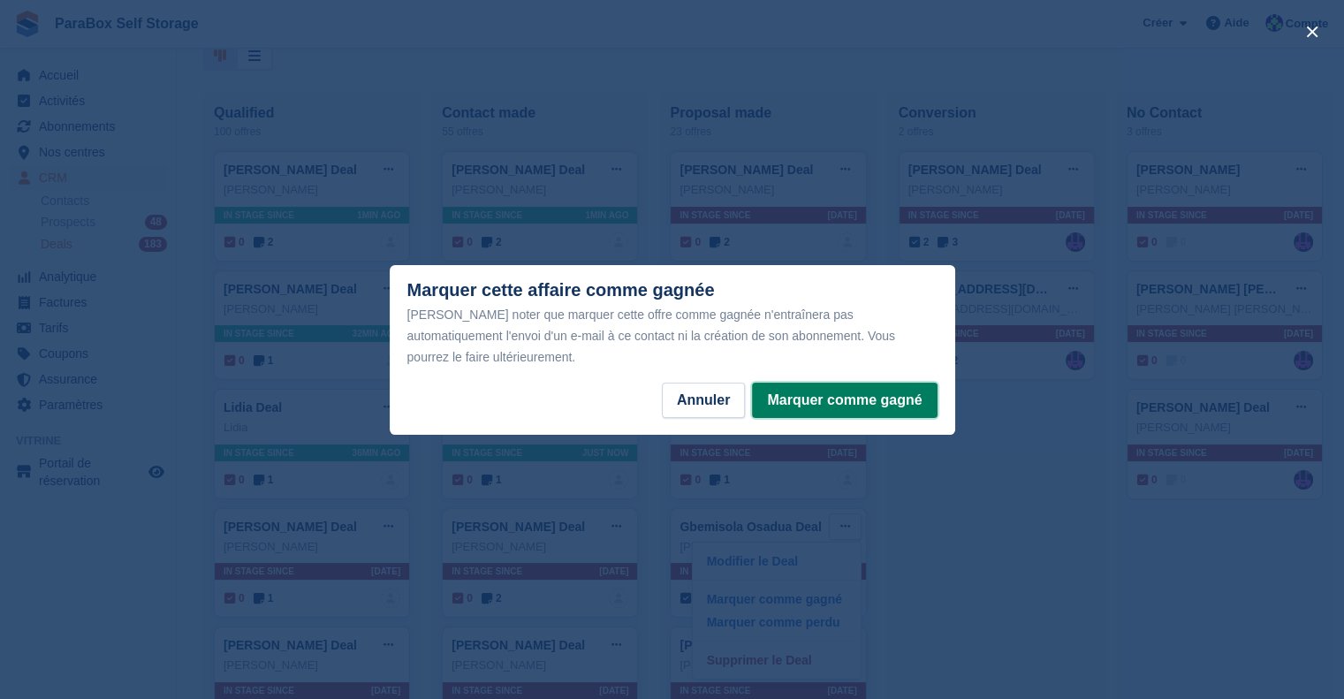
click at [869, 383] on button "Marquer comme gagné" at bounding box center [844, 400] width 185 height 35
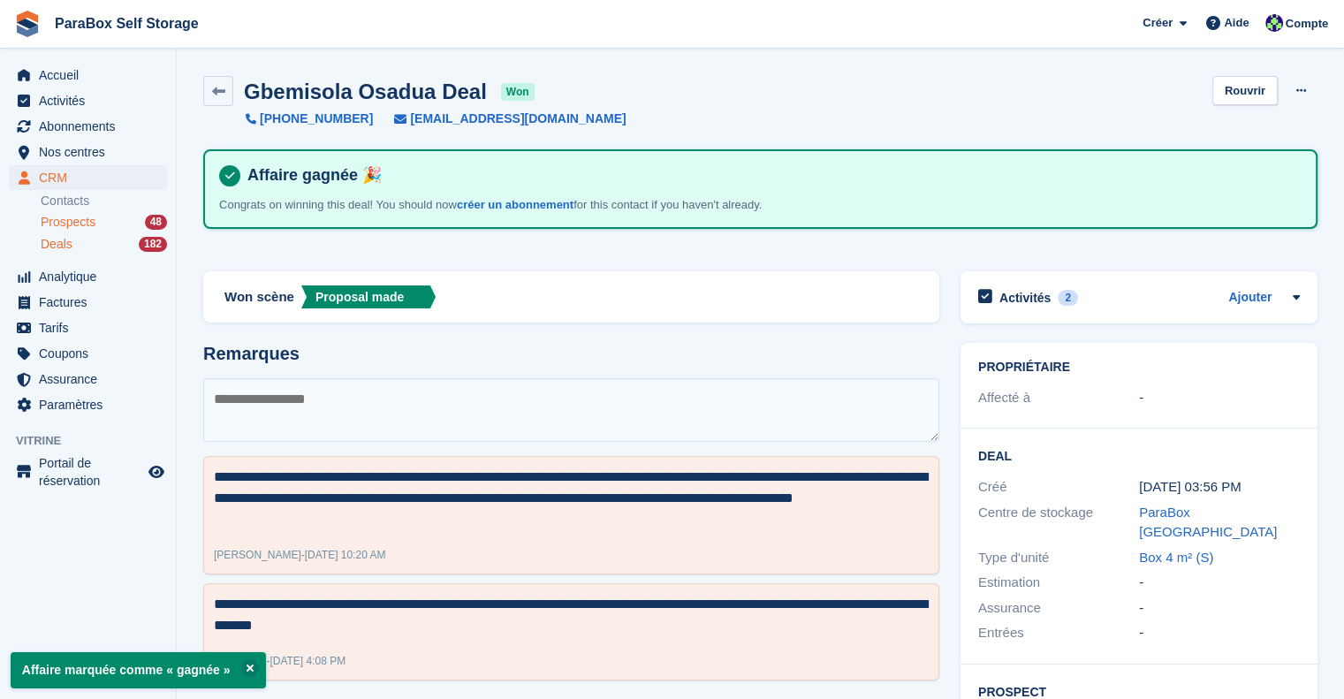
click at [80, 226] on span "Prospects" at bounding box center [68, 222] width 55 height 17
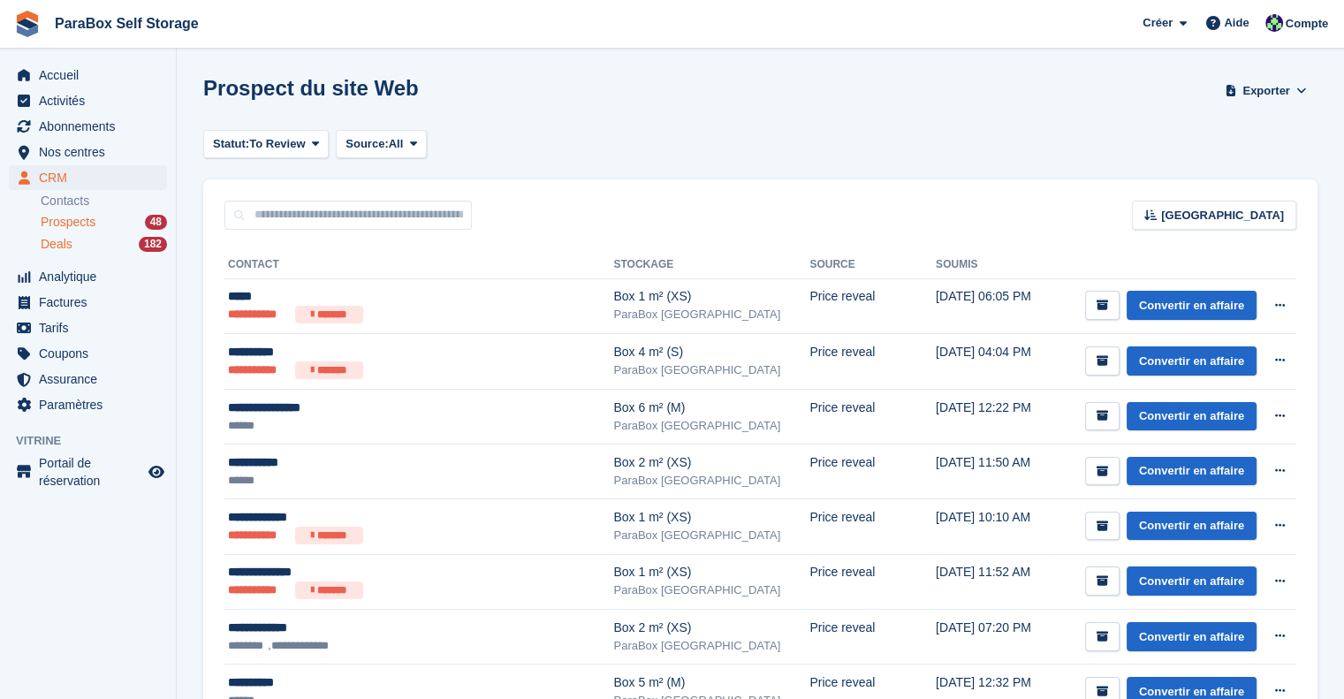
click at [78, 245] on div "Deals 182" at bounding box center [104, 244] width 126 height 17
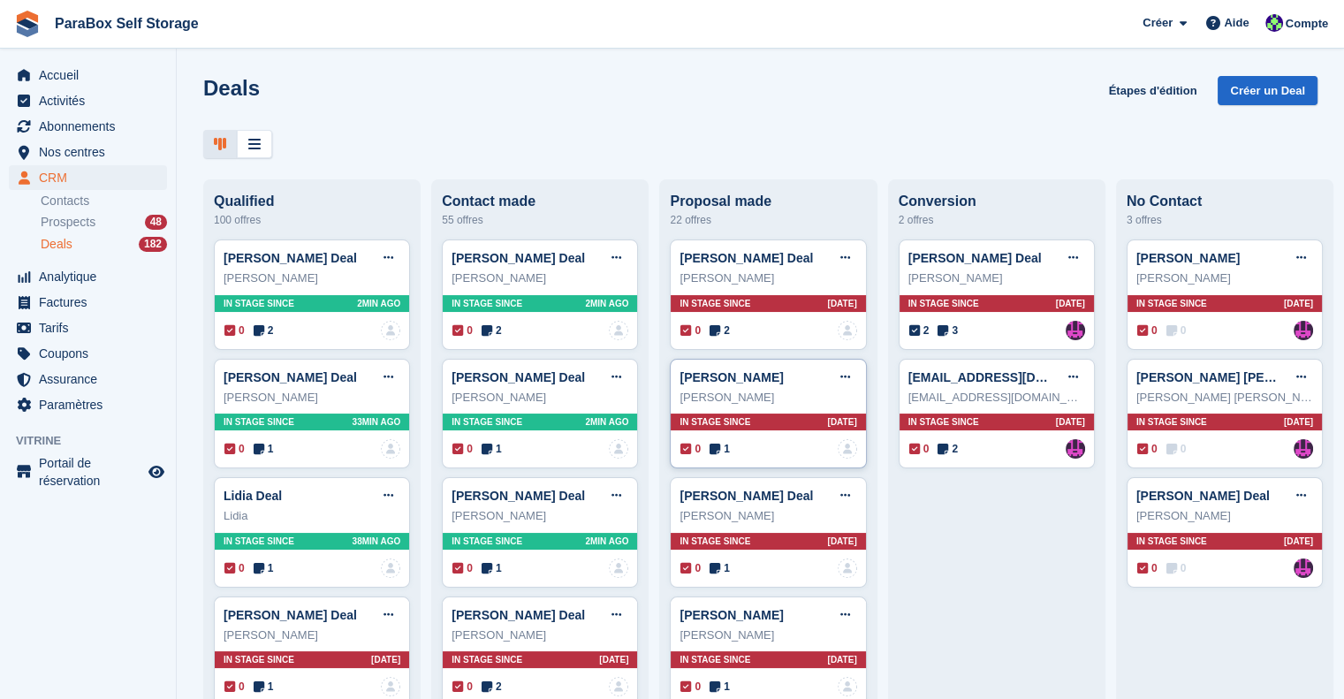
scroll to position [88, 0]
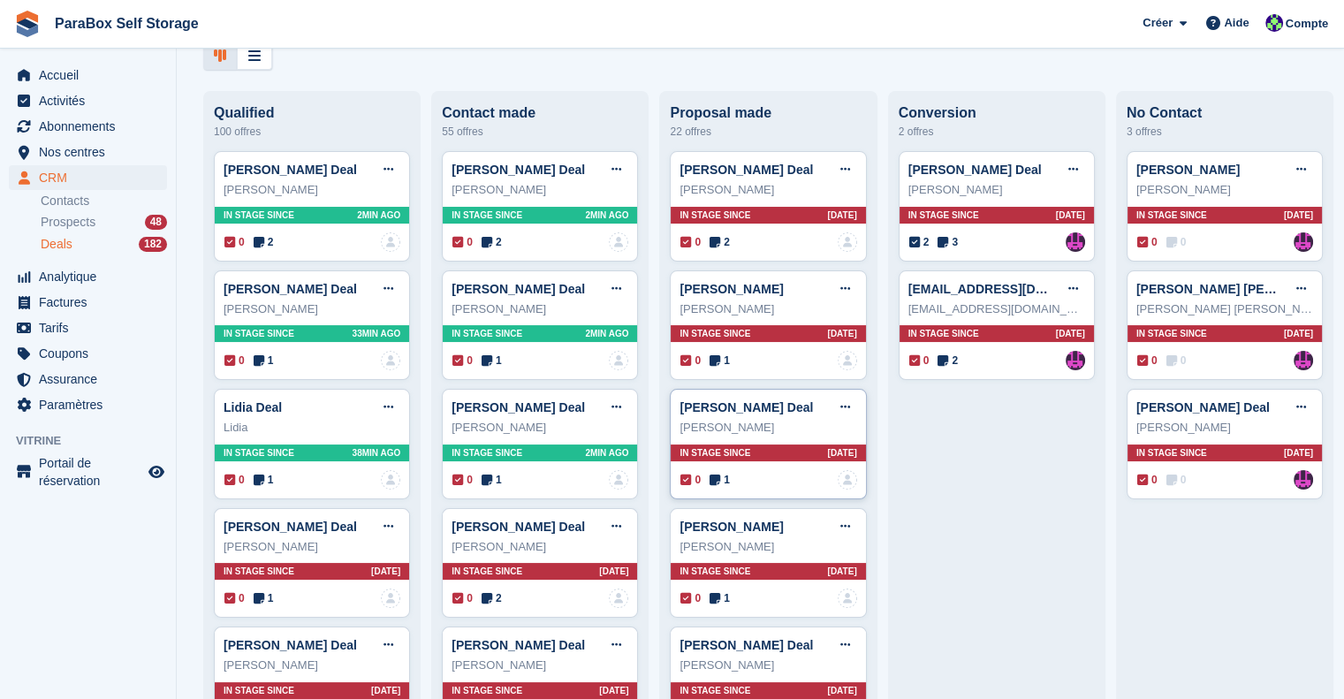
click at [714, 480] on icon at bounding box center [715, 480] width 11 height 12
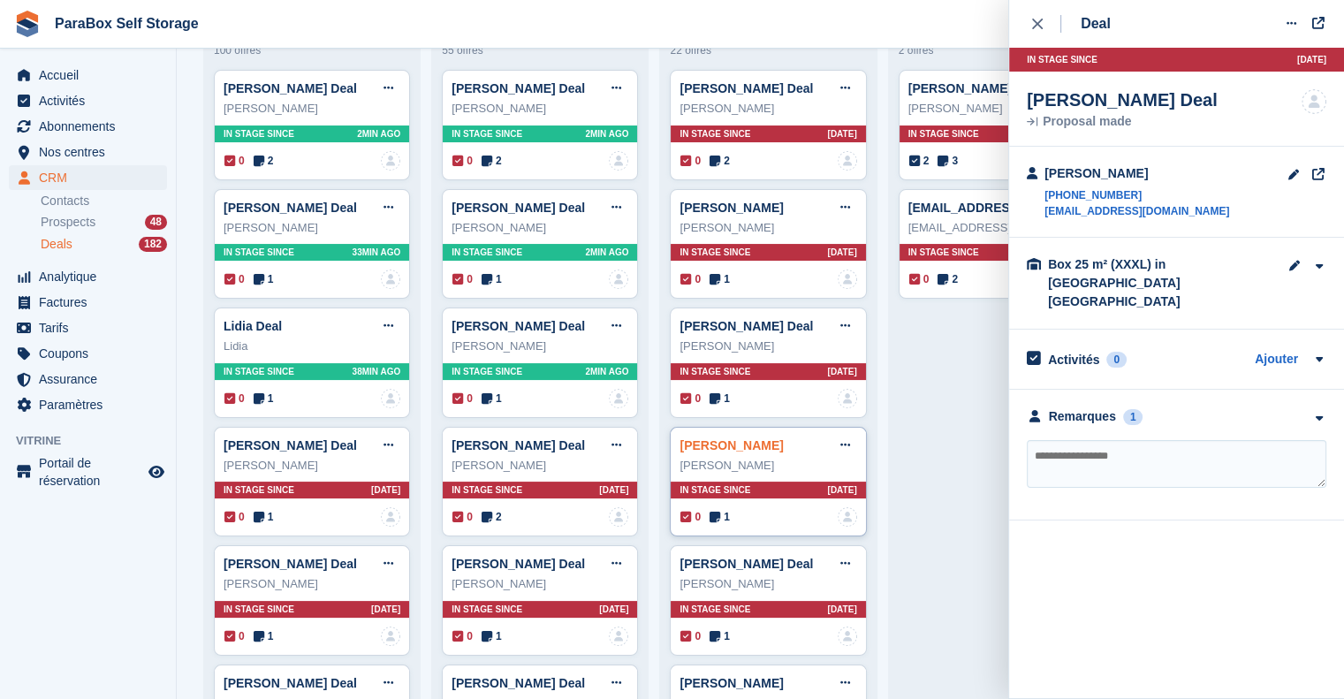
scroll to position [265, 0]
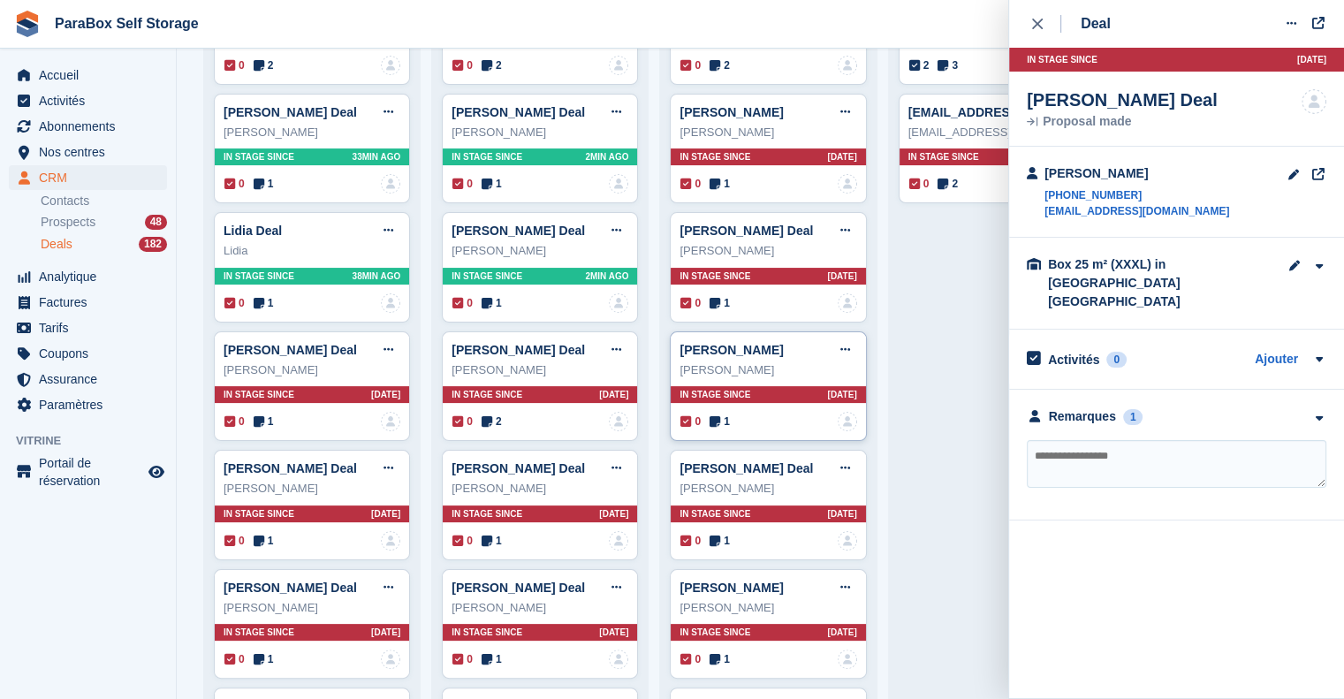
click at [715, 409] on div "Patricia Almeida Deal Modifier le Deal Marquer comme gagné Marquer comme perdu …" at bounding box center [768, 386] width 196 height 110
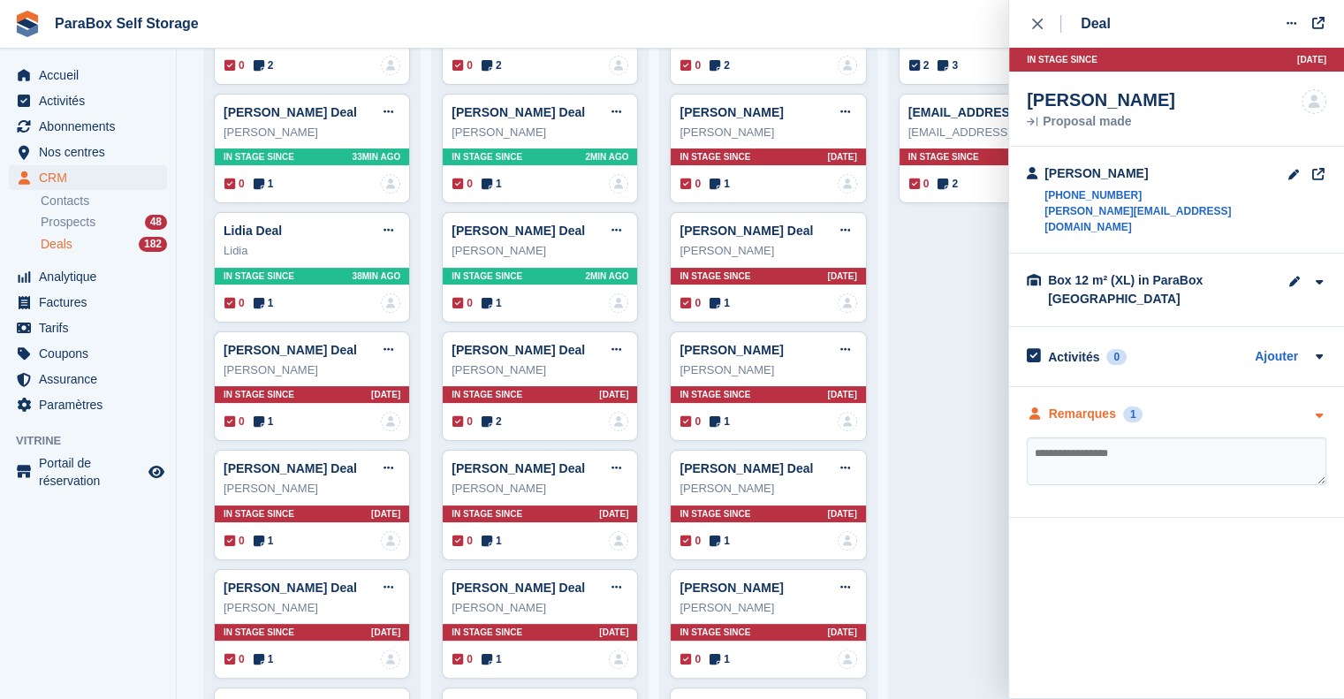
click at [1083, 405] on div "Remarques" at bounding box center [1082, 414] width 67 height 19
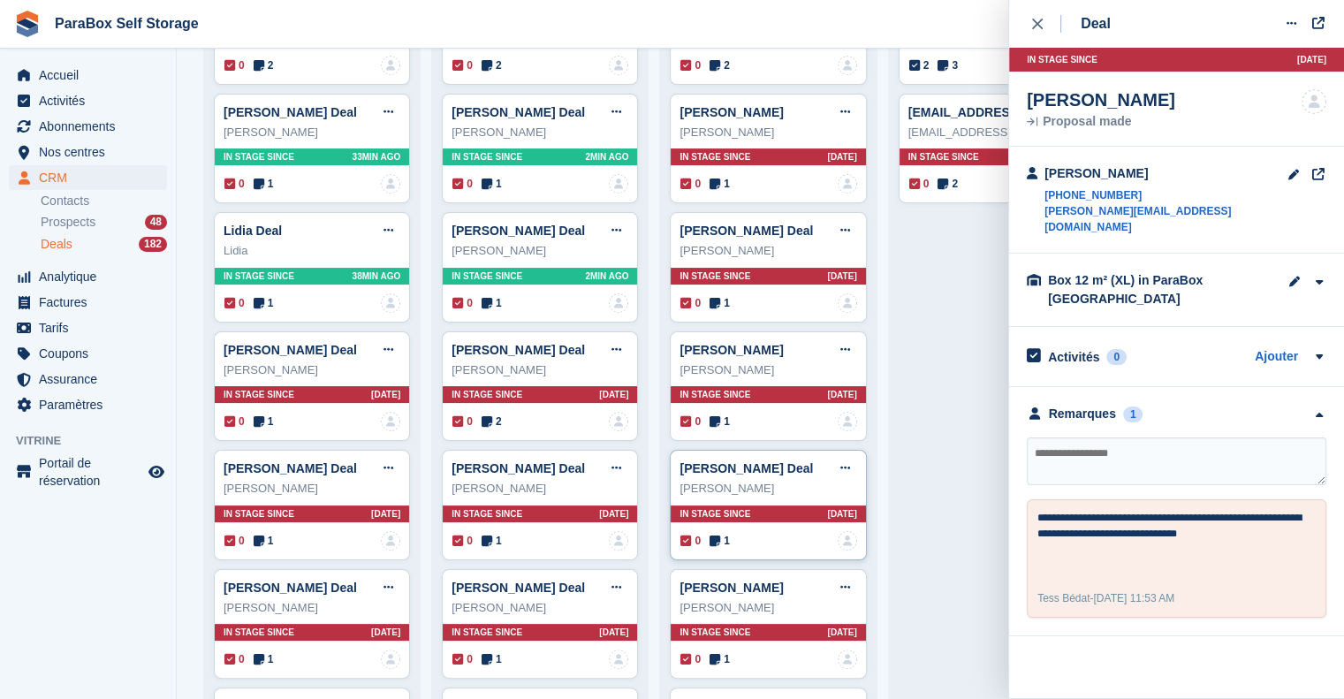
click at [717, 537] on span "1" at bounding box center [720, 541] width 20 height 16
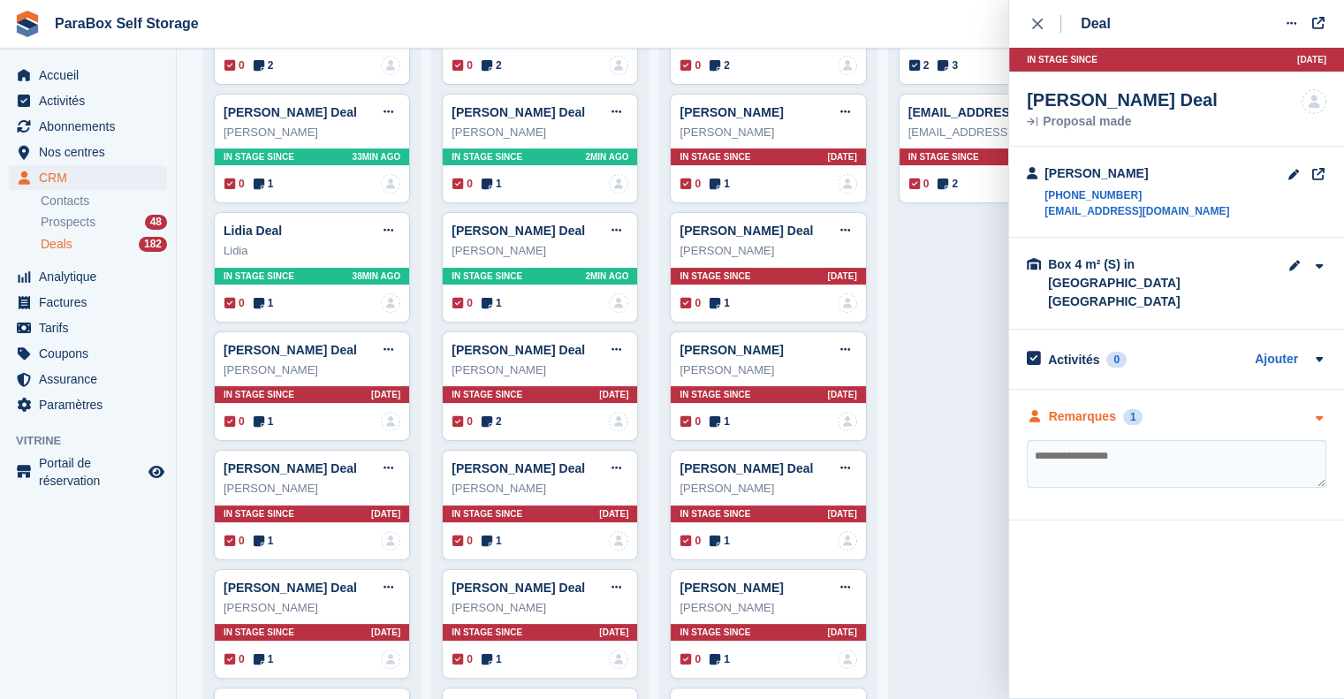
click at [1057, 407] on div "Remarques" at bounding box center [1082, 416] width 67 height 19
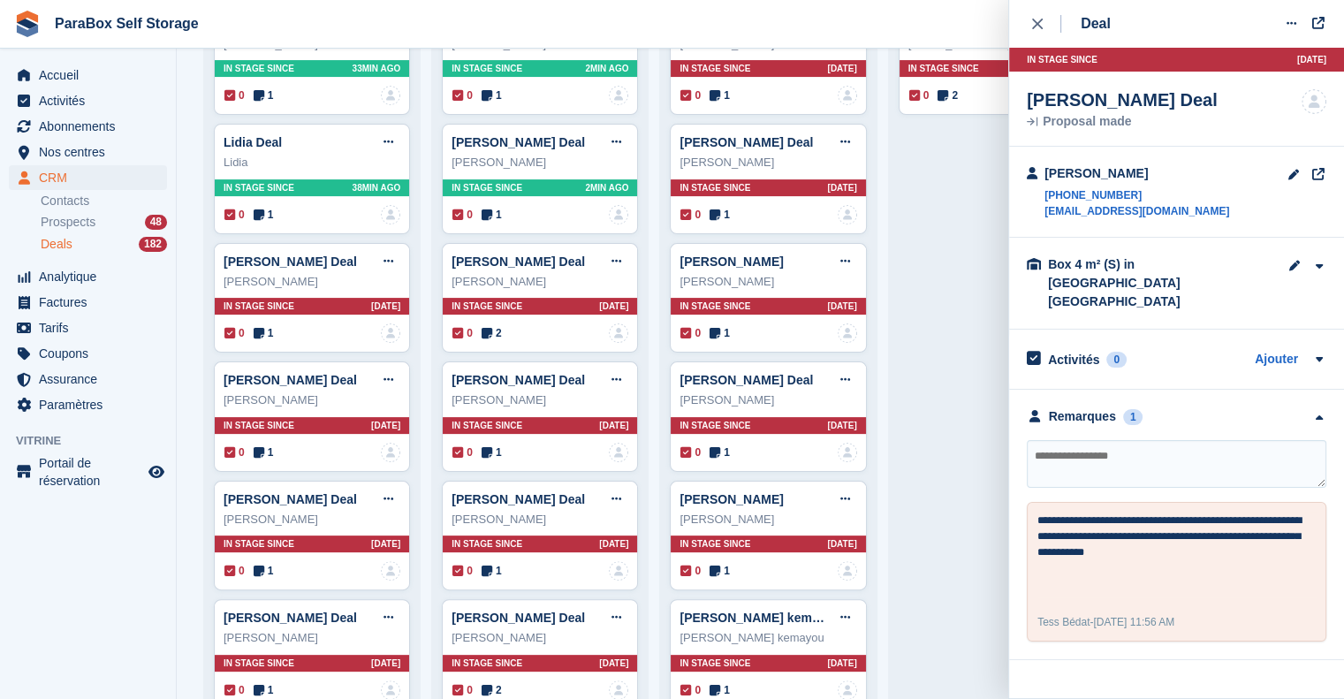
scroll to position [0, 0]
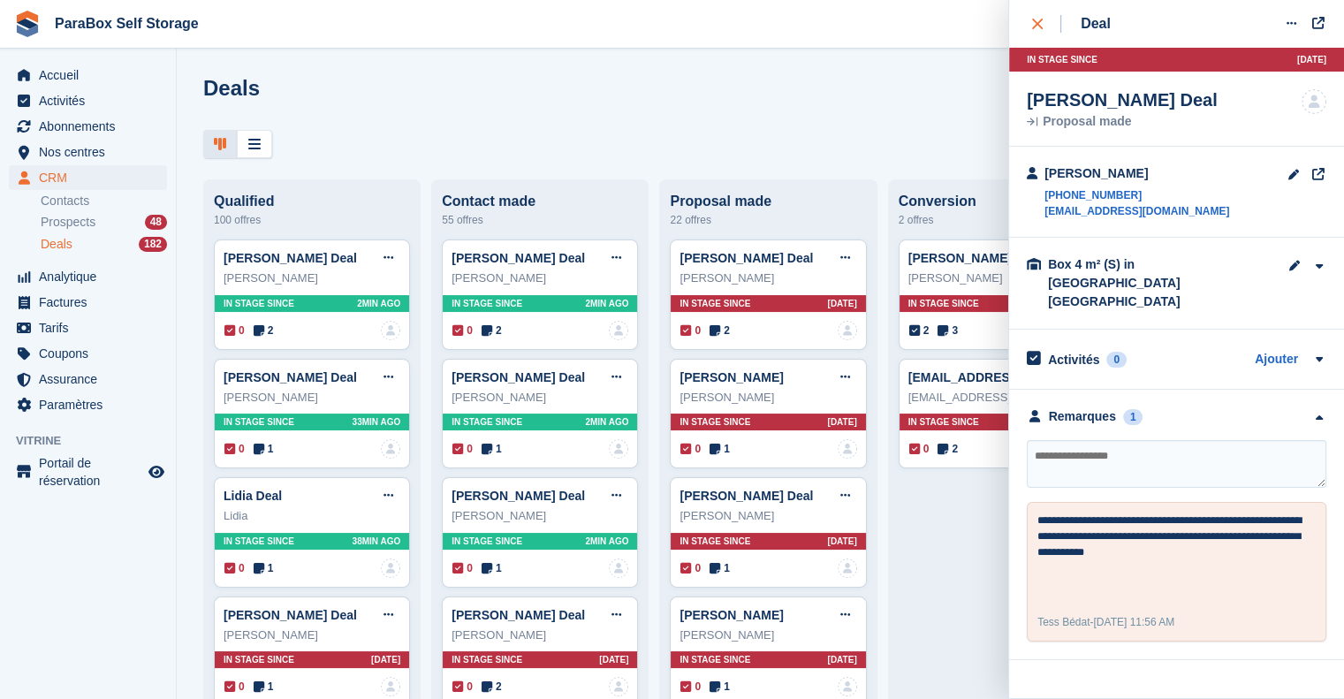
click at [1046, 22] on div "close" at bounding box center [1046, 24] width 29 height 18
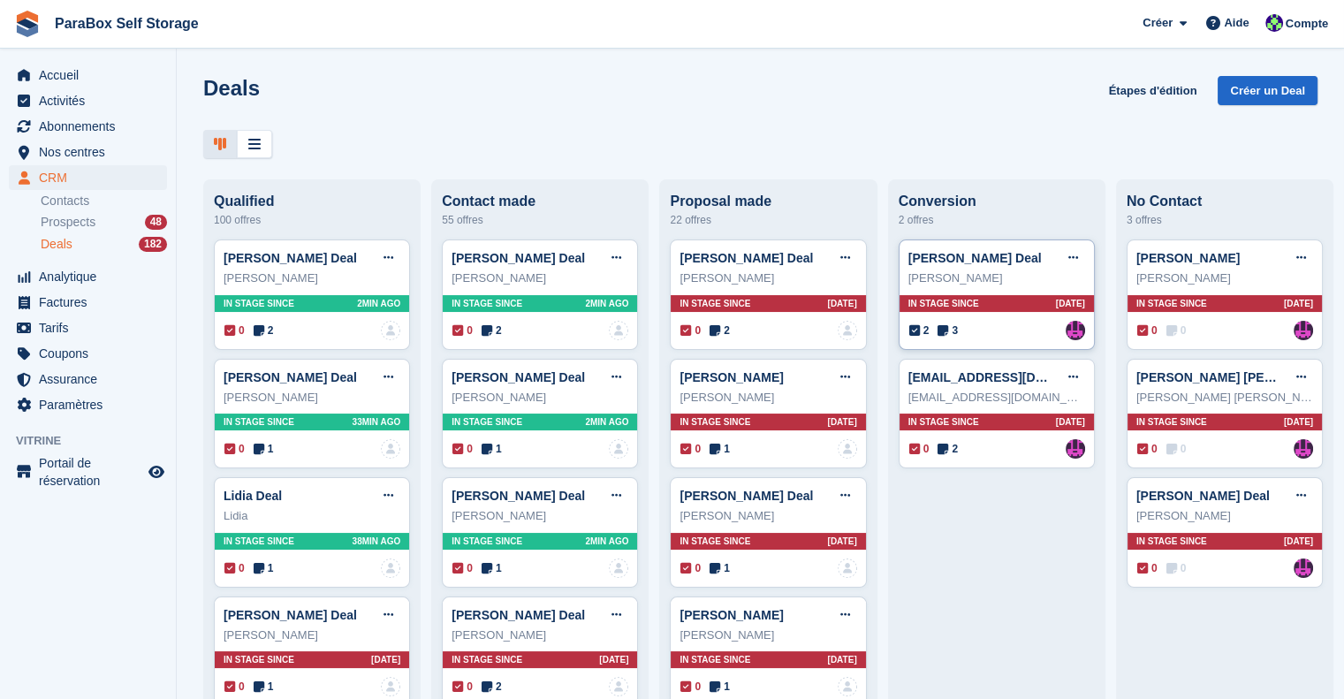
click at [940, 333] on icon at bounding box center [943, 330] width 11 height 12
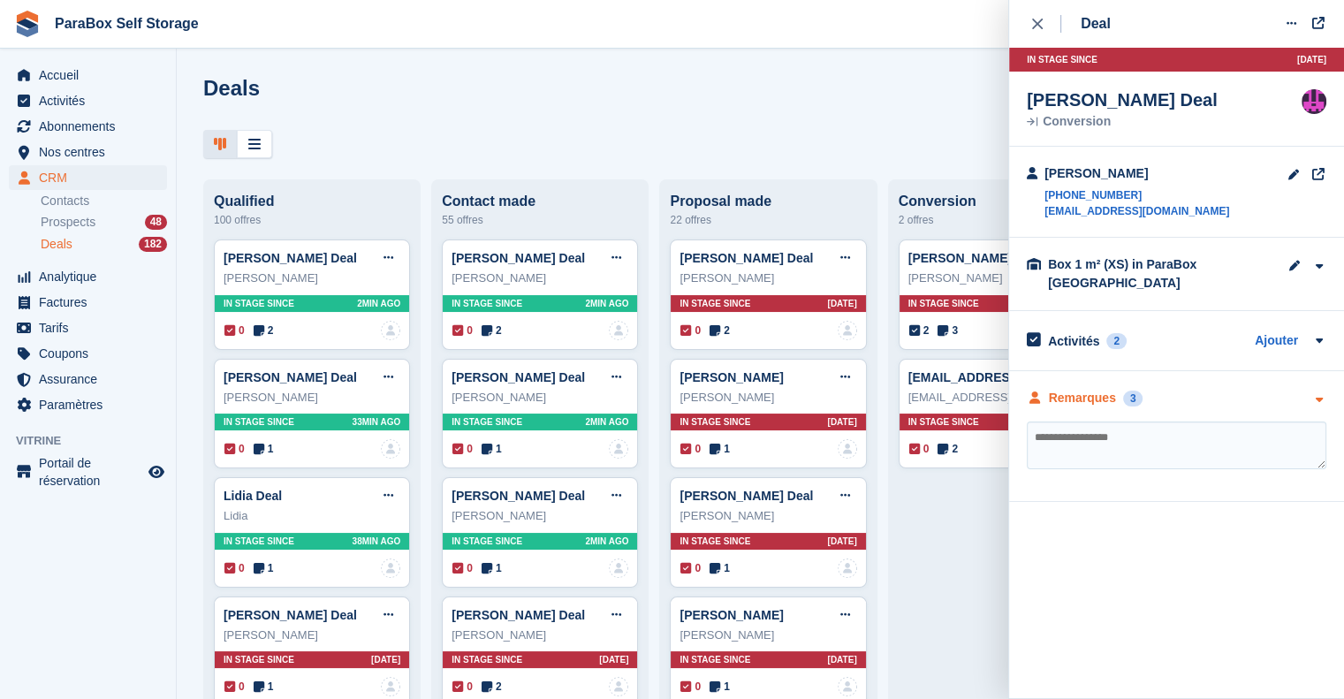
click at [1079, 400] on div "Remarques" at bounding box center [1082, 398] width 67 height 19
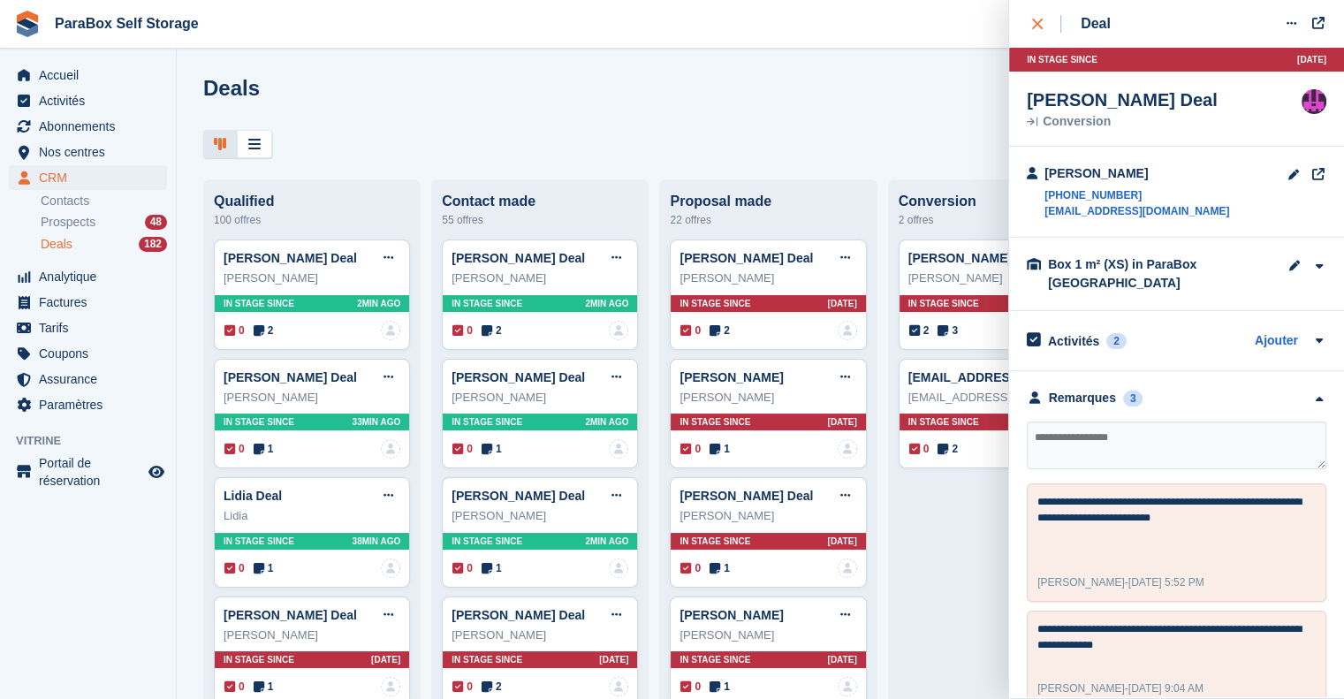
click at [1053, 27] on div "close" at bounding box center [1046, 24] width 29 height 18
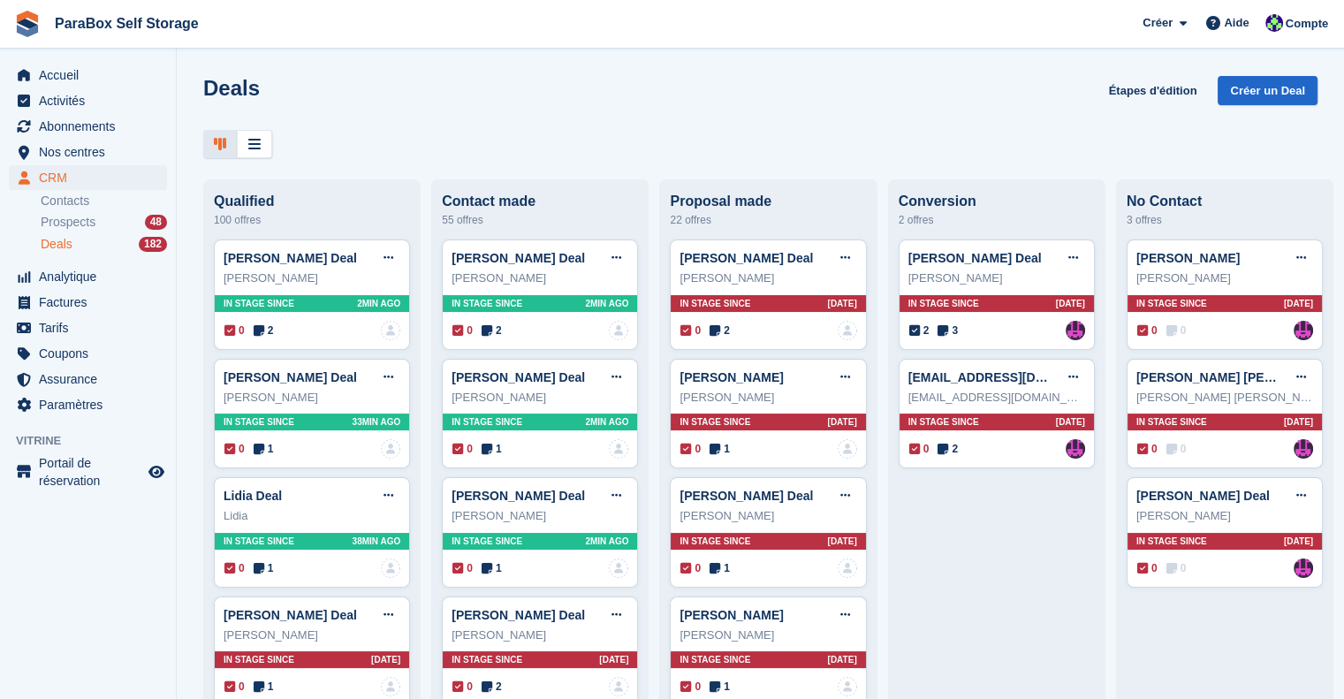
click at [92, 240] on div "Deals 182" at bounding box center [104, 244] width 126 height 17
click at [116, 228] on div "Prospects 48" at bounding box center [104, 222] width 126 height 17
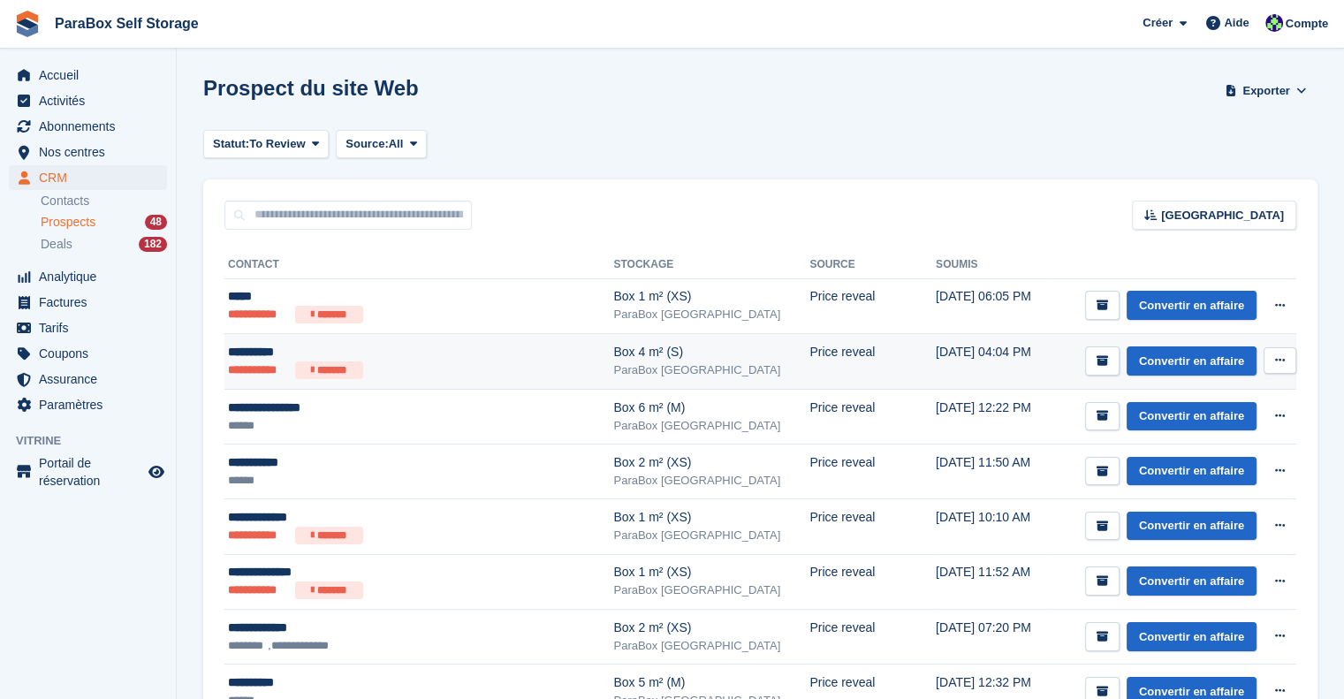
click at [415, 369] on ul "**********" at bounding box center [392, 371] width 328 height 18
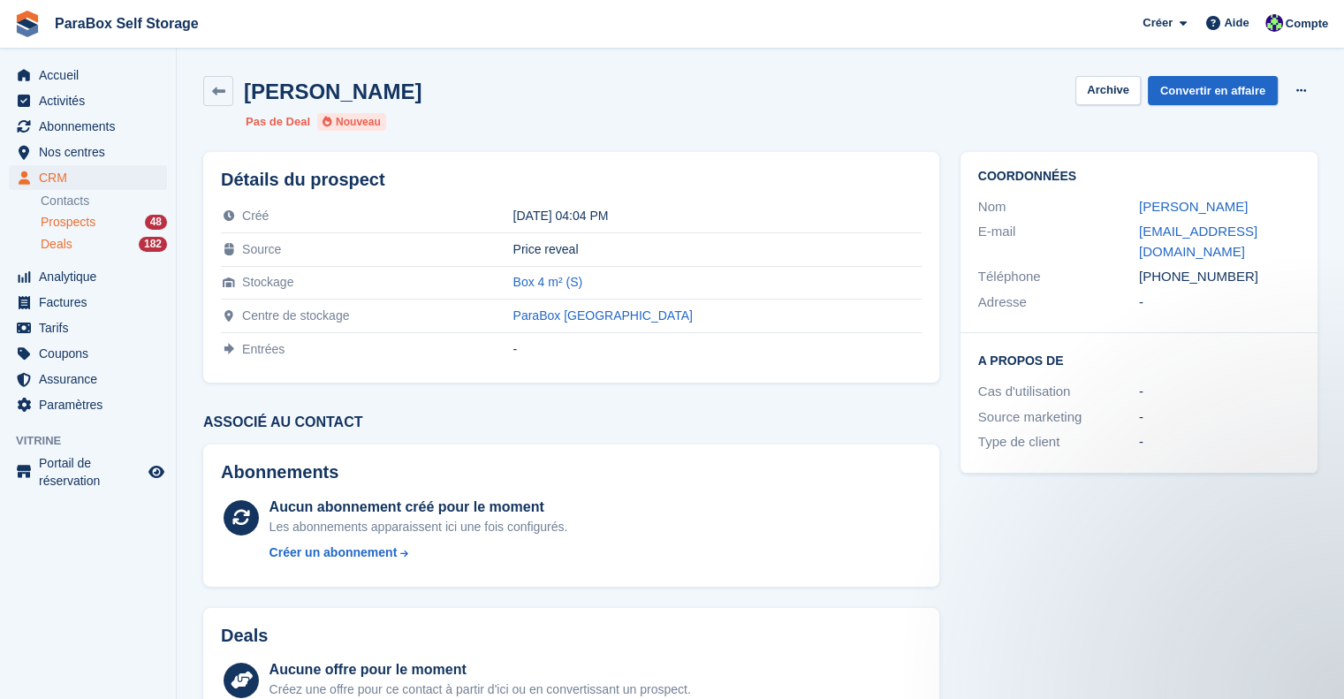
click at [49, 247] on span "Deals" at bounding box center [57, 244] width 32 height 17
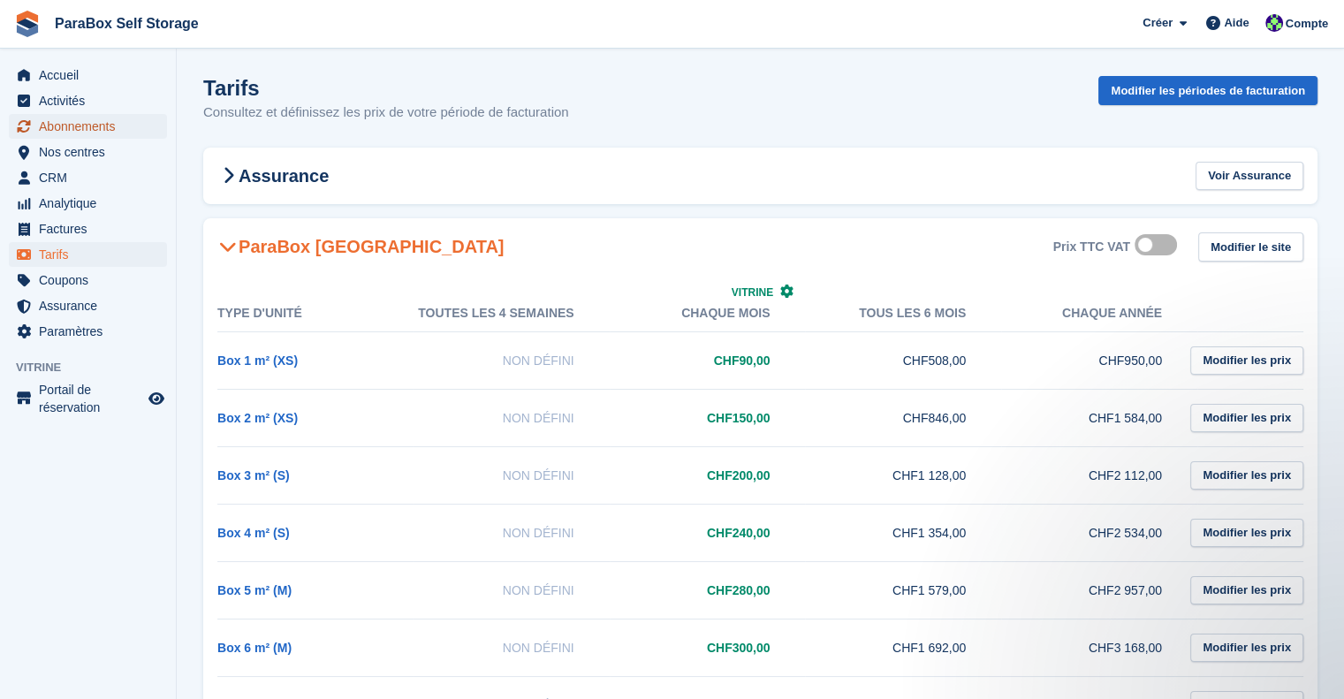
drag, startPoint x: 126, startPoint y: 130, endPoint x: 227, endPoint y: 131, distance: 101.7
click at [126, 130] on span "Abonnements" at bounding box center [92, 126] width 106 height 25
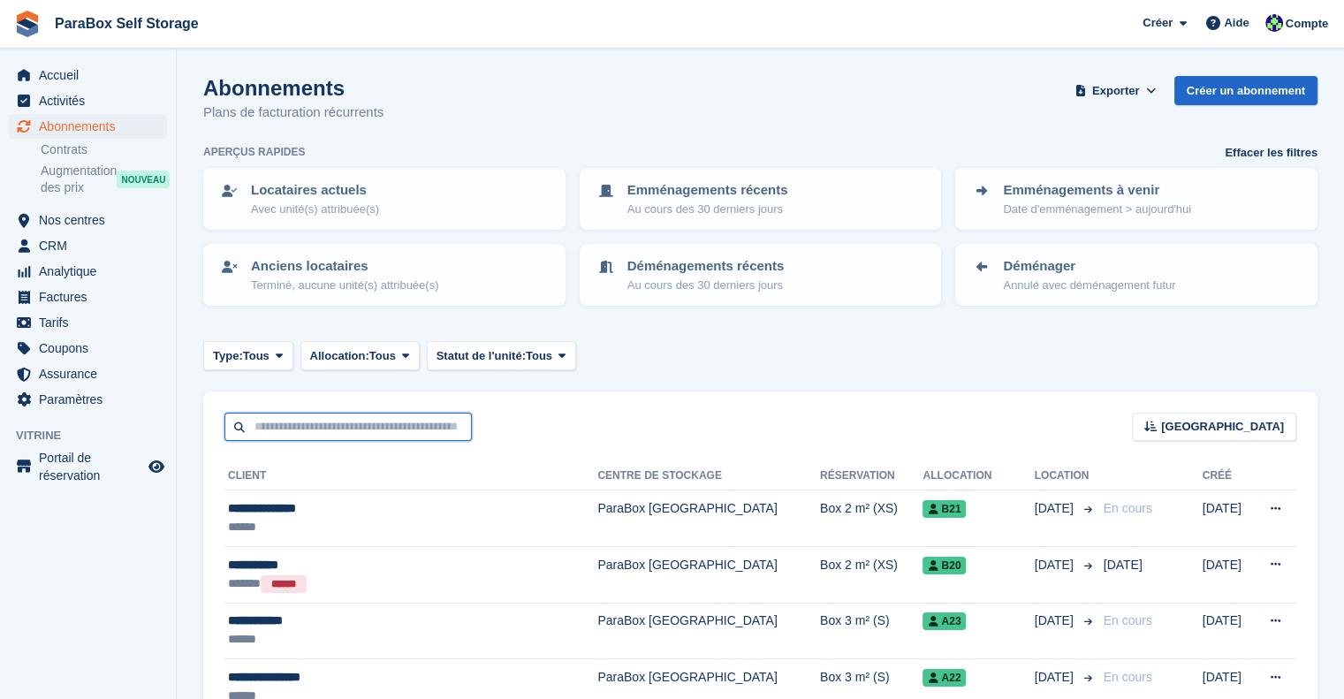
click at [331, 424] on input "text" at bounding box center [348, 427] width 247 height 29
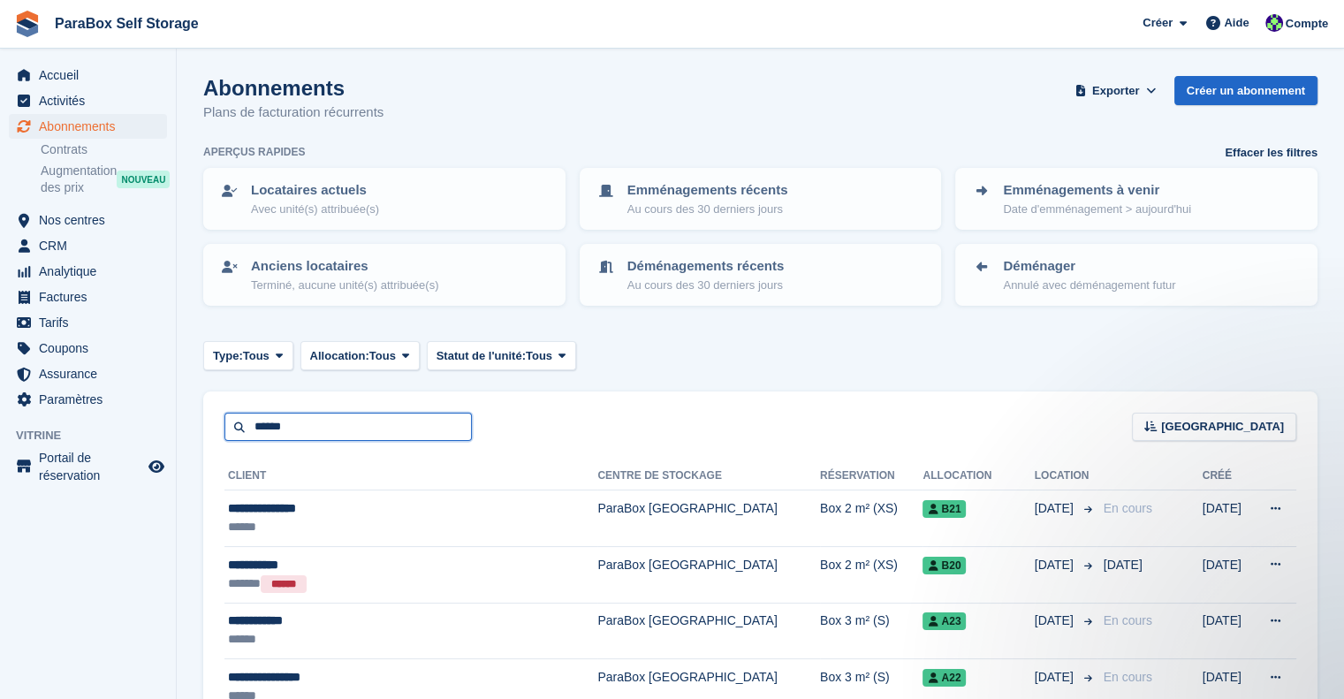
type input "******"
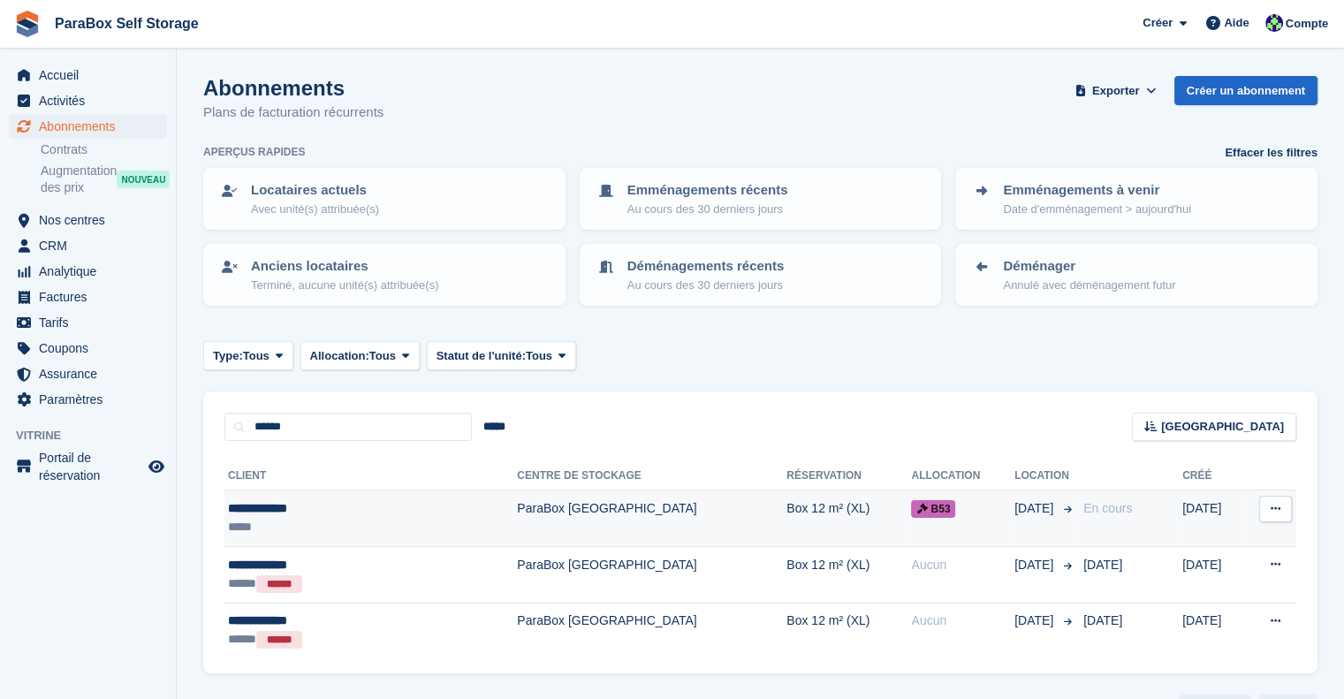
click at [788, 517] on td "Box 12 m² (XL)" at bounding box center [849, 519] width 125 height 57
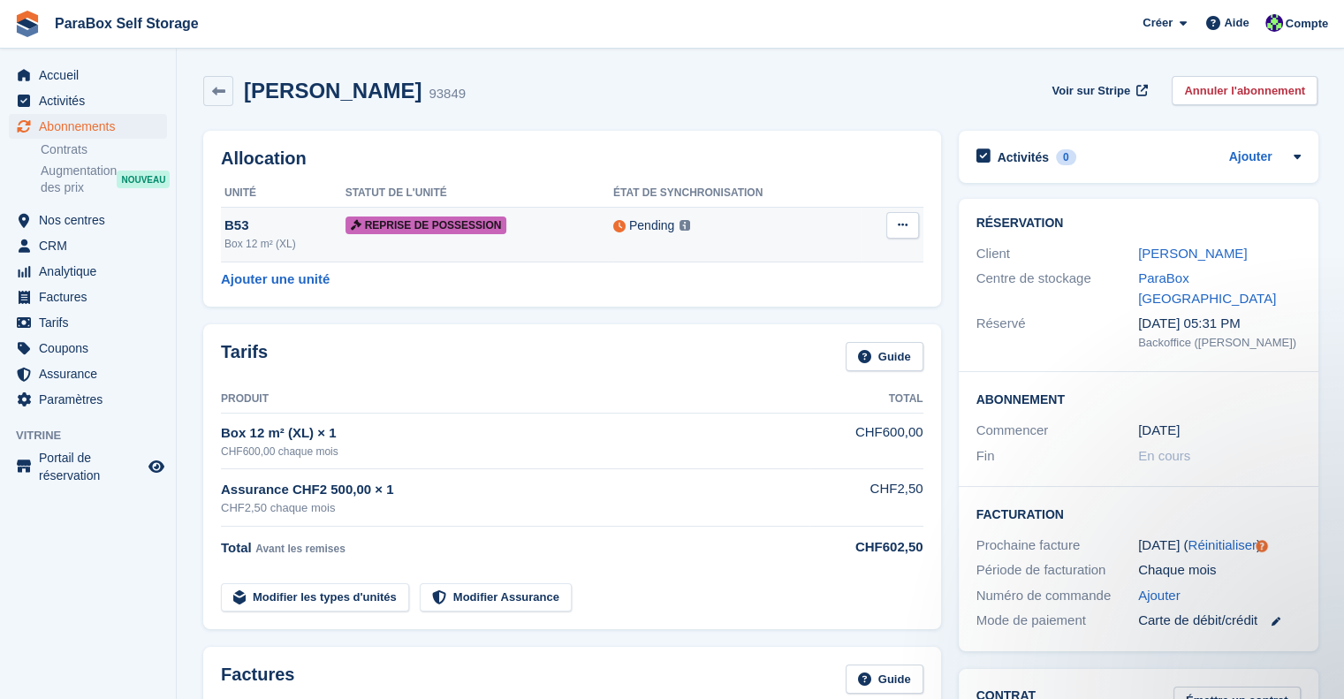
click at [680, 227] on img at bounding box center [685, 225] width 11 height 11
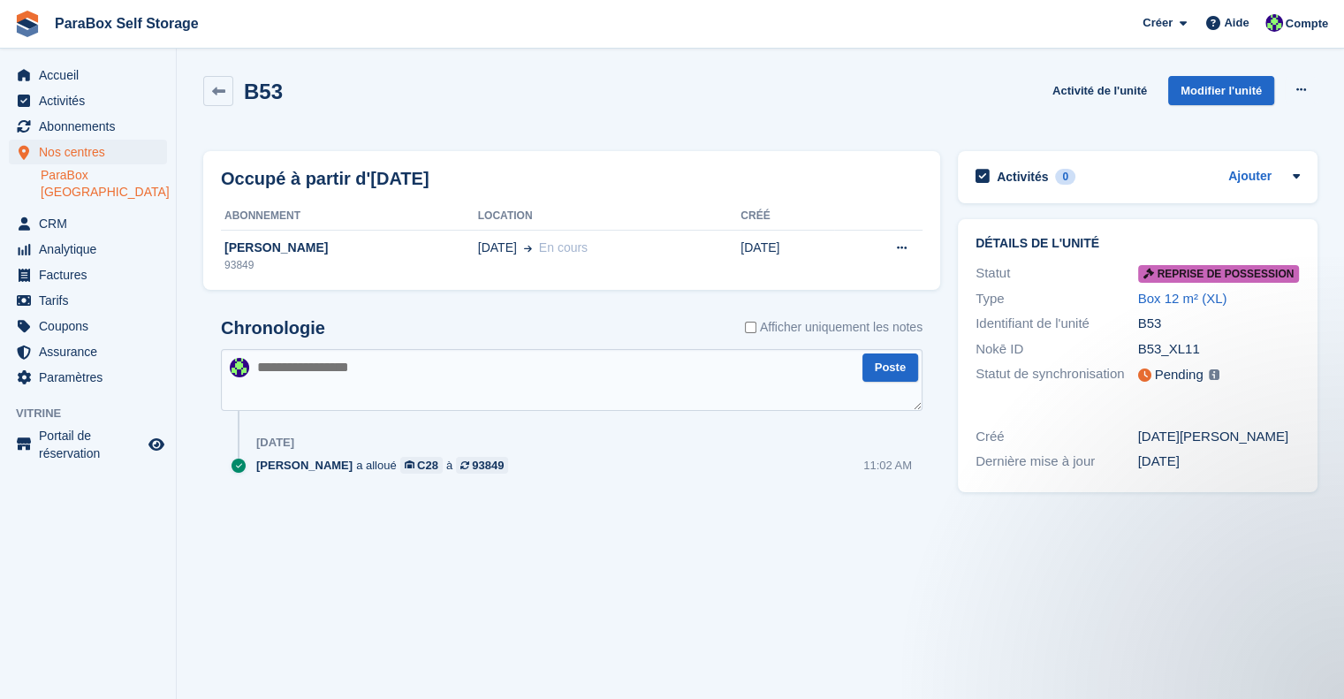
click at [366, 536] on section "B53 Activité de l'unité Modifier l'unité Désallouer Occupé à partir d'aujourd'h…" at bounding box center [761, 349] width 1168 height 699
click at [1222, 272] on span "Reprise de possession" at bounding box center [1219, 274] width 162 height 18
click at [82, 117] on span "Abonnements" at bounding box center [92, 126] width 106 height 25
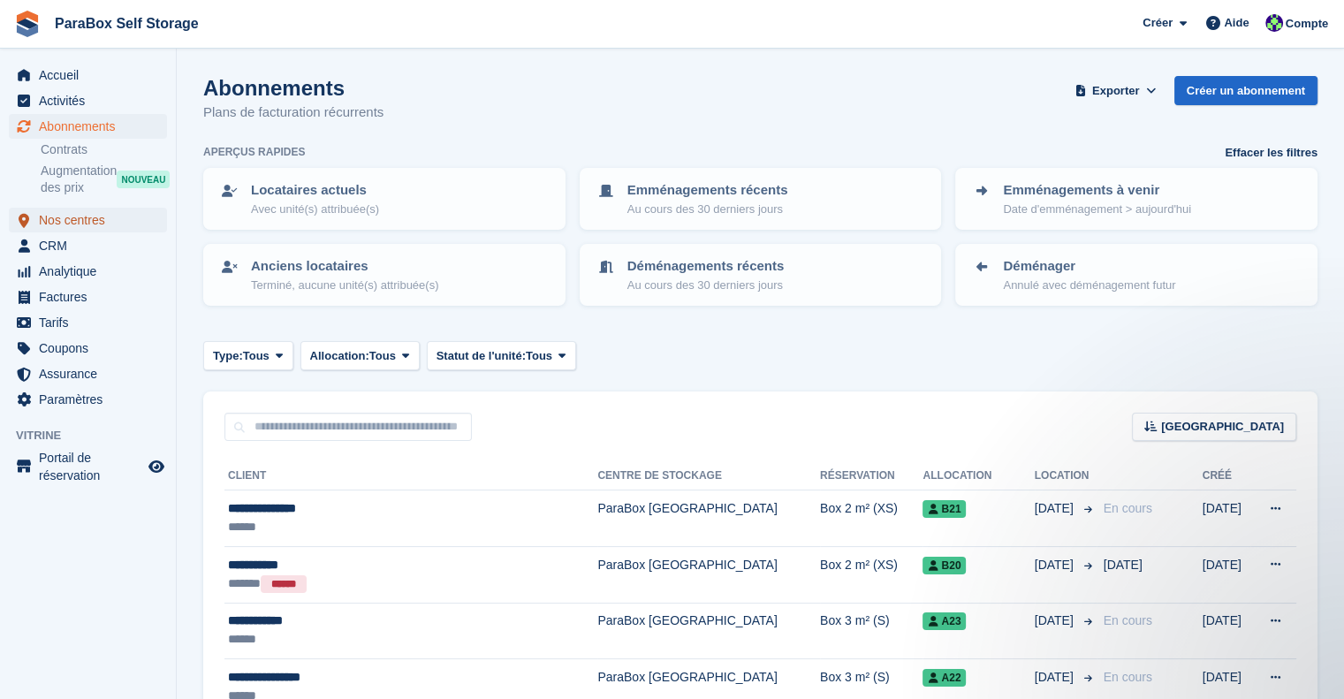
click at [93, 229] on span "Nos centres" at bounding box center [92, 220] width 106 height 25
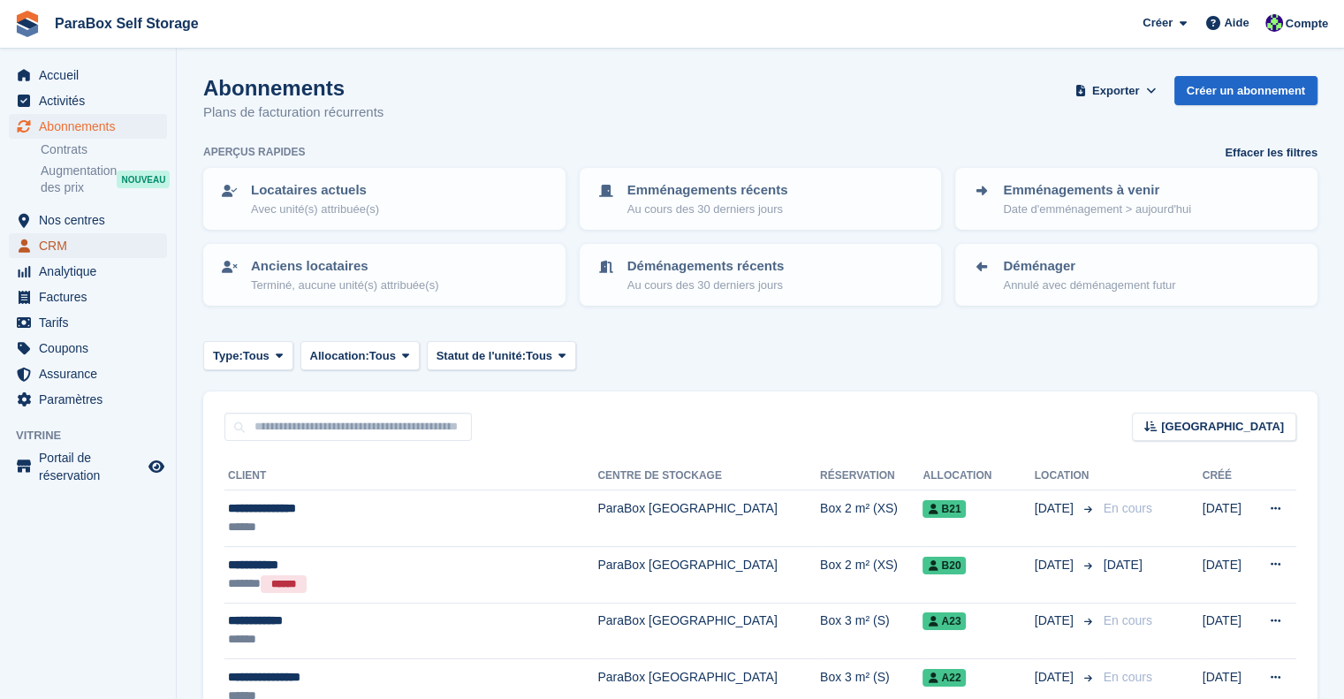
click at [80, 242] on span "CRM" at bounding box center [92, 245] width 106 height 25
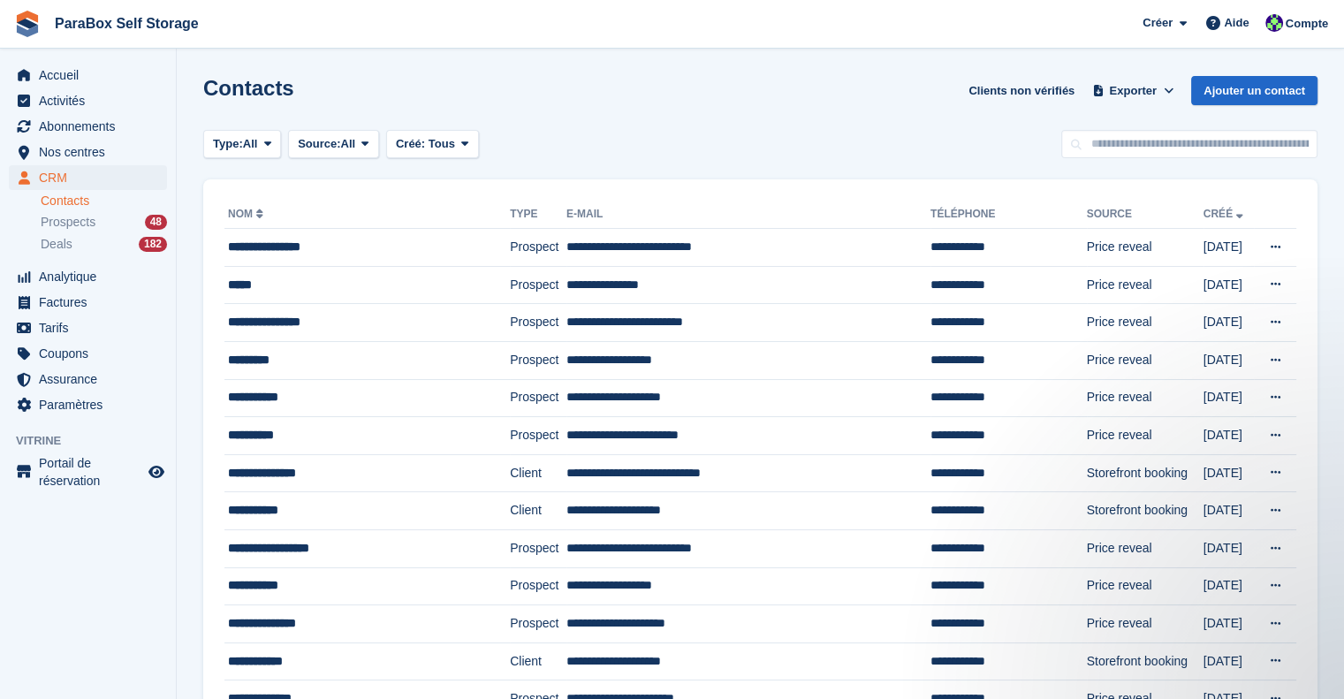
scroll to position [360, 0]
